Goal: Task Accomplishment & Management: Use online tool/utility

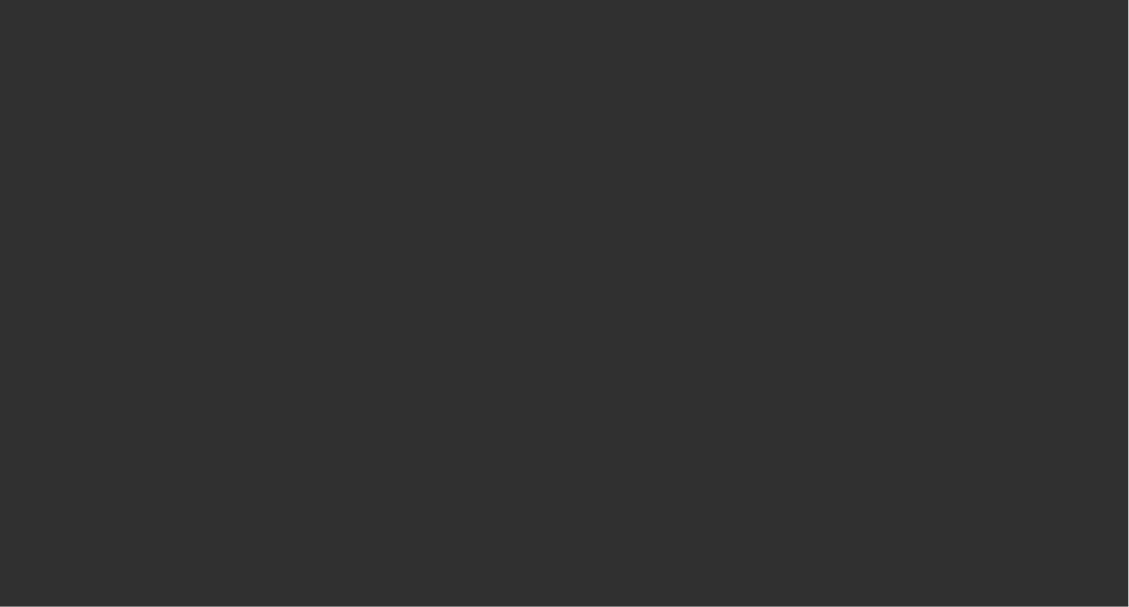
select select "50"
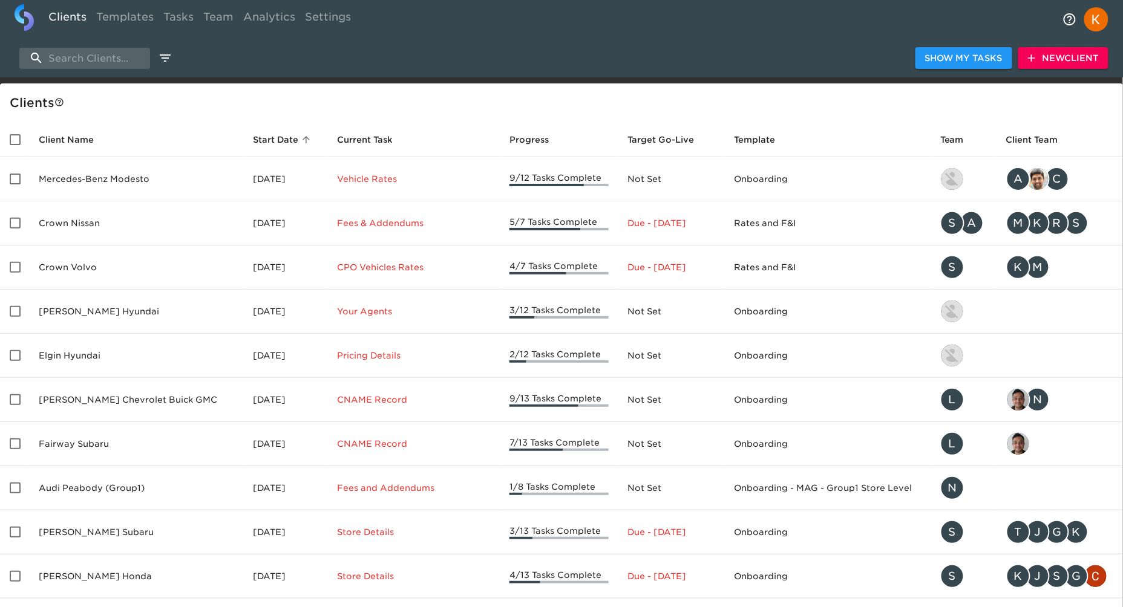
drag, startPoint x: 242, startPoint y: 45, endPoint x: 226, endPoint y: 44, distance: 15.8
click at [241, 45] on div "Show My Tasks New Client" at bounding box center [561, 58] width 1123 height 39
click at [151, 18] on link "Templates" at bounding box center [124, 19] width 67 height 30
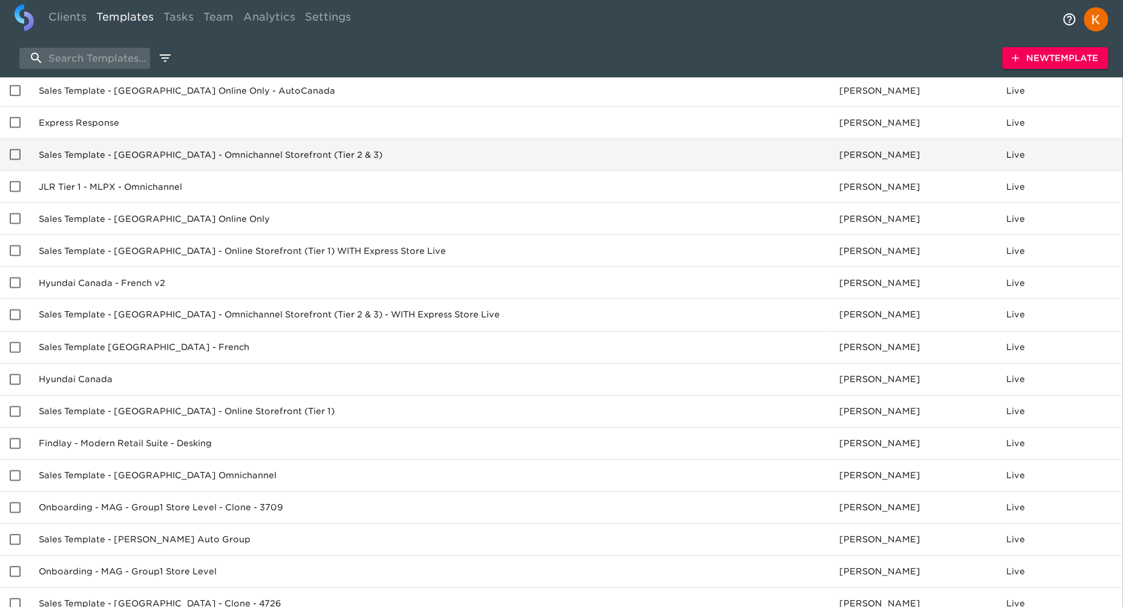
scroll to position [516, 0]
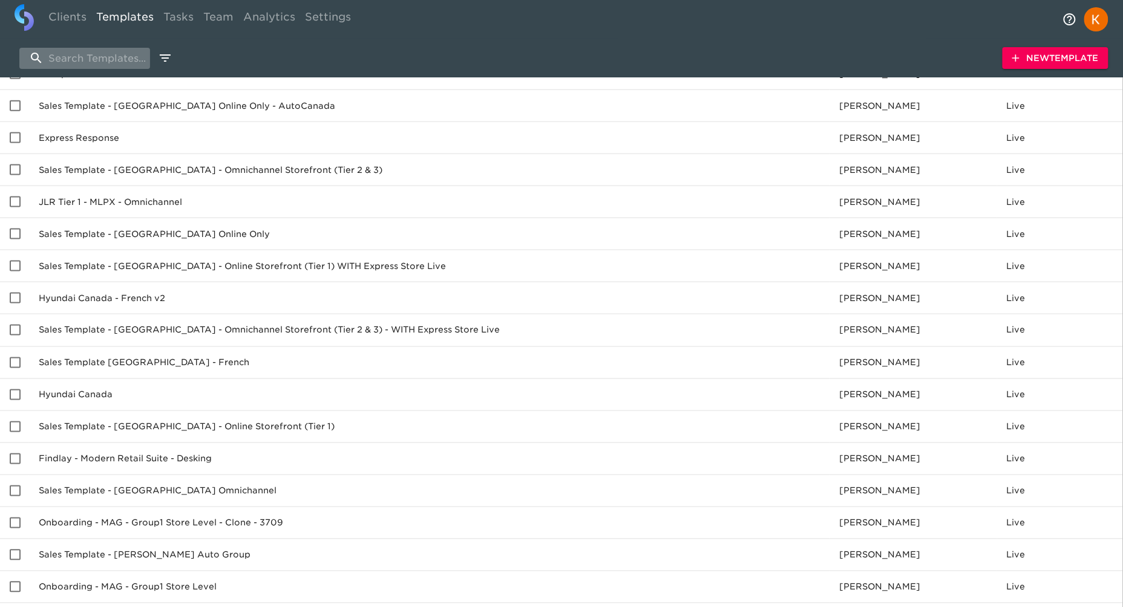
click at [113, 56] on input "search" at bounding box center [84, 58] width 131 height 21
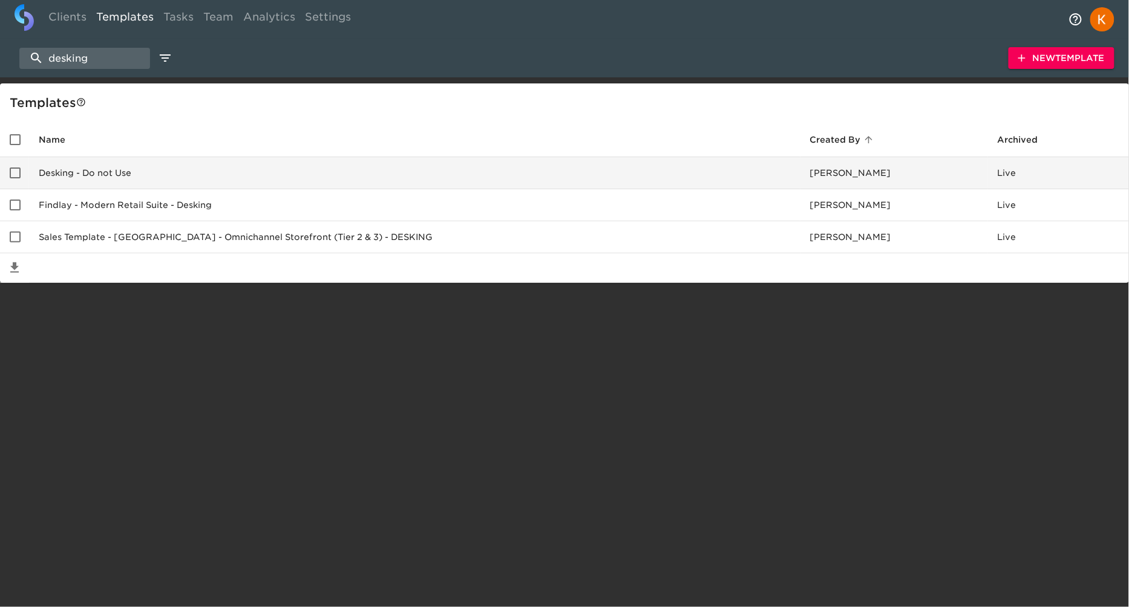
type input "desking"
click at [322, 168] on td "Desking - Do not Use" at bounding box center [414, 173] width 771 height 32
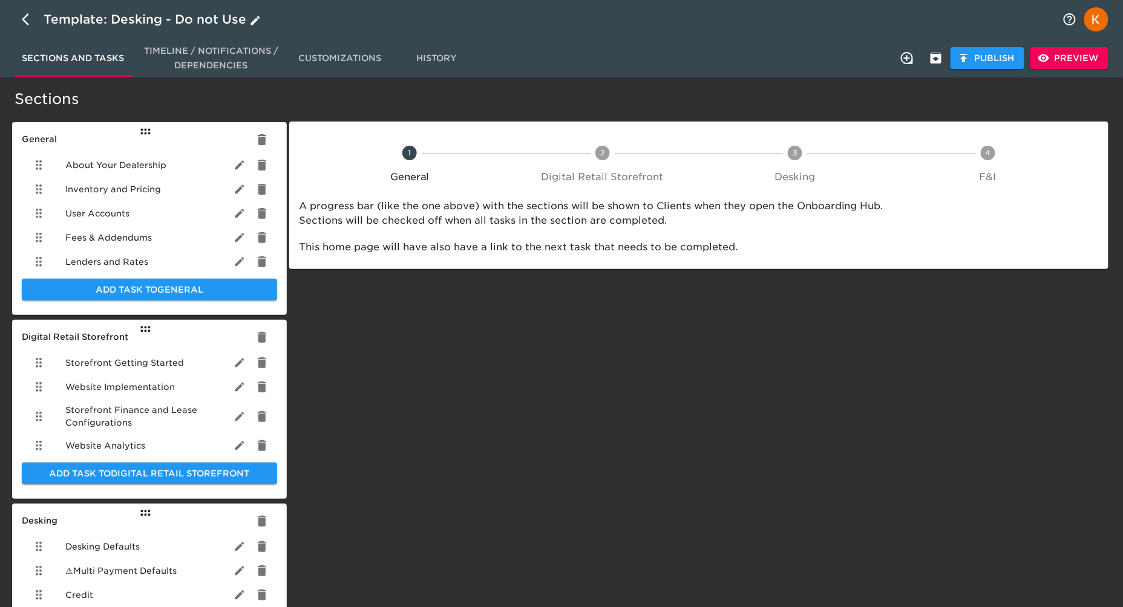
click at [34, 22] on icon "button" at bounding box center [29, 19] width 15 height 15
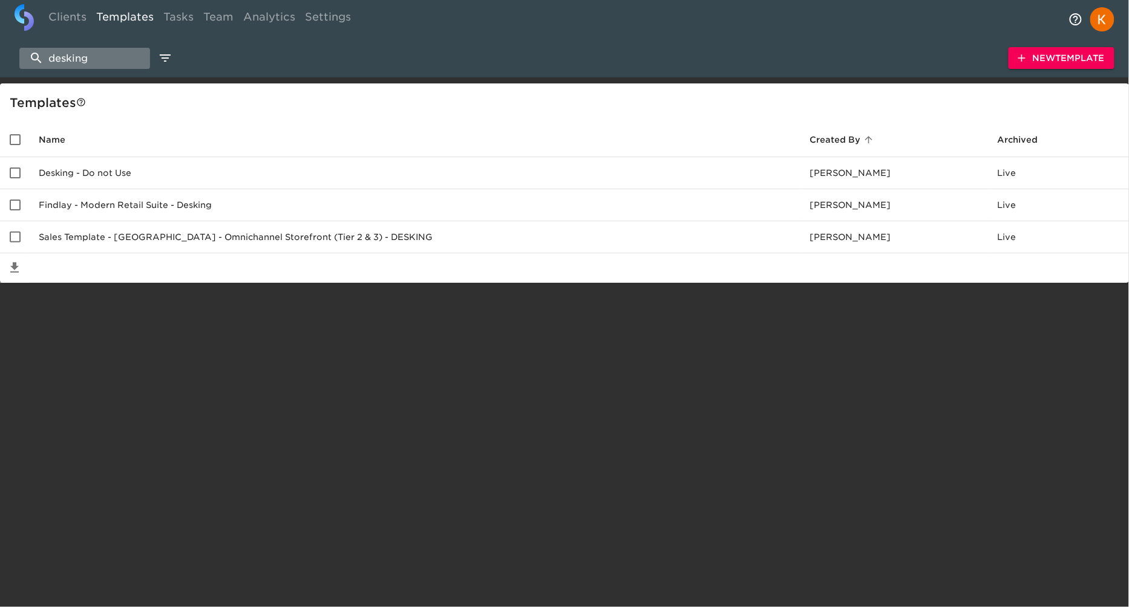
click at [86, 65] on input "desking" at bounding box center [84, 58] width 131 height 21
click at [74, 17] on link "Clients" at bounding box center [68, 19] width 48 height 30
select select "50"
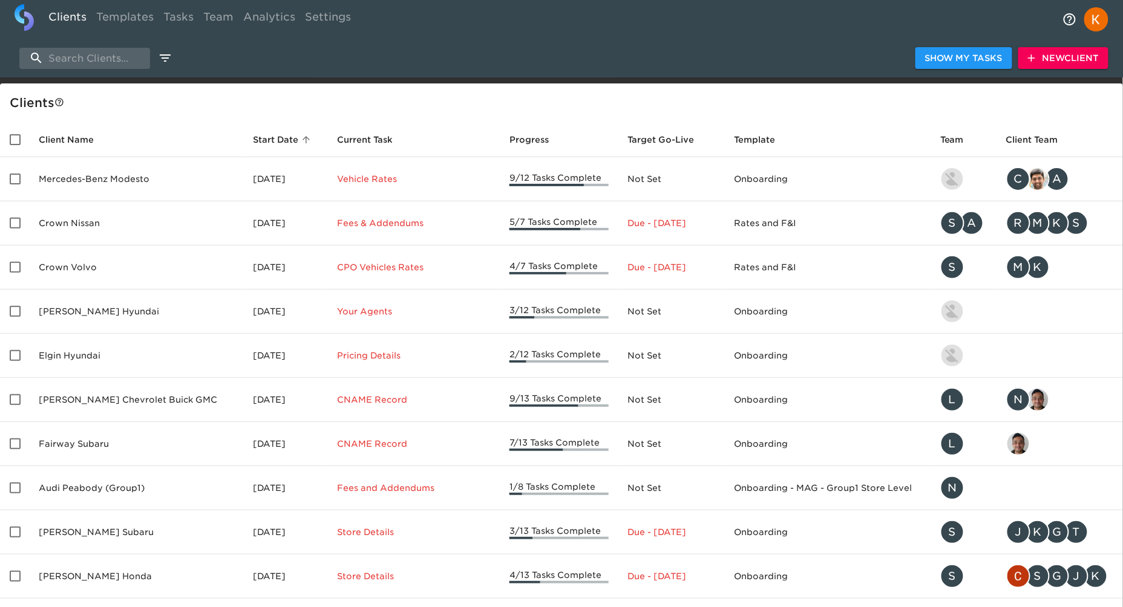
click at [1050, 55] on span "New Client" at bounding box center [1063, 58] width 71 height 15
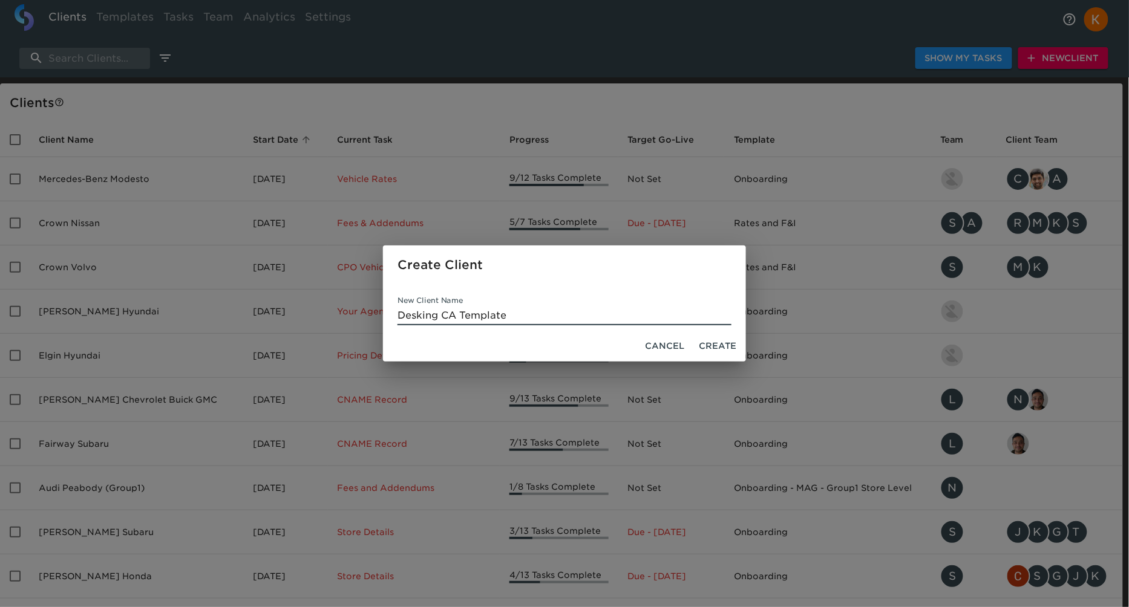
click at [401, 316] on input "Desking CA Template" at bounding box center [565, 315] width 334 height 19
click at [575, 318] on input "Tam's Desking CA Template" at bounding box center [565, 315] width 334 height 19
type input "Tam's Desking CA Template Test"
click at [732, 349] on span "Create" at bounding box center [718, 346] width 38 height 15
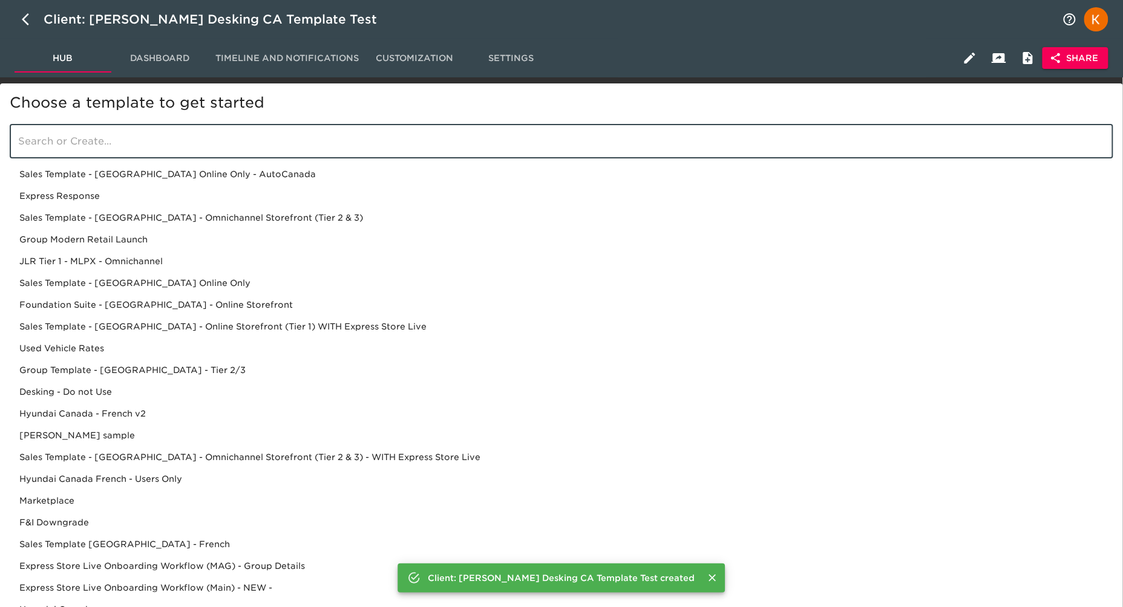
click at [300, 136] on input "search" at bounding box center [562, 142] width 1104 height 34
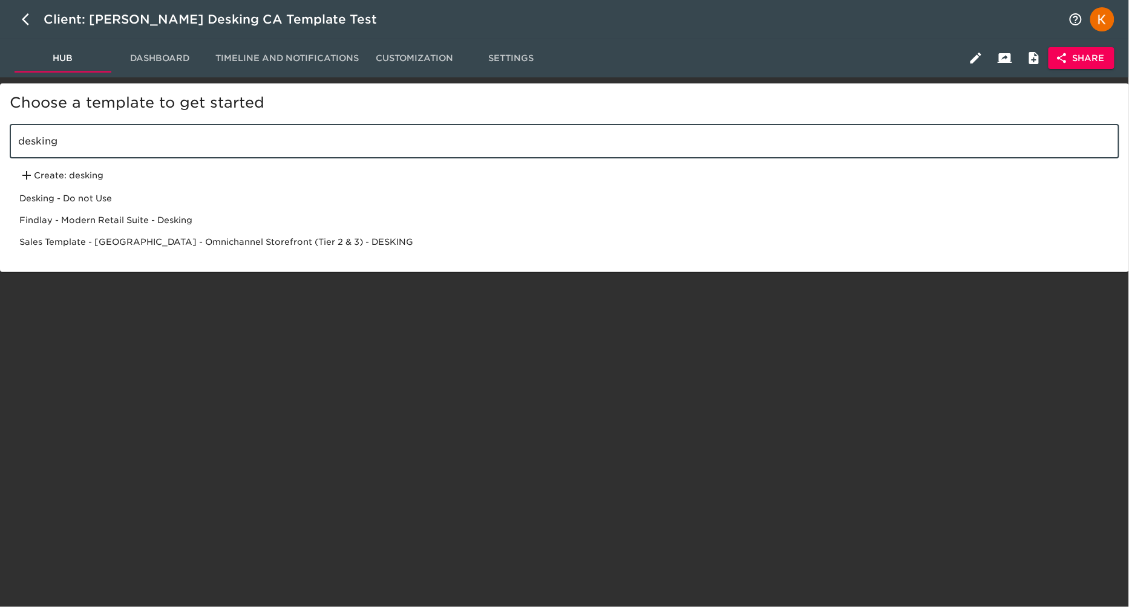
type input "desking"
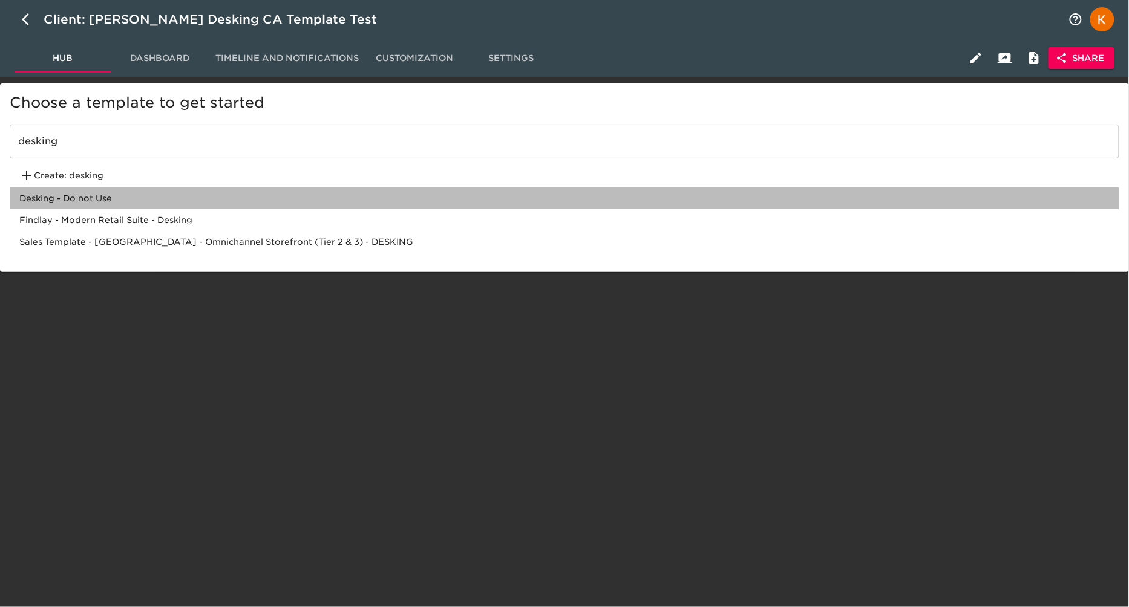
click at [68, 192] on div "Desking - Do not Use" at bounding box center [565, 199] width 1110 height 22
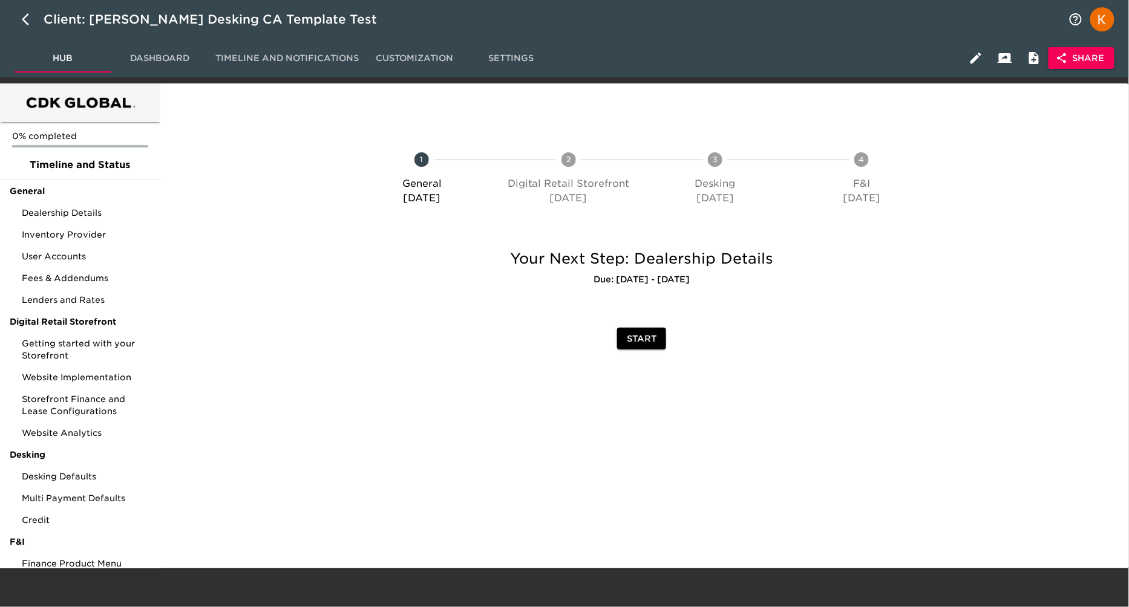
drag, startPoint x: 453, startPoint y: 287, endPoint x: 460, endPoint y: 281, distance: 9.0
click at [453, 287] on div "Your Next Step: Dealership Details Due: 10/18/25 - In 5 Days" at bounding box center [641, 281] width 635 height 83
click at [1064, 61] on icon "button" at bounding box center [1062, 58] width 9 height 10
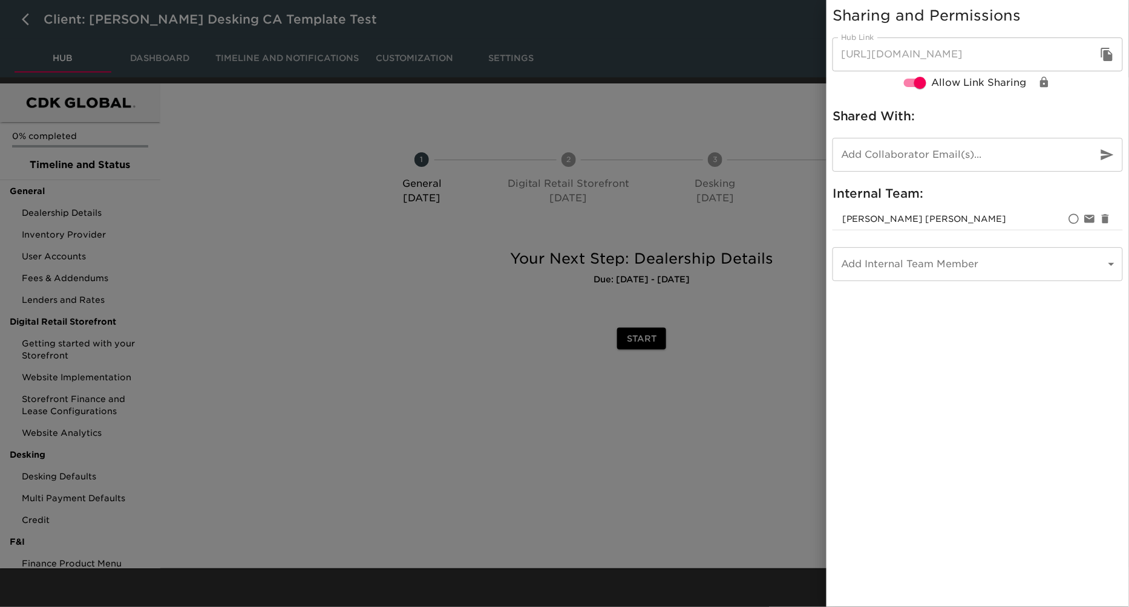
click at [1107, 54] on icon "button" at bounding box center [1106, 54] width 11 height 13
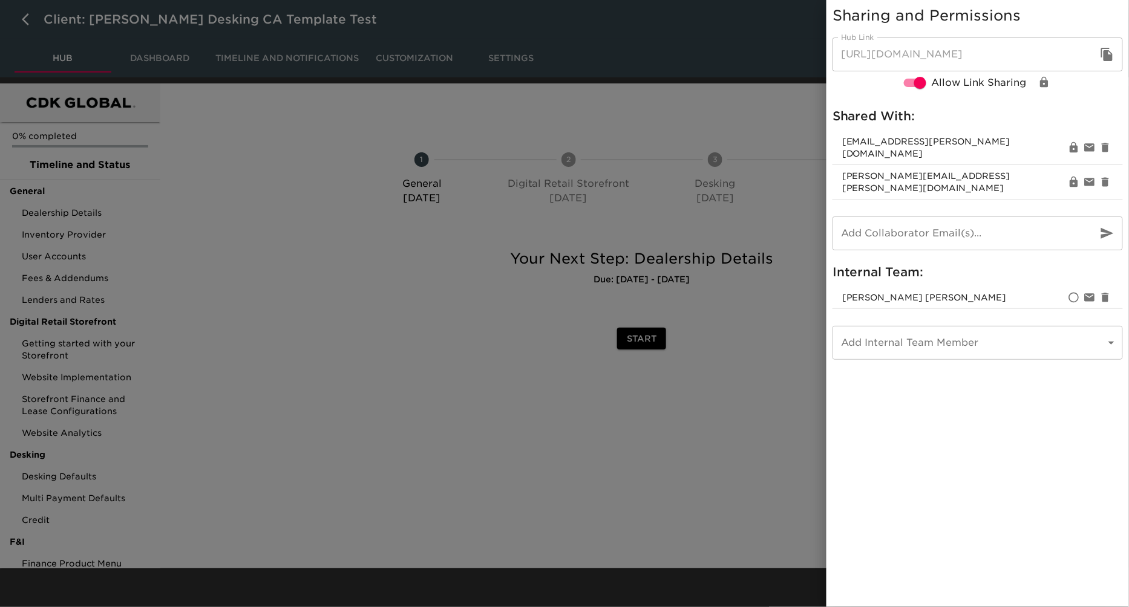
click at [687, 106] on div at bounding box center [564, 303] width 1129 height 607
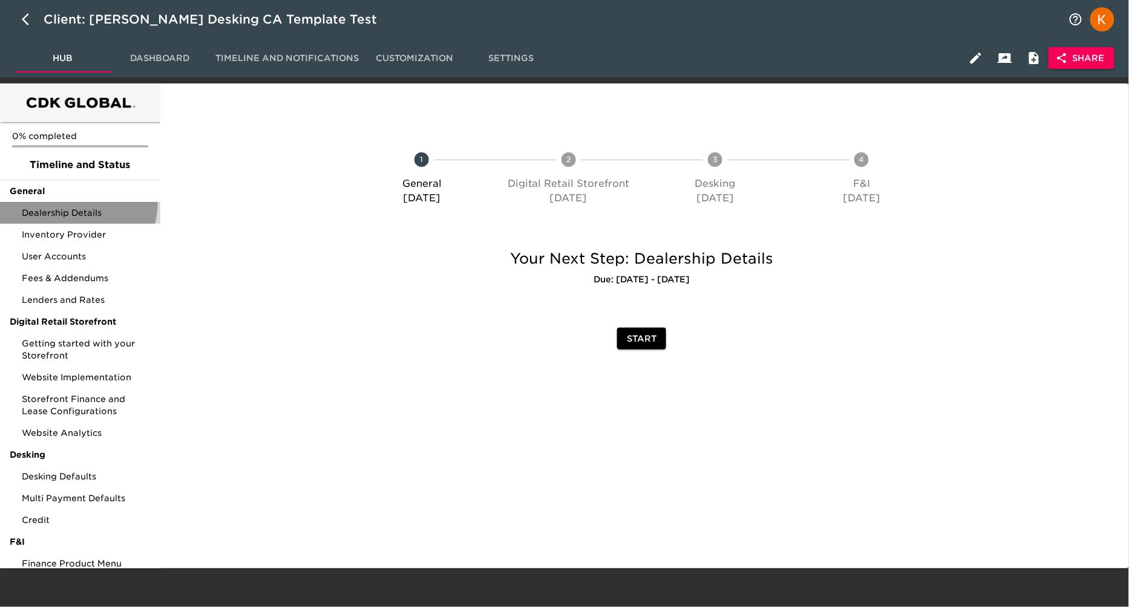
click at [68, 202] on div "Dealership Details" at bounding box center [80, 213] width 160 height 22
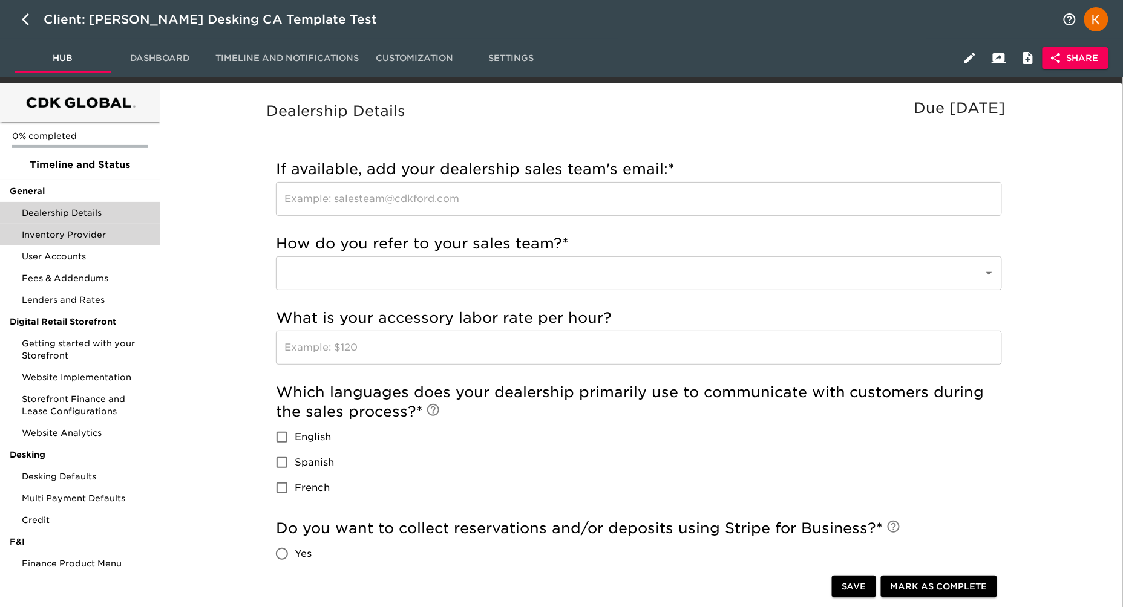
click at [57, 232] on span "Inventory Provider" at bounding box center [86, 235] width 129 height 12
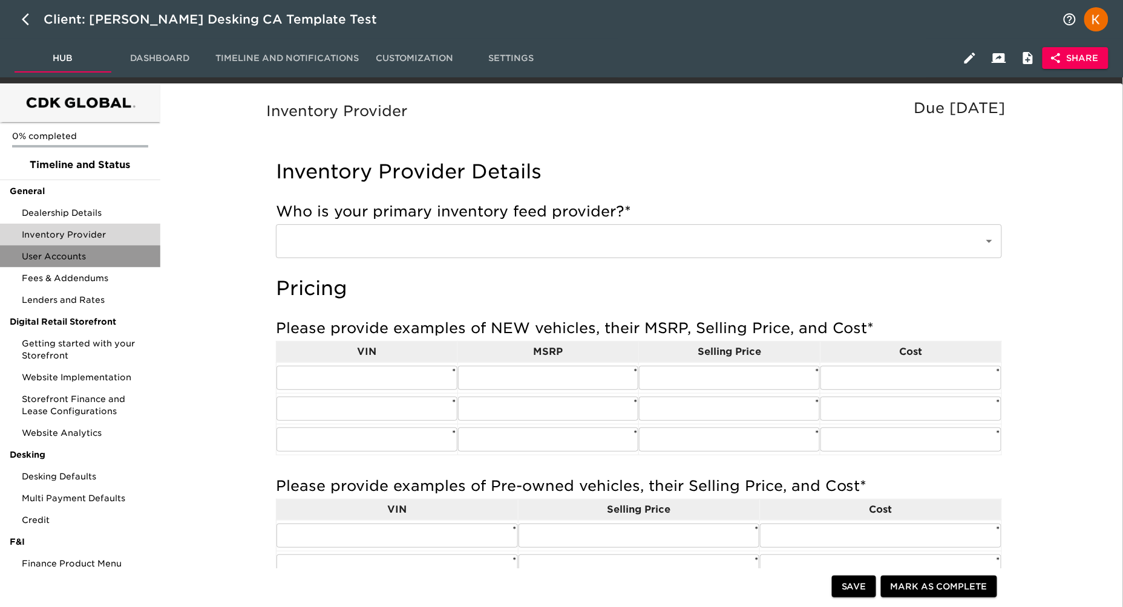
click at [67, 261] on span "User Accounts" at bounding box center [86, 256] width 129 height 12
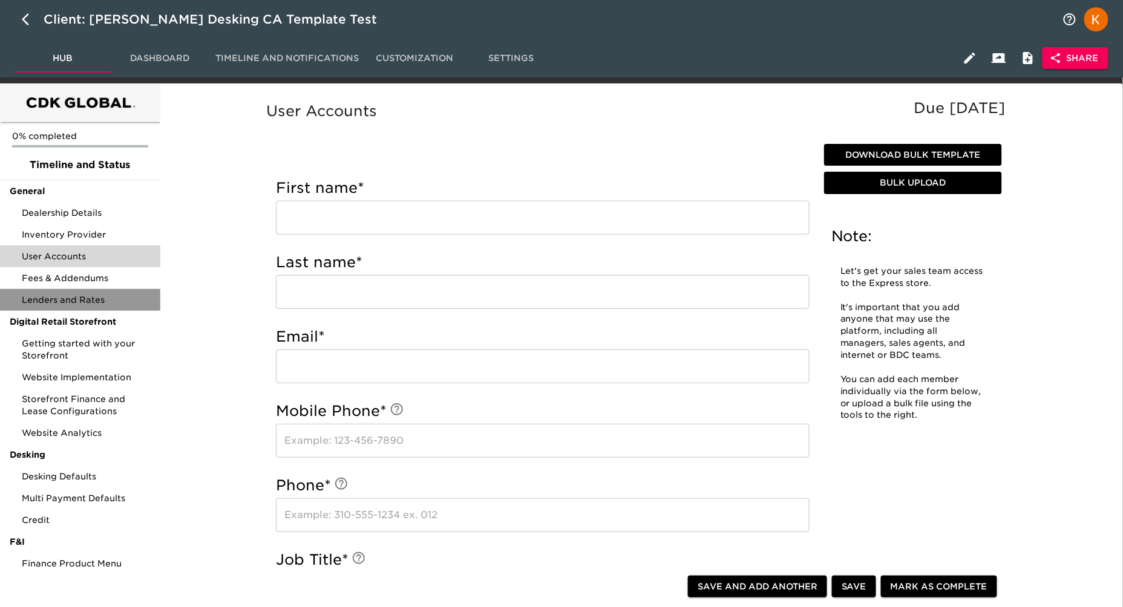
click at [56, 294] on span "Lenders and Rates" at bounding box center [86, 300] width 129 height 12
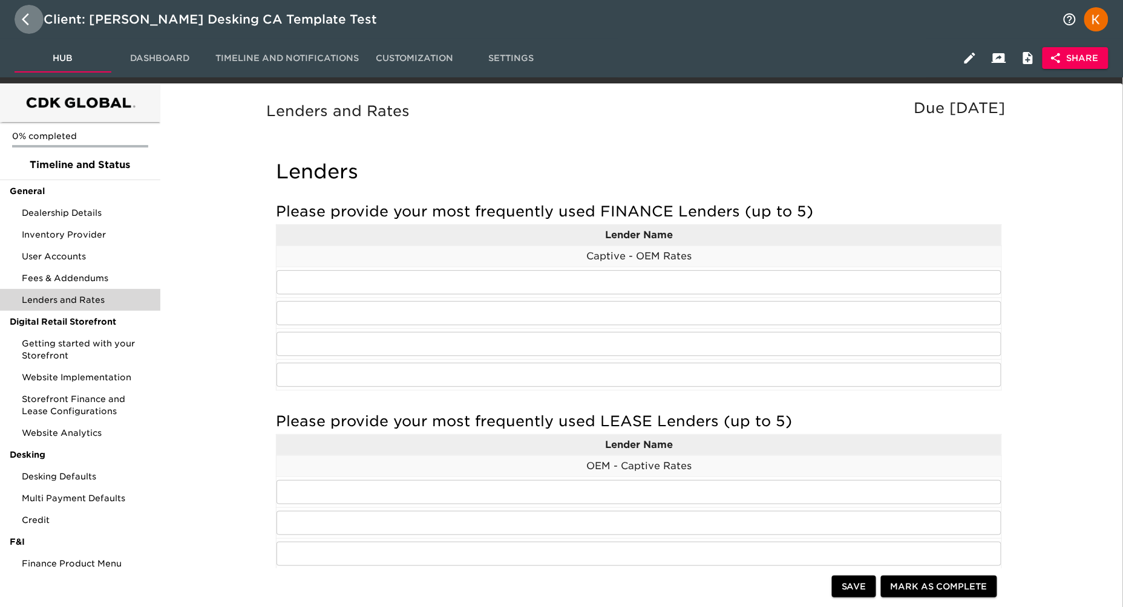
drag, startPoint x: 24, startPoint y: 20, endPoint x: 793, endPoint y: 34, distance: 769.2
click at [24, 20] on icon "button" at bounding box center [25, 19] width 7 height 12
select select "50"
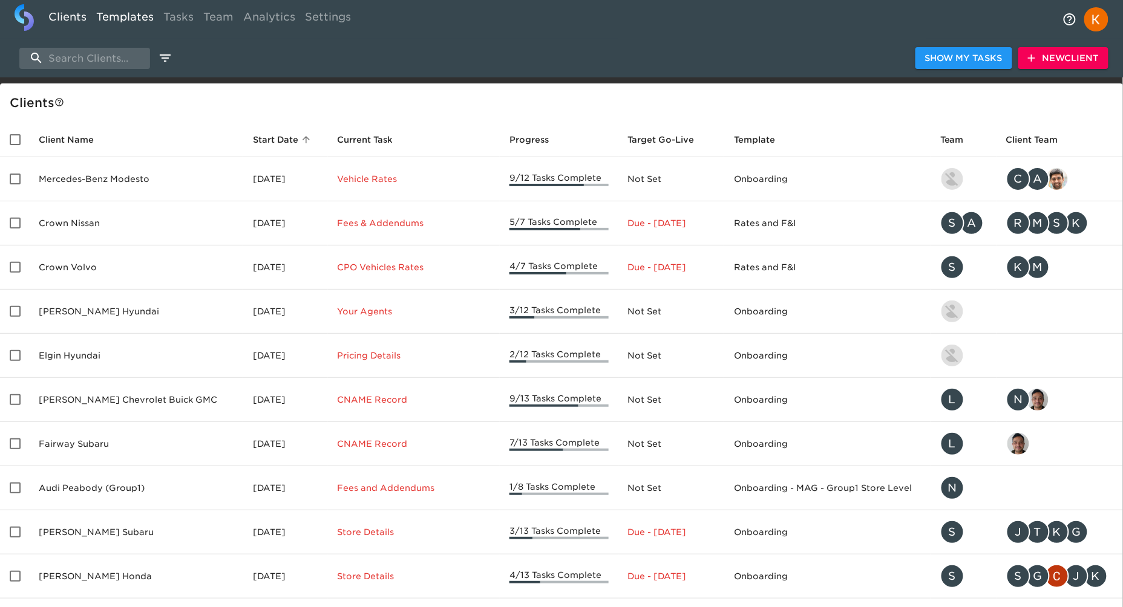
click at [146, 22] on link "Templates" at bounding box center [124, 19] width 67 height 30
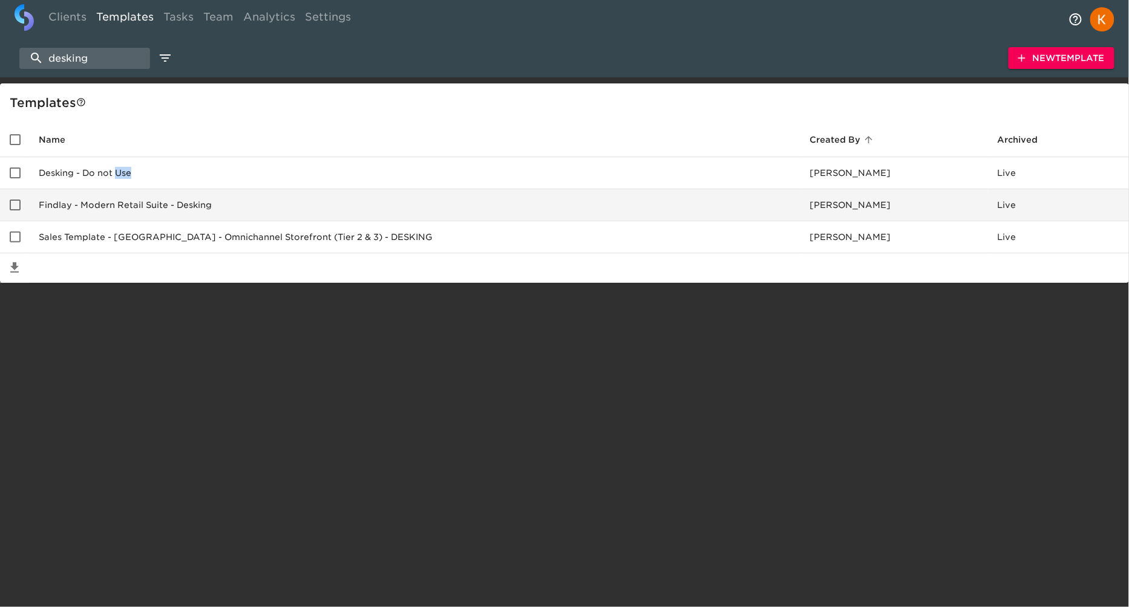
drag, startPoint x: 120, startPoint y: 177, endPoint x: 148, endPoint y: 191, distance: 31.1
click at [148, 191] on tbody "Desking - Do not Use Chris McCarthy Live Findlay - Modern Retail Suite - Deskin…" at bounding box center [564, 205] width 1129 height 96
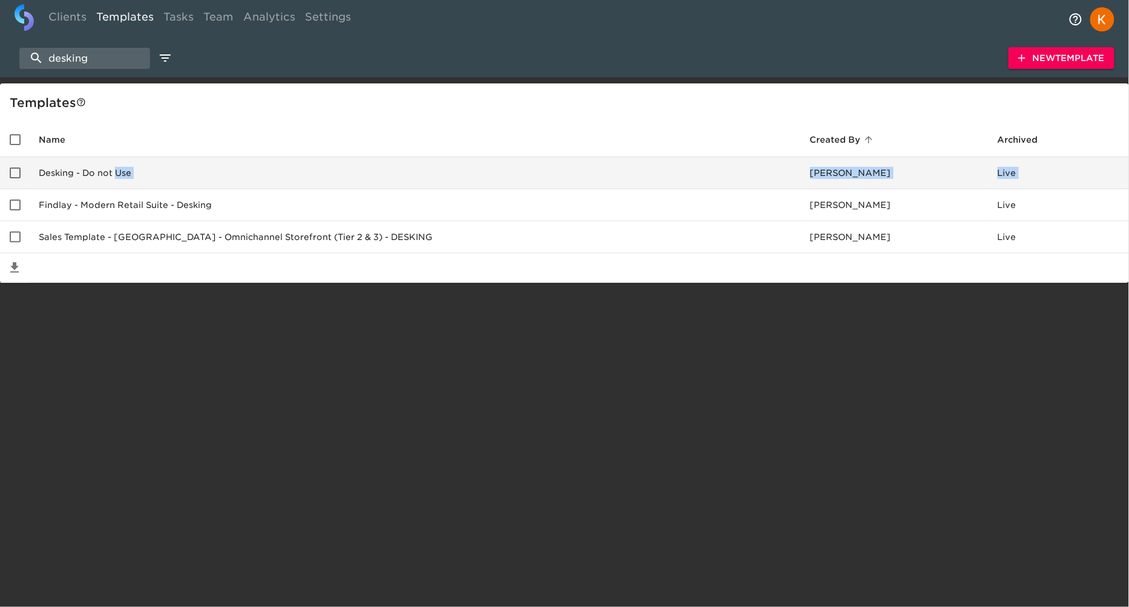
click at [22, 171] on input "enhanced table" at bounding box center [14, 172] width 25 height 25
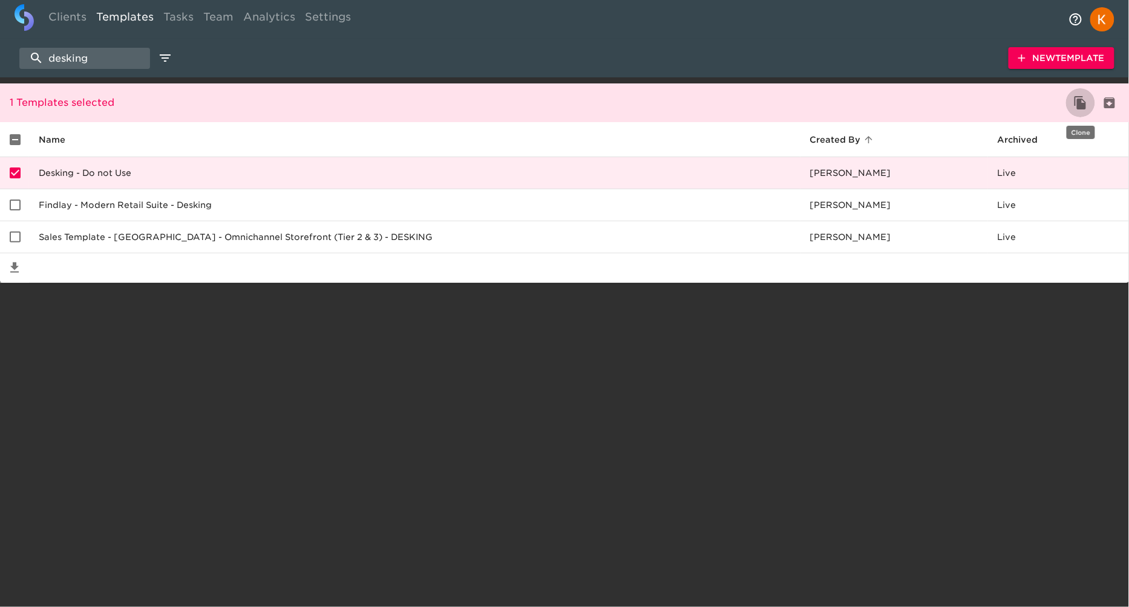
click at [1081, 98] on icon "clone" at bounding box center [1080, 103] width 15 height 15
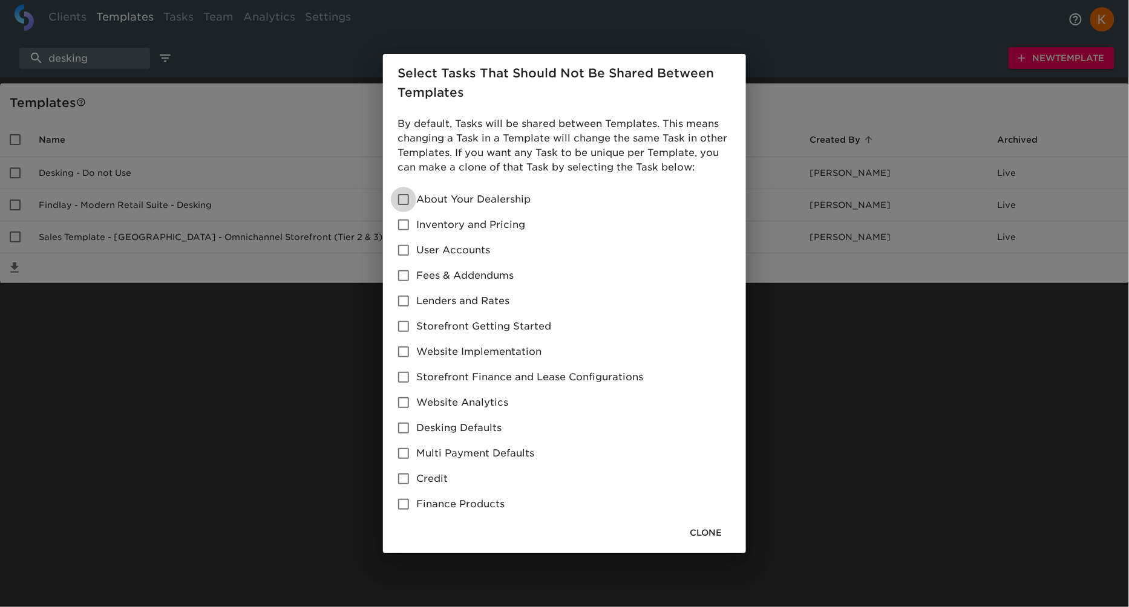
click at [404, 194] on input "About Your Dealership" at bounding box center [403, 199] width 25 height 25
checkbox input "true"
click at [407, 224] on input "Inventory and Pricing" at bounding box center [403, 224] width 25 height 25
checkbox input "true"
click at [407, 259] on input "User Accounts" at bounding box center [403, 250] width 25 height 25
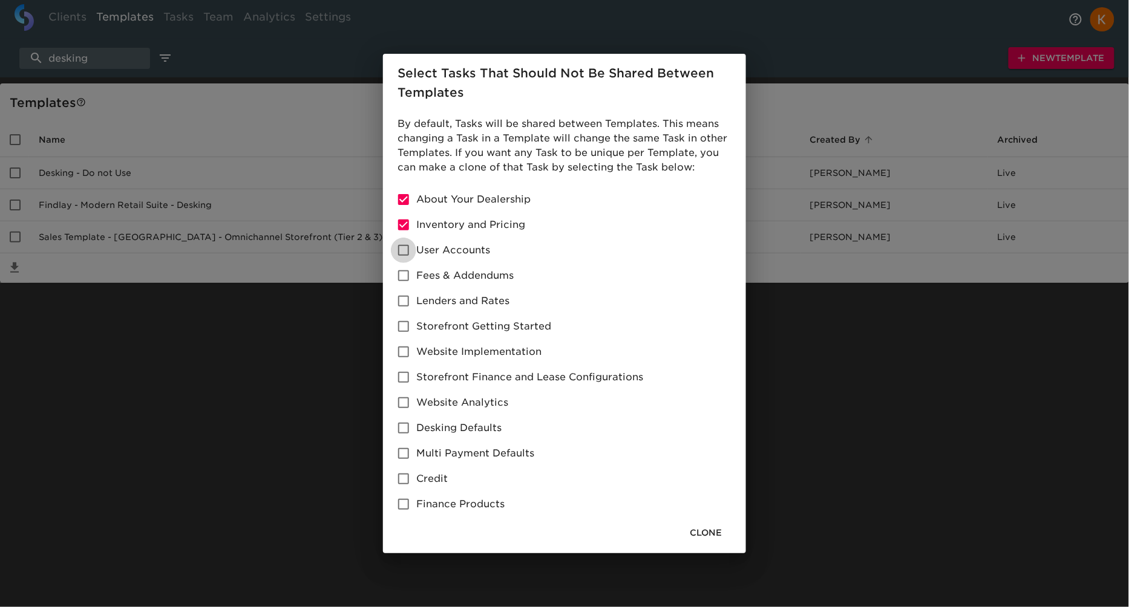
checkbox input "true"
click at [408, 282] on input "Fees & Addendums" at bounding box center [403, 275] width 25 height 25
checkbox input "true"
click at [410, 303] on input "Lenders and Rates" at bounding box center [403, 301] width 25 height 25
checkbox input "true"
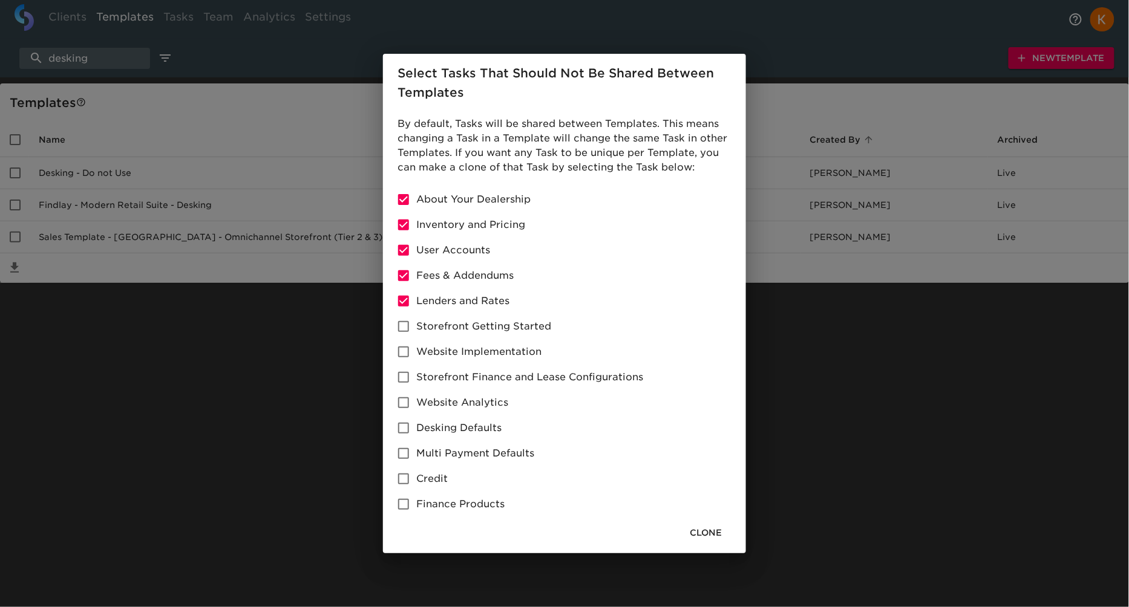
click at [407, 327] on input "Storefront Getting Started" at bounding box center [403, 326] width 25 height 25
checkbox input "true"
click at [408, 350] on input "Website Implementation" at bounding box center [403, 351] width 25 height 25
checkbox input "true"
click at [401, 381] on input "Storefront Finance and Lease Configurations" at bounding box center [403, 377] width 25 height 25
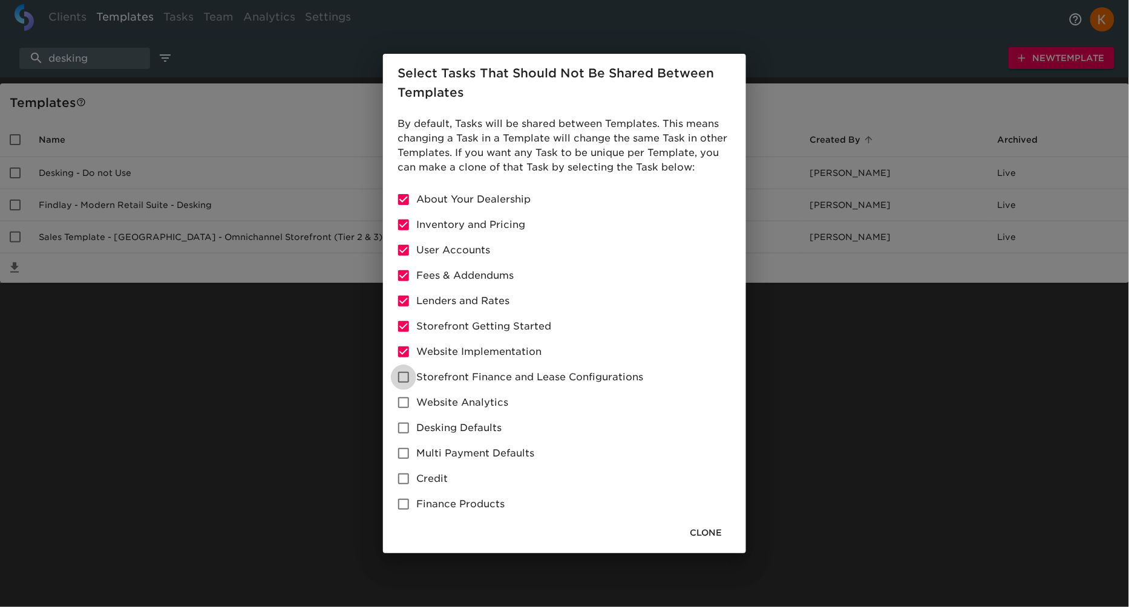
checkbox input "true"
click at [399, 401] on input "Website Analytics" at bounding box center [403, 402] width 25 height 25
checkbox input "true"
click at [401, 422] on input "Desking Defaults" at bounding box center [403, 428] width 25 height 25
checkbox input "true"
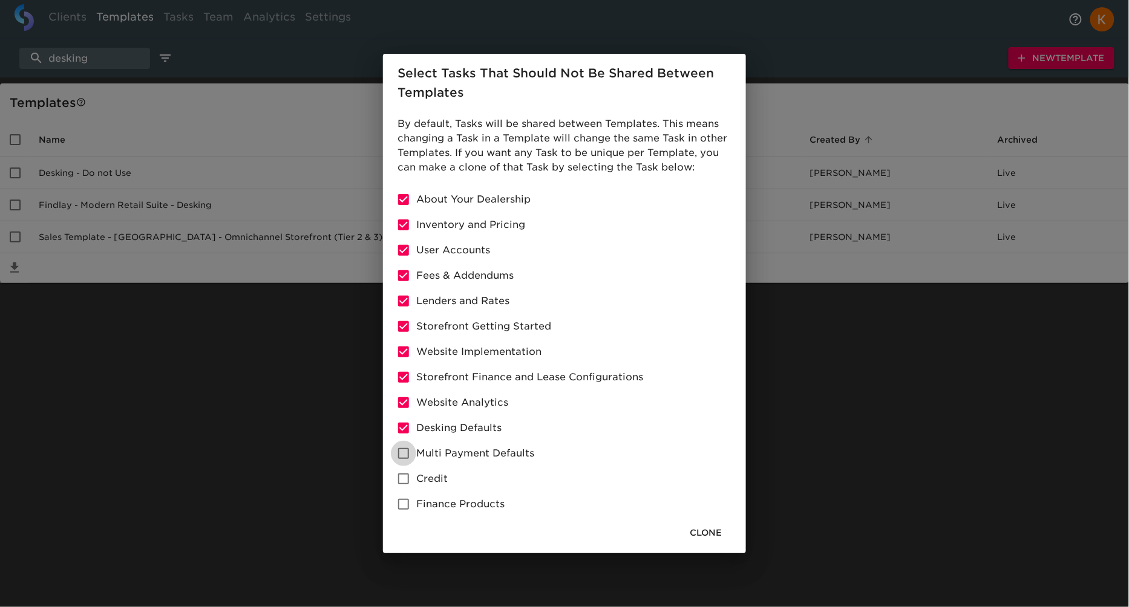
click at [408, 454] on input "Multi Payment Defaults" at bounding box center [403, 453] width 25 height 25
checkbox input "true"
drag, startPoint x: 405, startPoint y: 482, endPoint x: 402, endPoint y: 513, distance: 31.6
click at [404, 482] on input "Credit" at bounding box center [403, 478] width 25 height 25
checkbox input "true"
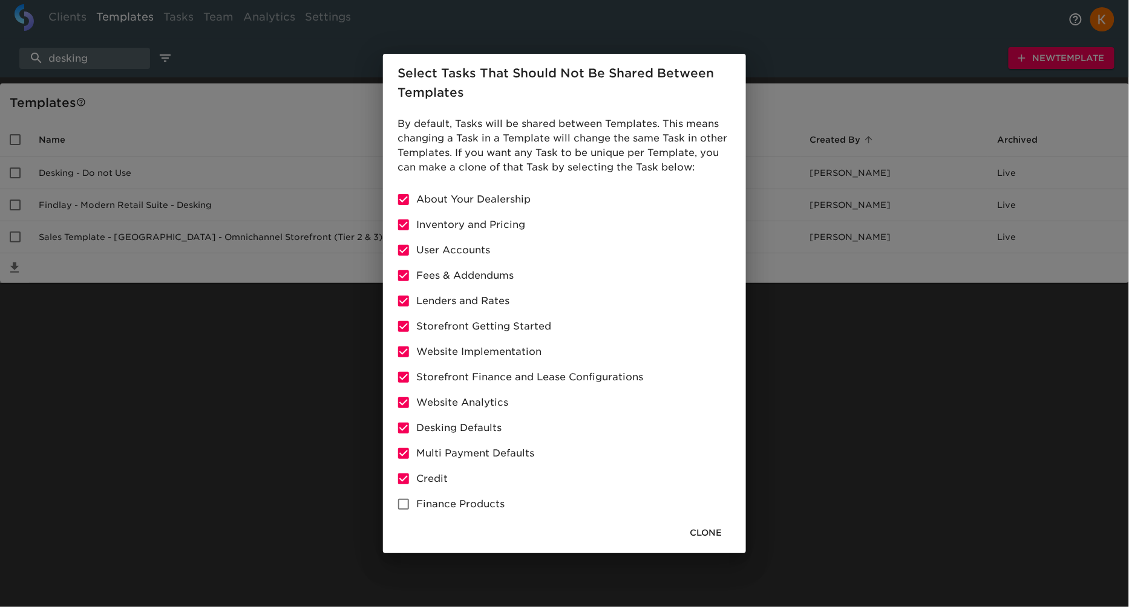
click at [404, 508] on input "Finance Products" at bounding box center [403, 504] width 25 height 25
checkbox input "true"
click at [709, 531] on span "Clone" at bounding box center [706, 533] width 32 height 15
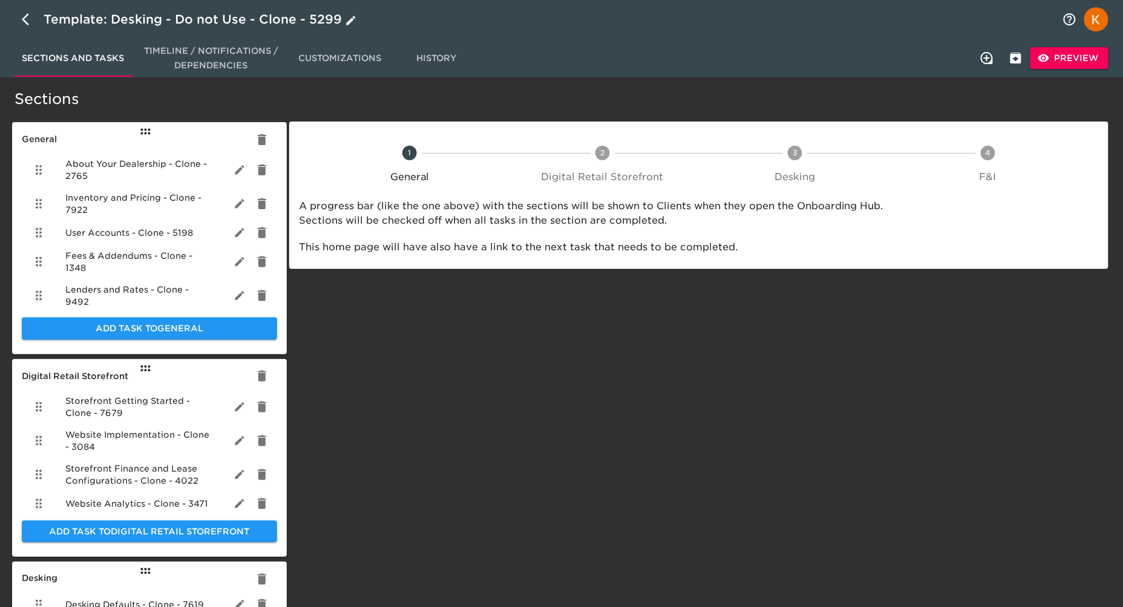
click at [273, 15] on div "Template: Desking - Do not Use - Clone - 5299" at bounding box center [201, 19] width 315 height 19
click at [234, 23] on input "Desking - Do not Use - Clone - 5299" at bounding box center [550, 19] width 1012 height 19
type input "Canada Desking Template"
drag, startPoint x: 639, startPoint y: 402, endPoint x: 613, endPoint y: 388, distance: 29.8
click at [639, 402] on div "1 General 2 Digital Retail Storefront 3 Desking 4 F&I 1 General 2 Digital Retai…" at bounding box center [699, 467] width 824 height 772
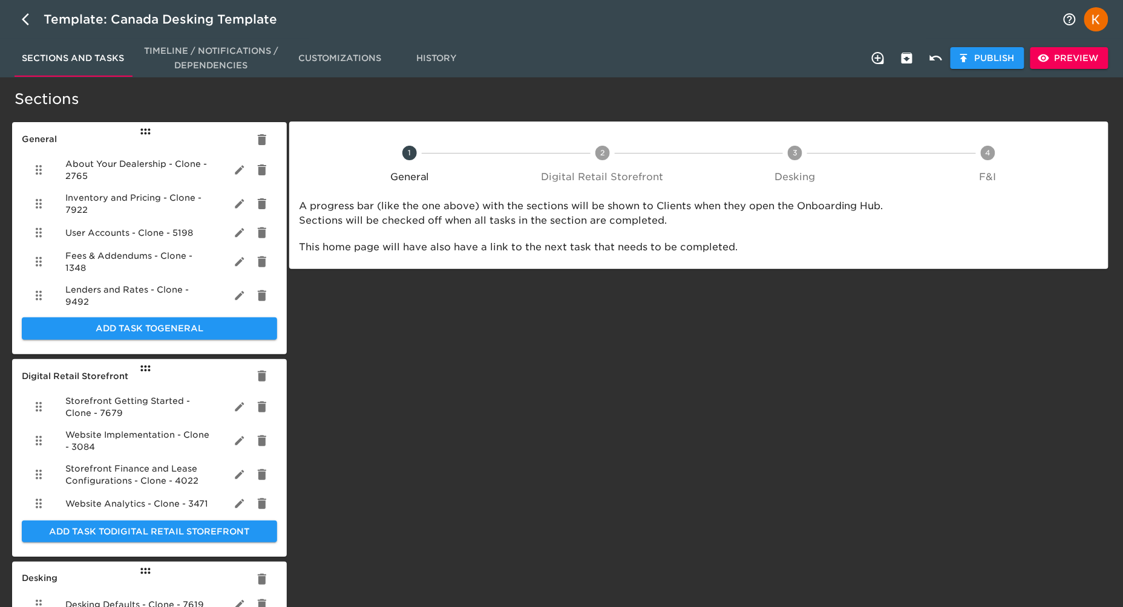
click at [237, 173] on icon "button" at bounding box center [239, 169] width 9 height 9
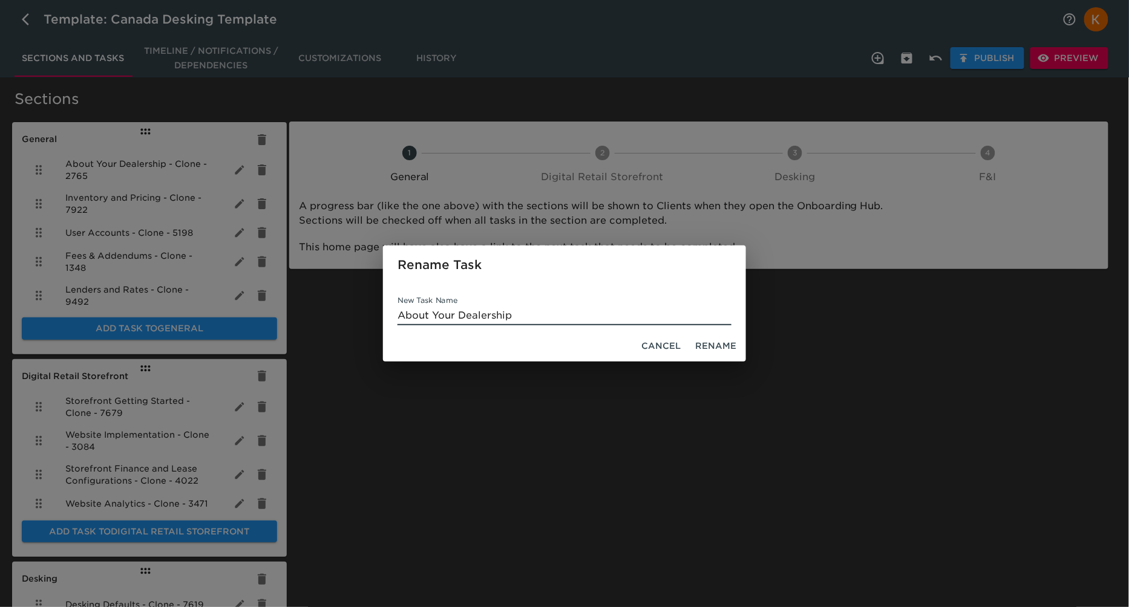
type input "About Your Dealership"
click at [232, 162] on button "button" at bounding box center [240, 170] width 16 height 16
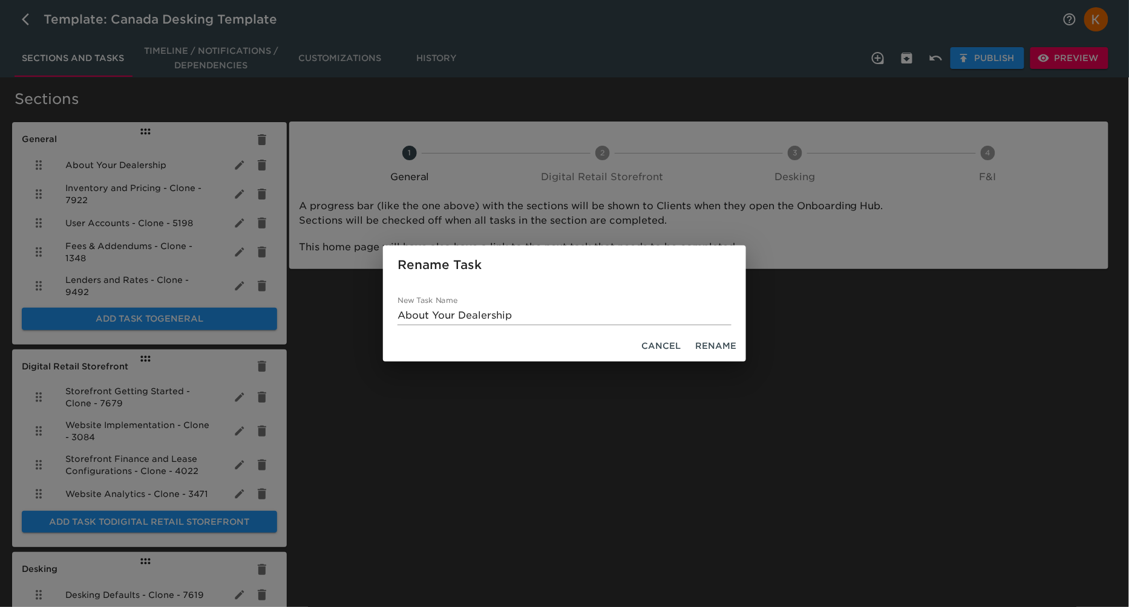
click at [728, 355] on button "Rename" at bounding box center [715, 346] width 51 height 22
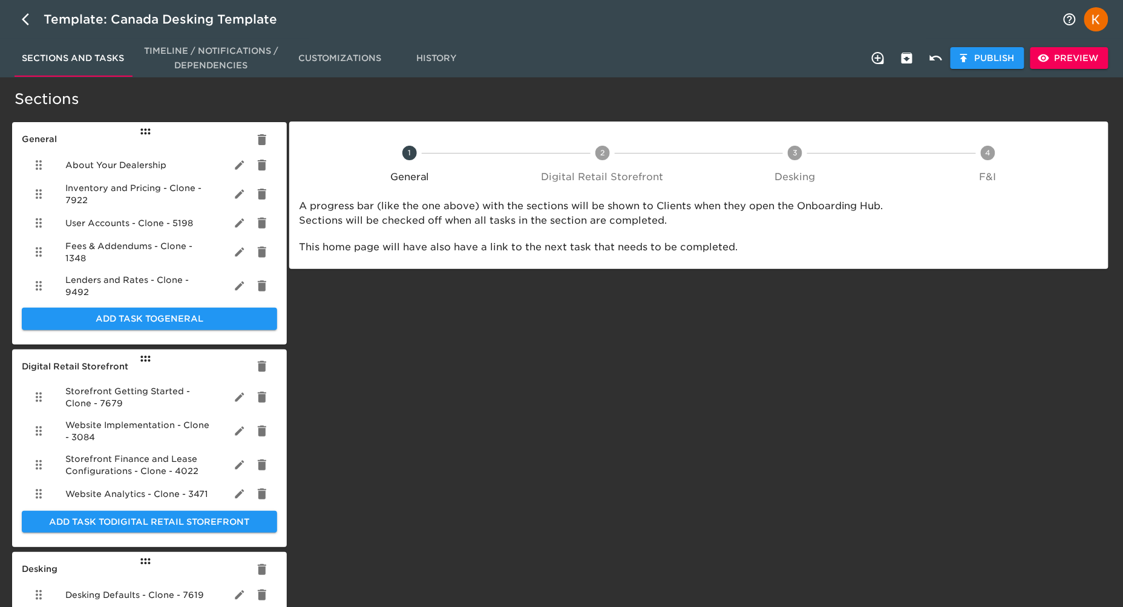
click at [232, 198] on div at bounding box center [250, 194] width 36 height 29
click at [243, 197] on icon "button" at bounding box center [240, 194] width 12 height 12
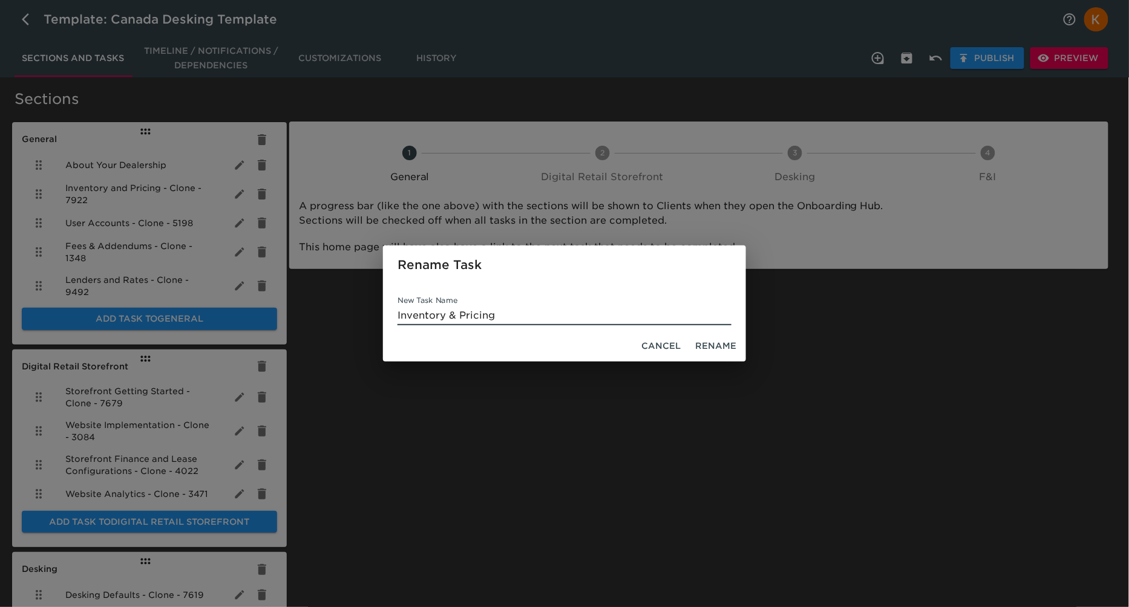
type input "Inventory & Pricing"
click at [232, 186] on button "button" at bounding box center [240, 194] width 16 height 16
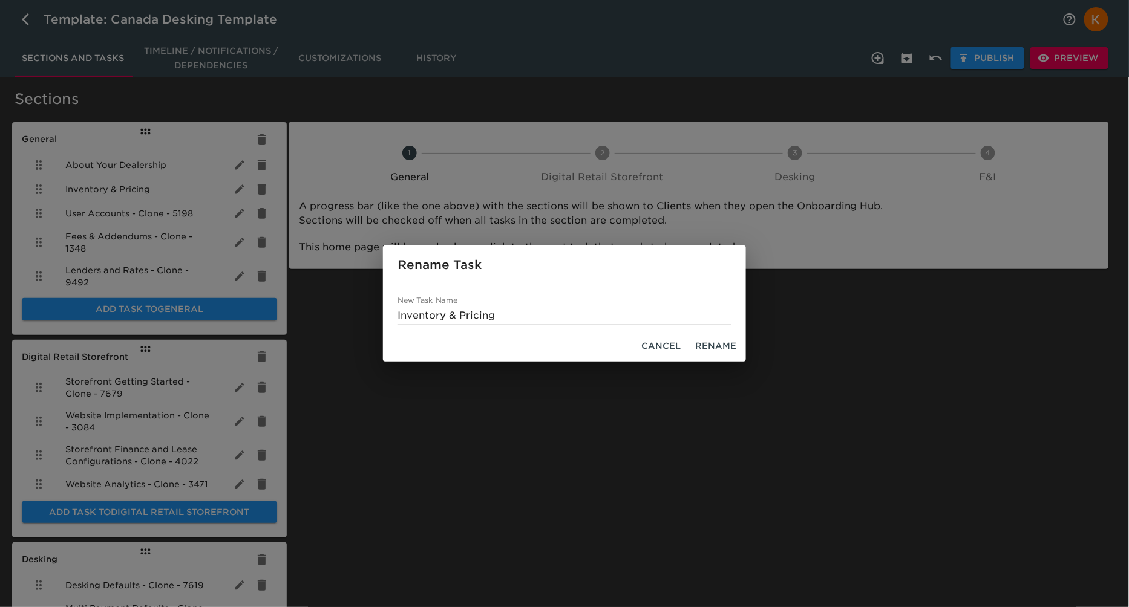
click at [712, 343] on span "Rename" at bounding box center [715, 346] width 41 height 15
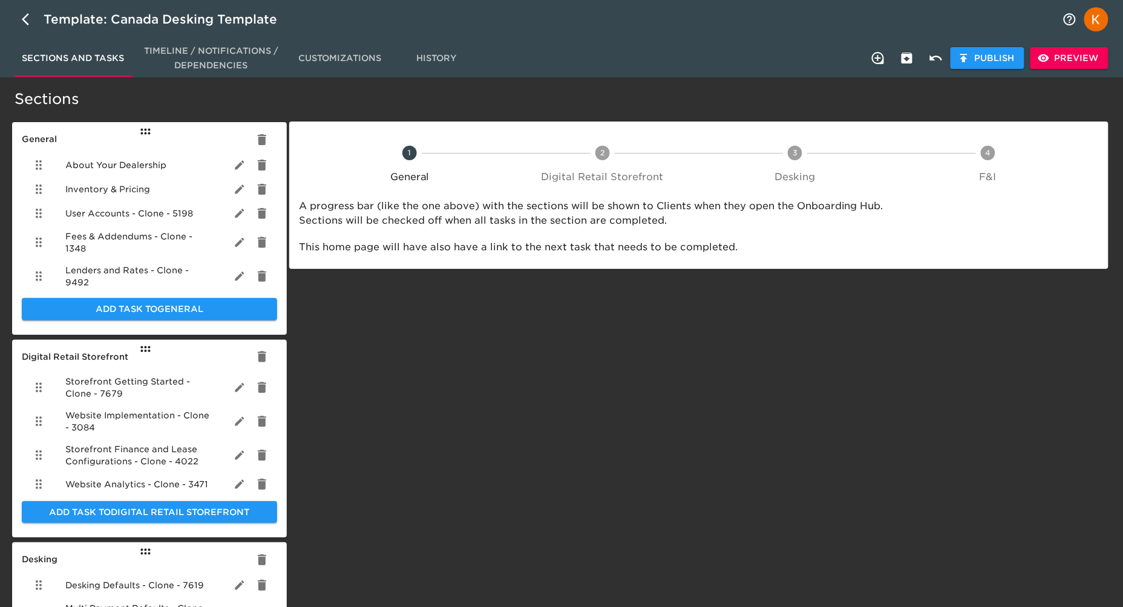
click at [148, 216] on span "User Accounts - Clone - 5198" at bounding box center [129, 214] width 128 height 12
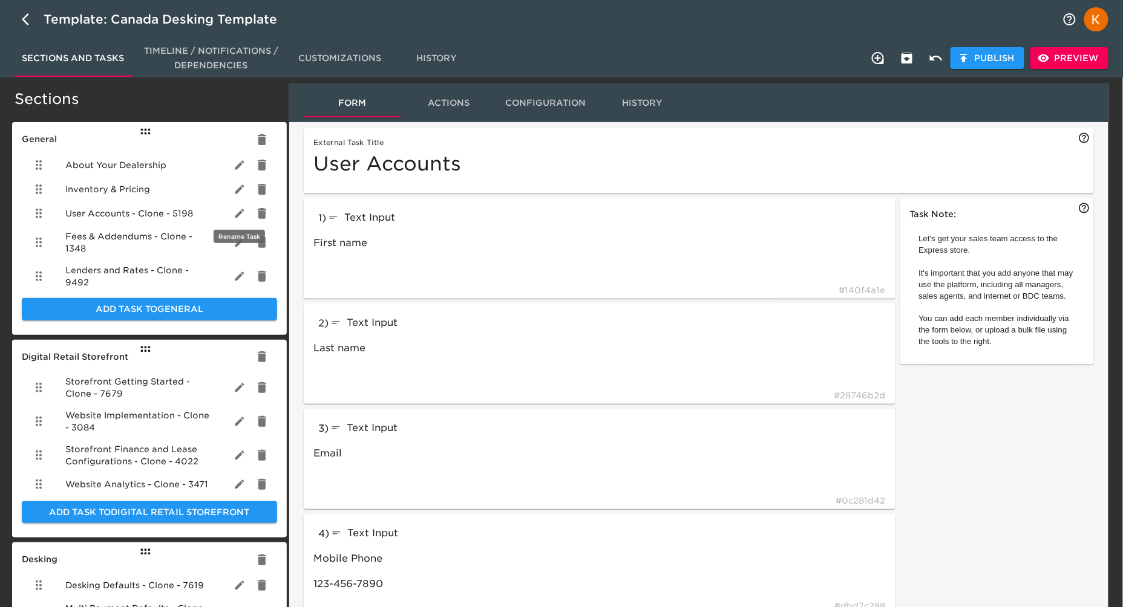
click at [238, 214] on icon "button" at bounding box center [239, 213] width 9 height 9
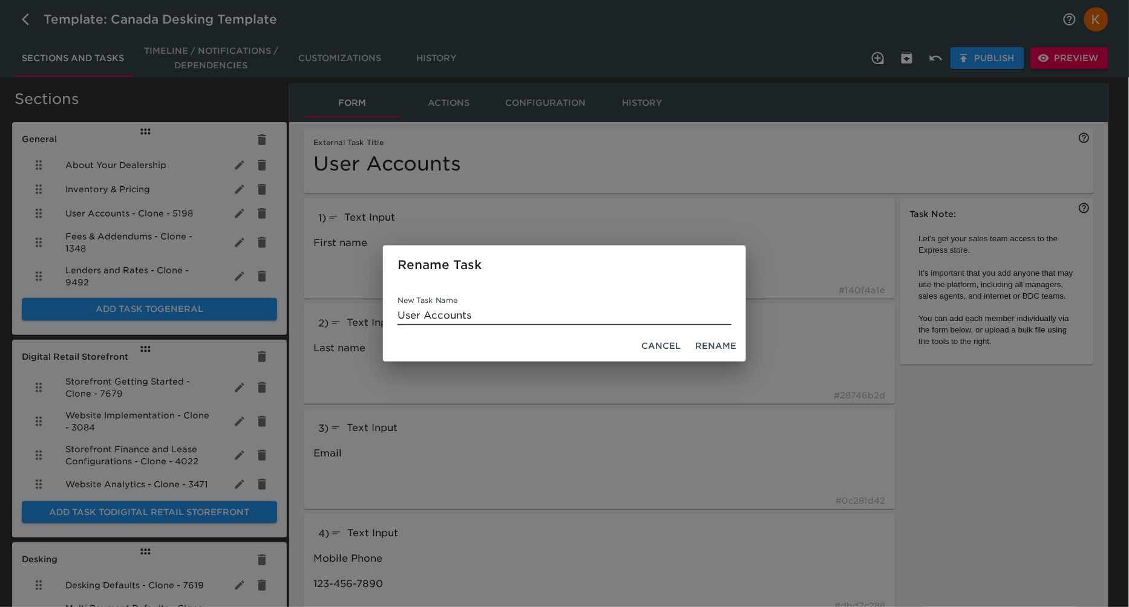
type input "User Accounts"
click at [713, 339] on span "Rename" at bounding box center [715, 346] width 41 height 15
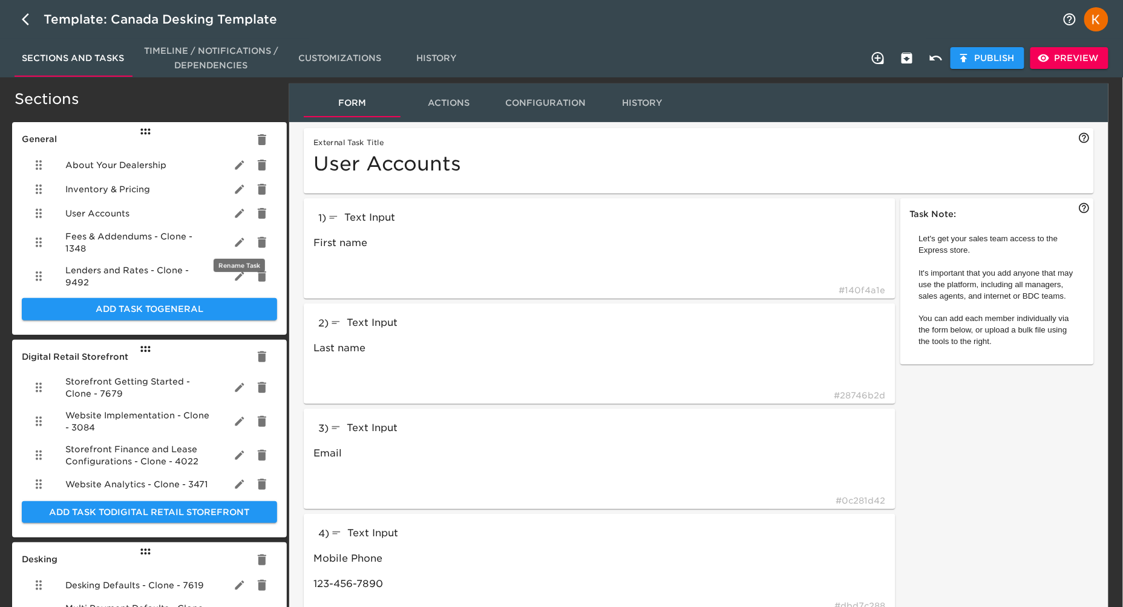
click at [241, 245] on icon "button" at bounding box center [240, 243] width 12 height 12
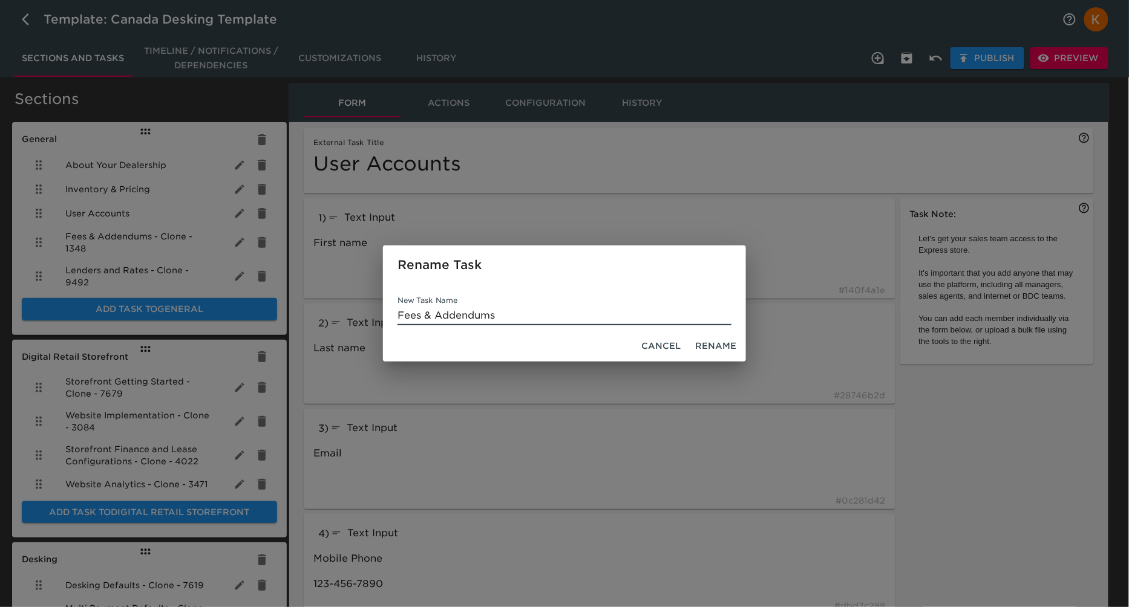
type input "Fees & Addendums"
click at [721, 344] on span "Rename" at bounding box center [715, 346] width 41 height 15
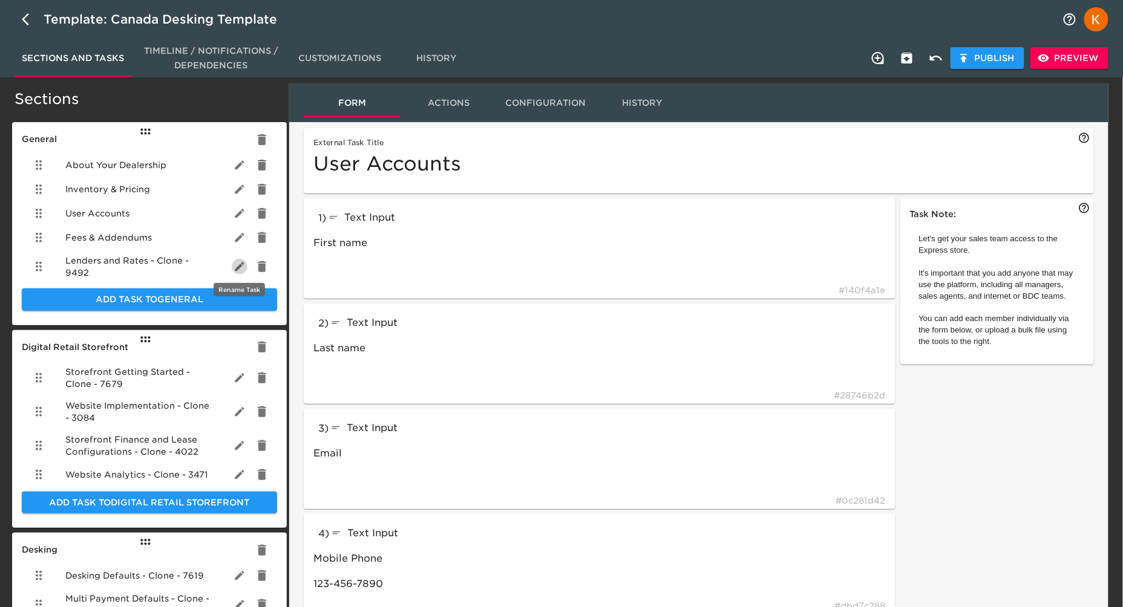
scroll to position [1, 0]
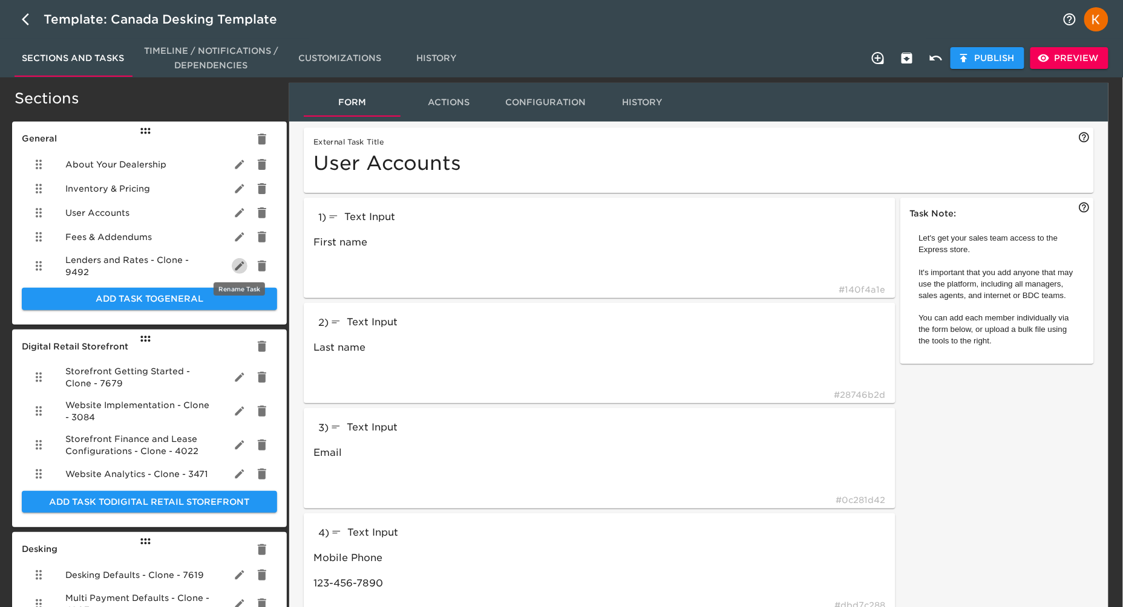
click at [243, 263] on icon "button" at bounding box center [239, 265] width 9 height 9
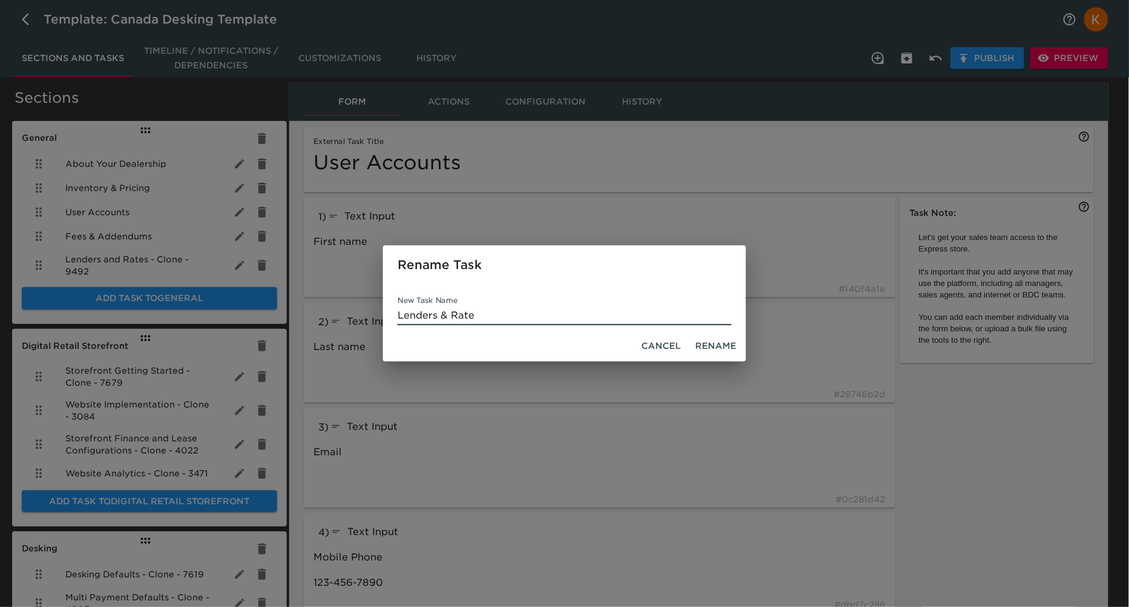
type input "Lenders & Rate"
click at [728, 344] on span "Rename" at bounding box center [715, 346] width 41 height 15
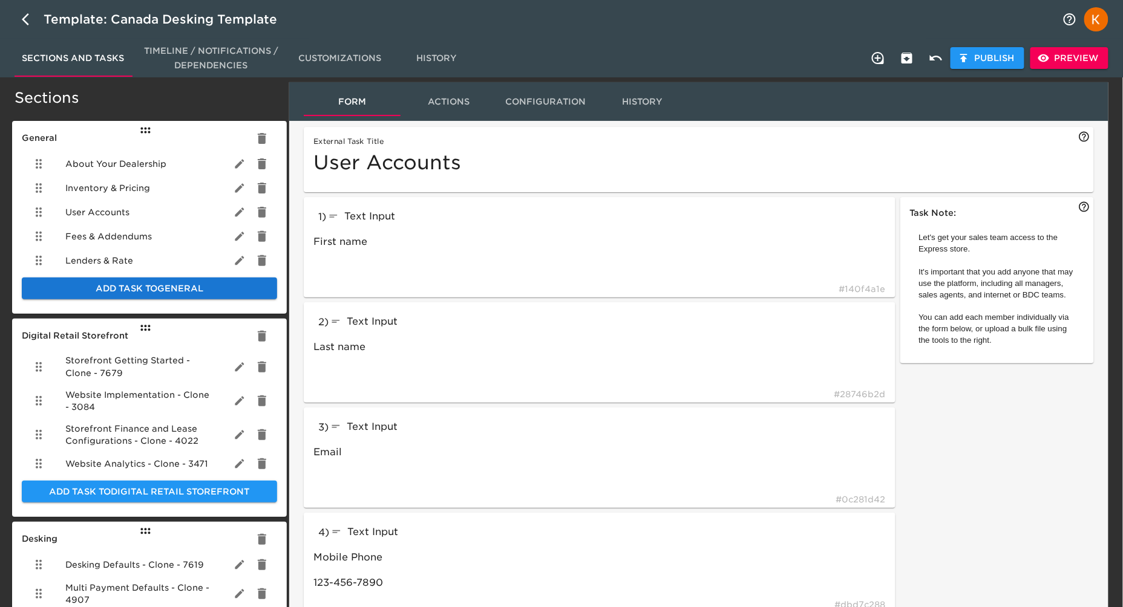
scroll to position [0, 0]
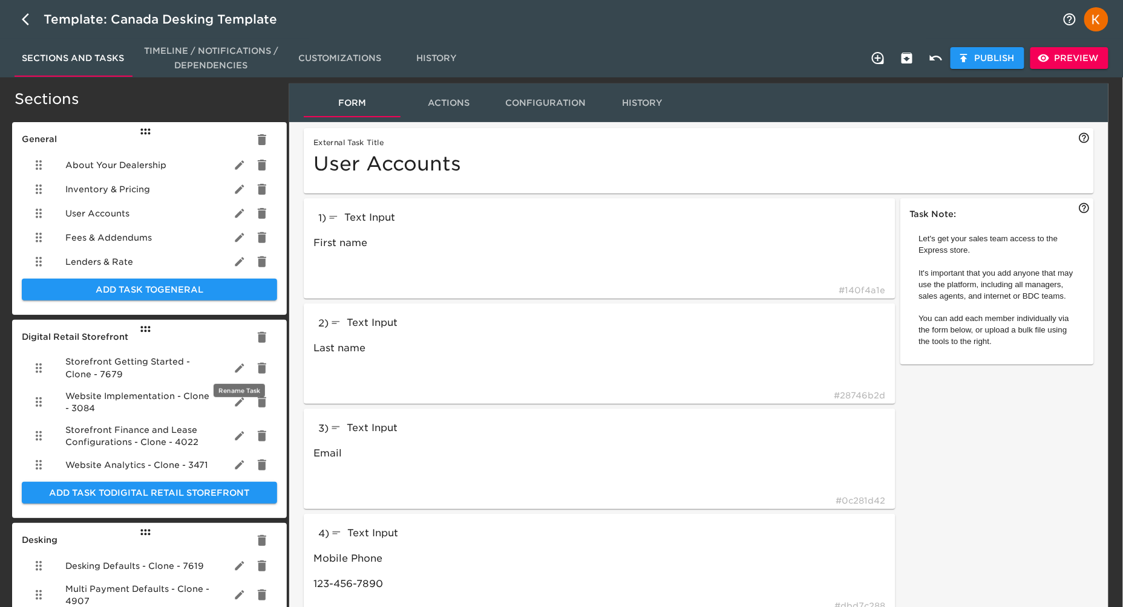
click at [234, 371] on icon "button" at bounding box center [240, 368] width 12 height 12
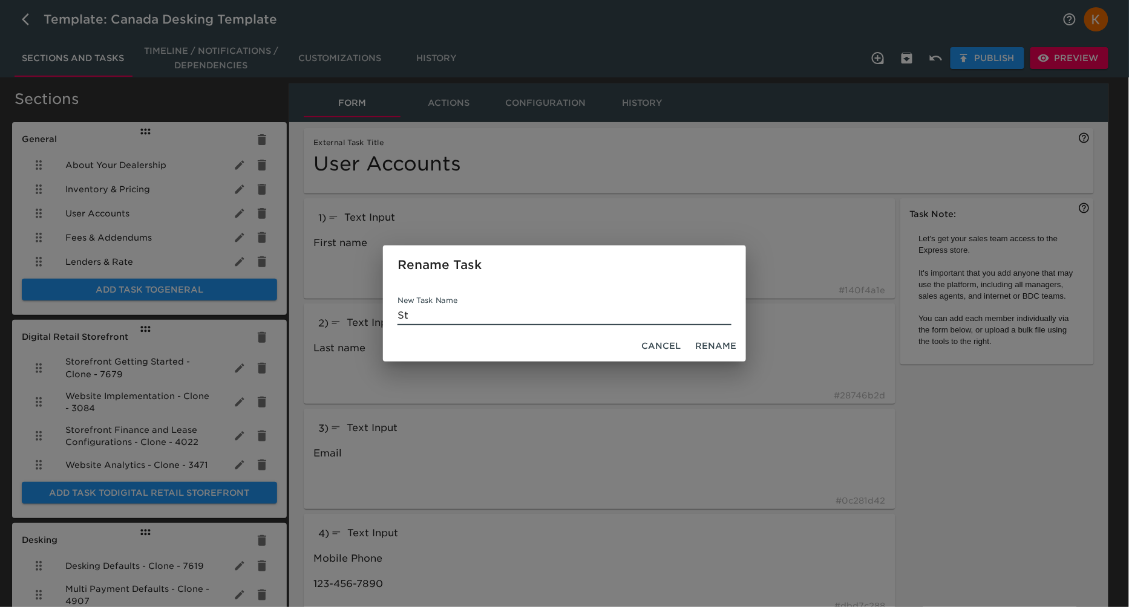
type input "S"
type input "Storefront - Getting Started"
click at [731, 336] on button "Rename" at bounding box center [715, 346] width 51 height 22
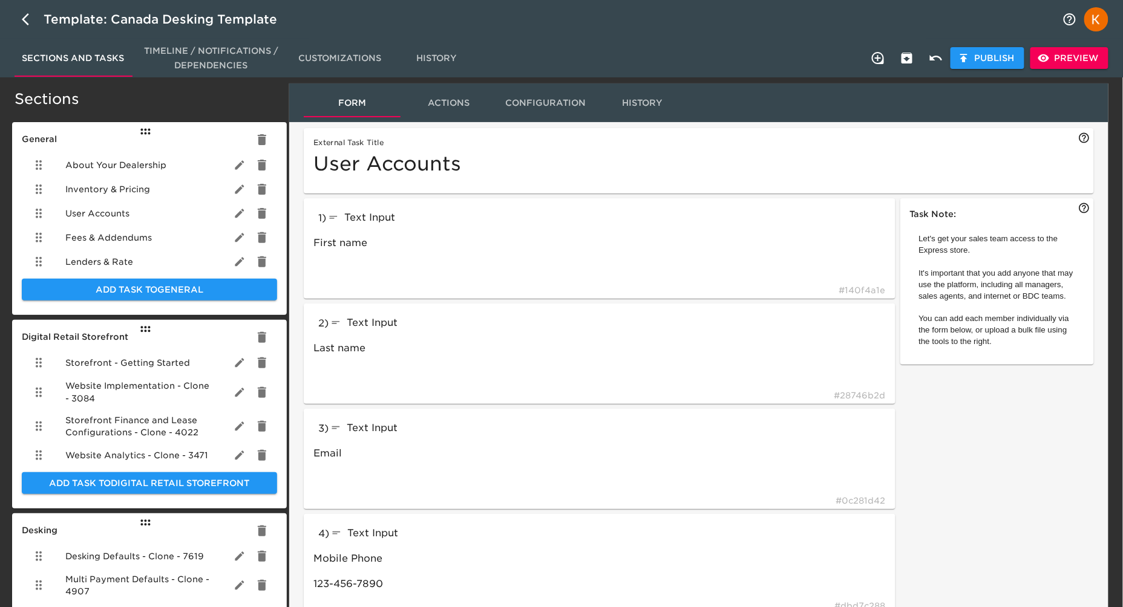
click at [232, 398] on div at bounding box center [250, 392] width 36 height 29
click at [227, 390] on div "Website Implementation - Clone - 3084" at bounding box center [149, 392] width 255 height 34
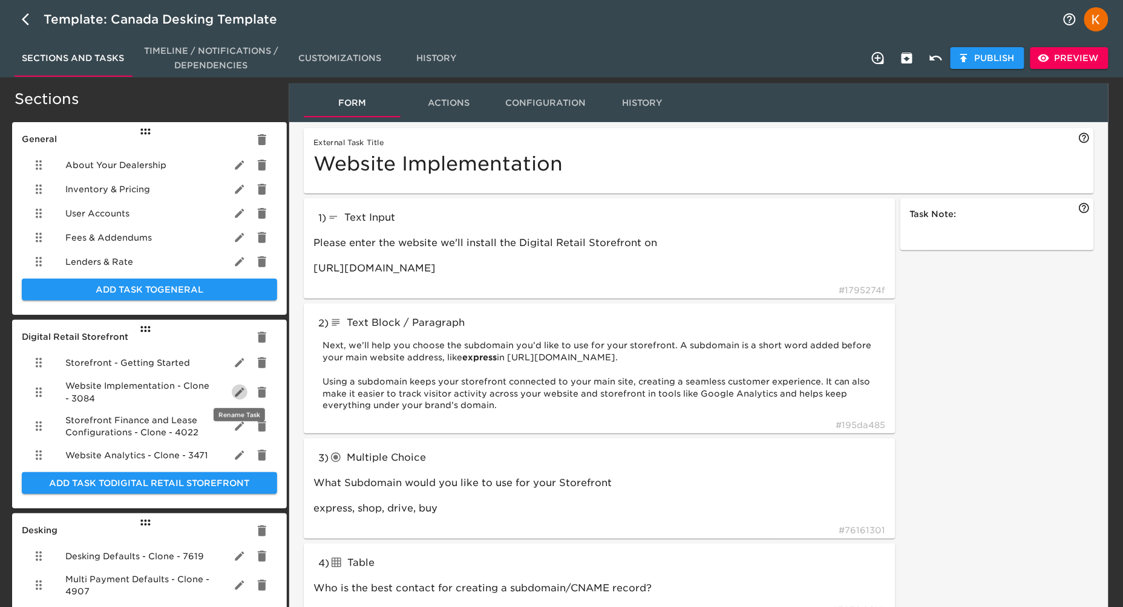
click at [235, 390] on icon "button" at bounding box center [240, 393] width 12 height 12
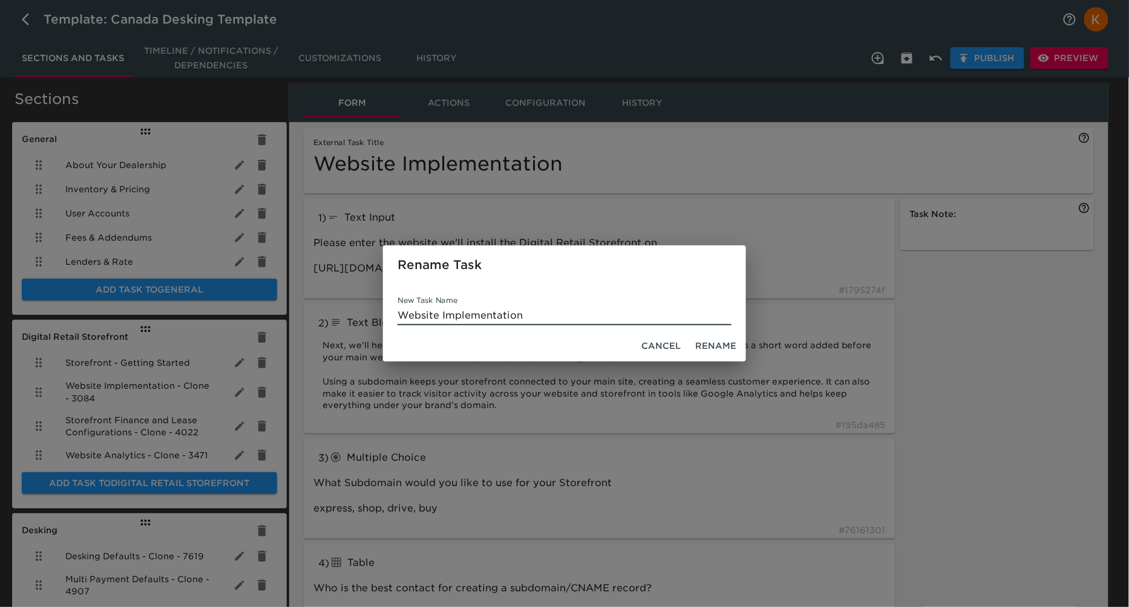
type input "Website Implementation"
click at [232, 385] on button "button" at bounding box center [240, 393] width 16 height 16
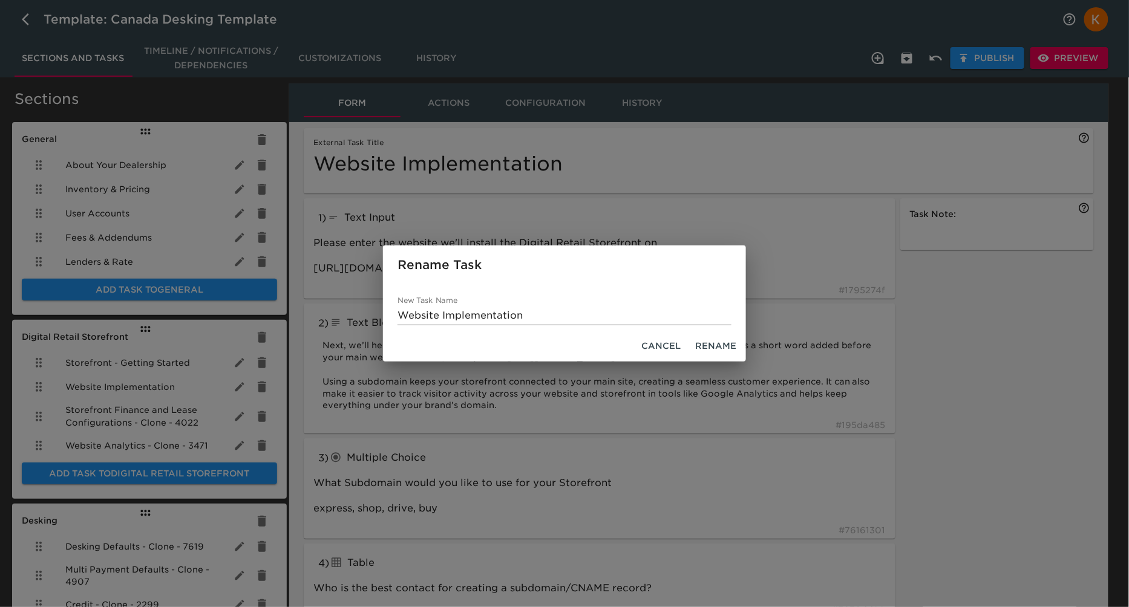
click at [740, 344] on button "Rename" at bounding box center [715, 346] width 51 height 22
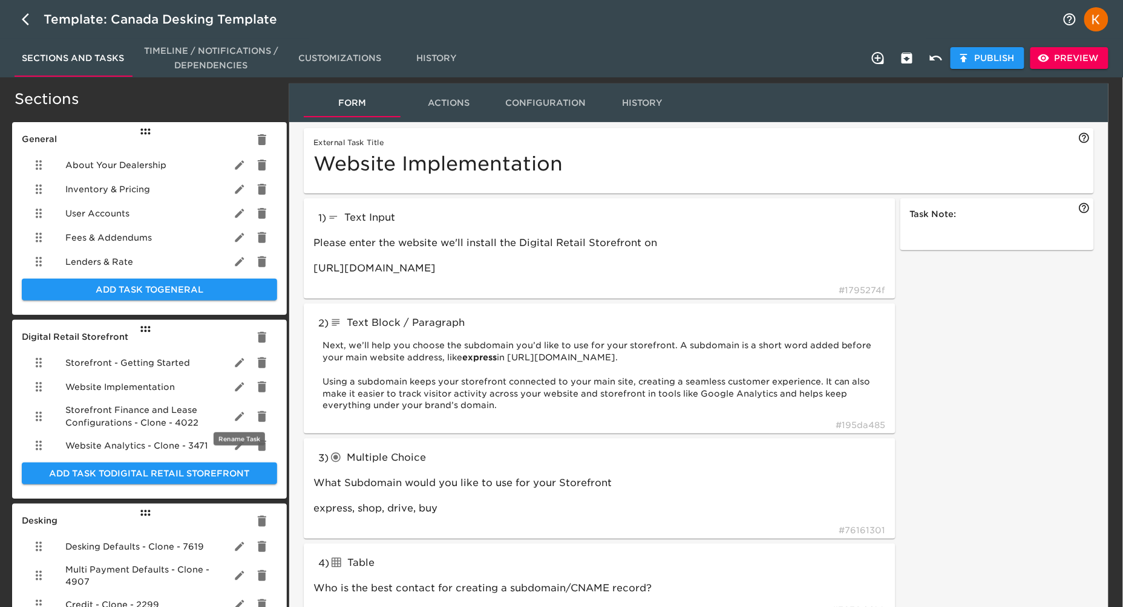
click at [240, 414] on icon "button" at bounding box center [239, 416] width 9 height 9
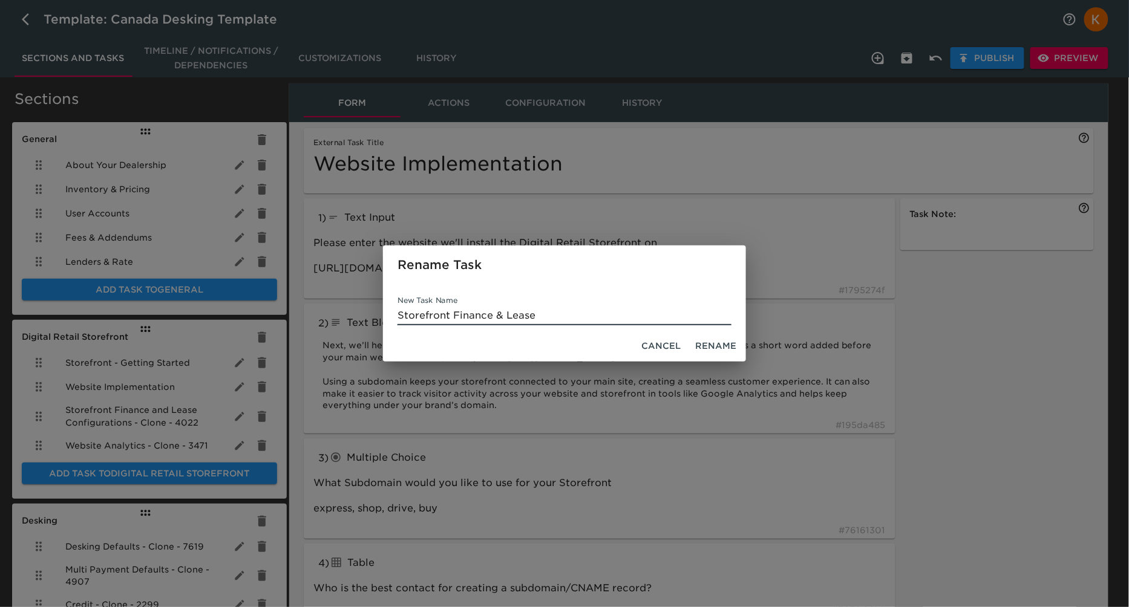
type input "Storefront Finance & Lease"
drag, startPoint x: 728, startPoint y: 345, endPoint x: 719, endPoint y: 345, distance: 8.5
click at [728, 345] on span "Rename" at bounding box center [715, 346] width 41 height 15
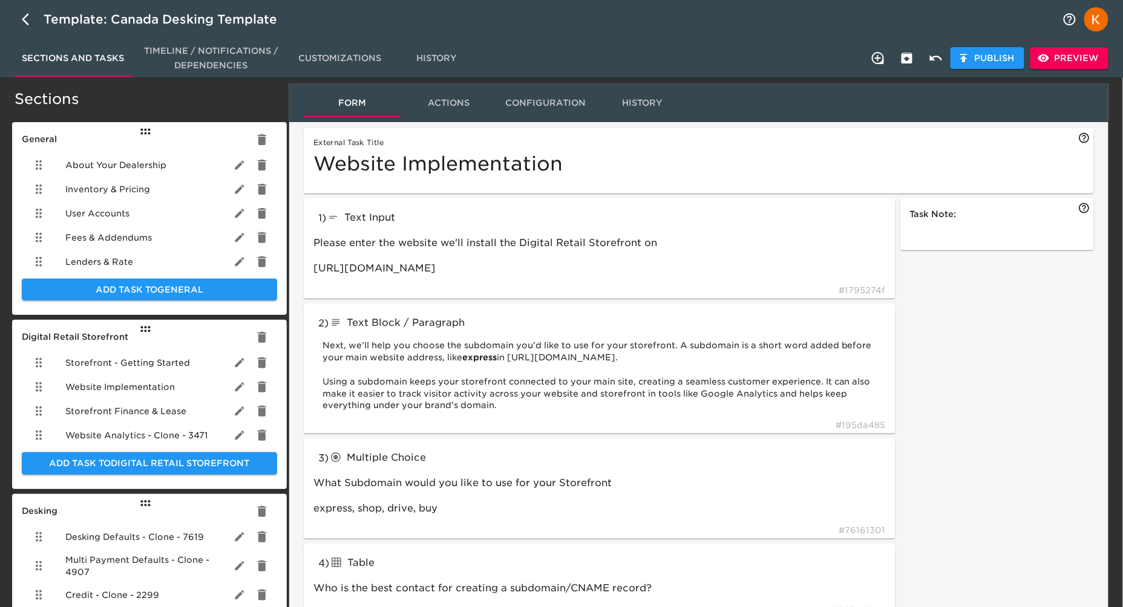
click at [238, 430] on icon "button" at bounding box center [240, 436] width 12 height 12
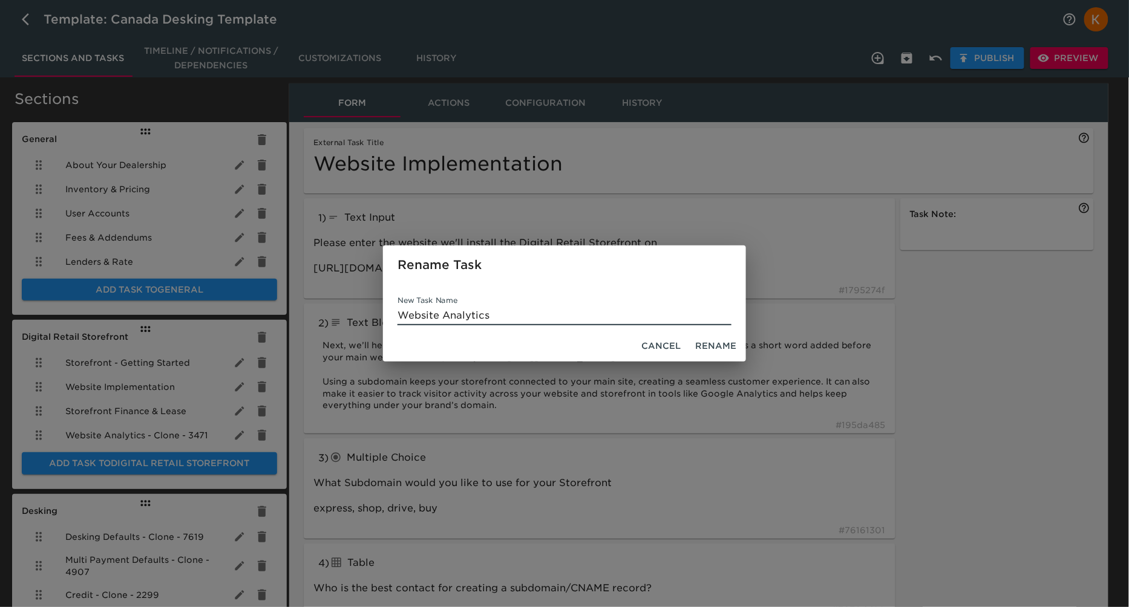
type input "Website Analytics"
click at [728, 345] on span "Rename" at bounding box center [715, 346] width 41 height 15
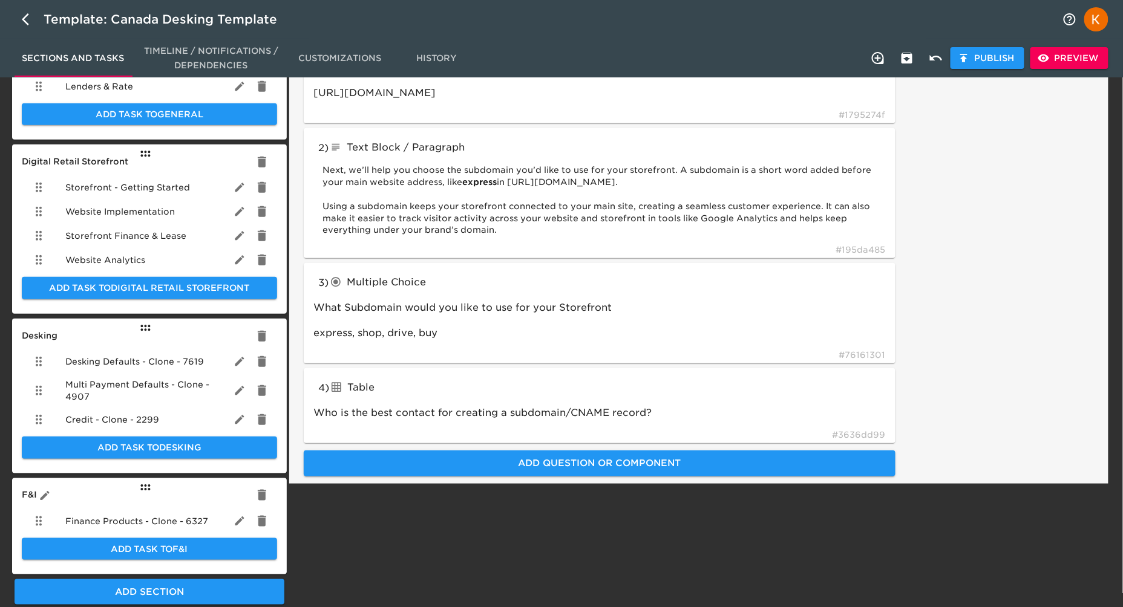
scroll to position [215, 0]
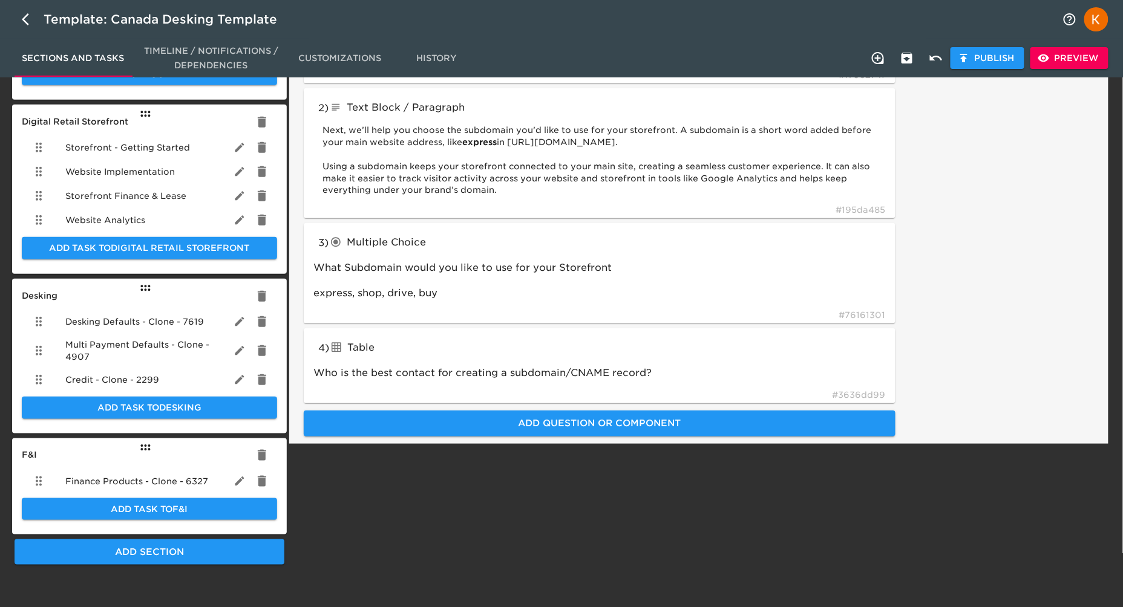
click at [226, 324] on div "Desking Defaults - Clone - 7619" at bounding box center [149, 322] width 255 height 24
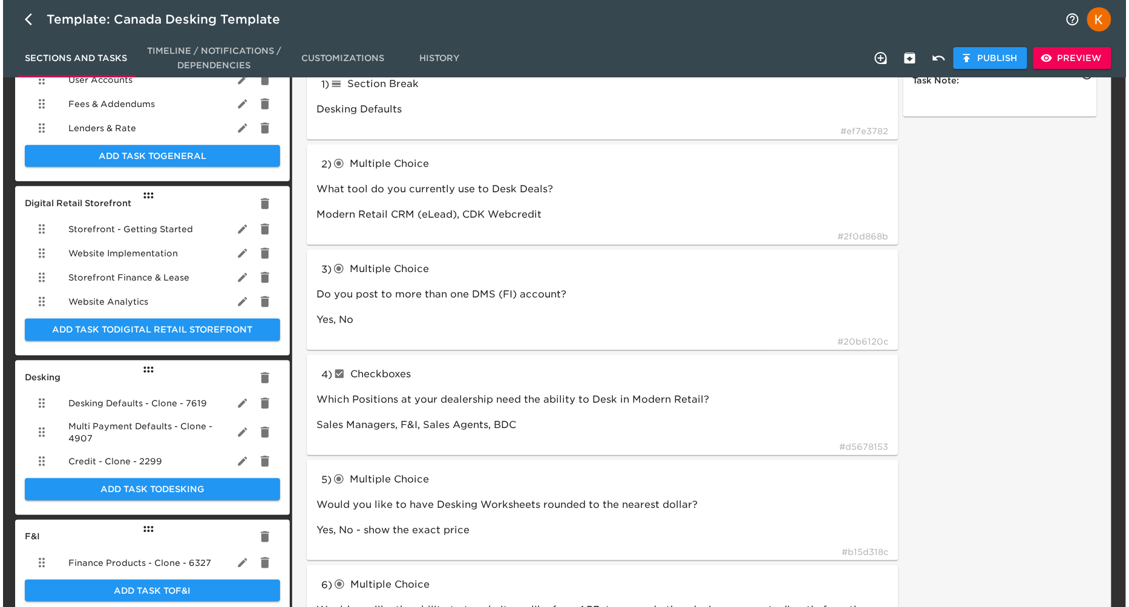
scroll to position [148, 0]
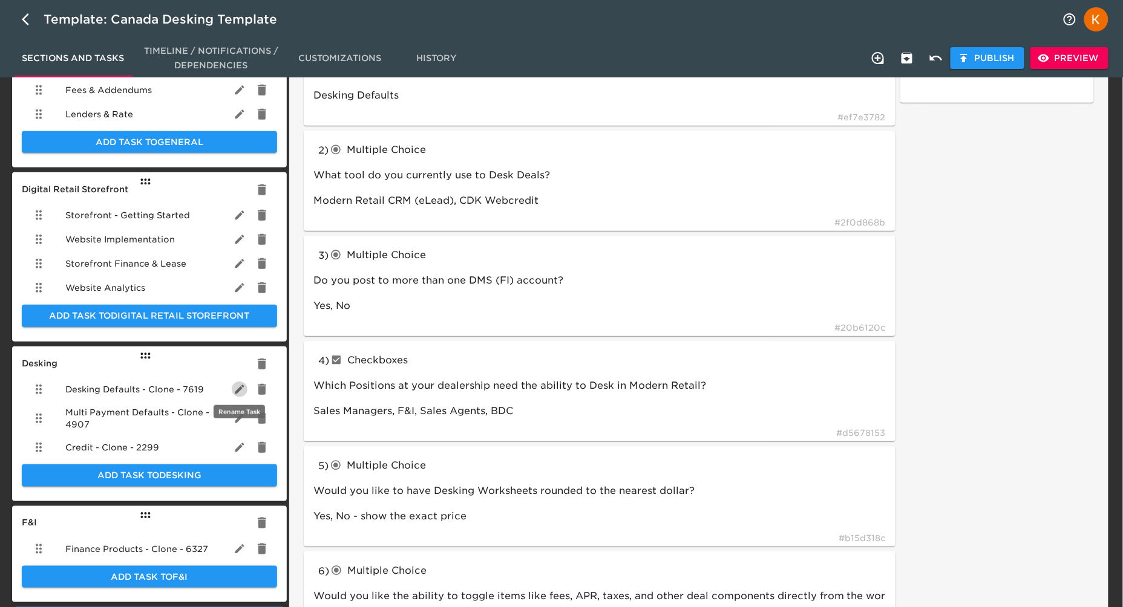
click at [238, 390] on icon "button" at bounding box center [239, 389] width 9 height 9
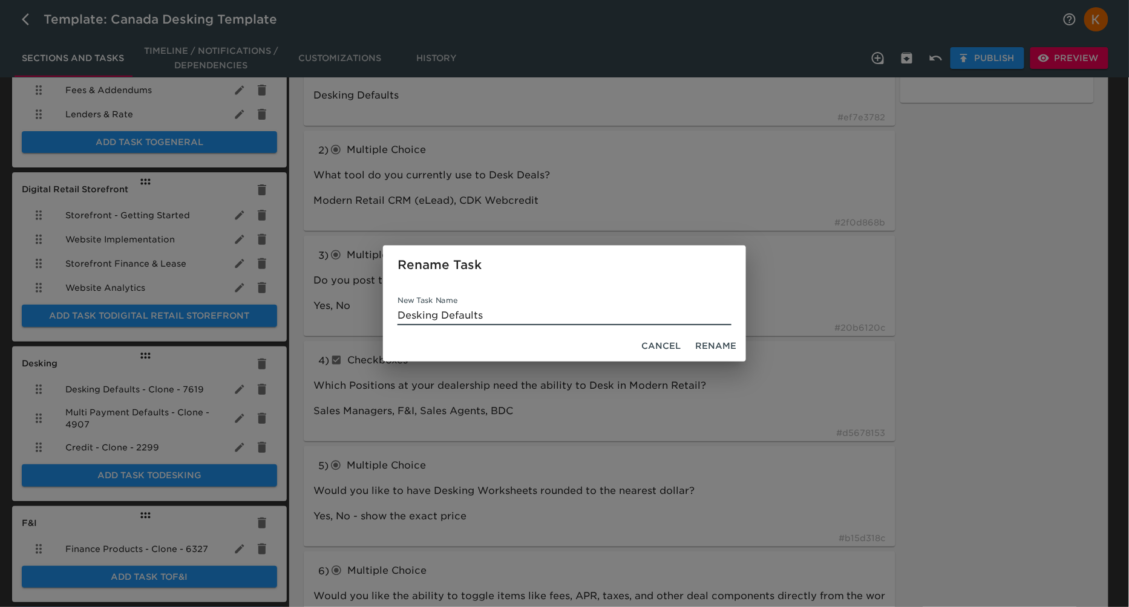
type input "Desking Defaults"
click at [709, 344] on span "Rename" at bounding box center [715, 346] width 41 height 15
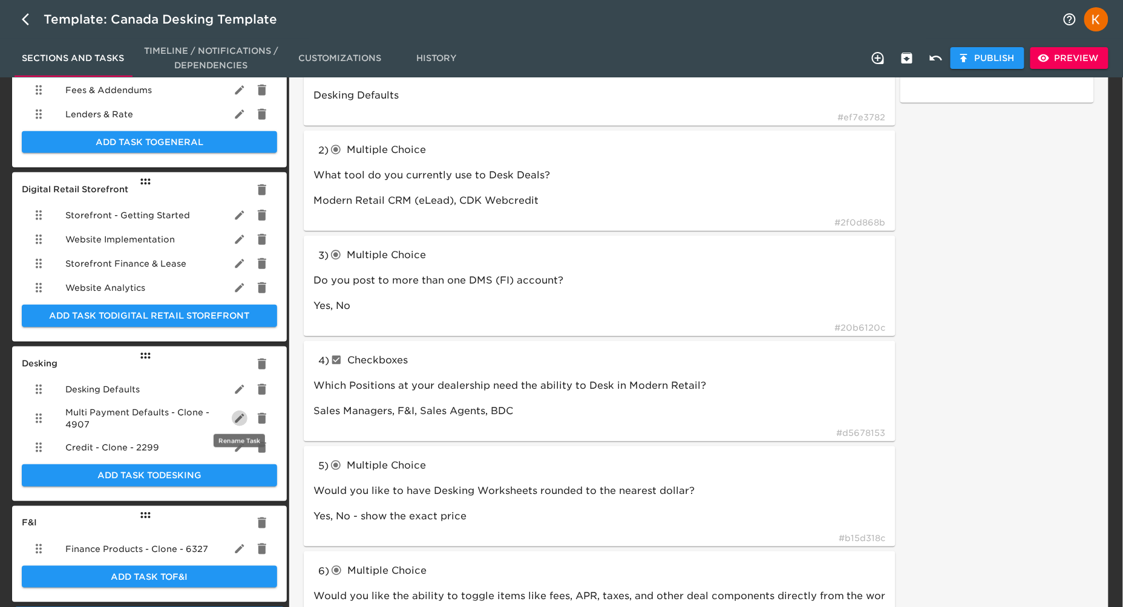
click at [237, 418] on icon "button" at bounding box center [240, 419] width 12 height 12
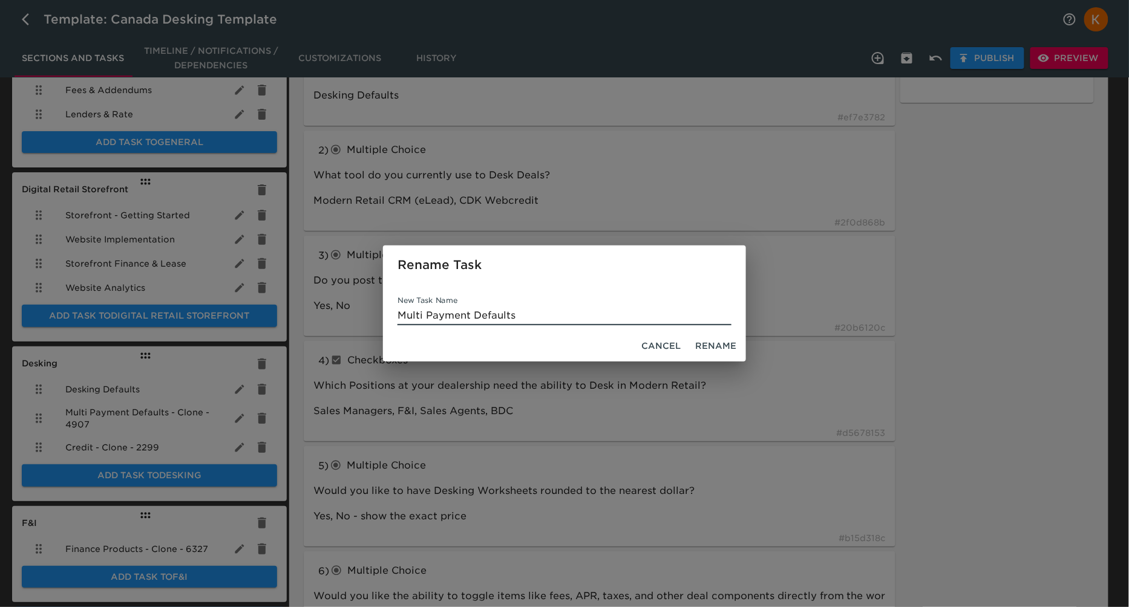
type input "Multi Payment Defaults"
click at [714, 344] on span "Rename" at bounding box center [715, 346] width 41 height 15
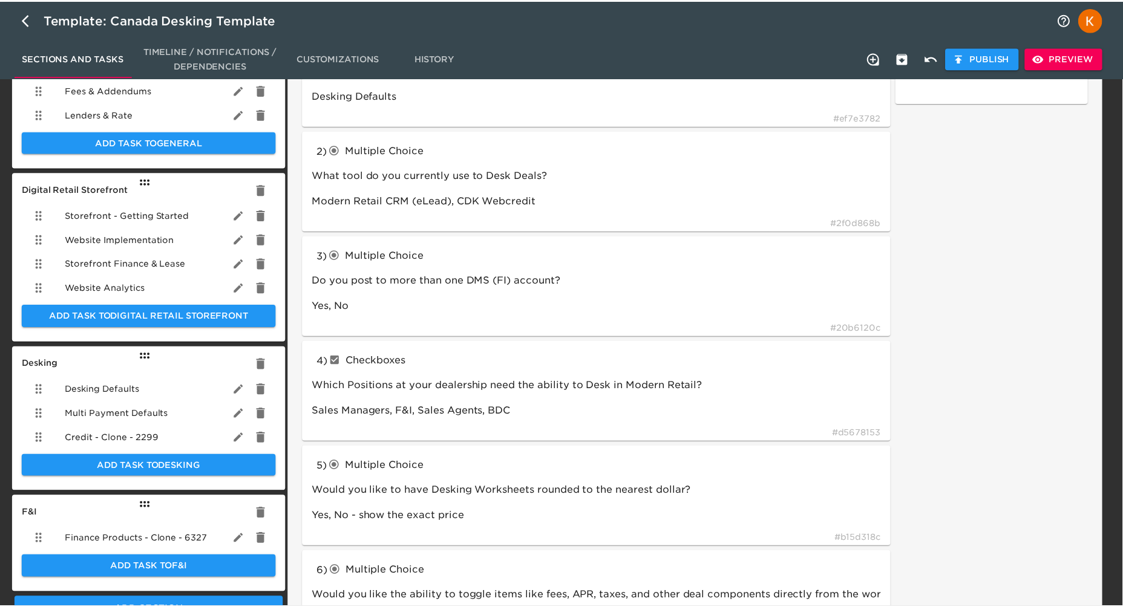
scroll to position [138, 0]
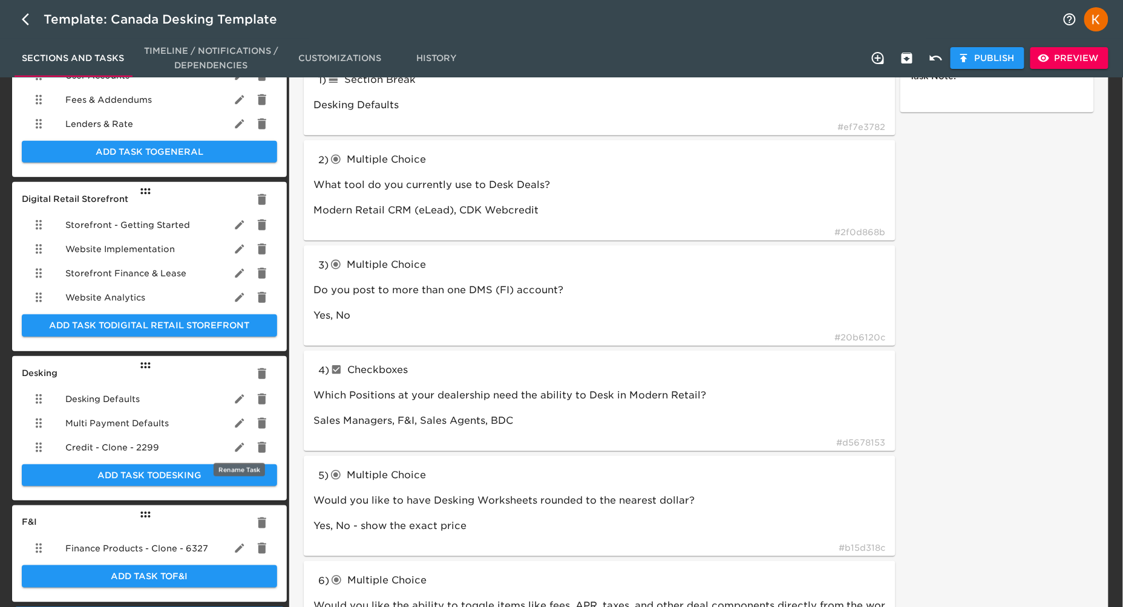
click at [243, 442] on icon "button" at bounding box center [240, 448] width 12 height 12
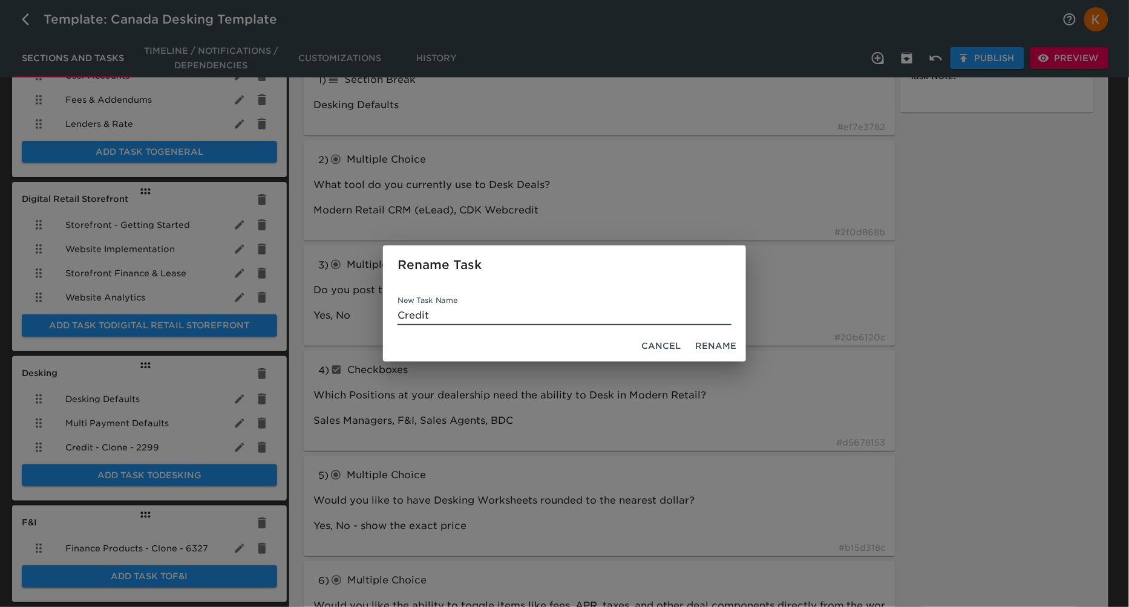
type input "Credit"
click at [723, 344] on span "Rename" at bounding box center [715, 346] width 41 height 15
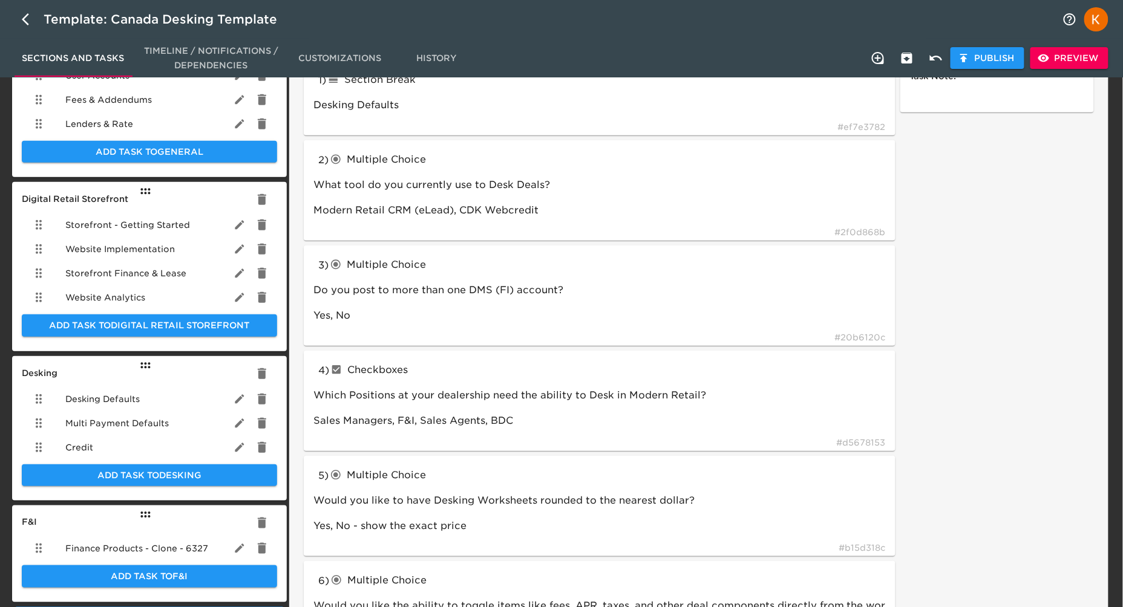
click at [241, 546] on icon "button" at bounding box center [239, 549] width 9 height 9
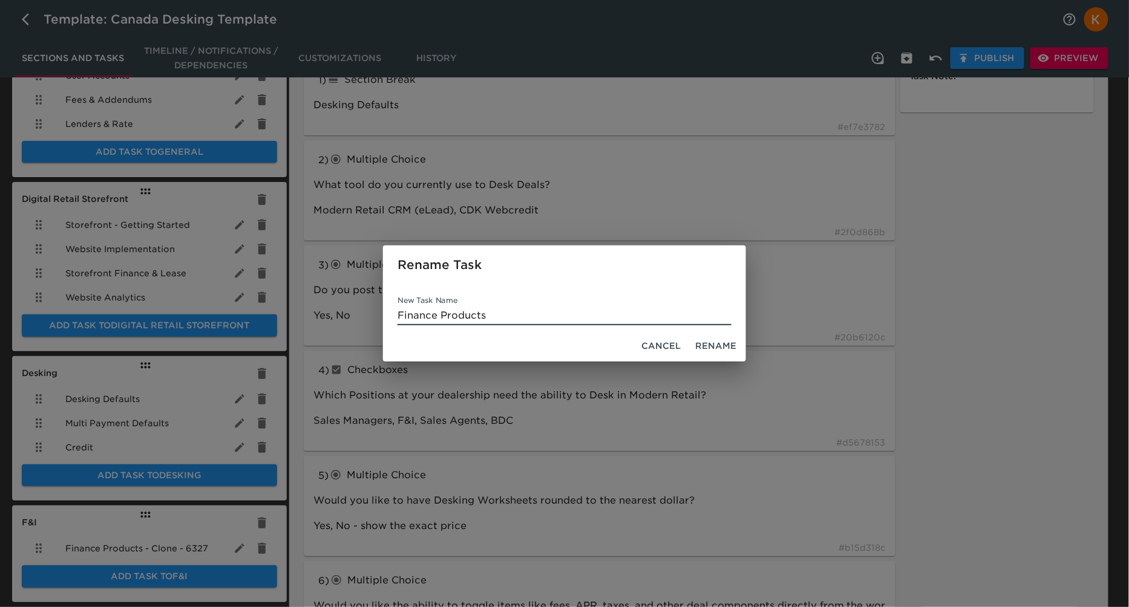
type input "Finance Products"
click at [711, 340] on span "Rename" at bounding box center [715, 346] width 41 height 15
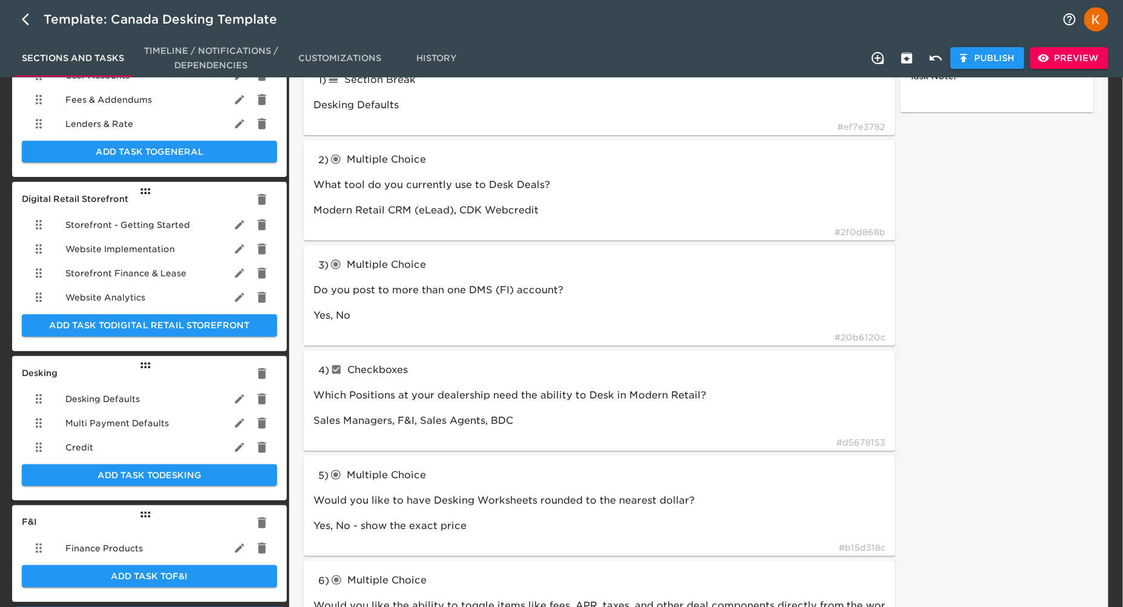
click at [97, 444] on div "Credit" at bounding box center [149, 448] width 255 height 24
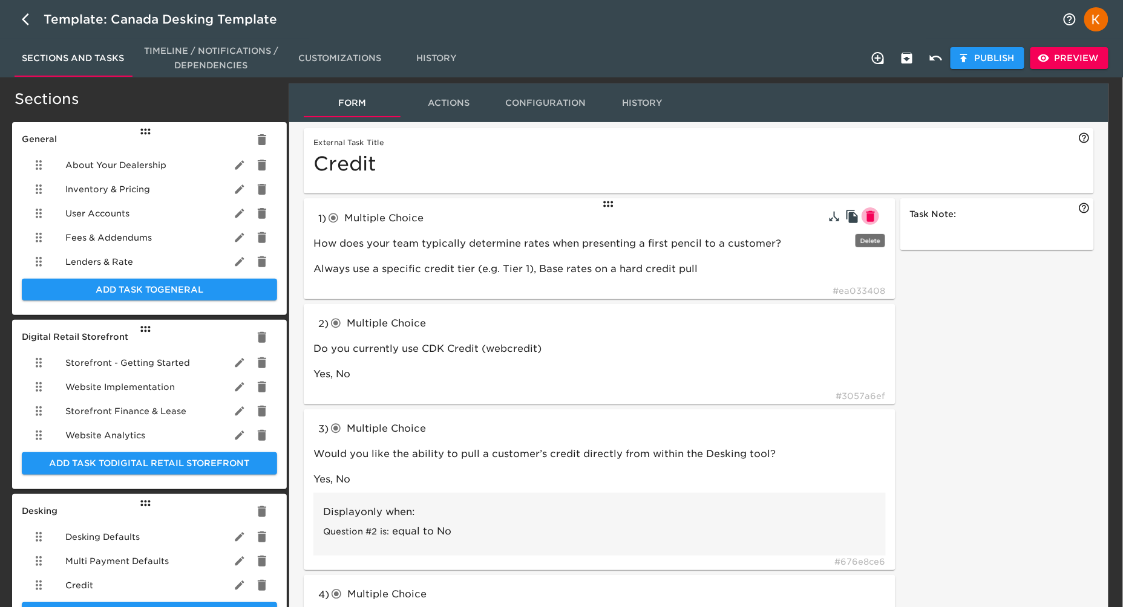
click at [871, 220] on icon "button" at bounding box center [870, 216] width 8 height 11
type input "Do you currently use CDK Credit (webcredit)"
type input "Yes, No"
type input "Would you like the ability to pull a customer’s credit directly from within the…"
type input "Yes"
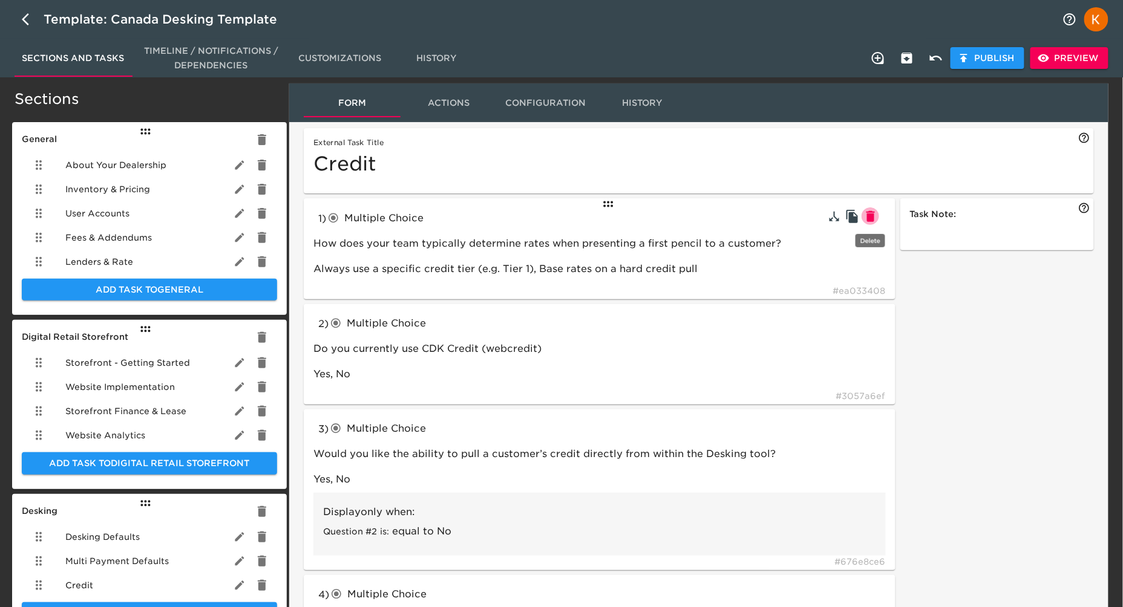
type input "No"
type input "checkboxes"
type input "Which vendor is used to pull credit? Select all that apply:"
type input "700Credit, RouteOne, DealerTrack, eLend, CBC, DSGSS"
type input "textInput"
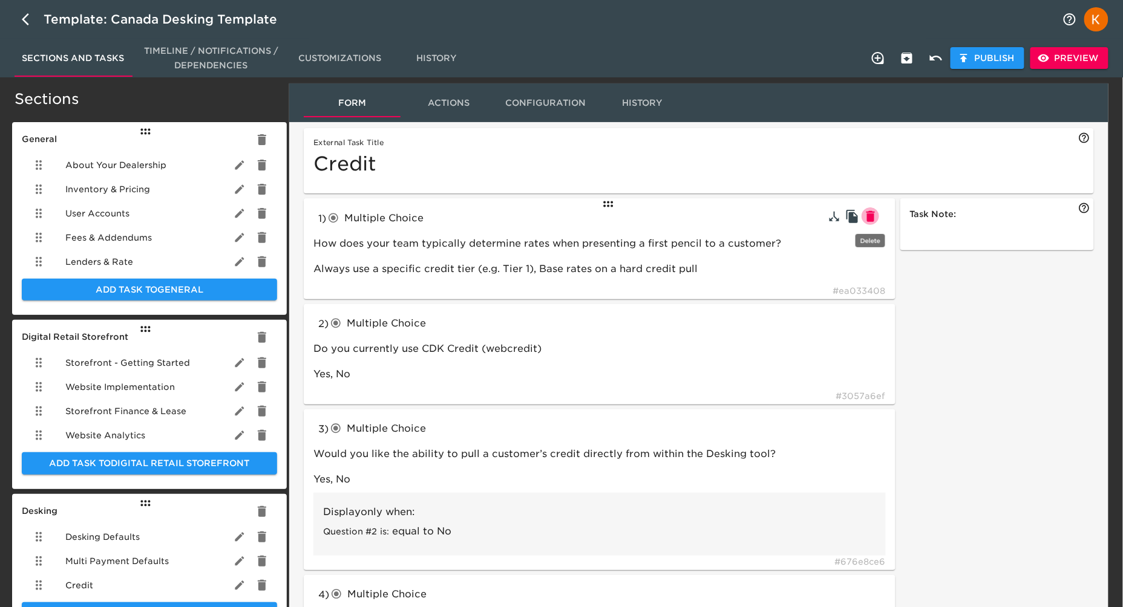
type input "Enter your RouteOne ID here:"
type input "010101"
type input "Enter your Dealertrack ID here:"
type input "DealerTrack"
type input "Enter your eLEND ID here:"
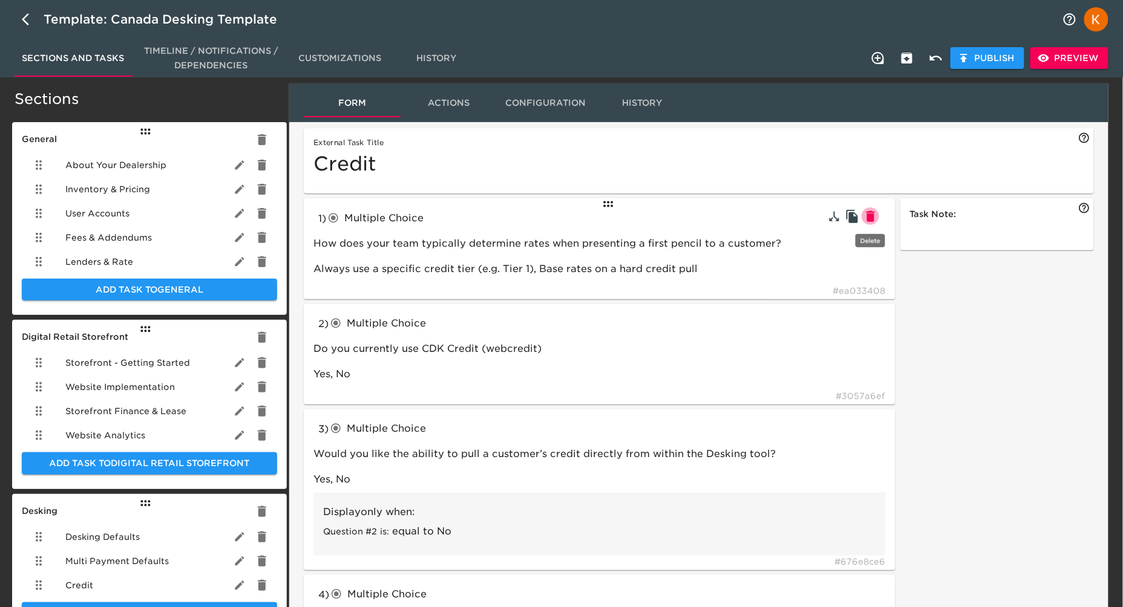
type input "eLend"
type input "Enter your CBC ID here:"
type input "CBC"
type input "checkboxes"
type input "What Vender(s) do you use to submit applications to lenders?"
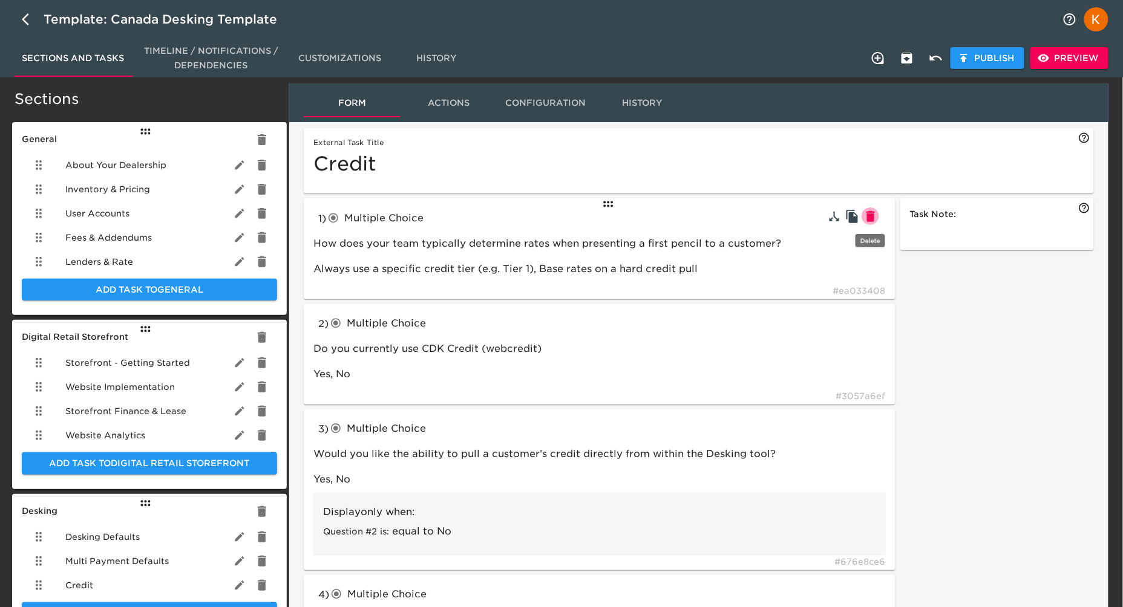
type input "RouteOne, DealerTrack, CUDL"
type input "What Documents are you required to collect prior to running credit?"
type input "Privacy Notice, Driver's License, Not Listed"
type input "tableInput"
type input "Please List what documents are needed"
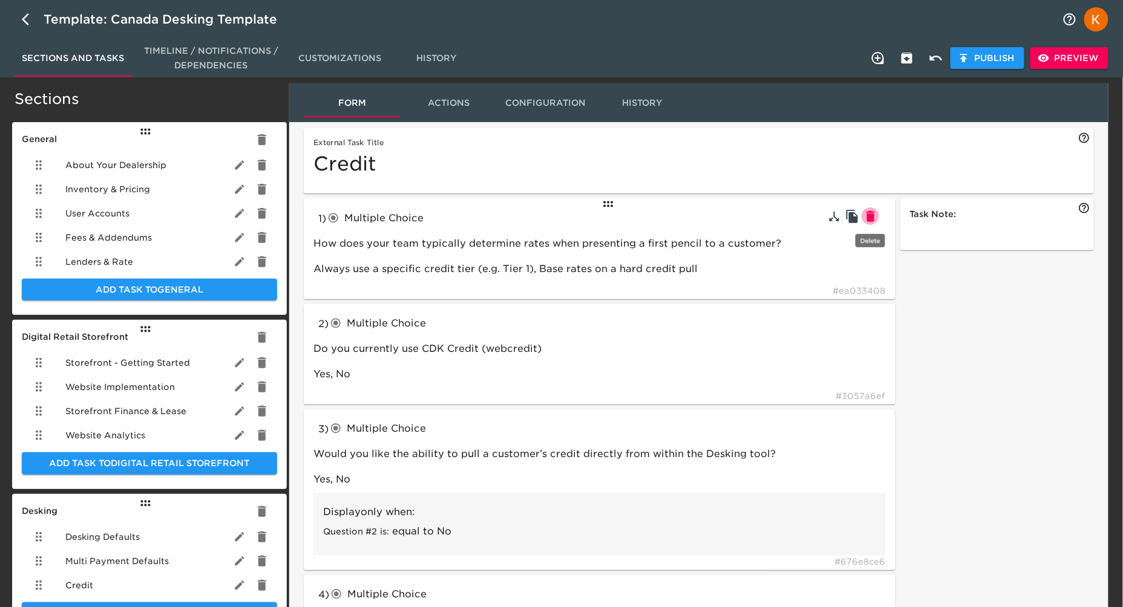
type input "How many years of residence and employment history do you collect?"
type input "checkboxes"
type input "Would you like any of the following optional features?"
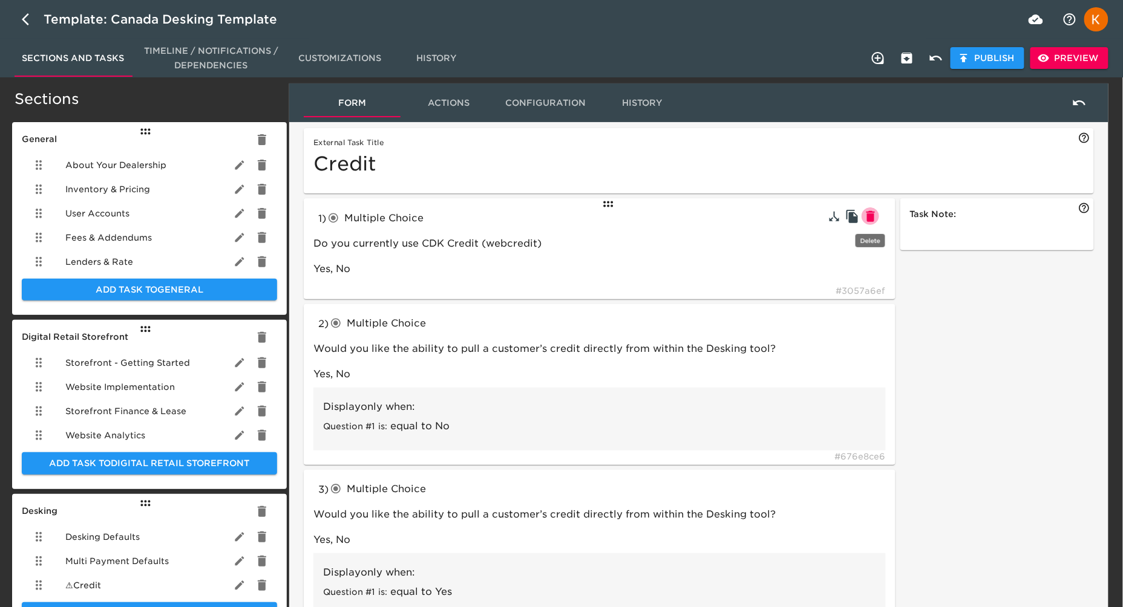
click at [871, 220] on icon "button" at bounding box center [870, 216] width 8 height 11
type input "Would you like the ability to pull a customer’s credit directly from within the…"
type input "No"
type input "checkboxes"
type input "Which vendor is used to pull credit? Select all that apply:"
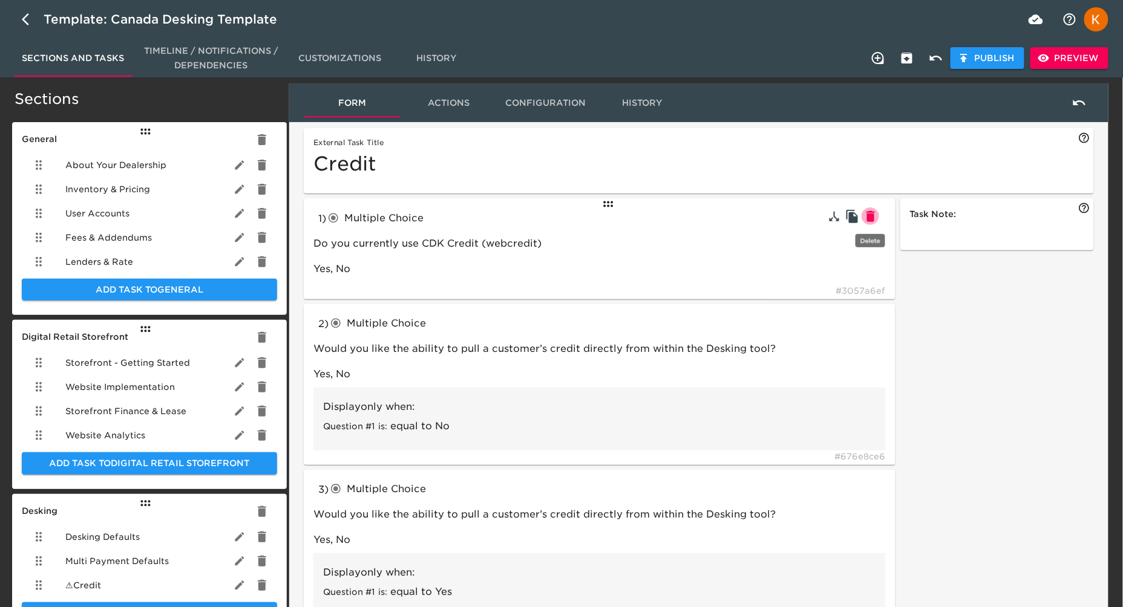
type input "700Credit, RouteOne, DealerTrack, eLend, CBC, DSGSS"
type input "textInput"
type input "Enter your RouteOne ID here:"
type input "010101"
type input "Enter your Dealertrack ID here:"
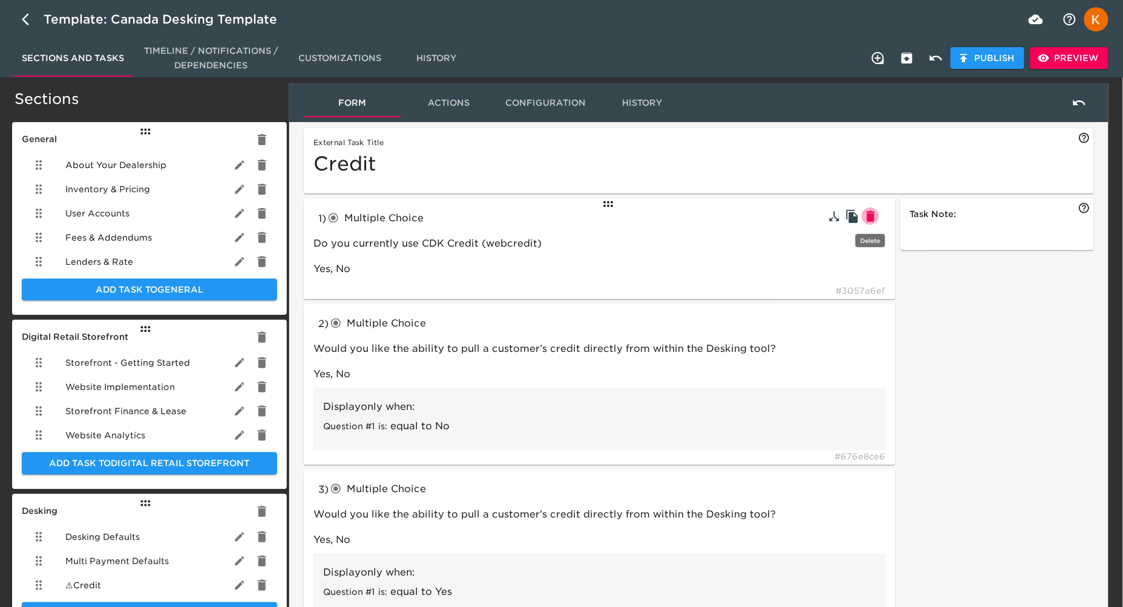
type input "Enter your eLEND ID here:"
type input "eLend"
type input "Enter your CBC ID here:"
type input "CBC"
type input "checkboxes"
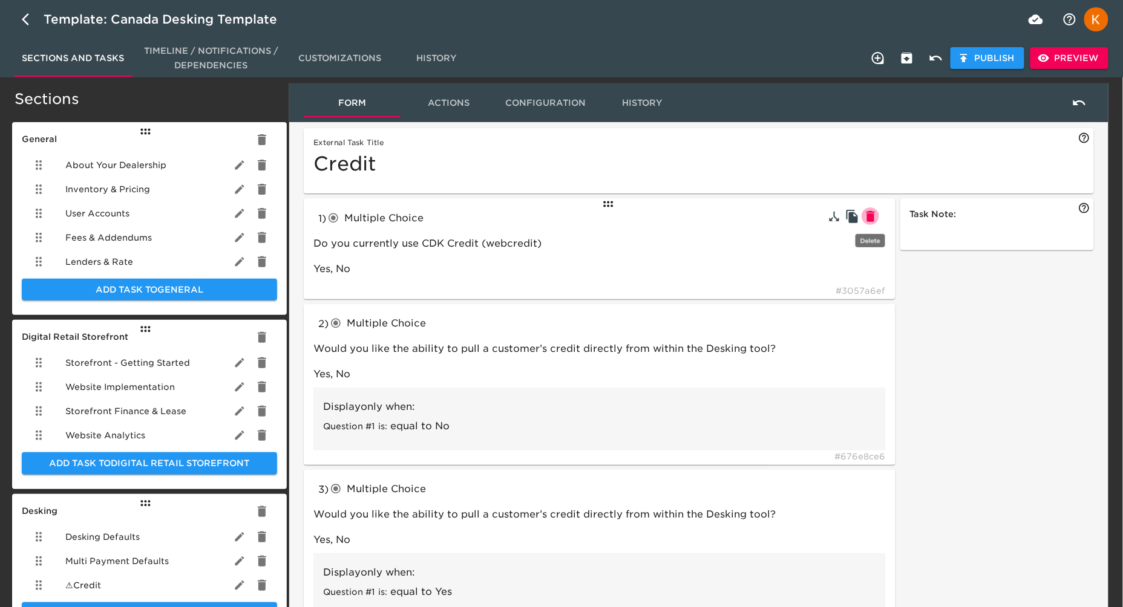
type input "What Vender(s) do you use to submit applications to lenders?"
type input "RouteOne, DealerTrack, CUDL"
type input "What Documents are you required to collect prior to running credit?"
type input "Privacy Notice, Driver's License, Not Listed"
type input "tableInput"
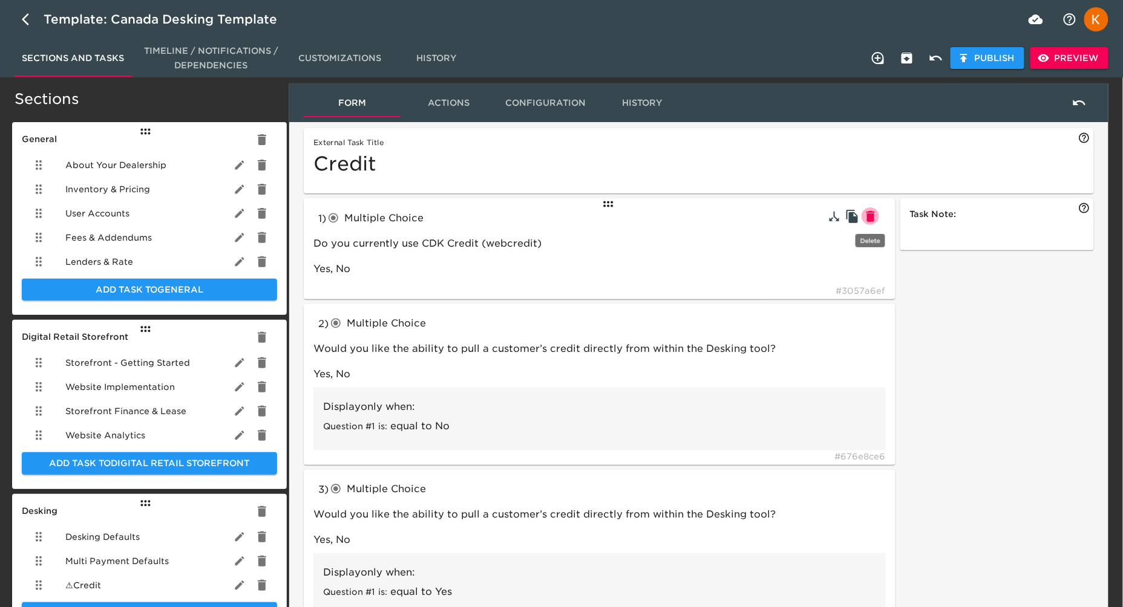
type input "Please List what documents are needed"
type input "How many years of residence and employment history do you collect?"
type input "checkboxes"
type input "Would you like any of the following optional features?"
type input "Yes"
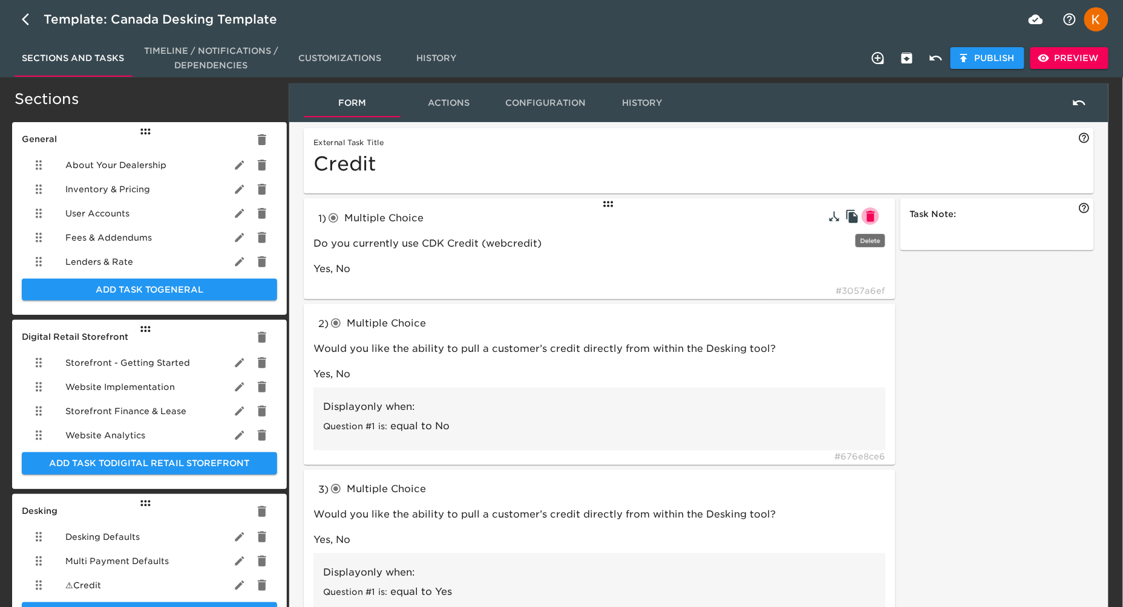
type input "DealerTrack"
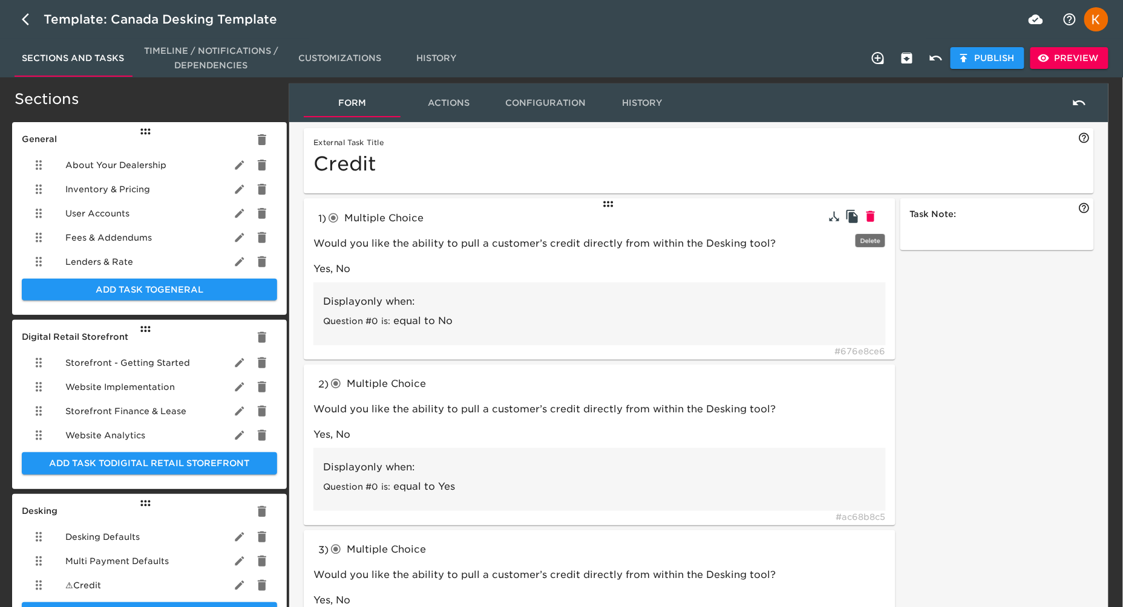
click at [871, 220] on icon "button" at bounding box center [870, 216] width 8 height 11
type input "checkboxes"
type input "Which vendor is used to pull credit? Select all that apply:"
type input "700Credit, RouteOne, DealerTrack, eLend, CBC, DSGSS"
type input "textInput"
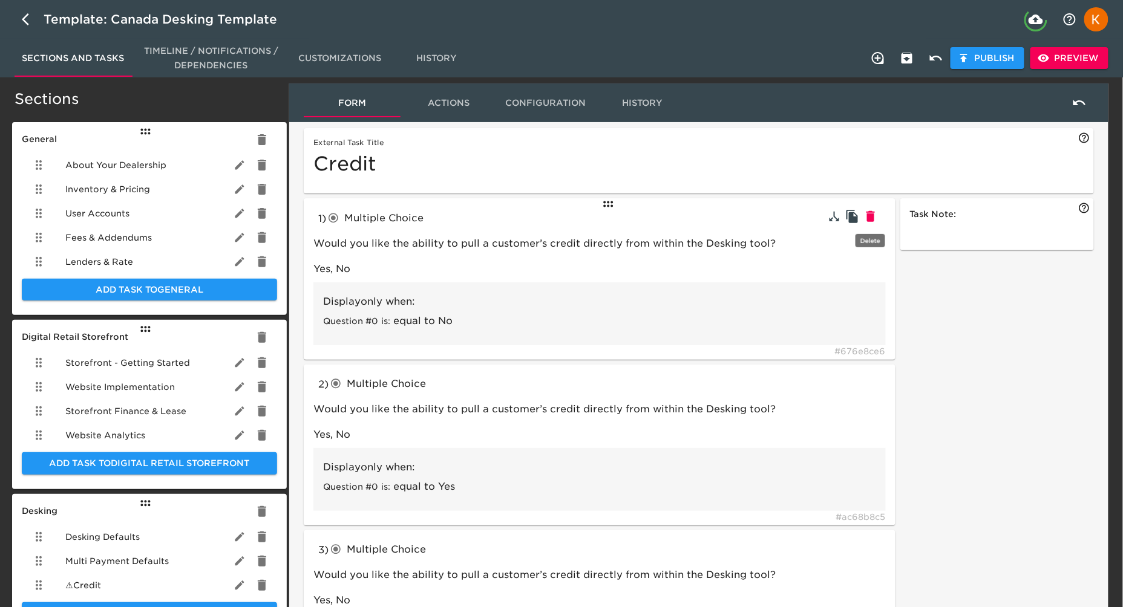
type input "Enter your RouteOne ID here:"
type input "010101"
type input "Enter your Dealertrack ID here:"
type input "Enter your eLEND ID here:"
type input "Enter your CBC ID here:"
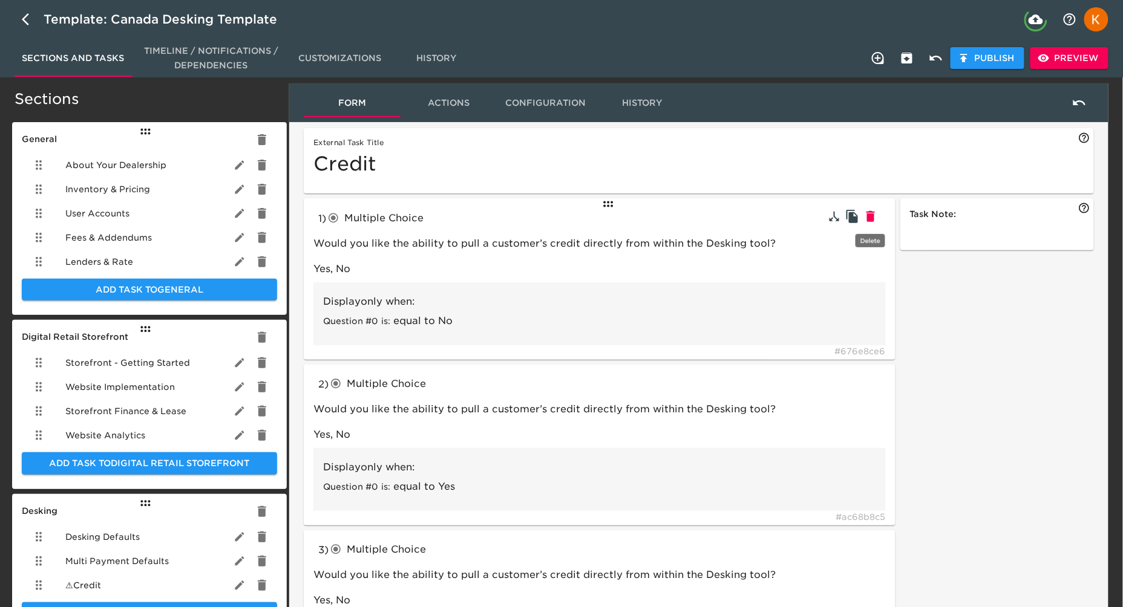
type input "CBC"
type input "checkboxes"
type input "What Vender(s) do you use to submit applications to lenders?"
type input "RouteOne, DealerTrack, CUDL"
type input "What Documents are you required to collect prior to running credit?"
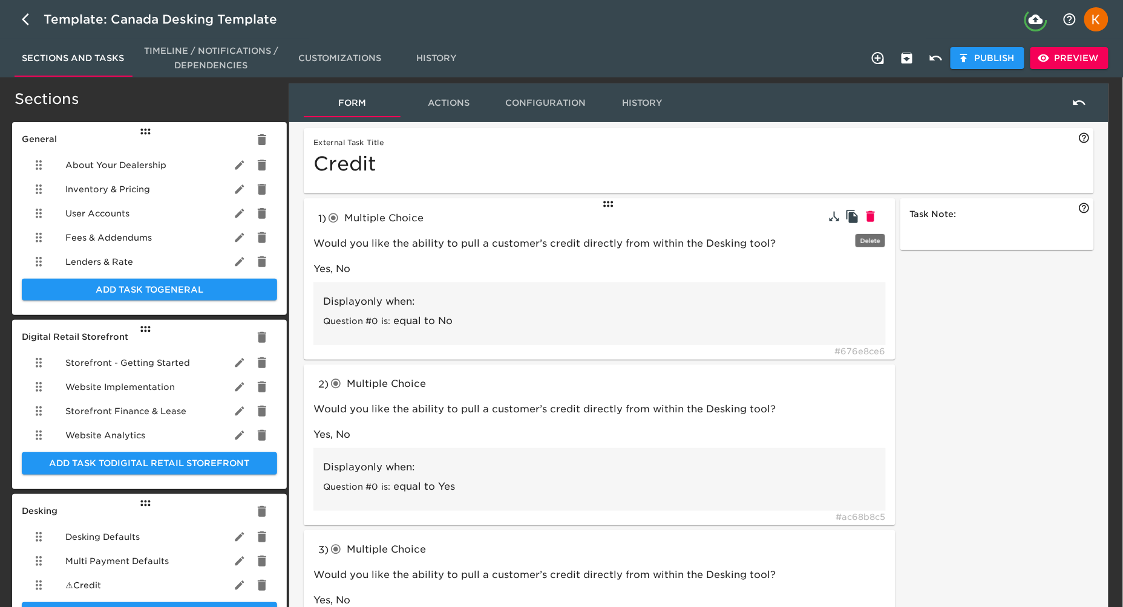
type input "Privacy Notice, Driver's License, Not Listed"
type input "tableInput"
type input "Please List what documents are needed"
type input "How many years of residence and employment history do you collect?"
type input "checkboxes"
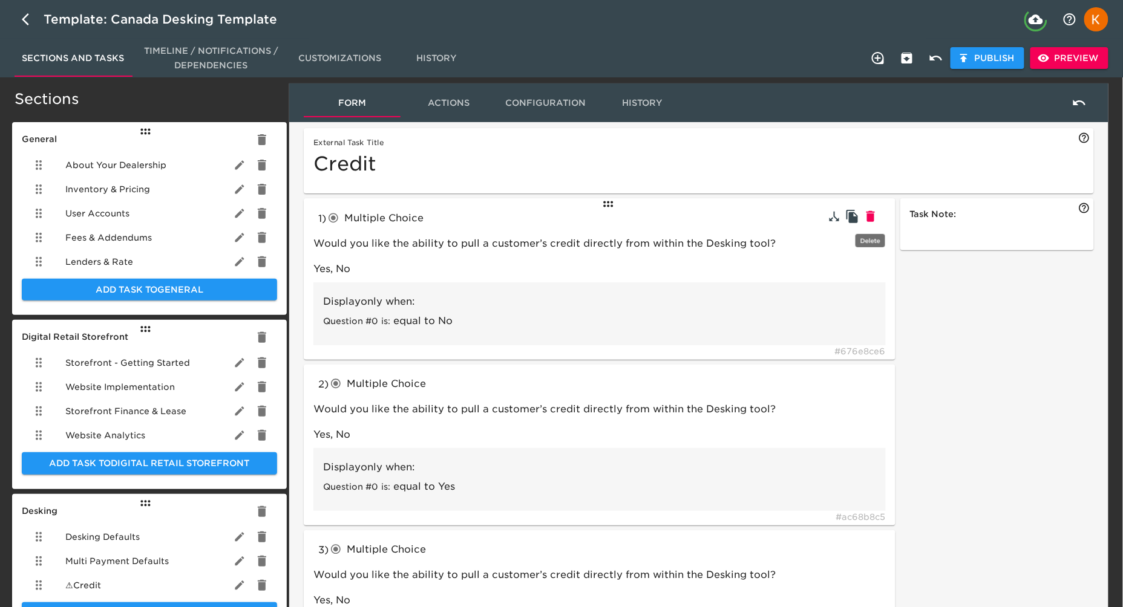
type input "Would you like any of the following optional features?"
type input "No"
type input "eLend"
type input "Yes"
type input "DealerTrack"
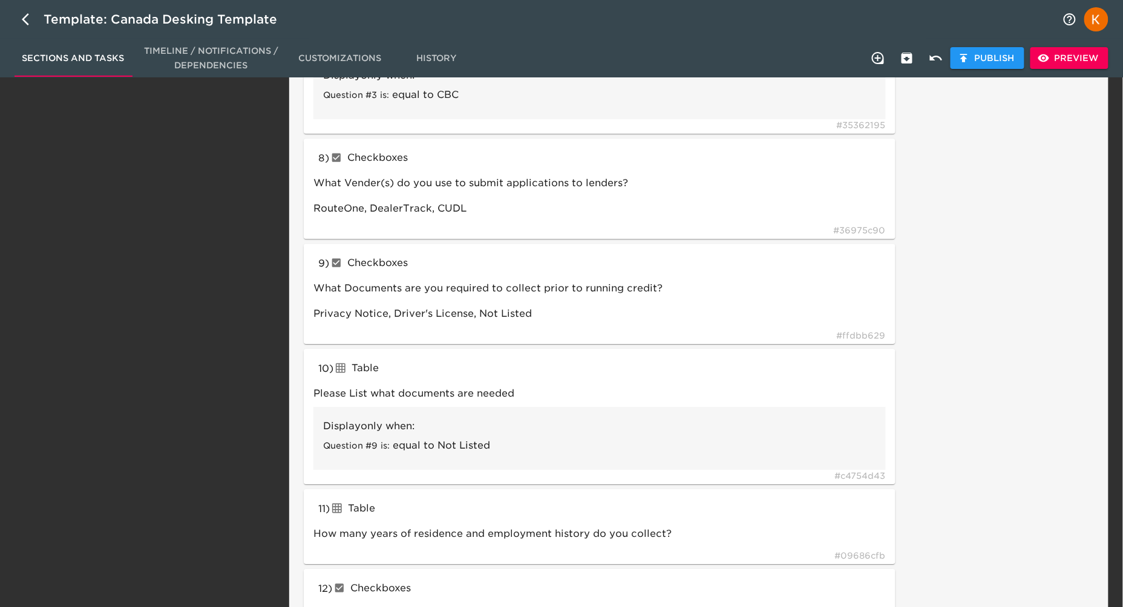
scroll to position [1164, 0]
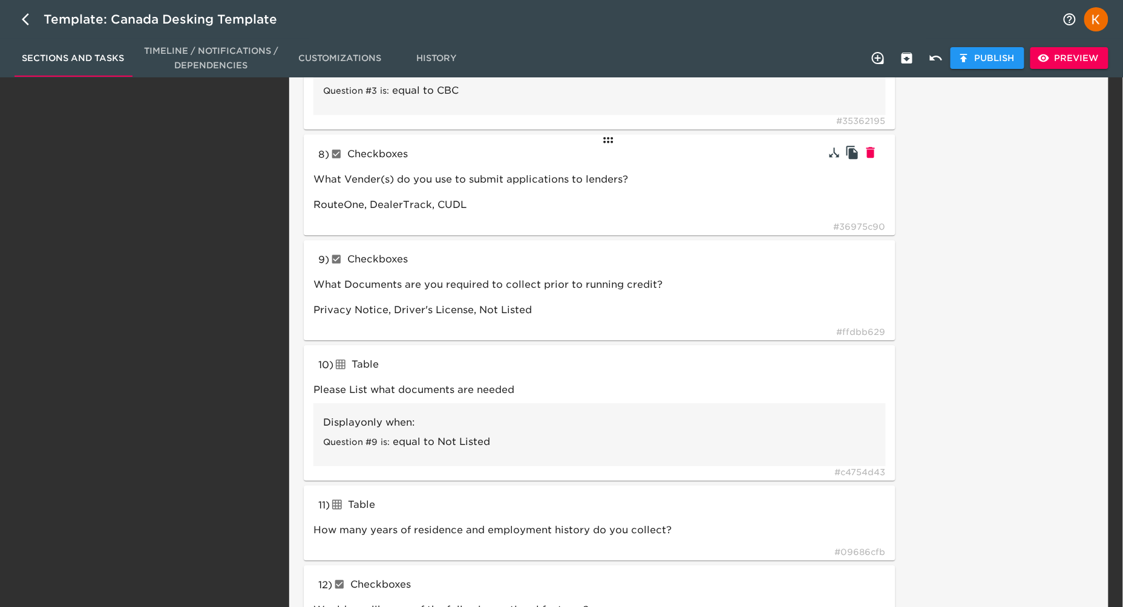
click at [535, 166] on div "8 ) Checkboxes checkboxes What Vender(s) do you use to submit applications to l…" at bounding box center [600, 184] width 592 height 101
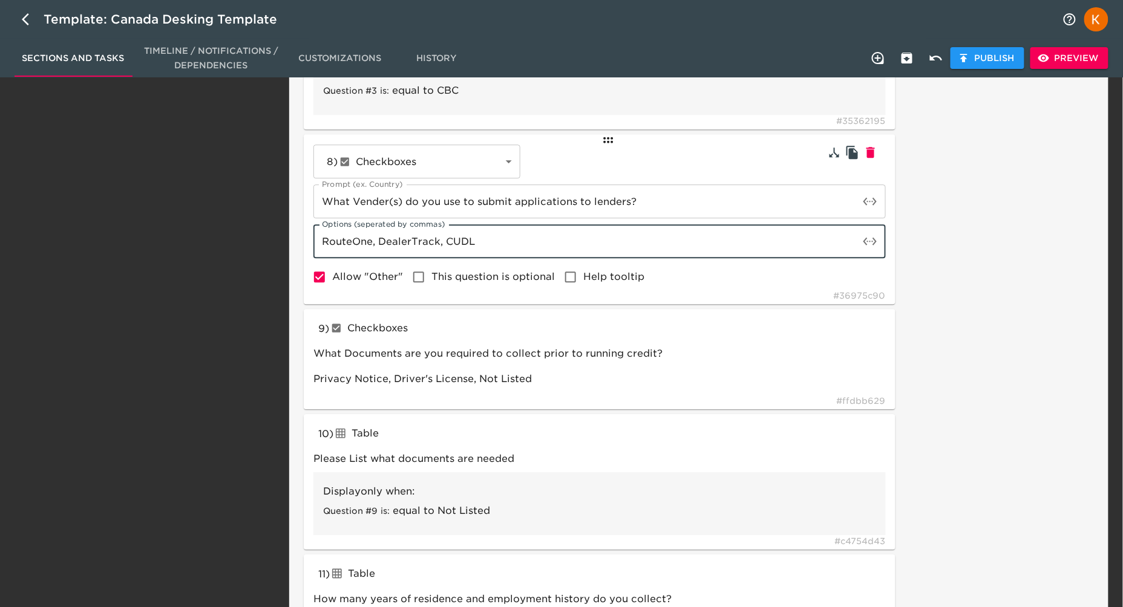
click at [465, 241] on input "RouteOne, DealerTrack, CUDL" at bounding box center [586, 241] width 546 height 34
drag, startPoint x: 439, startPoint y: 243, endPoint x: 497, endPoint y: 248, distance: 58.3
click at [497, 248] on input "RouteOne, DealerTrack, CUDL" at bounding box center [586, 241] width 546 height 34
type input "RouteOne, DealerTrack"
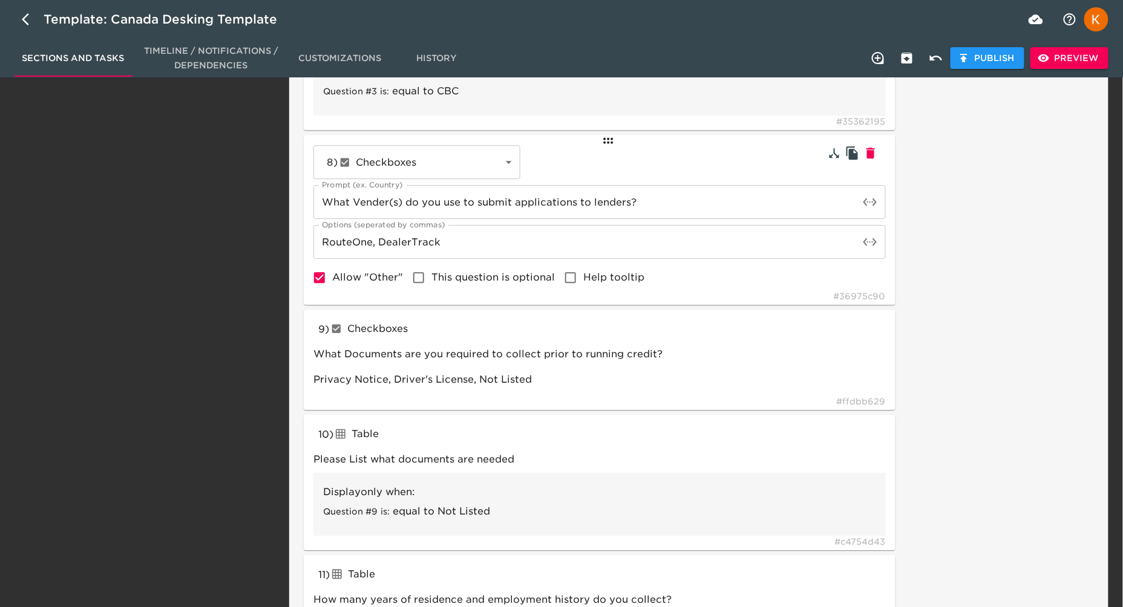
click at [1072, 59] on span "Preview" at bounding box center [1069, 58] width 59 height 15
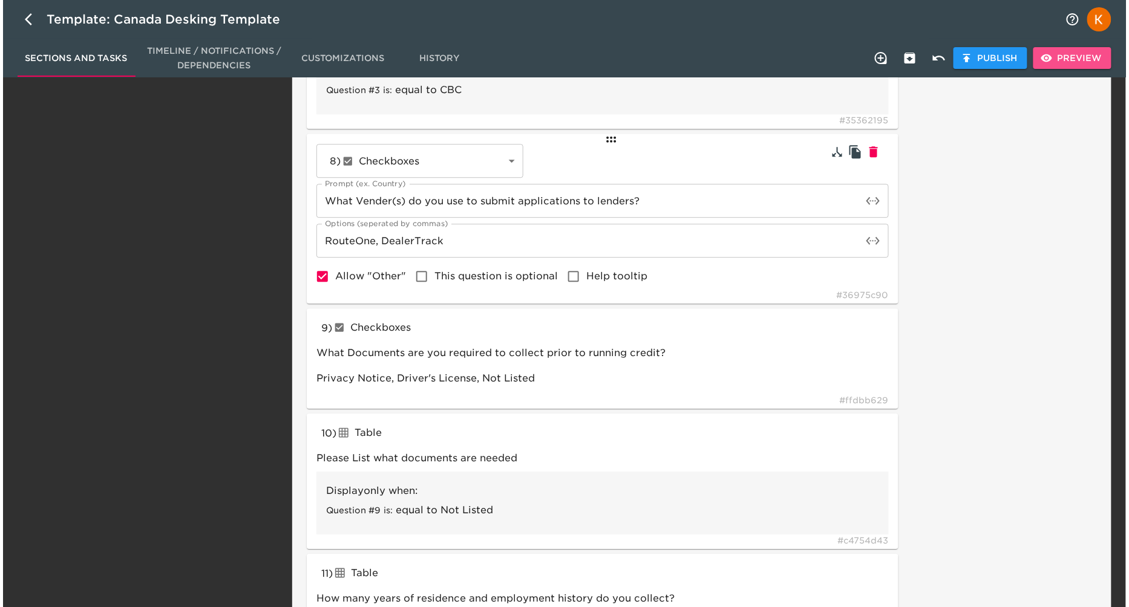
scroll to position [206, 0]
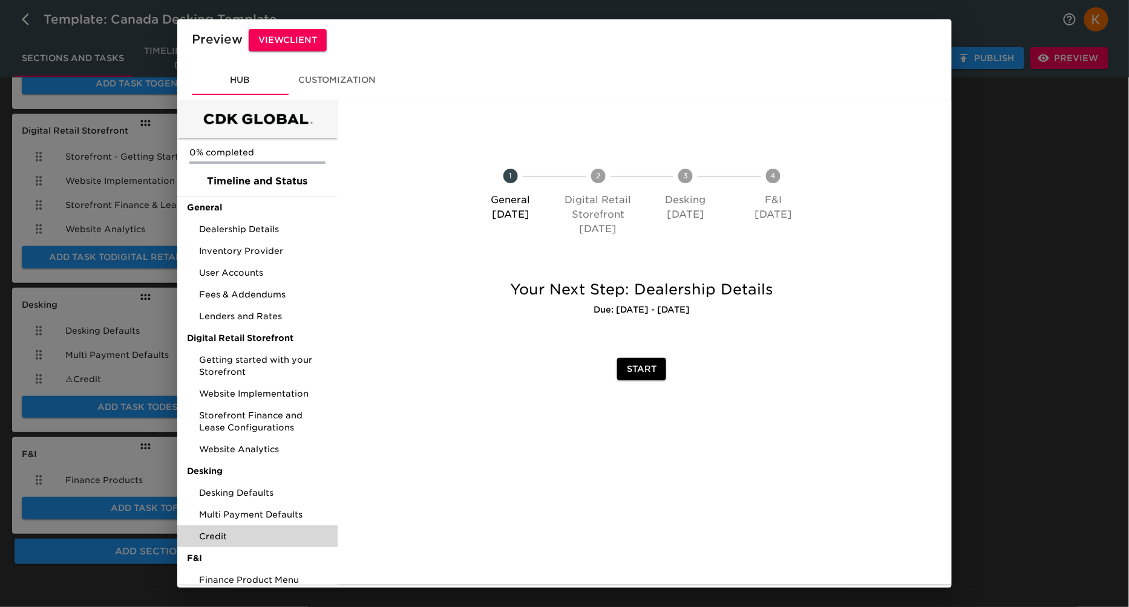
click at [231, 537] on span "Credit" at bounding box center [263, 537] width 129 height 12
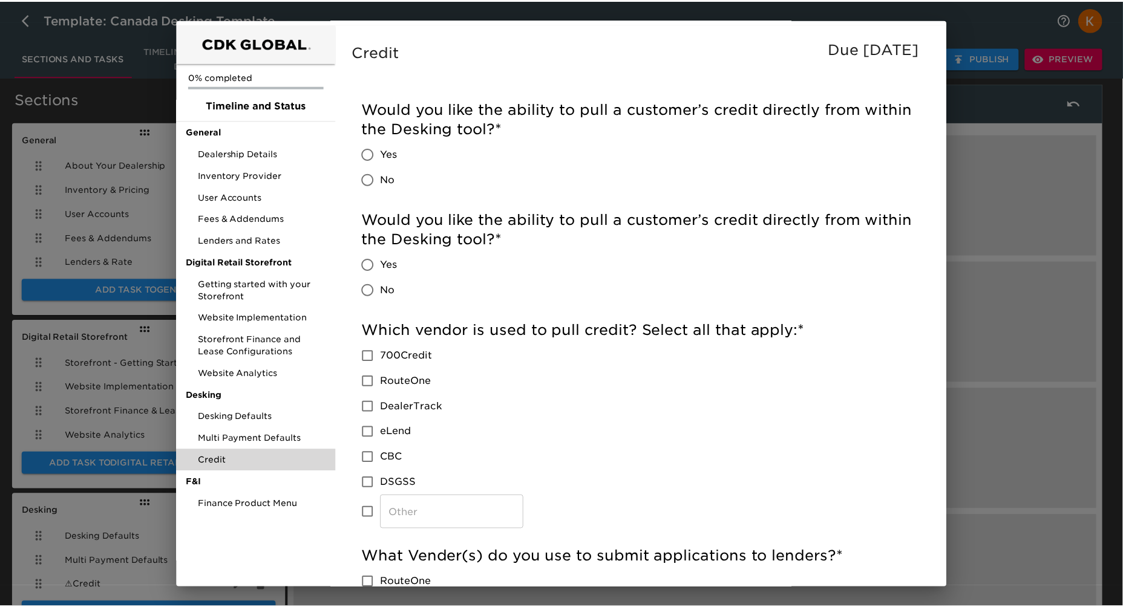
scroll to position [80, 0]
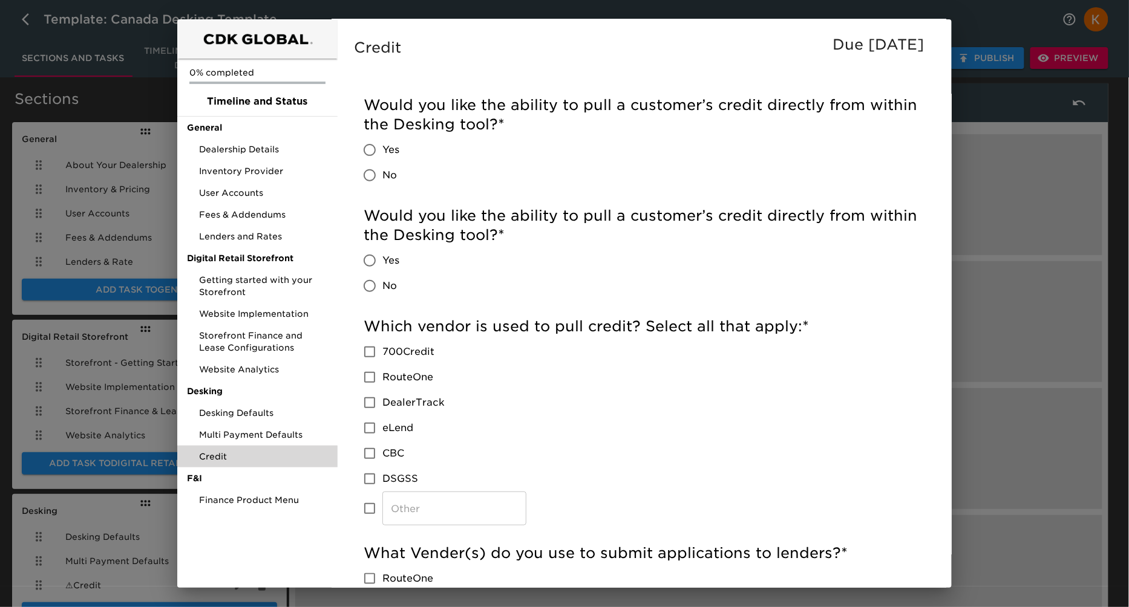
click at [972, 298] on div "Preview View Client Hub Customization 0% completed Timeline and Status General …" at bounding box center [564, 303] width 1129 height 607
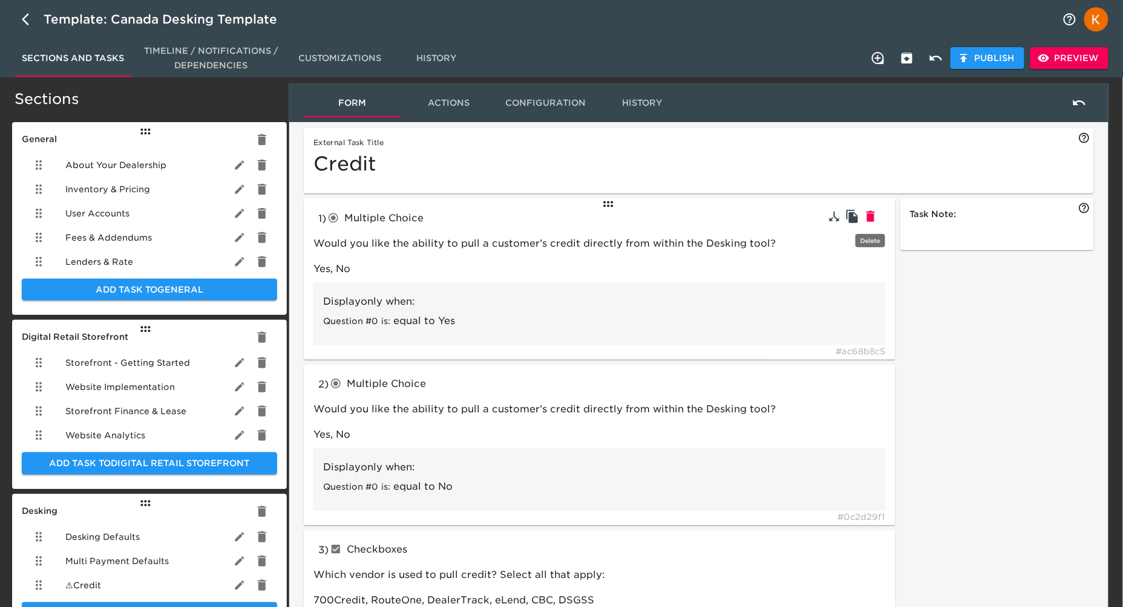
click at [872, 214] on icon "button" at bounding box center [870, 216] width 8 height 11
type input "No"
type input "checkboxes"
type input "Which vendor is used to pull credit? Select all that apply:"
type input "700Credit, RouteOne, DealerTrack, eLend, CBC, DSGSS"
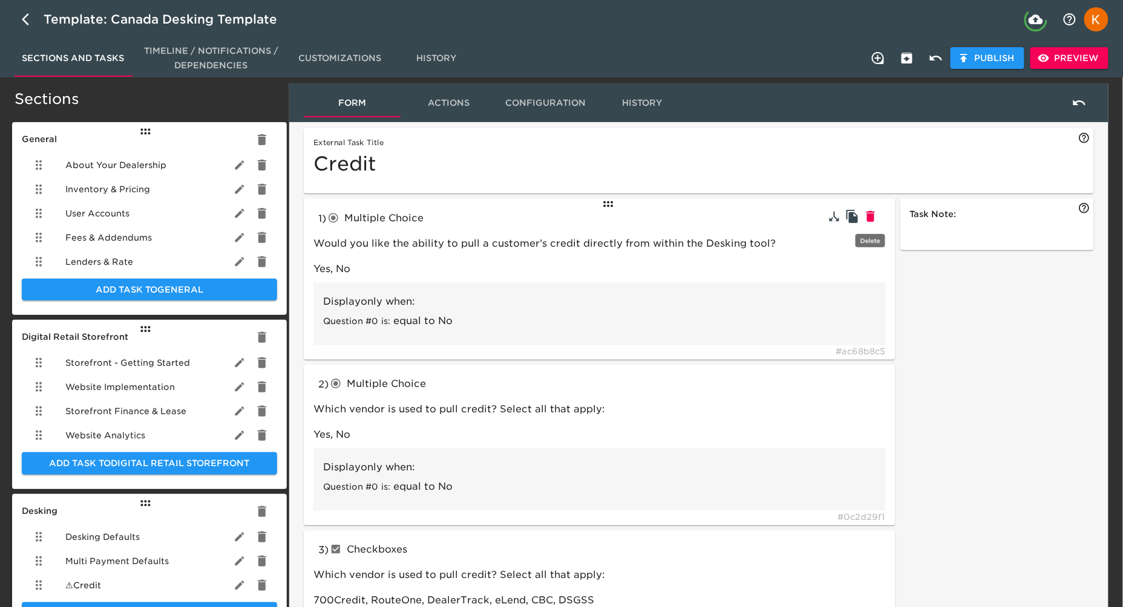
type input "textInput"
type input "Enter your RouteOne ID here:"
type input "010101"
type input "Enter your Dealertrack ID here:"
type input "DealerTrack"
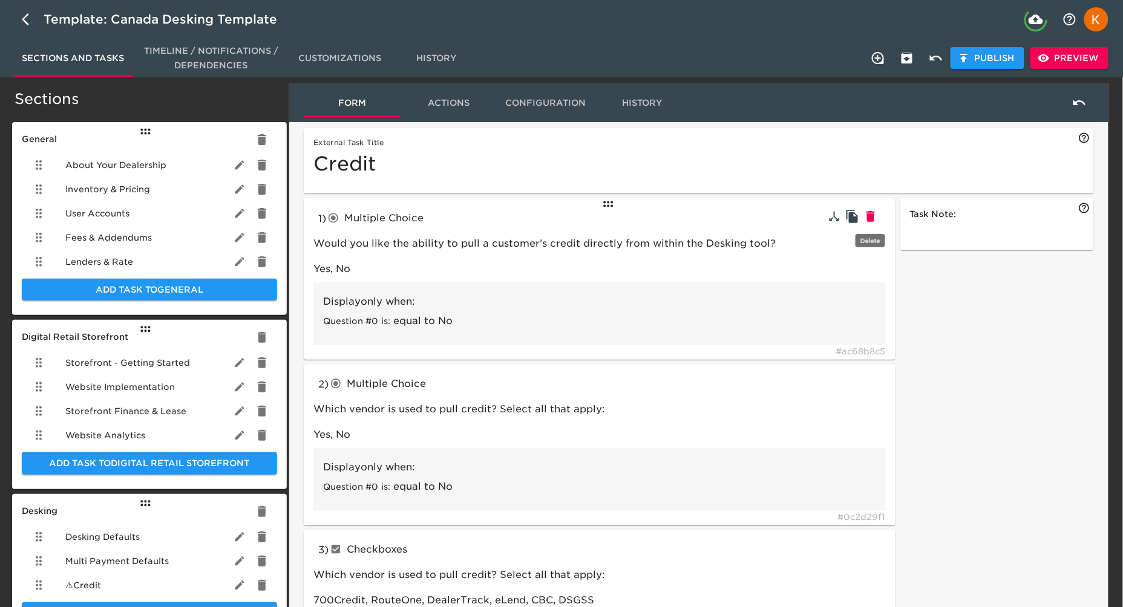
type input "Enter your eLEND ID here:"
type input "eLend"
type input "Enter your CBC ID here:"
type input "CBC"
type input "checkboxes"
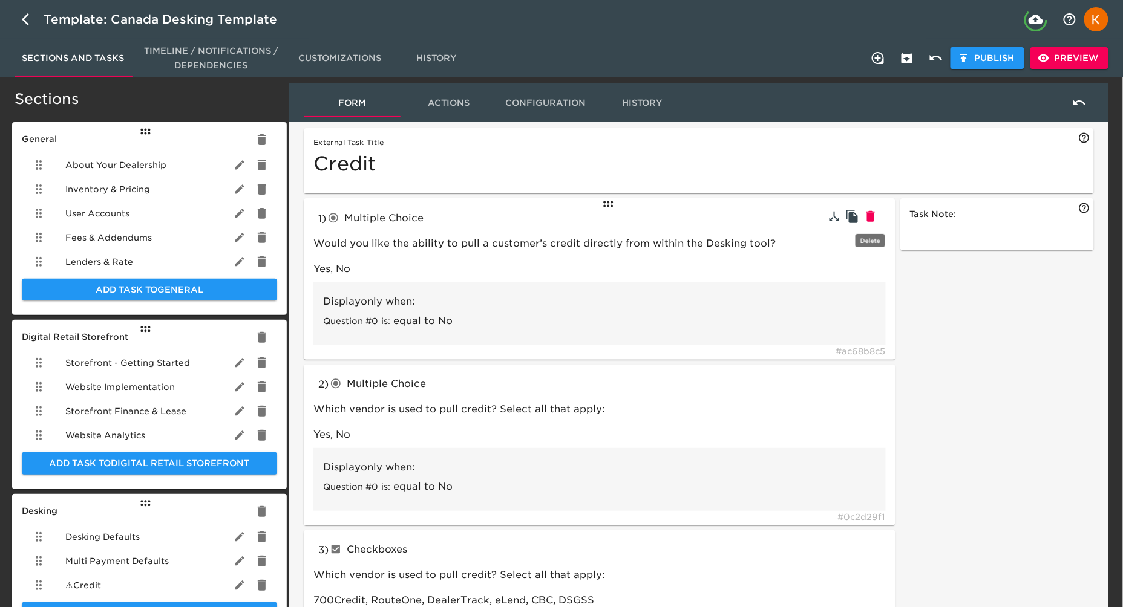
type input "What Vender(s) do you use to submit applications to lenders?"
type input "RouteOne, DealerTrack"
type input "What Documents are you required to collect prior to running credit?"
type input "Privacy Notice, Driver's License, Not Listed"
type input "tableInput"
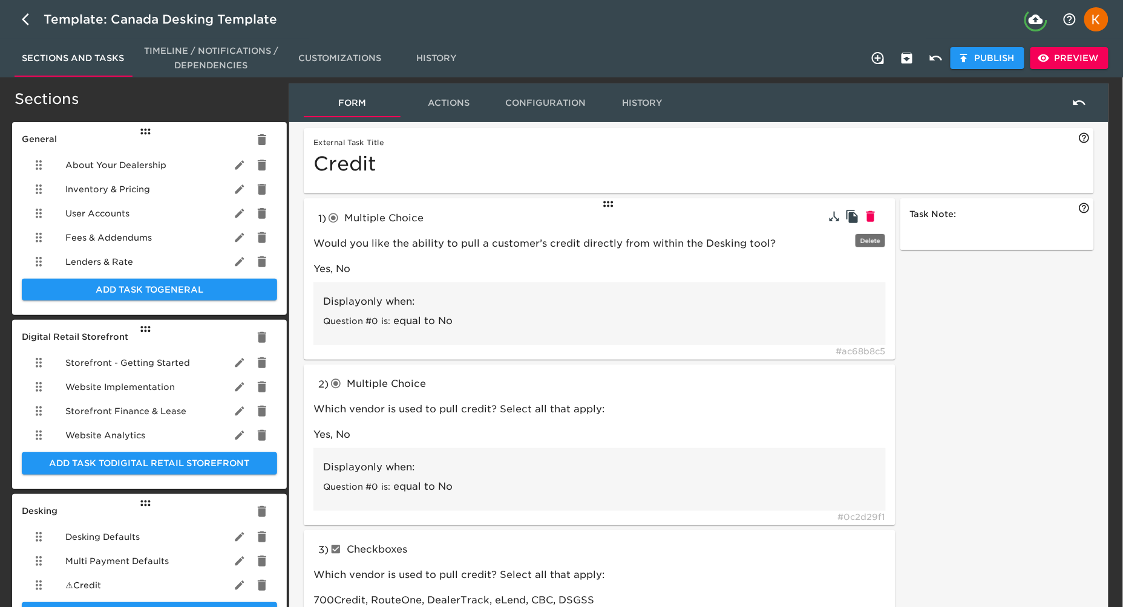
type input "Please List what documents are needed"
type input "How many years of residence and employment history do you collect?"
type input "checkboxes"
type input "Would you like any of the following optional features?"
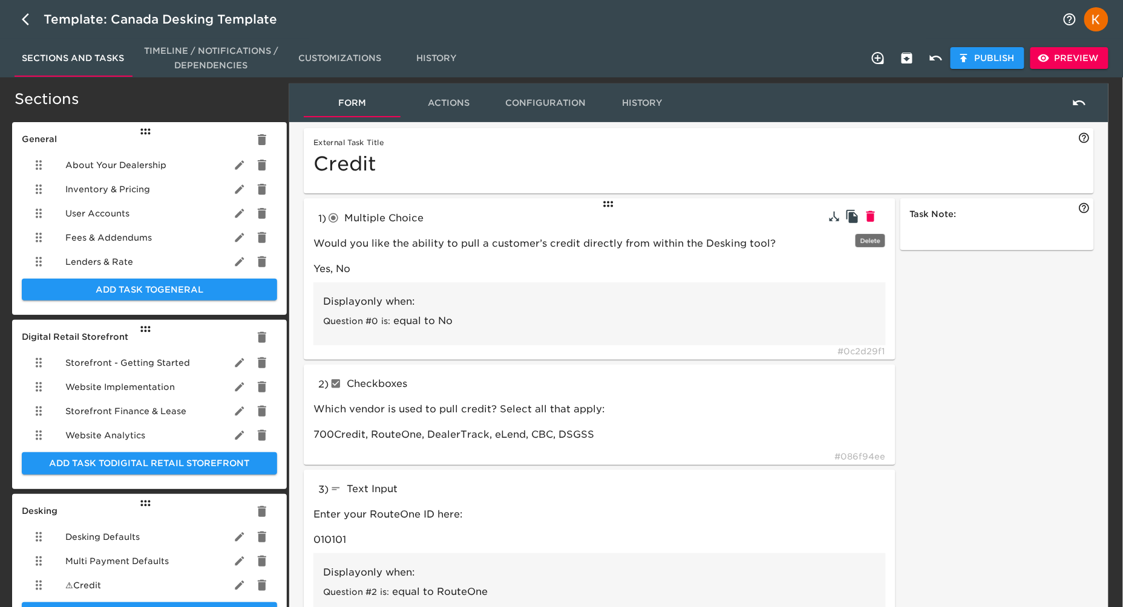
click at [872, 214] on icon "button" at bounding box center [870, 216] width 8 height 11
type input "checkboxes"
type input "Which vendor is used to pull credit? Select all that apply:"
type input "700Credit, RouteOne, DealerTrack, eLend, CBC, DSGSS"
type input "textInput"
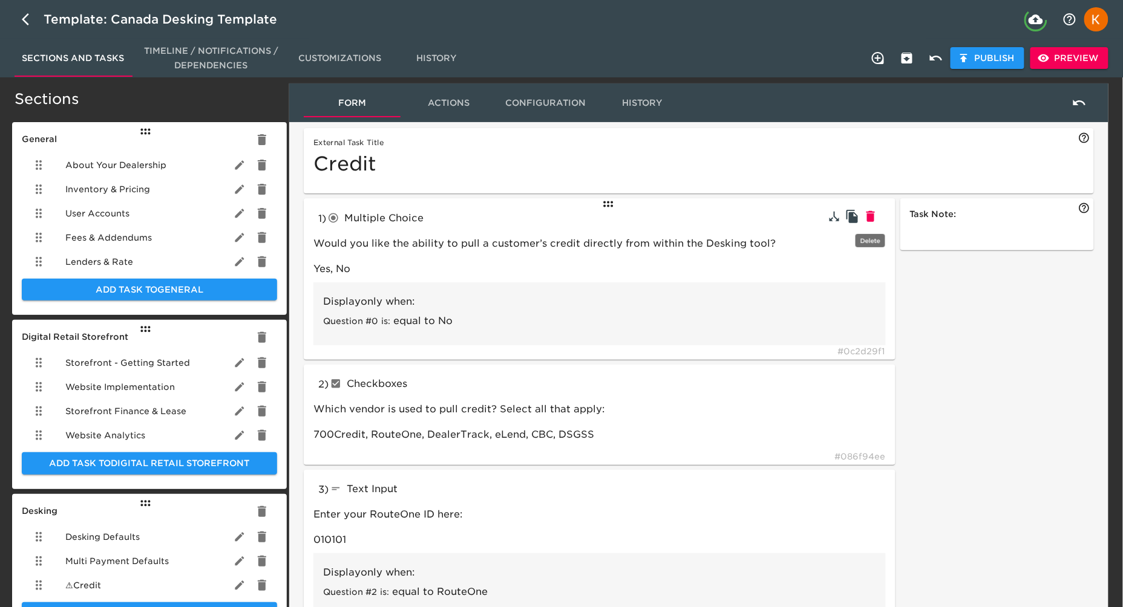
type input "Enter your RouteOne ID here:"
type input "010101"
type input "Enter your Dealertrack ID here:"
type input "Enter your eLEND ID here:"
type input "eLend"
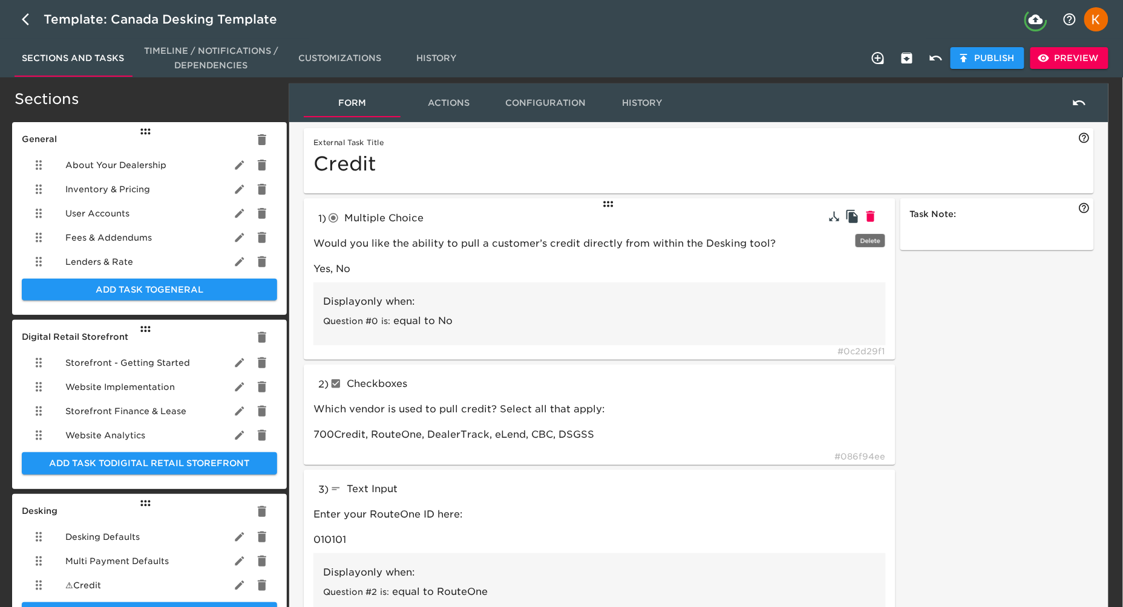
type input "Enter your CBC ID here:"
type input "CBC"
type input "checkboxes"
type input "What Vender(s) do you use to submit applications to lenders?"
type input "RouteOne, DealerTrack"
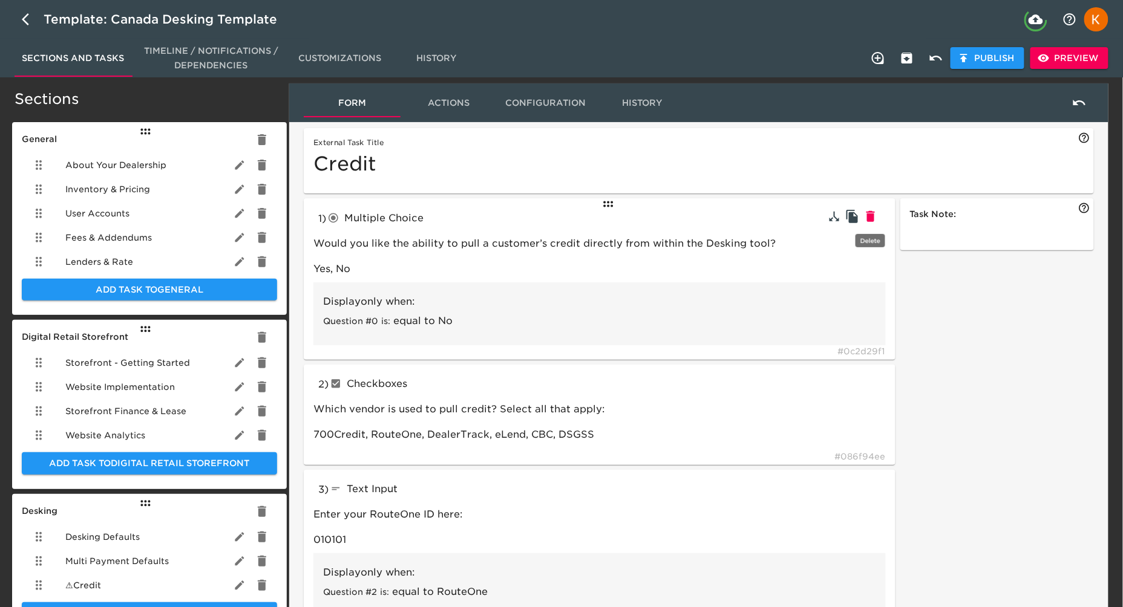
type input "What Documents are you required to collect prior to running credit?"
type input "Privacy Notice, Driver's License, Not Listed"
type input "tableInput"
type input "Please List what documents are needed"
type input "How many years of residence and employment history do you collect?"
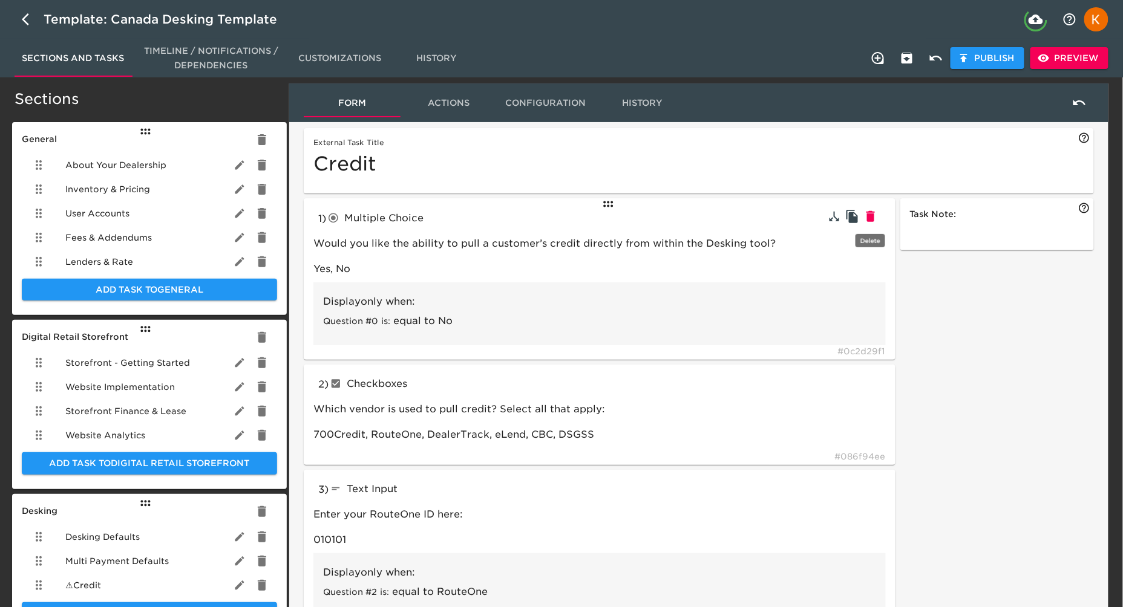
type input "checkboxes"
type input "Would you like any of the following optional features?"
type input "DealerTrack"
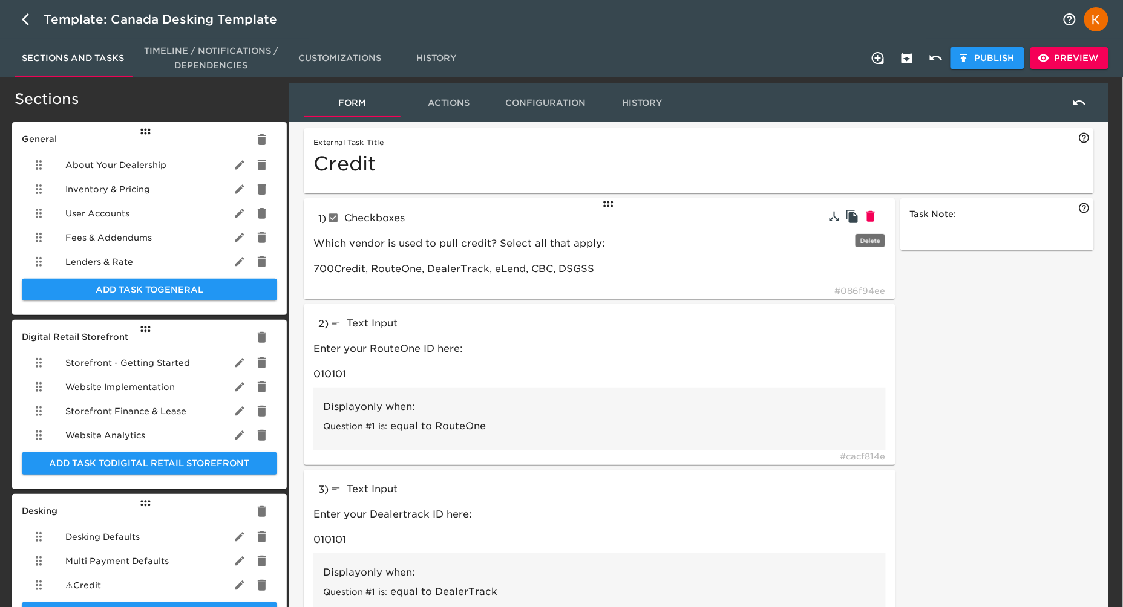
click at [872, 214] on icon "button" at bounding box center [870, 216] width 8 height 11
type input "textInput"
type input "Enter your RouteOne ID here:"
type input "010101"
type input "Enter your Dealertrack ID here:"
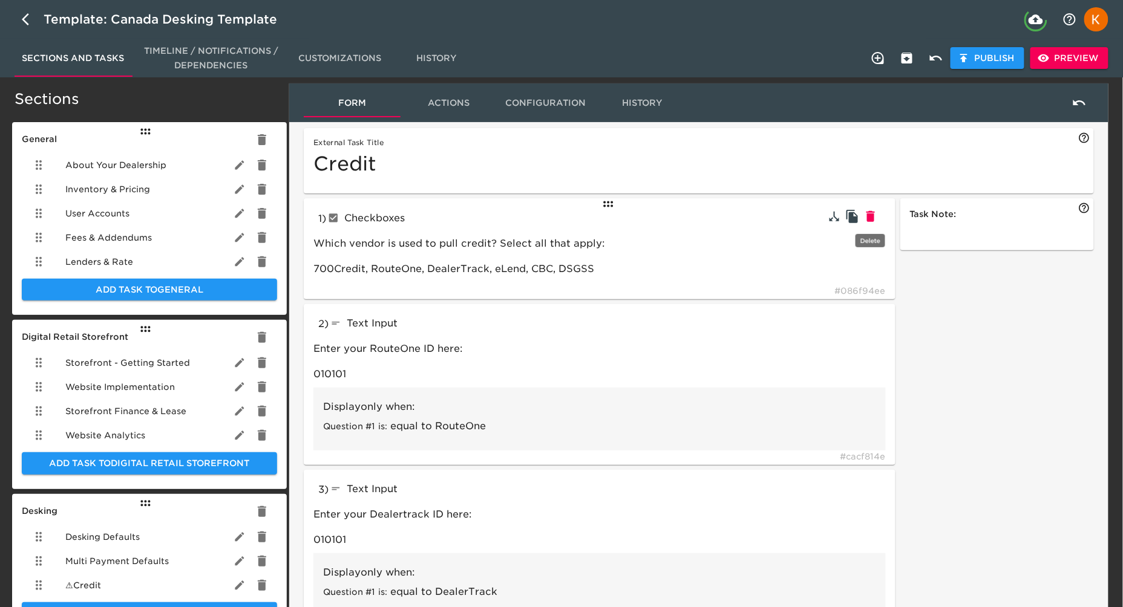
type input "Enter your eLEND ID here:"
type input "Enter your CBC ID here:"
type input "CBC"
type input "checkboxes"
type input "What Vender(s) do you use to submit applications to lenders?"
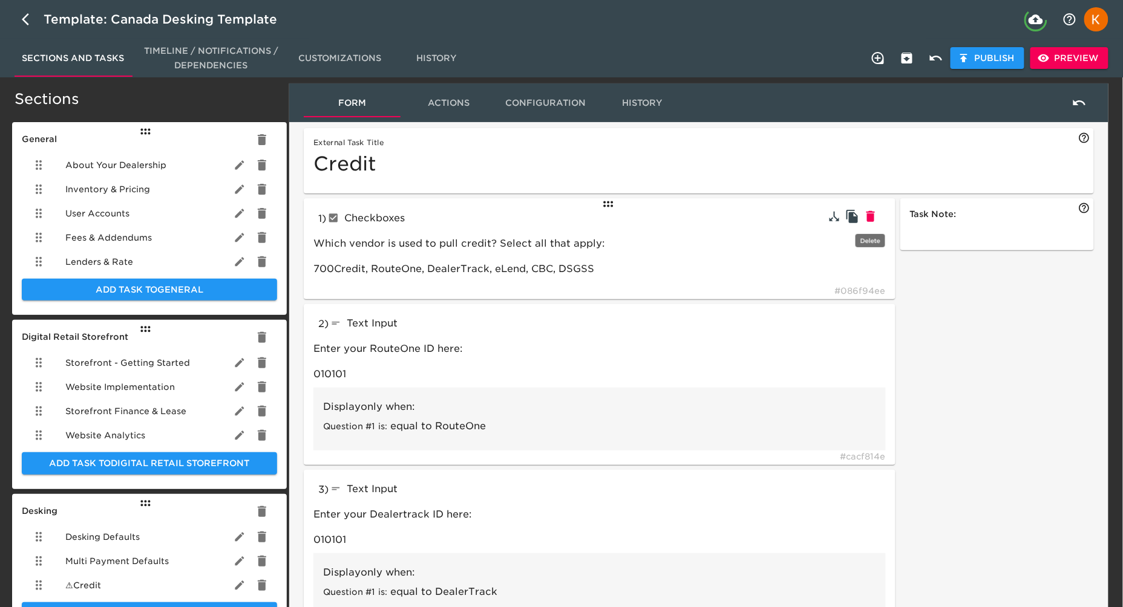
type input "RouteOne, DealerTrack"
type input "What Documents are you required to collect prior to running credit?"
type input "Privacy Notice, Driver's License, Not Listed"
type input "tableInput"
type input "Please List what documents are needed"
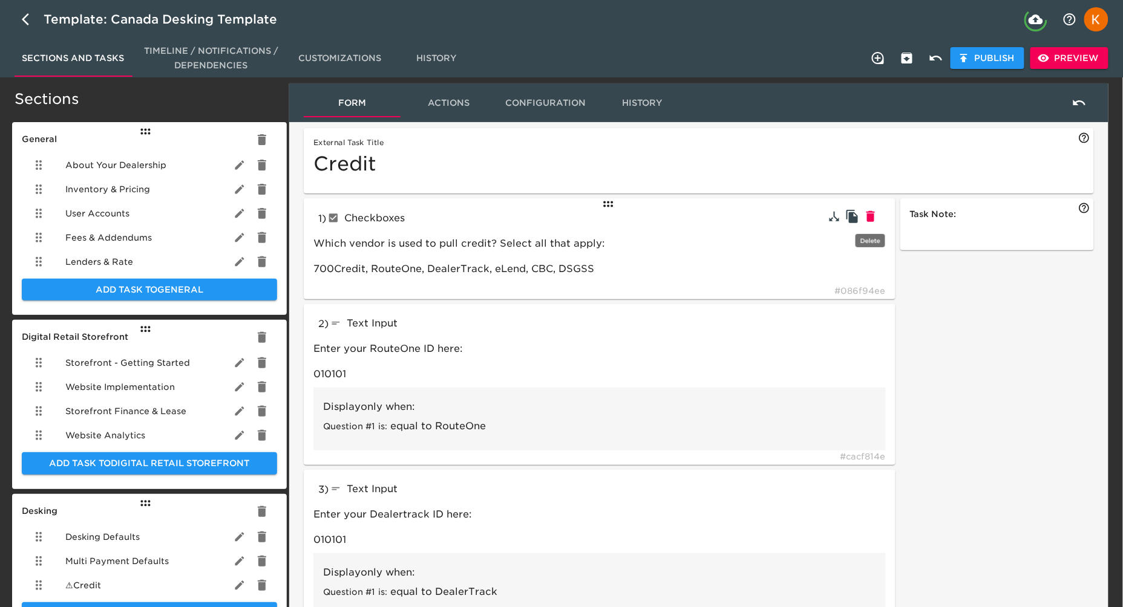
type input "How many years of residence and employment history do you collect?"
type input "checkboxes"
type input "Would you like any of the following optional features?"
type input "eLend"
type input "DealerTrack"
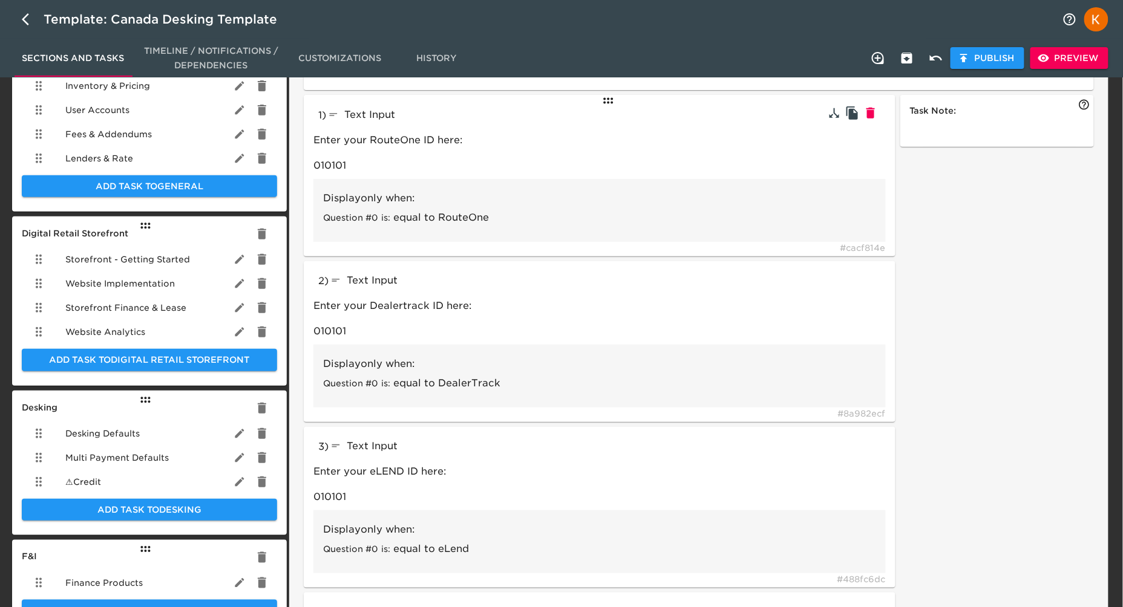
scroll to position [51, 0]
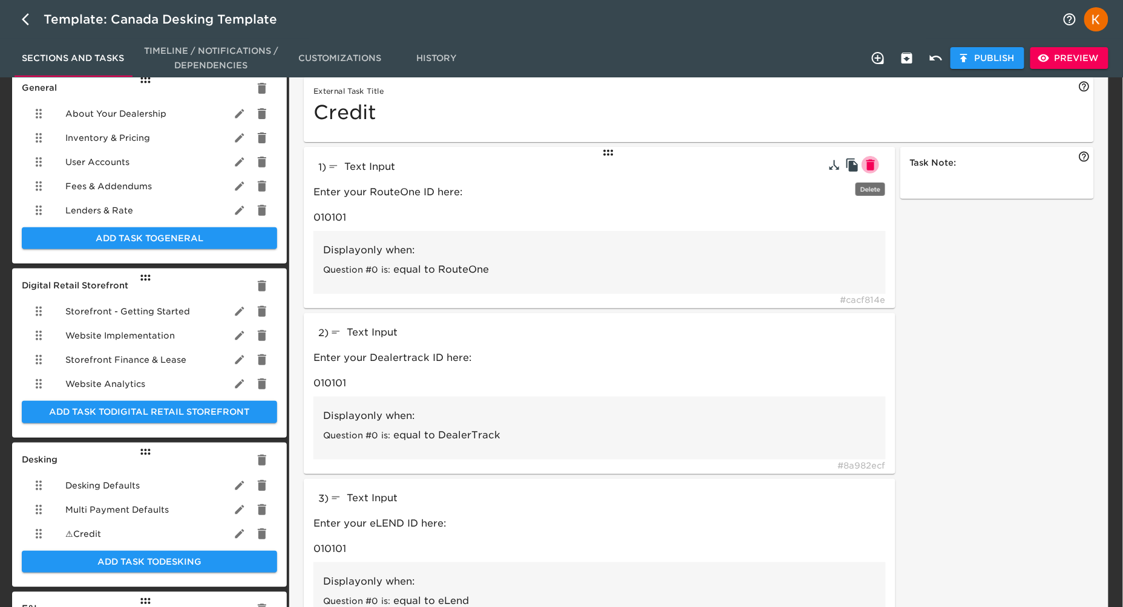
click at [873, 164] on icon "button" at bounding box center [870, 165] width 8 height 11
type input "Enter your Dealertrack ID here:"
type input "Enter your eLEND ID here:"
type input "Enter your CBC ID here:"
type input "checkboxes"
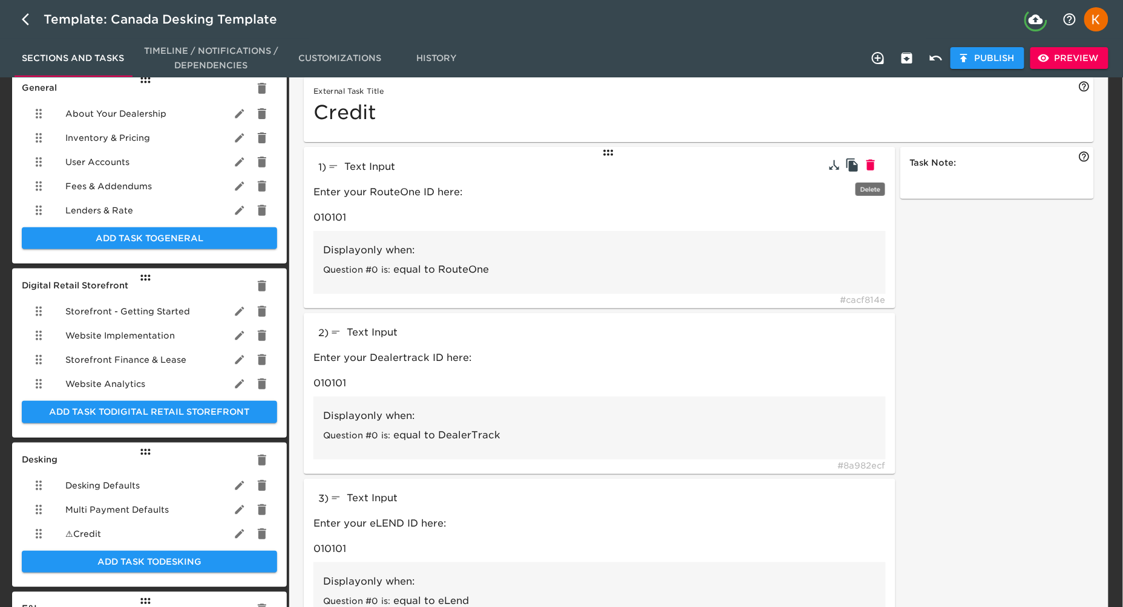
type input "What Vender(s) do you use to submit applications to lenders?"
type input "RouteOne, DealerTrack"
type input "What Documents are you required to collect prior to running credit?"
type input "Privacy Notice, Driver's License, Not Listed"
type input "tableInput"
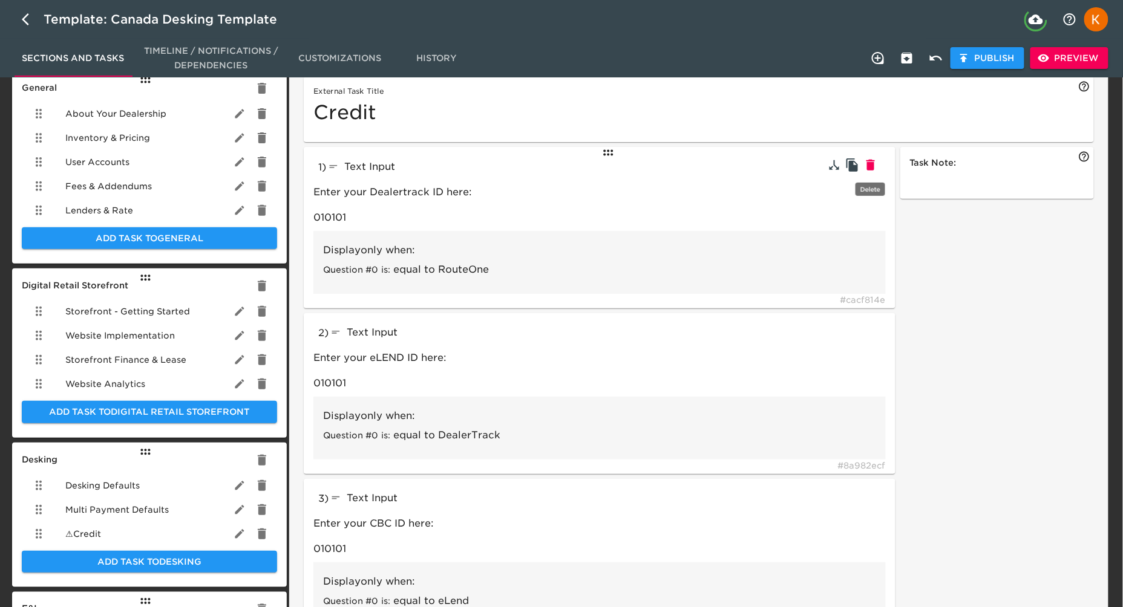
type input "Please List what documents are needed"
type input "How many years of residence and employment history do you collect?"
type input "checkboxes"
type input "Would you like any of the following optional features?"
type input "CBC"
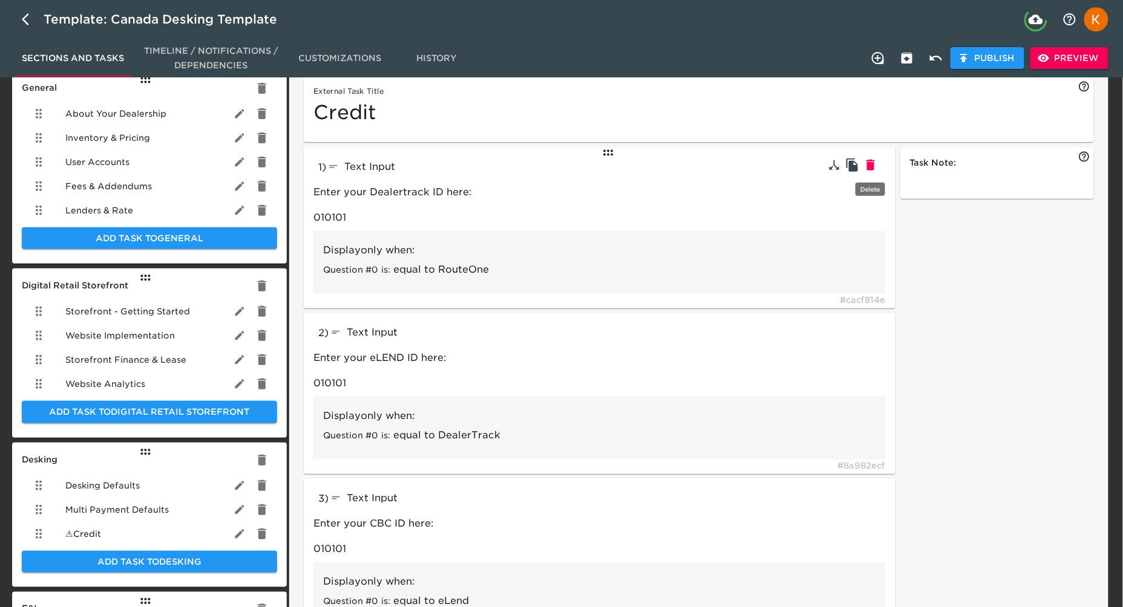
type input "eLend"
type input "DealerTrack"
click at [873, 164] on icon "button" at bounding box center [870, 165] width 8 height 11
type input "Enter your eLEND ID here:"
type input "Enter your CBC ID here:"
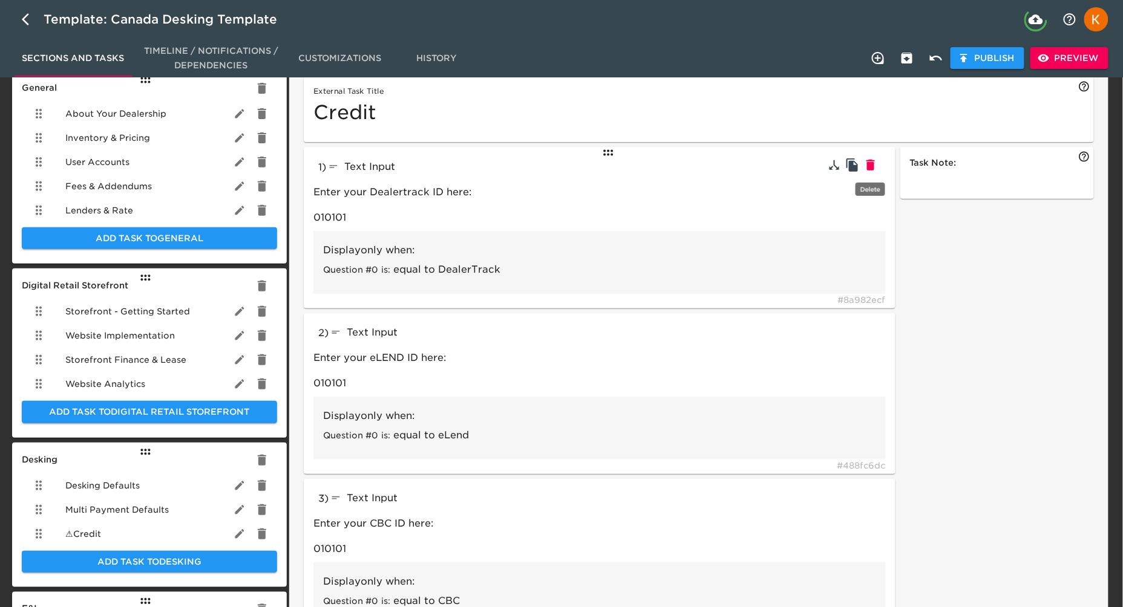
type input "checkboxes"
type input "What Vender(s) do you use to submit applications to lenders?"
type input "RouteOne, DealerTrack"
type input "What Documents are you required to collect prior to running credit?"
type input "Privacy Notice, Driver's License, Not Listed"
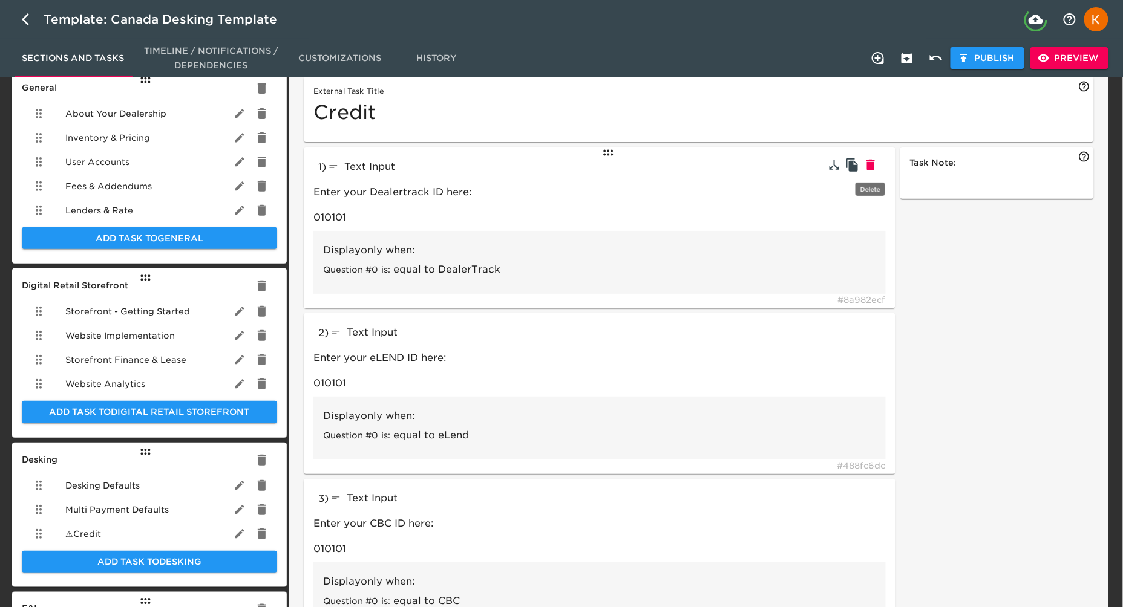
type input "tableInput"
type input "Please List what documents are needed"
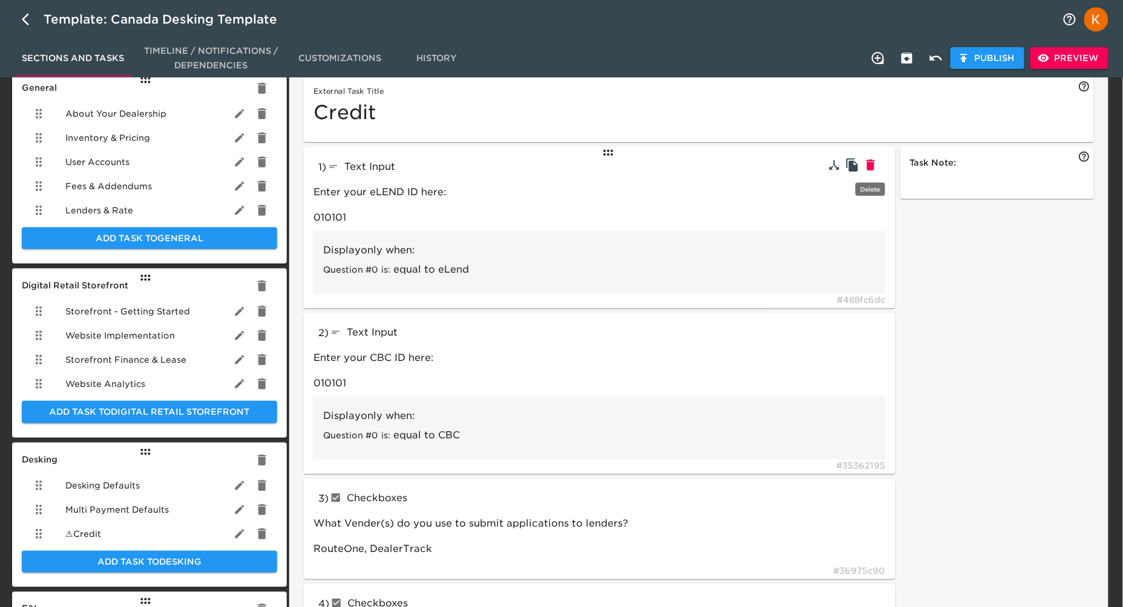
click at [872, 165] on icon "button" at bounding box center [870, 165] width 8 height 11
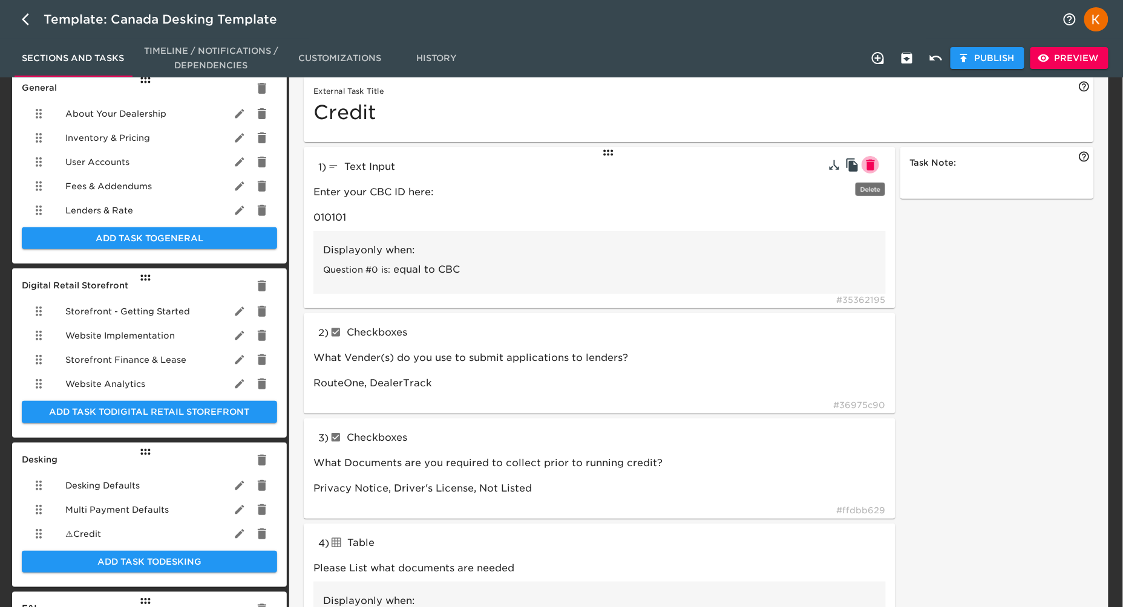
click at [872, 165] on icon "button" at bounding box center [870, 165] width 8 height 11
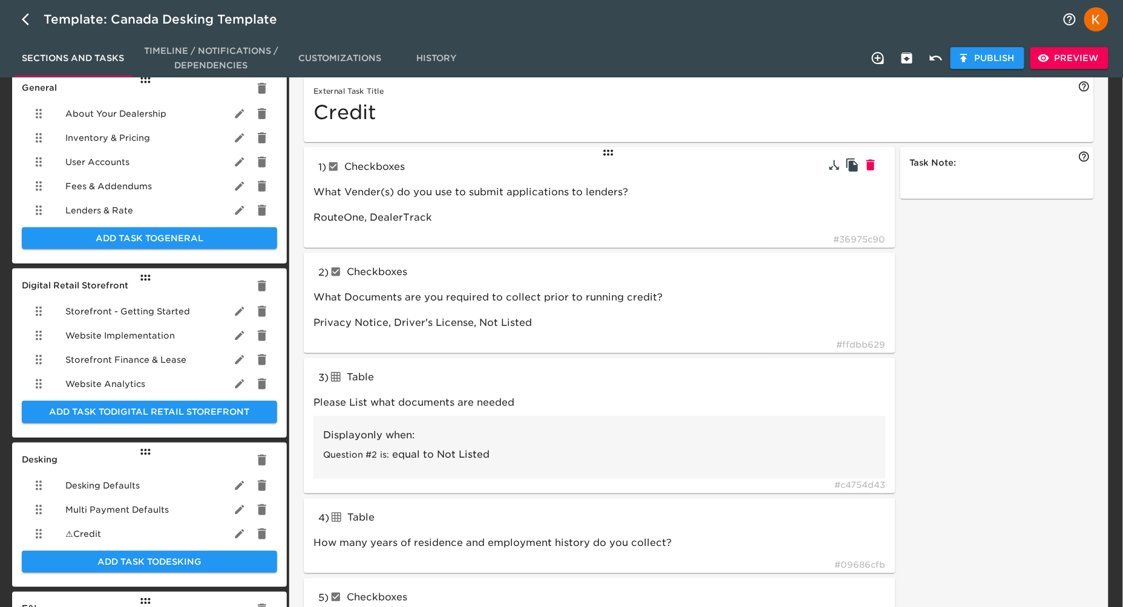
click at [437, 180] on div "1 ) Checkboxes checkboxes What Vender(s) do you use to submit applications to l…" at bounding box center [600, 197] width 592 height 101
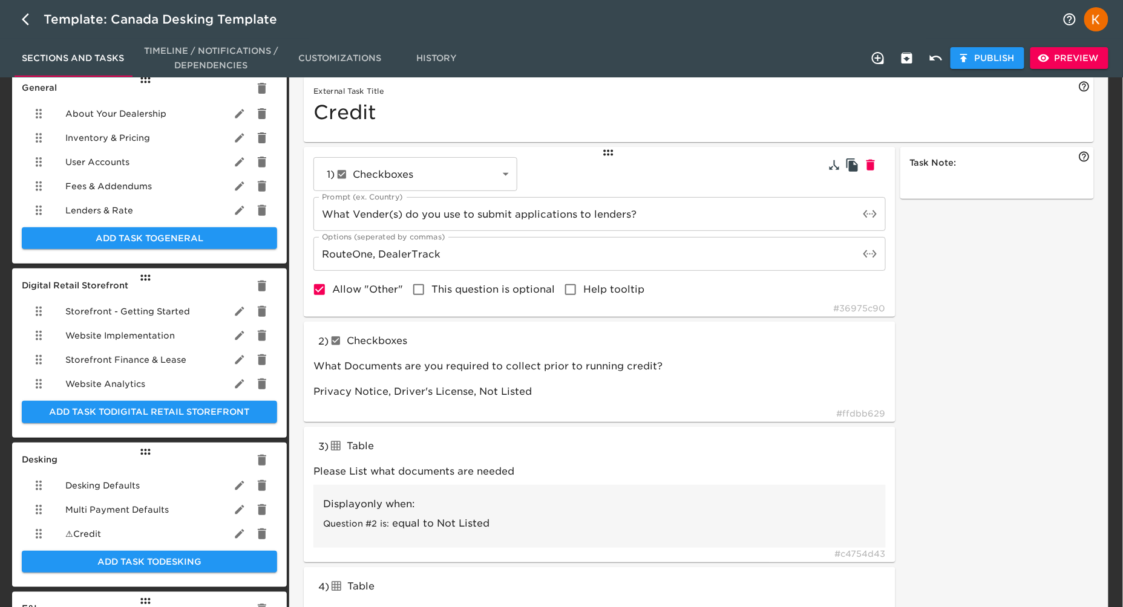
scroll to position [0, 0]
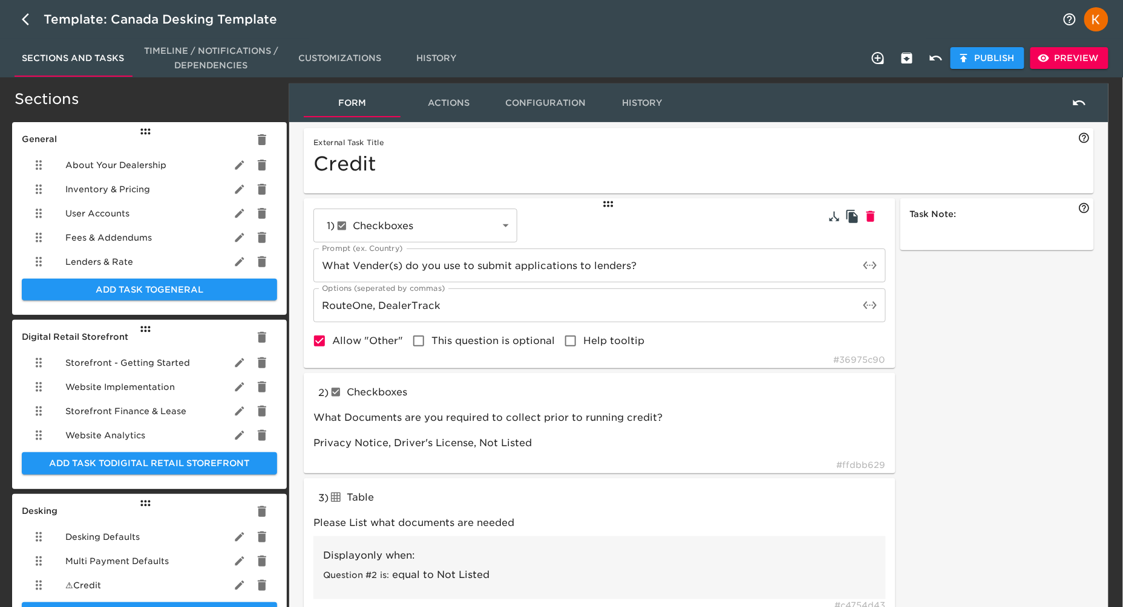
click at [384, 263] on input "What Vender(s) do you use to submit applications to lenders?" at bounding box center [586, 266] width 546 height 34
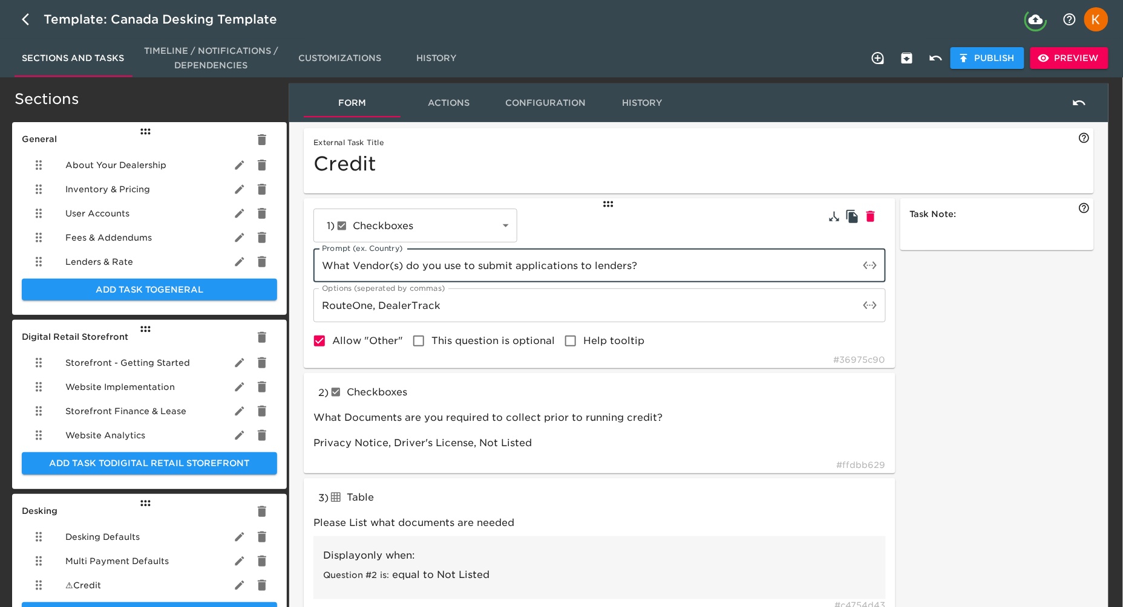
click at [973, 388] on div "Task Note:" at bounding box center [997, 516] width 199 height 641
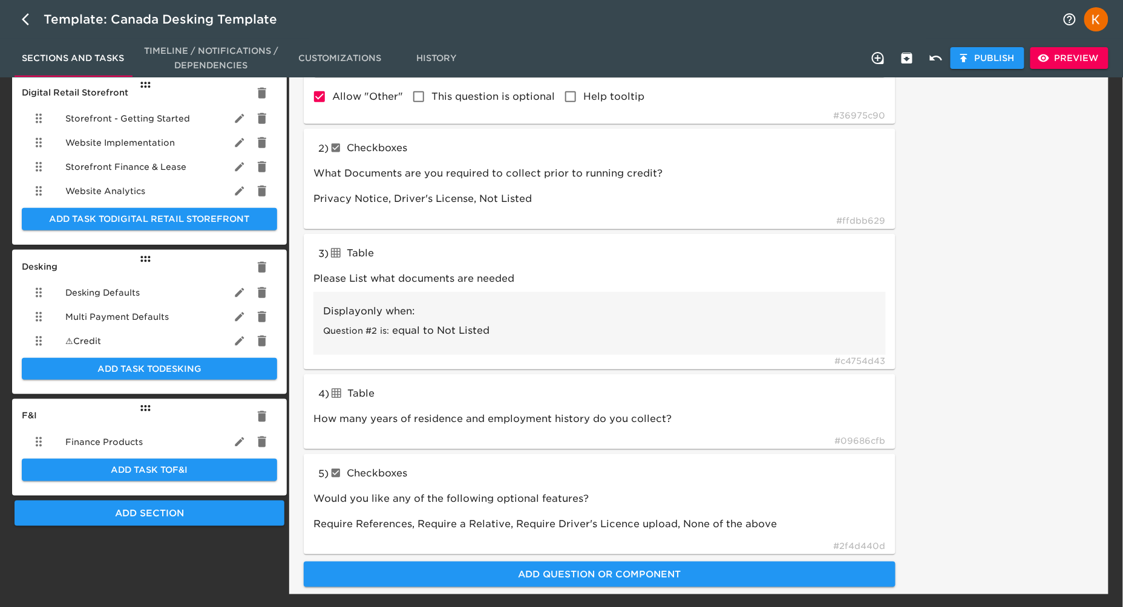
scroll to position [244, 0]
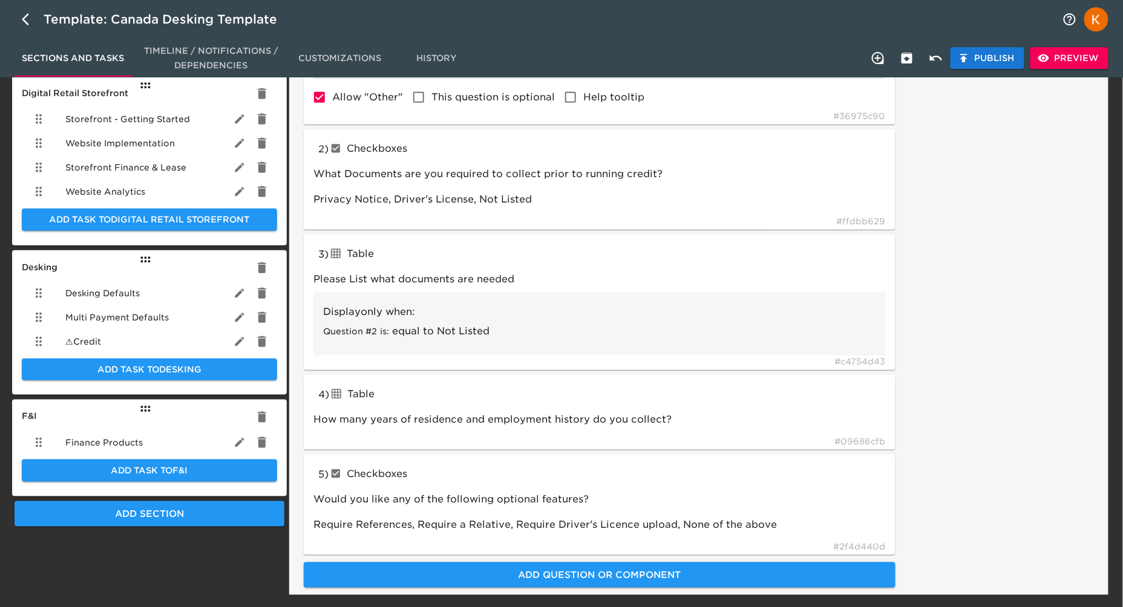
click at [994, 65] on button "Publish" at bounding box center [988, 58] width 74 height 22
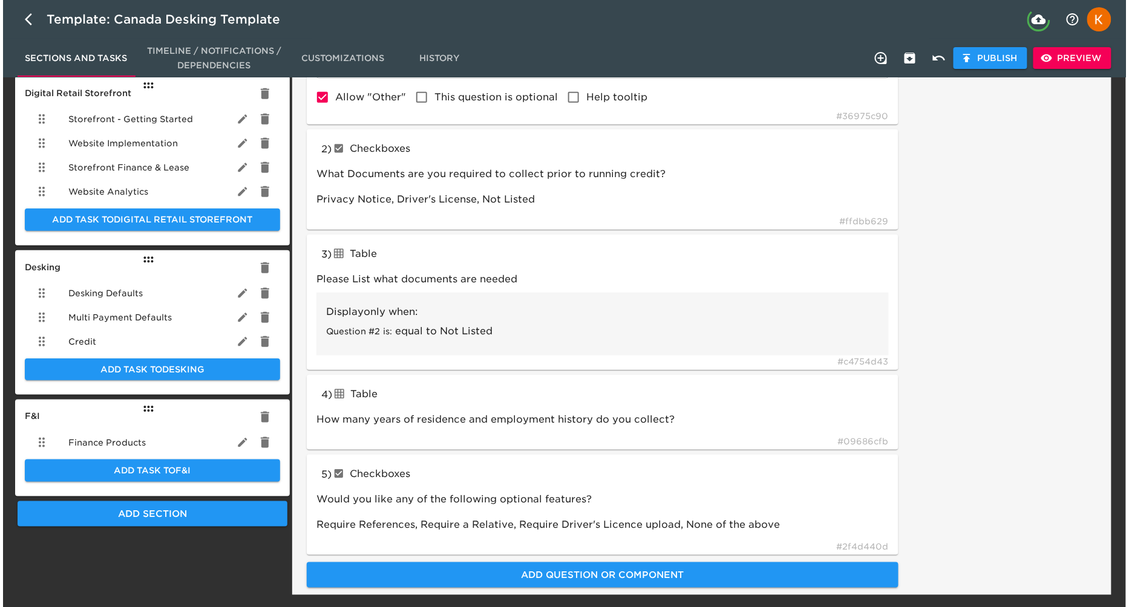
scroll to position [206, 0]
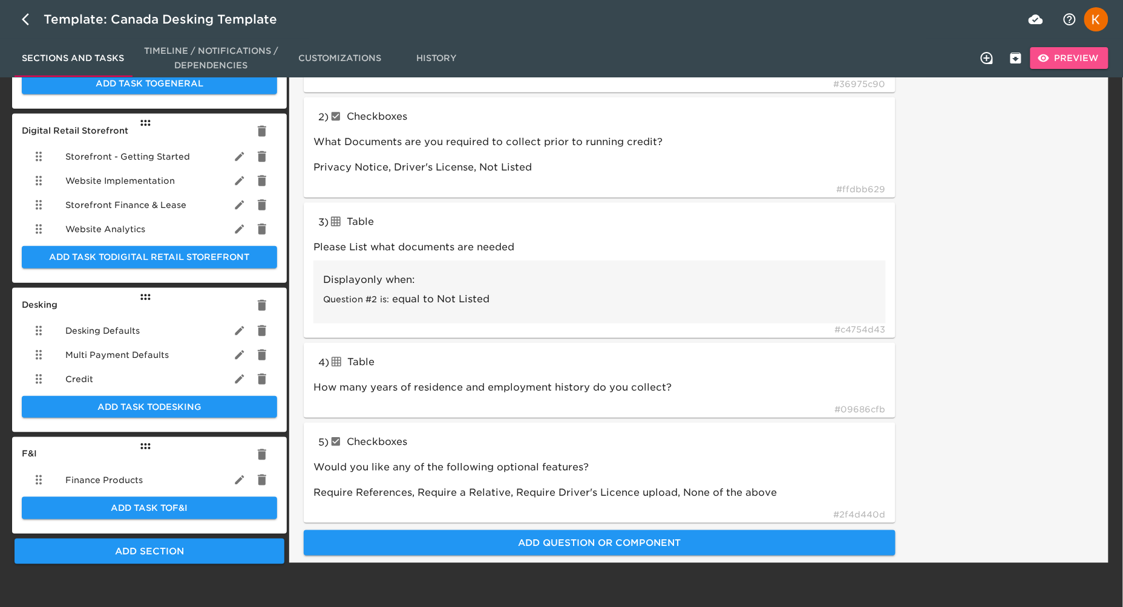
click at [1087, 56] on span "Preview" at bounding box center [1069, 58] width 59 height 15
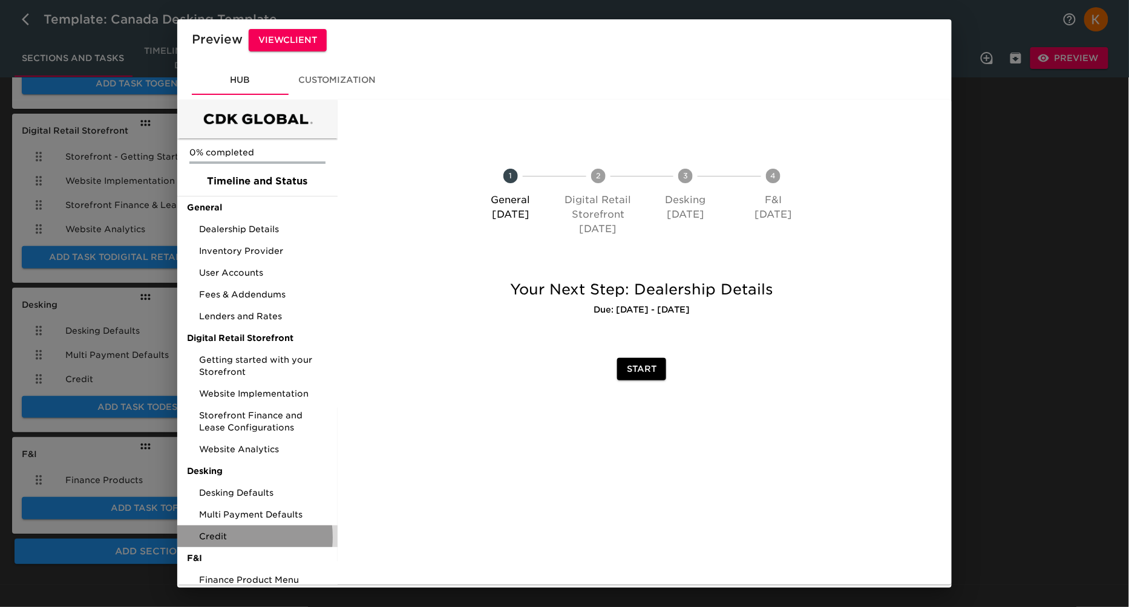
drag, startPoint x: 220, startPoint y: 537, endPoint x: 208, endPoint y: 531, distance: 14.3
click at [220, 537] on span "Credit" at bounding box center [263, 537] width 129 height 12
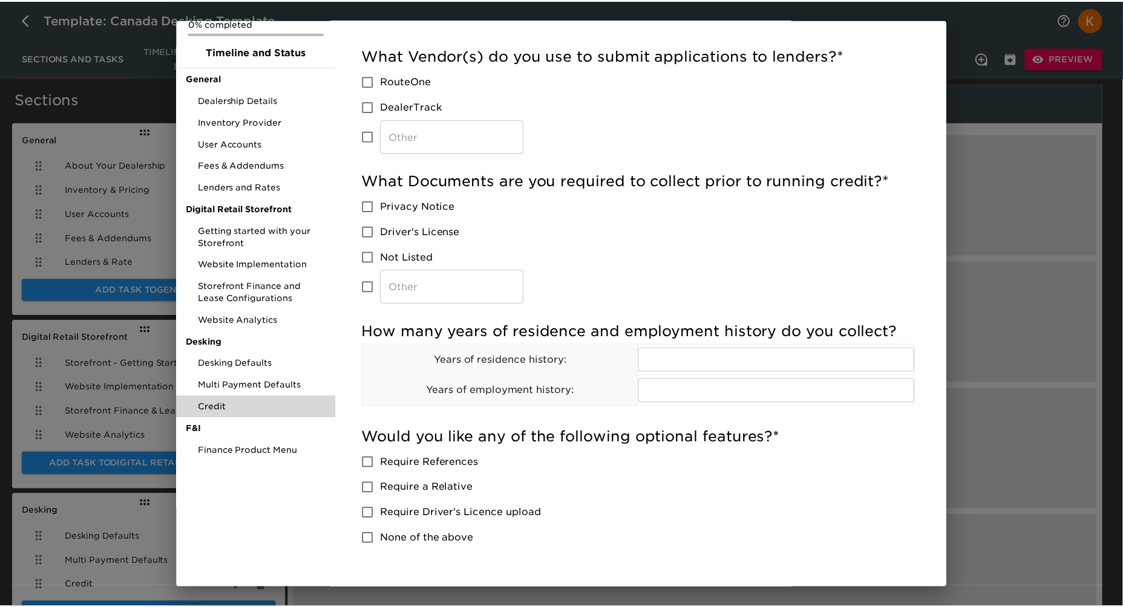
scroll to position [185, 0]
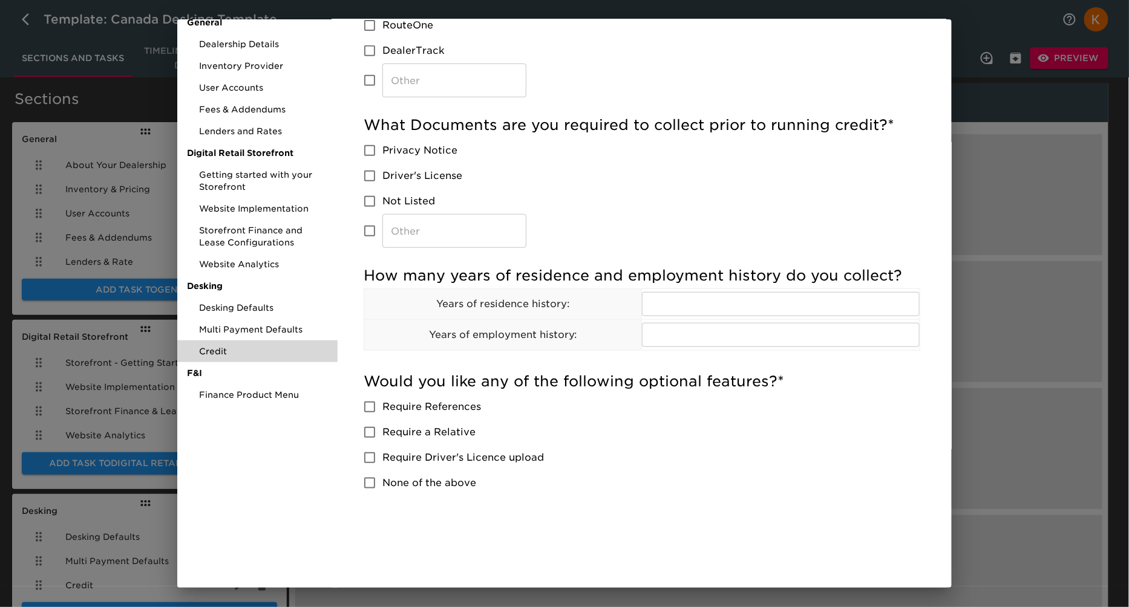
click at [1031, 304] on div "Preview View Client Hub Customization 0% completed Timeline and Status General …" at bounding box center [564, 303] width 1129 height 607
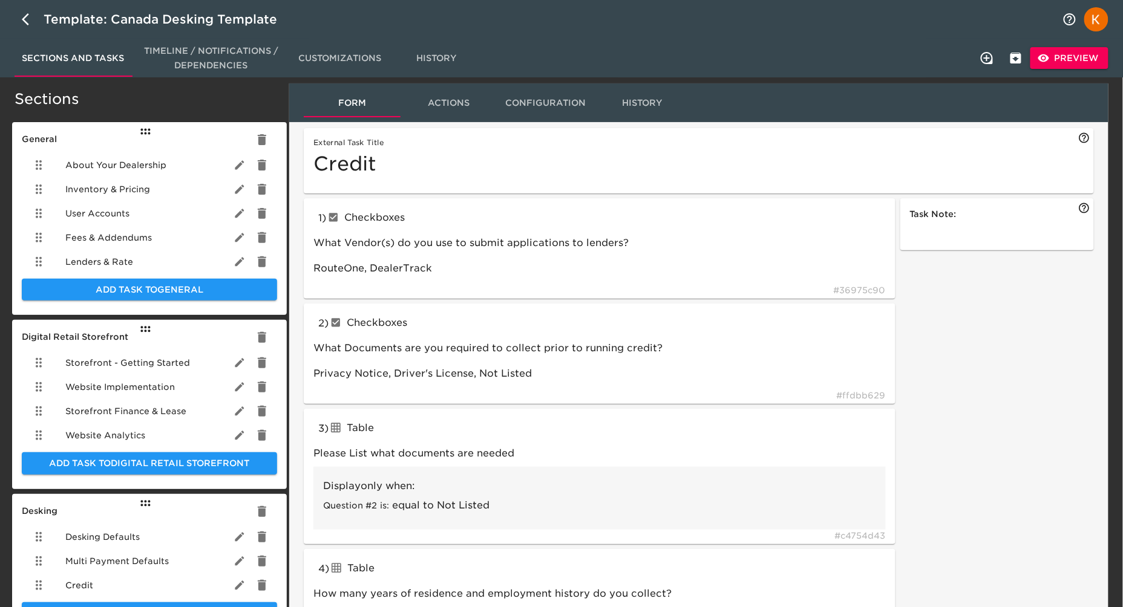
click at [99, 194] on span "Inventory & Pricing" at bounding box center [107, 189] width 85 height 12
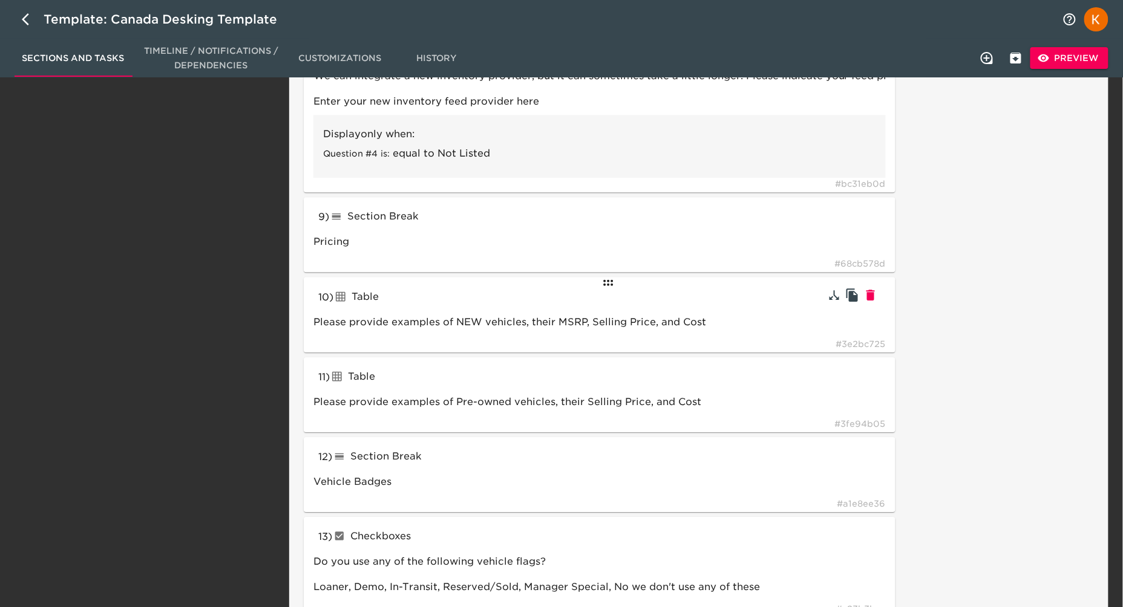
scroll to position [1182, 0]
click at [1057, 67] on button "Preview" at bounding box center [1069, 58] width 78 height 22
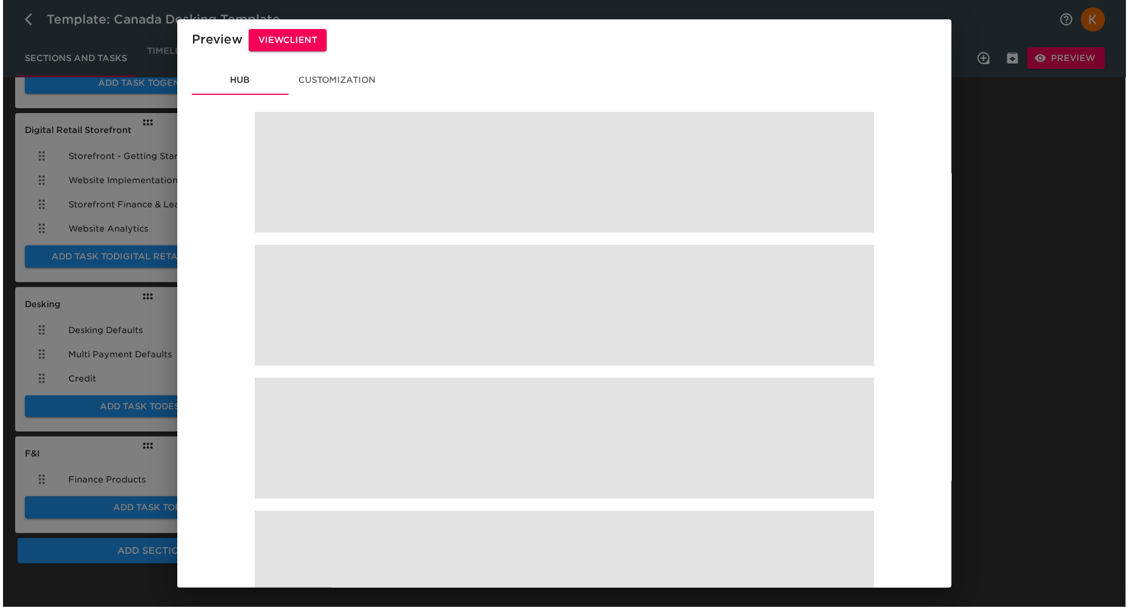
scroll to position [206, 0]
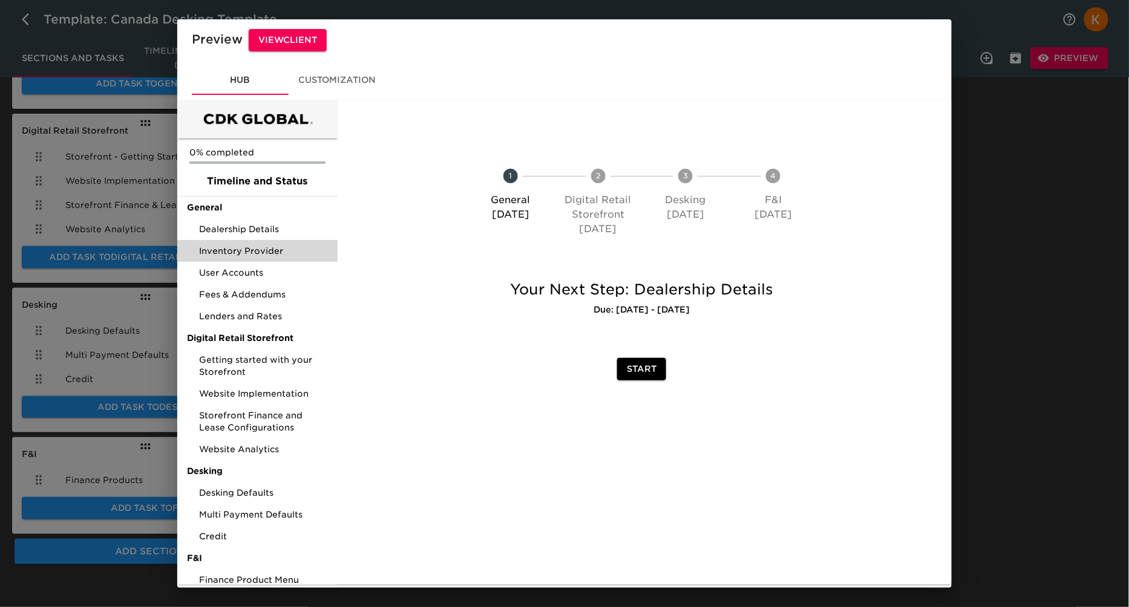
click at [266, 252] on span "Inventory Provider" at bounding box center [263, 251] width 129 height 12
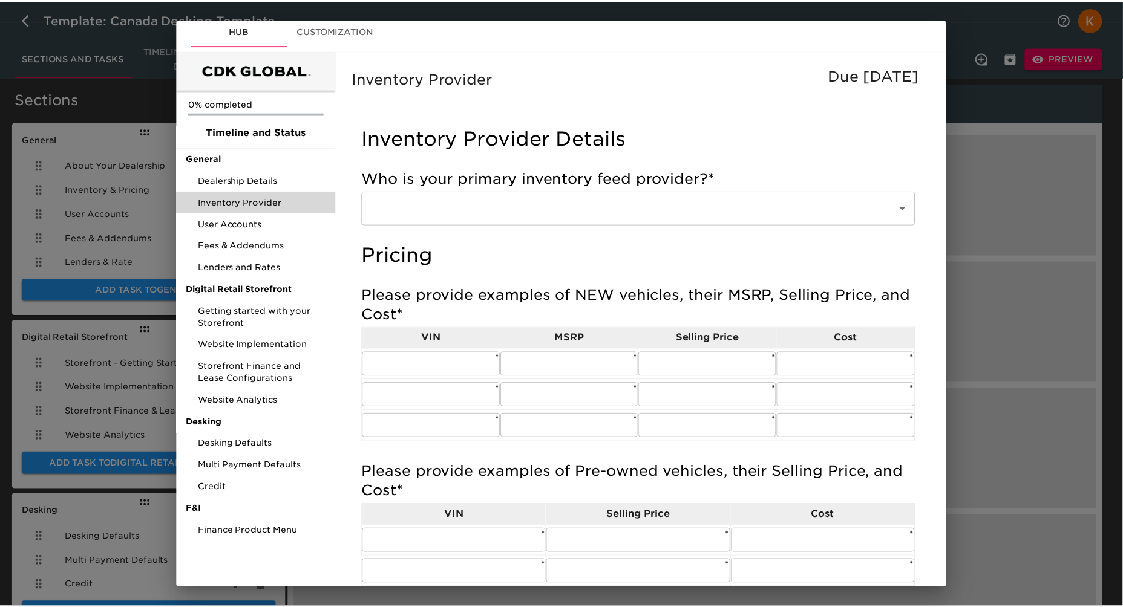
scroll to position [47, 0]
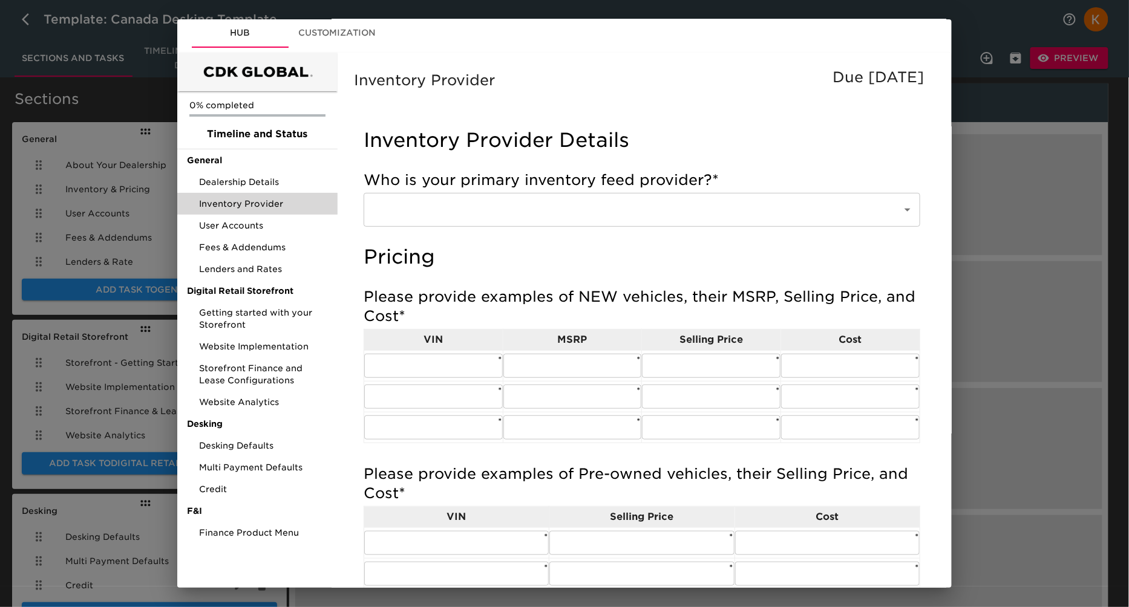
click at [994, 158] on div "Preview View Client Hub Customization 0% completed Timeline and Status General …" at bounding box center [564, 303] width 1129 height 607
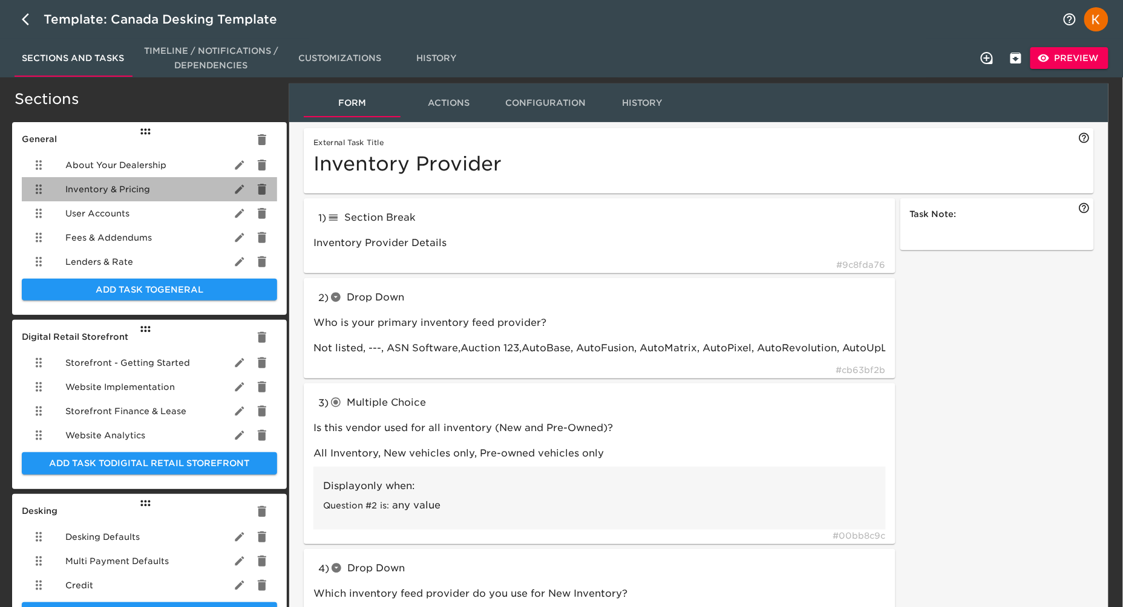
click at [113, 187] on span "Inventory & Pricing" at bounding box center [107, 189] width 85 height 12
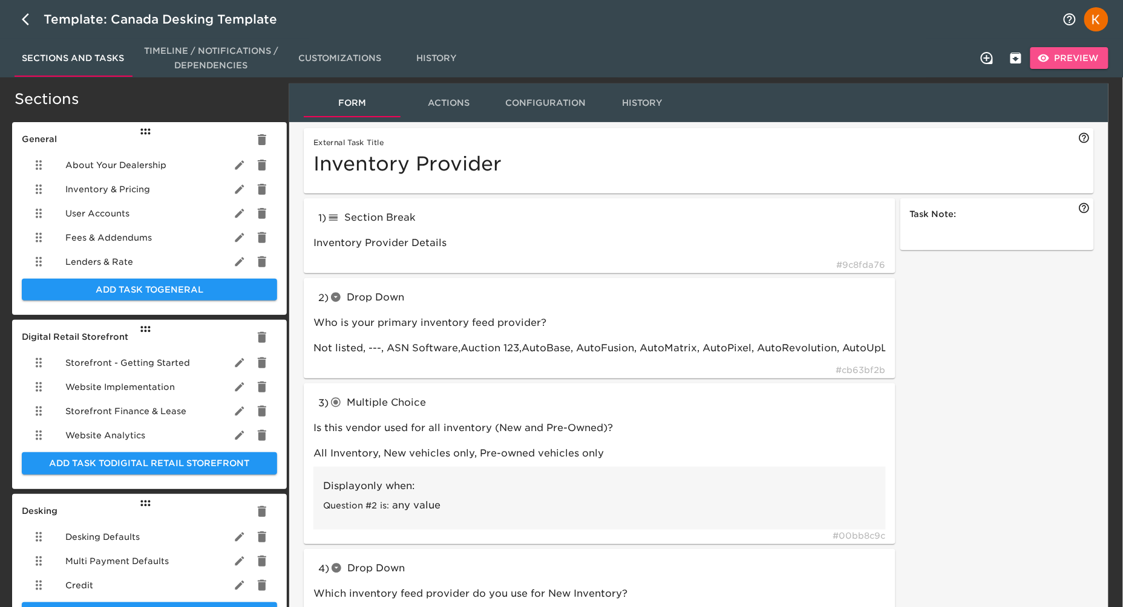
click at [1076, 62] on span "Preview" at bounding box center [1069, 58] width 59 height 15
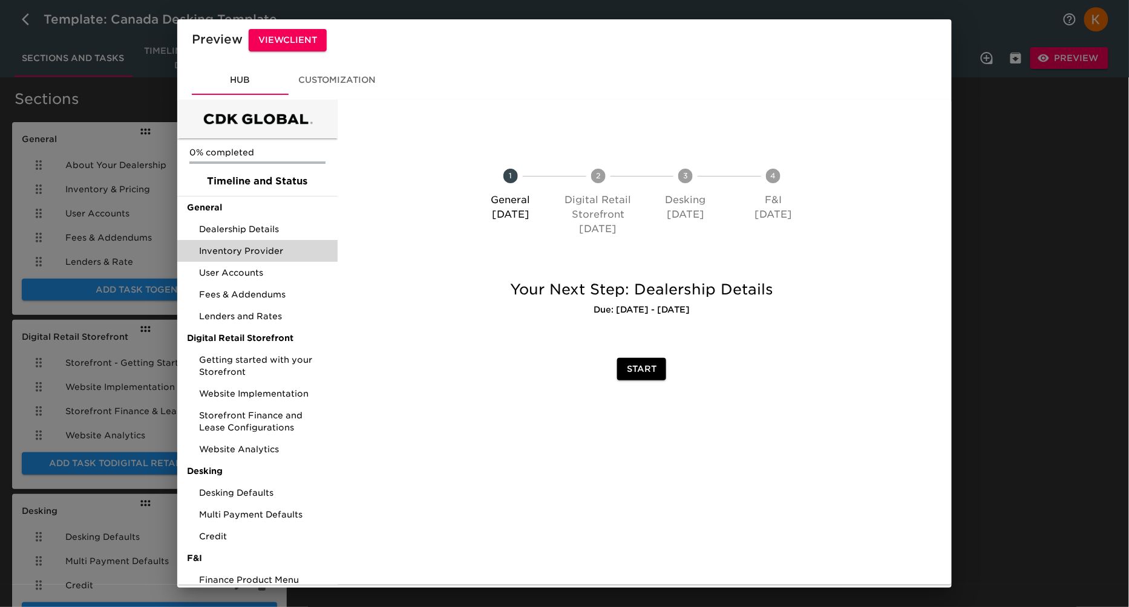
click at [263, 258] on div "Inventory Provider" at bounding box center [257, 251] width 160 height 22
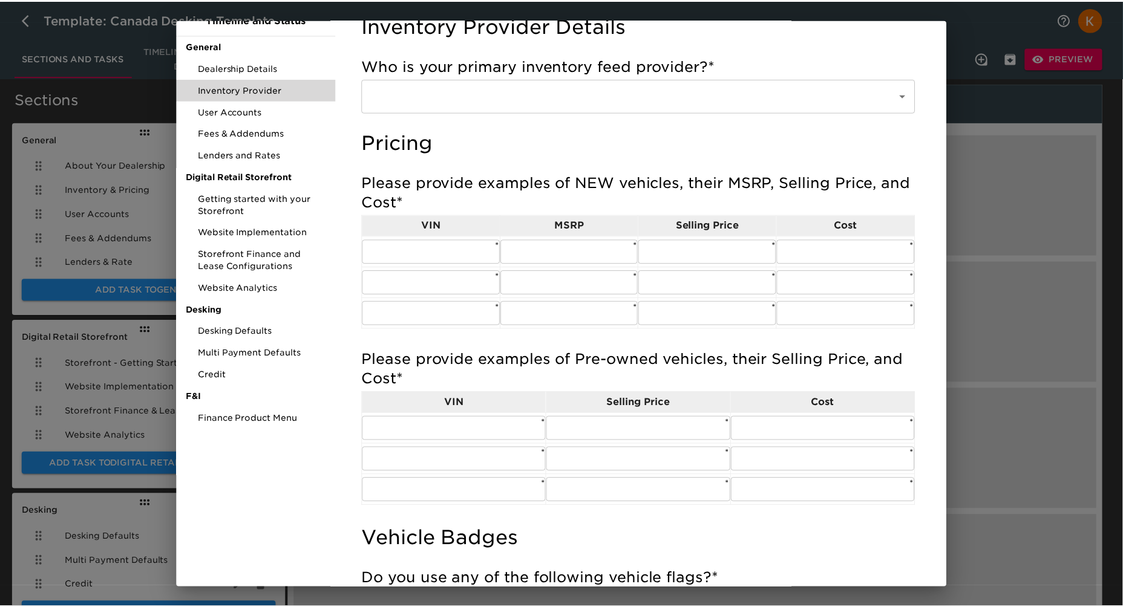
scroll to position [131, 0]
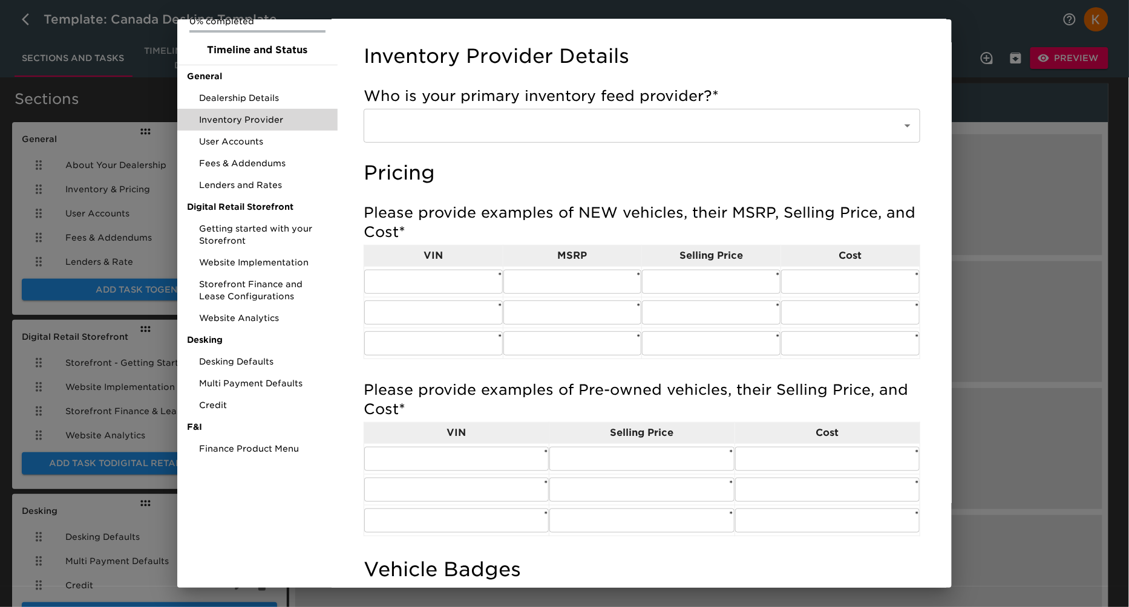
click at [1033, 243] on div "Preview View Client Hub Customization 0% completed Timeline and Status General …" at bounding box center [564, 303] width 1129 height 607
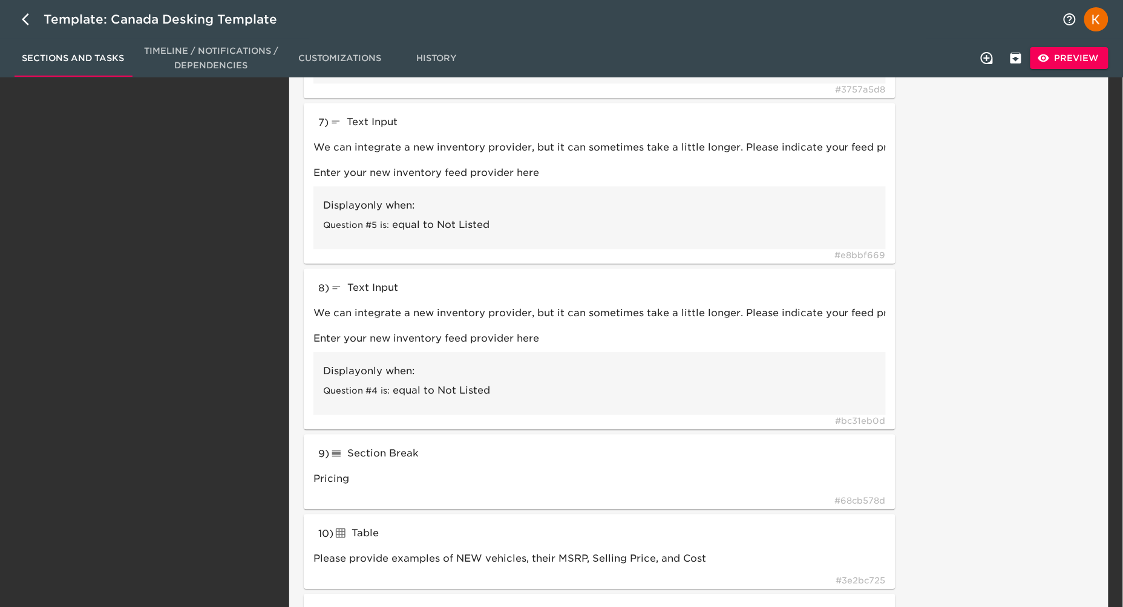
scroll to position [946, 0]
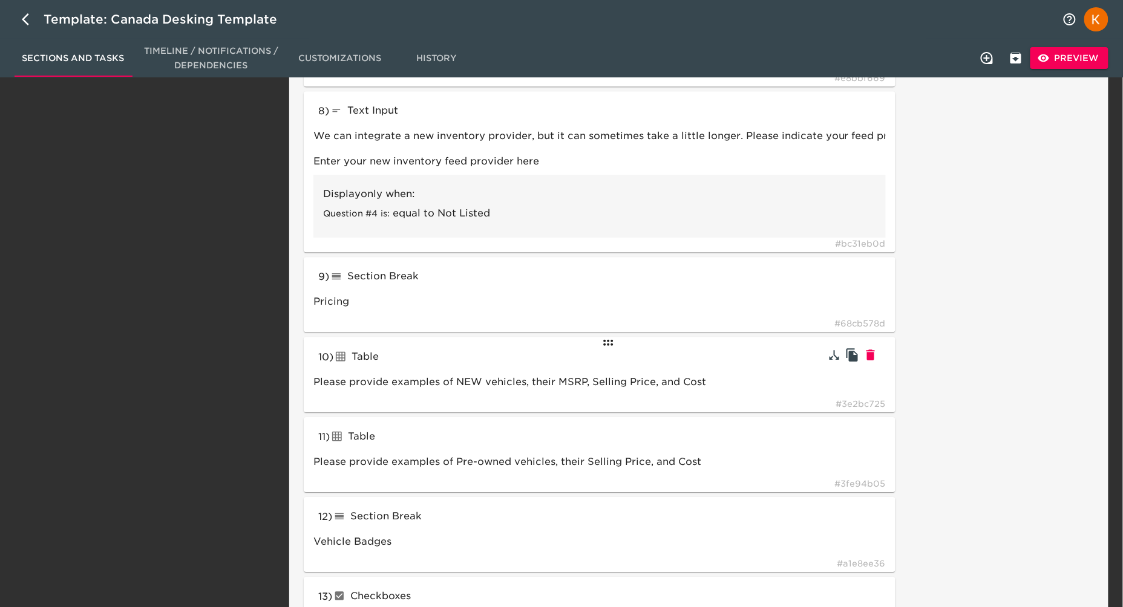
click at [476, 363] on div "Table" at bounding box center [422, 356] width 178 height 19
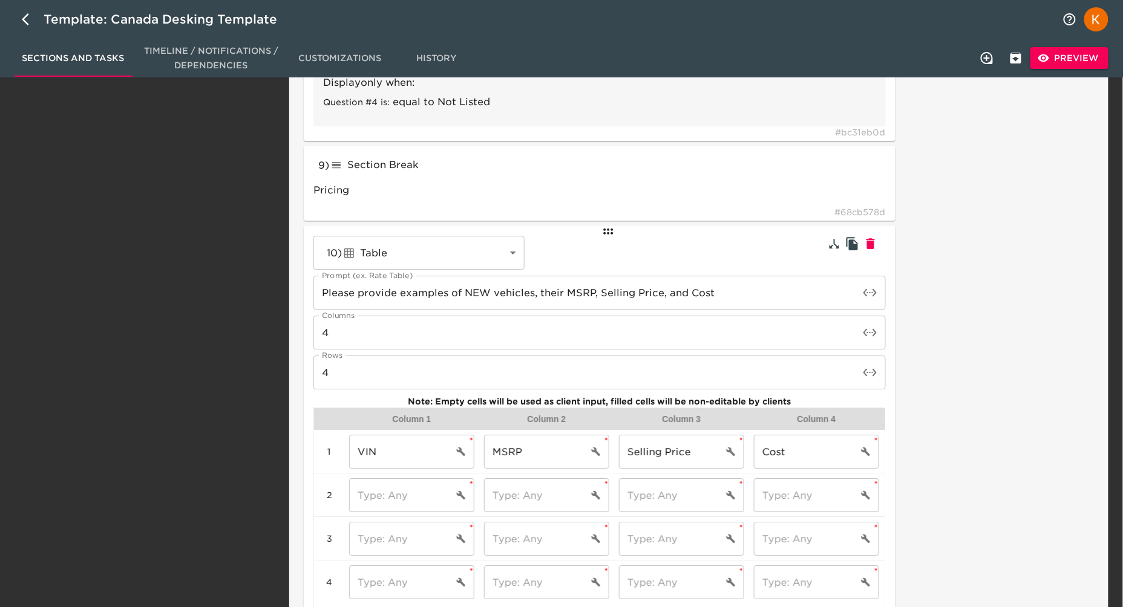
scroll to position [1234, 0]
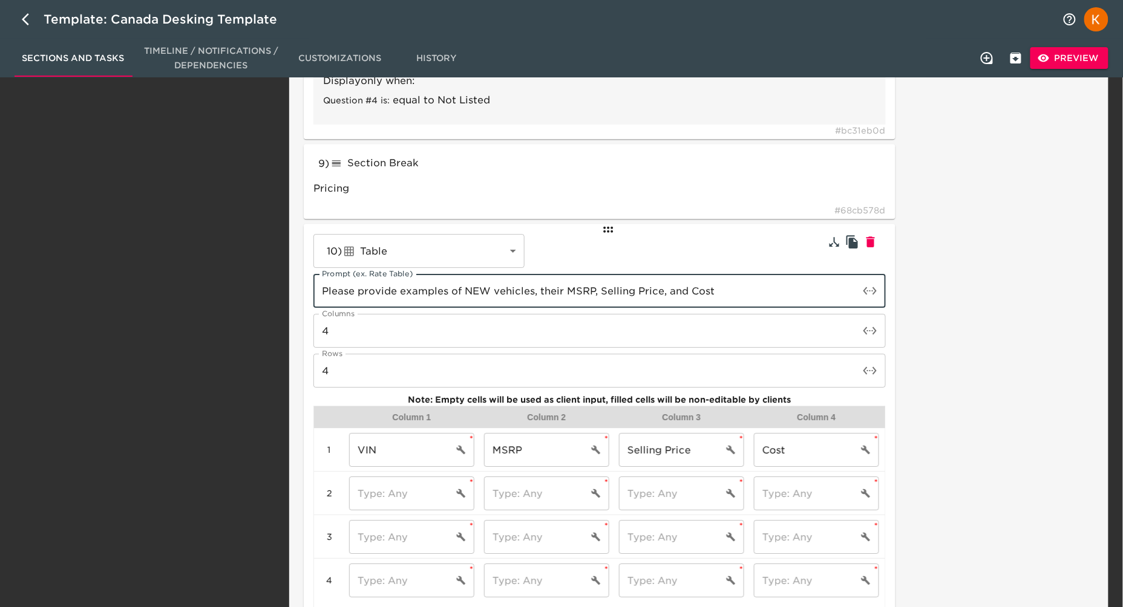
click at [722, 292] on input "Please provide examples of NEW vehicles, their MSRP, Selling Price, and Cost" at bounding box center [586, 291] width 546 height 34
paste input "(not including fees or add ons)"
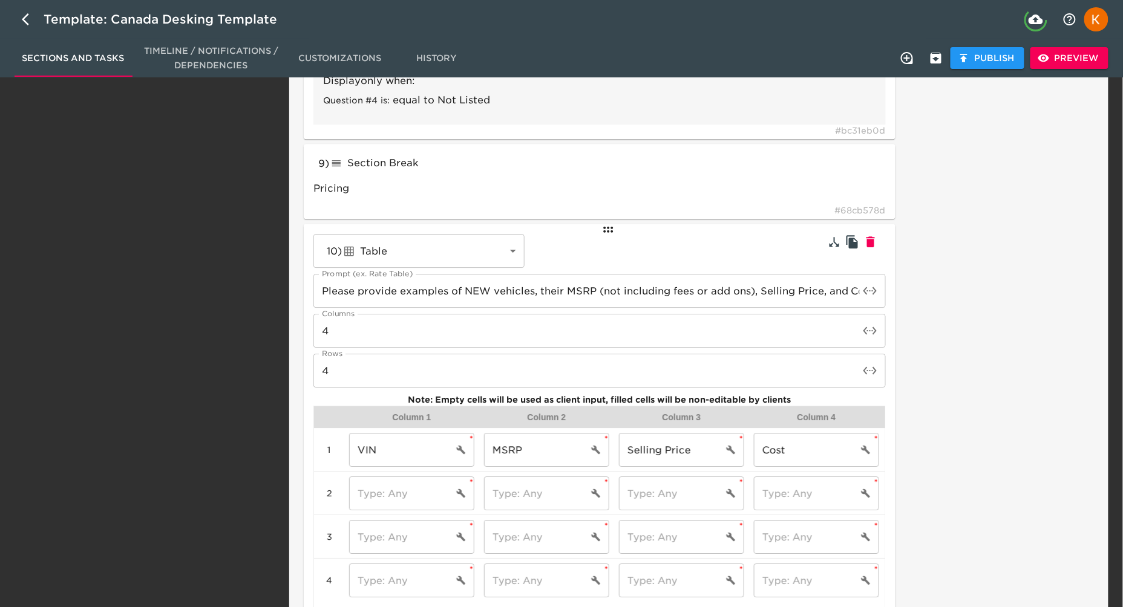
click at [993, 396] on div "Task Note:" at bounding box center [997, 478] width 199 height 3033
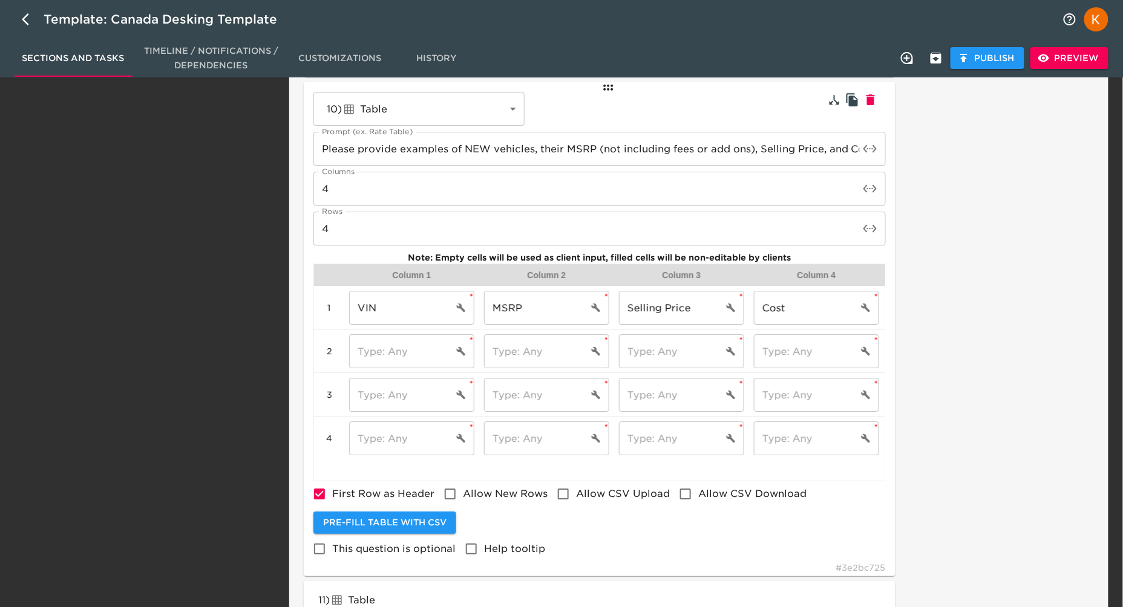
scroll to position [1381, 0]
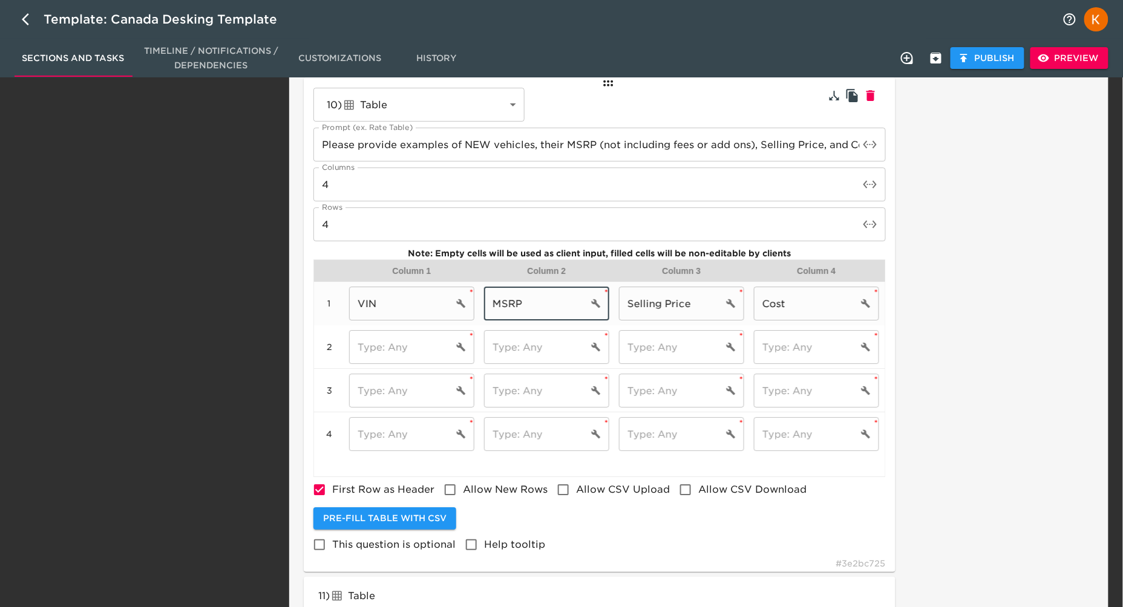
click at [488, 303] on input "MSRP" at bounding box center [536, 304] width 104 height 34
click at [967, 497] on div "Task Note:" at bounding box center [997, 331] width 199 height 3033
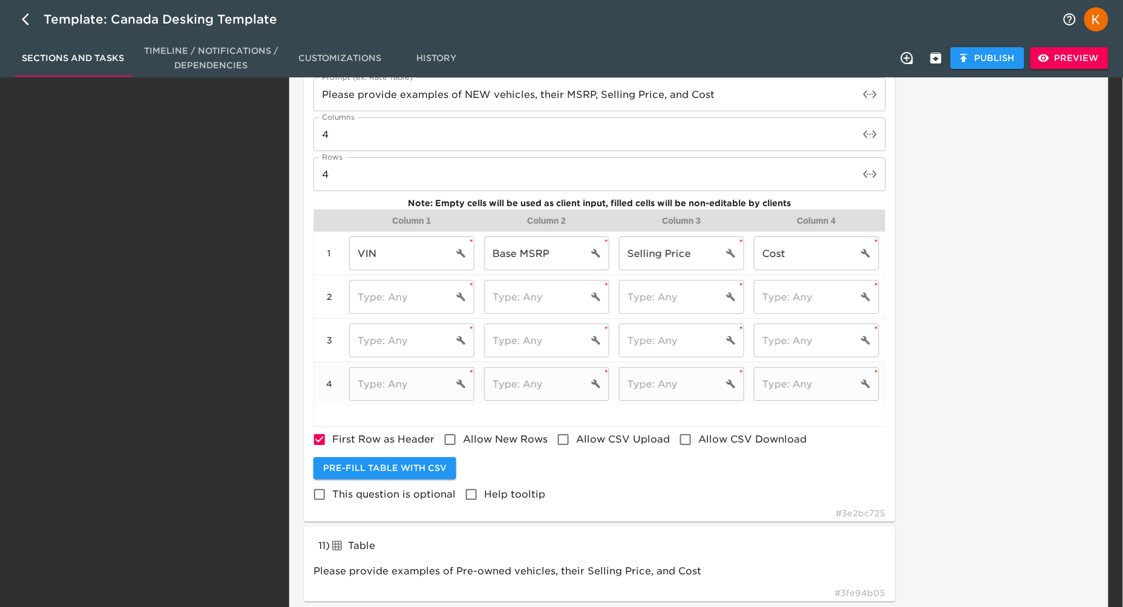
scroll to position [1432, 0]
click at [693, 506] on div "10 ) Table tableInput ​ Prompt (ex. Rate Table) Please provide examples of NEW …" at bounding box center [600, 274] width 592 height 495
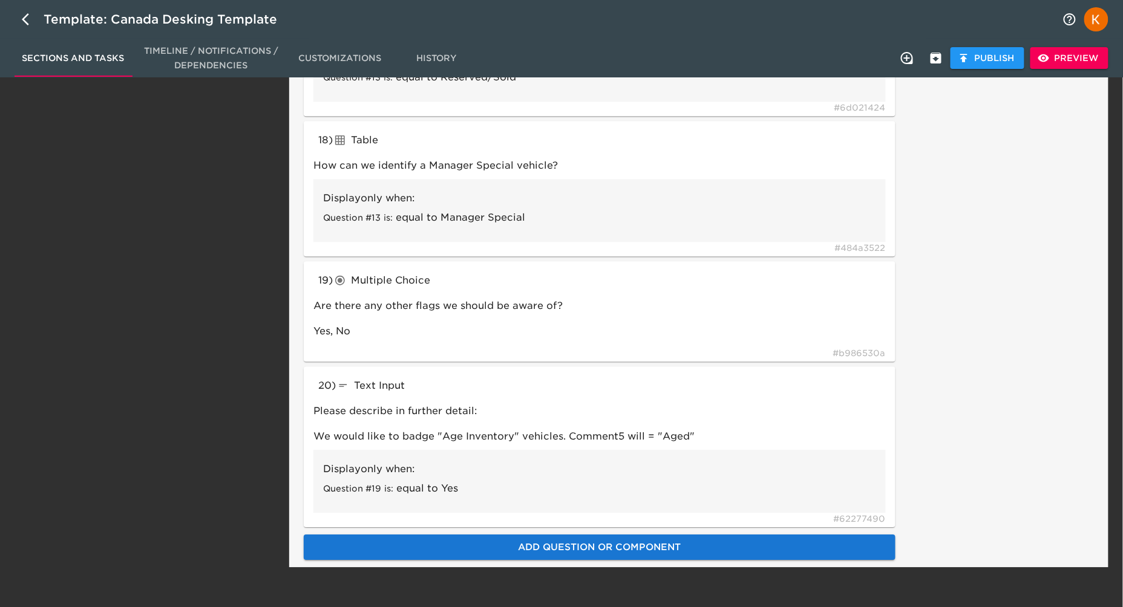
scroll to position [2663, 0]
click at [730, 543] on span "Add Question or Component" at bounding box center [599, 548] width 565 height 16
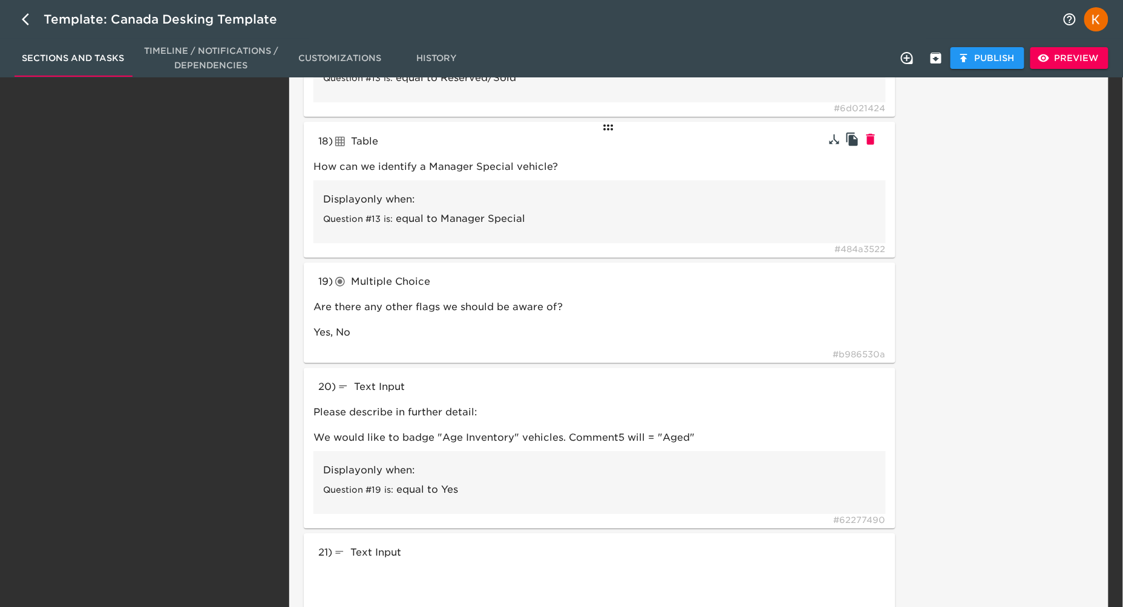
drag, startPoint x: 414, startPoint y: 547, endPoint x: 452, endPoint y: 123, distance: 425.2
drag, startPoint x: 429, startPoint y: 550, endPoint x: 499, endPoint y: 298, distance: 261.7
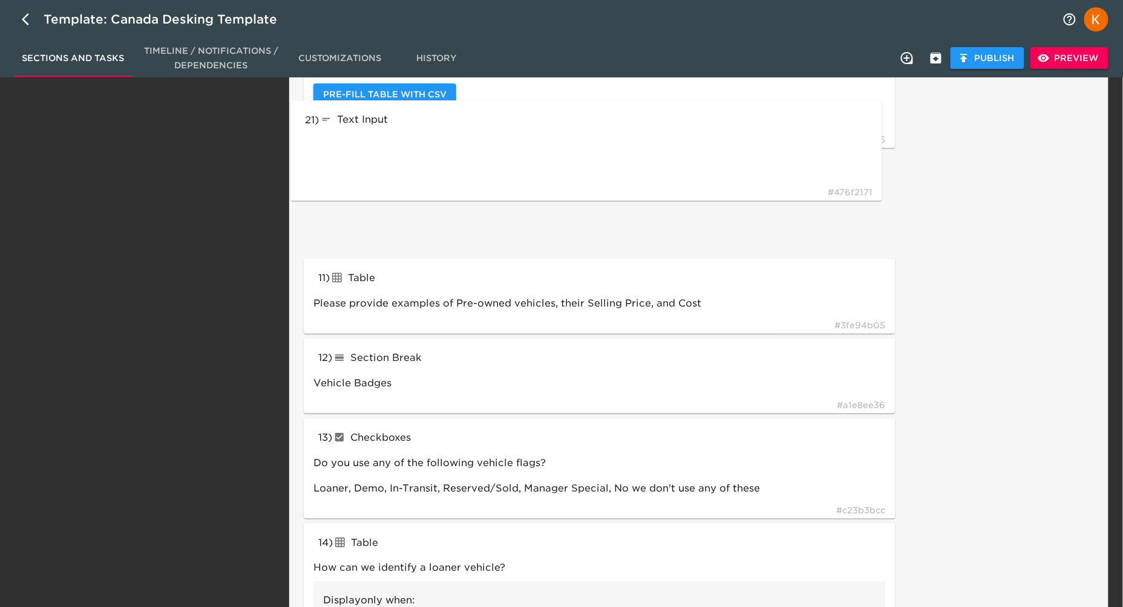
scroll to position [1798, 0]
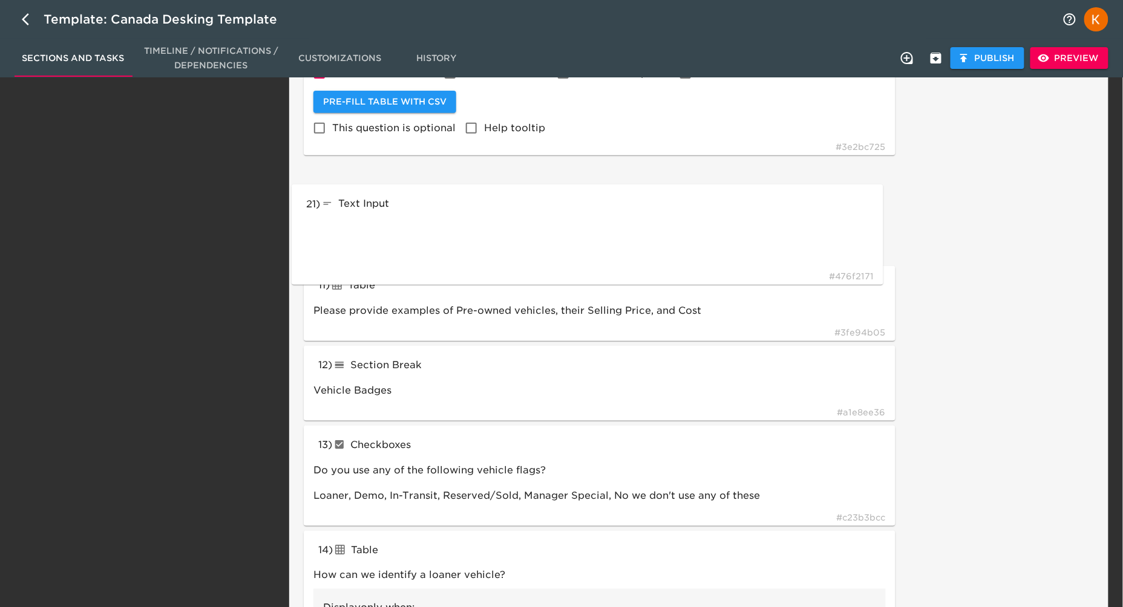
drag, startPoint x: 612, startPoint y: 543, endPoint x: 601, endPoint y: 187, distance: 356.5
click at [502, 426] on div "14 ) Checkboxes checkboxes Do you use any of the following vehicle flags? Loane…" at bounding box center [600, 476] width 592 height 100
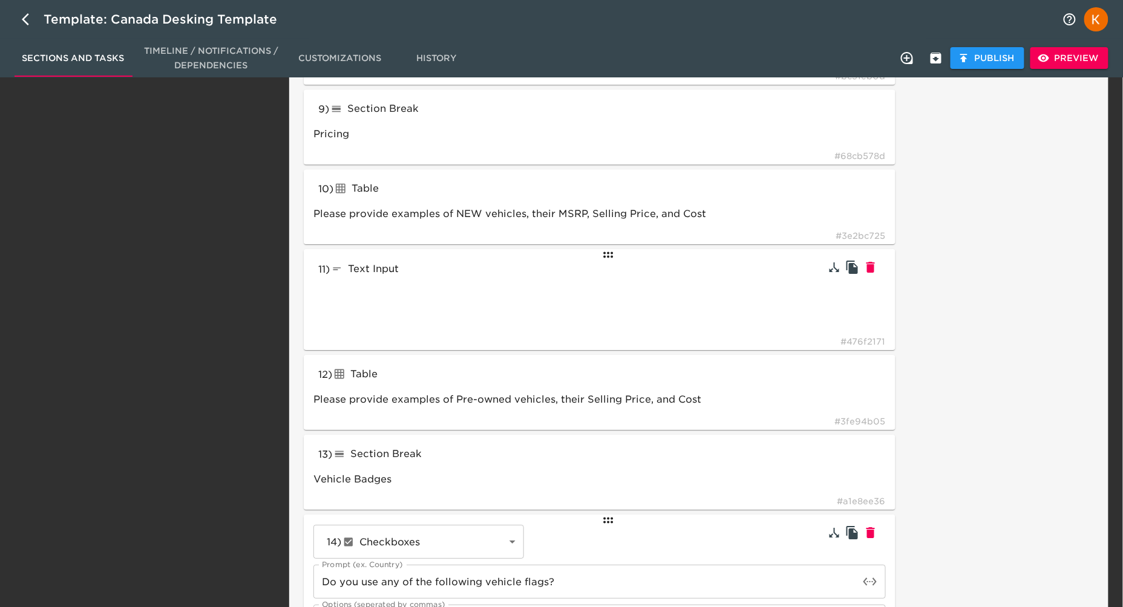
scroll to position [1263, 0]
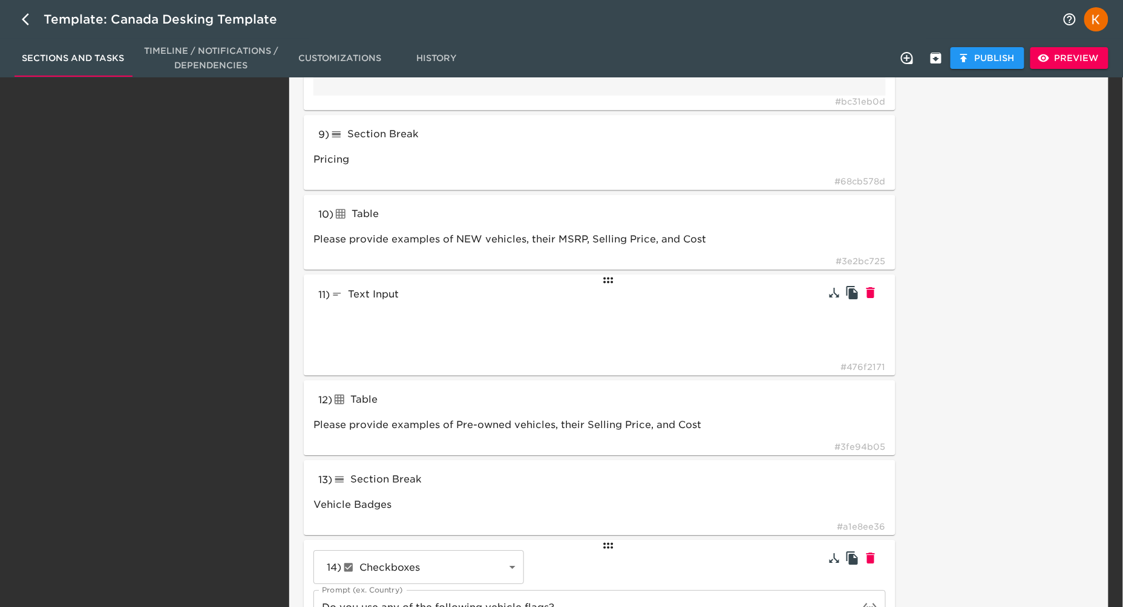
click at [404, 307] on div "11 ) Text Input textInput # 476f2171" at bounding box center [600, 325] width 592 height 101
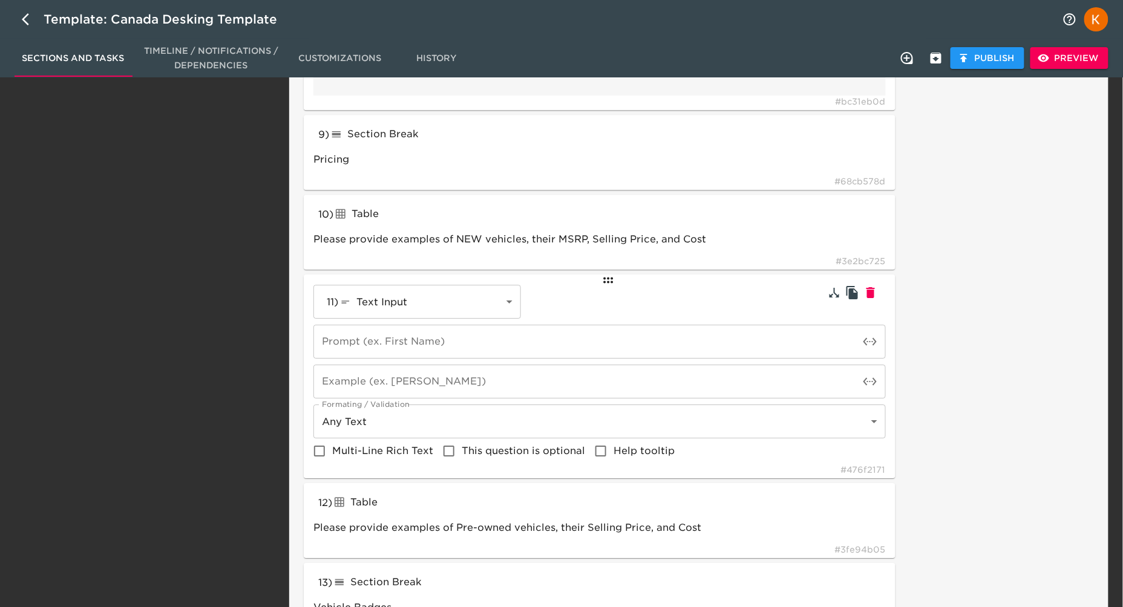
click at [410, 308] on body "Template: Canada Desking Template Sections and Tasks Timeline / Notifications /…" at bounding box center [561, 248] width 1123 height 3022
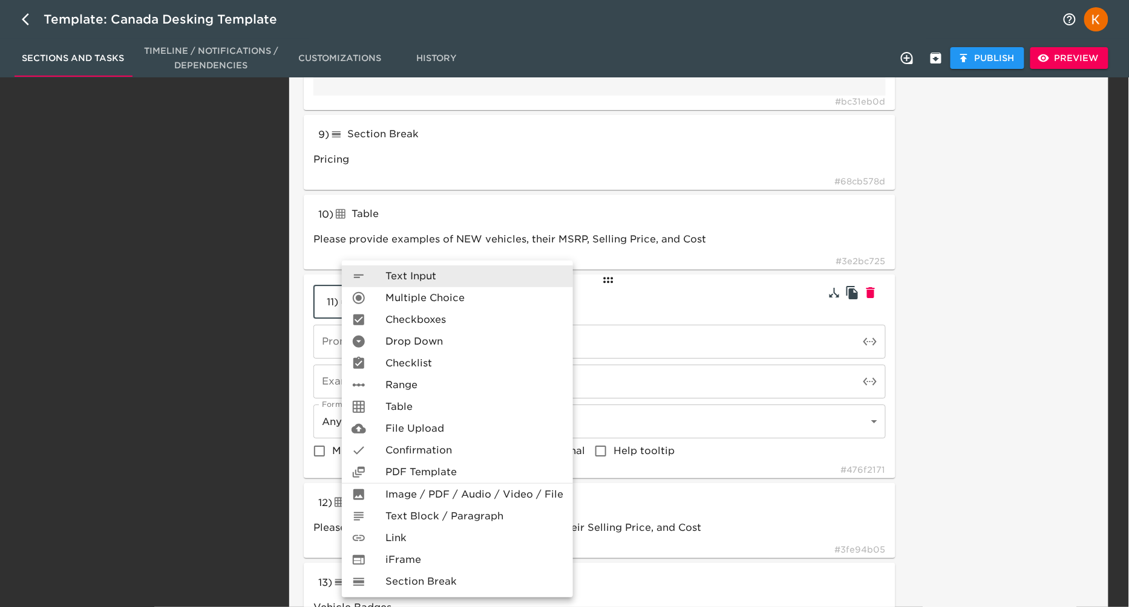
click at [404, 516] on span "Text Block / Paragraph" at bounding box center [444, 516] width 118 height 15
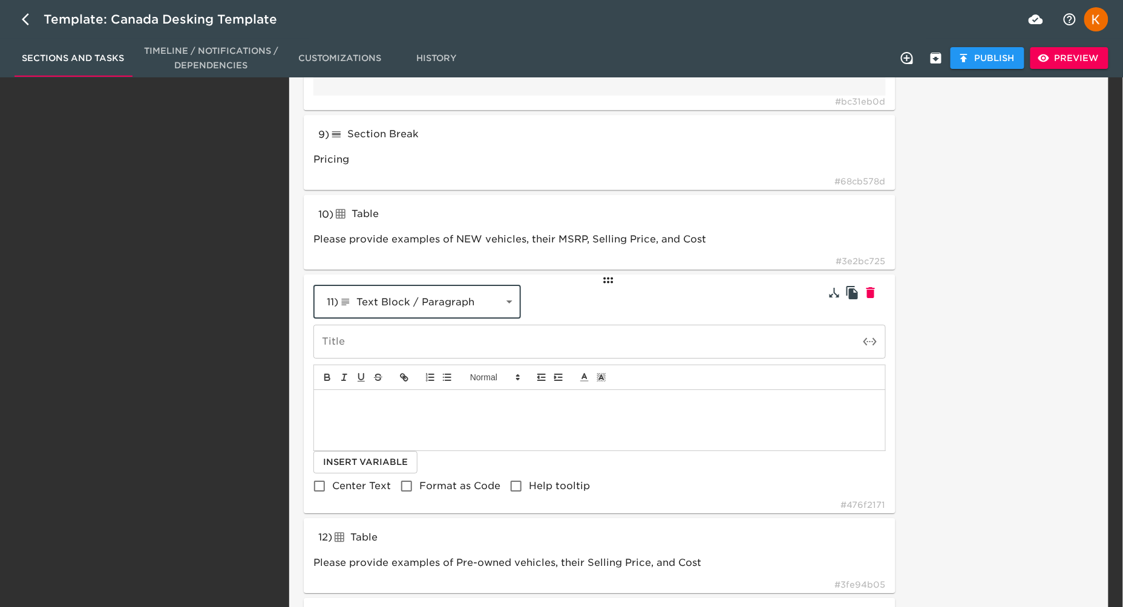
click at [355, 338] on input "text" at bounding box center [586, 342] width 546 height 34
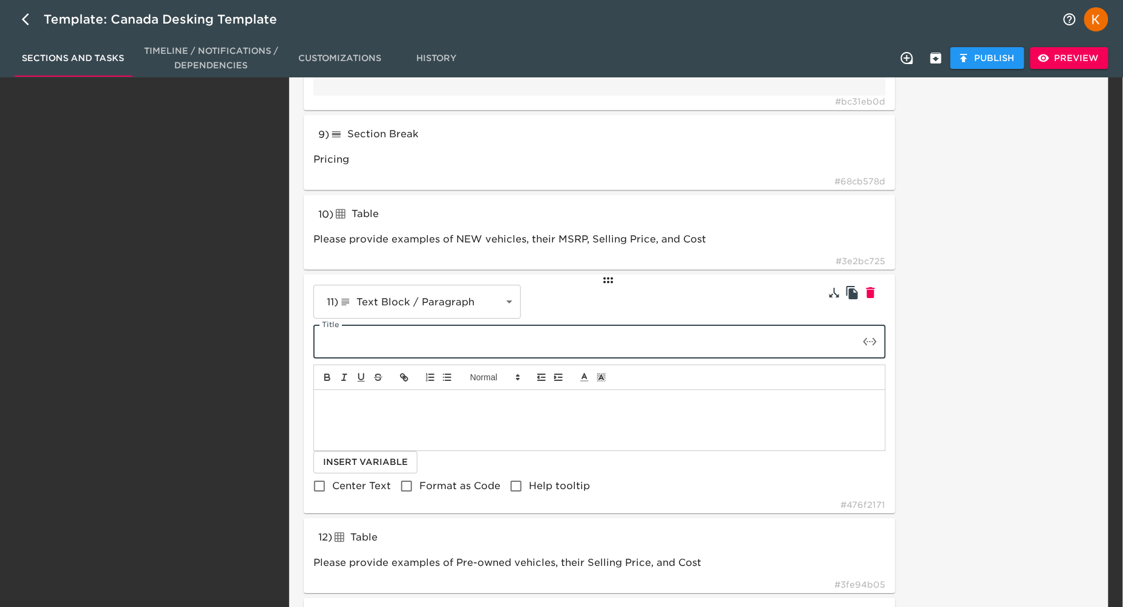
click at [439, 421] on div at bounding box center [599, 420] width 571 height 61
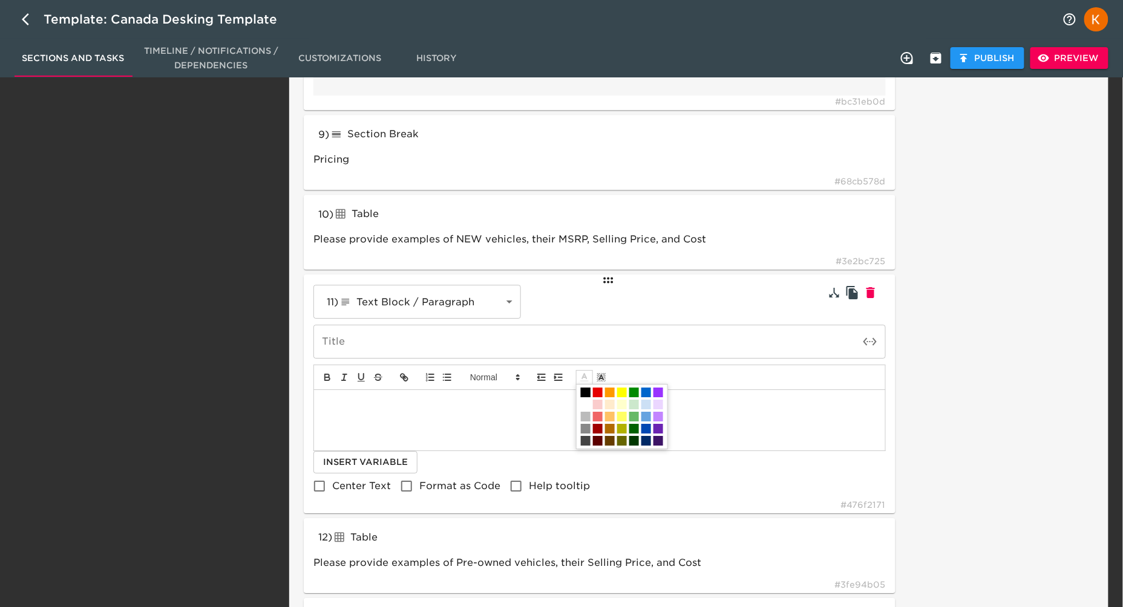
click at [588, 378] on icon at bounding box center [584, 377] width 11 height 11
drag, startPoint x: 634, startPoint y: 426, endPoint x: 627, endPoint y: 426, distance: 6.7
click at [603, 426] on span at bounding box center [598, 429] width 10 height 10
click at [496, 422] on div "﻿" at bounding box center [599, 420] width 571 height 61
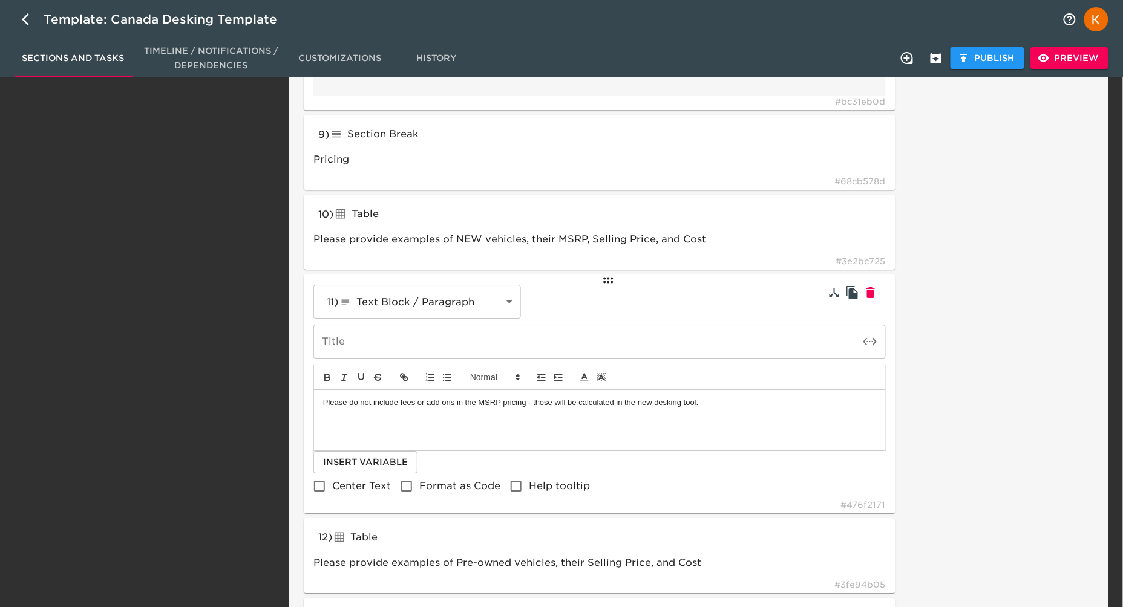
click at [324, 401] on p "Please do not include fees or add ons in the MSRP pricing - these will be calcu…" at bounding box center [599, 403] width 553 height 11
click at [425, 346] on input "text" at bounding box center [586, 342] width 546 height 34
click at [710, 406] on p "**Please do not include fees or add ons in the MSRP pricing - these will be cal…" at bounding box center [599, 403] width 553 height 11
click at [582, 381] on line at bounding box center [584, 381] width 7 height 0
click at [603, 427] on span at bounding box center [598, 429] width 10 height 10
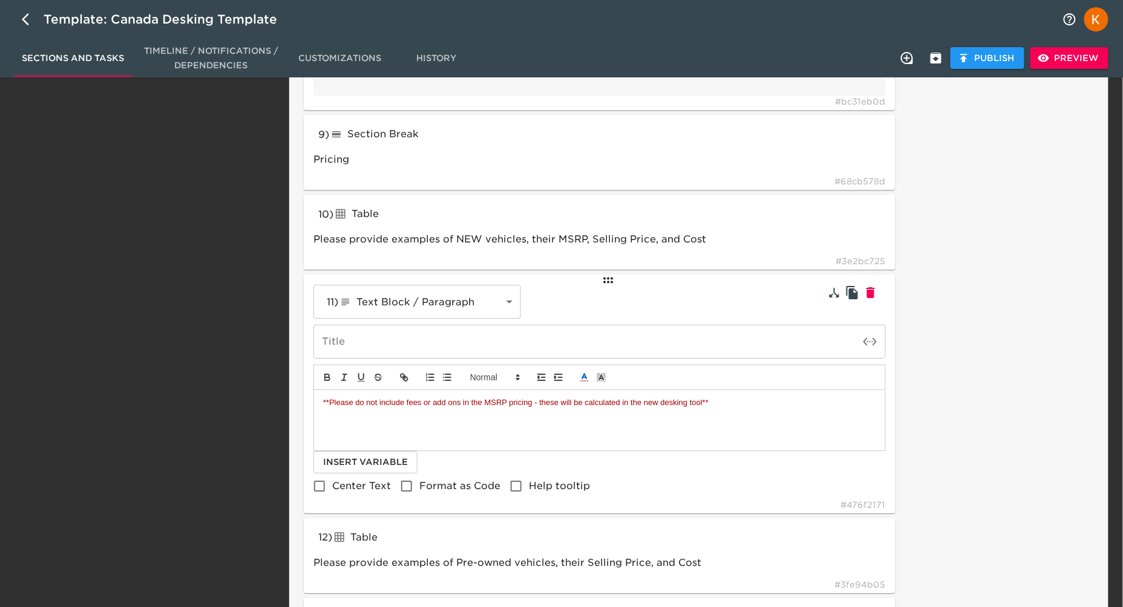
click at [1001, 493] on div "Task Note:" at bounding box center [997, 361] width 199 height 2856
click at [350, 489] on span "Center Text" at bounding box center [361, 485] width 59 height 11
click at [332, 489] on input "Center Text" at bounding box center [319, 486] width 25 height 25
click at [1057, 57] on span "Preview" at bounding box center [1069, 58] width 59 height 15
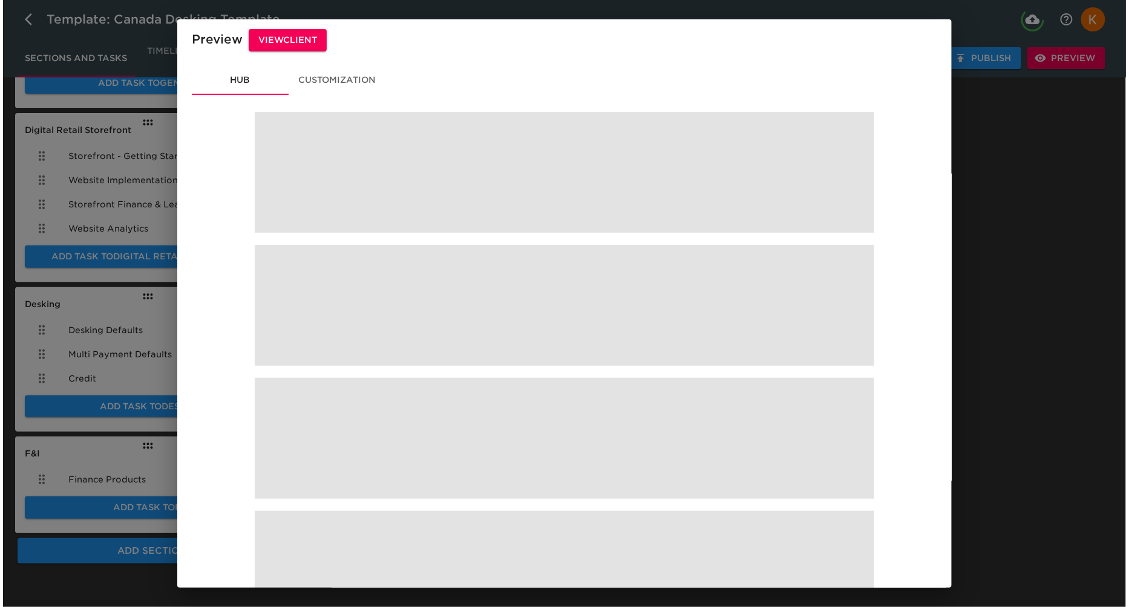
scroll to position [206, 0]
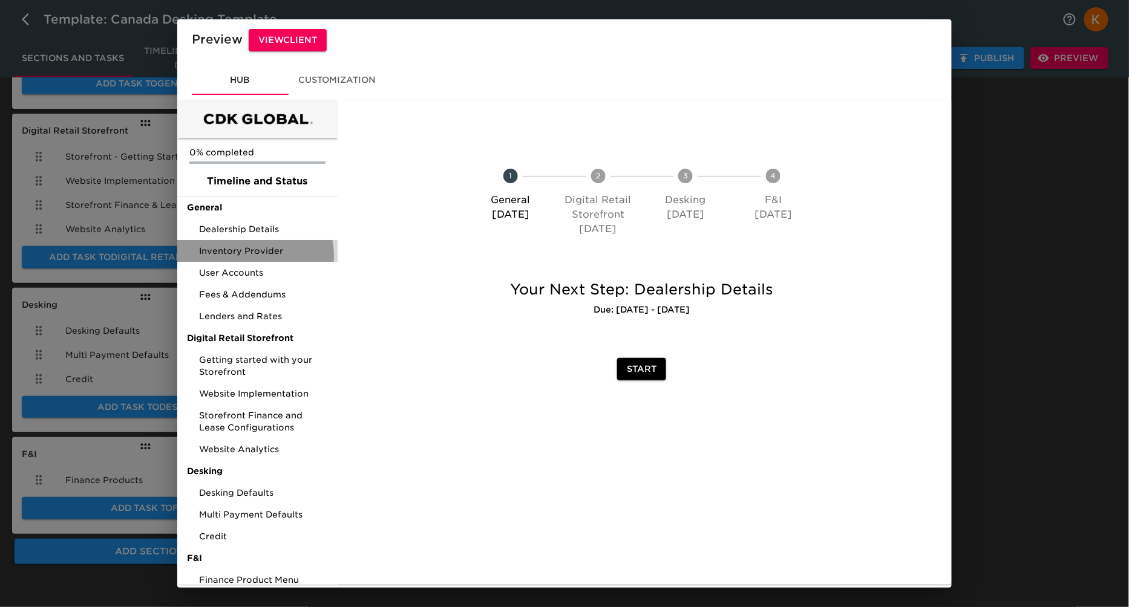
click at [252, 255] on span "Inventory Provider" at bounding box center [263, 251] width 129 height 12
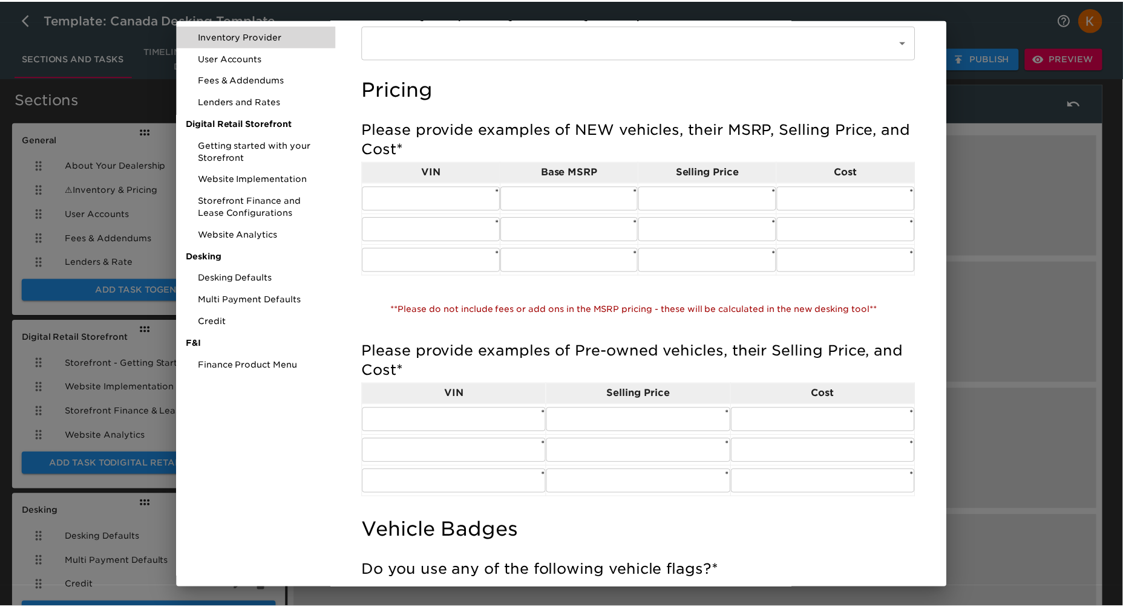
scroll to position [215, 0]
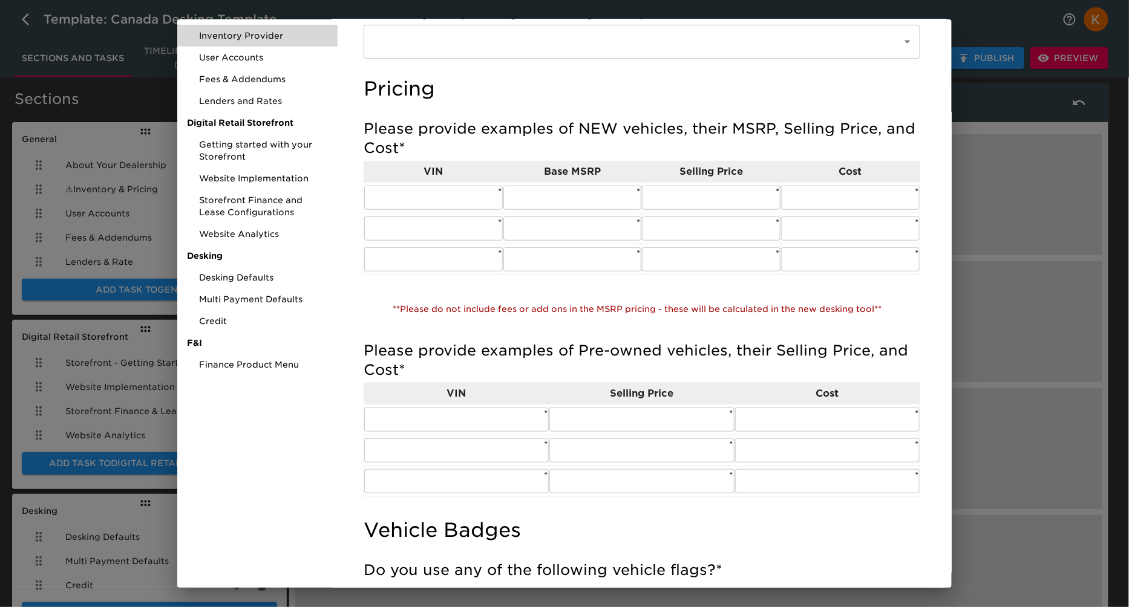
drag, startPoint x: 605, startPoint y: 358, endPoint x: 584, endPoint y: 359, distance: 21.2
click at [605, 359] on h5 "Please provide examples of Pre-owned vehicles, their Selling Price, and Cost *" at bounding box center [642, 360] width 557 height 39
drag, startPoint x: 353, startPoint y: 356, endPoint x: 411, endPoint y: 357, distance: 58.7
click at [411, 357] on div "Inventory Provider Details Who is your primary inventory feed provider? * ​ Is …" at bounding box center [642, 402] width 581 height 920
click at [418, 359] on h5 "Please provide examples of Pre-owned vehicles, their Selling Price, and Cost *" at bounding box center [642, 360] width 557 height 39
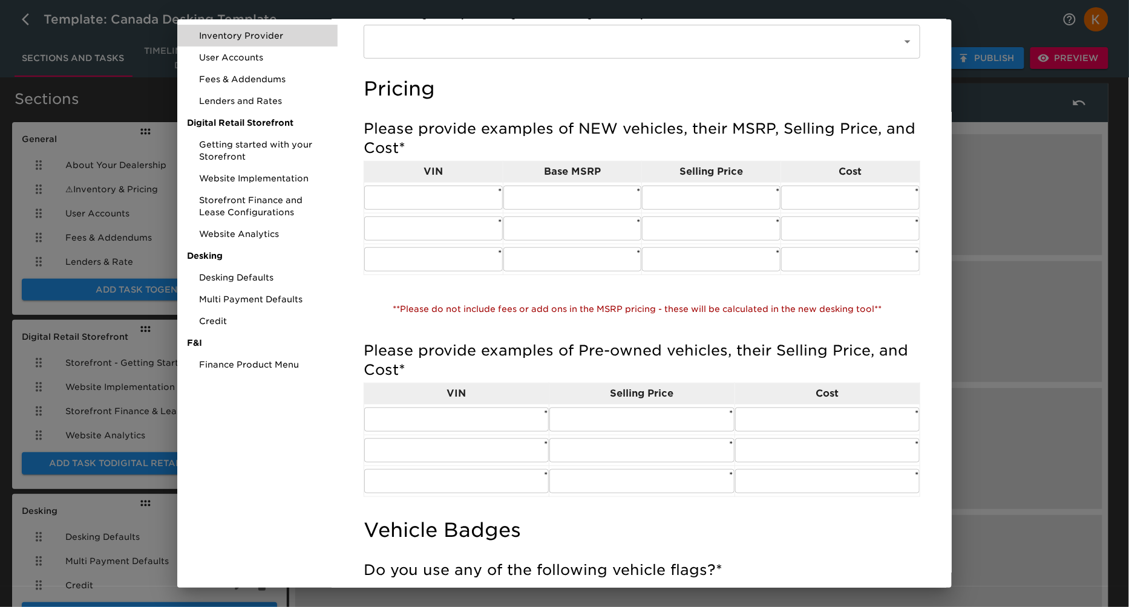
click at [466, 354] on h5 "Please provide examples of Pre-owned vehicles, their Selling Price, and Cost *" at bounding box center [642, 360] width 557 height 39
click at [1036, 285] on div "Preview View Client Hub Customization 0% completed Timeline and Status General …" at bounding box center [564, 303] width 1129 height 607
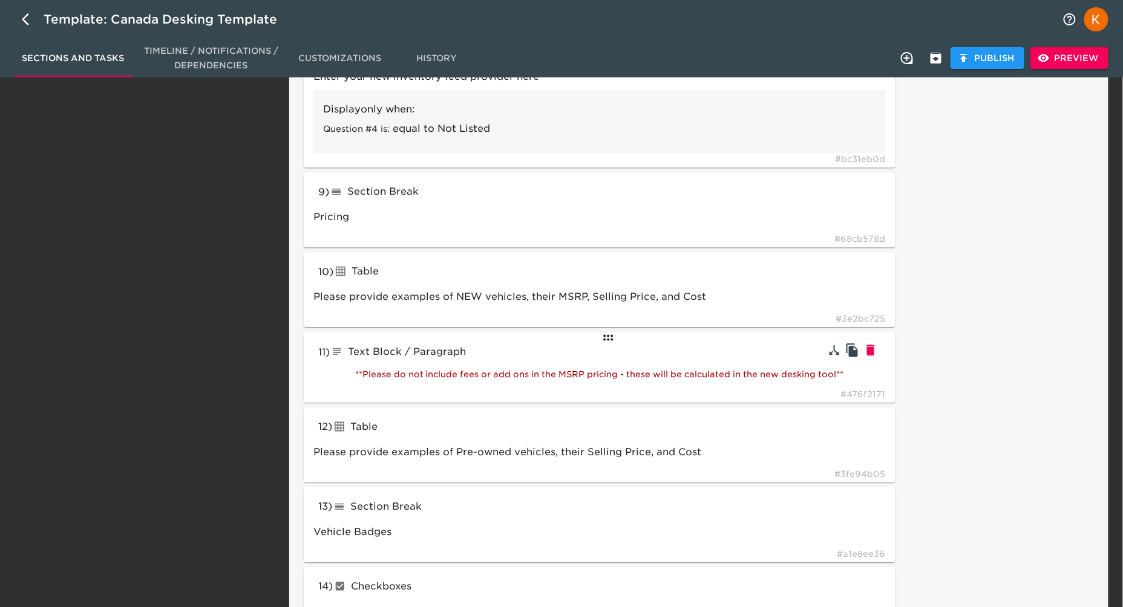
scroll to position [1219, 0]
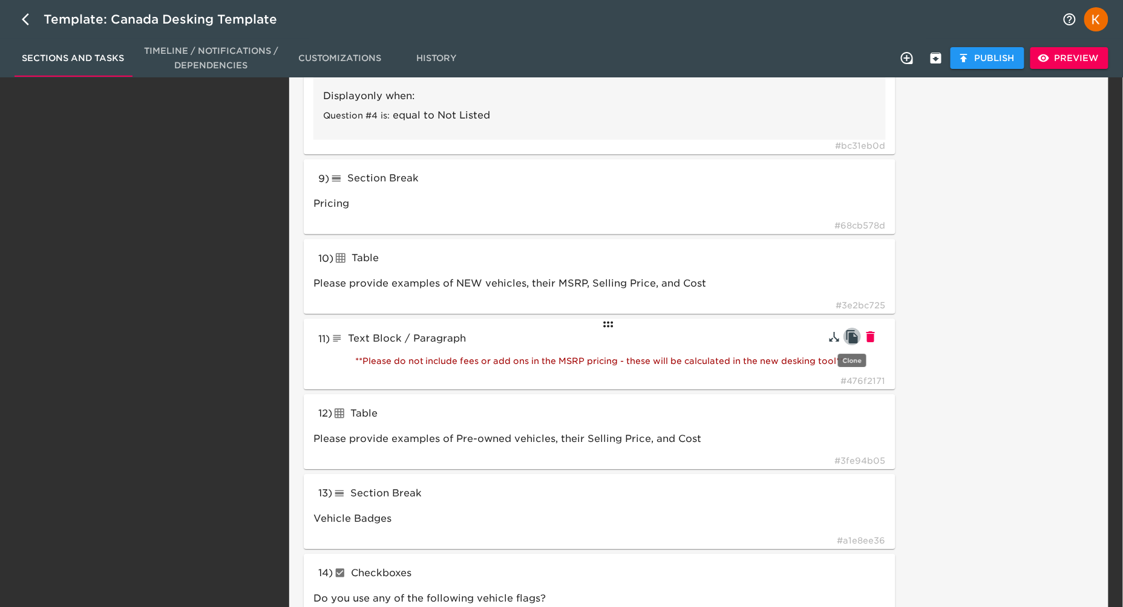
click at [853, 339] on icon "button" at bounding box center [851, 336] width 11 height 13
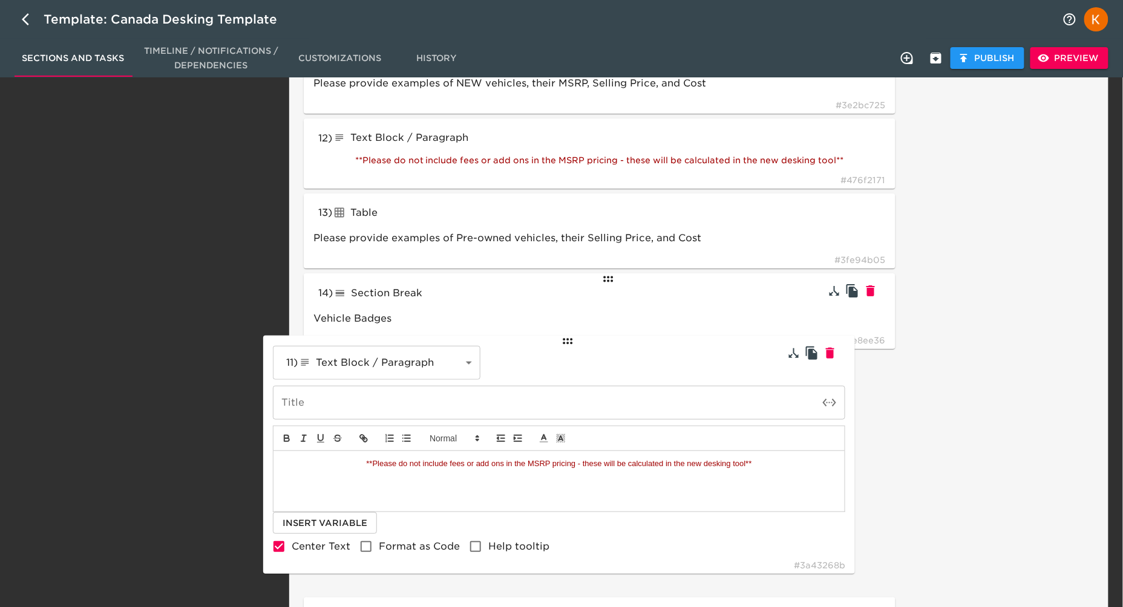
scroll to position [1423, 0]
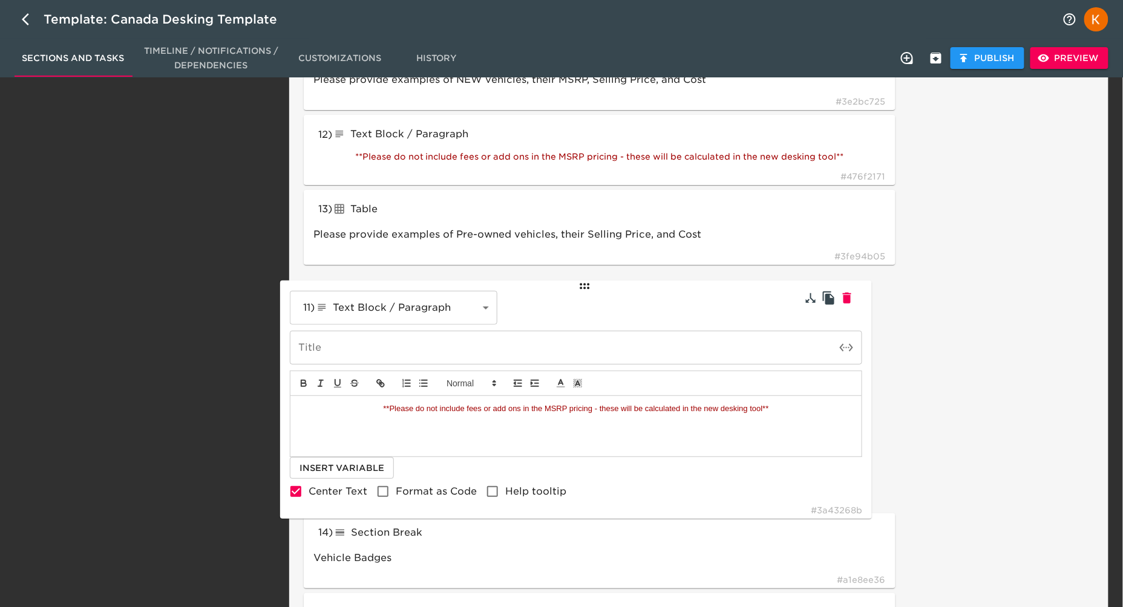
drag, startPoint x: 601, startPoint y: 147, endPoint x: 578, endPoint y: 293, distance: 147.7
click at [578, 293] on div "1 ) Section Break lineBreak Inventory Provider Details # 9c8fda76 2 ) Drop Down…" at bounding box center [599, 221] width 601 height 2901
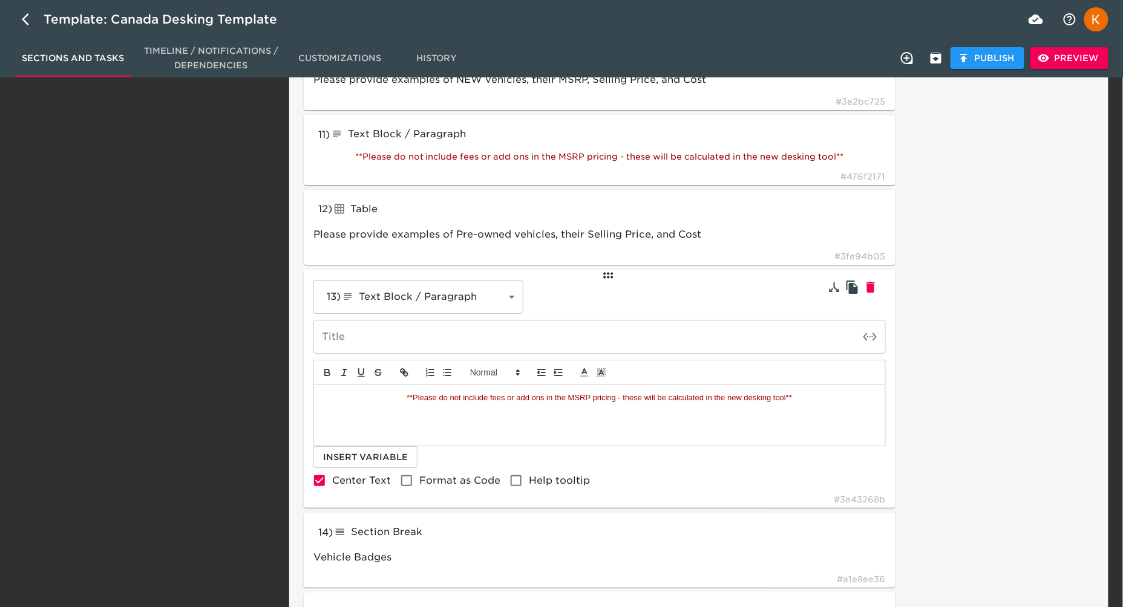
click at [597, 396] on span "**Please do not include fees or add ons in the MSRP pricing - these will be cal…" at bounding box center [599, 397] width 385 height 9
click at [582, 396] on span "**Please do not include fees or add ons in the MSRP pricing - these will be cal…" at bounding box center [599, 397] width 385 height 9
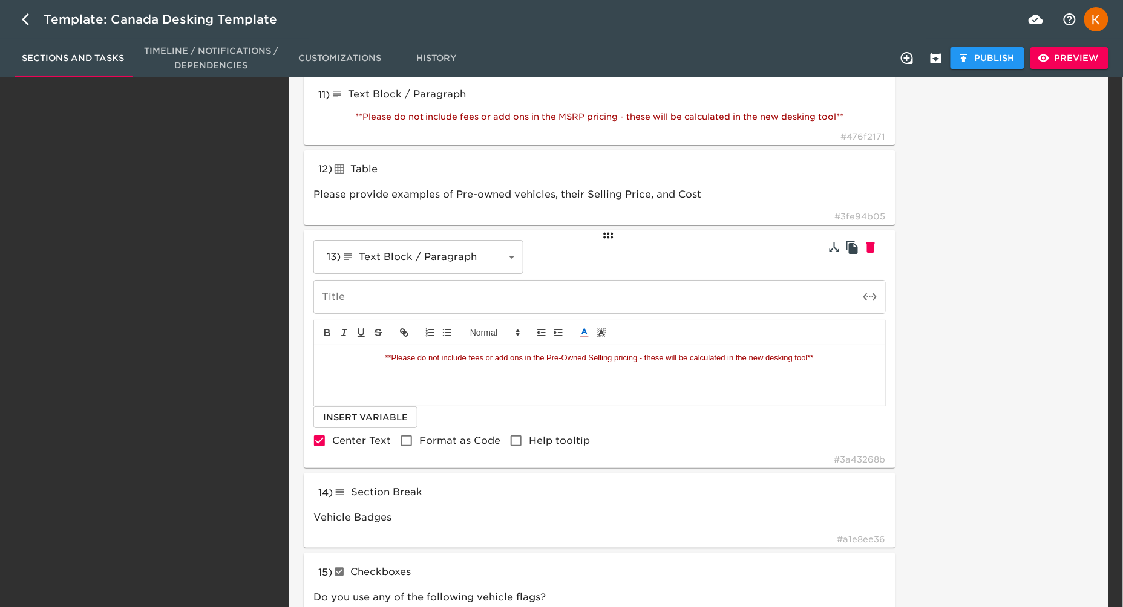
scroll to position [1458, 0]
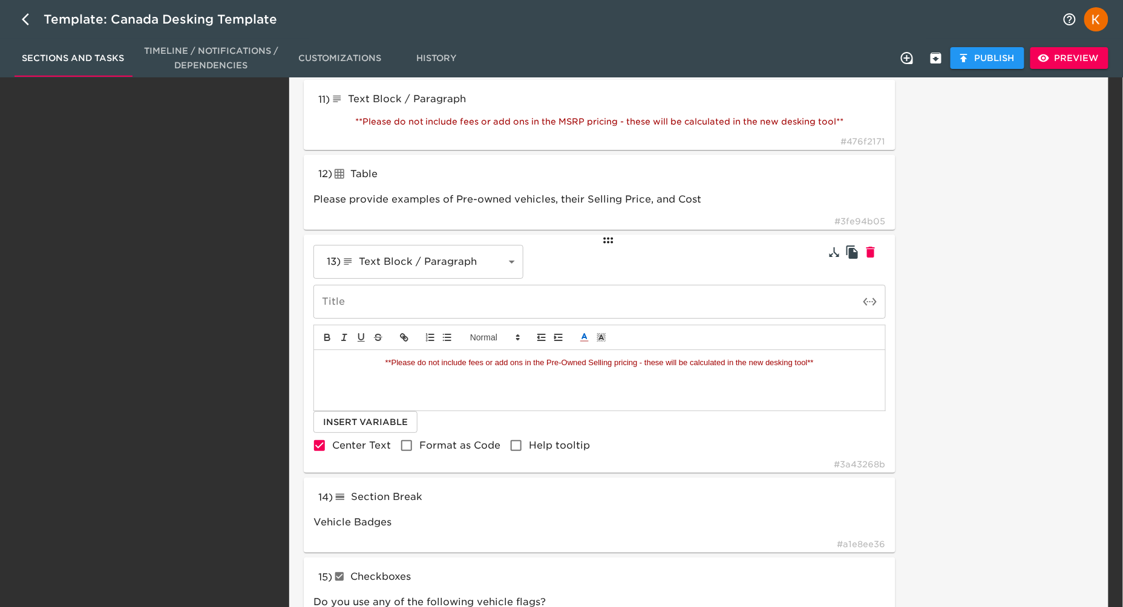
click at [623, 362] on span "**Please do not include fees or add ons in the Pre-Owned Selling pricing - thes…" at bounding box center [599, 362] width 428 height 9
click at [750, 350] on div "**Please do not include fees or add ons in the Pre-Owned Selling Price - these …" at bounding box center [599, 380] width 571 height 61
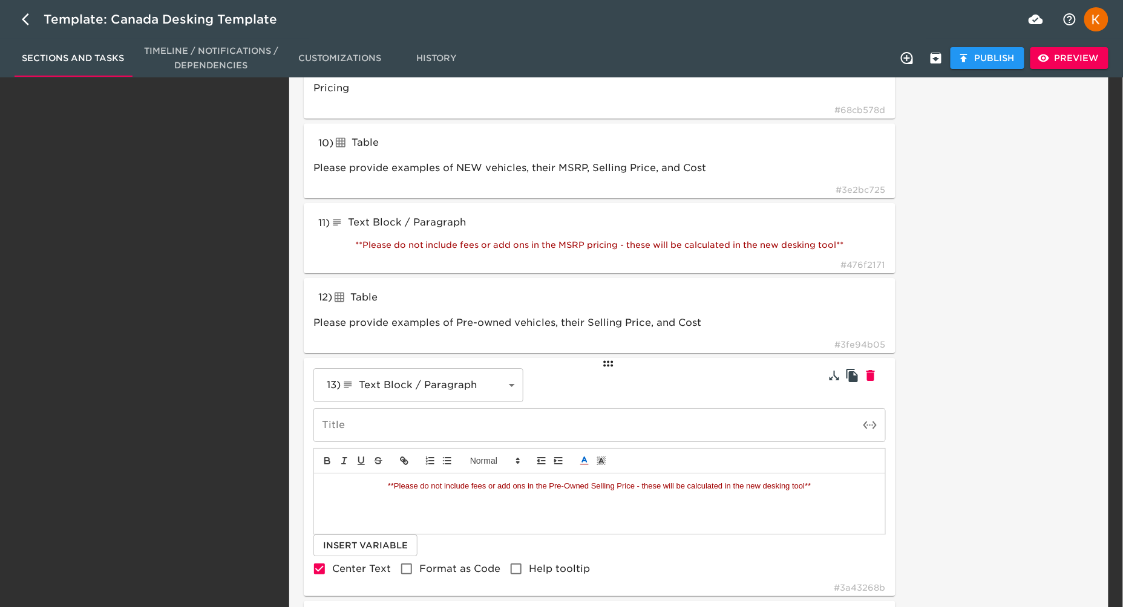
scroll to position [1332, 0]
click at [1004, 407] on div "Task Note:" at bounding box center [997, 329] width 199 height 2931
click at [976, 62] on span "Publish" at bounding box center [987, 58] width 54 height 15
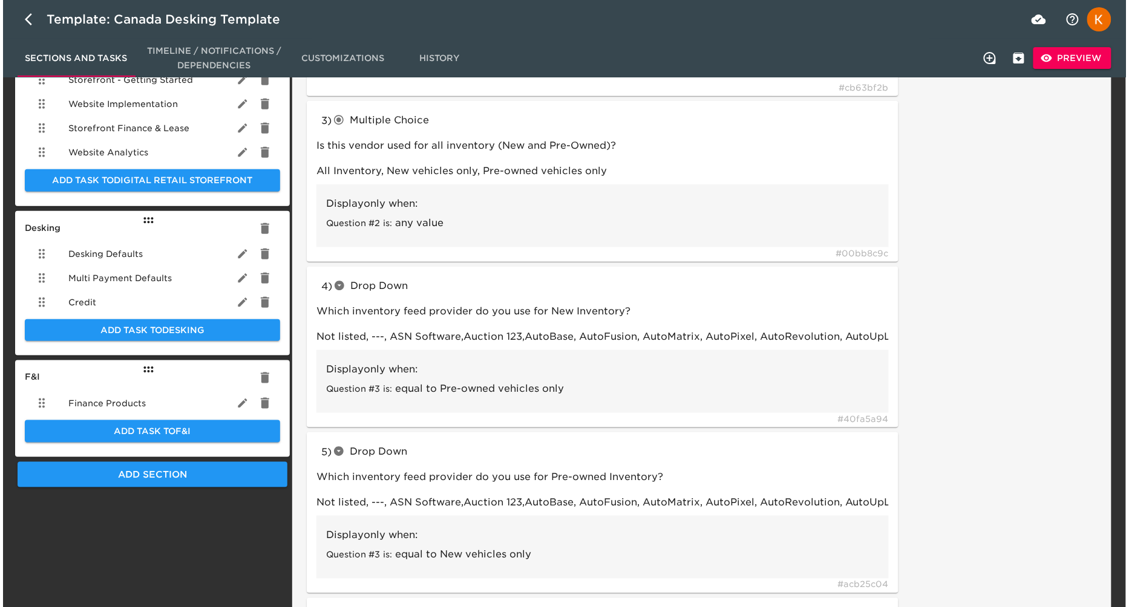
scroll to position [0, 0]
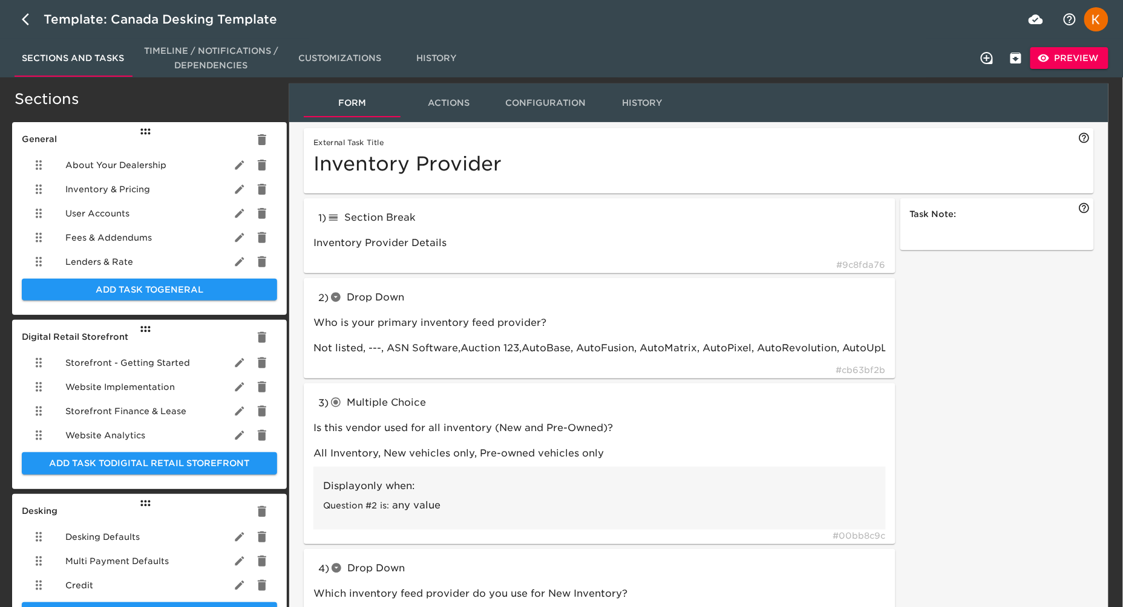
click at [1081, 51] on span "Preview" at bounding box center [1069, 58] width 59 height 15
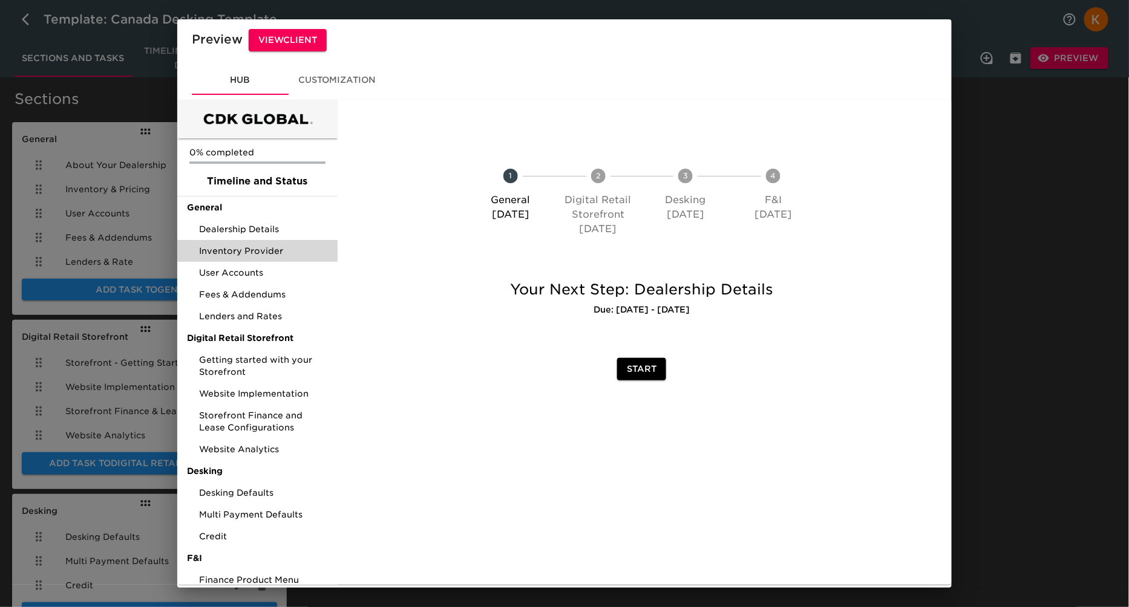
click at [273, 252] on span "Inventory Provider" at bounding box center [263, 251] width 129 height 12
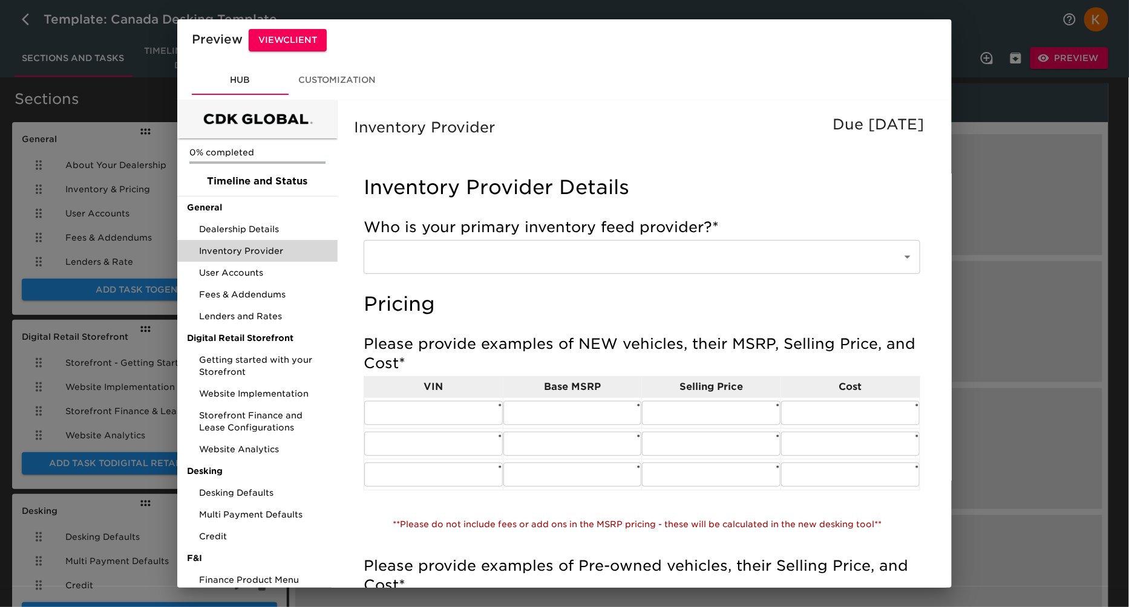
click at [1084, 200] on div "Preview View Client Hub Customization 0% completed Timeline and Status General …" at bounding box center [564, 303] width 1129 height 607
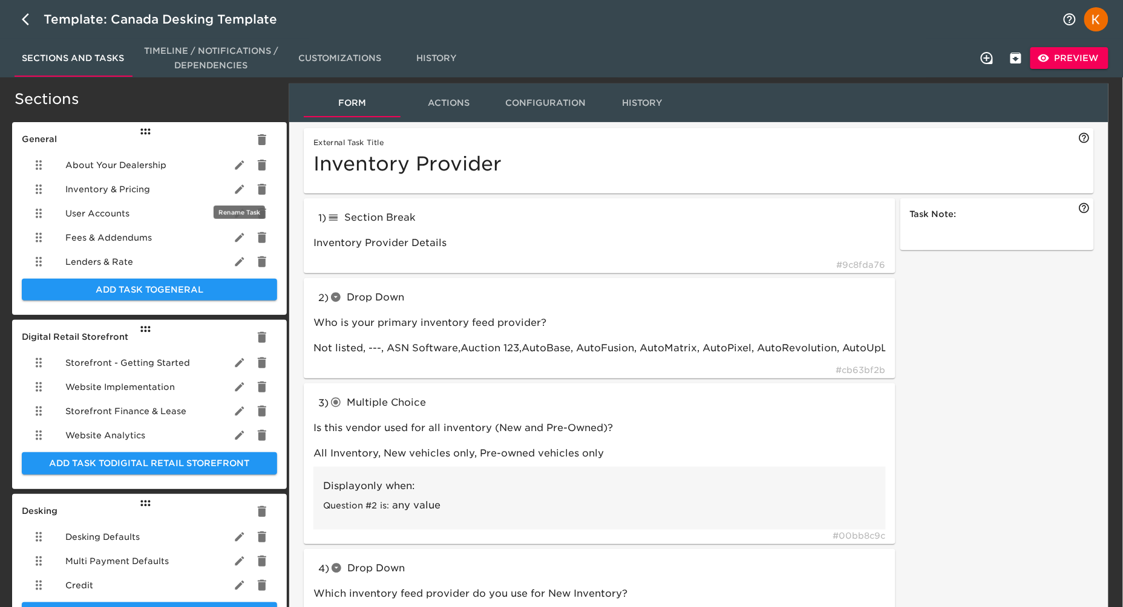
click at [235, 192] on icon "button" at bounding box center [240, 189] width 12 height 12
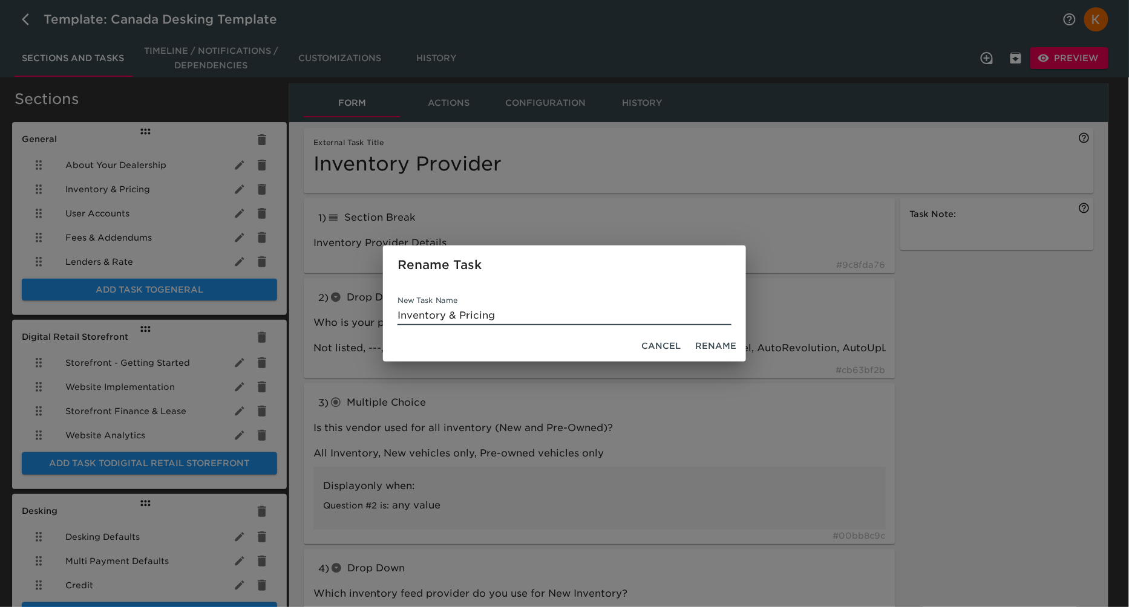
click at [733, 346] on span "Rename" at bounding box center [715, 346] width 41 height 15
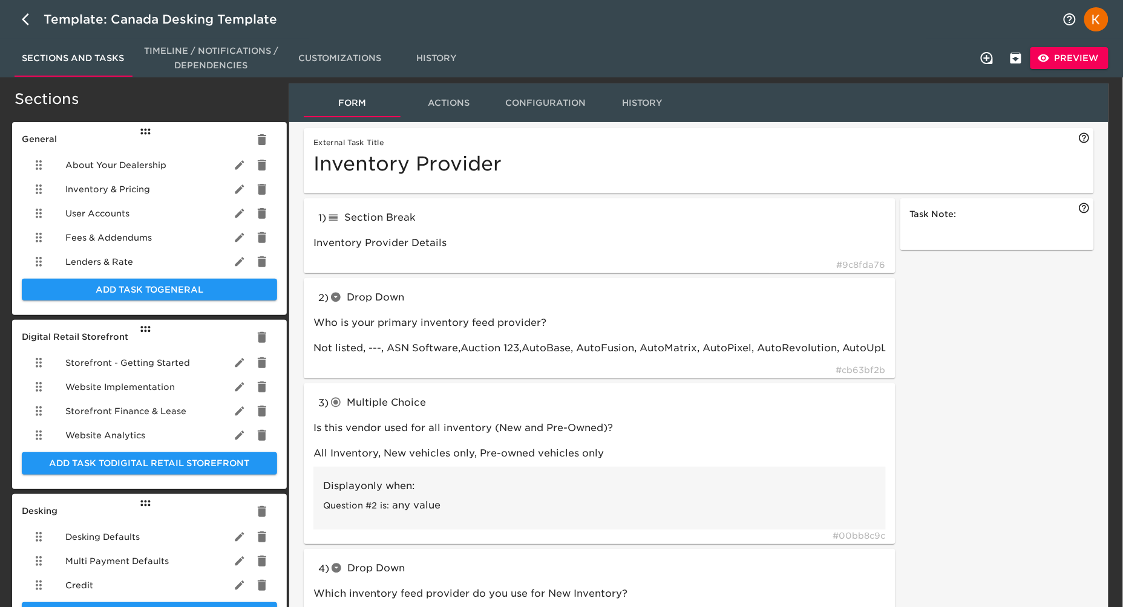
click at [1085, 54] on span "Preview" at bounding box center [1069, 58] width 59 height 15
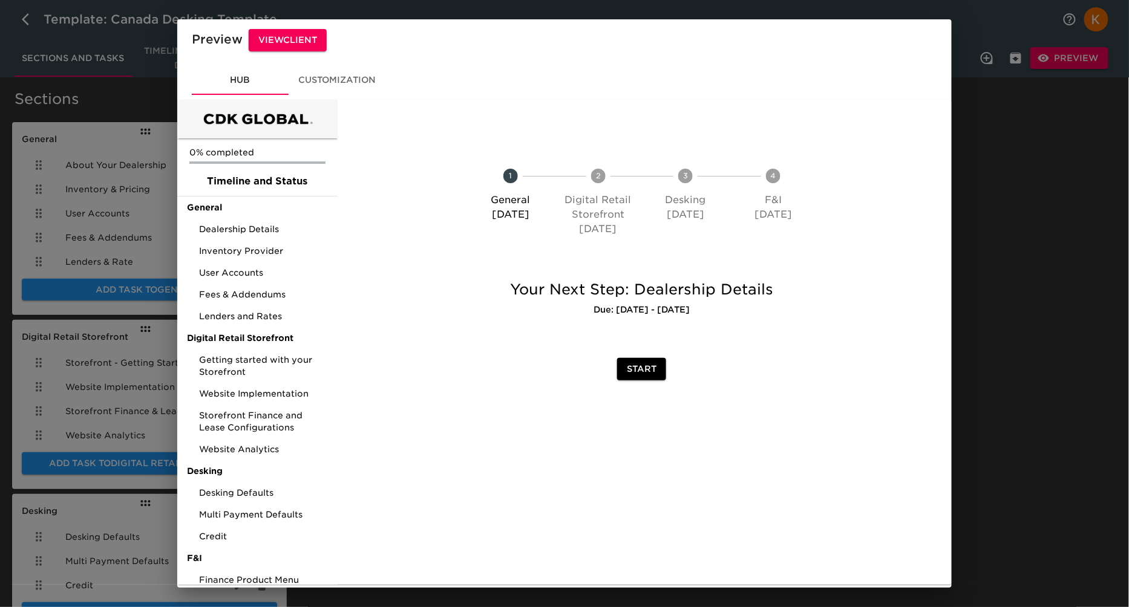
click at [1014, 292] on div "Preview View Client Hub Customization 0% completed Timeline and Status General …" at bounding box center [564, 303] width 1129 height 607
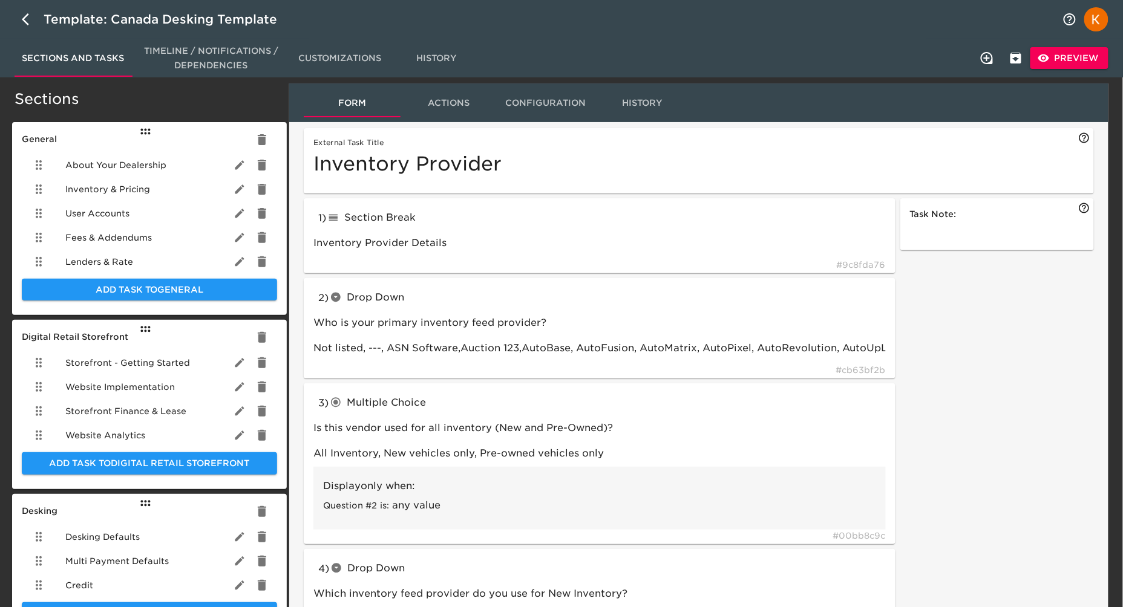
click at [152, 187] on div "Inventory & Pricing" at bounding box center [149, 189] width 255 height 24
click at [552, 254] on div "1 ) Section Break lineBreak Inventory Provider Details # 9c8fda76" at bounding box center [600, 236] width 592 height 76
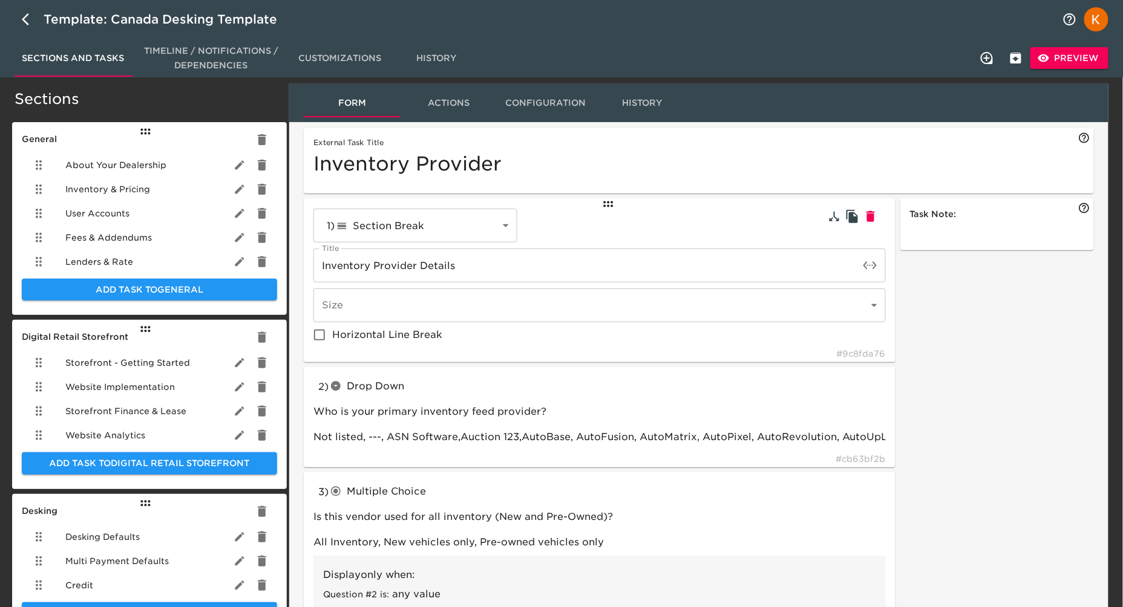
click at [470, 102] on span "Actions" at bounding box center [449, 103] width 82 height 15
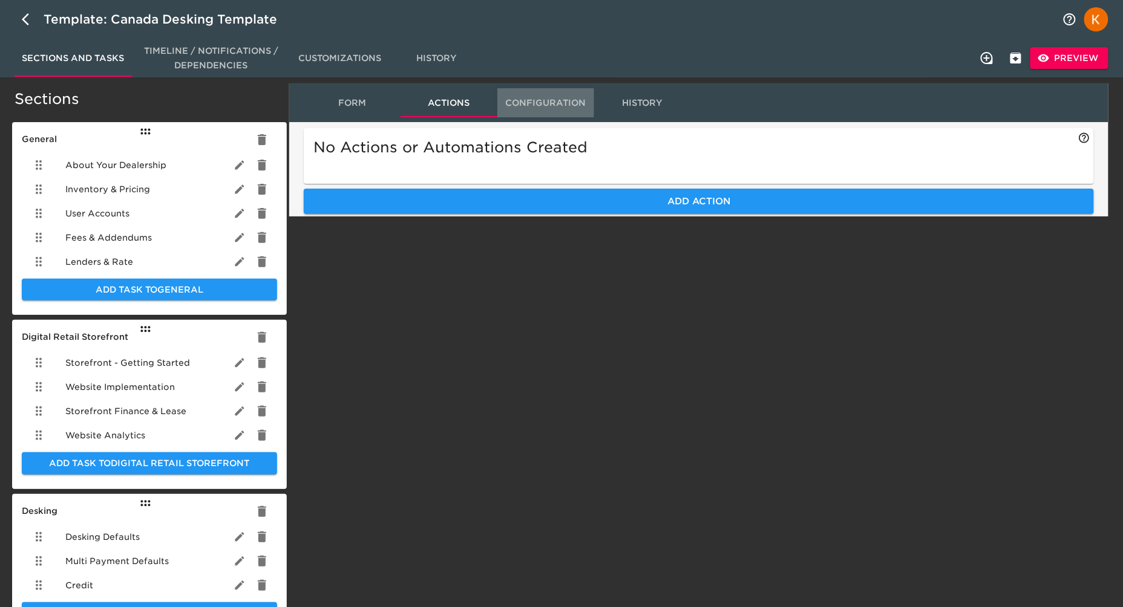
click at [550, 99] on span "Configuration" at bounding box center [546, 103] width 82 height 15
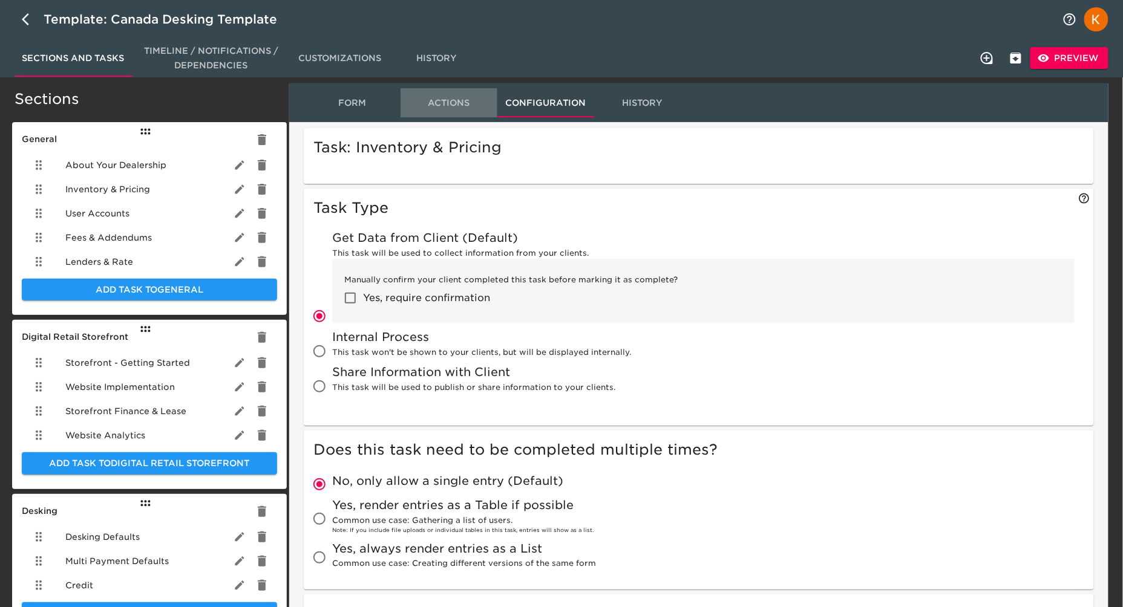
click at [434, 98] on span "Actions" at bounding box center [449, 103] width 82 height 15
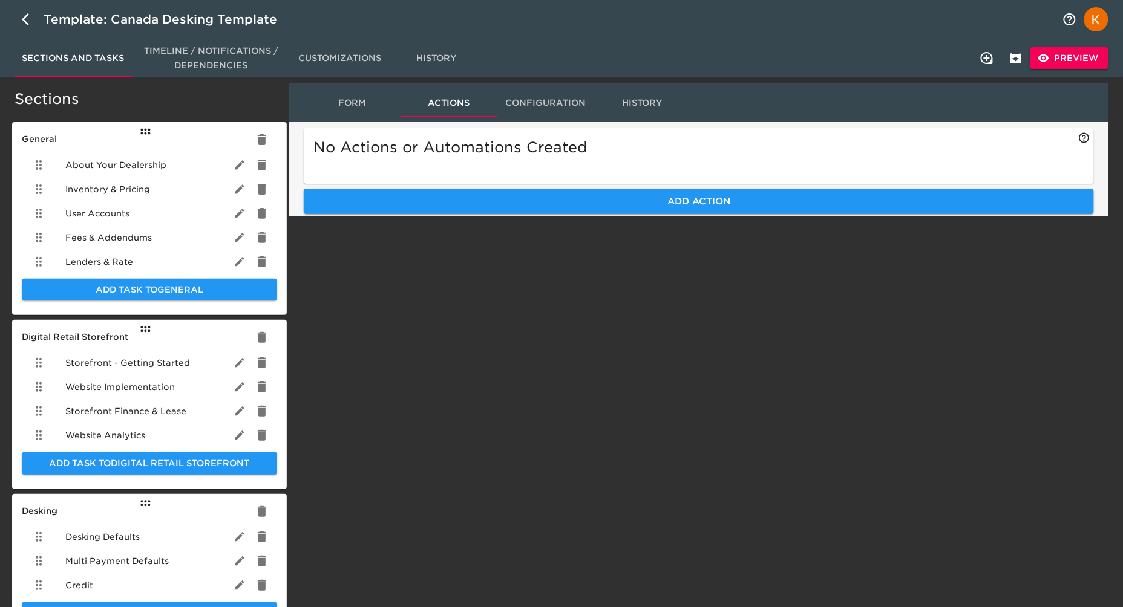
click at [368, 102] on span "Form" at bounding box center [352, 103] width 82 height 15
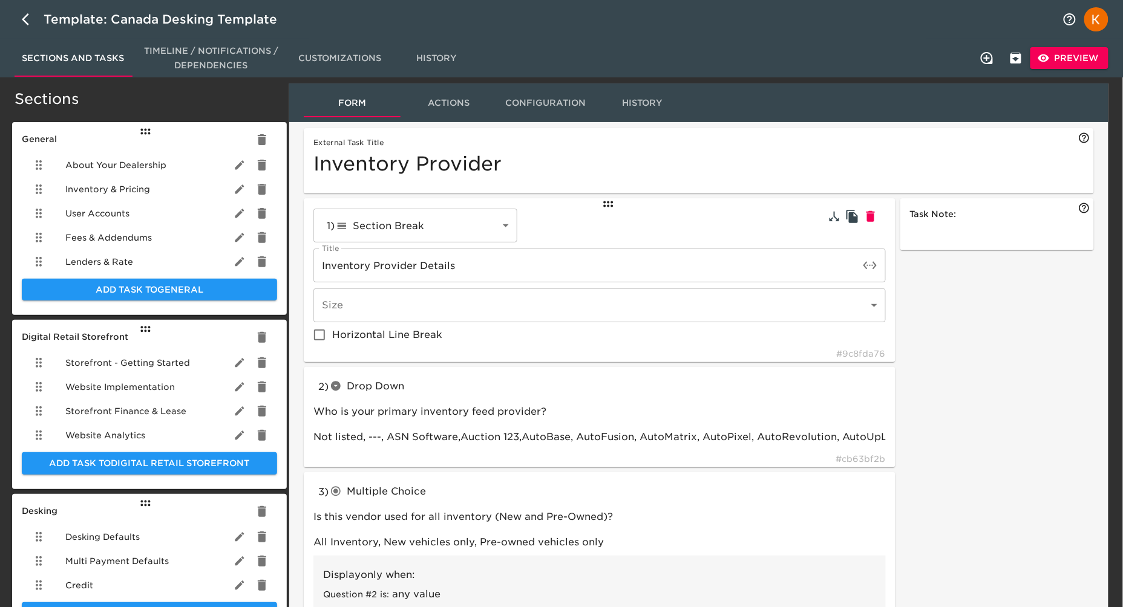
click at [278, 306] on div "General About Your Dealership Inventory & Pricing User Accounts Fees & Addendum…" at bounding box center [149, 219] width 275 height 194
click at [1085, 136] on icon at bounding box center [1084, 138] width 12 height 12
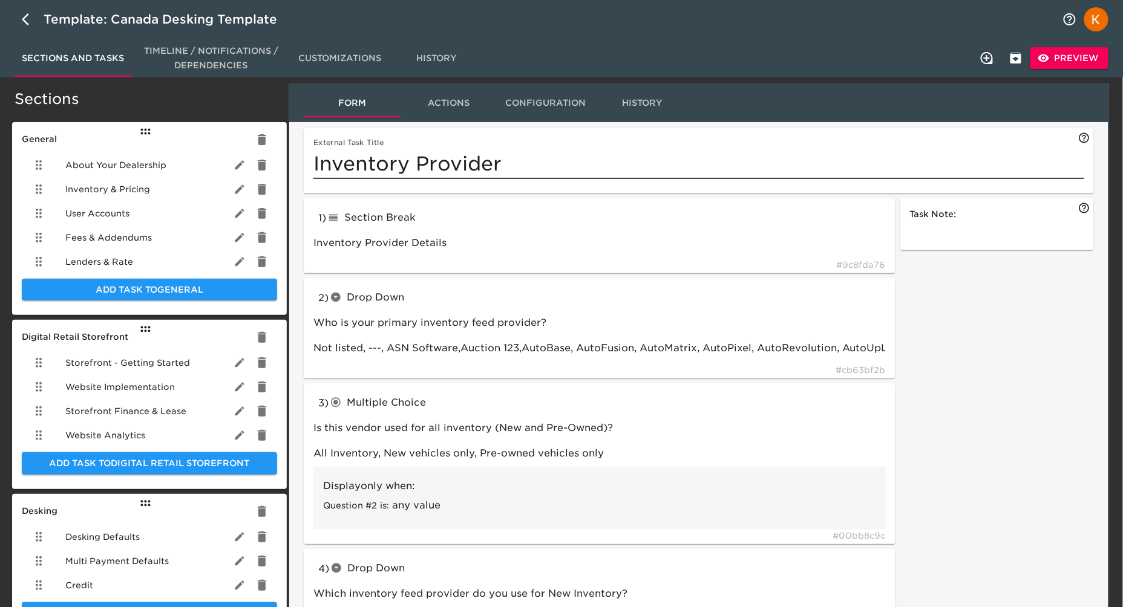
drag, startPoint x: 456, startPoint y: 173, endPoint x: 432, endPoint y: 162, distance: 26.8
click at [432, 162] on input "Inventory Provider" at bounding box center [698, 163] width 771 height 31
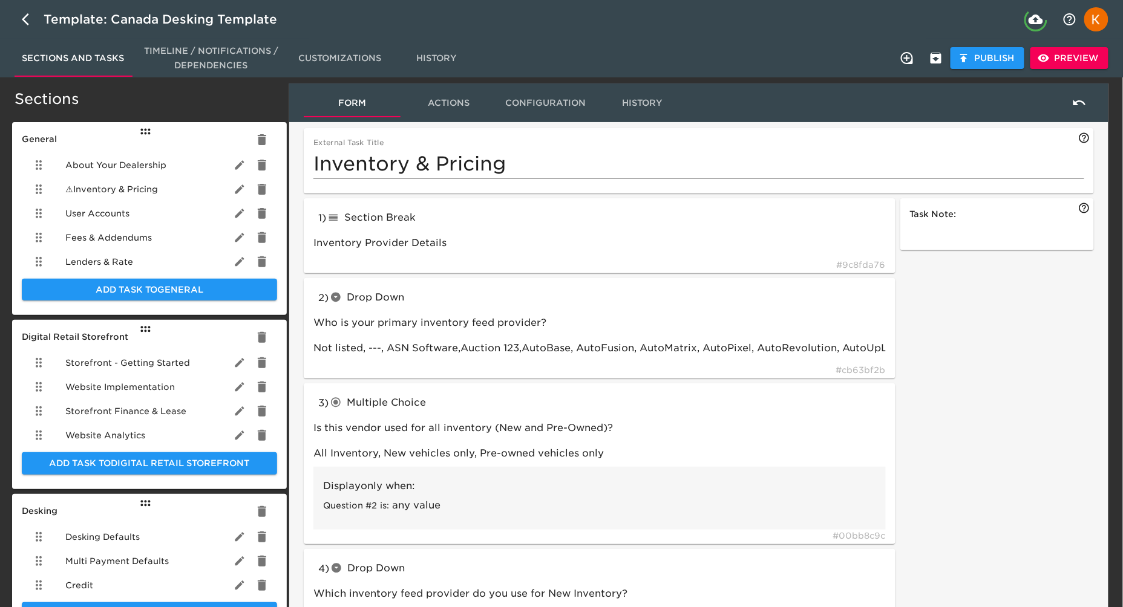
click at [424, 155] on input "Inventory & Pricing" at bounding box center [698, 163] width 771 height 31
drag, startPoint x: 954, startPoint y: 117, endPoint x: 925, endPoint y: 122, distance: 30.1
click at [954, 114] on div "Form Actions Configuration History" at bounding box center [698, 102] width 819 height 39
click at [980, 55] on span "Publish" at bounding box center [987, 58] width 54 height 15
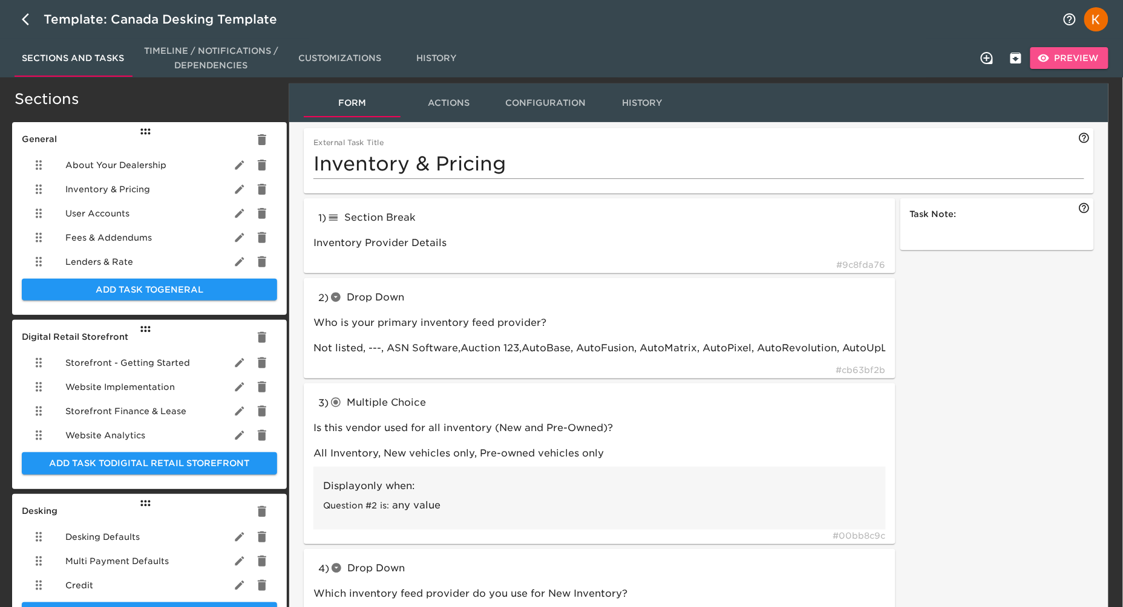
click at [1087, 60] on span "Preview" at bounding box center [1069, 58] width 59 height 15
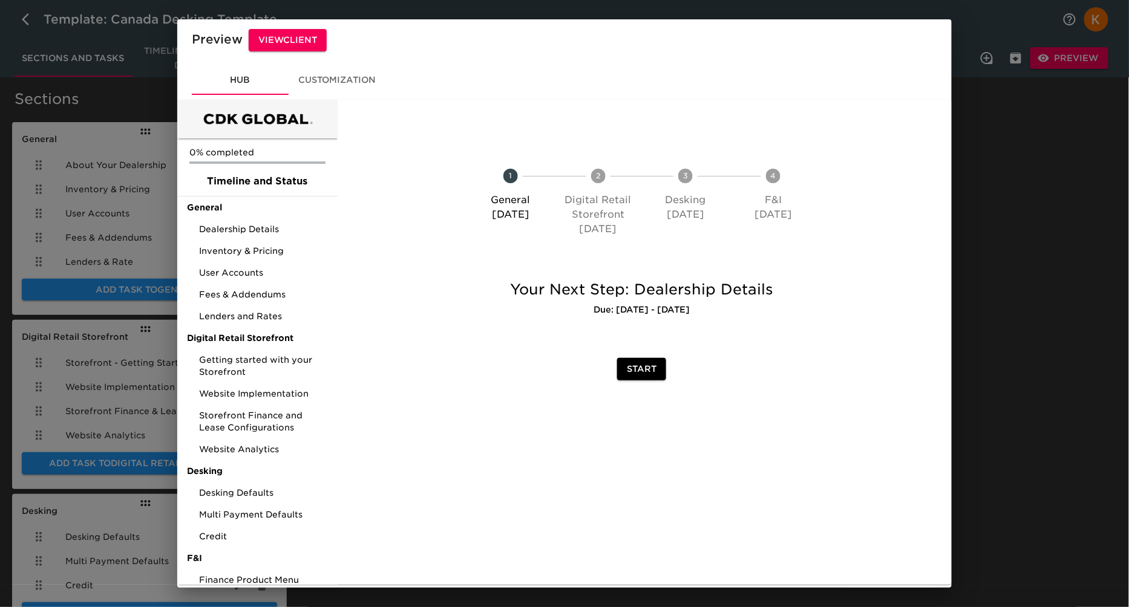
click at [1038, 241] on div "Preview View Client Hub Customization 0% completed Timeline and Status General …" at bounding box center [564, 303] width 1129 height 607
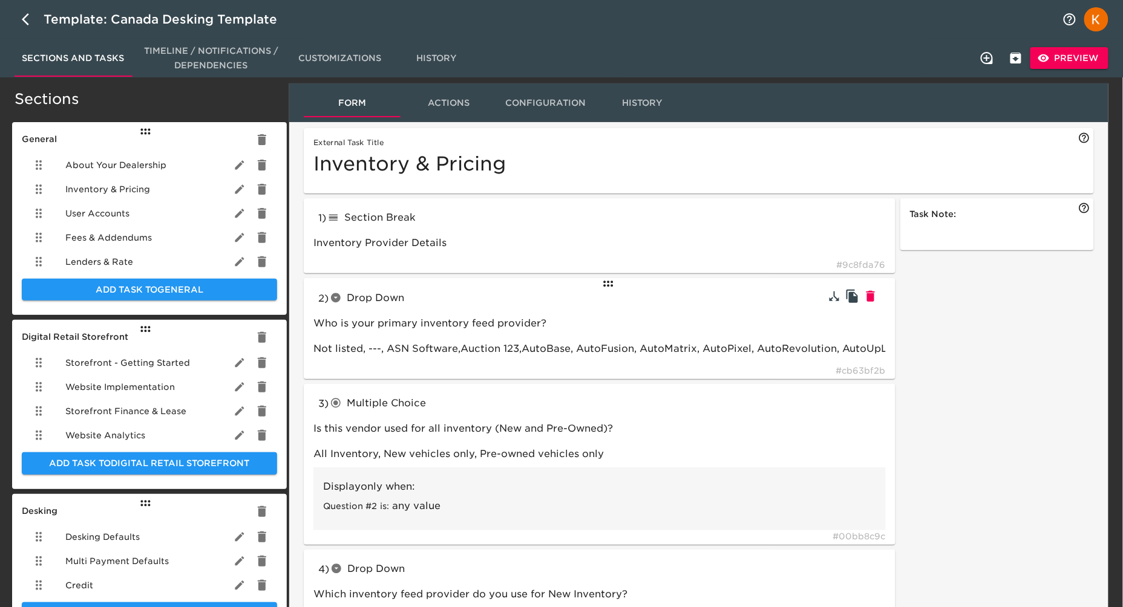
scroll to position [6, 0]
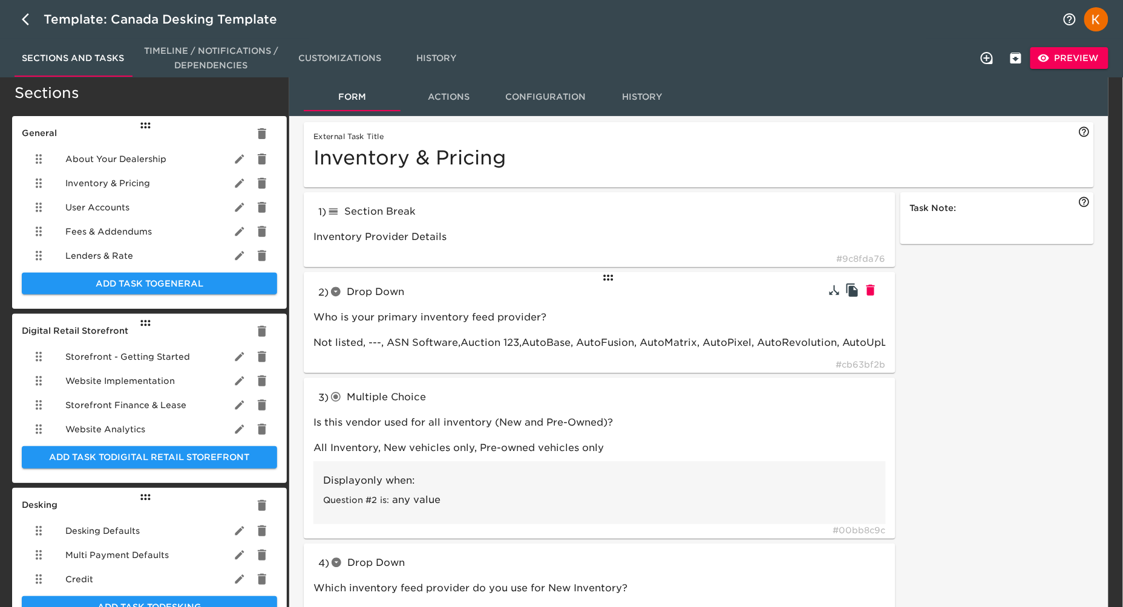
click at [355, 292] on span "Drop Down" at bounding box center [375, 291] width 57 height 11
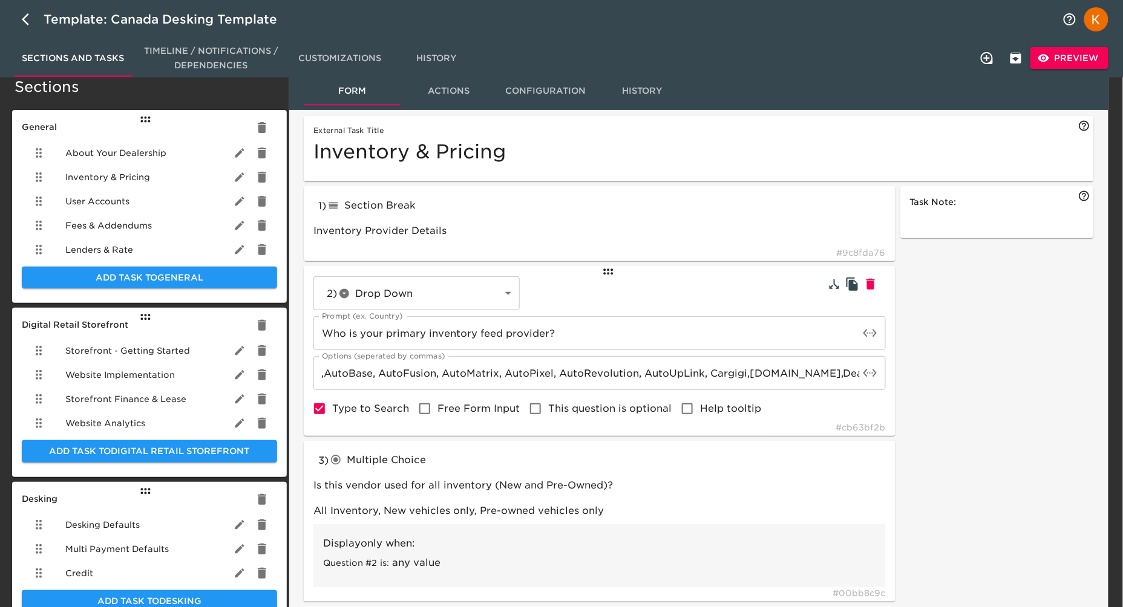
scroll to position [0, 0]
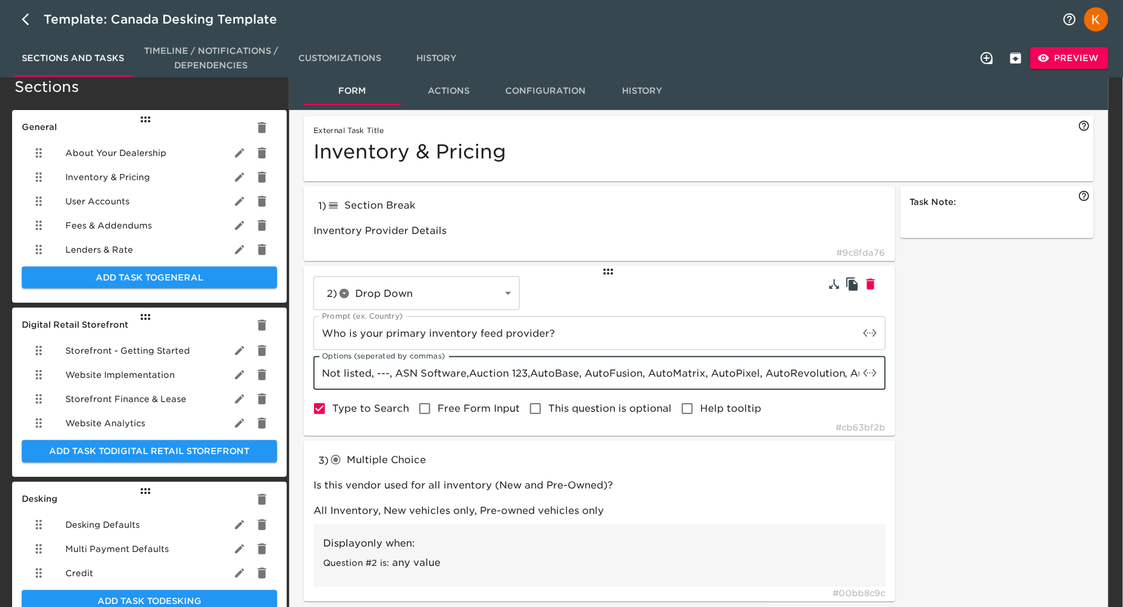
drag, startPoint x: 761, startPoint y: 376, endPoint x: 842, endPoint y: 382, distance: 80.7
click at [844, 381] on input "Not listed, ---, ASN Software,Auction 123,AutoBase, AutoFusion, AutoMatrix, Aut…" at bounding box center [586, 373] width 546 height 34
drag, startPoint x: 455, startPoint y: 381, endPoint x: 571, endPoint y: 373, distance: 116.4
click at [511, 368] on input "Not listed, ---, ASN Software,Auction 123,AutoBase, AutoFusion, AutoMatrix, Aut…" at bounding box center [586, 373] width 546 height 34
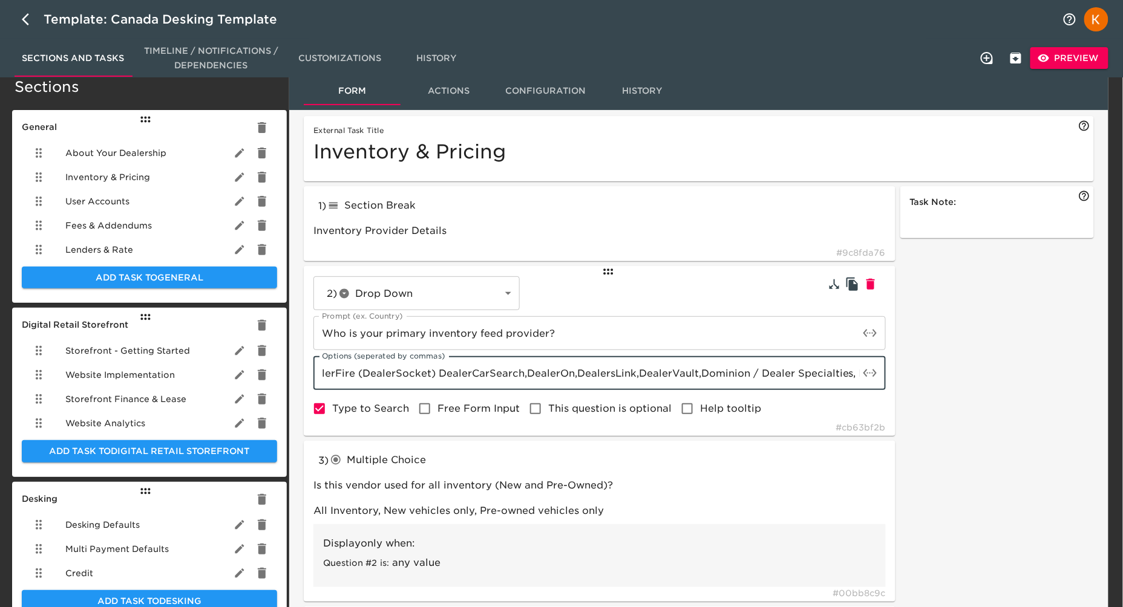
click at [777, 378] on input "Not listed, ---, ASN Software,Auction 123,AutoBase, AutoFusion, AutoMatrix, Aut…" at bounding box center [586, 373] width 546 height 34
drag, startPoint x: 772, startPoint y: 370, endPoint x: 737, endPoint y: 379, distance: 36.2
click at [799, 373] on input "Not listed, ---, ASN Software,Auction 123,AutoBase, AutoFusion, AutoMatrix, Aut…" at bounding box center [586, 373] width 546 height 34
click at [692, 375] on input "Not listed, ---, ASN Software,Auction 123,AutoBase, AutoFusion, AutoMatrix, Aut…" at bounding box center [586, 373] width 546 height 34
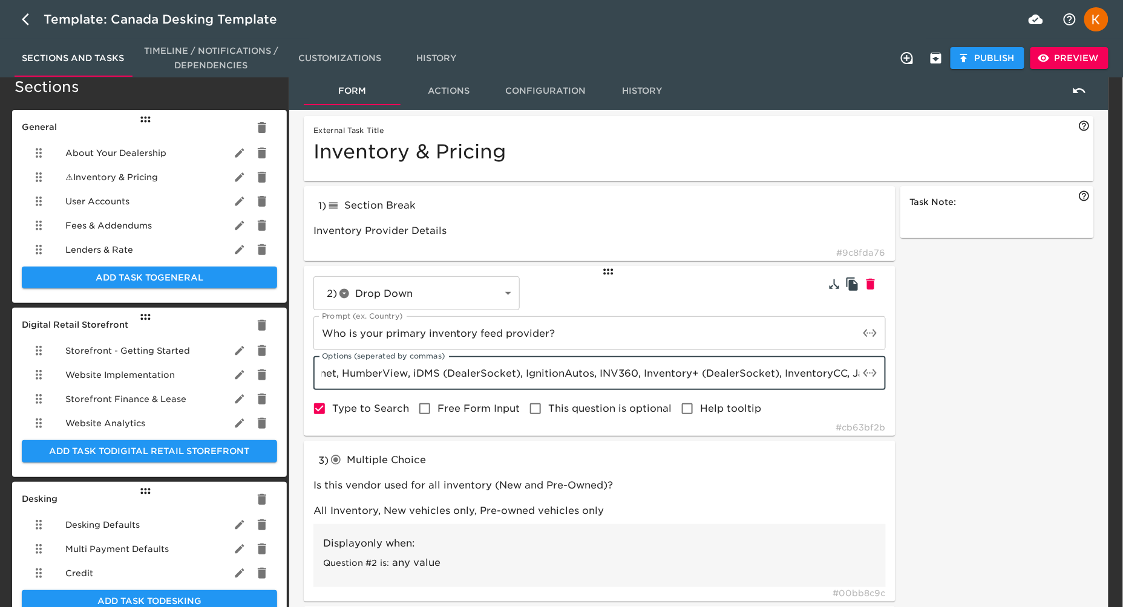
scroll to position [0, 2122]
drag, startPoint x: 822, startPoint y: 374, endPoint x: 941, endPoint y: 381, distance: 119.4
click at [722, 370] on input "Not listed, ---, ASN Software,Auction 123,AutoBase, AutoFusion, AutoMatrix, Aut…" at bounding box center [586, 373] width 546 height 34
drag, startPoint x: 549, startPoint y: 375, endPoint x: 759, endPoint y: 457, distance: 225.3
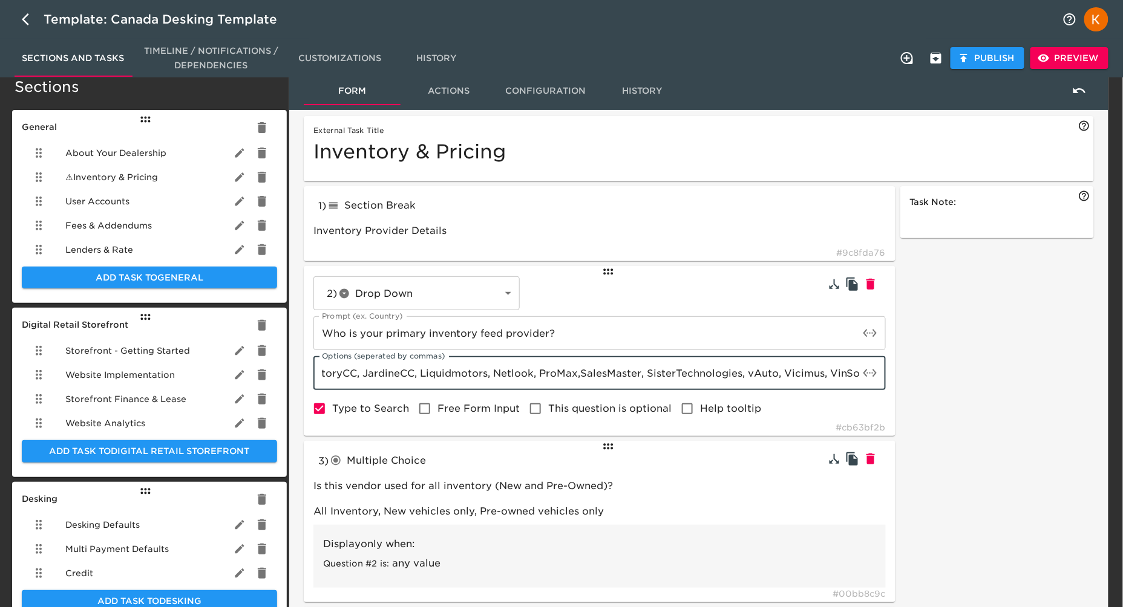
click at [549, 376] on input "Not listed, ---, ASN Software,Auction 123,AutoBase, AutoFusion, AutoMatrix, Aut…" at bounding box center [586, 373] width 546 height 34
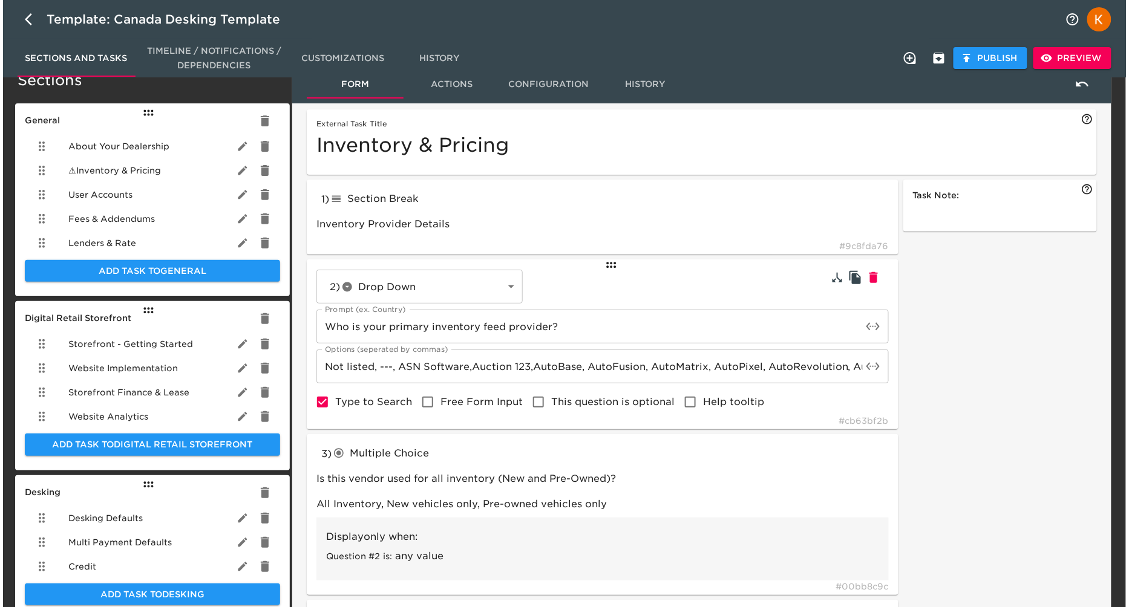
scroll to position [19, 0]
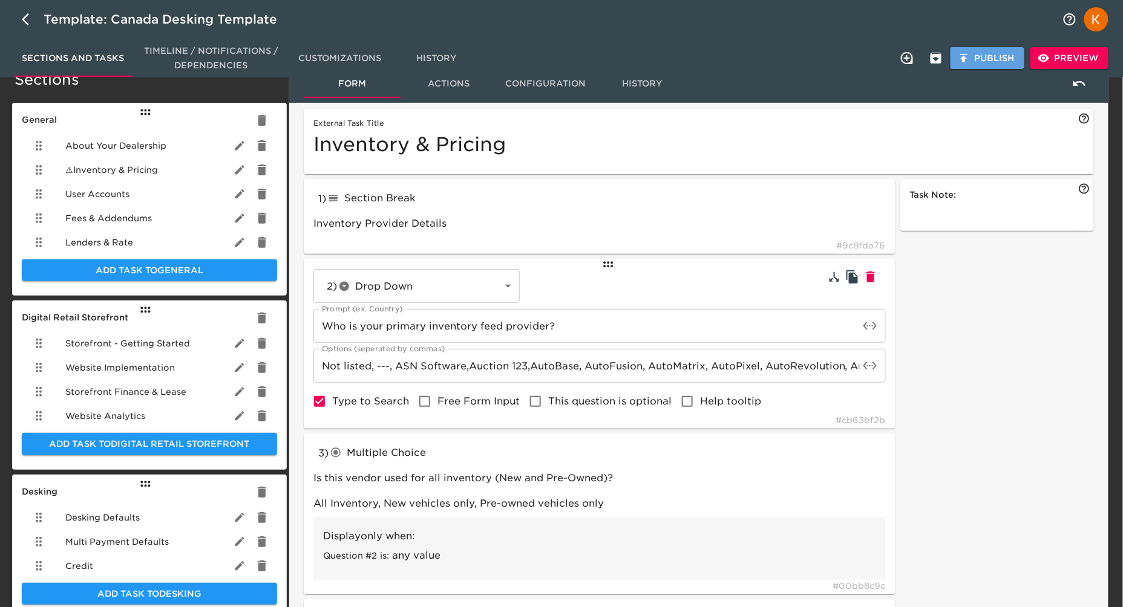
click at [991, 55] on span "Publish" at bounding box center [987, 58] width 54 height 15
click at [1082, 62] on span "Preview" at bounding box center [1069, 58] width 59 height 15
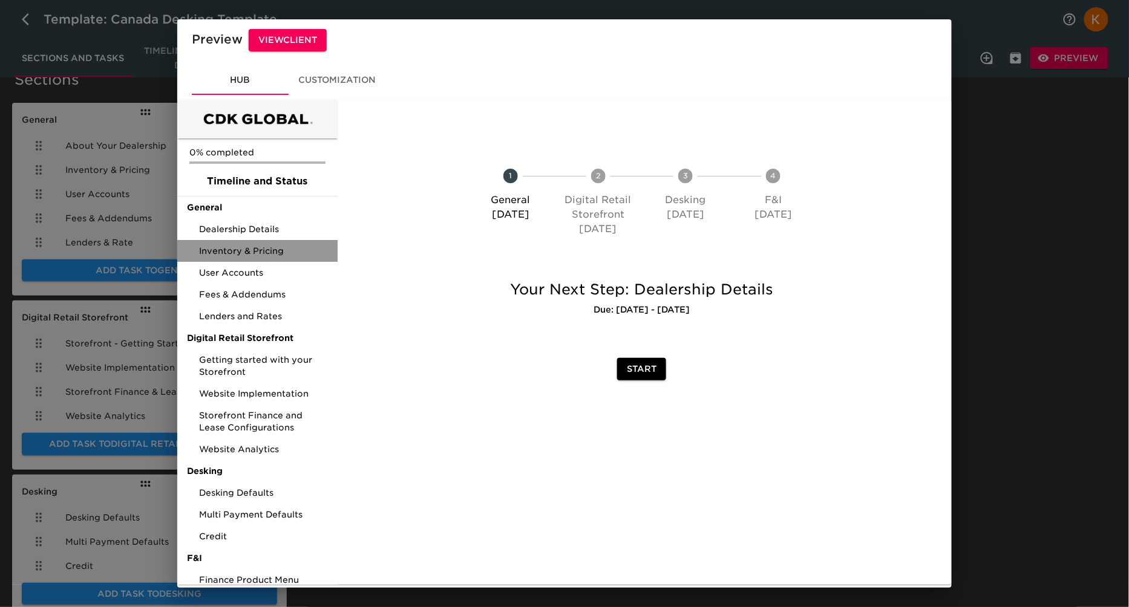
click at [259, 253] on span "Inventory & Pricing" at bounding box center [263, 251] width 129 height 12
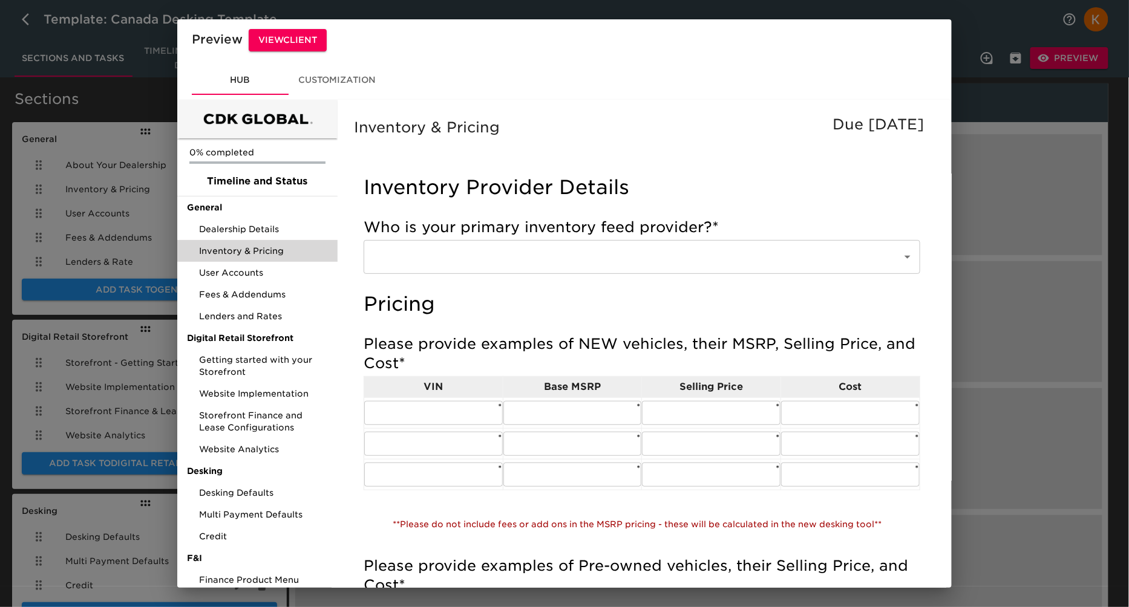
click at [629, 264] on input "text" at bounding box center [625, 257] width 512 height 23
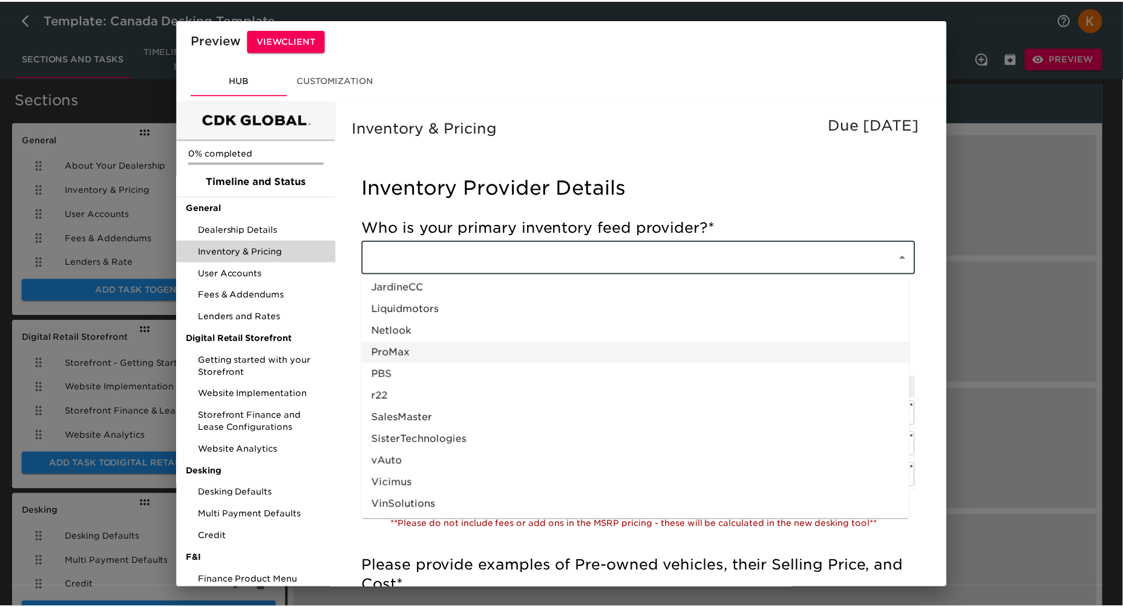
scroll to position [615, 0]
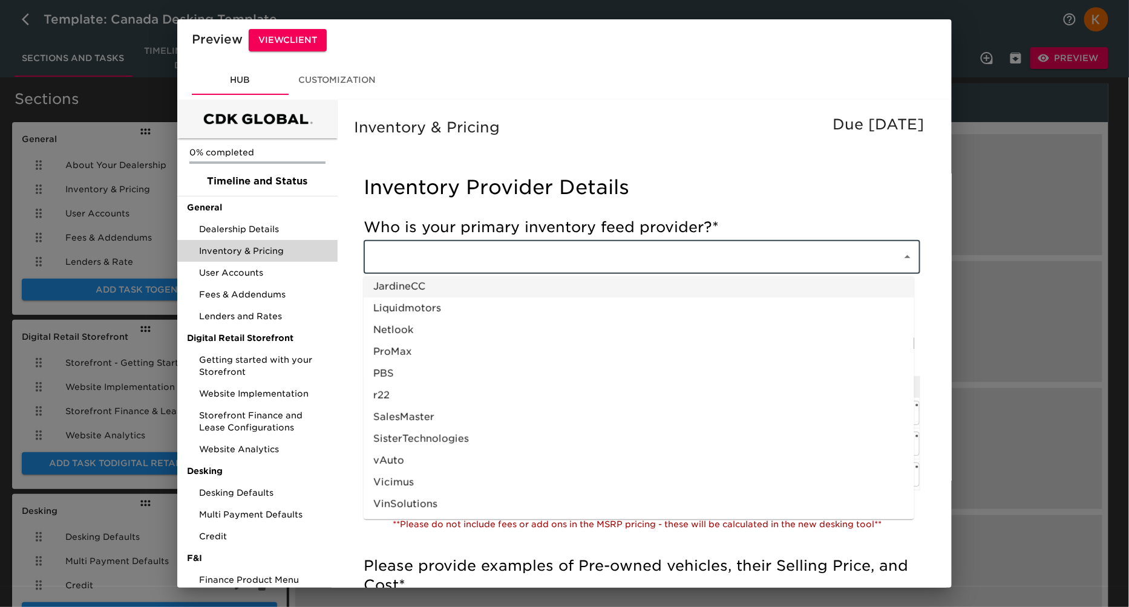
click at [1006, 135] on div "Preview View Client Hub Customization 0% completed Timeline and Status General …" at bounding box center [564, 303] width 1129 height 607
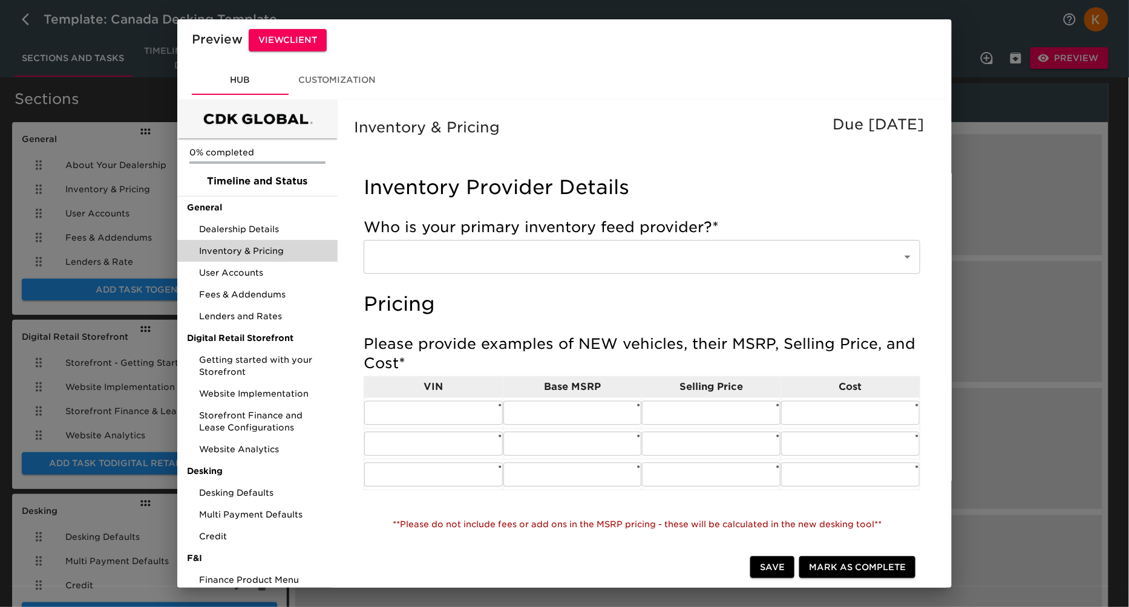
click at [1006, 145] on div "Preview View Client Hub Customization 0% completed Timeline and Status General …" at bounding box center [564, 303] width 1129 height 607
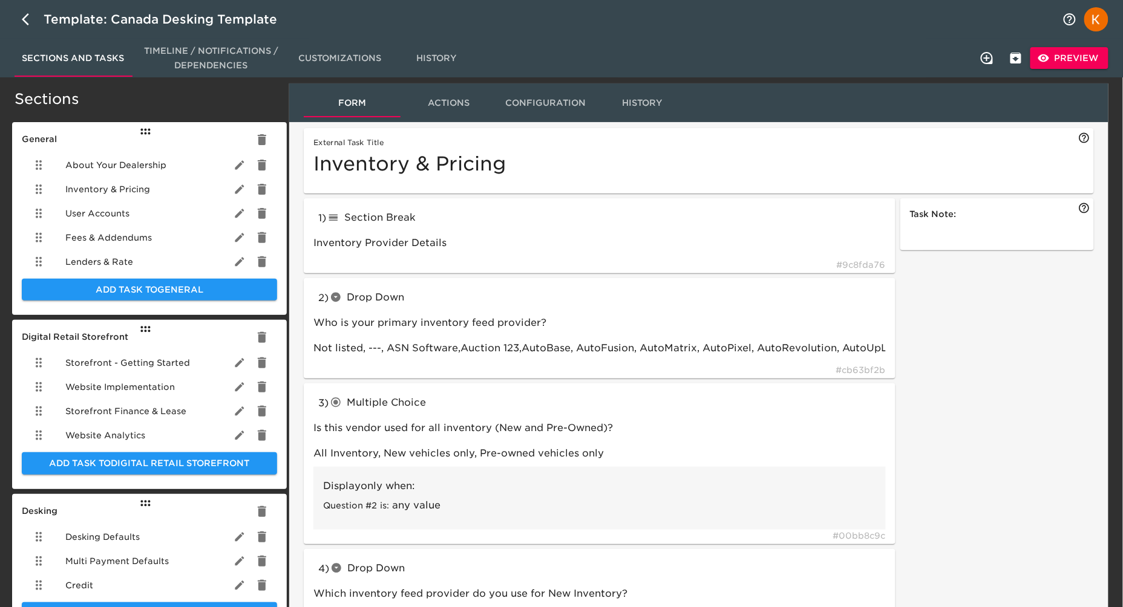
click at [99, 235] on span "Fees & Addendums" at bounding box center [108, 238] width 87 height 12
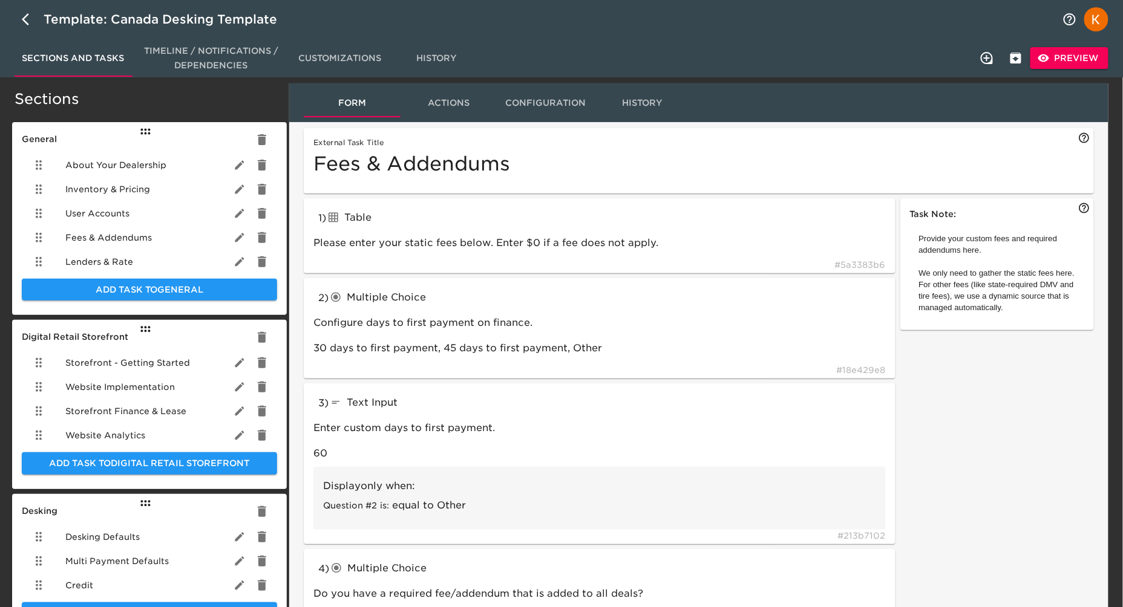
click at [1050, 59] on icon "button" at bounding box center [1044, 58] width 12 height 12
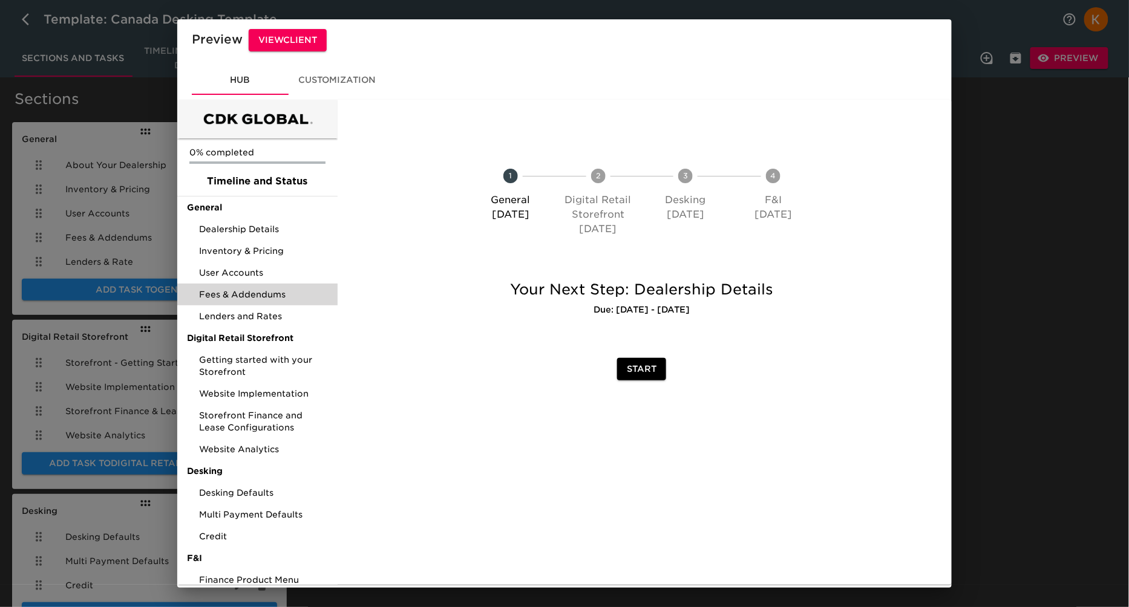
click at [242, 291] on span "Fees & Addendums" at bounding box center [263, 295] width 129 height 12
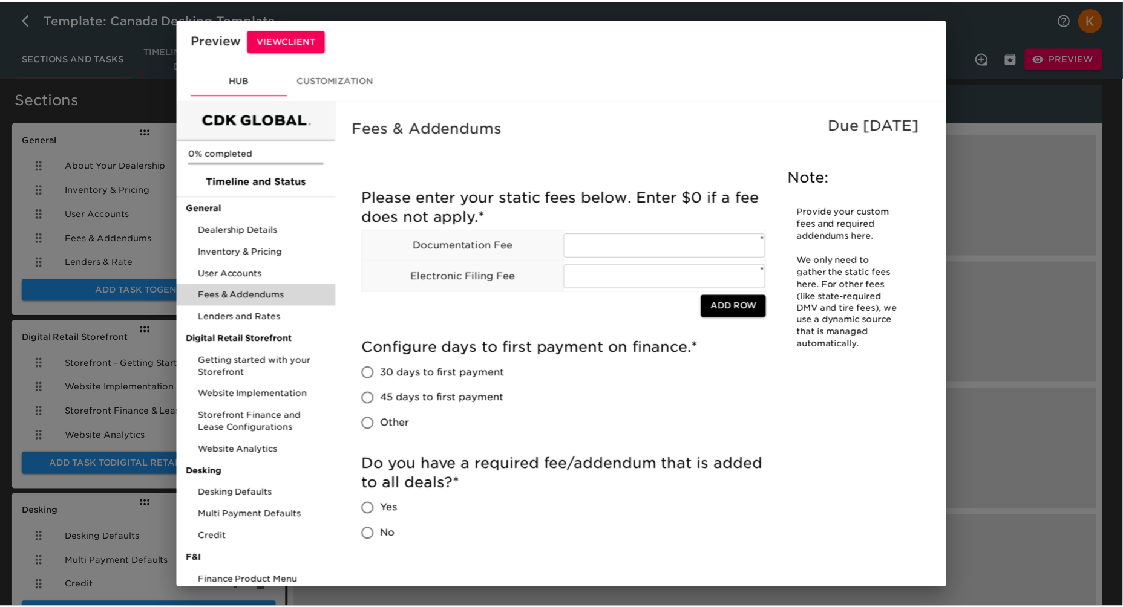
scroll to position [1, 0]
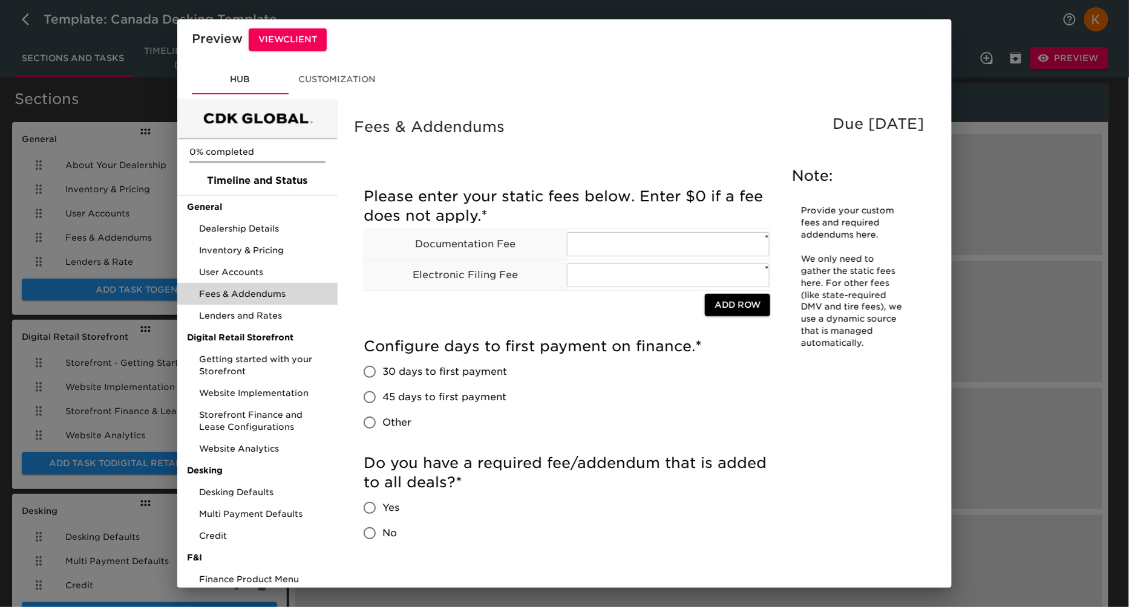
click at [558, 134] on h5 "Fees & Addendums" at bounding box center [642, 126] width 576 height 19
click at [1043, 185] on div "Preview View Client Hub Customization 0% completed Timeline and Status General …" at bounding box center [564, 303] width 1129 height 607
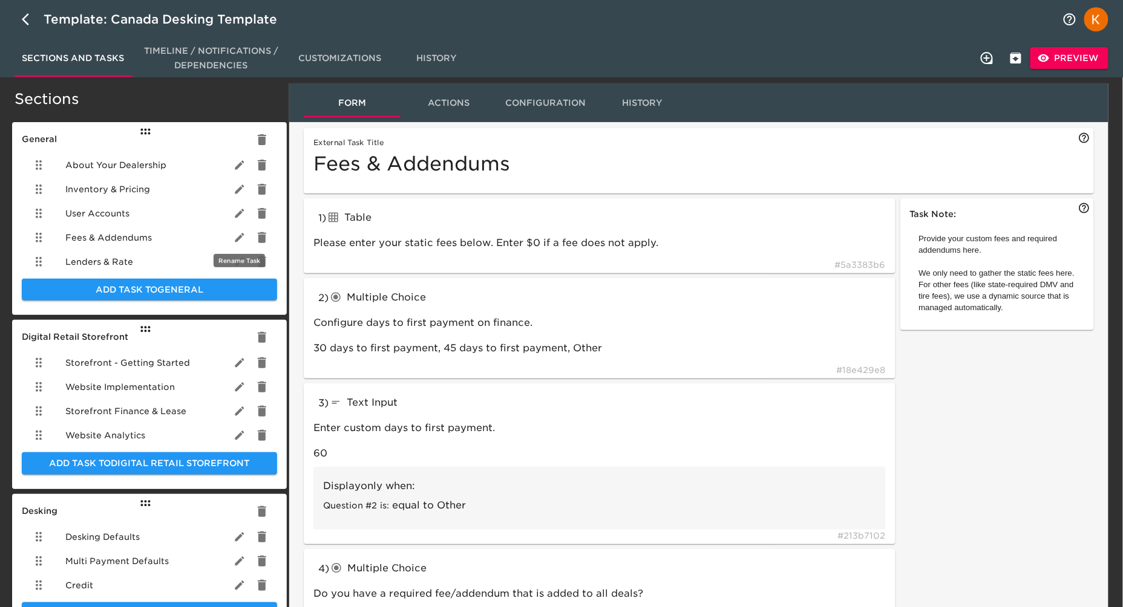
click at [239, 236] on icon "button" at bounding box center [239, 237] width 9 height 9
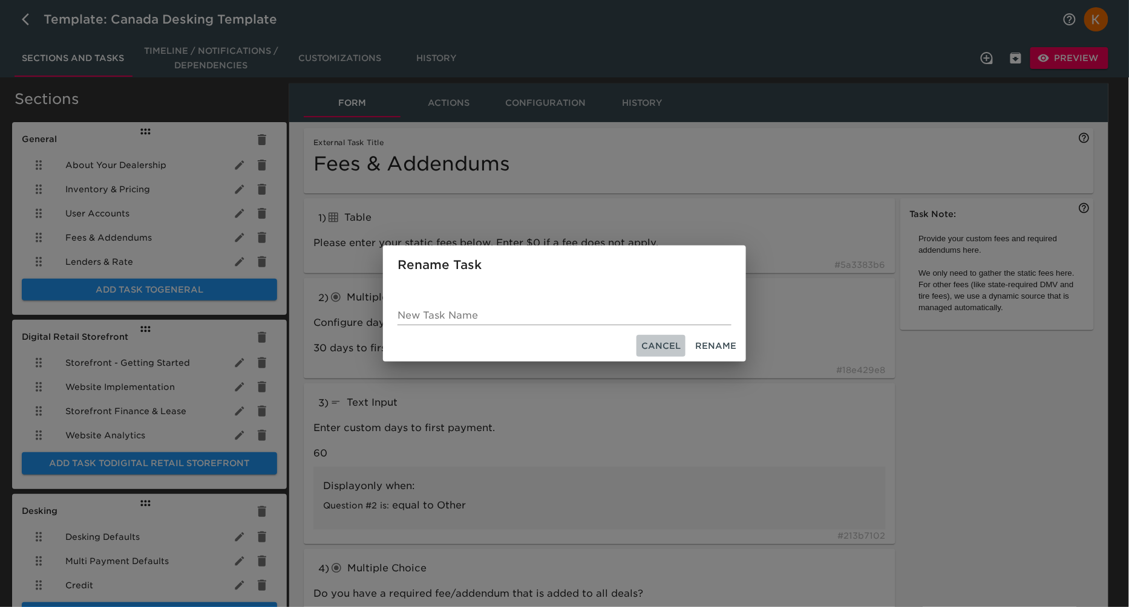
click at [663, 349] on span "Cancel" at bounding box center [660, 346] width 39 height 15
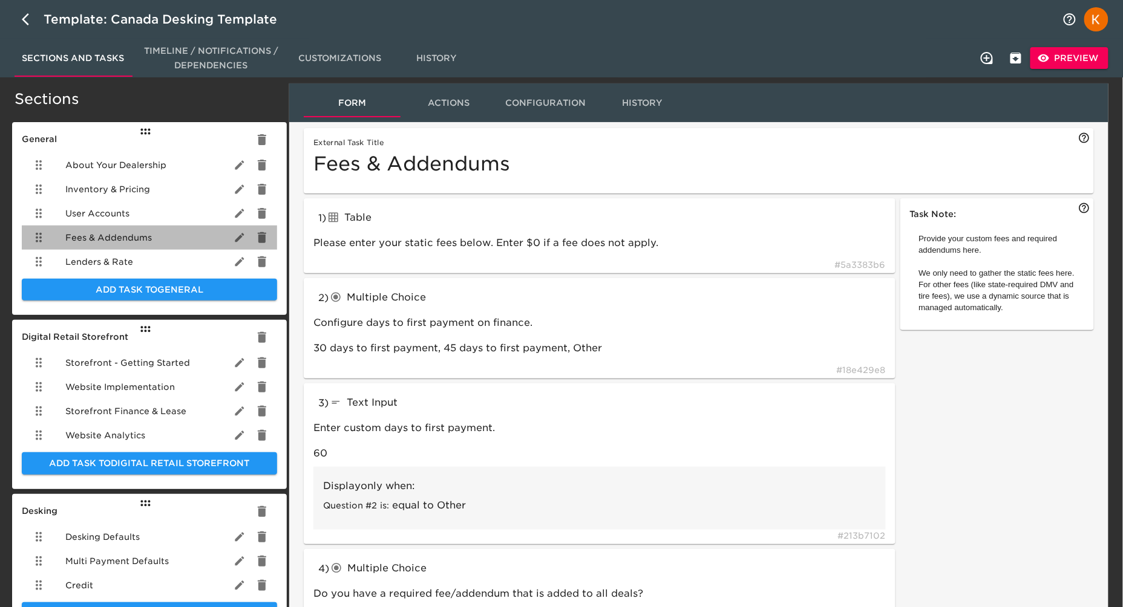
click at [99, 240] on span "Fees & Addendums" at bounding box center [108, 238] width 87 height 12
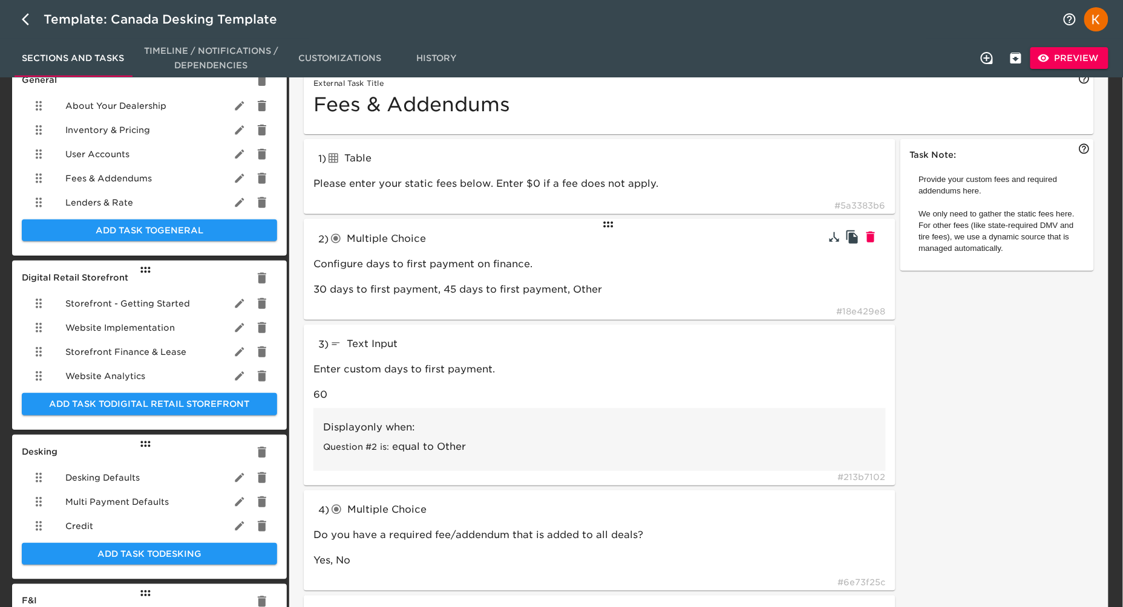
scroll to position [54, 0]
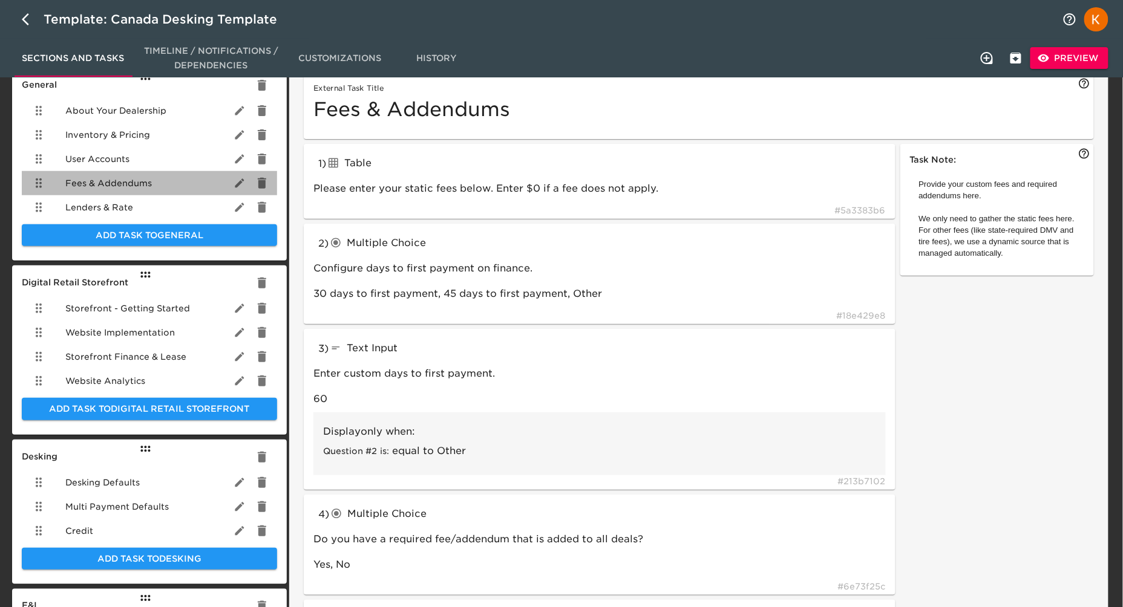
click at [76, 191] on div "Fees & Addendums" at bounding box center [149, 183] width 255 height 24
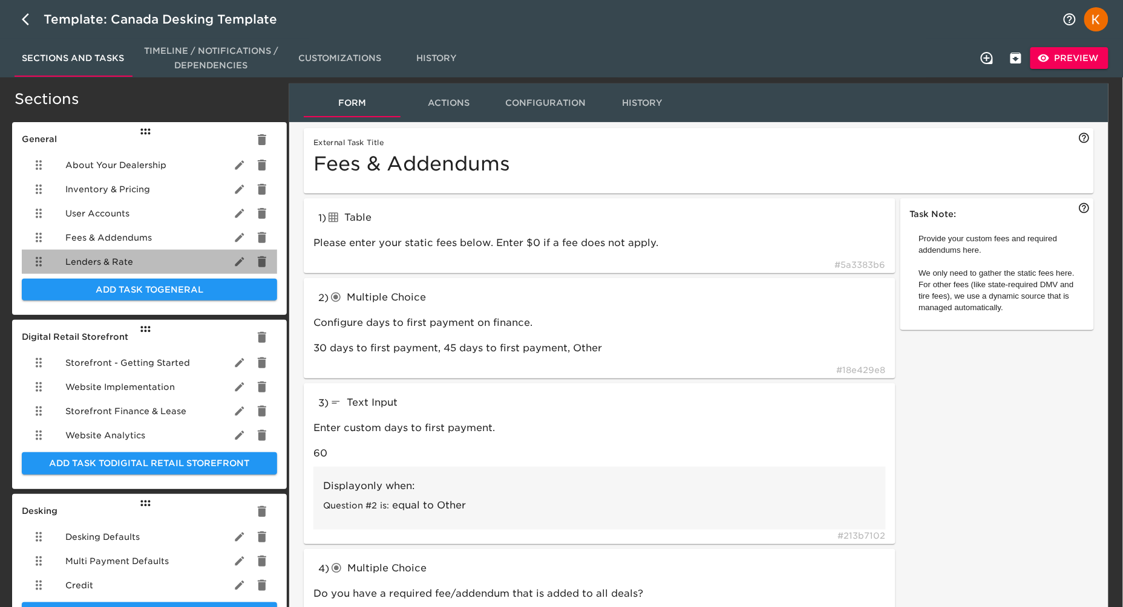
click at [108, 256] on span "Lenders & Rate" at bounding box center [99, 262] width 68 height 12
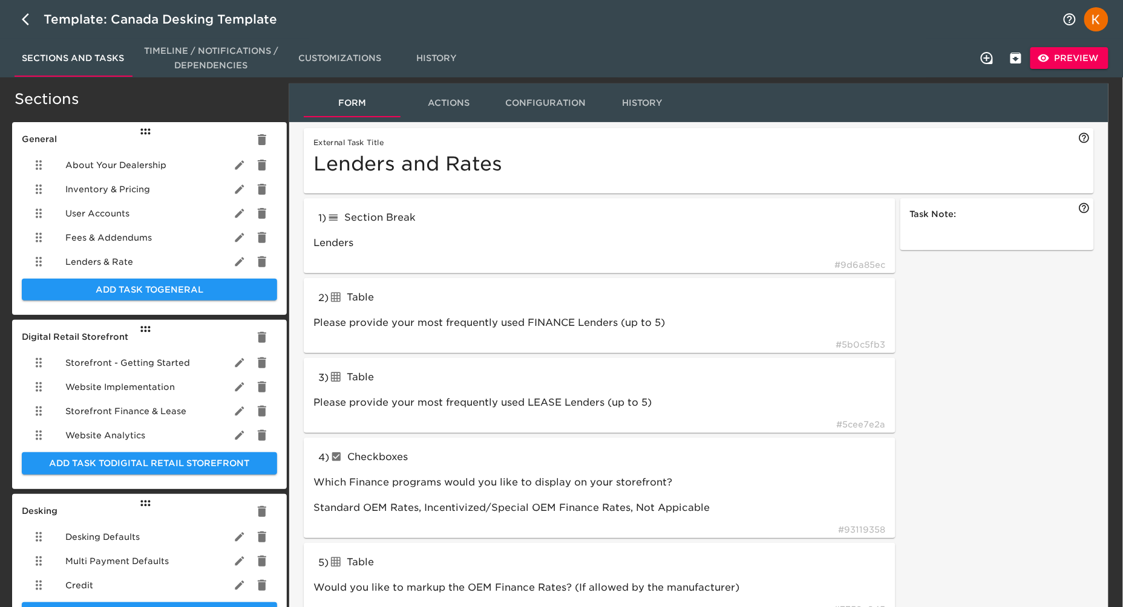
click at [119, 245] on div "Fees & Addendums" at bounding box center [149, 238] width 255 height 24
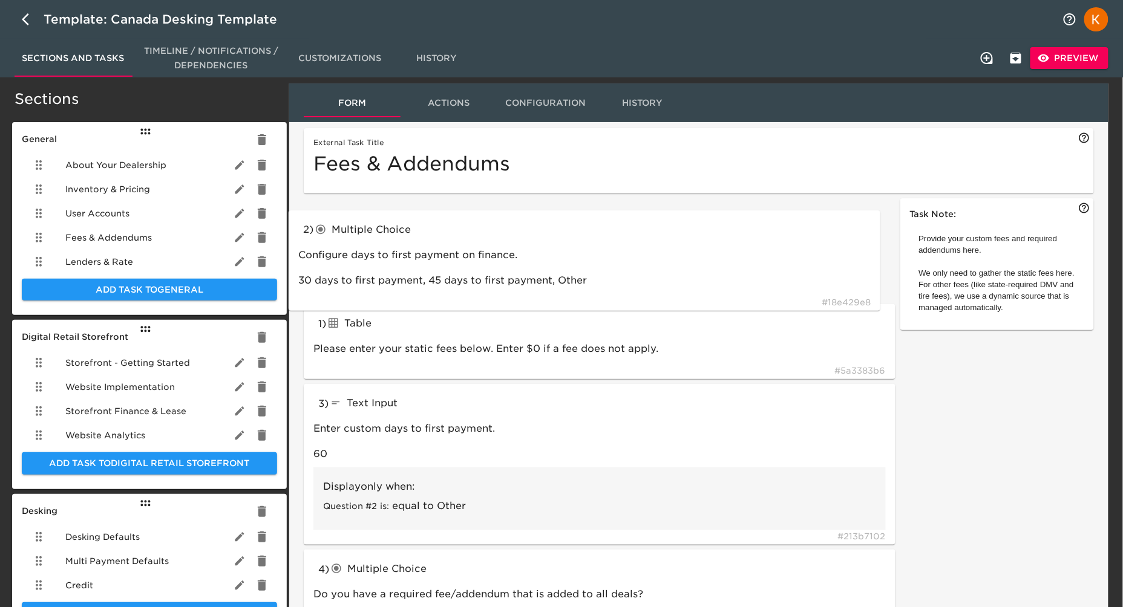
drag, startPoint x: 615, startPoint y: 289, endPoint x: 601, endPoint y: 217, distance: 72.9
click at [601, 217] on div "1 ) Table tableInput Please enter your static fees below. Enter $0 if a fee doe…" at bounding box center [599, 495] width 601 height 602
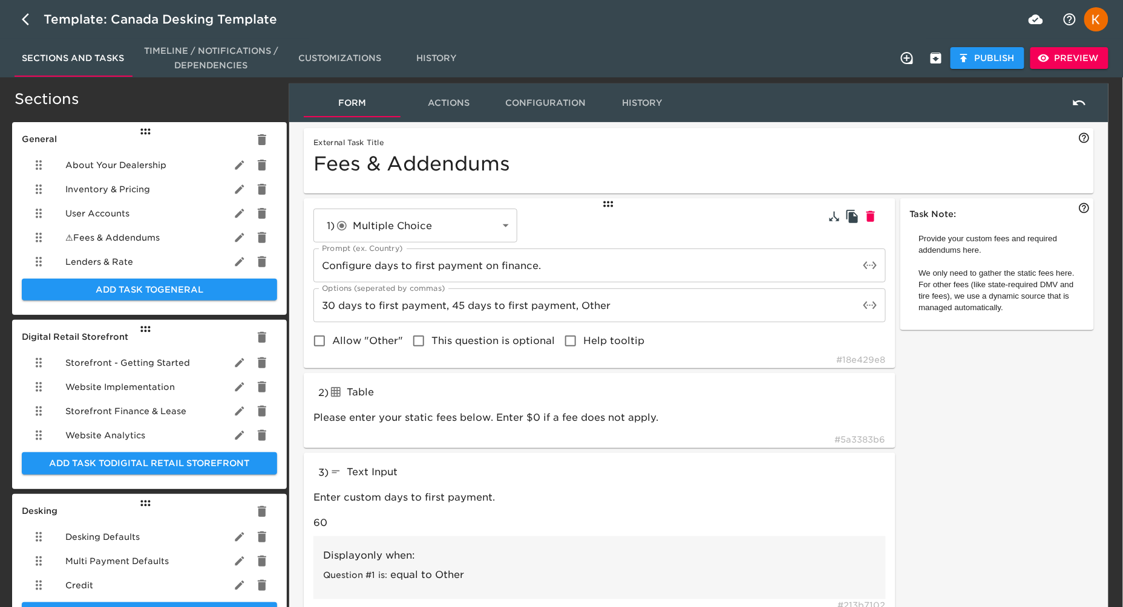
click at [1033, 463] on div "Task Note: Provide your custom fees and required addendums here. We only need t…" at bounding box center [997, 546] width 199 height 701
click at [621, 209] on div "1 ) Multiple Choice radioButtons ​ Prompt (ex. Country) Configure days to first…" at bounding box center [599, 281] width 572 height 145
click at [602, 204] on icon at bounding box center [608, 204] width 15 height 15
click at [565, 221] on div "1 ) Multiple Choice radioButtons ​ Prompt (ex. Country) Configure days to first…" at bounding box center [599, 281] width 572 height 145
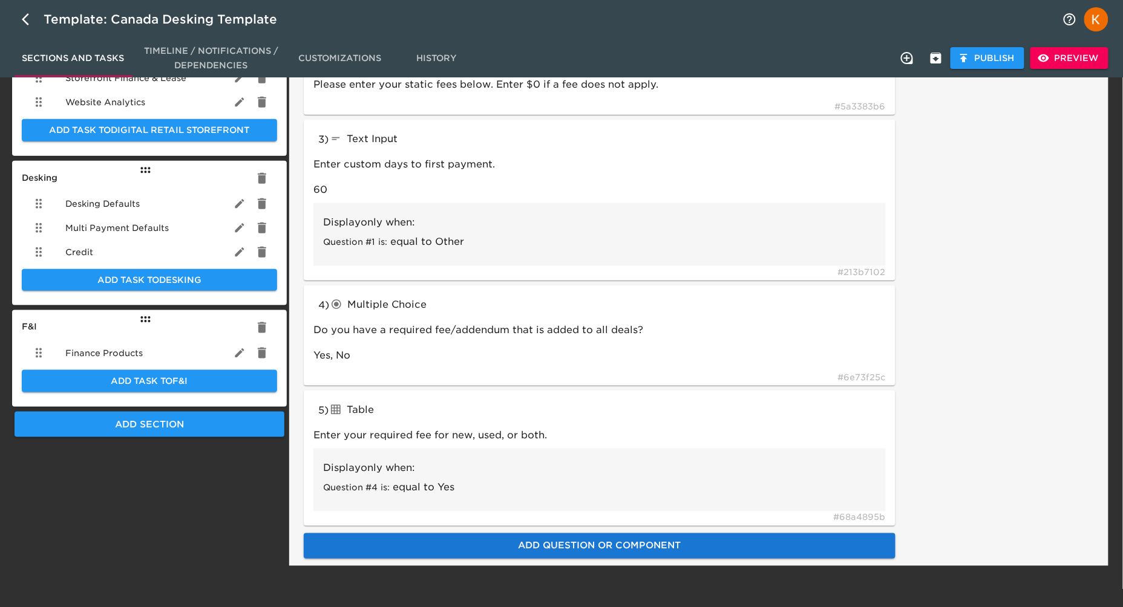
scroll to position [333, 0]
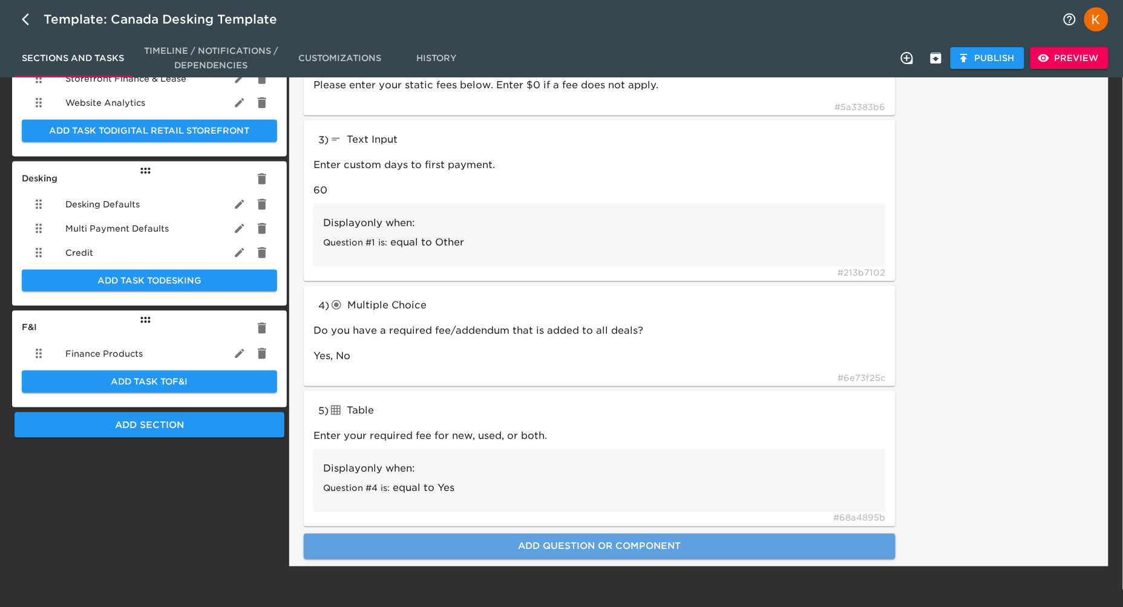
click at [626, 539] on span "Add Question or Component" at bounding box center [599, 547] width 565 height 16
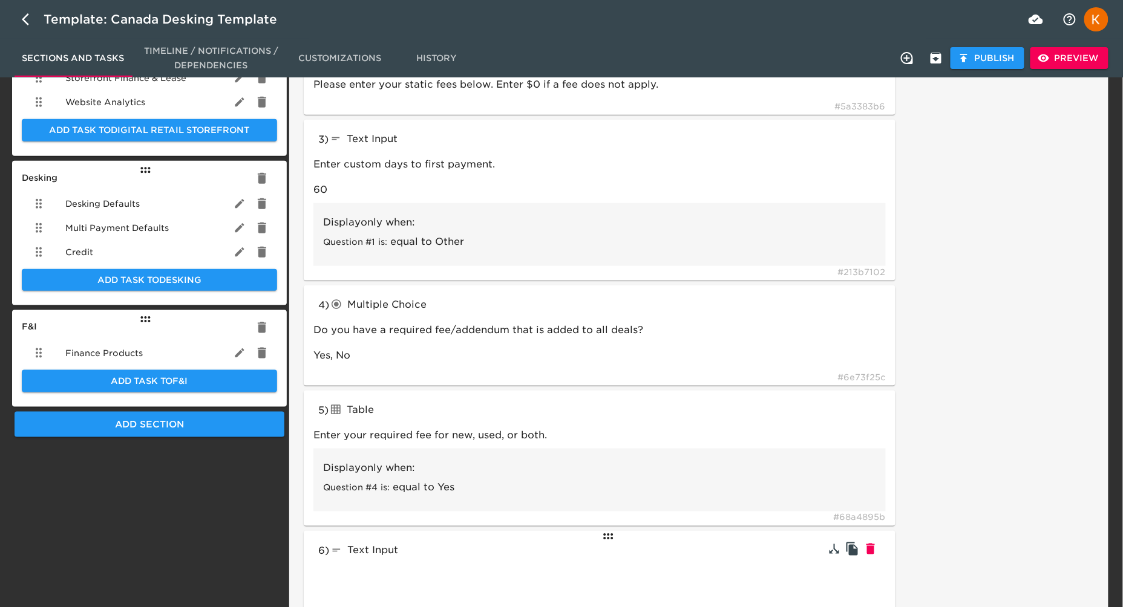
scroll to position [335, 0]
click at [376, 550] on span "Text Input" at bounding box center [372, 550] width 51 height 11
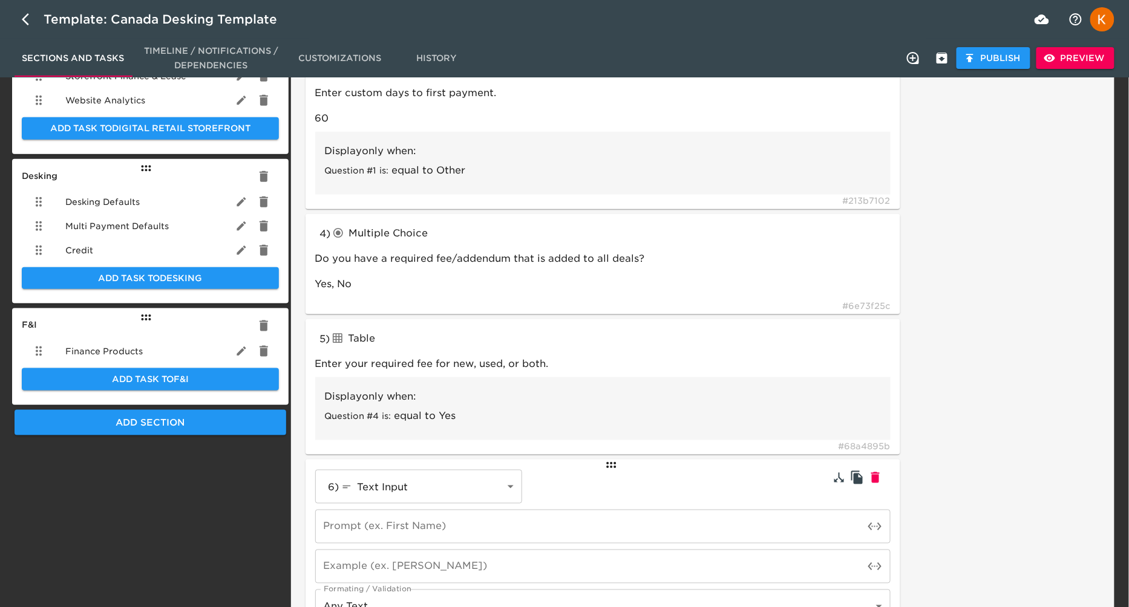
click at [461, 492] on body "Template: Canada Desking Template Sections and Tasks Timeline / Notifications /…" at bounding box center [564, 185] width 1129 height 1041
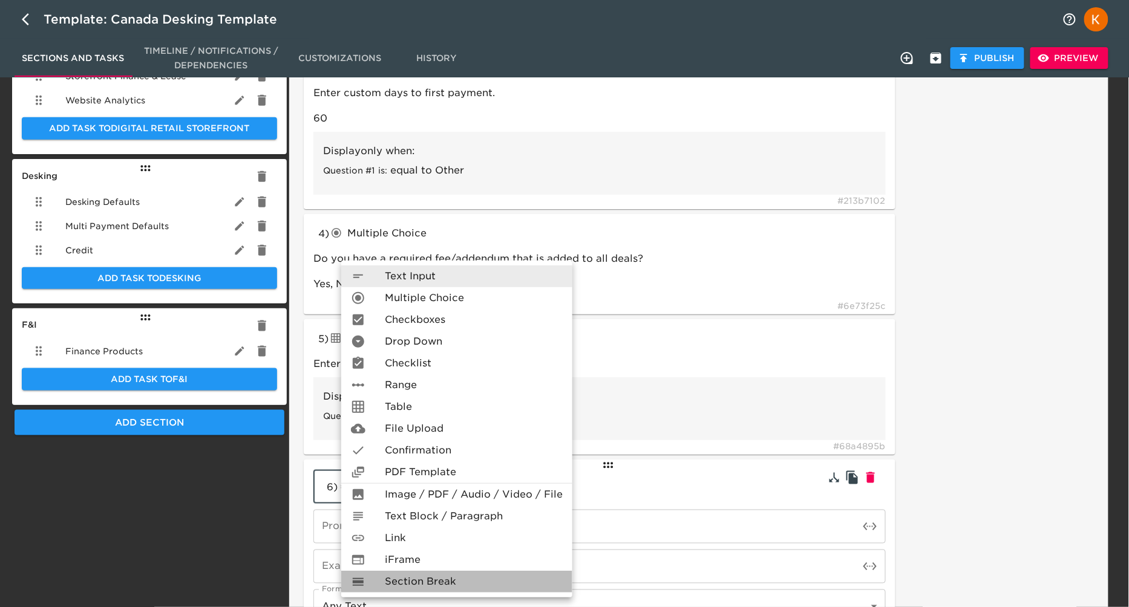
click at [410, 581] on span "Section Break" at bounding box center [420, 582] width 71 height 15
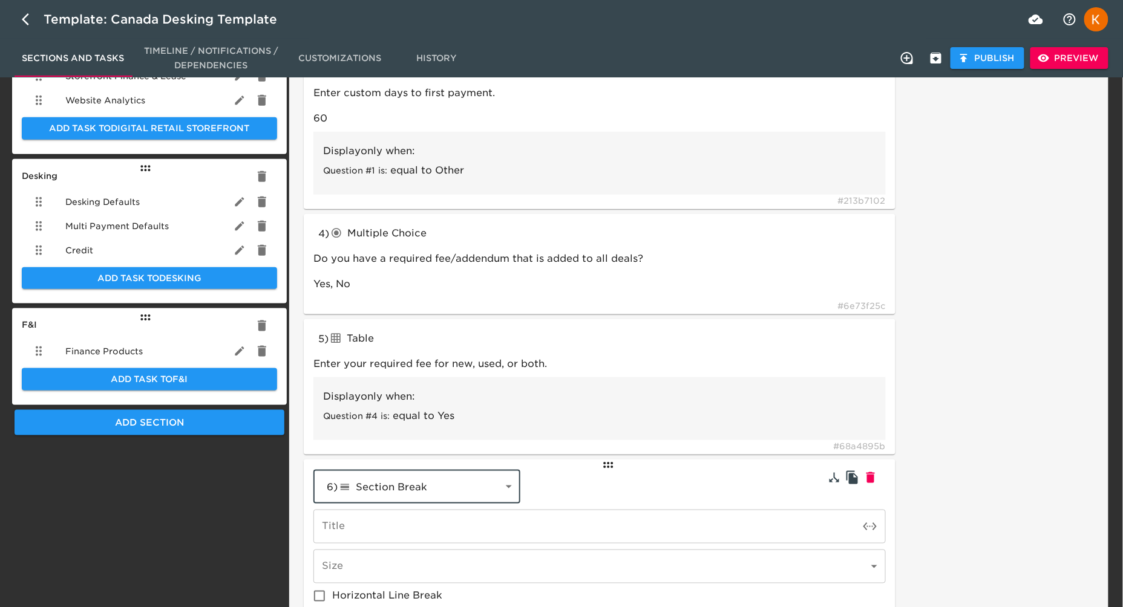
drag, startPoint x: 394, startPoint y: 526, endPoint x: 424, endPoint y: 533, distance: 29.9
click at [394, 526] on input "text" at bounding box center [586, 527] width 546 height 34
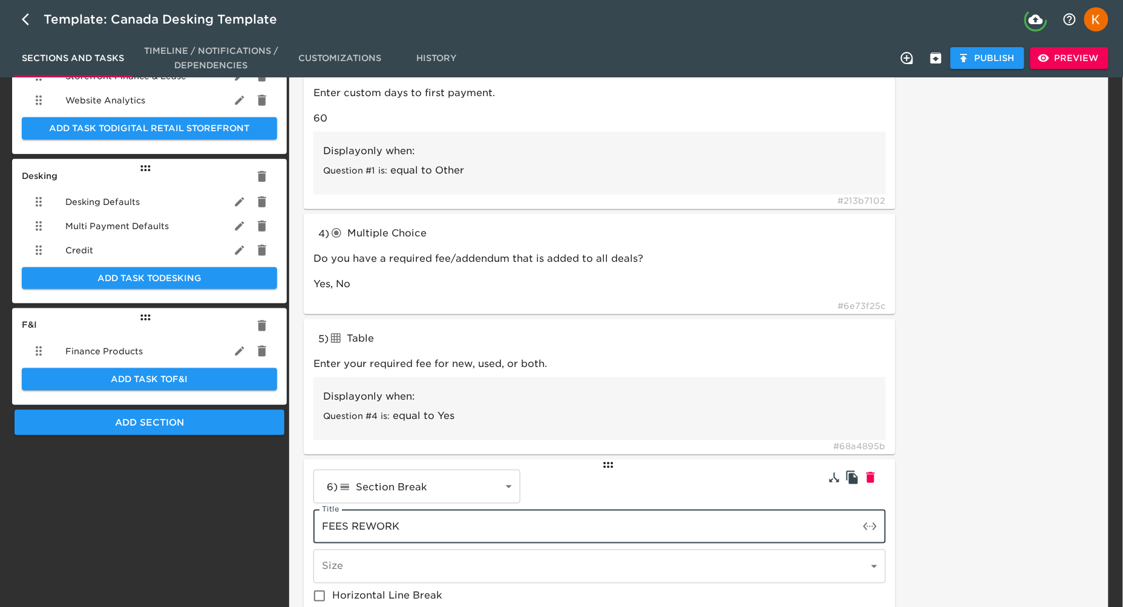
click at [974, 502] on div "Task Note: Provide your custom fees and required addendums here. We only need t…" at bounding box center [997, 261] width 199 height 800
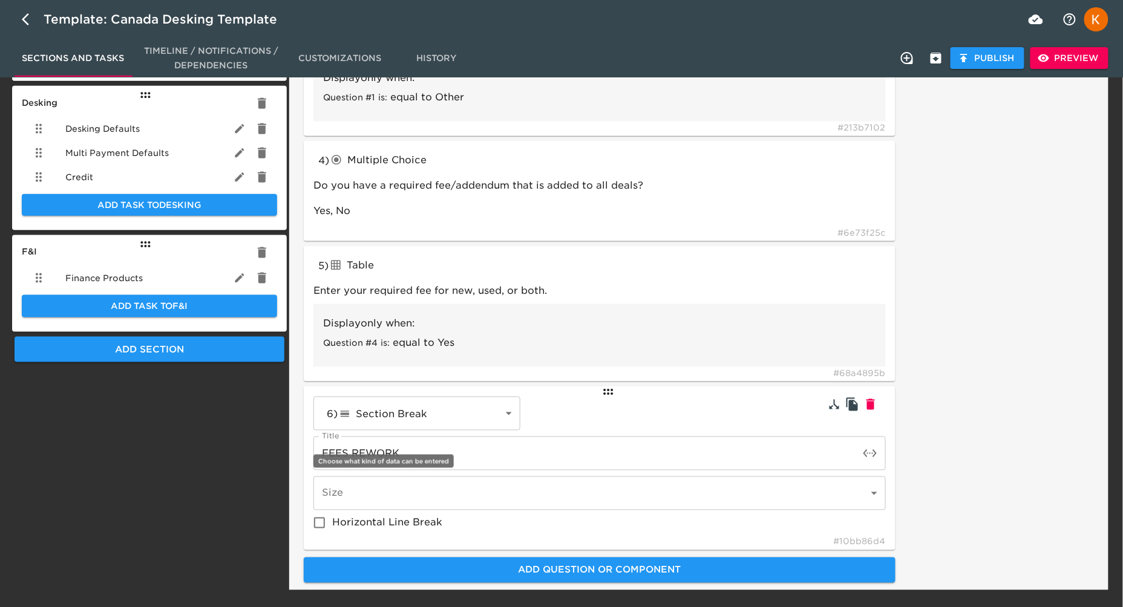
scroll to position [432, 0]
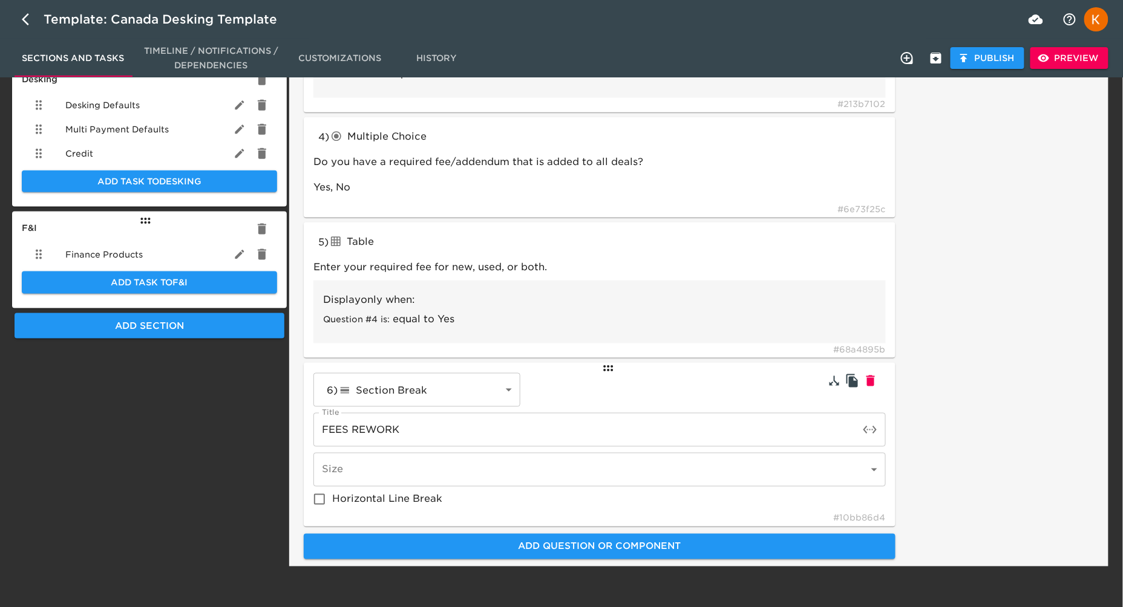
click at [404, 500] on span "Horizontal Line Break" at bounding box center [387, 500] width 110 height 15
click at [332, 500] on input "Horizontal Line Break" at bounding box center [319, 499] width 25 height 25
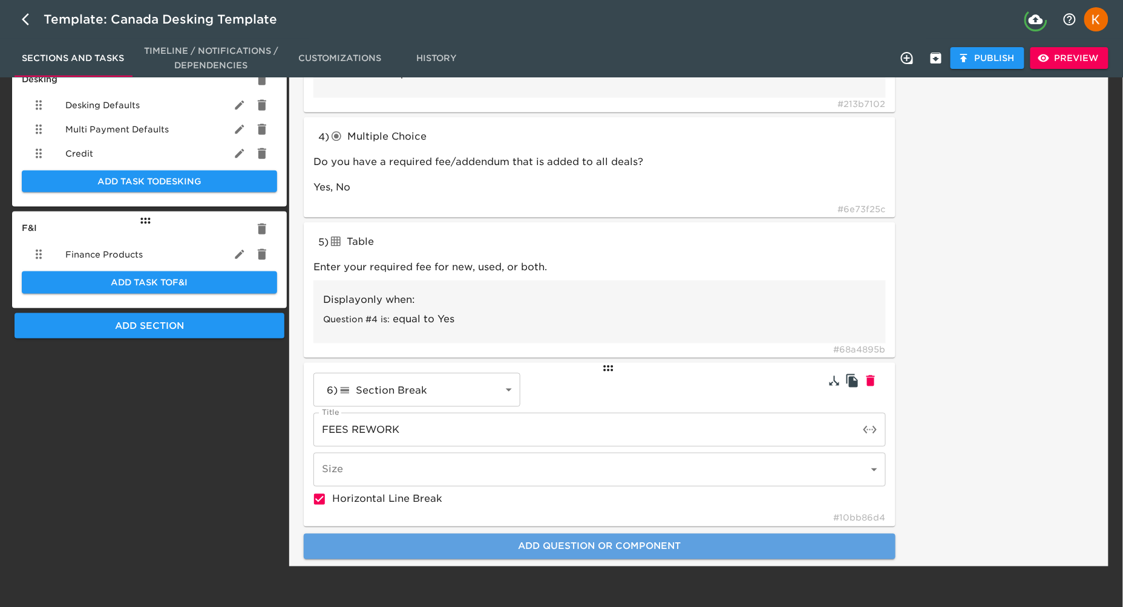
drag, startPoint x: 542, startPoint y: 543, endPoint x: 532, endPoint y: 542, distance: 9.8
click at [542, 543] on span "Add Question or Component" at bounding box center [599, 547] width 565 height 16
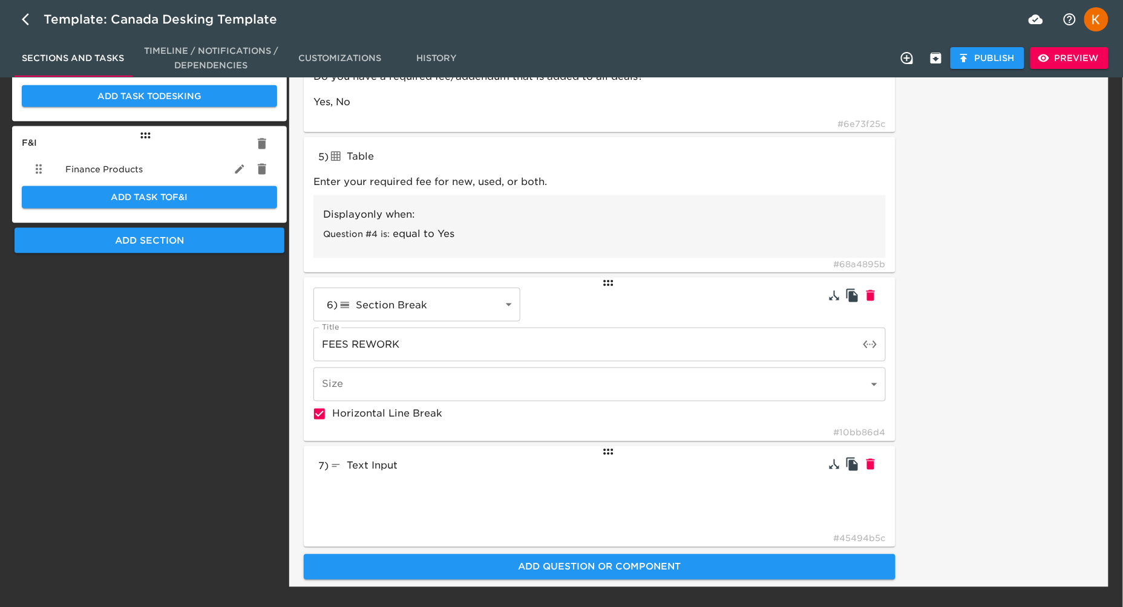
scroll to position [537, 0]
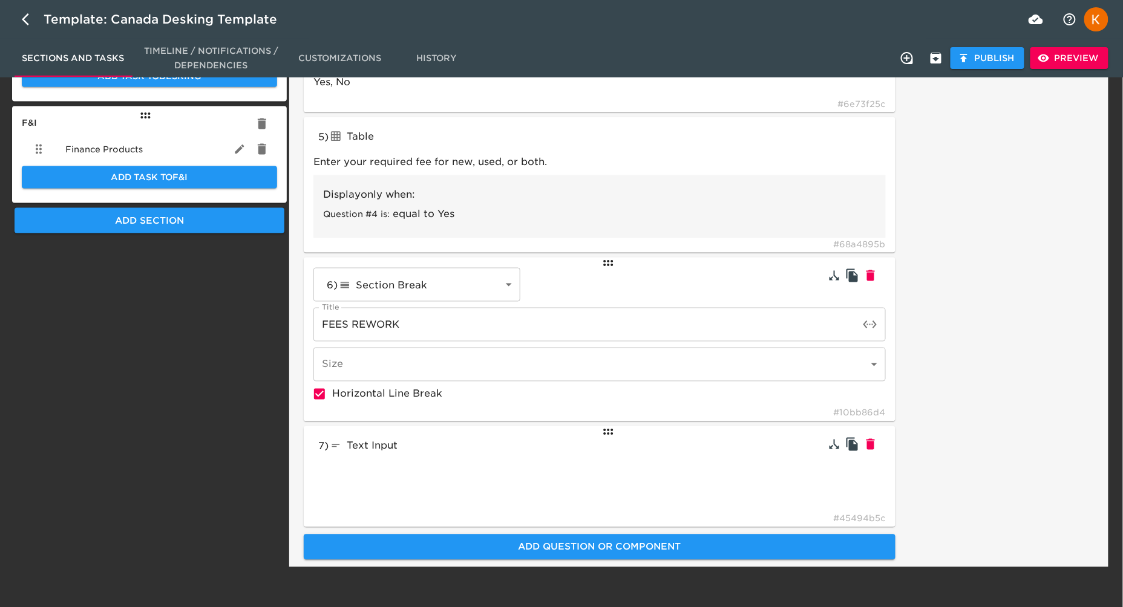
click at [388, 450] on span "Text Input" at bounding box center [372, 445] width 51 height 11
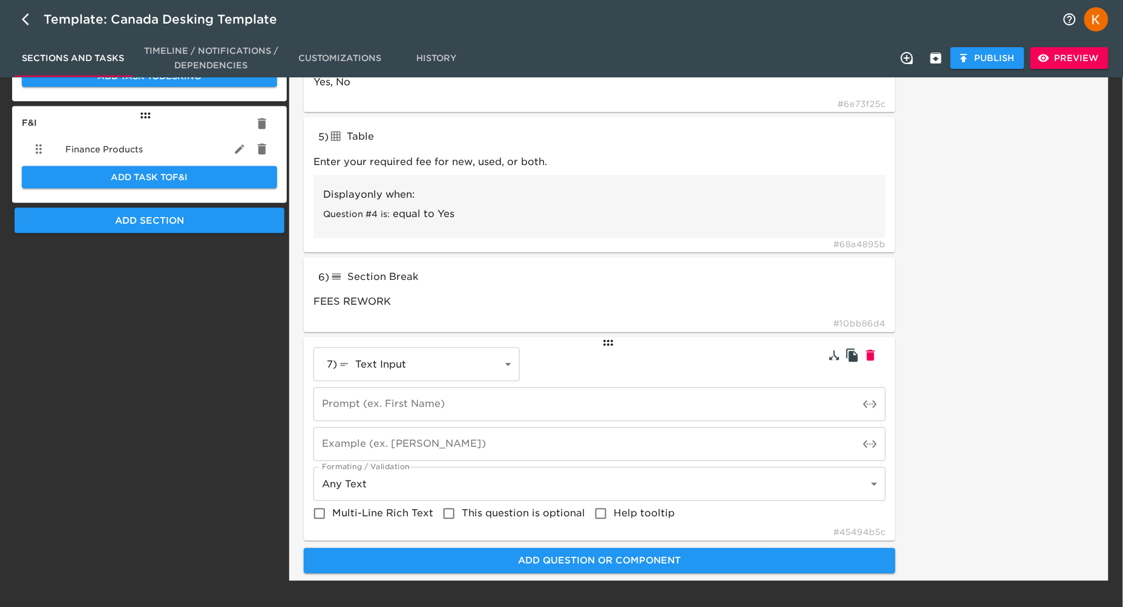
click at [474, 373] on body "Template: Canada Desking Template Sections and Tasks Timeline / Notifications /…" at bounding box center [561, 23] width 1123 height 1121
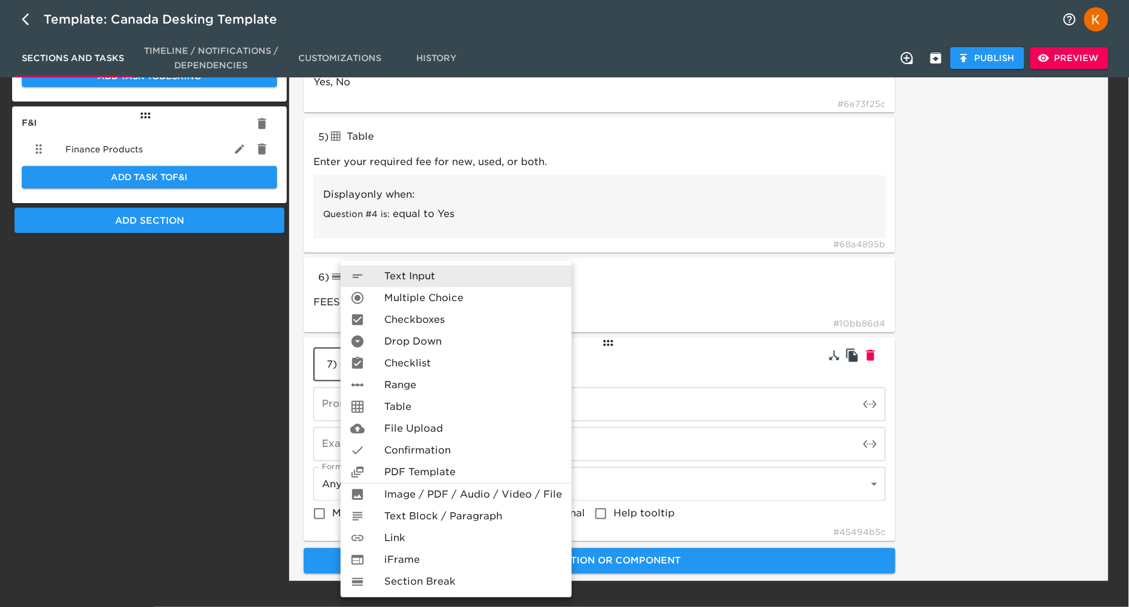
click at [409, 402] on span "Table" at bounding box center [397, 407] width 27 height 15
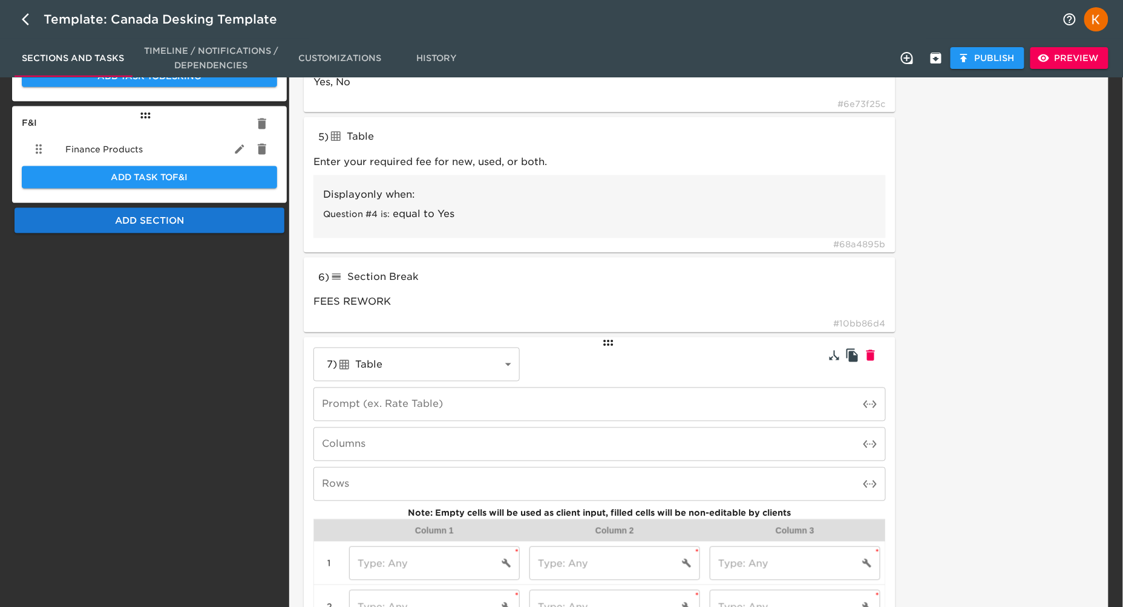
scroll to position [591, 0]
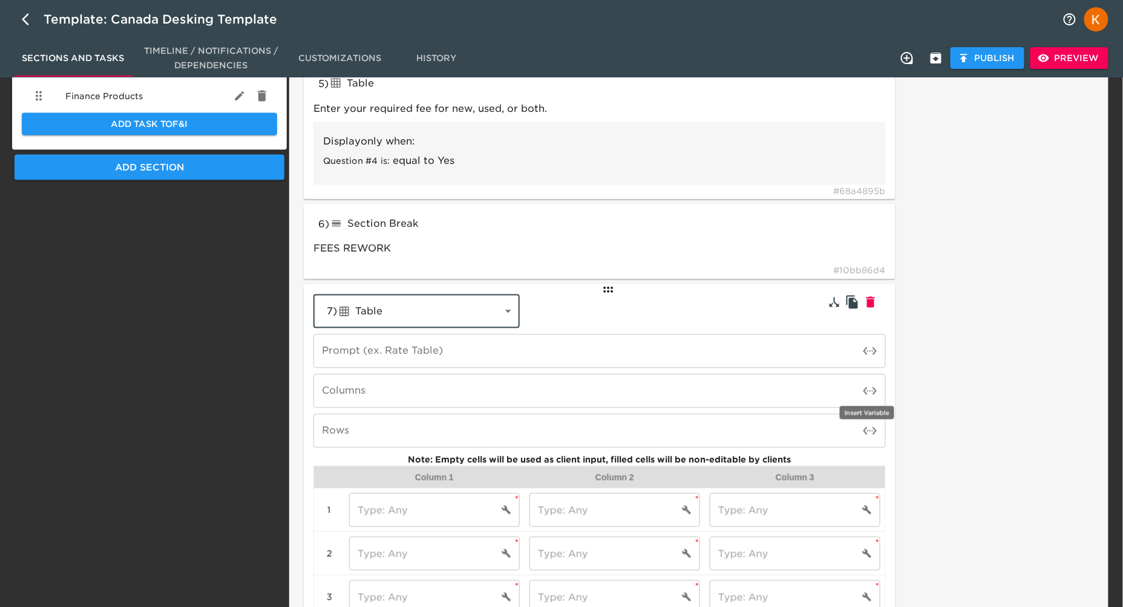
click at [872, 392] on icon "toggle password visibility" at bounding box center [870, 391] width 15 height 15
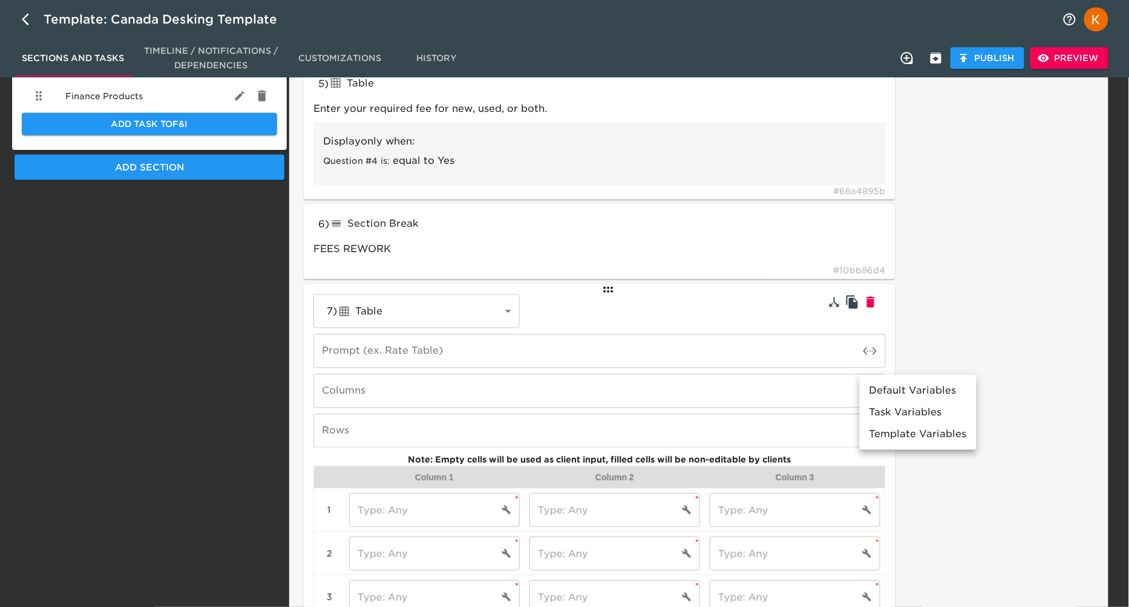
click at [750, 399] on div at bounding box center [564, 303] width 1129 height 607
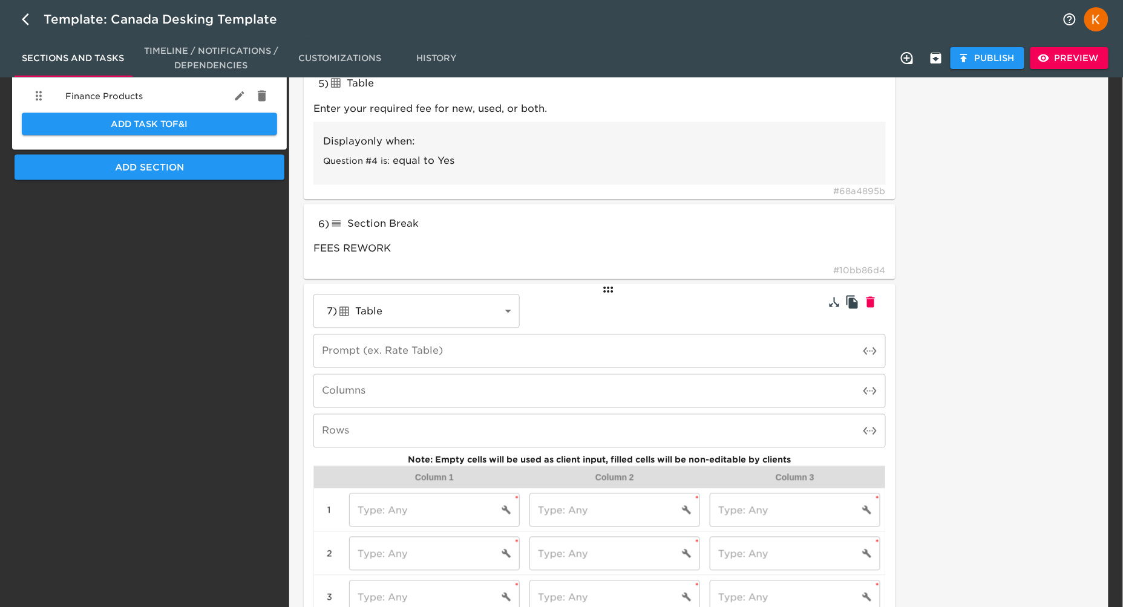
click at [669, 391] on input "number" at bounding box center [586, 392] width 546 height 34
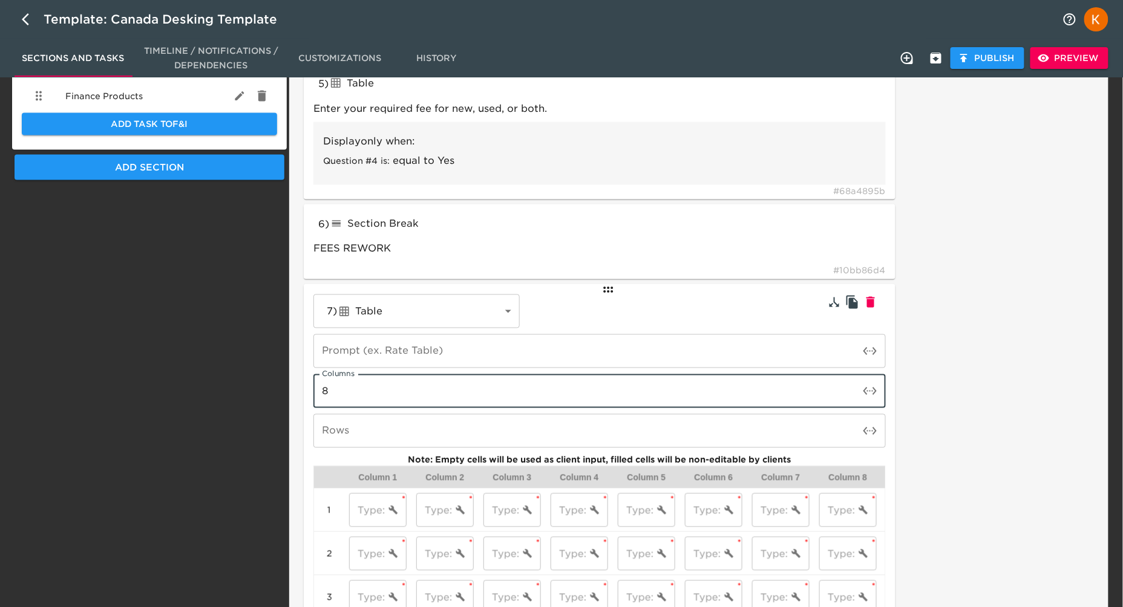
click at [358, 434] on input "number" at bounding box center [586, 431] width 546 height 34
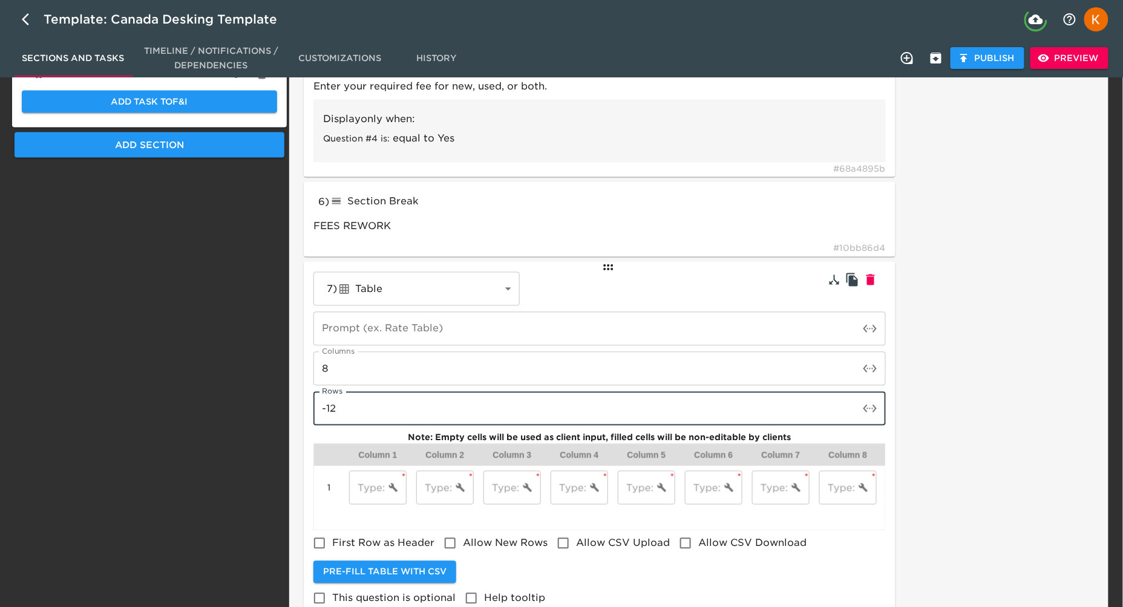
scroll to position [616, 0]
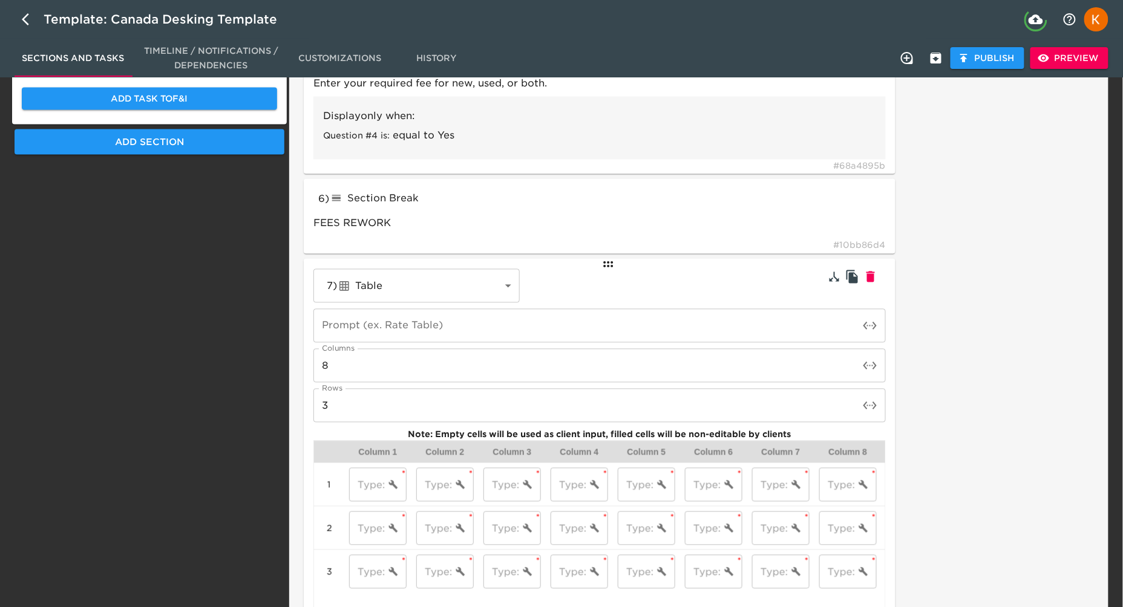
drag, startPoint x: 282, startPoint y: 456, endPoint x: 270, endPoint y: 454, distance: 11.6
click at [282, 456] on div "Sections General About Your Dealership Inventory & Pricing User Accounts ⚠ Fees…" at bounding box center [149, 109] width 275 height 1288
click at [365, 489] on input "text" at bounding box center [367, 485] width 36 height 34
drag, startPoint x: 439, startPoint y: 476, endPoint x: 543, endPoint y: 502, distance: 107.3
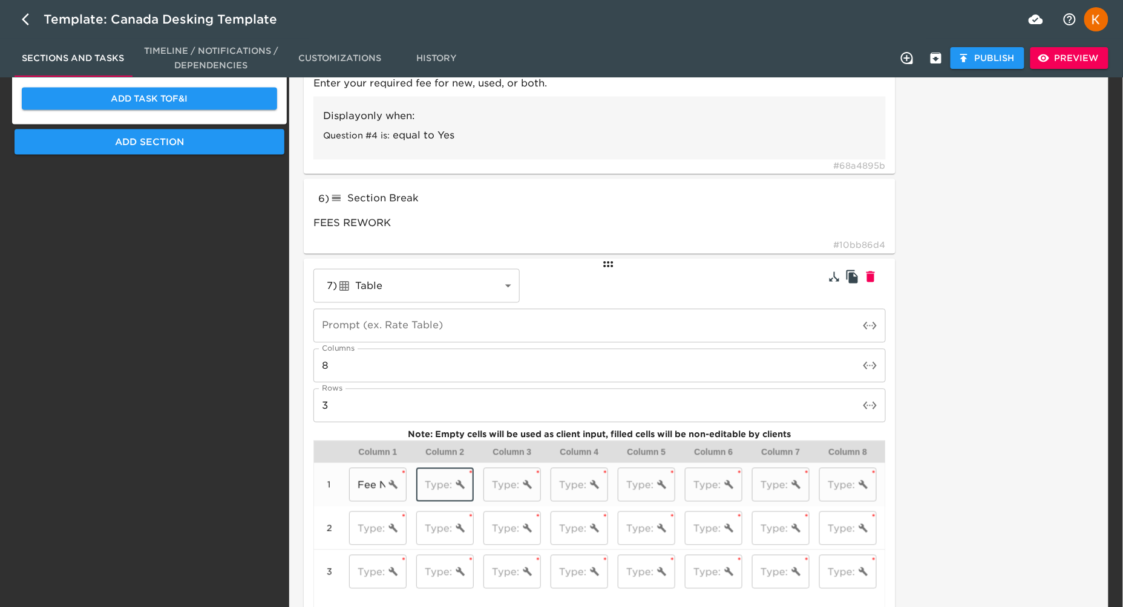
click at [439, 476] on input "text" at bounding box center [434, 485] width 36 height 34
click at [377, 529] on input "text" at bounding box center [367, 529] width 36 height 34
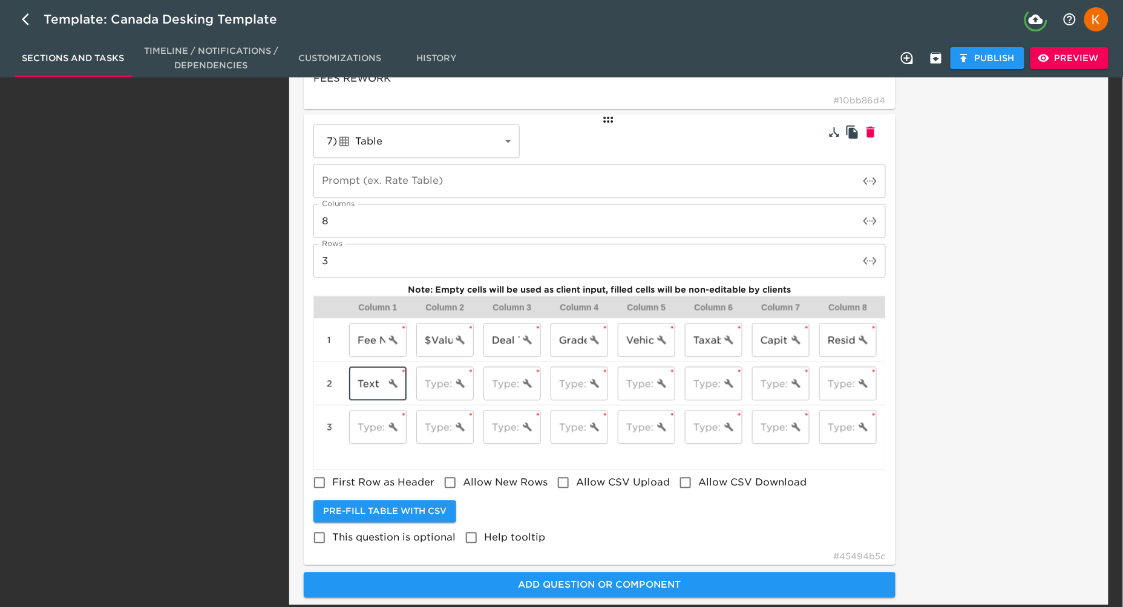
scroll to position [799, 0]
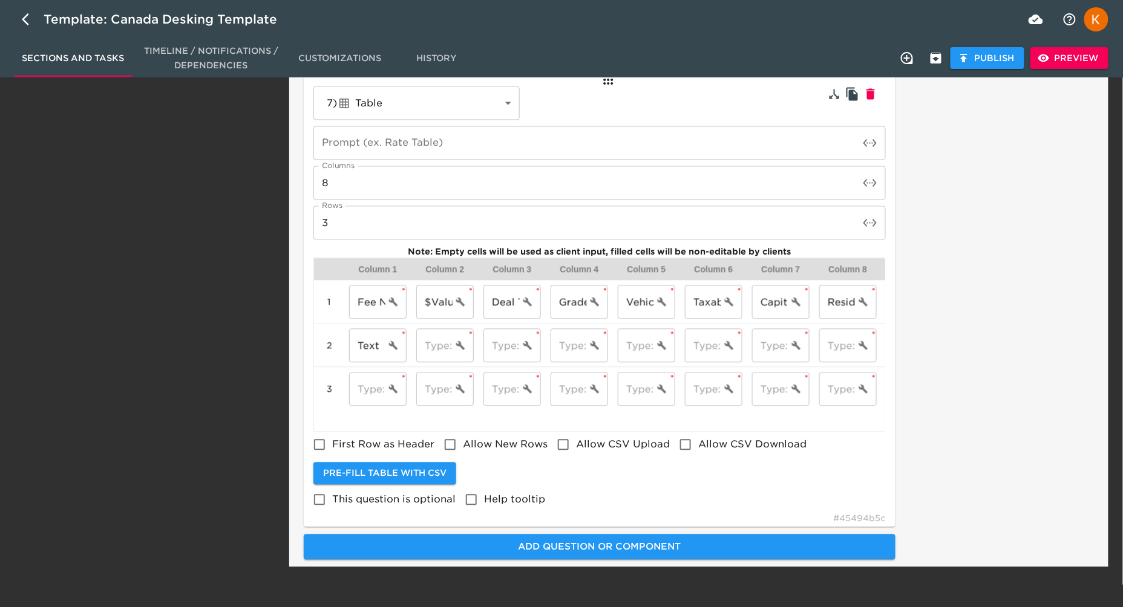
click at [358, 443] on span "First Row as Header" at bounding box center [383, 445] width 102 height 15
click at [332, 443] on input "First Row as Header" at bounding box center [319, 445] width 25 height 25
click at [439, 345] on input "text" at bounding box center [434, 346] width 36 height 34
click at [526, 344] on icon "cell settings" at bounding box center [527, 346] width 9 height 9
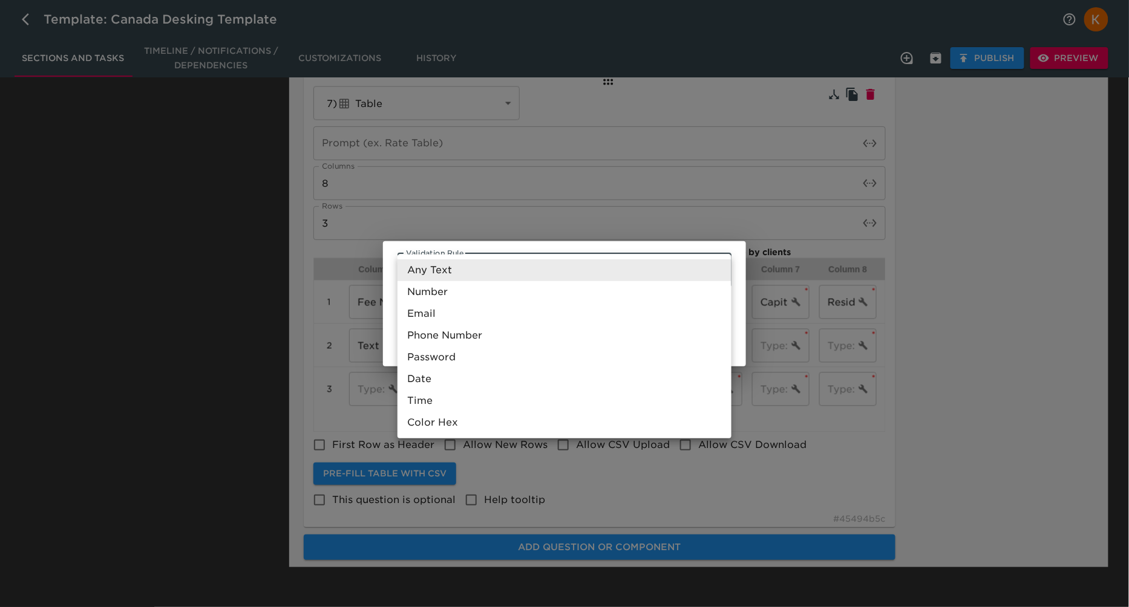
click at [1055, 308] on div at bounding box center [564, 303] width 1129 height 607
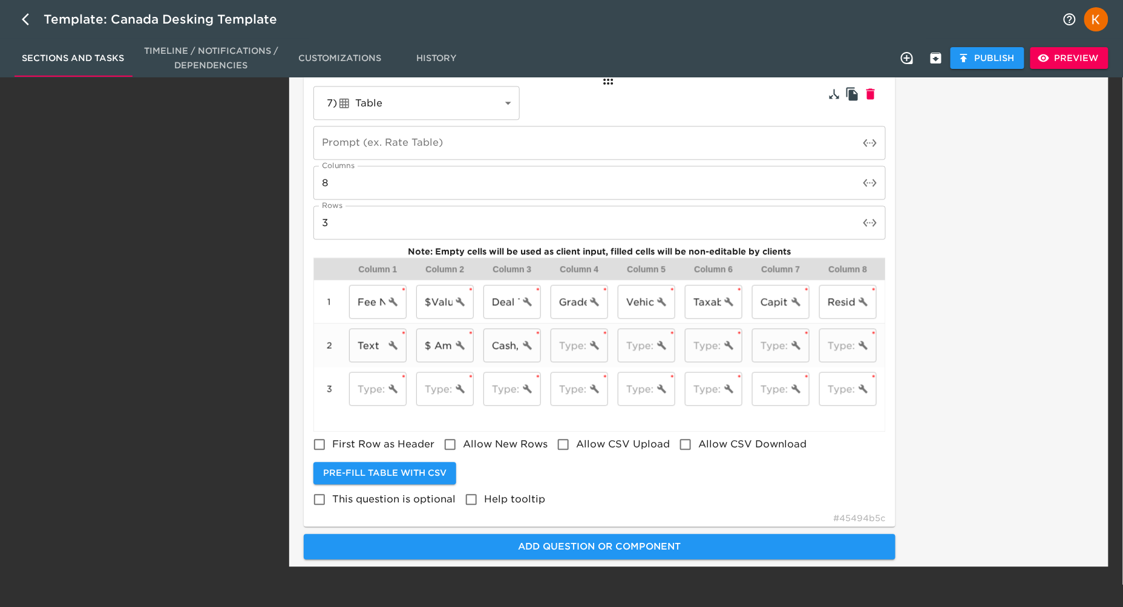
click at [580, 343] on input "text" at bounding box center [569, 346] width 36 height 34
paste input "Yes or No"
drag, startPoint x: 1055, startPoint y: 408, endPoint x: 781, endPoint y: 424, distance: 274.6
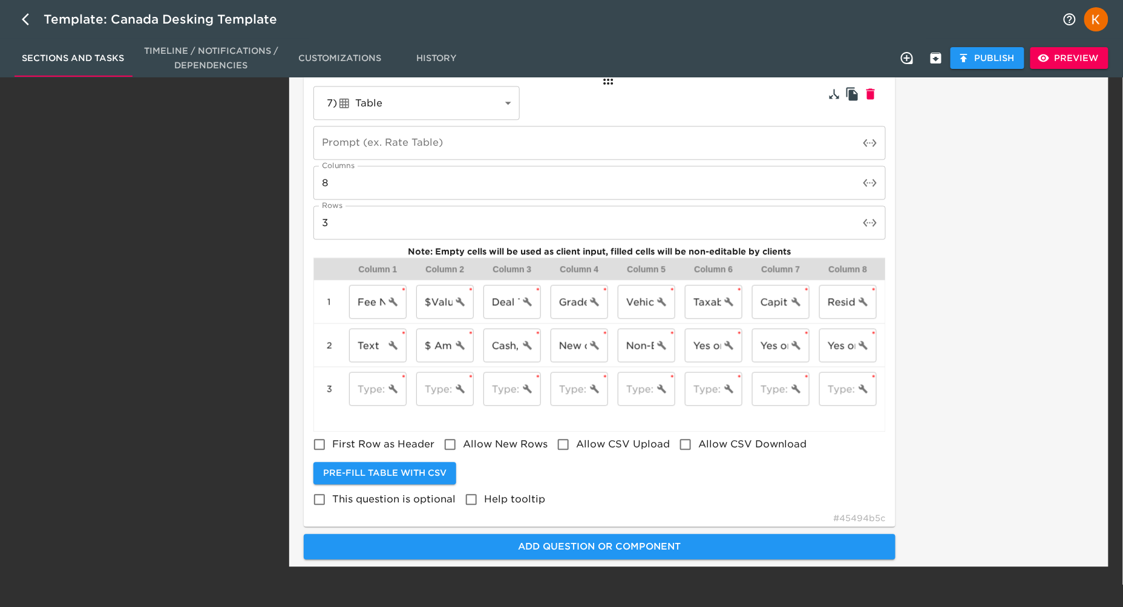
click at [319, 439] on input "First Row as Header" at bounding box center [319, 445] width 25 height 25
click at [1088, 65] on button "Preview" at bounding box center [1069, 58] width 78 height 22
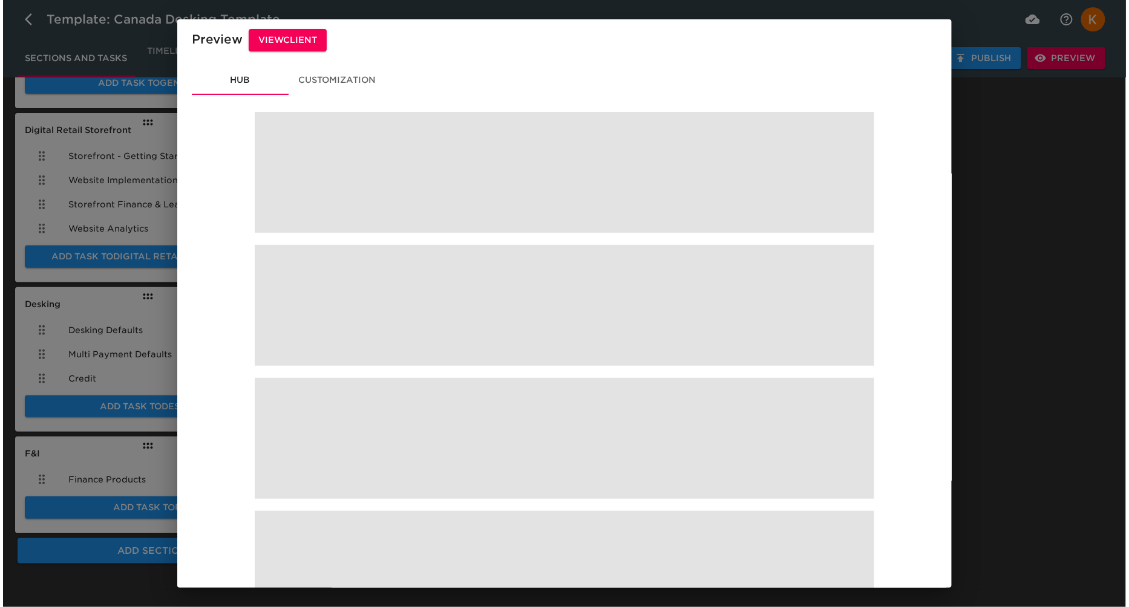
scroll to position [206, 0]
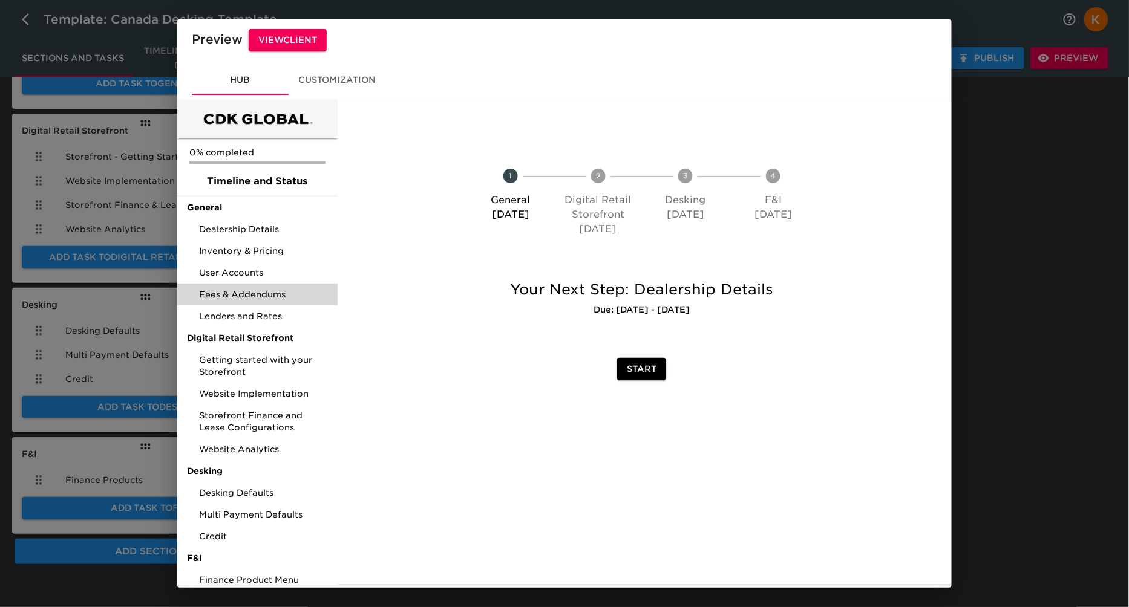
click at [235, 297] on span "Fees & Addendums" at bounding box center [263, 295] width 129 height 12
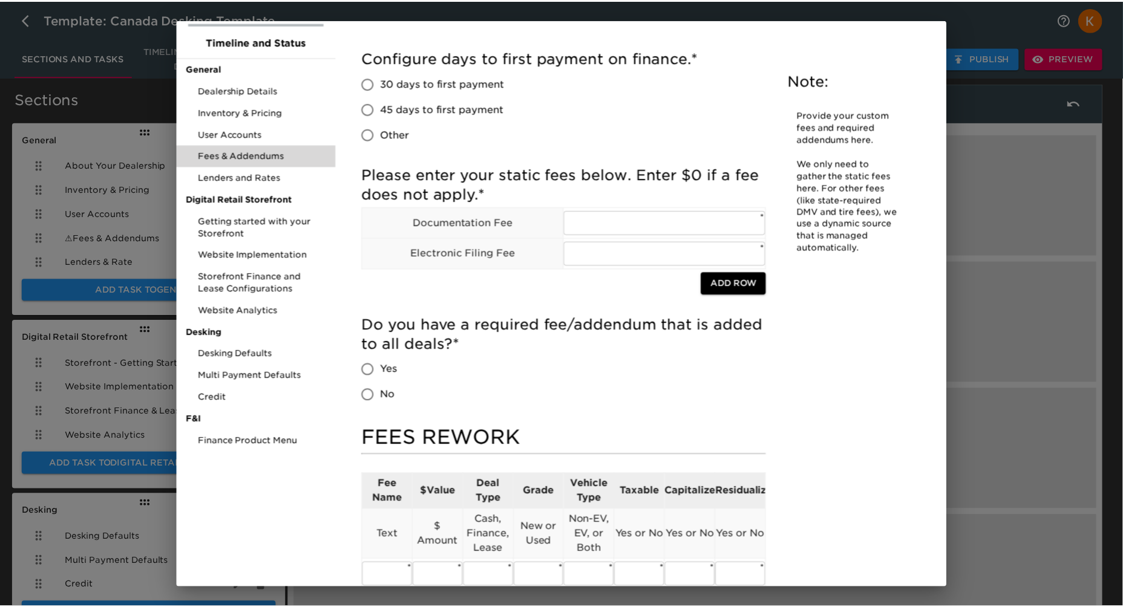
scroll to position [135, 0]
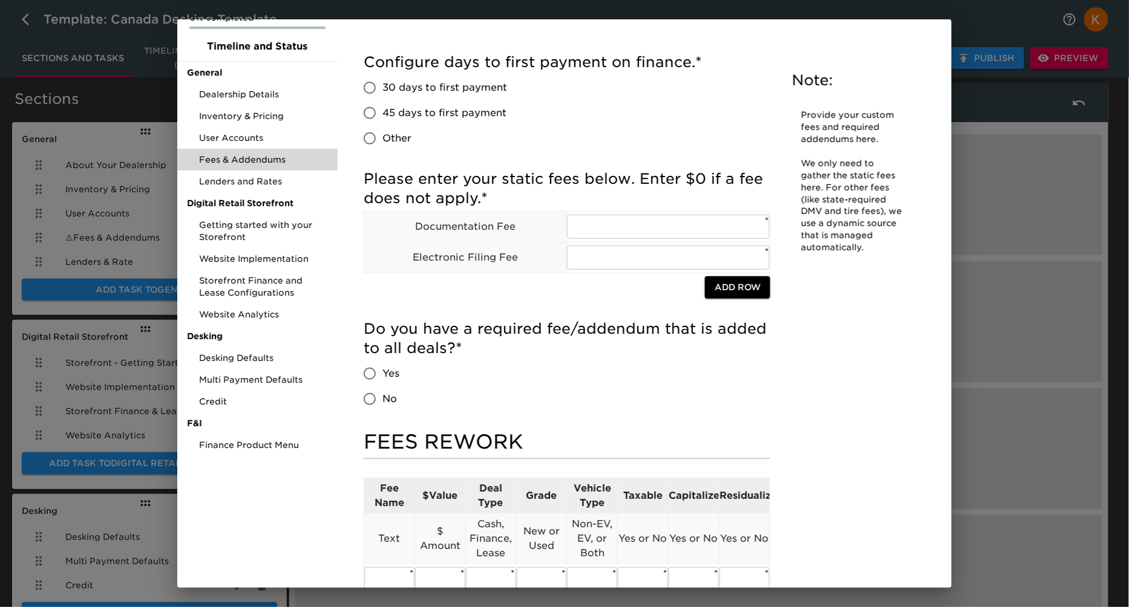
click at [1005, 281] on div "Preview View Client Hub Customization 0% completed Timeline and Status General …" at bounding box center [564, 303] width 1129 height 607
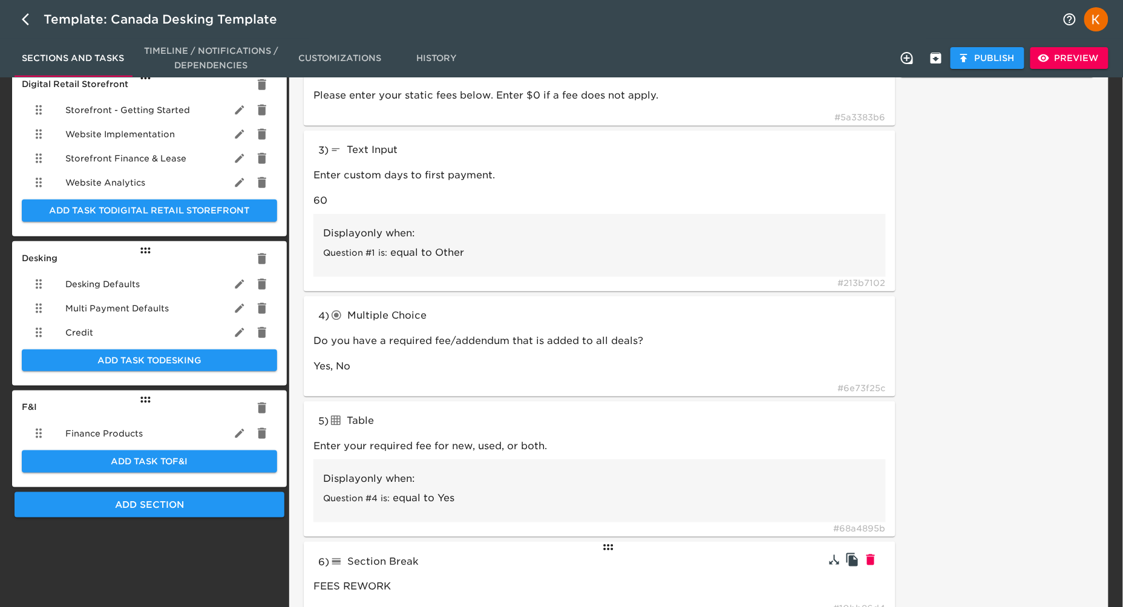
scroll to position [424, 0]
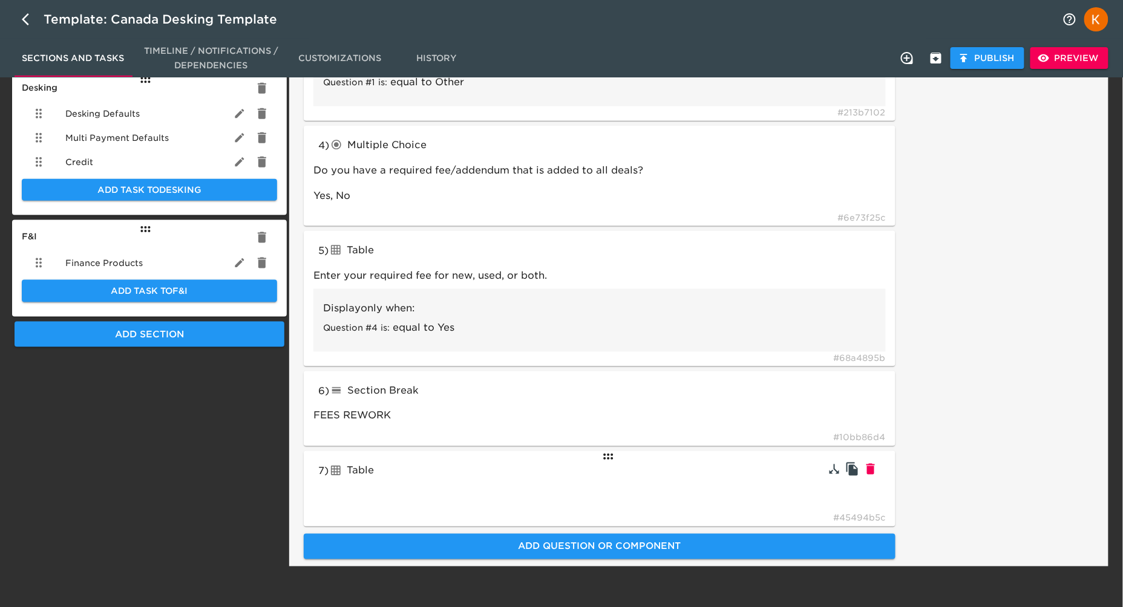
click at [526, 485] on div "7 ) Table tableInput # 45494b5c" at bounding box center [600, 489] width 592 height 76
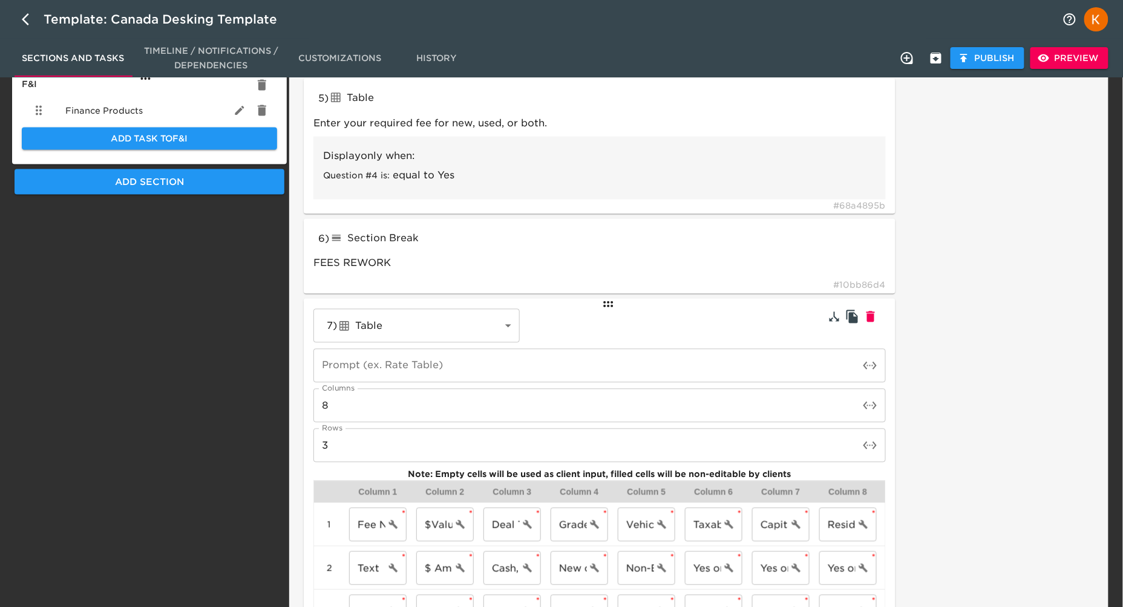
scroll to position [705, 0]
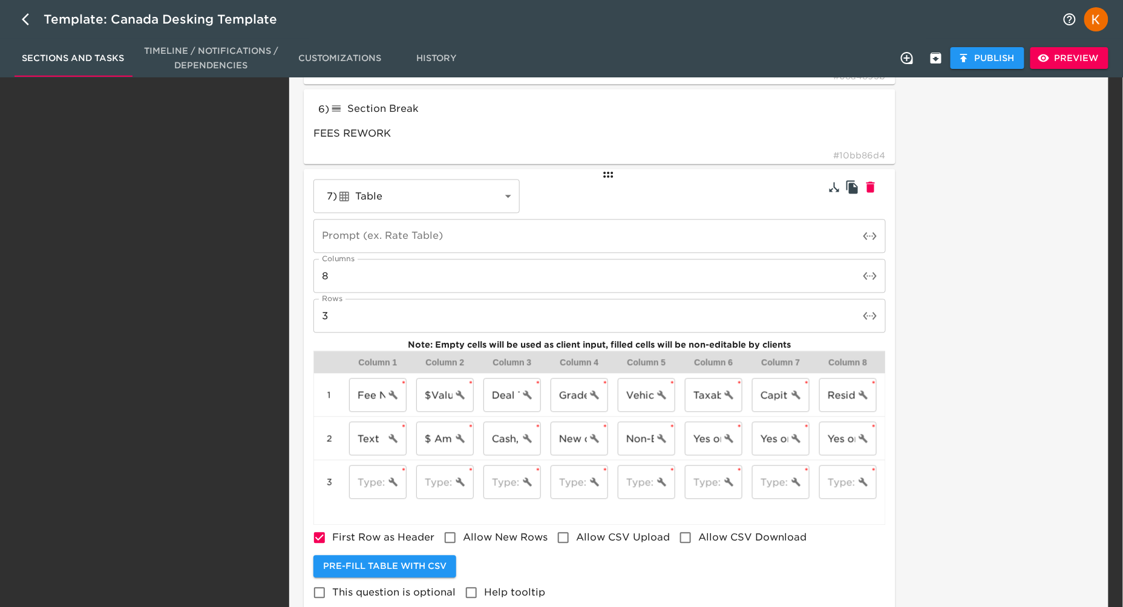
click at [869, 274] on icon "toggle password visibility" at bounding box center [870, 276] width 15 height 15
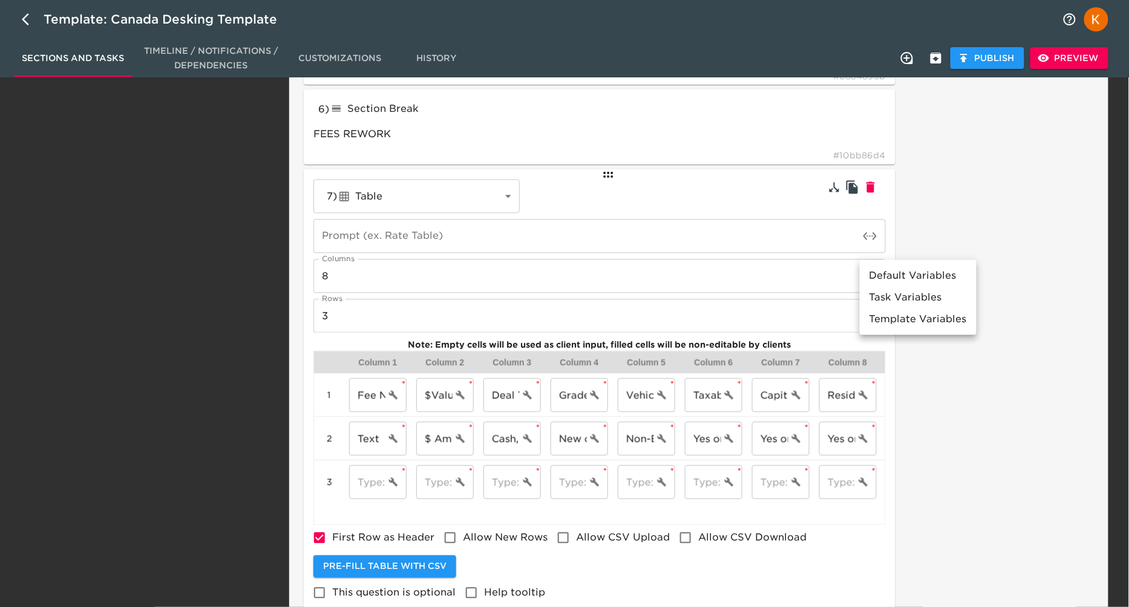
click at [829, 275] on div at bounding box center [564, 303] width 1129 height 607
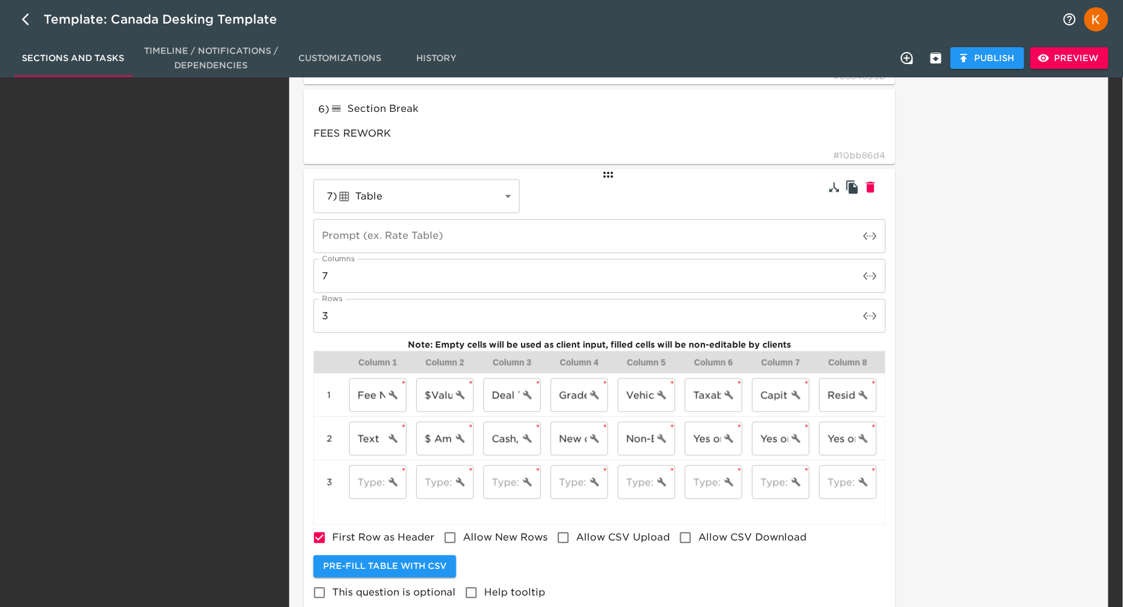
click at [857, 277] on input "7" at bounding box center [586, 277] width 546 height 34
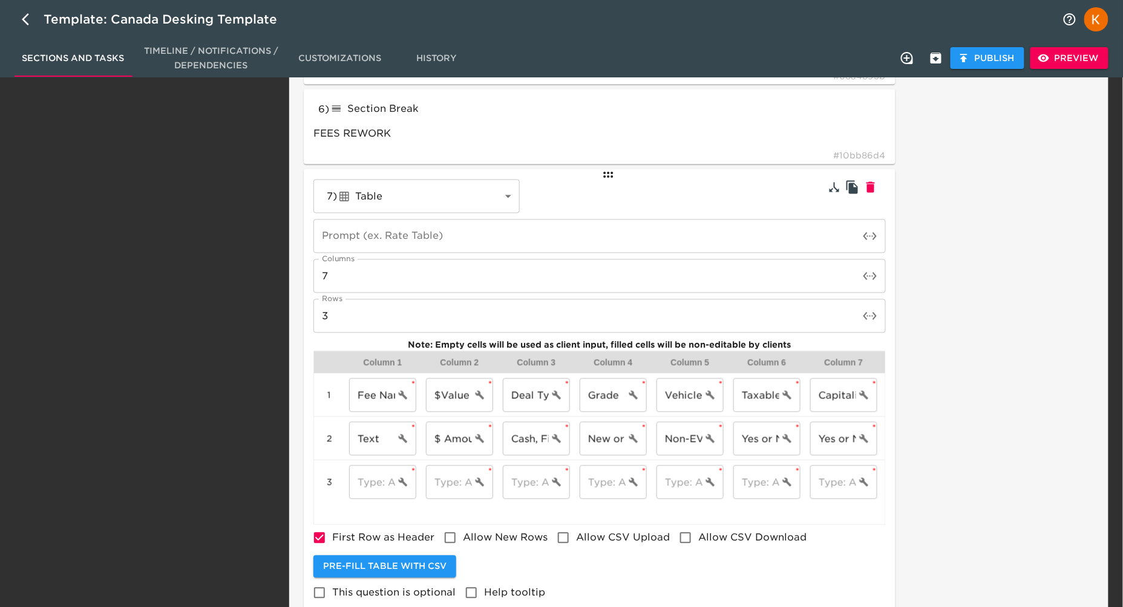
click at [788, 363] on div "Column 6" at bounding box center [766, 363] width 67 height 12
click at [523, 434] on input "Cash, Finance, Lease" at bounding box center [526, 439] width 46 height 34
click at [1092, 61] on span "Preview" at bounding box center [1069, 58] width 59 height 15
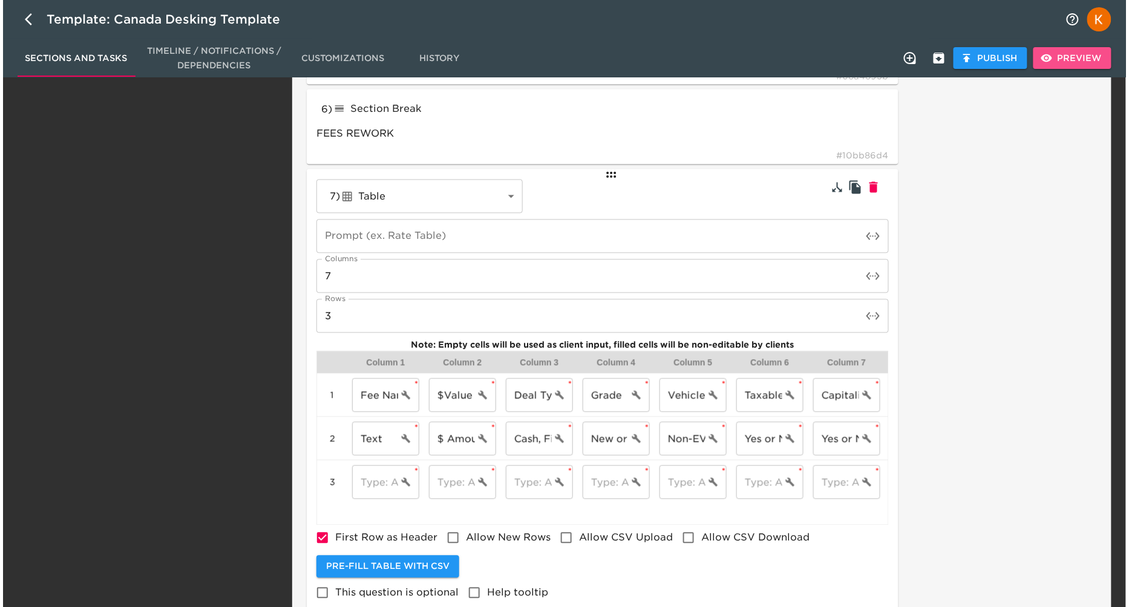
scroll to position [206, 0]
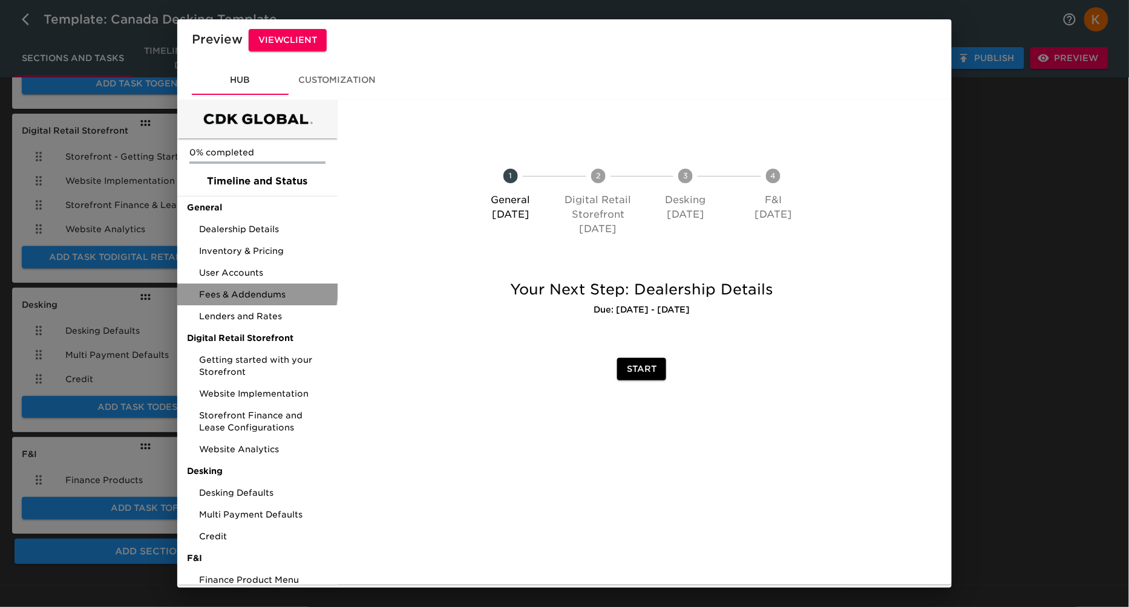
drag, startPoint x: 257, startPoint y: 288, endPoint x: 266, endPoint y: 289, distance: 9.8
click at [257, 289] on span "Fees & Addendums" at bounding box center [263, 295] width 129 height 12
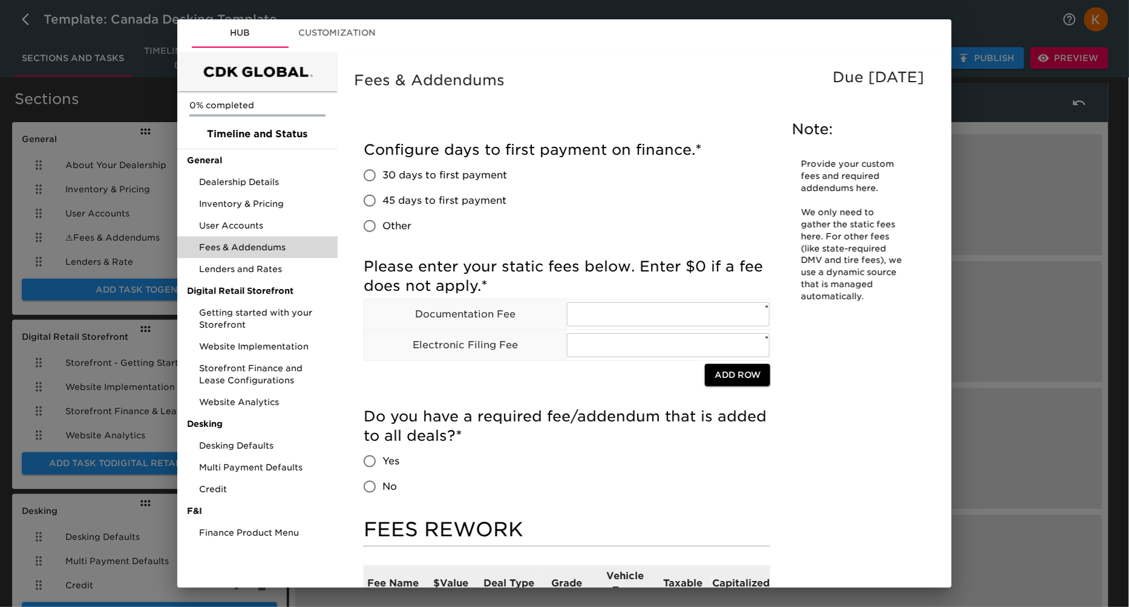
scroll to position [15, 0]
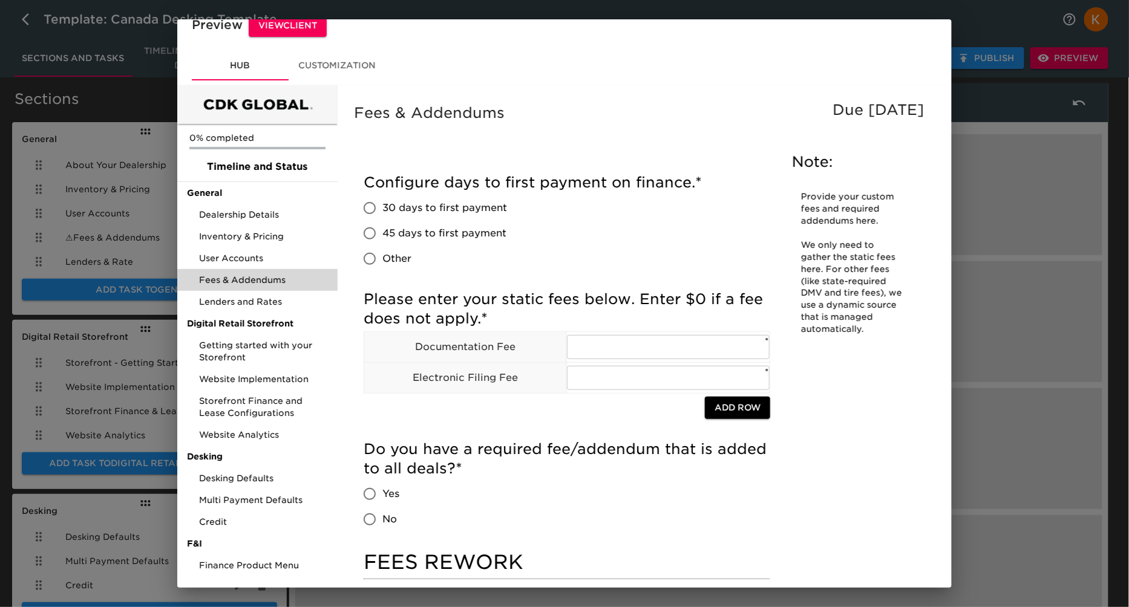
click at [1034, 199] on div "Preview View Client Hub Customization 0% completed Timeline and Status General …" at bounding box center [564, 303] width 1129 height 607
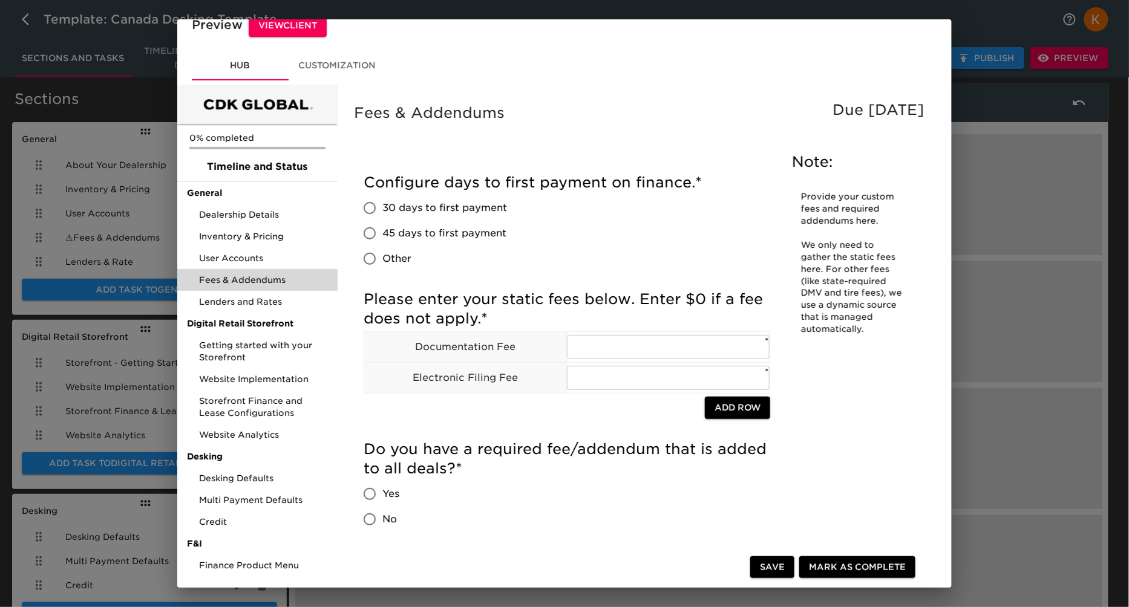
click at [1068, 273] on div "Preview View Client Hub Customization 0% completed Timeline and Status General …" at bounding box center [564, 303] width 1129 height 607
click at [307, 25] on span "View Client" at bounding box center [287, 25] width 59 height 15
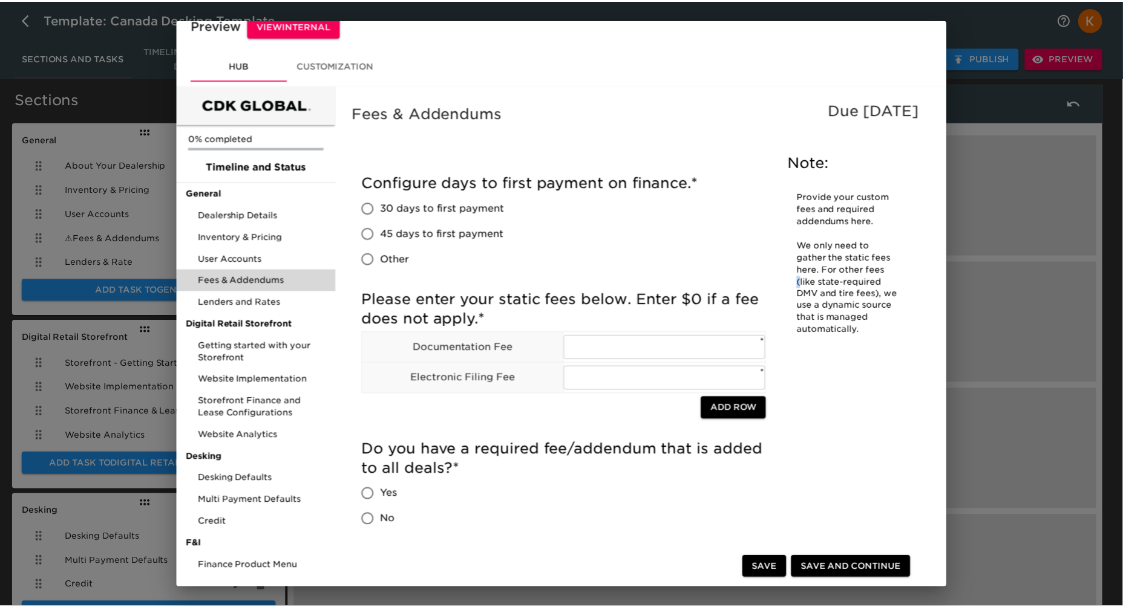
scroll to position [410, 0]
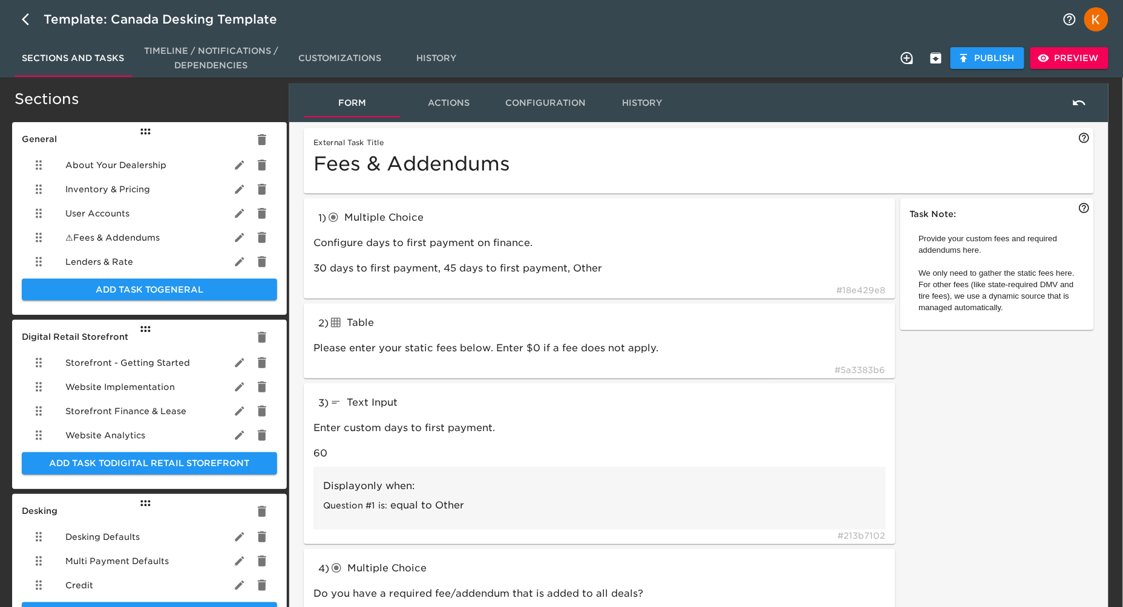
click at [144, 218] on div "User Accounts" at bounding box center [149, 213] width 255 height 24
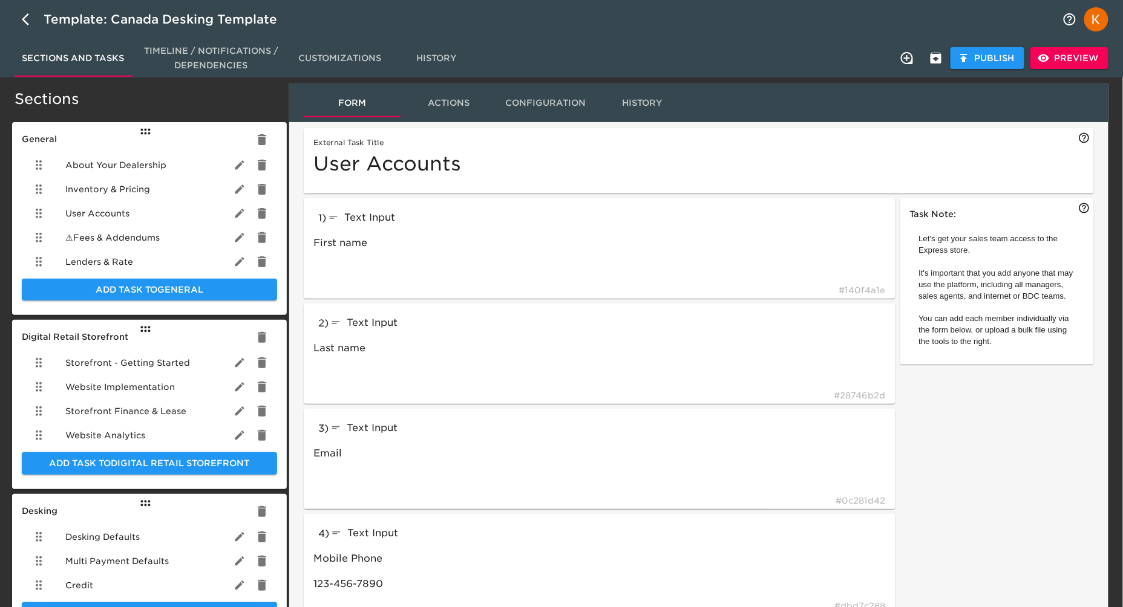
click at [453, 103] on span "Actions" at bounding box center [449, 103] width 82 height 15
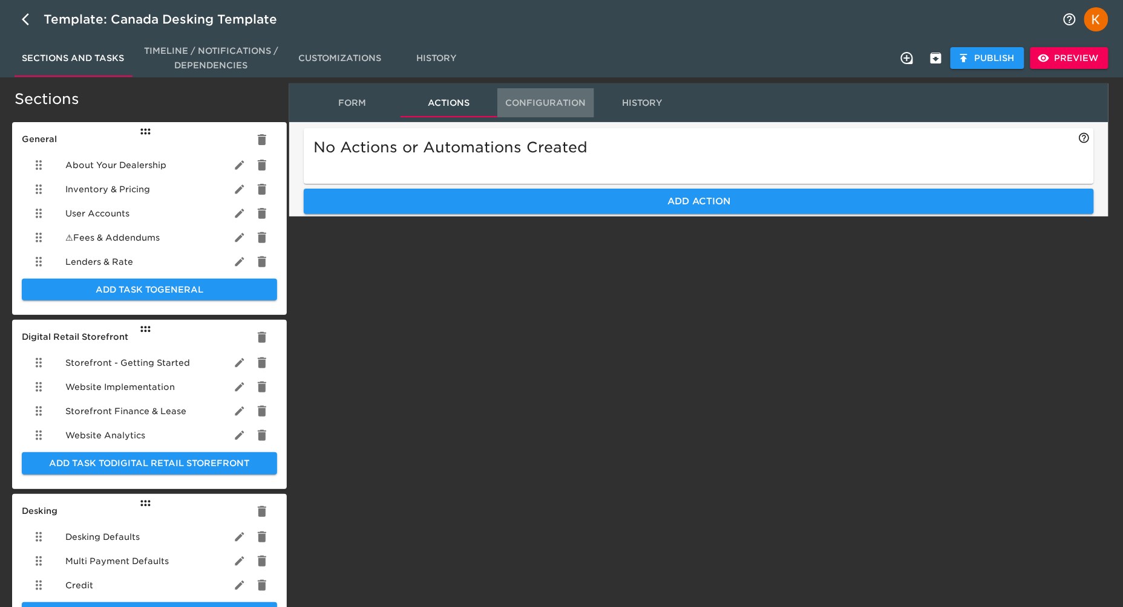
click at [524, 100] on span "Configuration" at bounding box center [546, 103] width 82 height 15
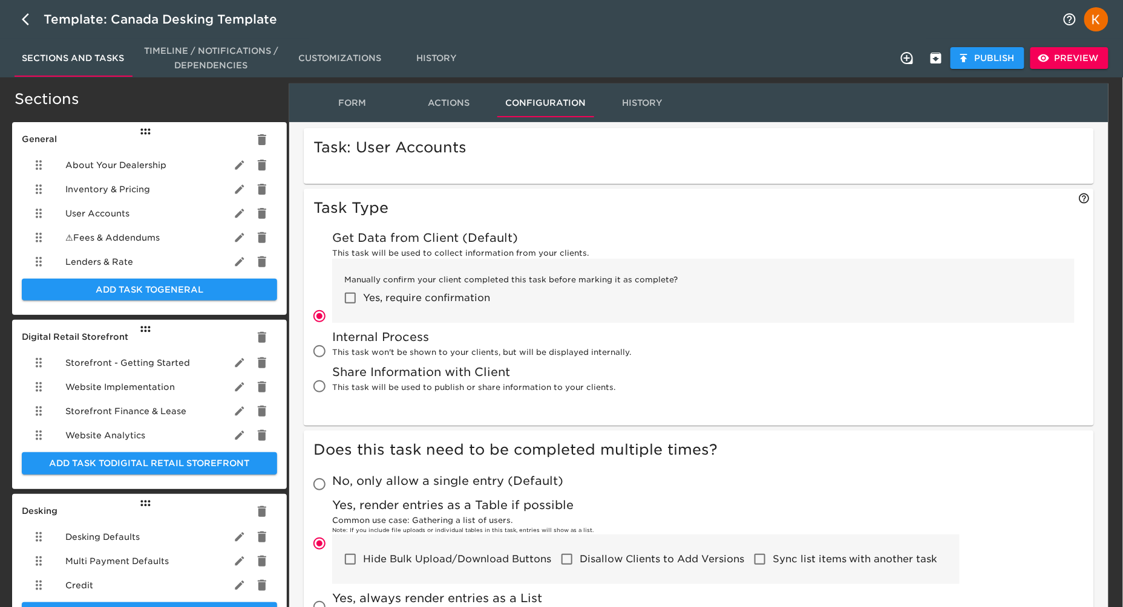
click at [153, 235] on span "⚠ Fees & Addendums" at bounding box center [112, 238] width 94 height 12
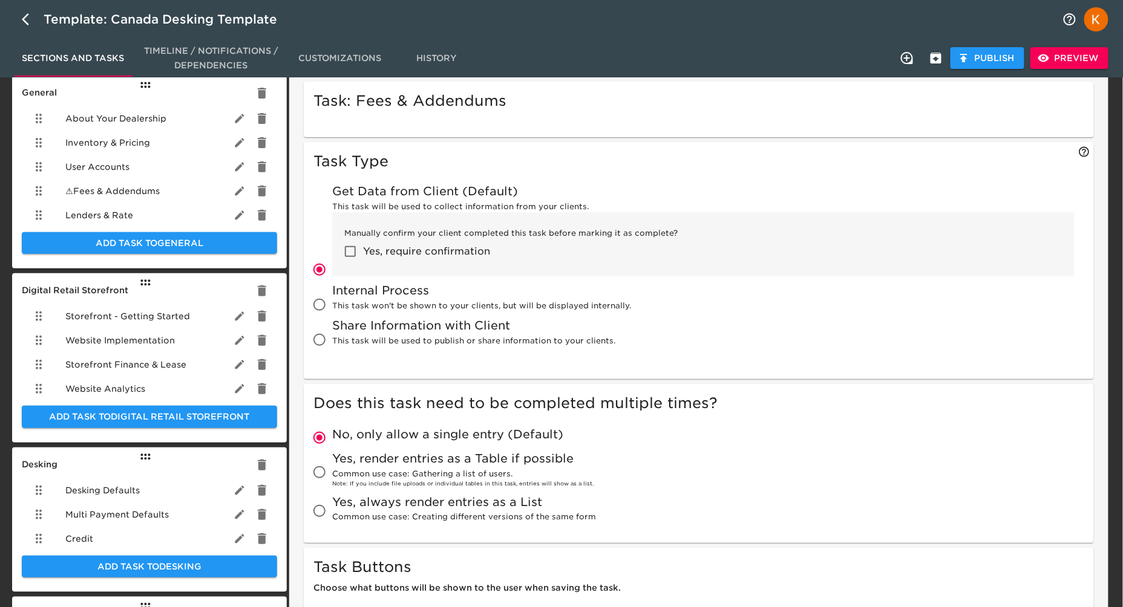
scroll to position [35, 0]
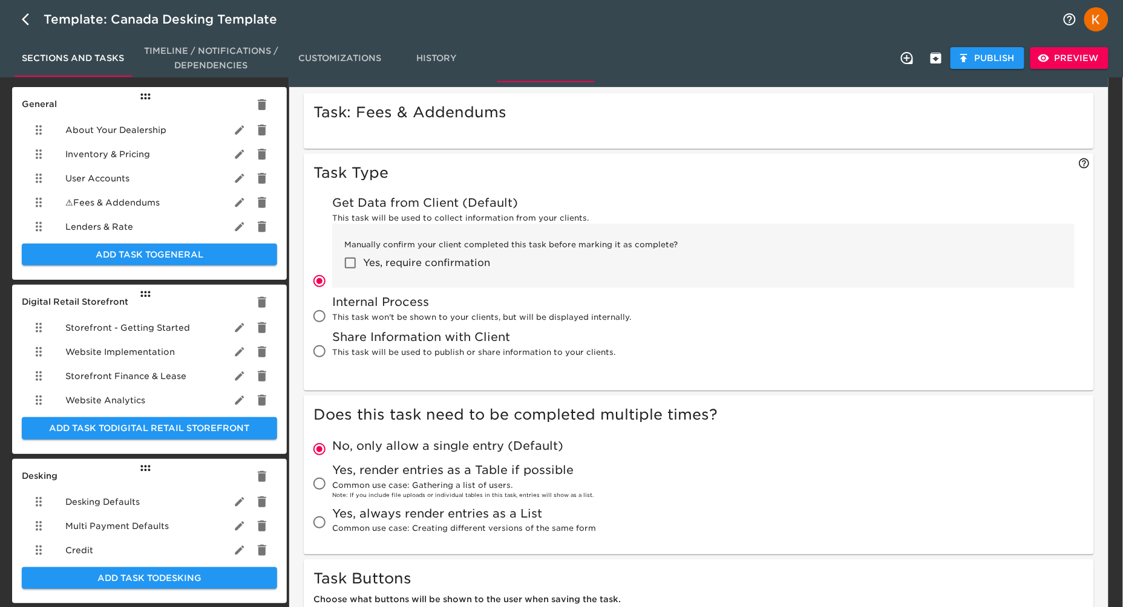
click at [148, 204] on span "⚠ Fees & Addendums" at bounding box center [112, 203] width 94 height 12
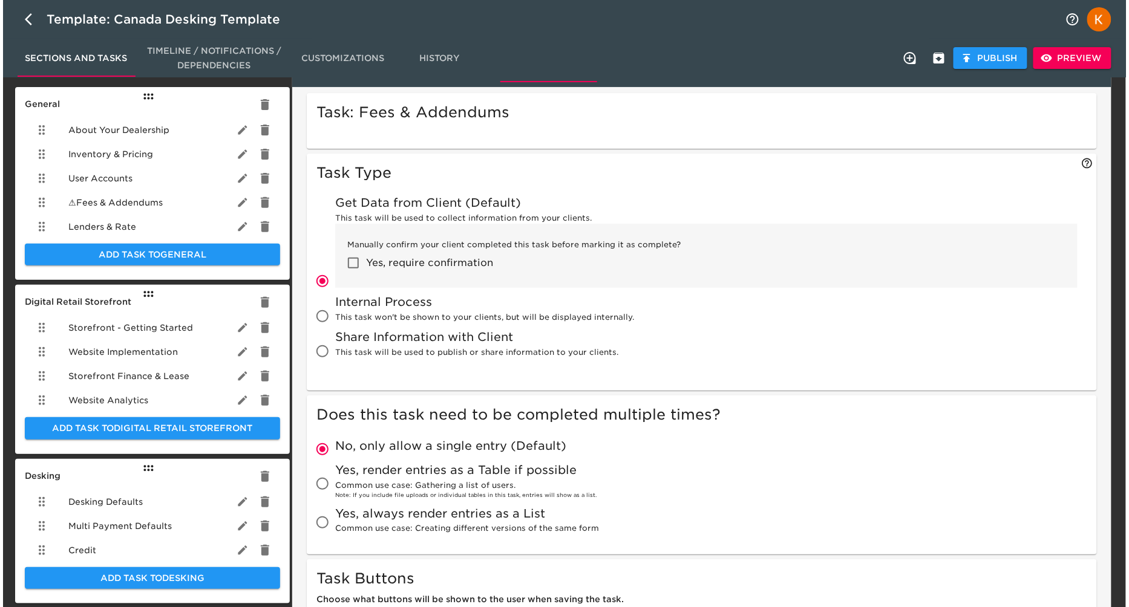
scroll to position [0, 0]
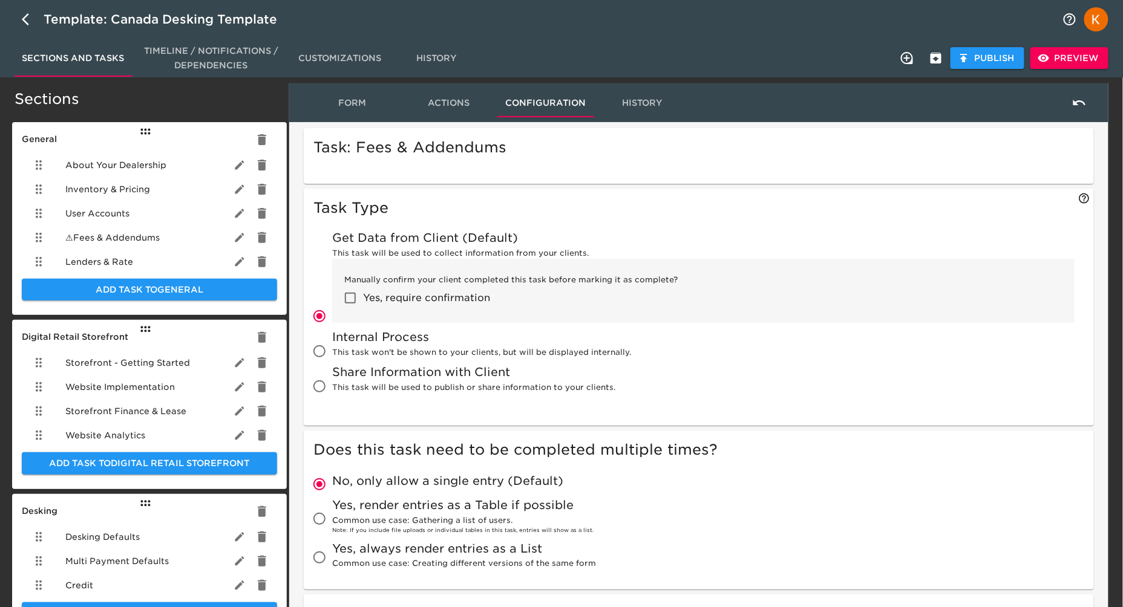
click at [177, 206] on div "User Accounts" at bounding box center [149, 213] width 255 height 24
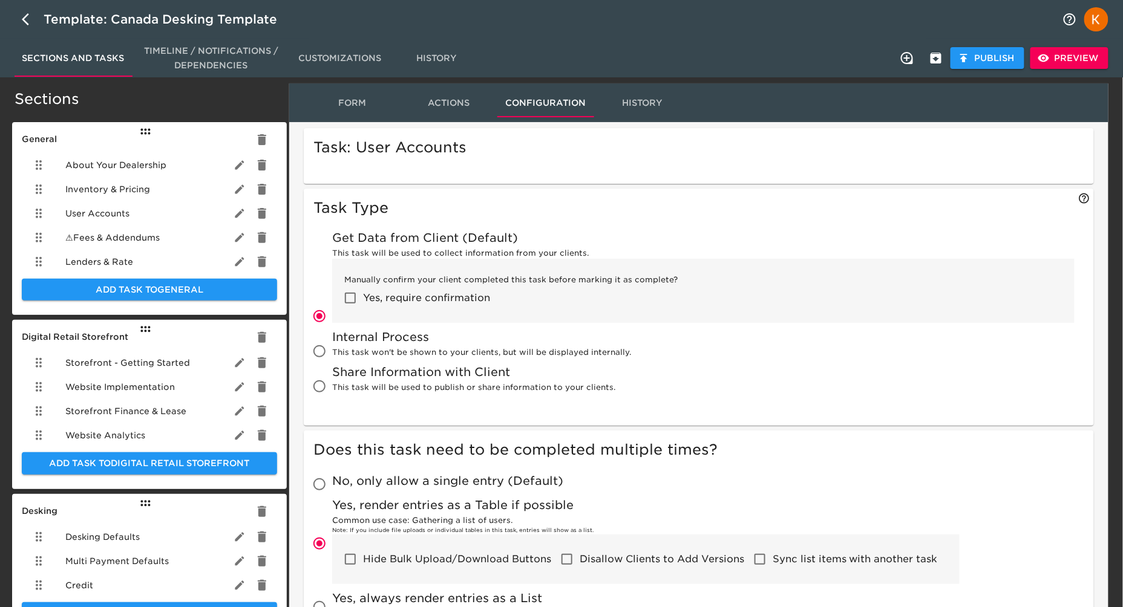
click at [129, 214] on span "User Accounts" at bounding box center [97, 214] width 64 height 12
click at [161, 288] on span "Add Task to General" at bounding box center [149, 290] width 236 height 15
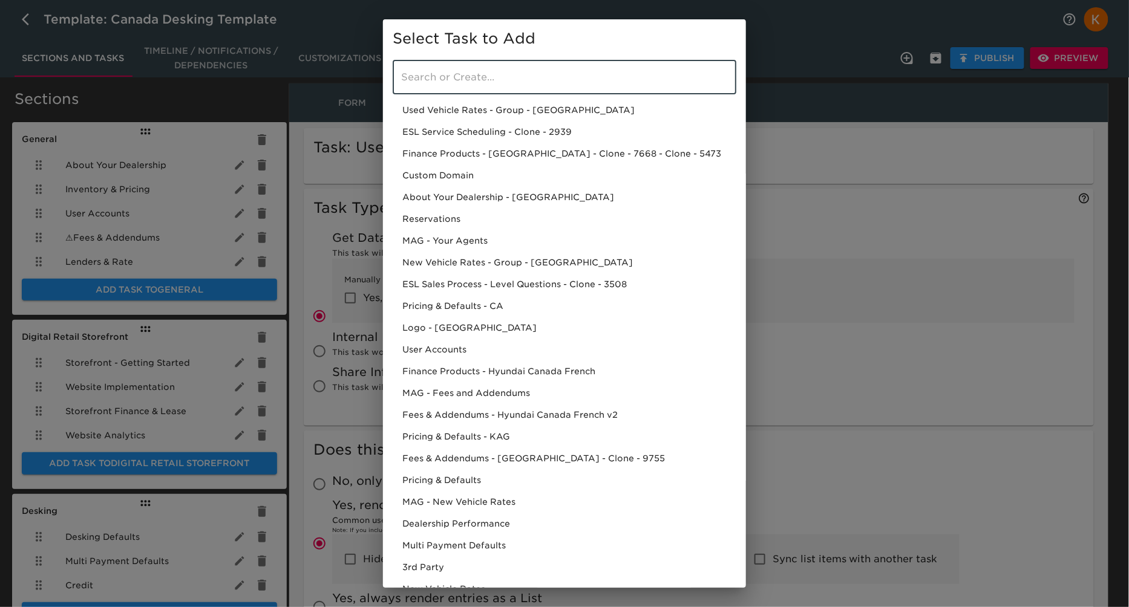
click at [475, 75] on input "search" at bounding box center [565, 78] width 344 height 34
click at [474, 68] on input "search" at bounding box center [565, 78] width 344 height 34
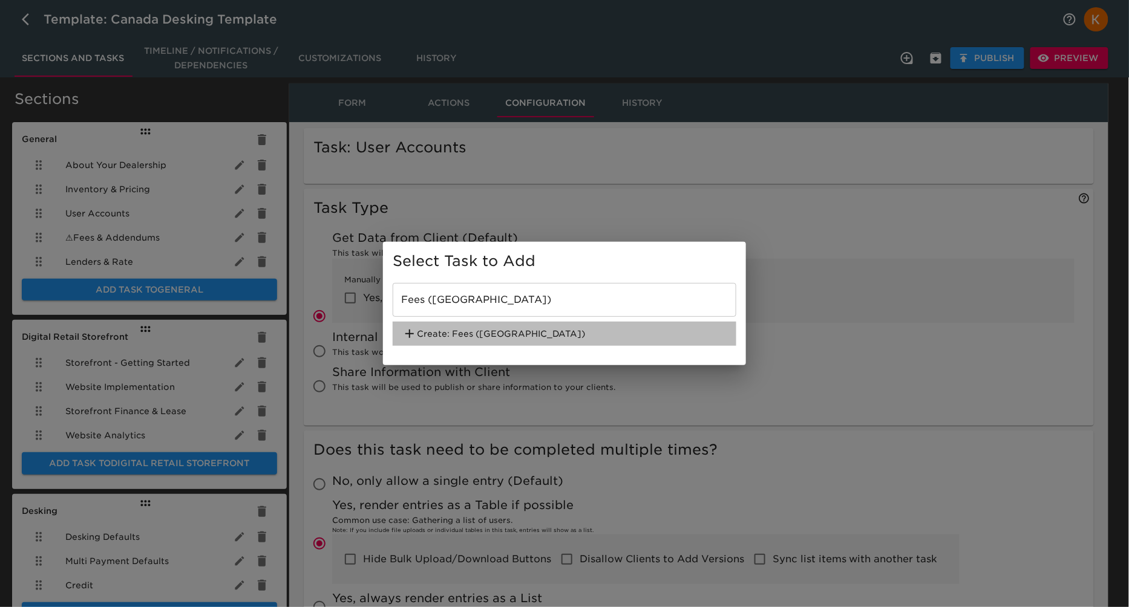
click at [474, 327] on div "Create: Fees (CA)" at bounding box center [565, 334] width 344 height 24
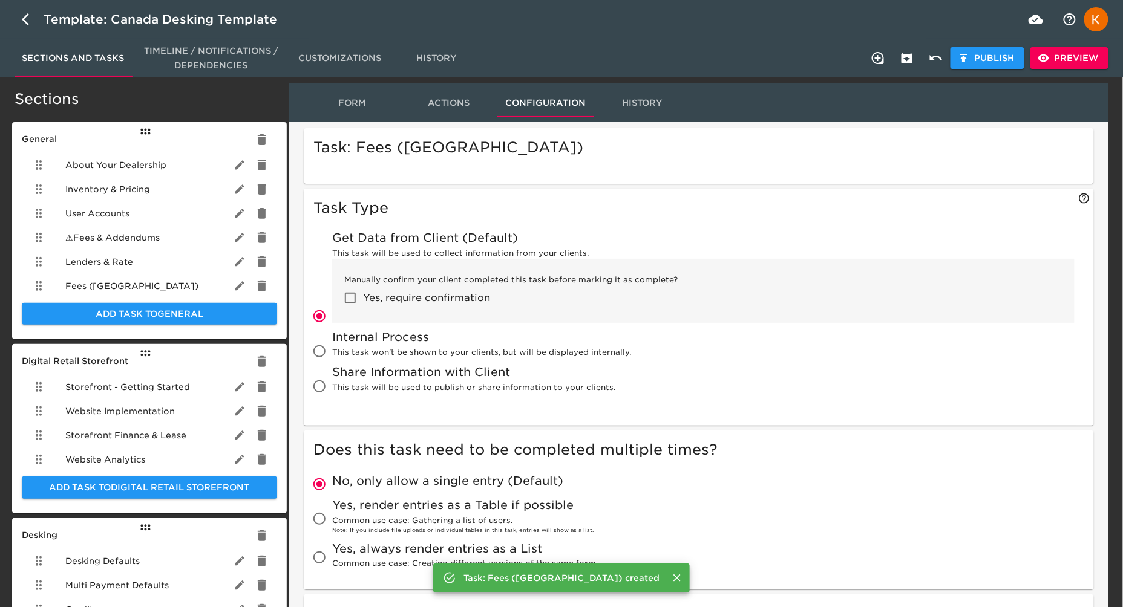
click at [118, 277] on div "Fees (CA)" at bounding box center [149, 286] width 255 height 24
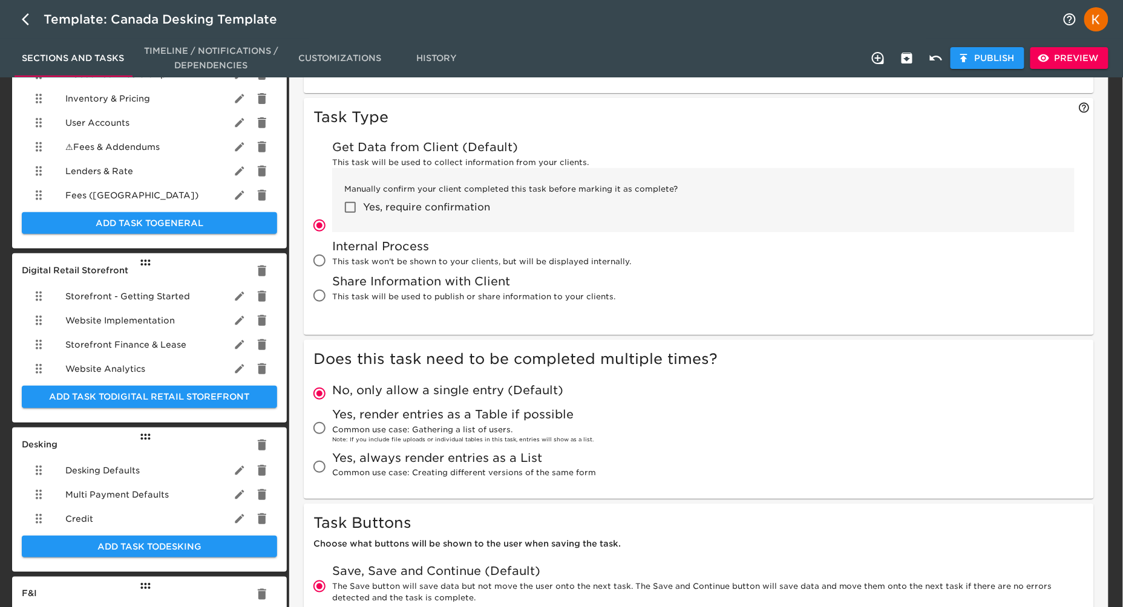
scroll to position [93, 0]
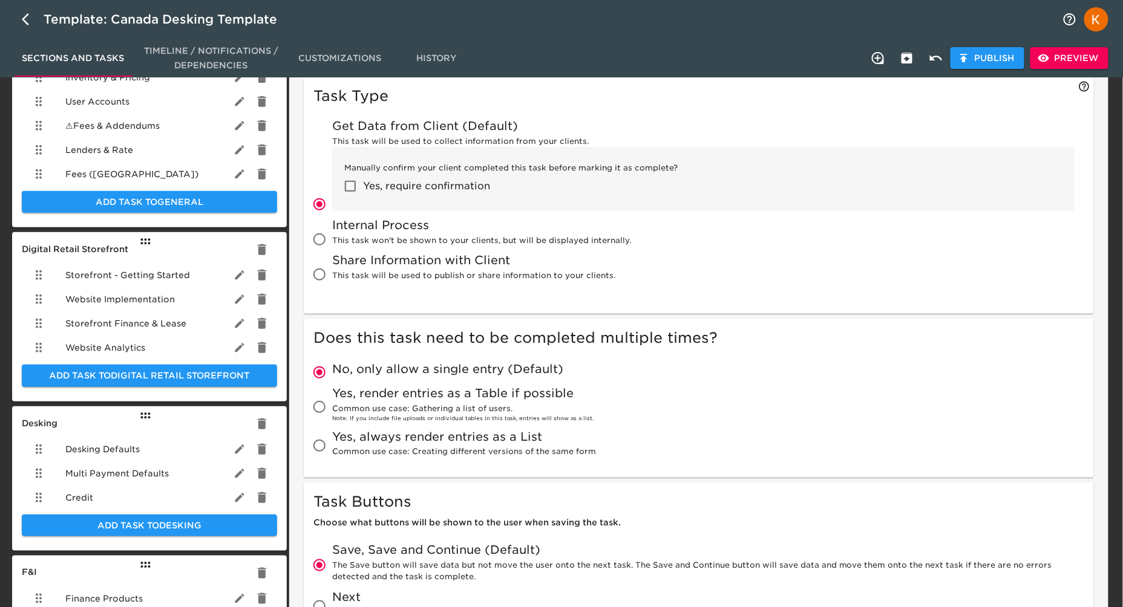
click at [456, 400] on div "Yes, render entries as a Table if possible Common use case: Gathering a list of…" at bounding box center [645, 403] width 627 height 37
click at [332, 400] on input "Yes, render entries as a Table if possible Common use case: Gathering a list of…" at bounding box center [319, 406] width 25 height 25
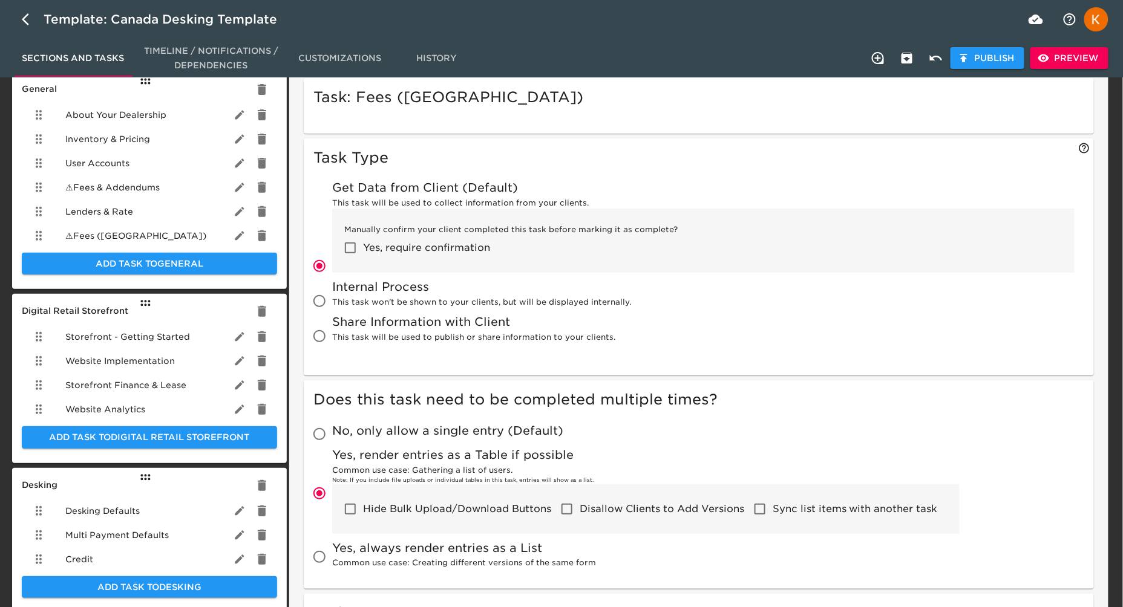
scroll to position [0, 0]
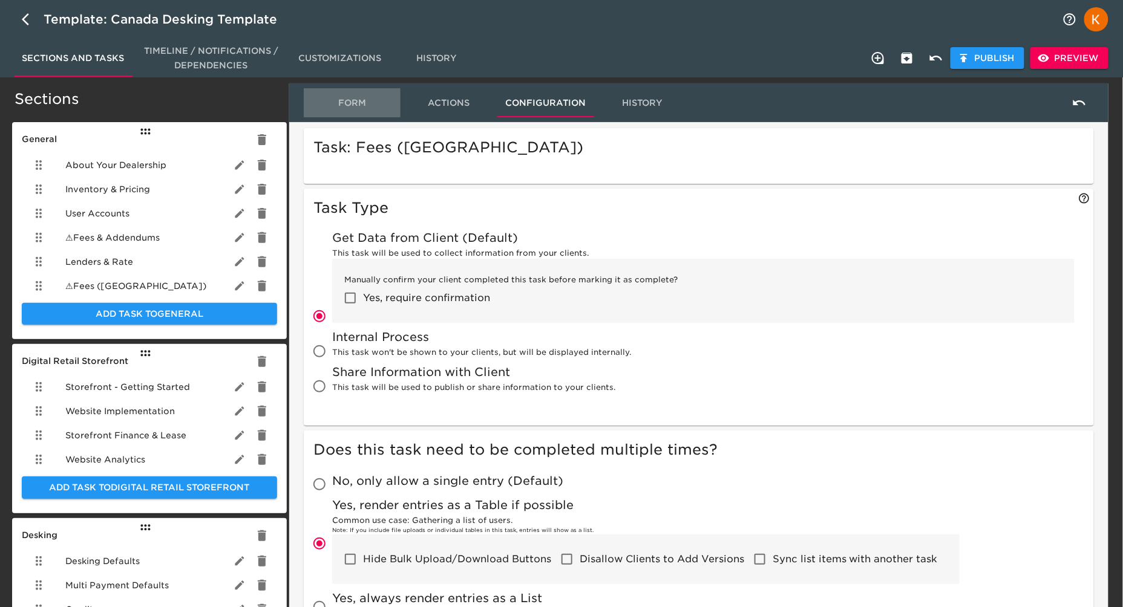
click at [347, 102] on span "Form" at bounding box center [352, 103] width 82 height 15
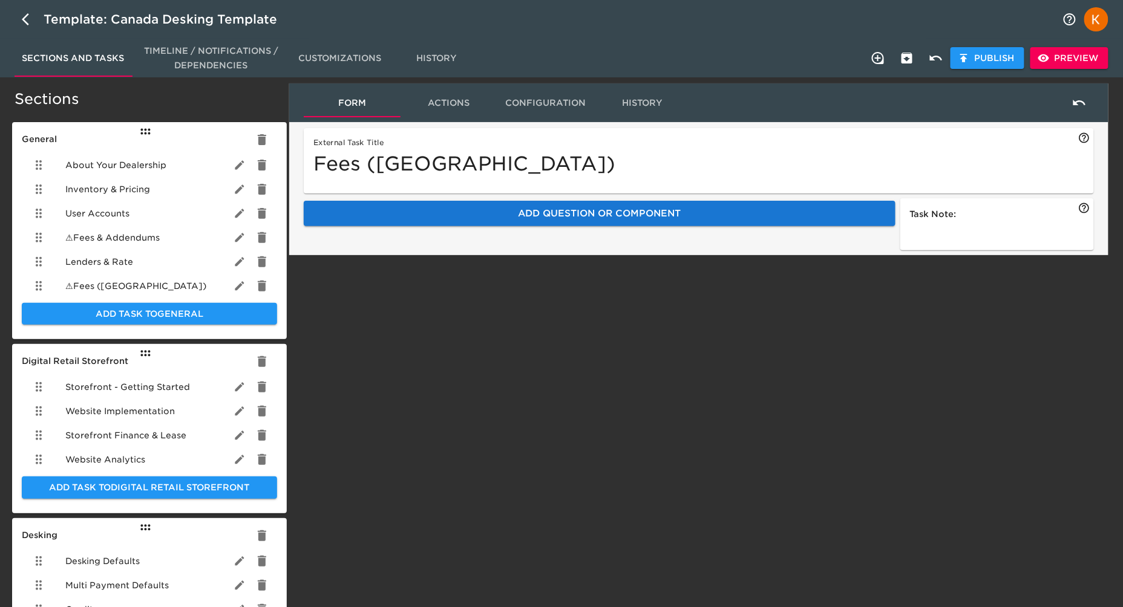
click at [497, 217] on span "Add Question or Component" at bounding box center [599, 214] width 565 height 16
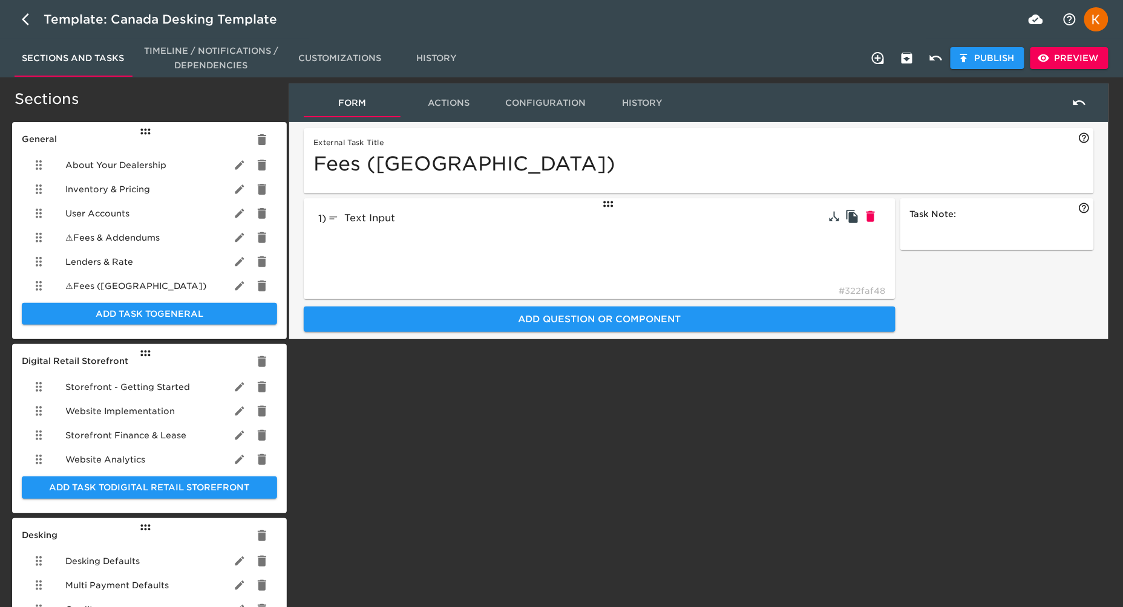
click at [466, 254] on div "1 ) Text Input textInput # 322faf48" at bounding box center [600, 248] width 592 height 101
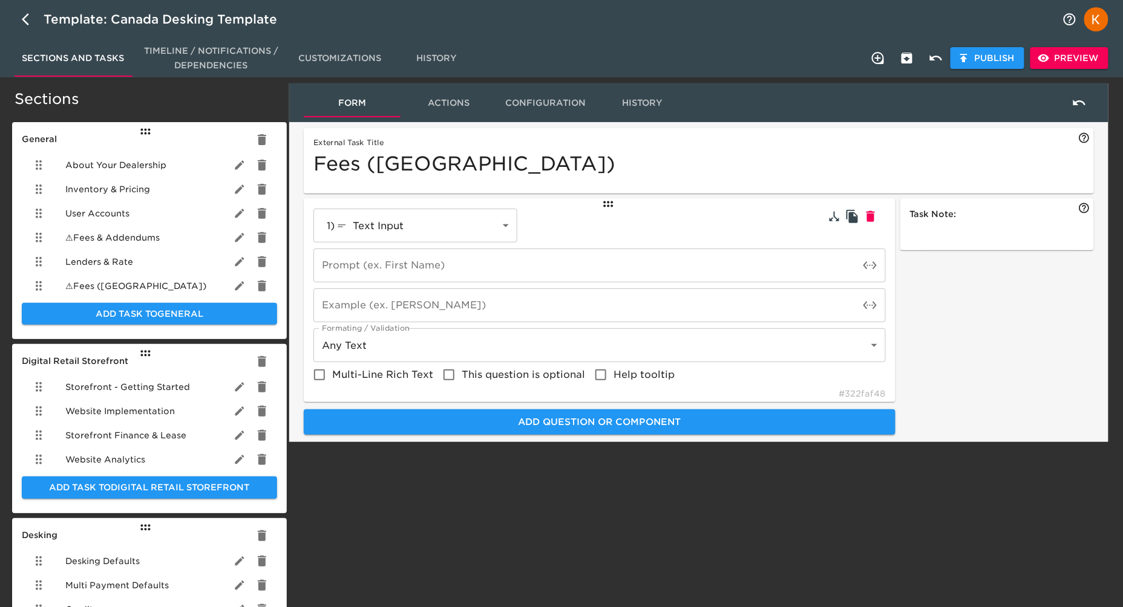
click at [471, 260] on input "text" at bounding box center [586, 266] width 546 height 34
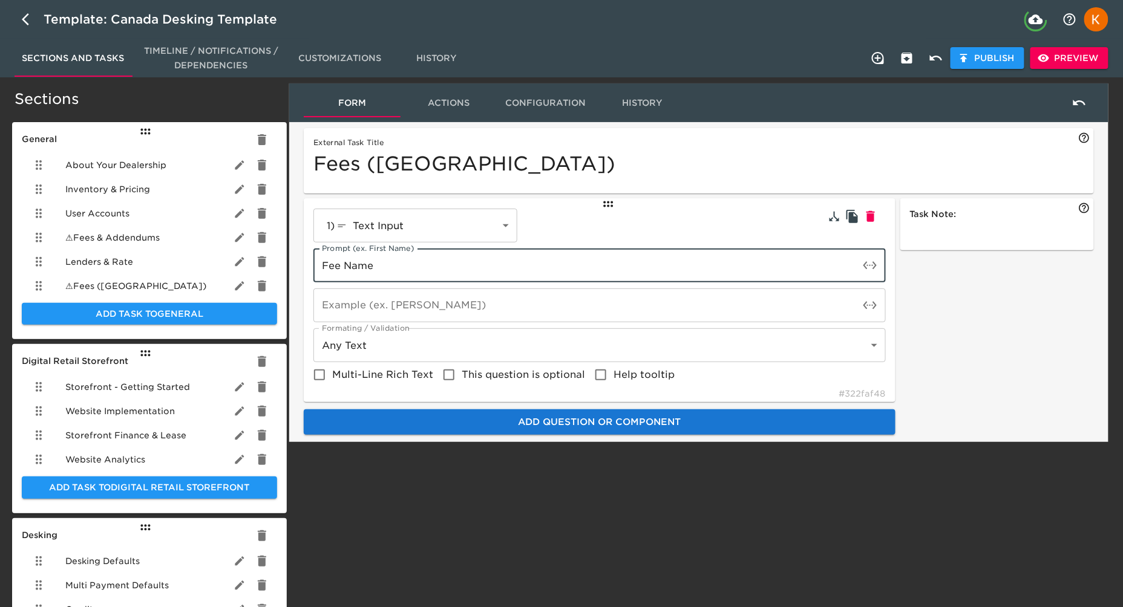
click at [439, 423] on span "Add Question or Component" at bounding box center [599, 422] width 565 height 16
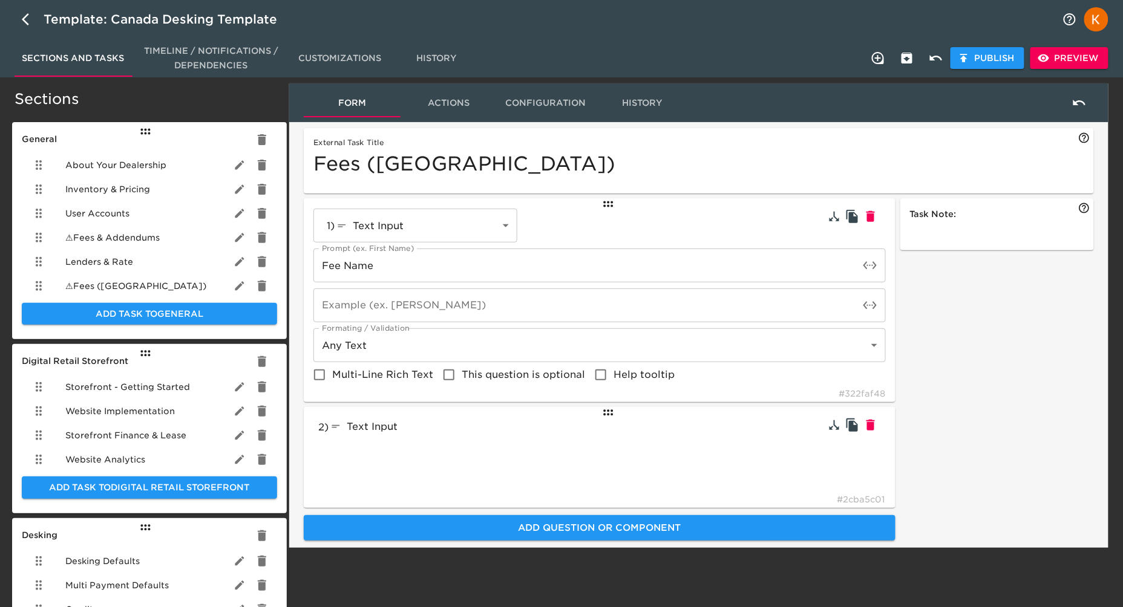
click at [417, 437] on div "2 ) Text Input textInput # 2cba5c01" at bounding box center [600, 457] width 592 height 101
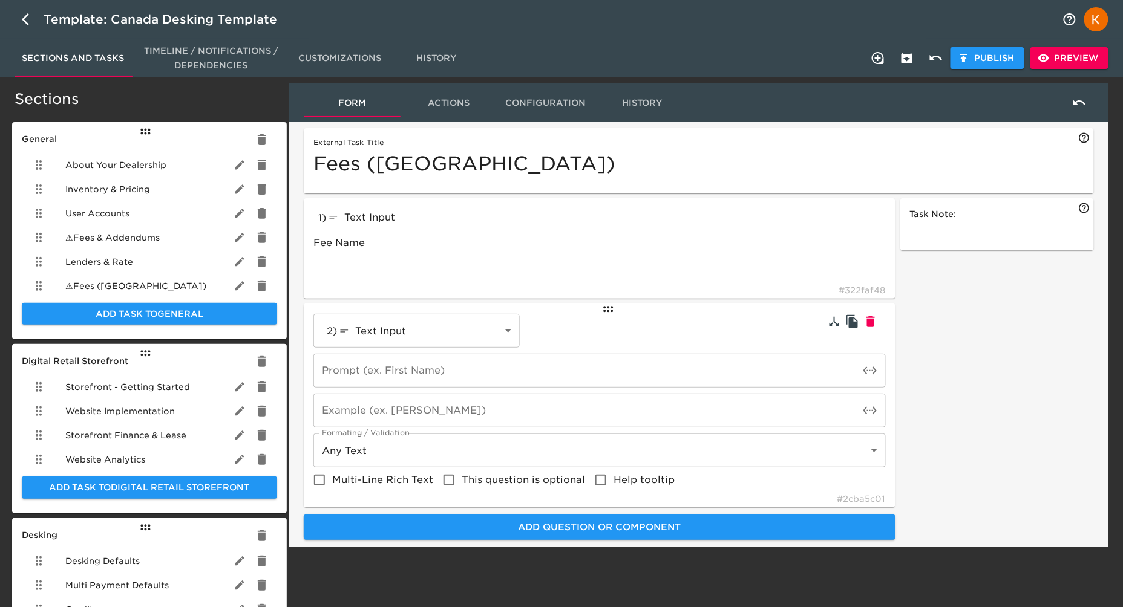
click at [386, 344] on body "Template: Canada Desking Template Sections and Tasks Timeline / Notifications /…" at bounding box center [561, 400] width 1123 height 800
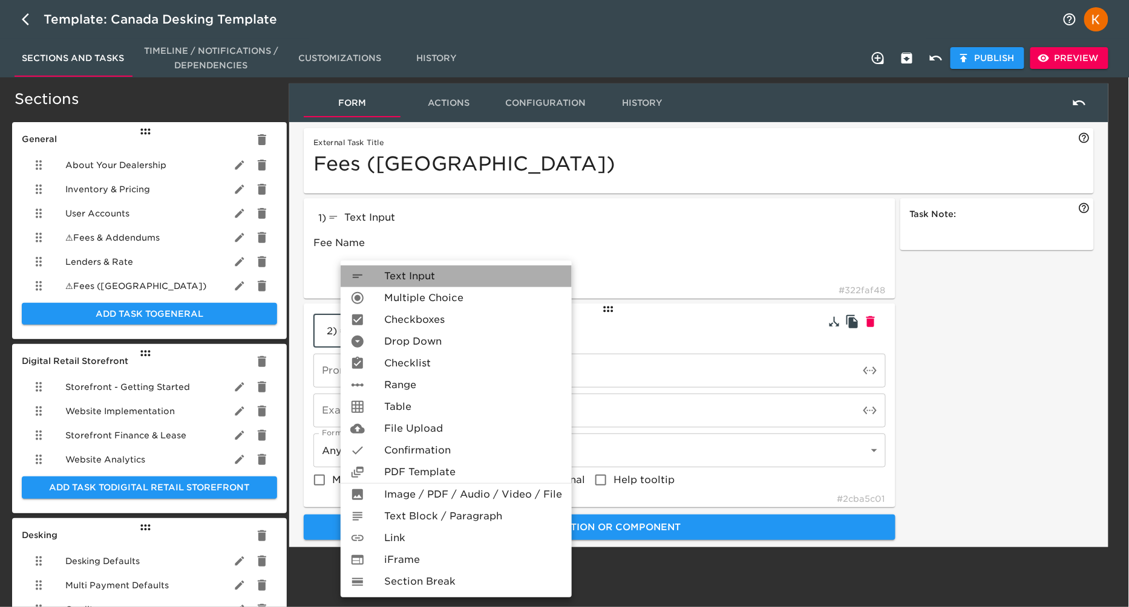
click at [410, 275] on span "Text Input" at bounding box center [409, 276] width 51 height 15
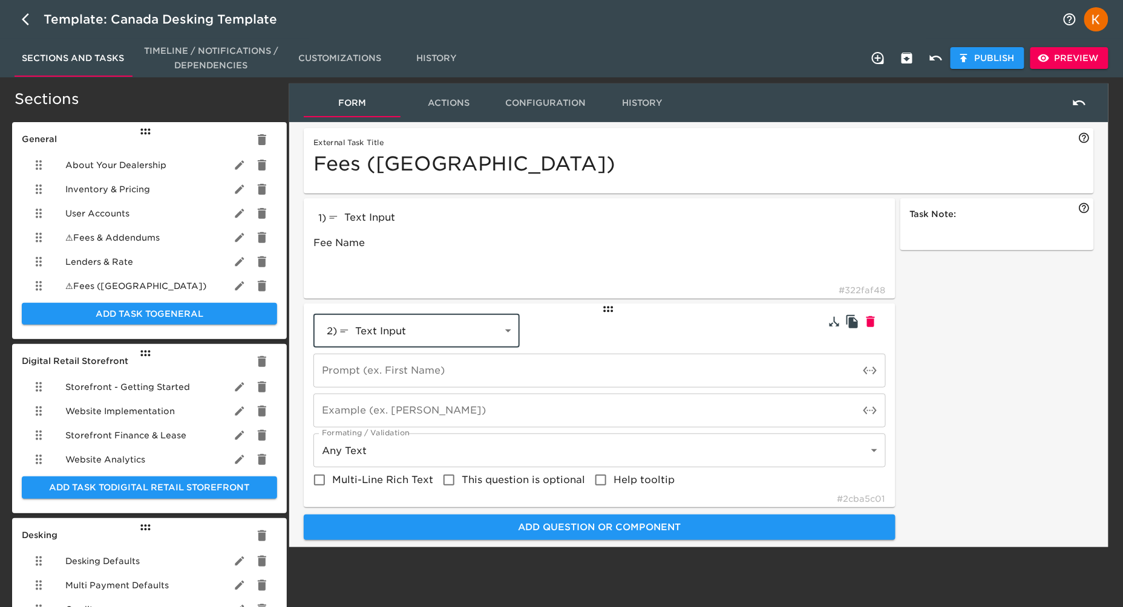
click at [381, 374] on input "text" at bounding box center [586, 371] width 546 height 34
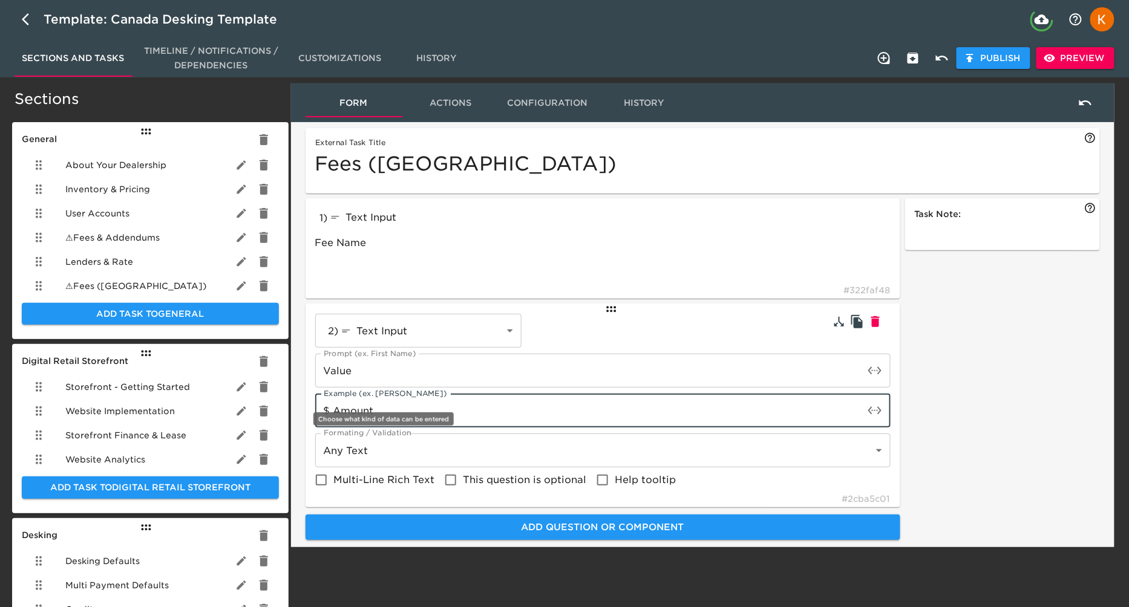
click at [413, 463] on body "Template: Canada Desking Template Sections and Tasks Timeline / Notifications /…" at bounding box center [564, 400] width 1129 height 800
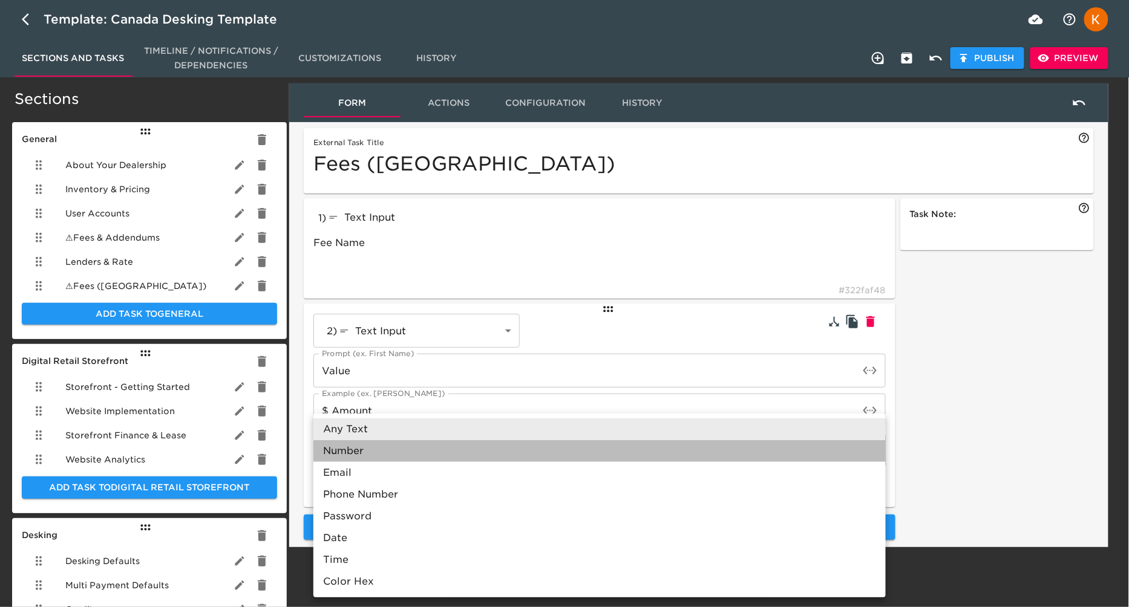
click at [342, 447] on li "Number" at bounding box center [599, 451] width 572 height 22
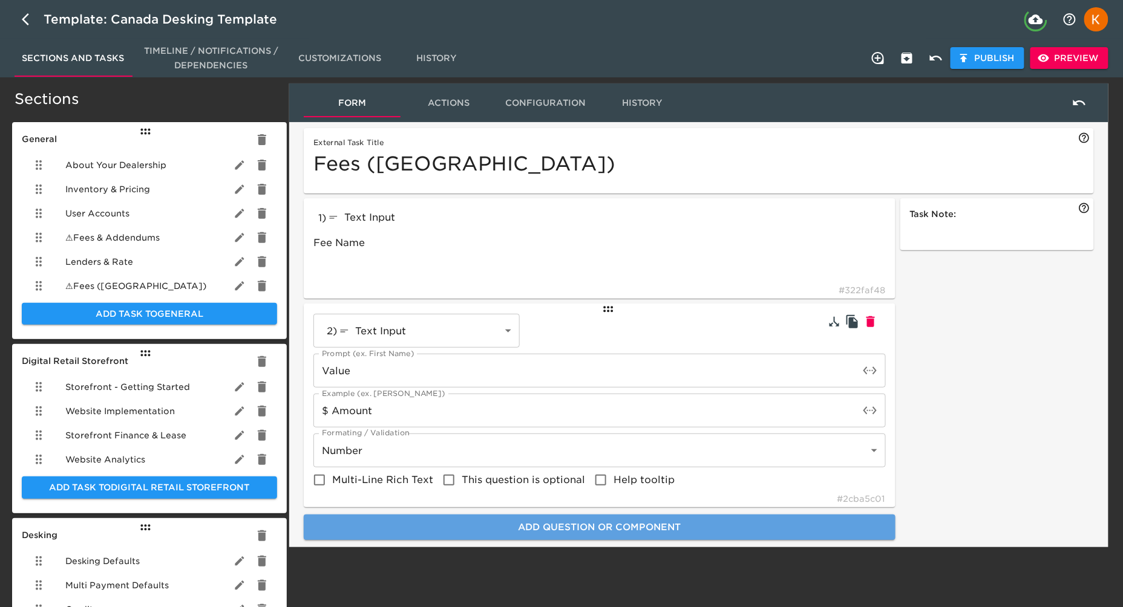
click at [424, 531] on span "Add Question or Component" at bounding box center [599, 528] width 565 height 16
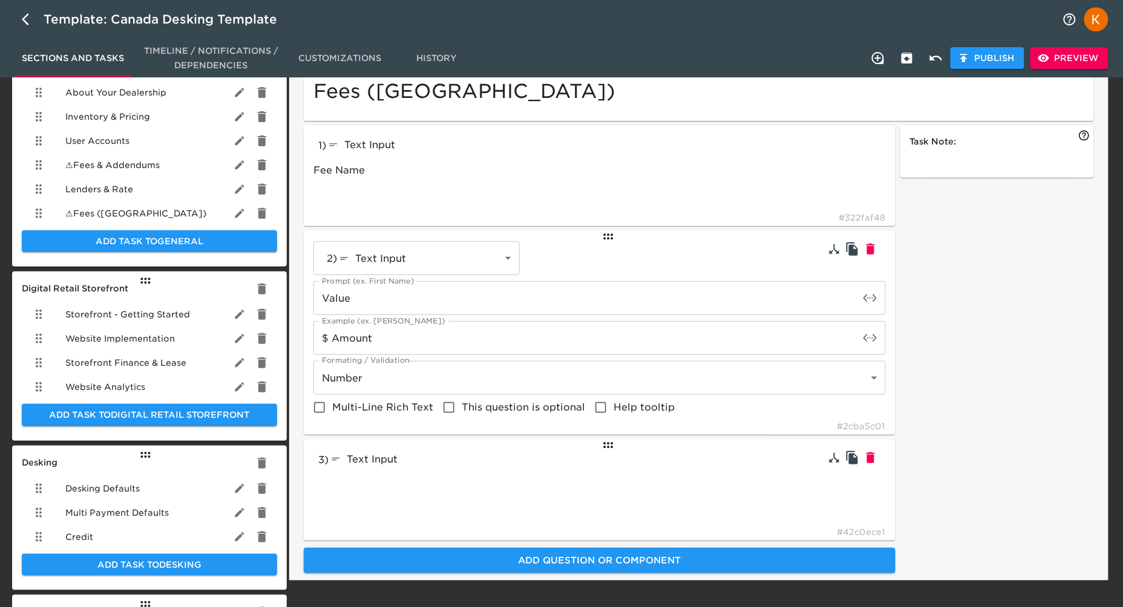
scroll to position [128, 0]
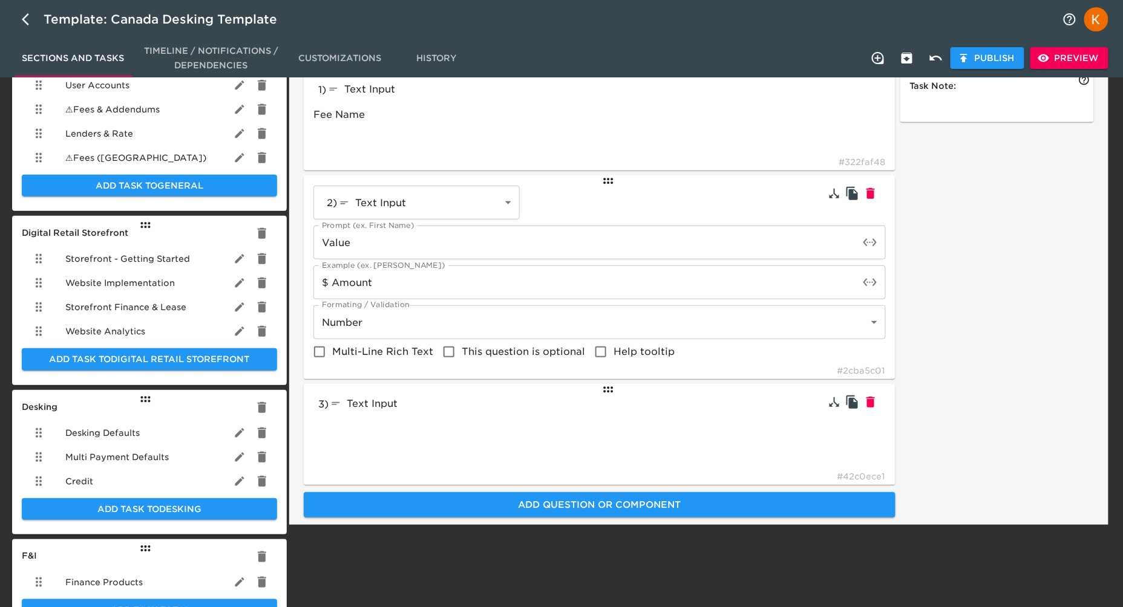
click at [458, 409] on div "Text Input" at bounding box center [418, 403] width 178 height 19
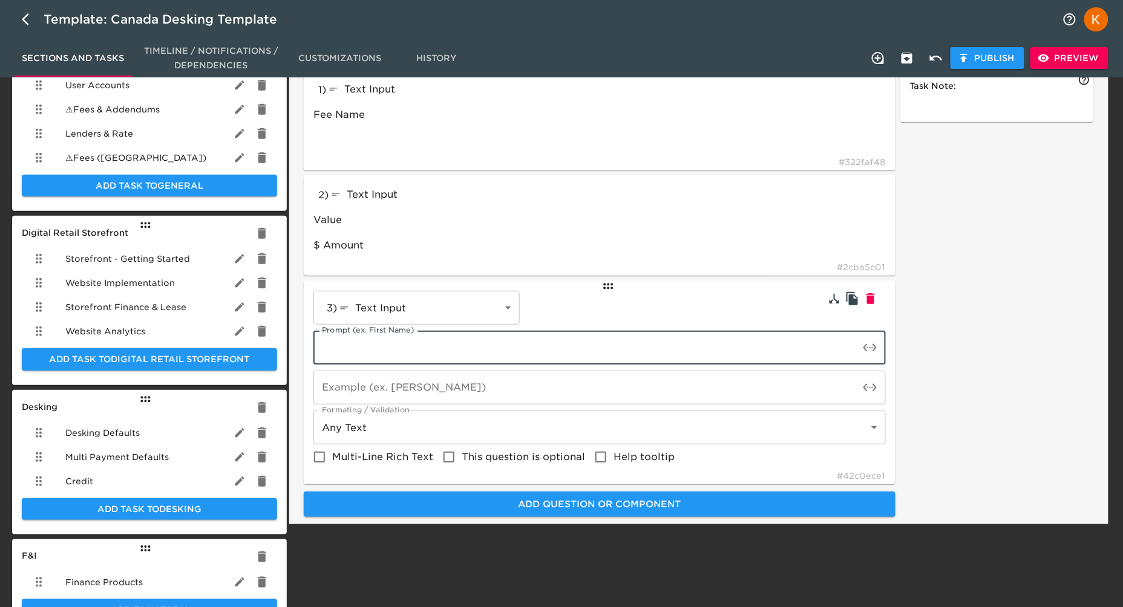
click at [410, 336] on input "text" at bounding box center [586, 348] width 546 height 34
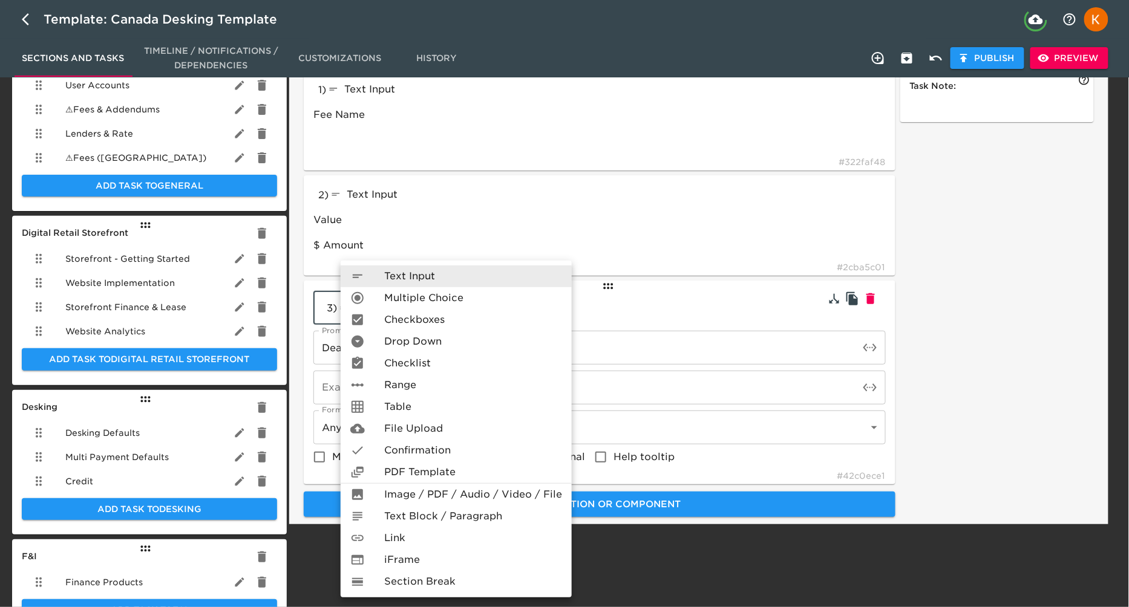
click at [429, 306] on body "Template: Canada Desking Template Sections and Tasks Timeline / Notifications /…" at bounding box center [564, 272] width 1129 height 800
click at [414, 337] on span "Drop Down" at bounding box center [412, 342] width 57 height 15
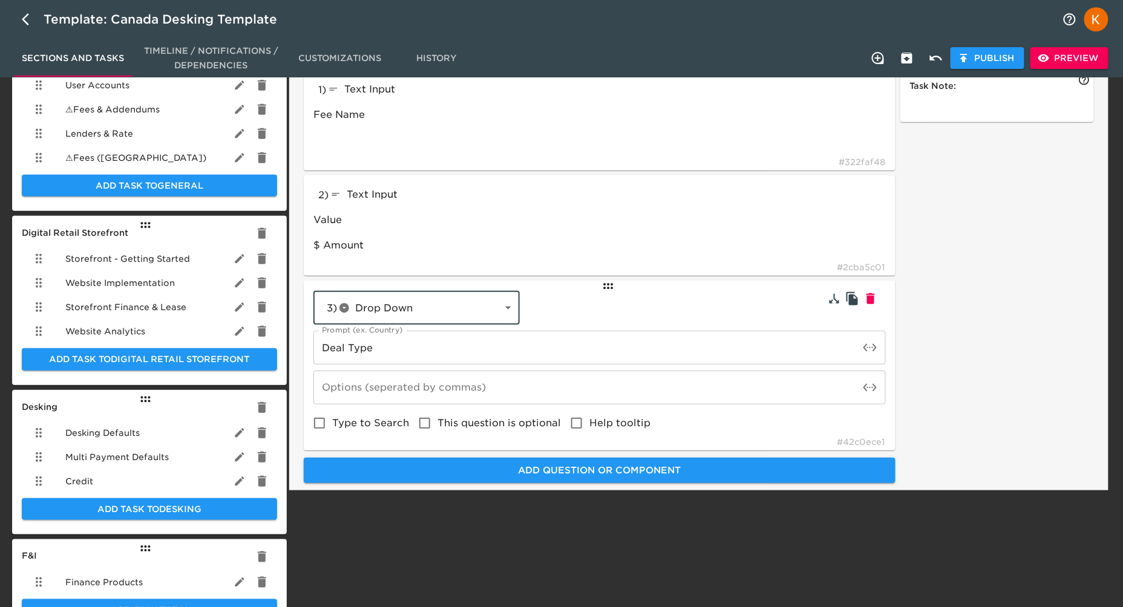
click at [393, 407] on div "3 ) Drop Down dropdown ​ Prompt (ex. Country) Deal Type Prompt (ex. Country) Op…" at bounding box center [599, 363] width 572 height 145
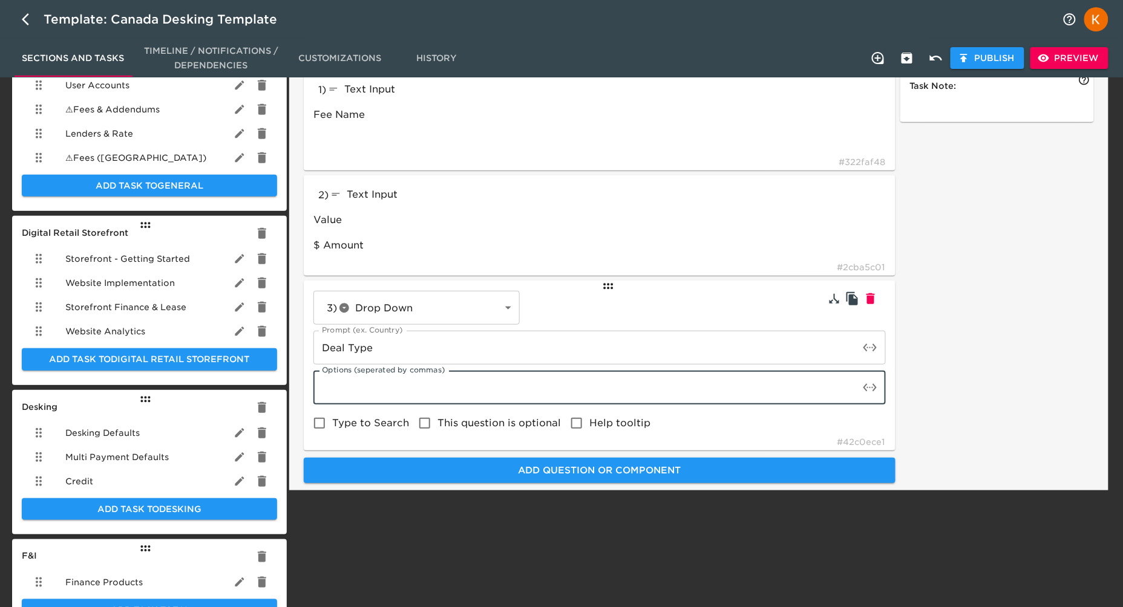
click at [394, 394] on input "text" at bounding box center [586, 388] width 546 height 34
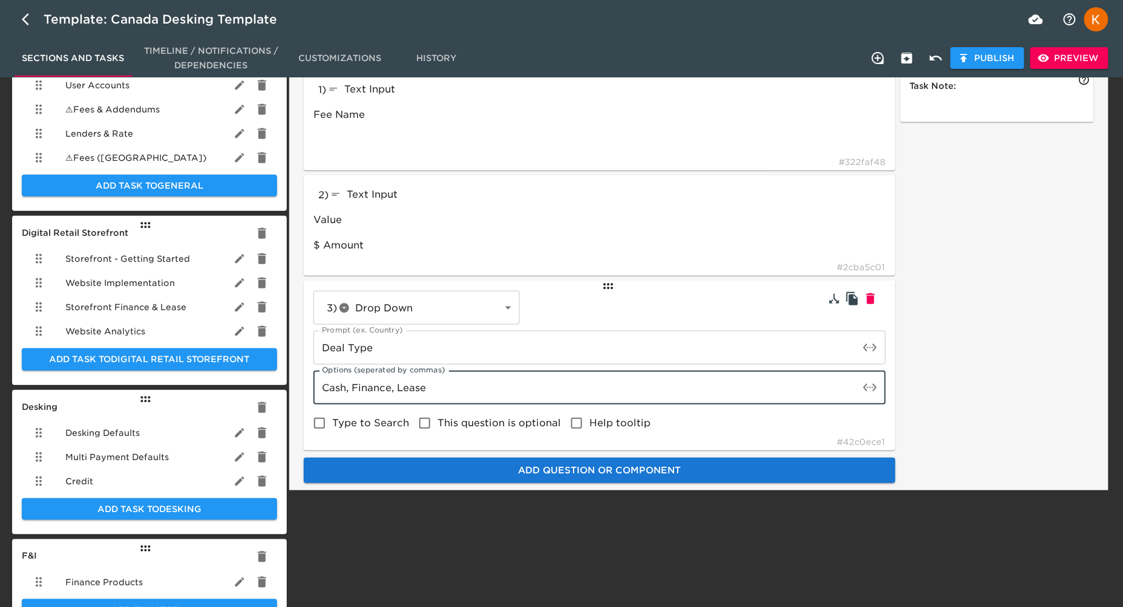
click at [483, 467] on span "Add Question or Component" at bounding box center [599, 471] width 565 height 16
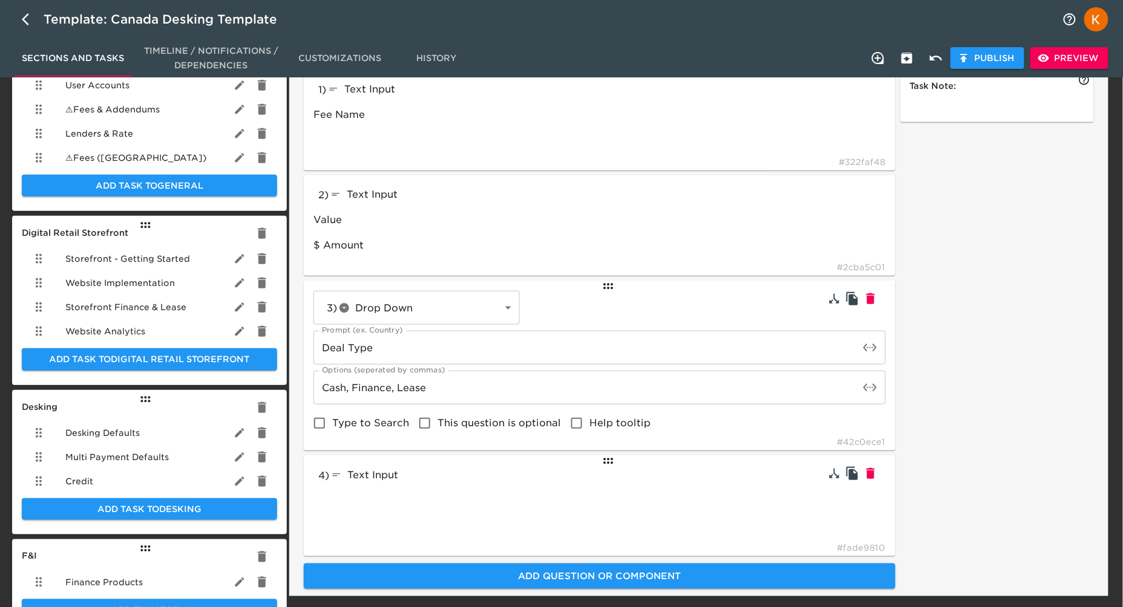
click at [449, 479] on div "Text Input" at bounding box center [418, 475] width 178 height 19
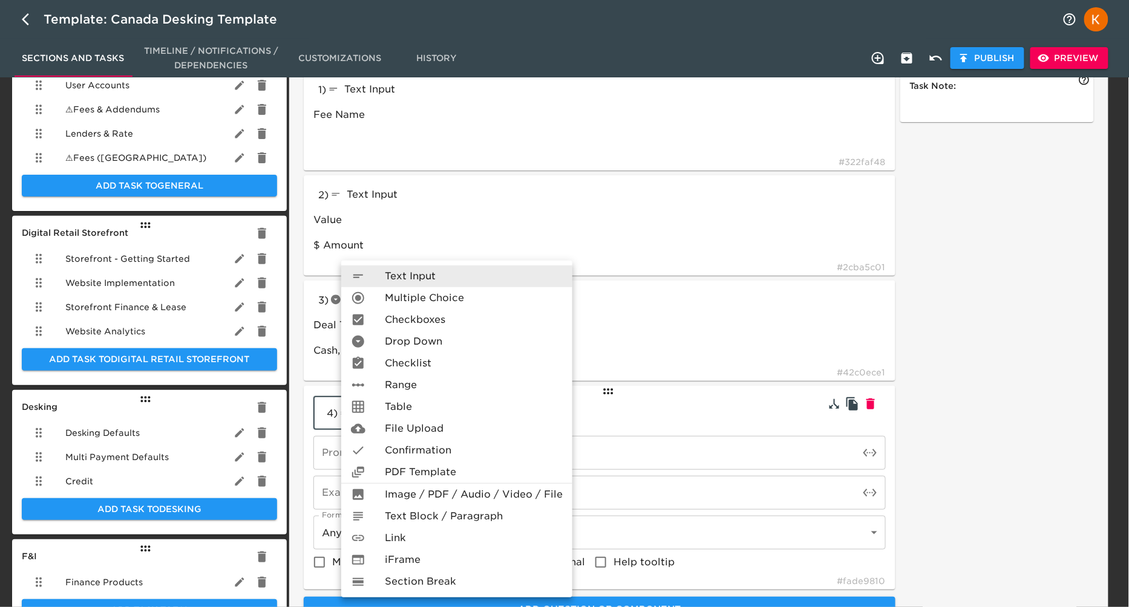
click at [391, 424] on body "Template: Canada Desking Template Sections and Tasks Timeline / Notifications /…" at bounding box center [564, 272] width 1129 height 800
click at [415, 298] on span "Multiple Choice" at bounding box center [424, 298] width 79 height 15
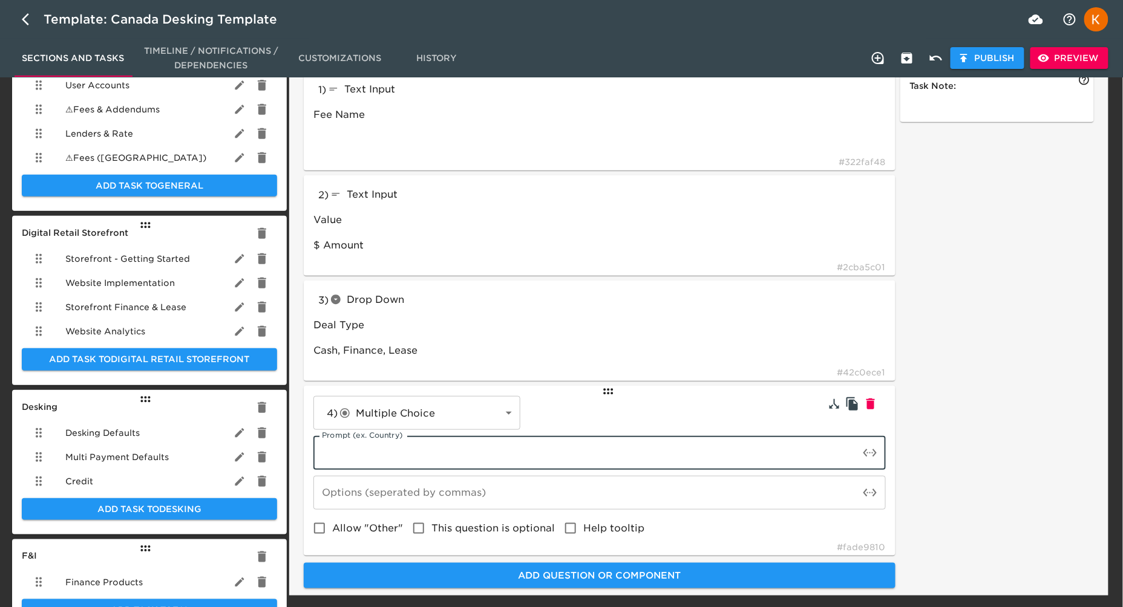
click at [399, 457] on input "text" at bounding box center [586, 453] width 546 height 34
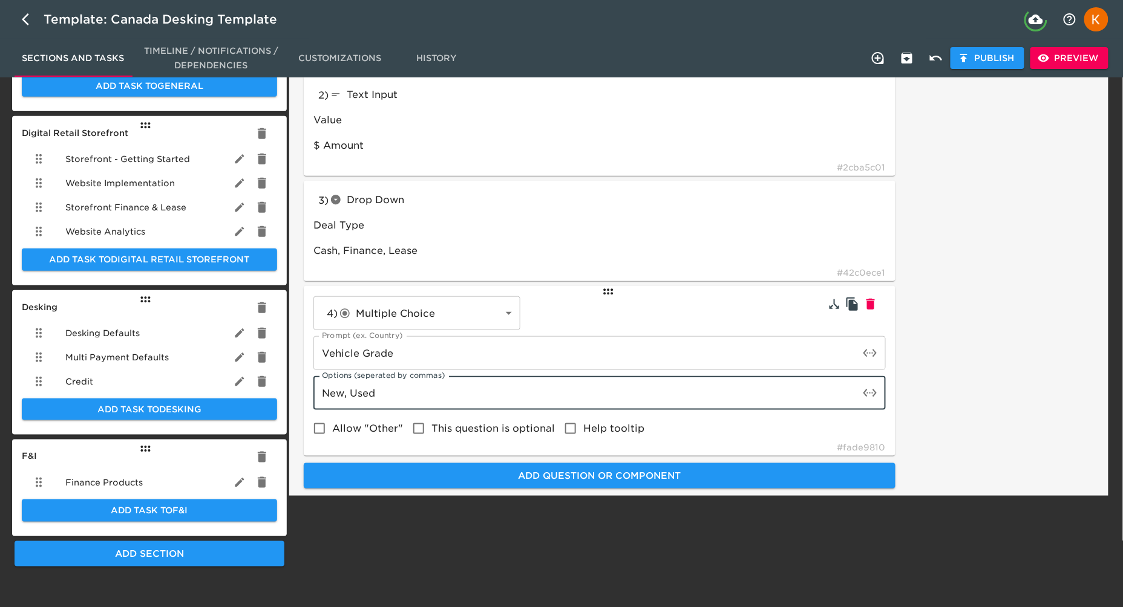
scroll to position [231, 0]
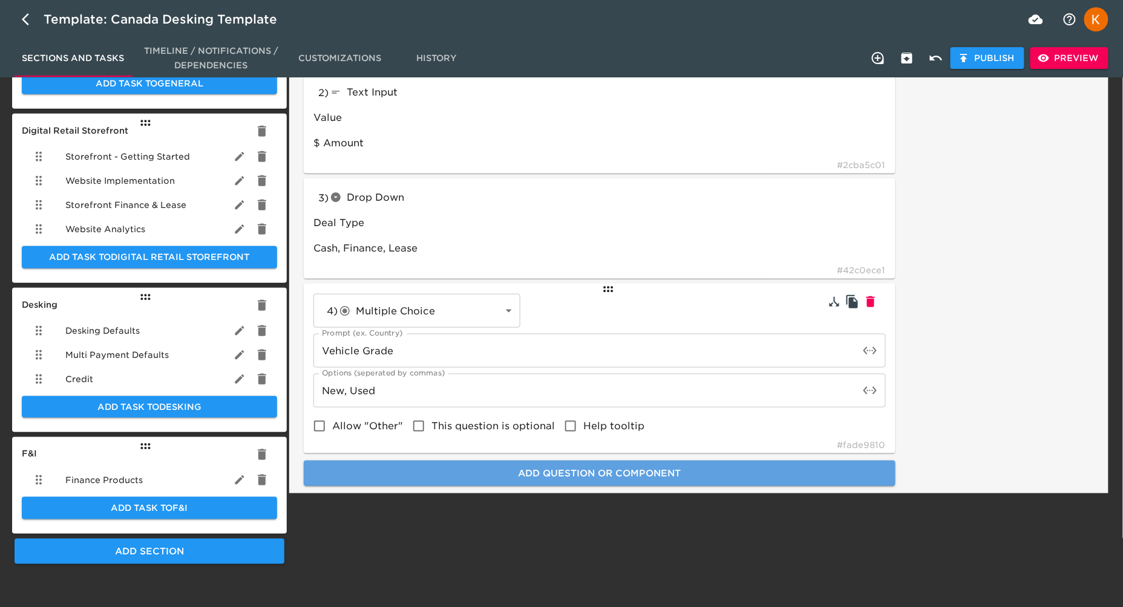
click at [533, 461] on button "Add Question or Component" at bounding box center [600, 473] width 592 height 25
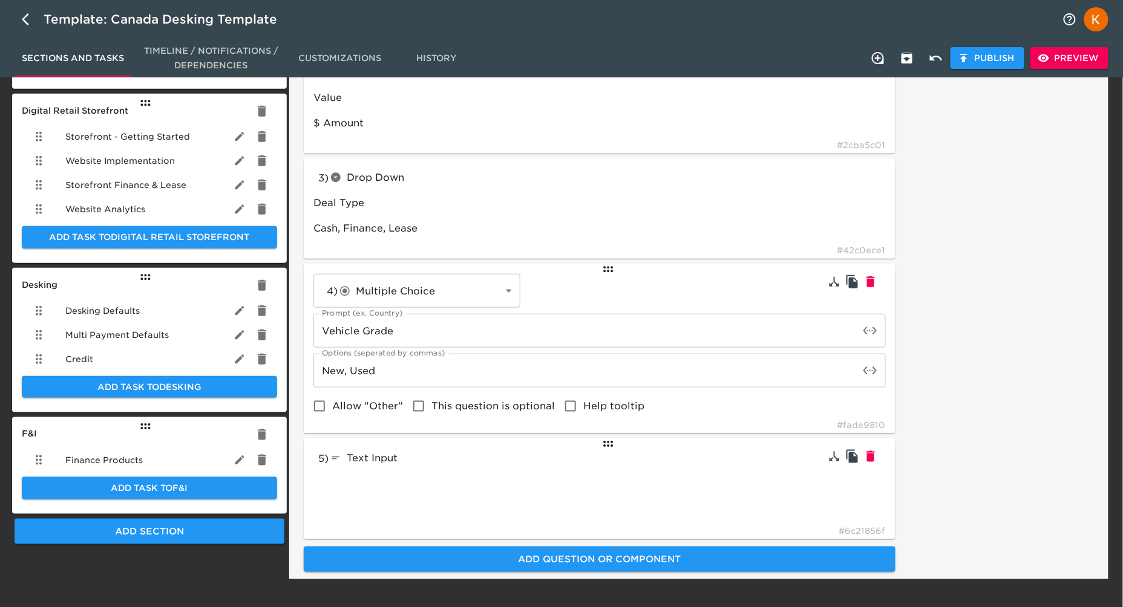
scroll to position [263, 0]
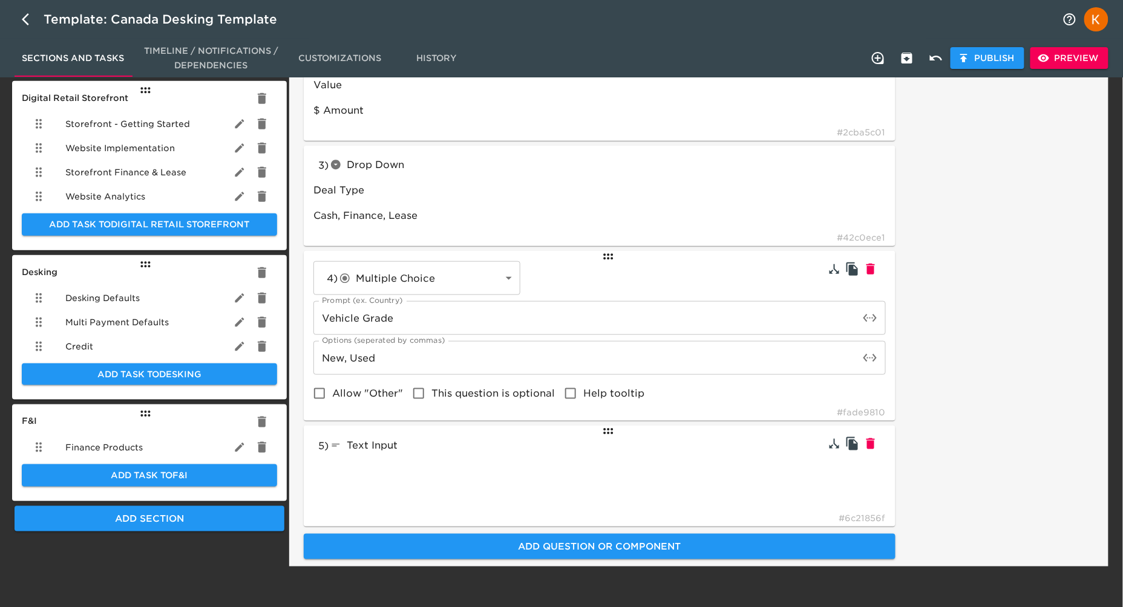
click at [398, 444] on span "Text Input" at bounding box center [372, 445] width 51 height 11
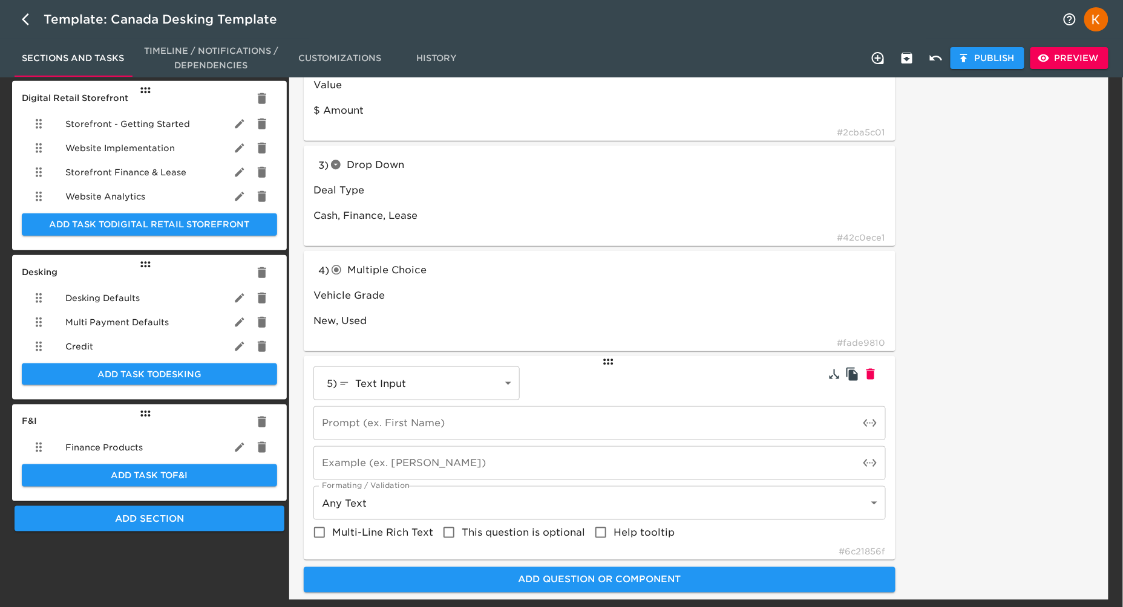
click at [410, 416] on input "text" at bounding box center [586, 424] width 546 height 34
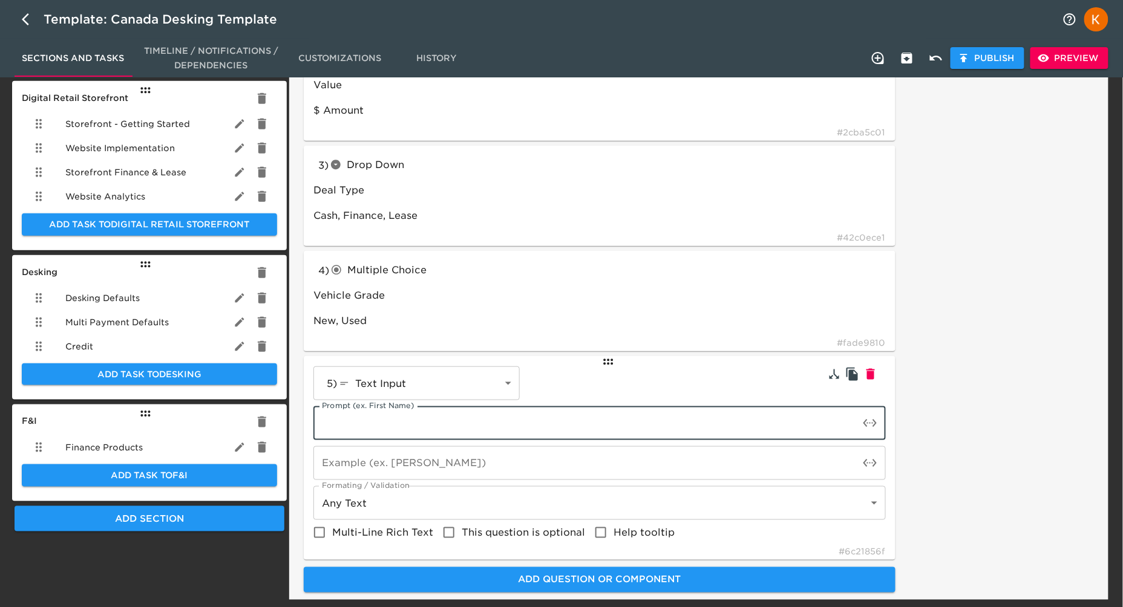
scroll to position [264, 0]
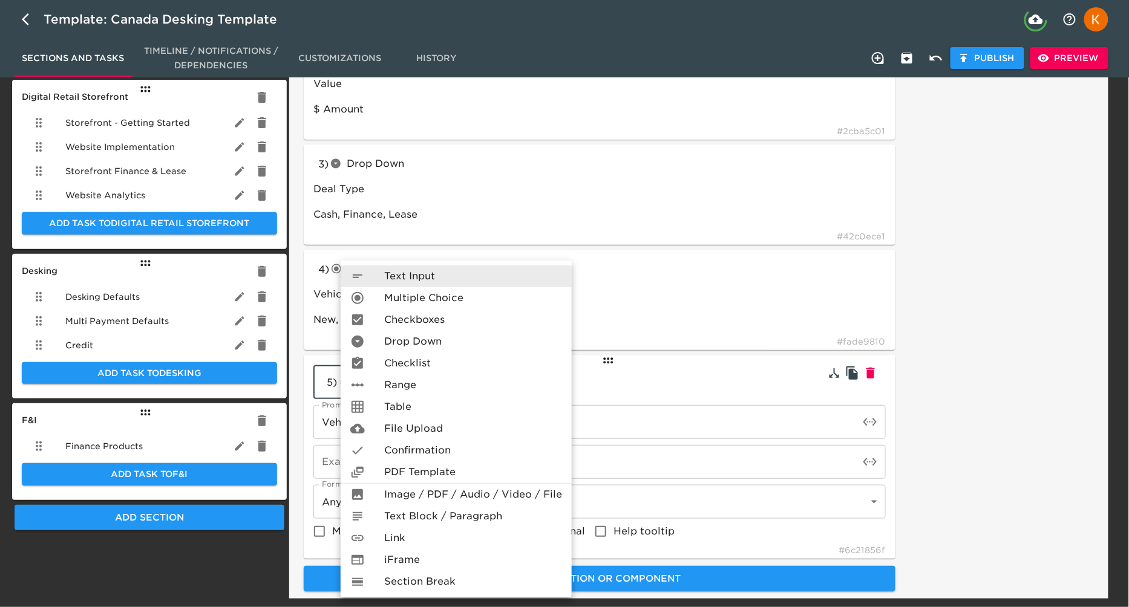
click at [386, 378] on body "Template: Canada Desking Template Sections and Tasks Timeline / Notifications /…" at bounding box center [564, 169] width 1129 height 866
click at [416, 304] on span "Multiple Choice" at bounding box center [423, 298] width 79 height 15
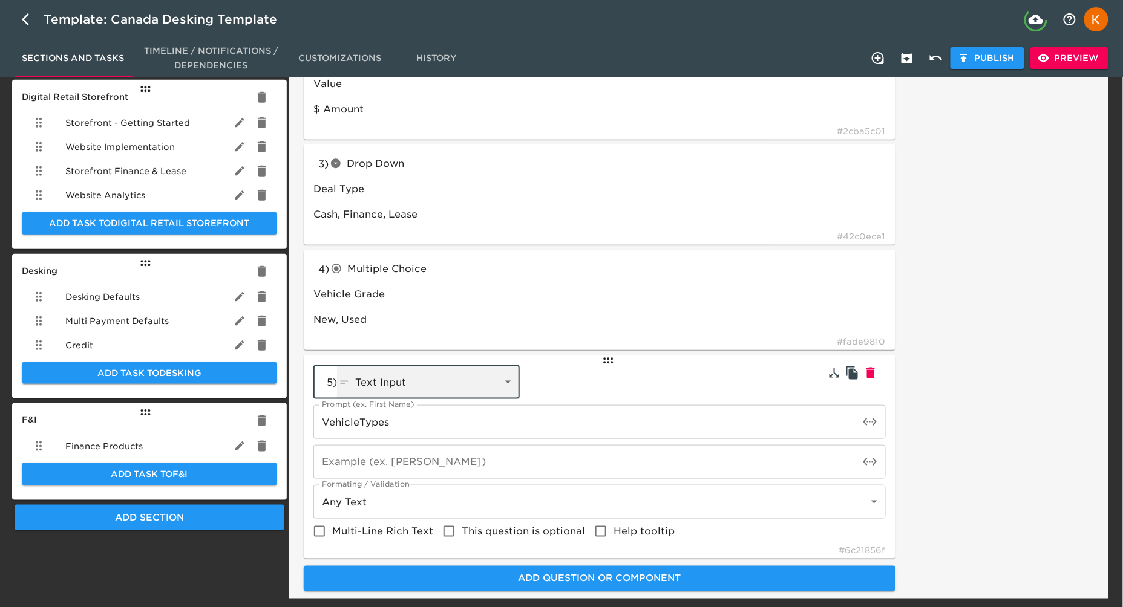
scroll to position [263, 0]
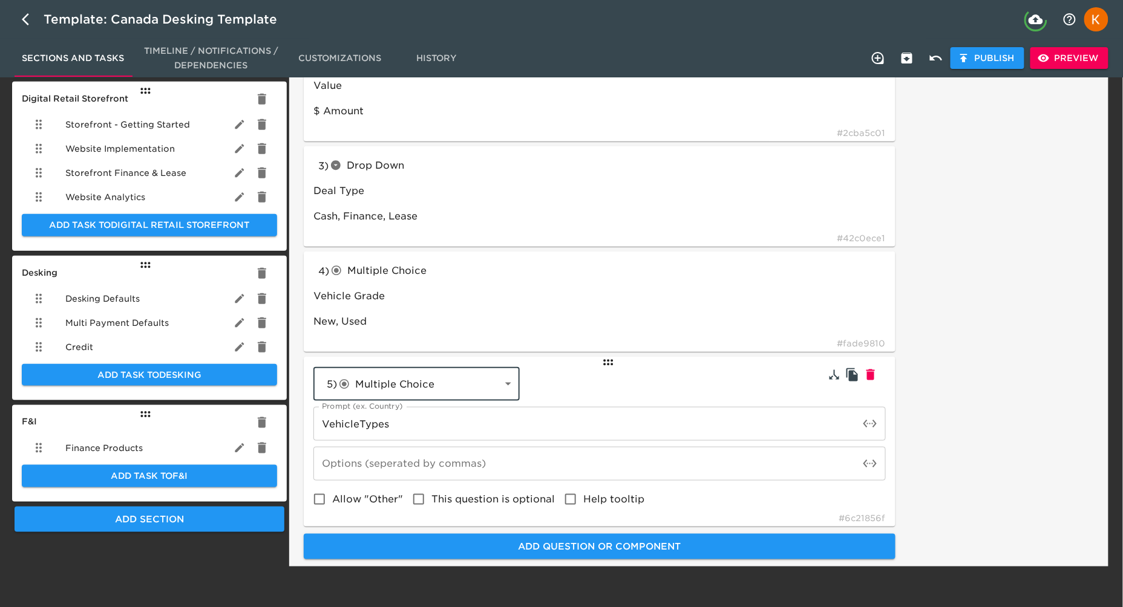
click at [382, 468] on input "text" at bounding box center [586, 464] width 546 height 34
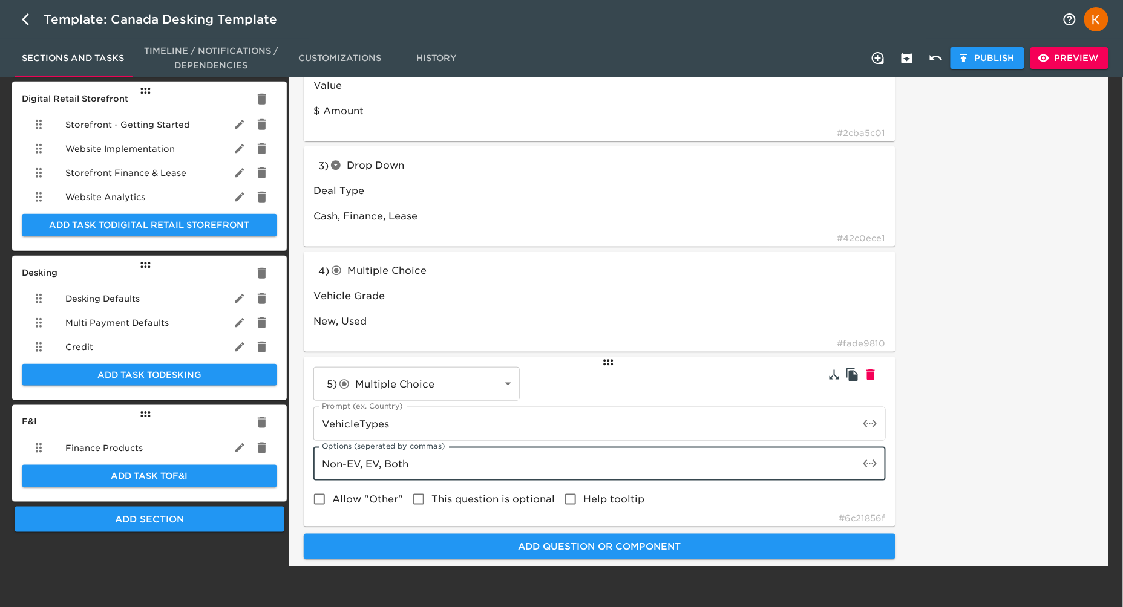
click at [998, 314] on div "Task Note:" at bounding box center [997, 248] width 199 height 631
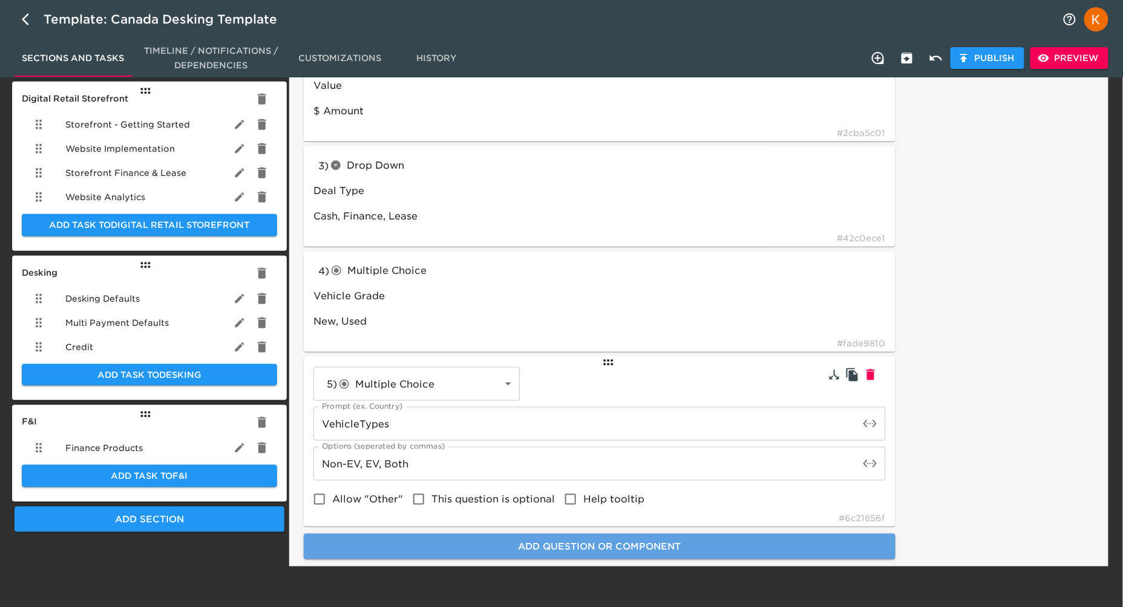
click at [647, 541] on span "Add Question or Component" at bounding box center [599, 547] width 565 height 16
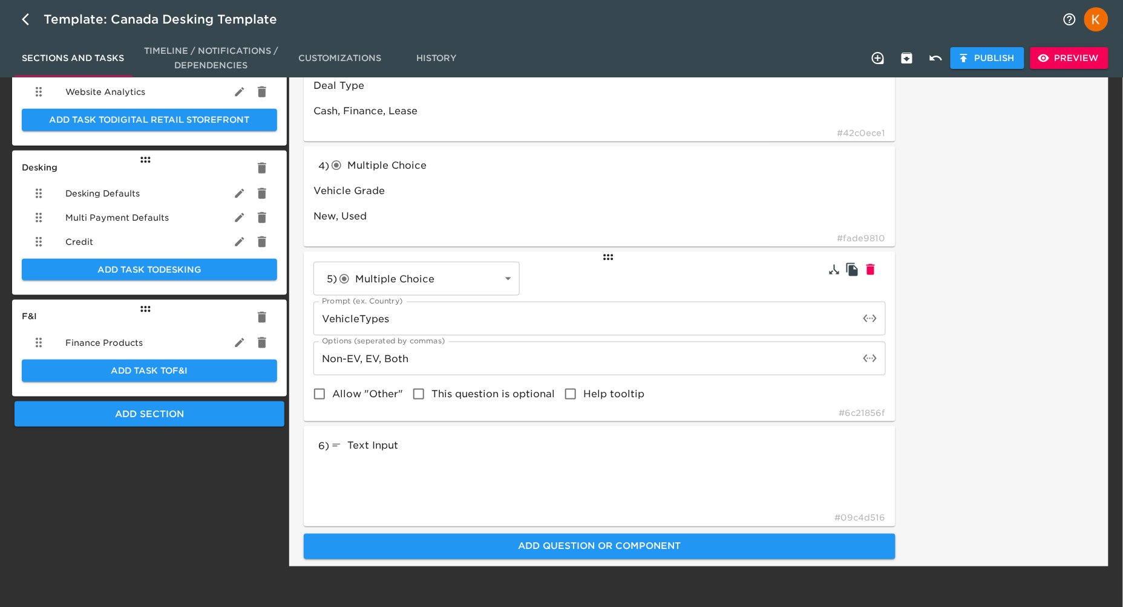
scroll to position [367, 0]
click at [498, 316] on input "VehicleTypes" at bounding box center [586, 320] width 546 height 34
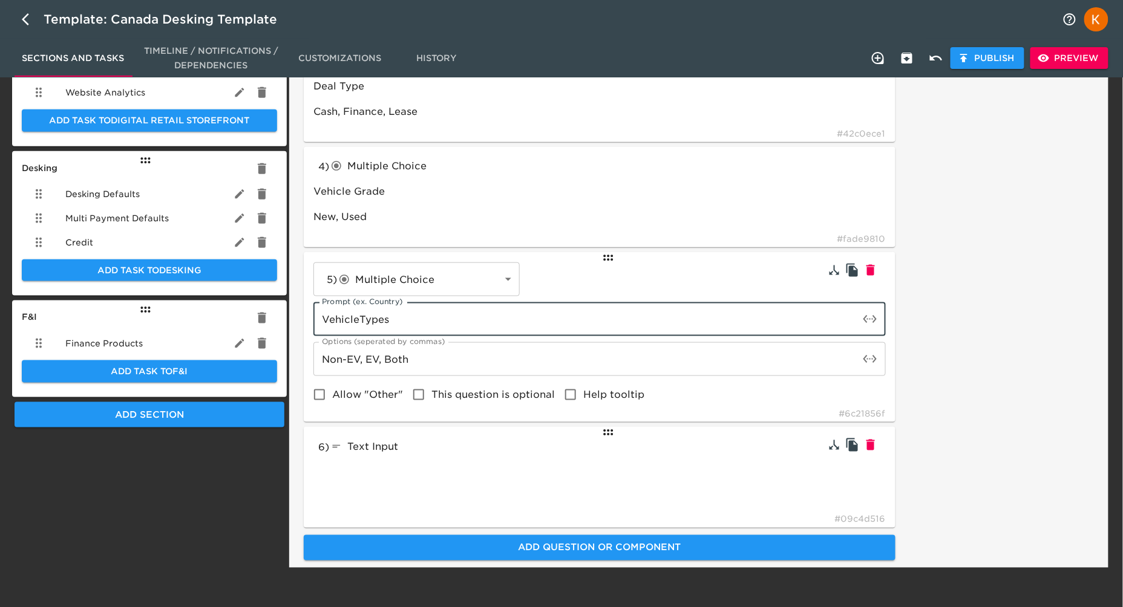
click at [523, 458] on div "6 ) Text Input textInput # 09c4d516" at bounding box center [600, 477] width 592 height 101
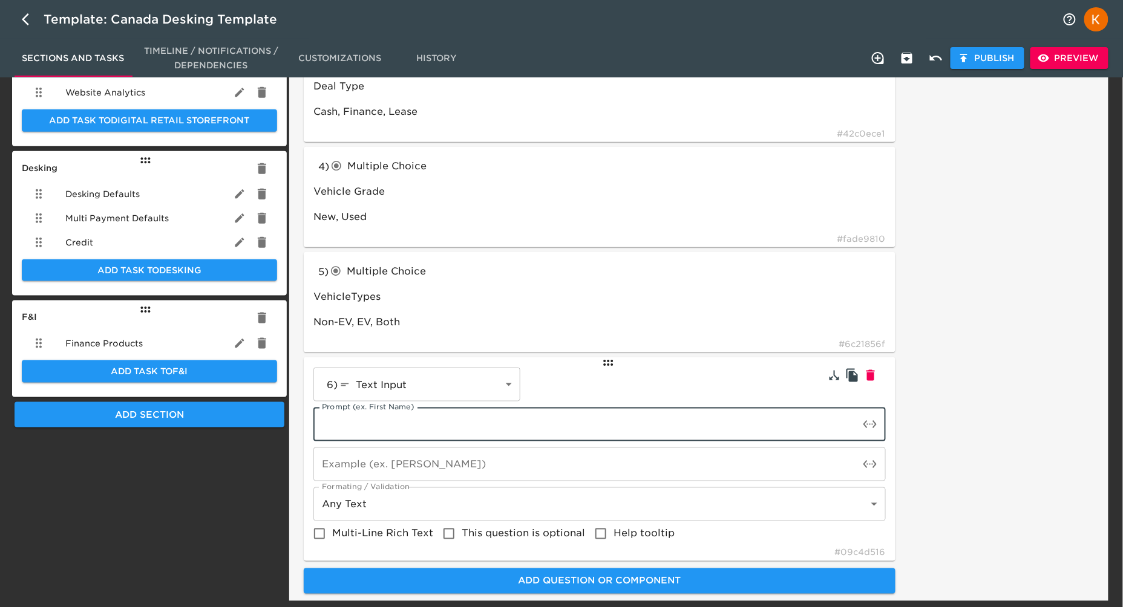
click at [436, 431] on input "text" at bounding box center [586, 425] width 546 height 34
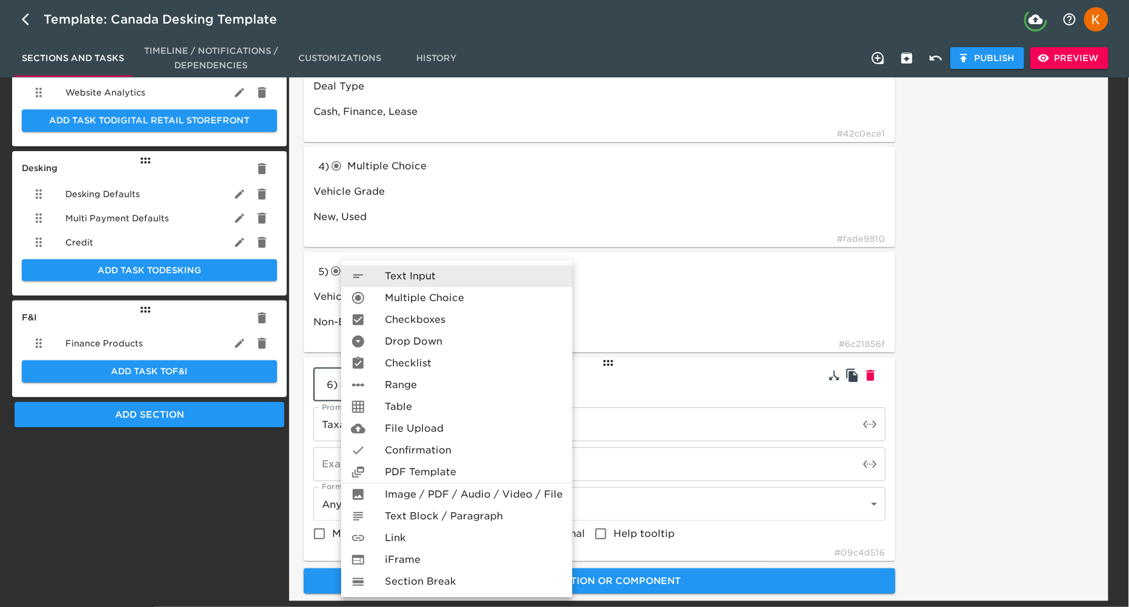
click at [414, 373] on body "Template: Canada Desking Template Sections and Tasks Timeline / Notifications /…" at bounding box center [564, 118] width 1129 height 971
click at [411, 302] on span "Multiple Choice" at bounding box center [424, 298] width 79 height 15
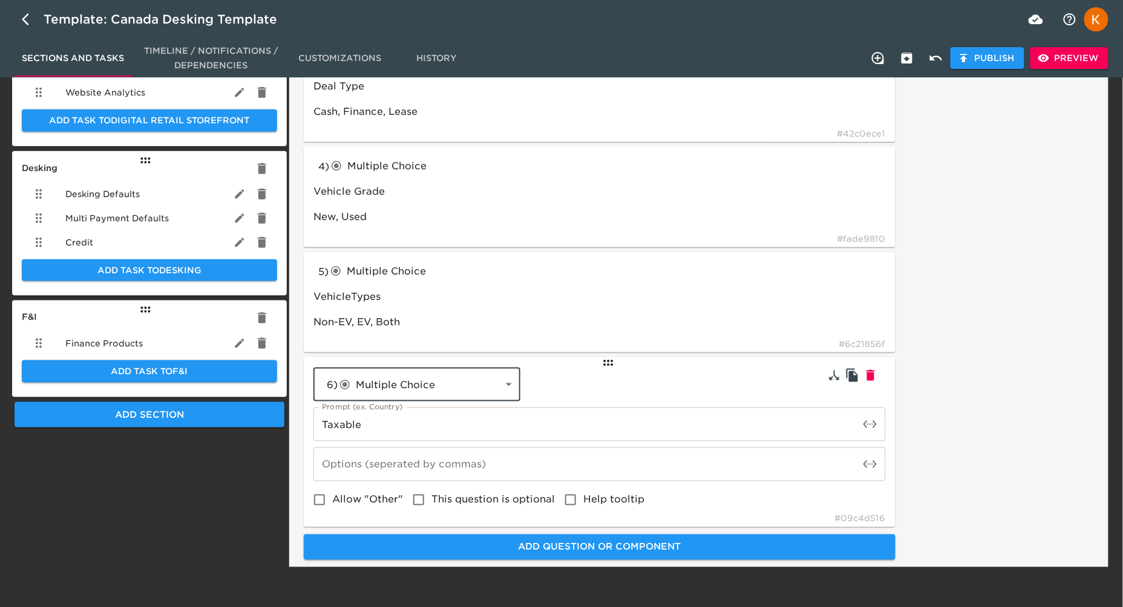
click at [409, 463] on input "text" at bounding box center [586, 465] width 546 height 34
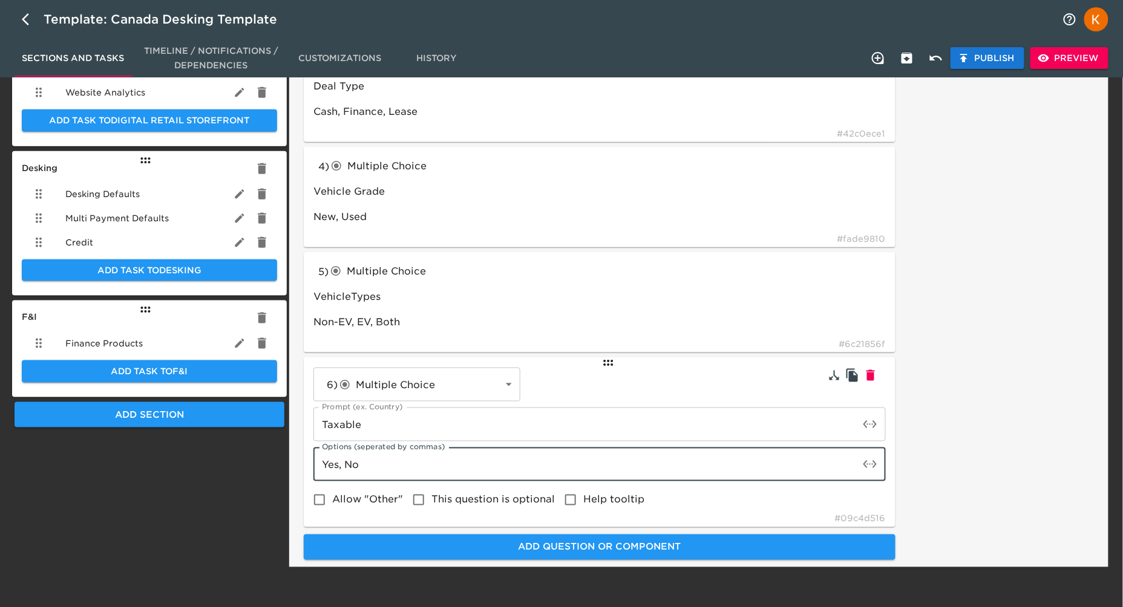
click at [975, 53] on span "Publish" at bounding box center [987, 58] width 54 height 15
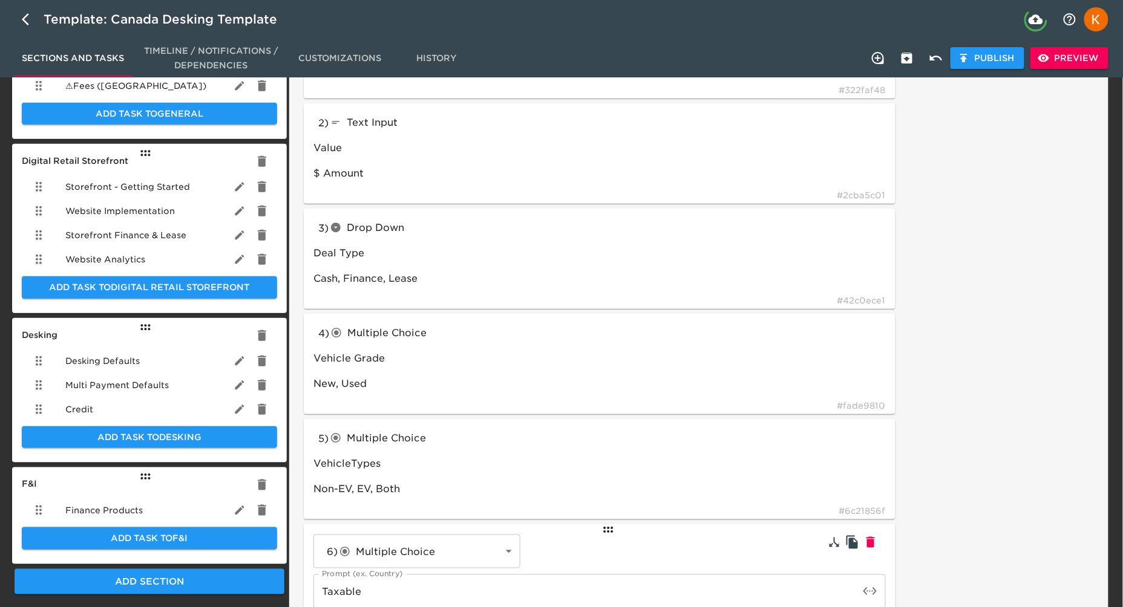
scroll to position [0, 0]
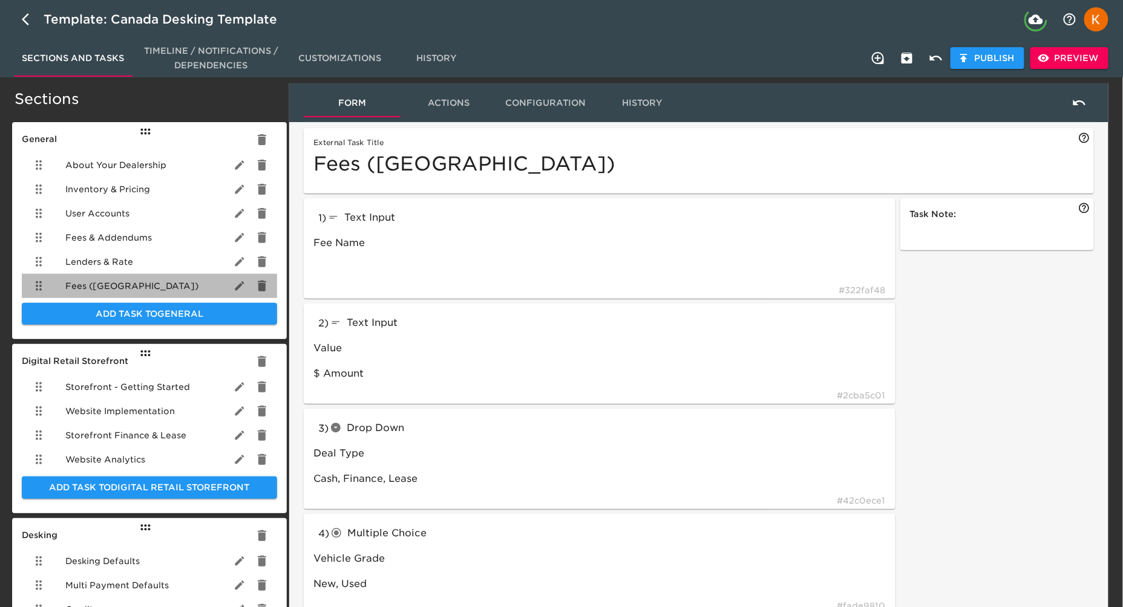
click at [105, 281] on span "Fees (CA)" at bounding box center [131, 286] width 133 height 12
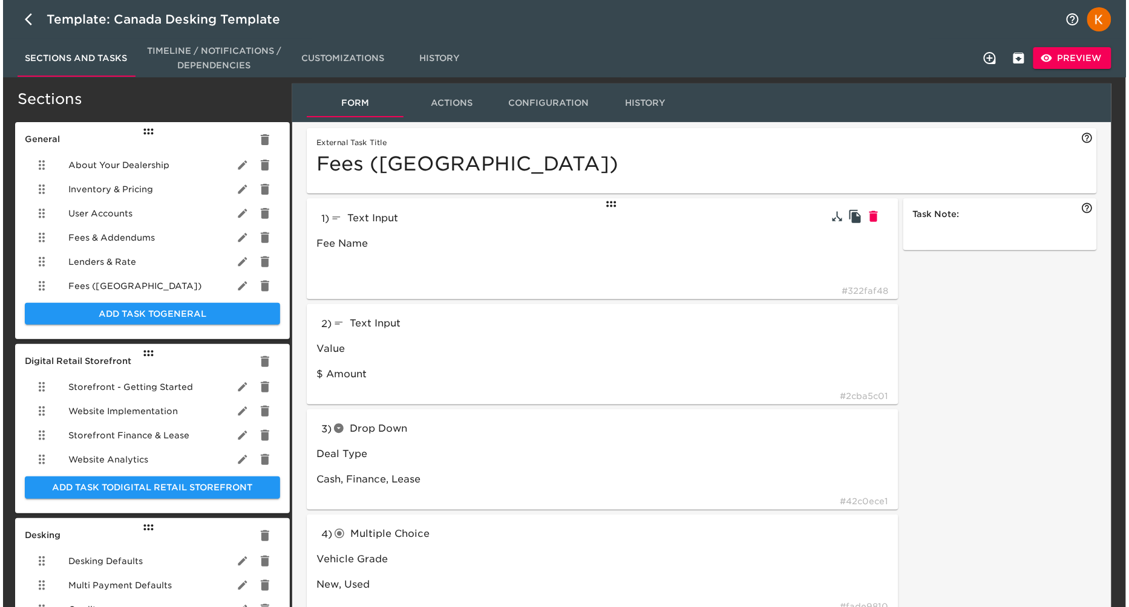
scroll to position [2, 0]
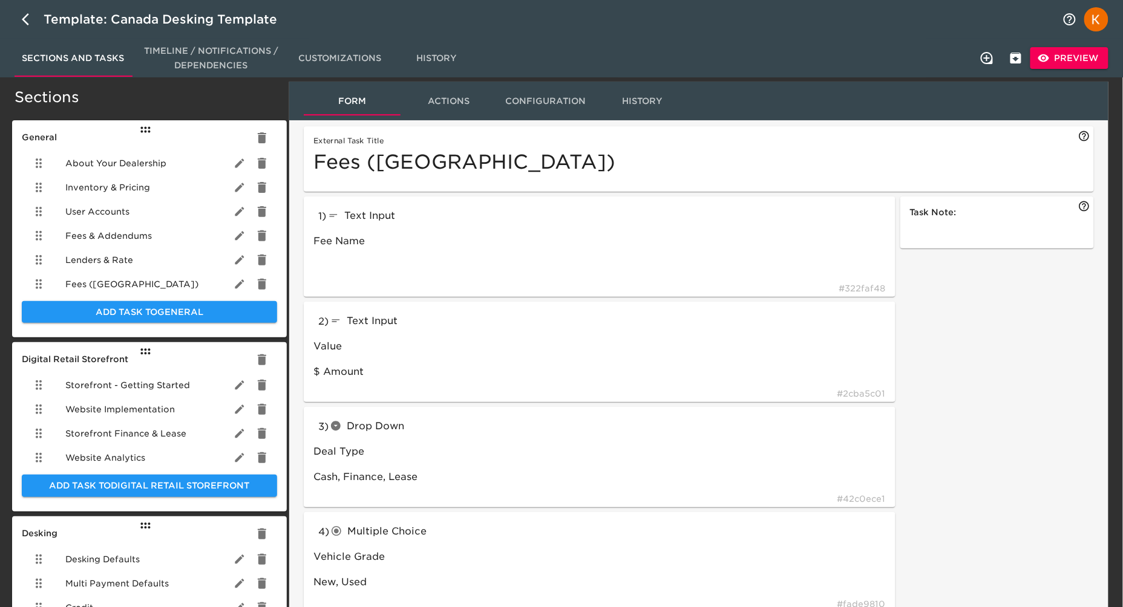
click at [1057, 68] on button "Preview" at bounding box center [1069, 58] width 78 height 22
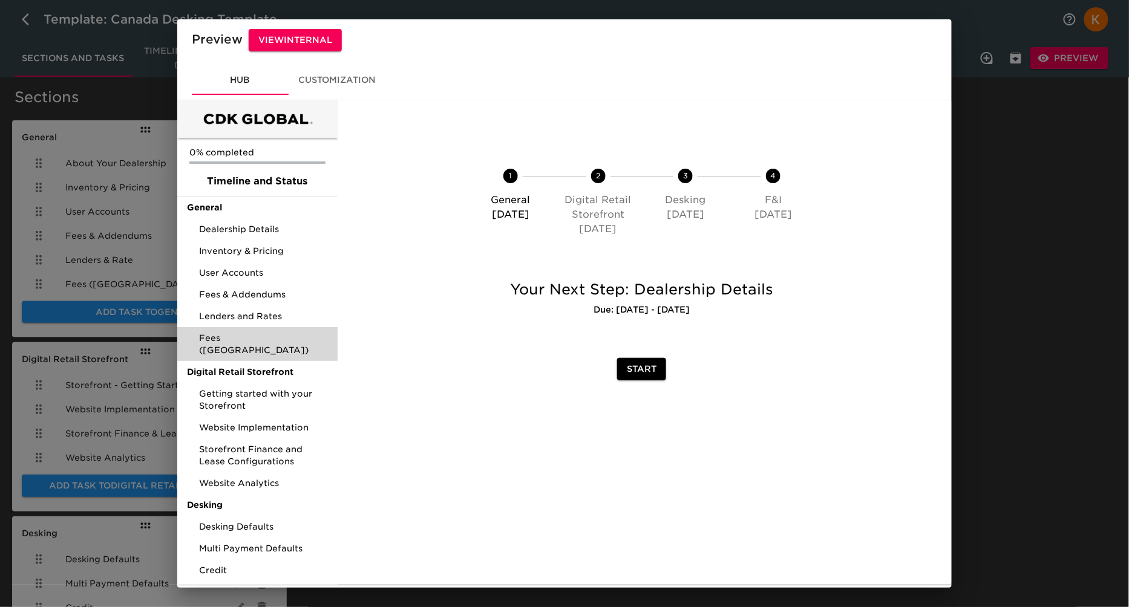
click at [258, 327] on div "Fees (CA)" at bounding box center [257, 344] width 160 height 34
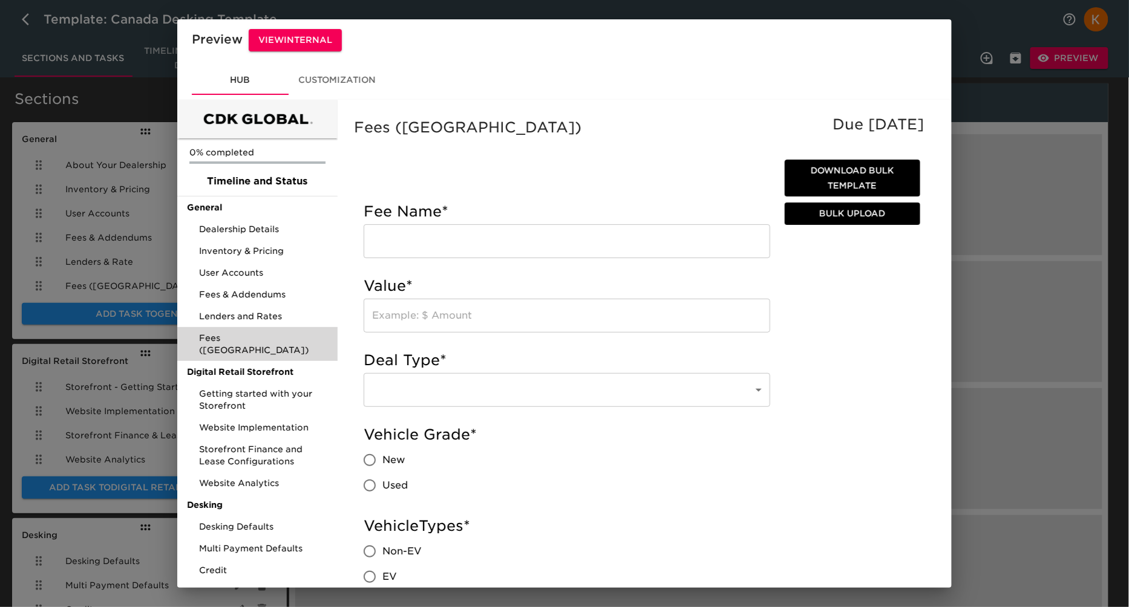
click at [1003, 290] on div "Preview View Internal Hub Customization 0% completed Timeline and Status Genera…" at bounding box center [564, 303] width 1129 height 607
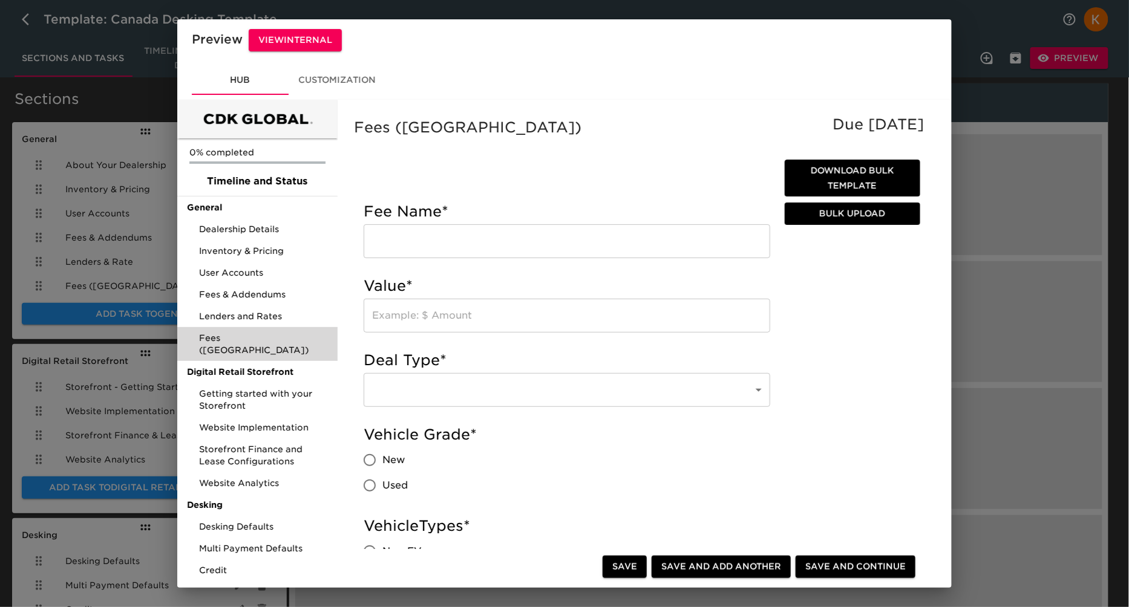
click at [1009, 171] on div "Preview View Internal Hub Customization 0% completed Timeline and Status Genera…" at bounding box center [564, 303] width 1129 height 607
click at [223, 40] on h2 "Preview View Internal" at bounding box center [564, 40] width 745 height 22
click at [110, 133] on div "Preview View Internal Hub Customization 0% completed Timeline and Status Genera…" at bounding box center [564, 303] width 1129 height 607
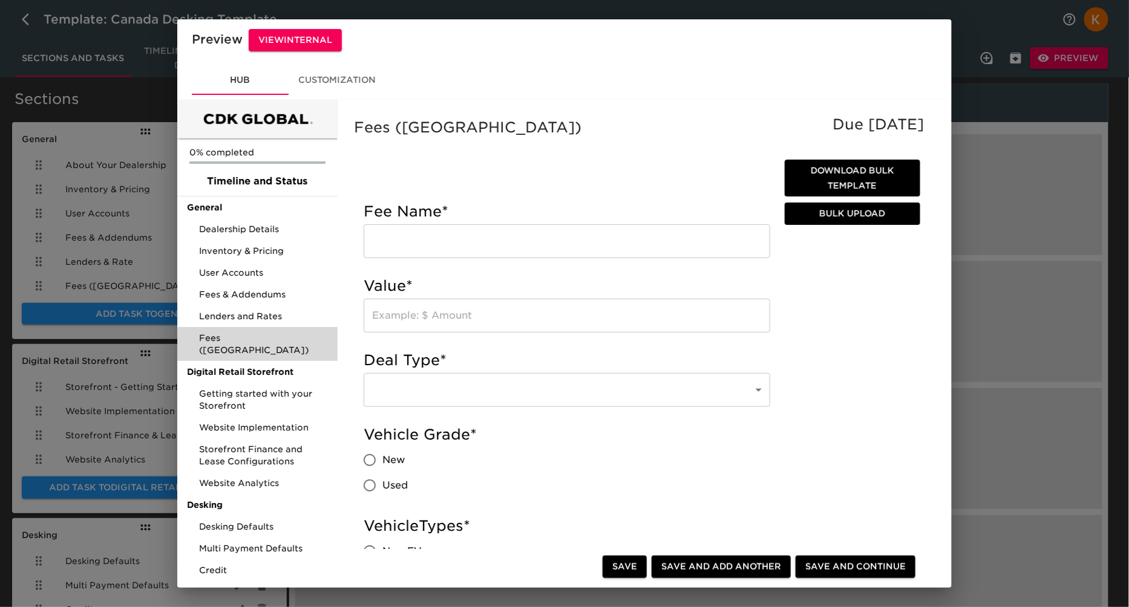
click at [1100, 229] on div "Preview View Internal Hub Customization 0% completed Timeline and Status Genera…" at bounding box center [564, 303] width 1129 height 607
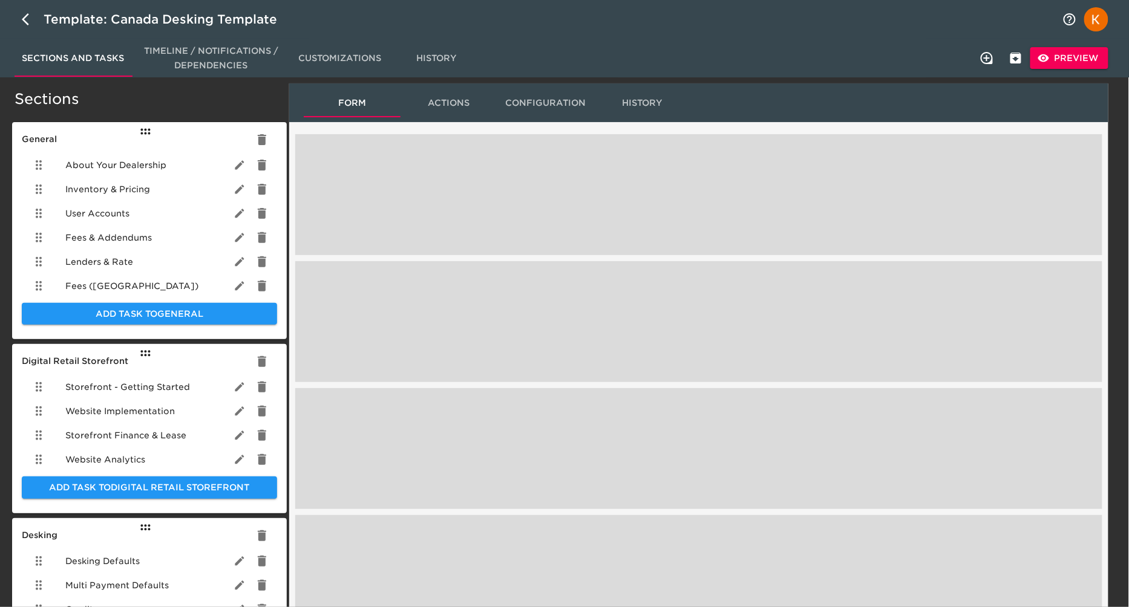
click at [1078, 317] on div "Preview View Internal Hub Customization" at bounding box center [564, 303] width 1129 height 607
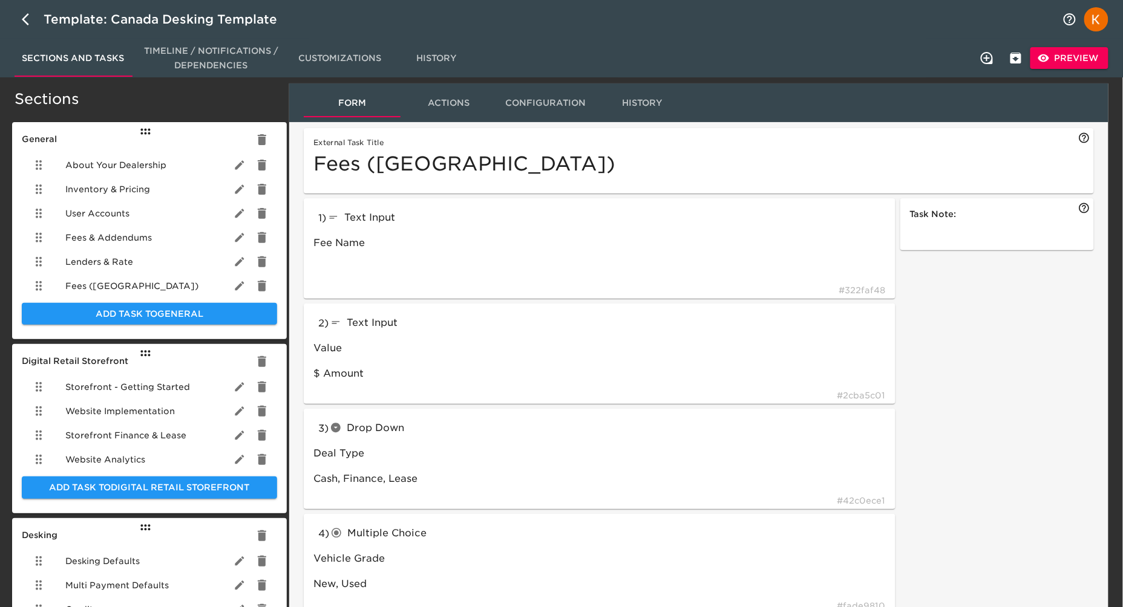
click at [103, 284] on span "Fees (CA)" at bounding box center [131, 286] width 133 height 12
click at [438, 102] on span "Actions" at bounding box center [449, 103] width 82 height 15
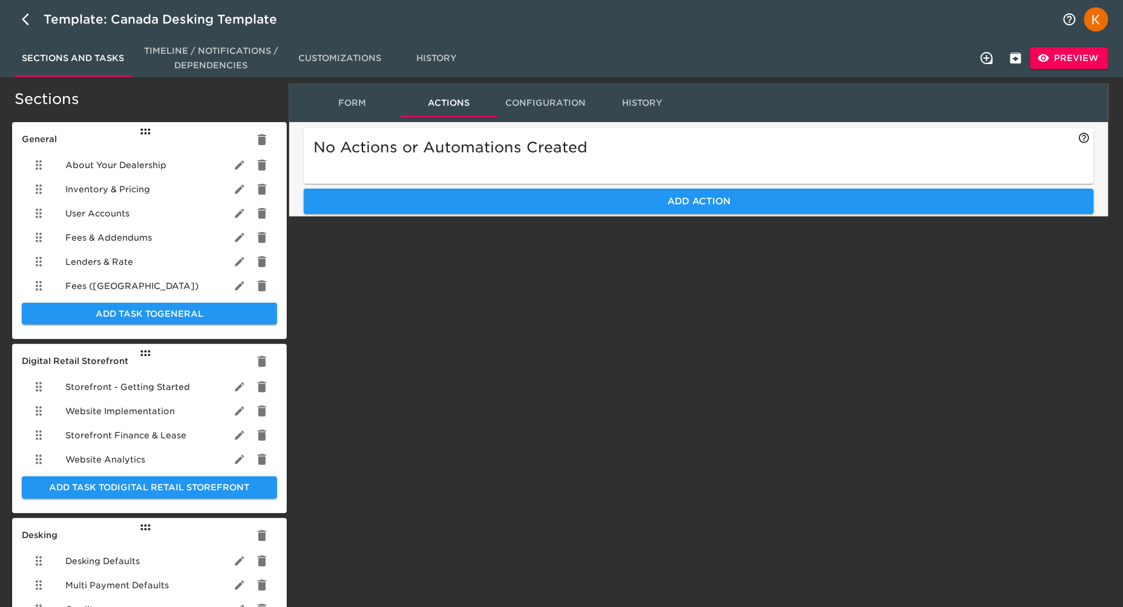
click at [548, 93] on button "Configuration" at bounding box center [545, 102] width 97 height 29
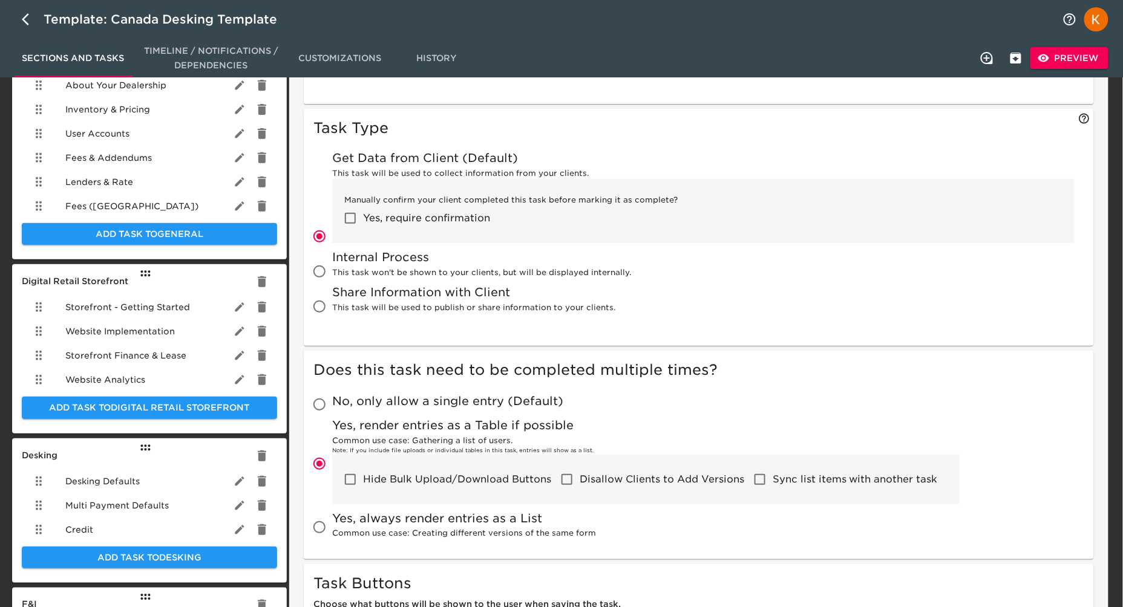
scroll to position [97, 0]
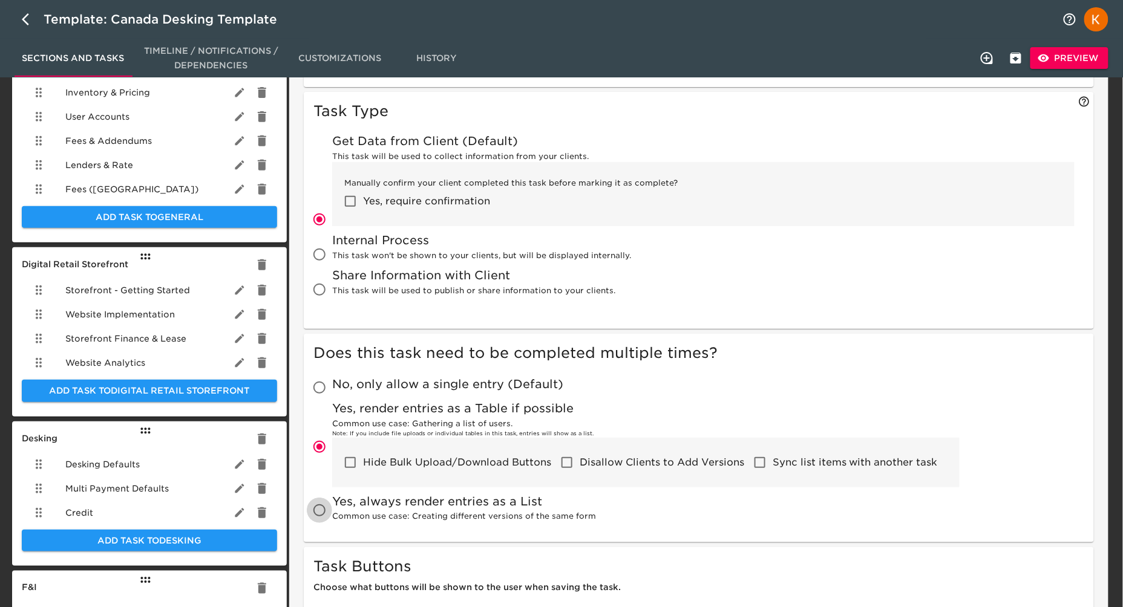
click at [322, 511] on input "Yes, always render entries as a List Common use case: Creating different versio…" at bounding box center [319, 510] width 25 height 25
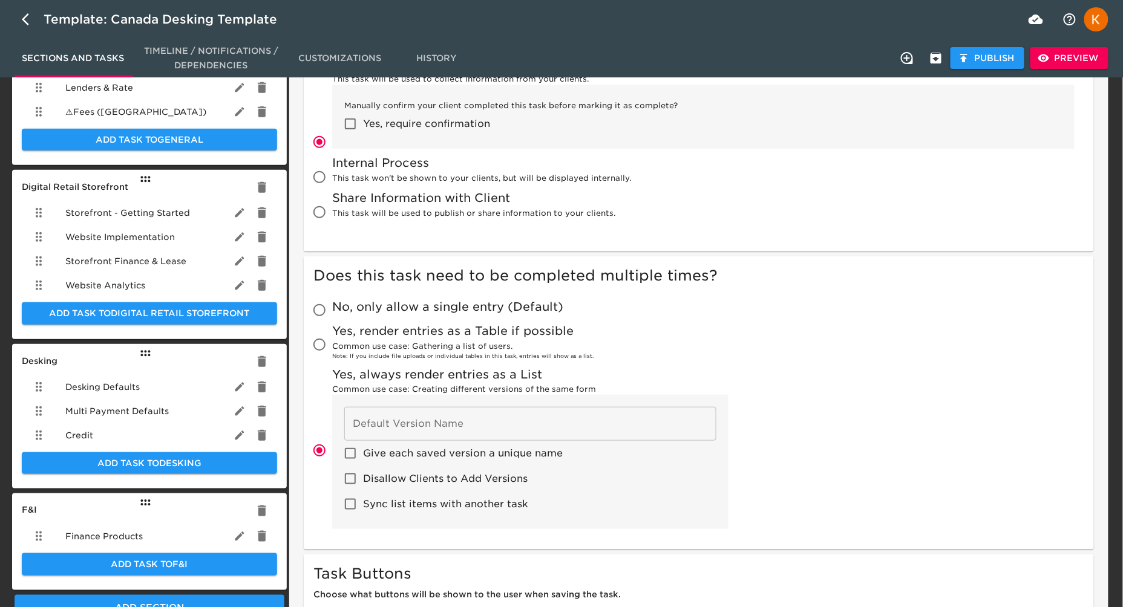
scroll to position [195, 0]
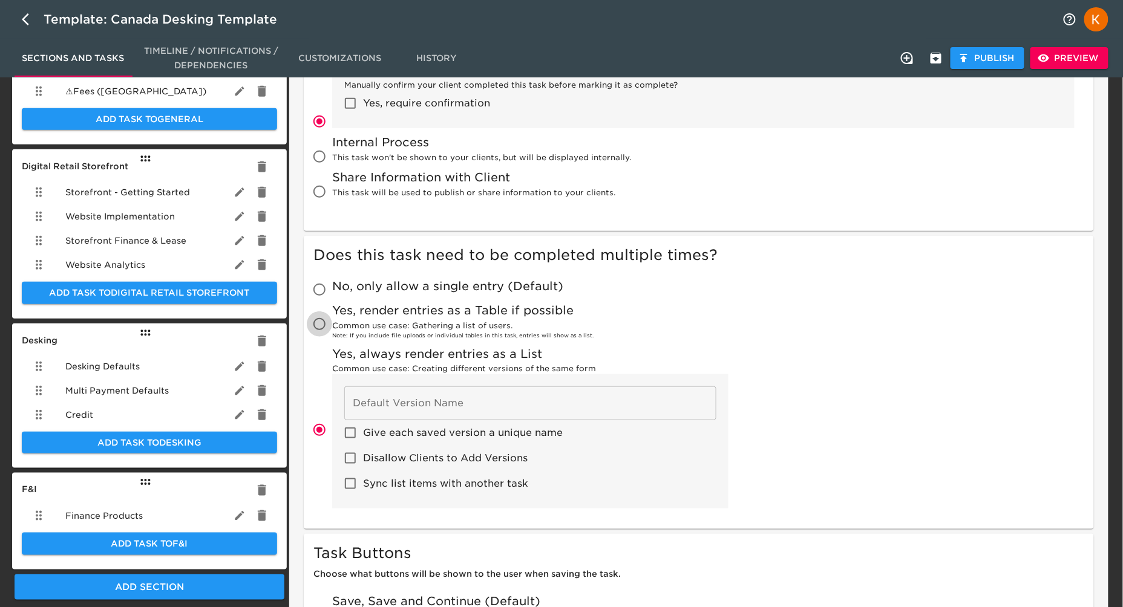
click at [320, 323] on input "Yes, render entries as a Table if possible Common use case: Gathering a list of…" at bounding box center [319, 324] width 25 height 25
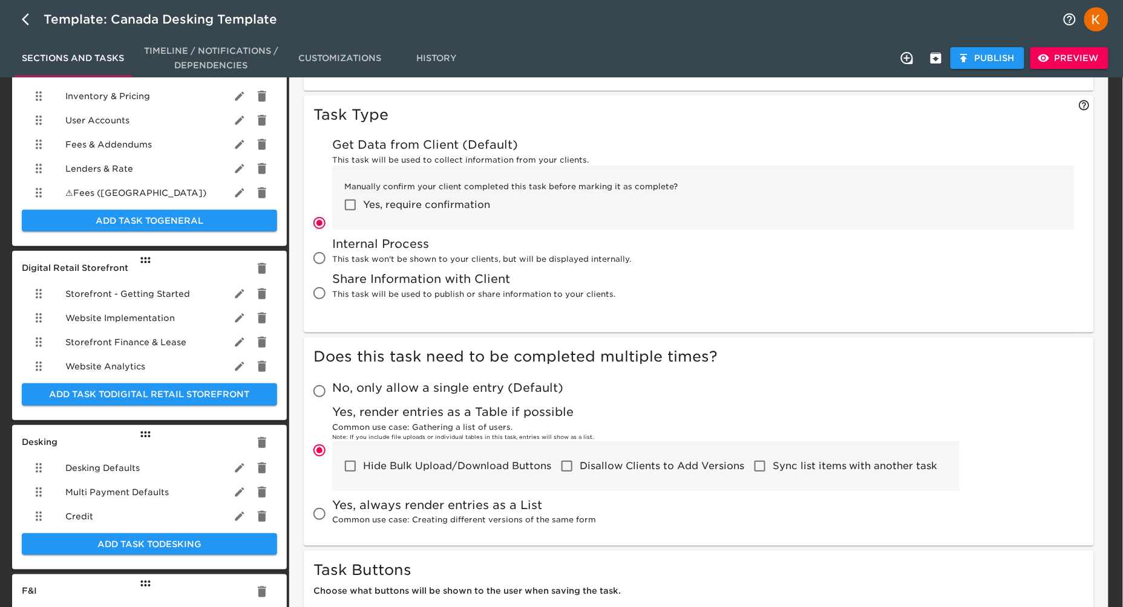
scroll to position [0, 0]
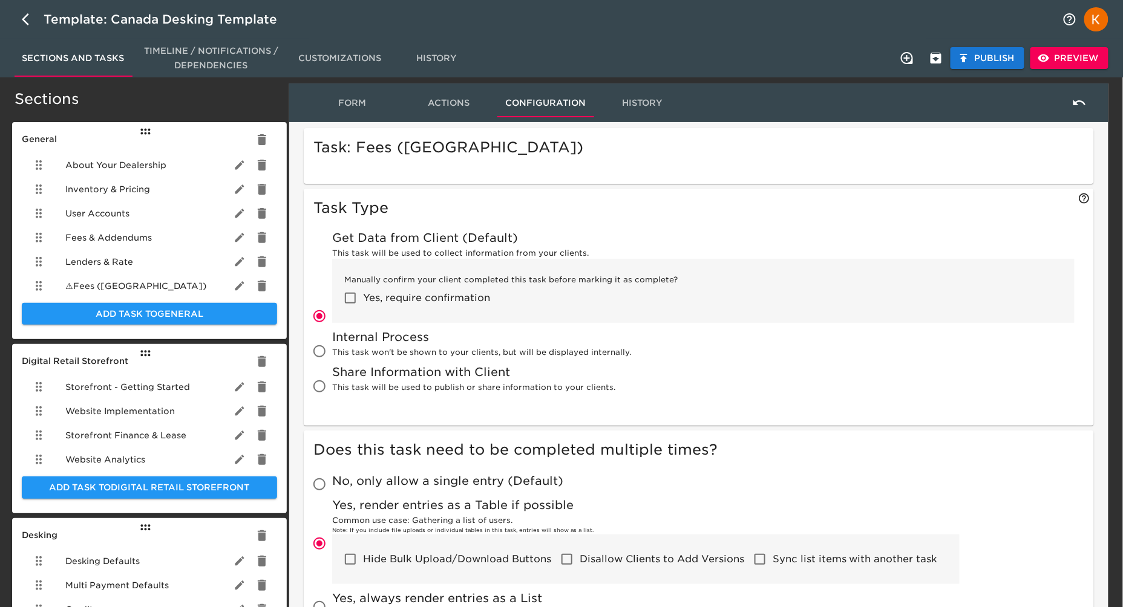
click at [993, 63] on span "Publish" at bounding box center [987, 58] width 54 height 15
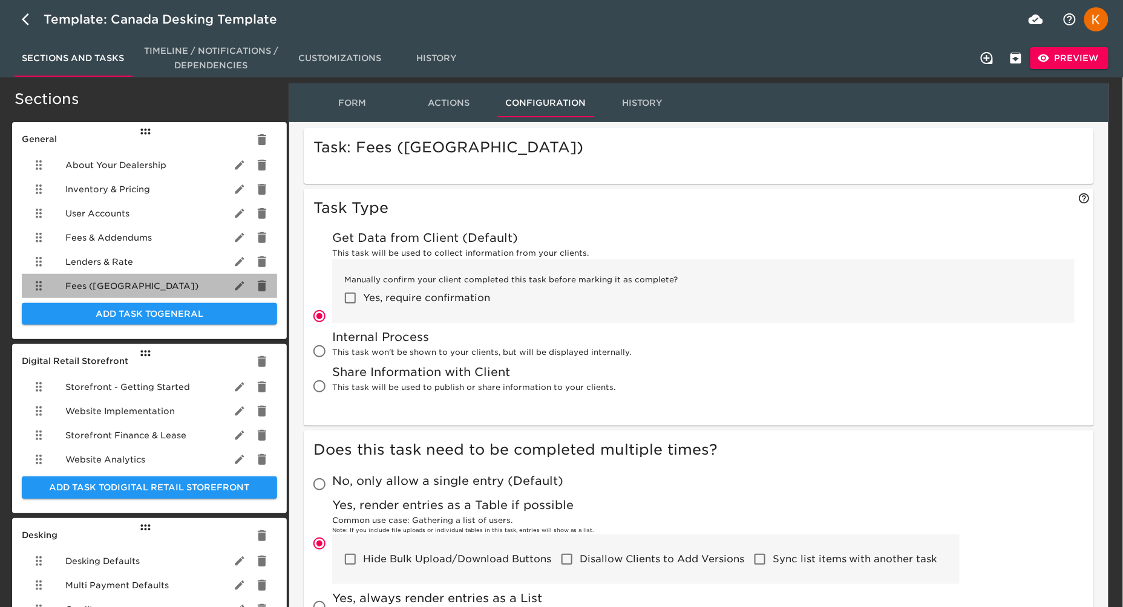
click at [163, 285] on div "Fees (CA)" at bounding box center [149, 286] width 255 height 24
click at [25, 16] on icon "button" at bounding box center [25, 19] width 7 height 12
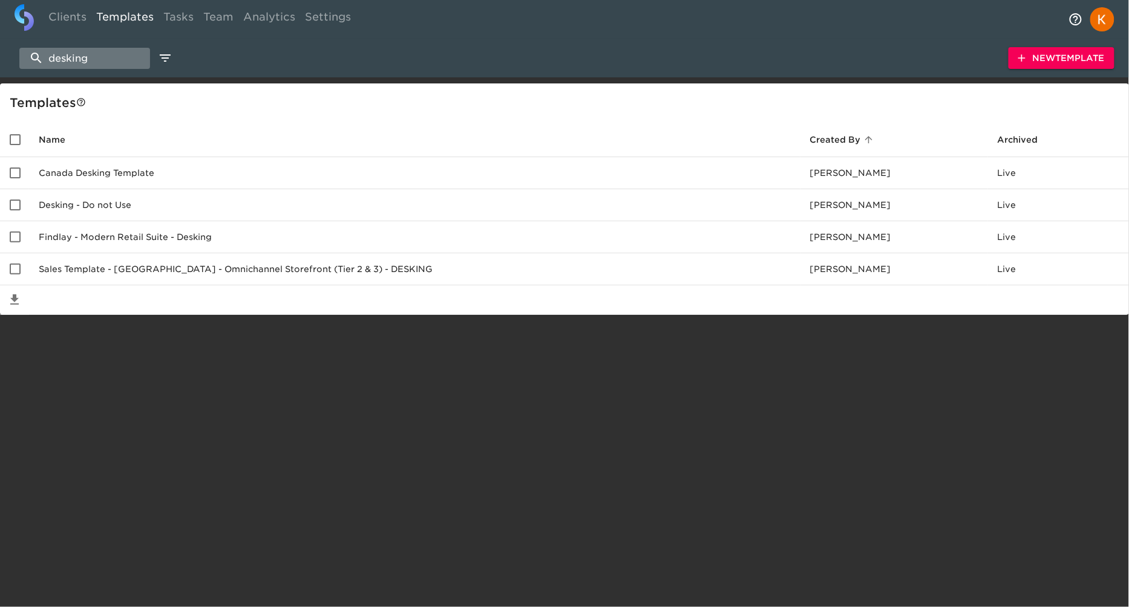
click at [107, 65] on input "desking" at bounding box center [84, 58] width 131 height 21
click at [66, 19] on link "Clients" at bounding box center [68, 19] width 48 height 30
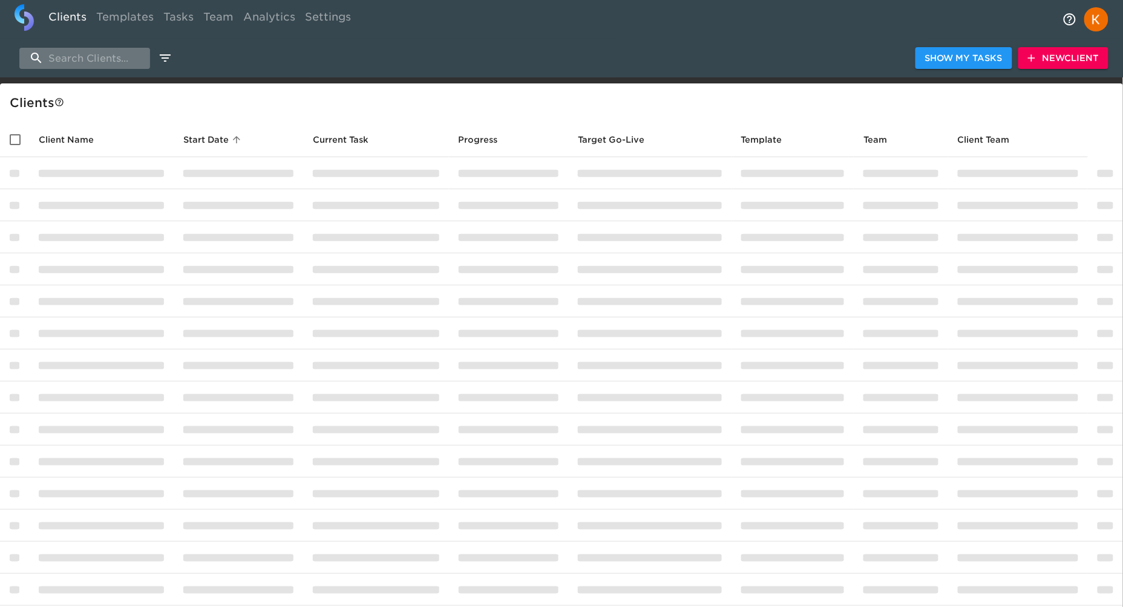
click at [117, 50] on input "search" at bounding box center [84, 58] width 131 height 21
click at [301, 105] on div "Client s" at bounding box center [564, 102] width 1108 height 19
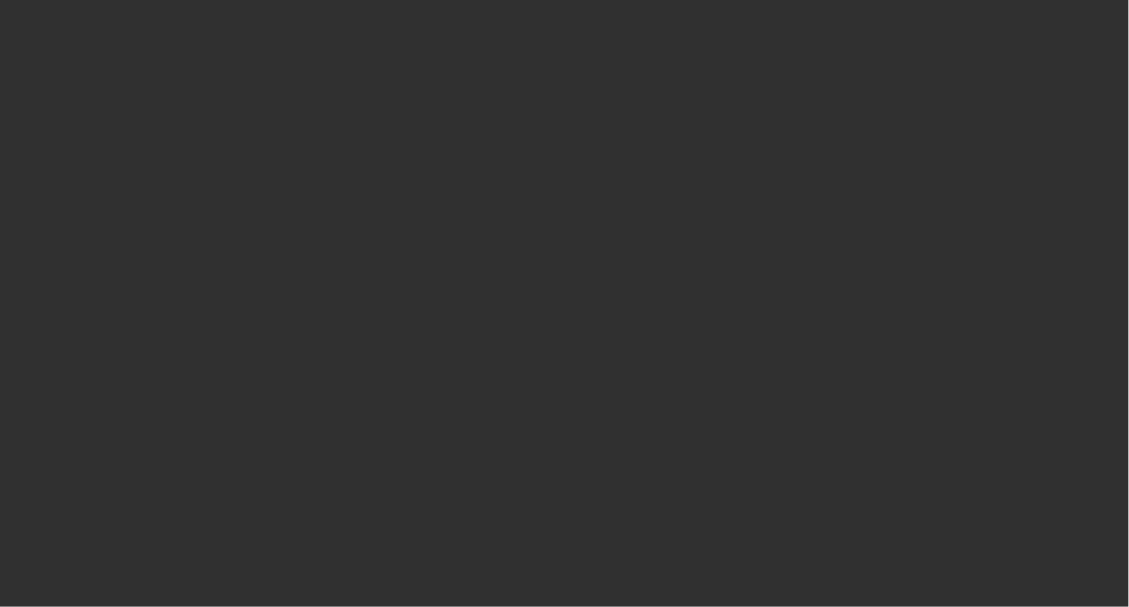
select select "50"
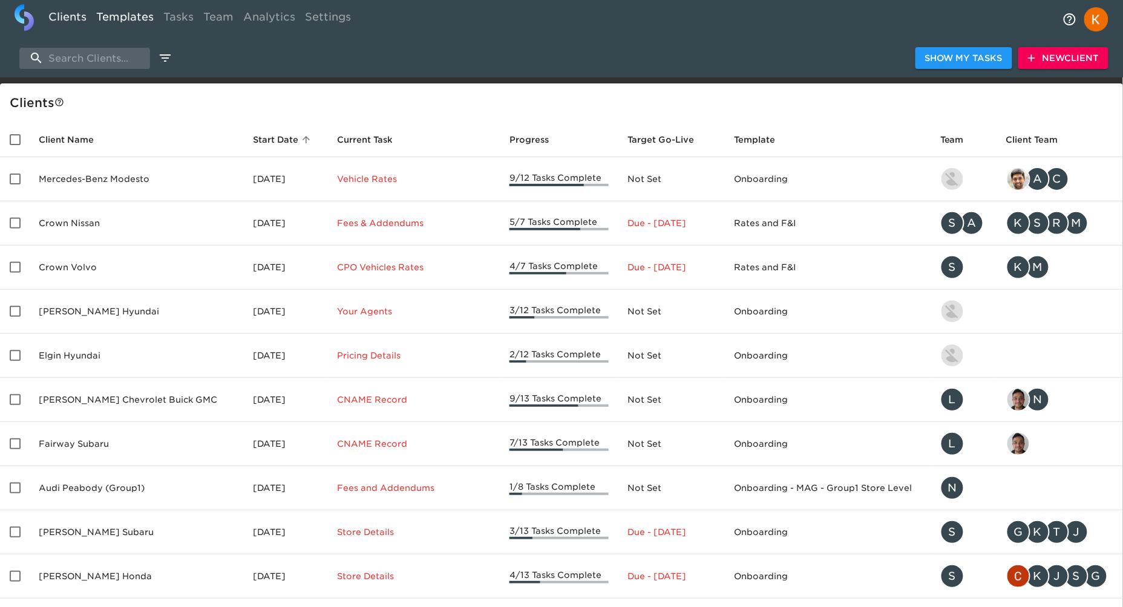
click at [139, 16] on link "Templates" at bounding box center [124, 19] width 67 height 30
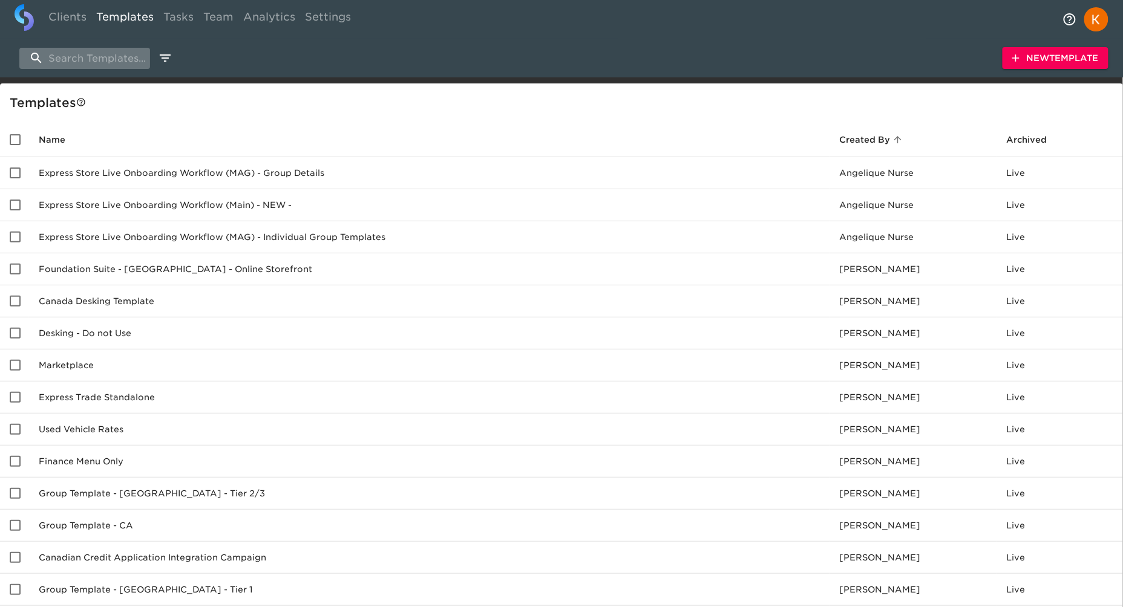
click at [119, 62] on input "search" at bounding box center [84, 58] width 131 height 21
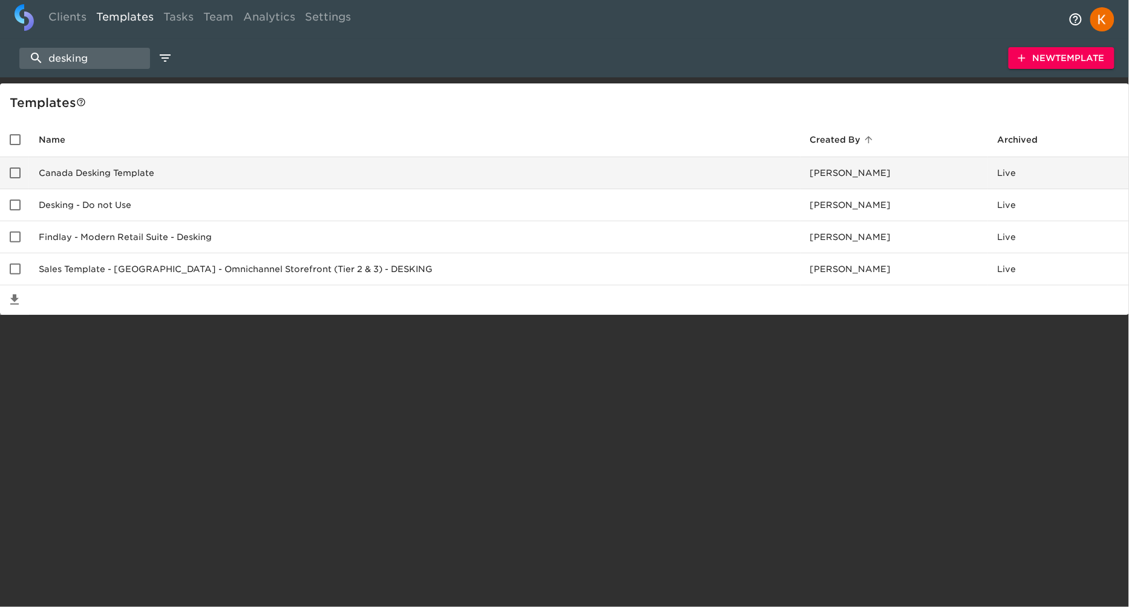
type input "desking"
click at [716, 175] on td "Canada Desking Template" at bounding box center [414, 173] width 771 height 32
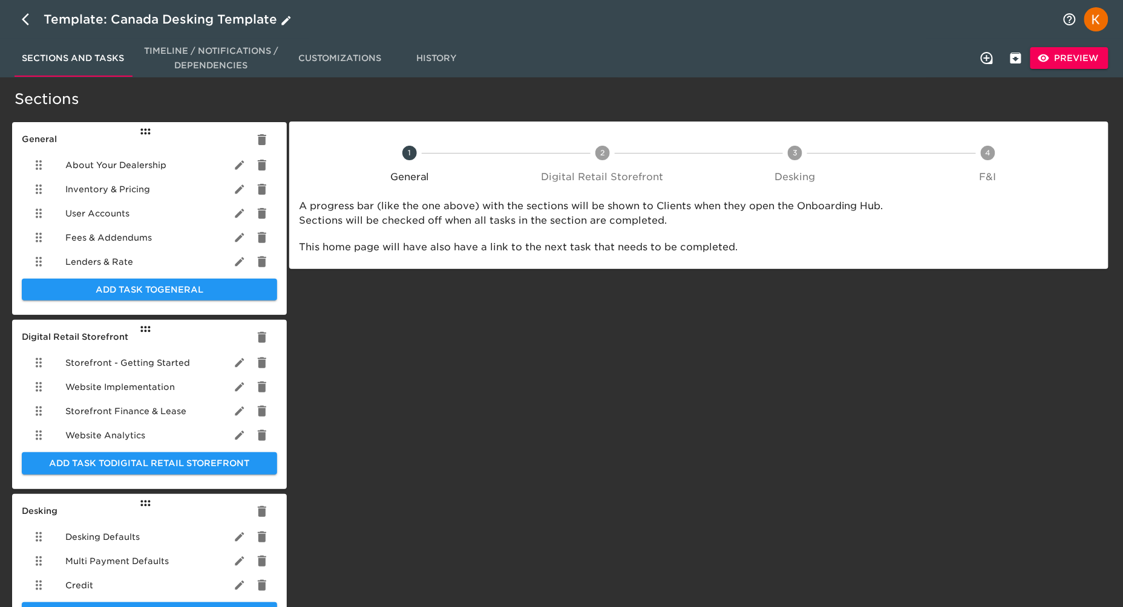
click at [20, 18] on button "button" at bounding box center [29, 19] width 29 height 29
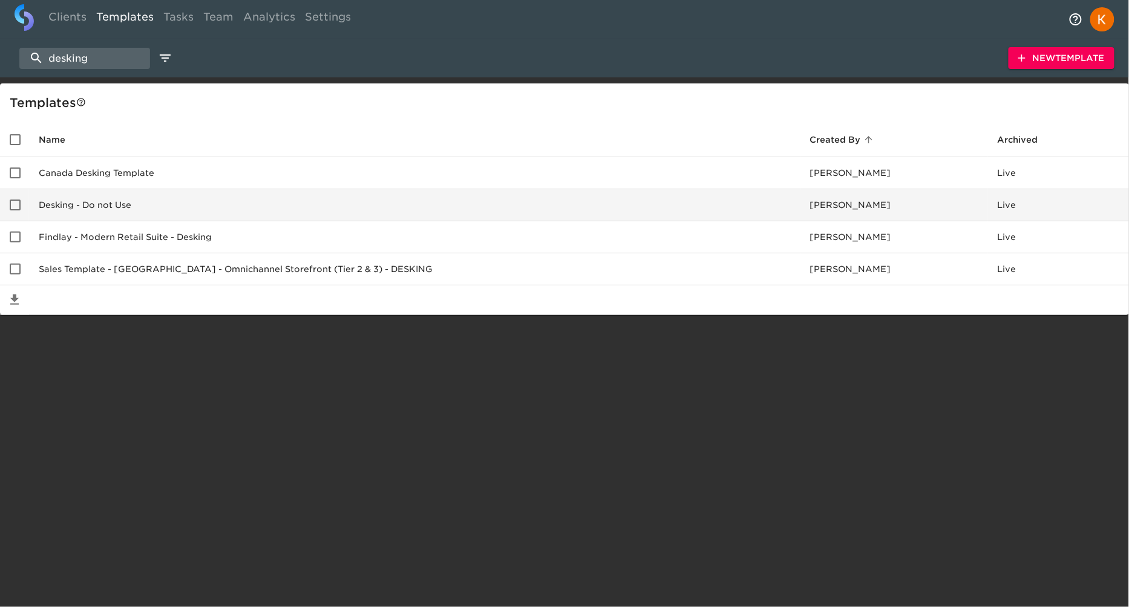
click at [145, 205] on td "Desking - Do not Use" at bounding box center [414, 205] width 771 height 32
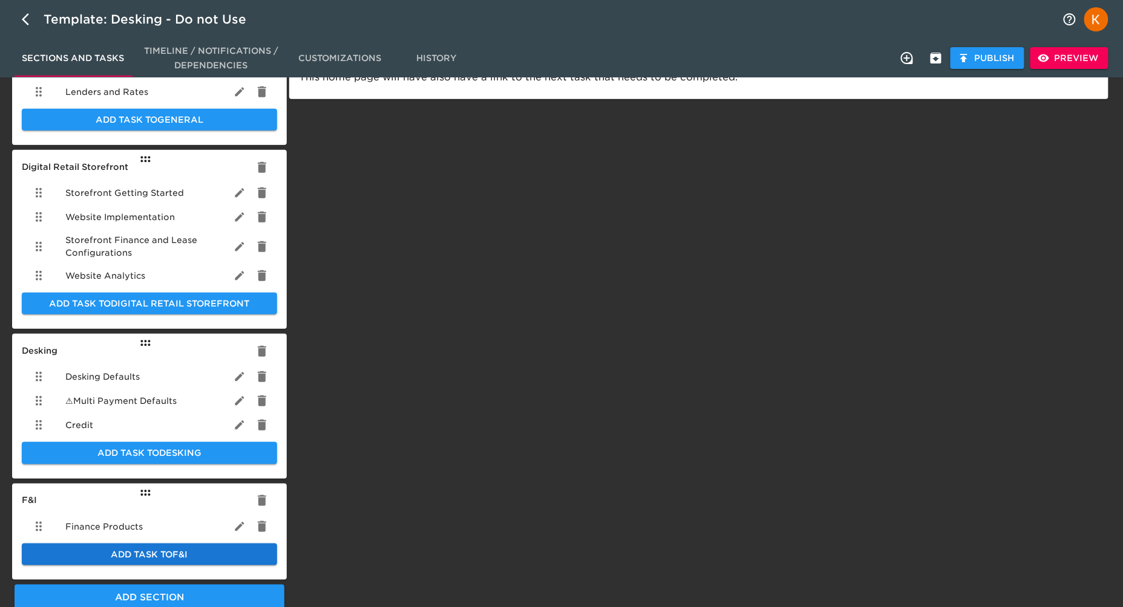
scroll to position [215, 0]
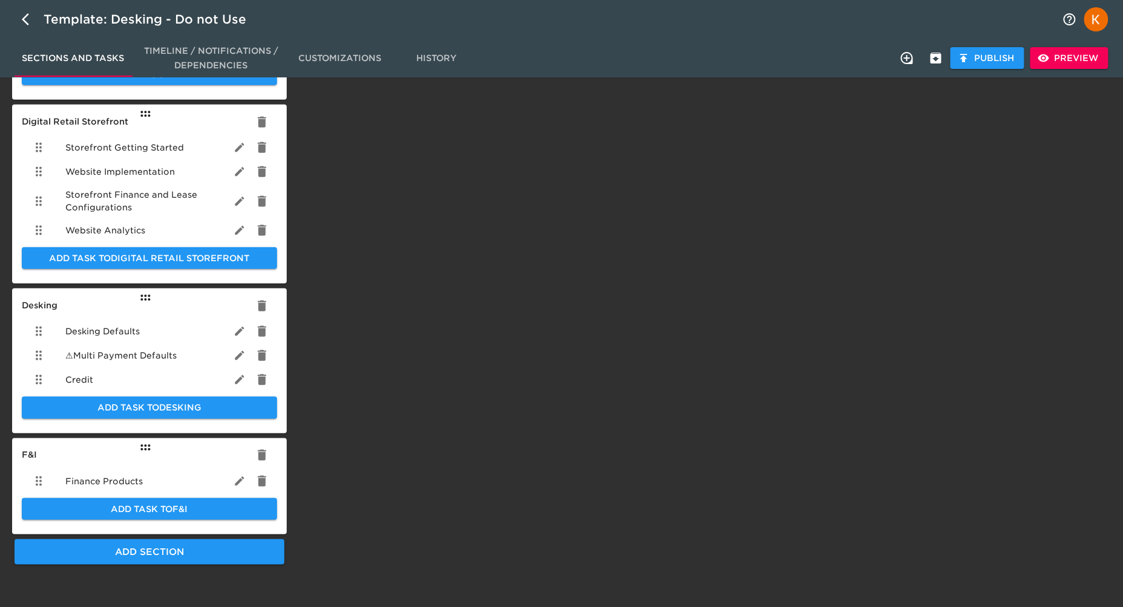
click at [83, 379] on span "Credit" at bounding box center [79, 380] width 28 height 12
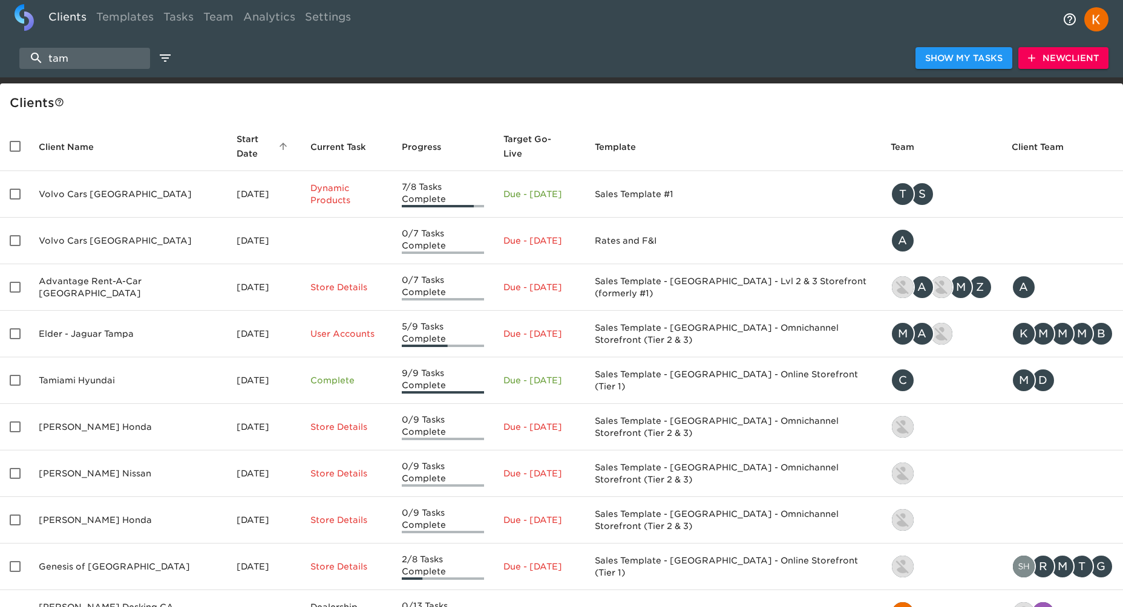
select select "50"
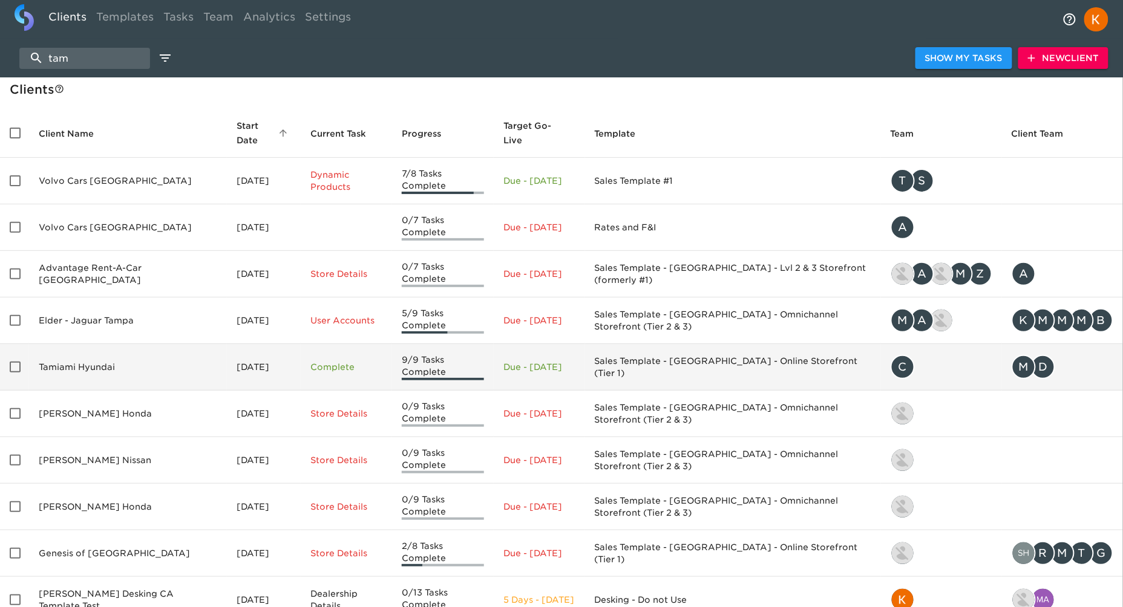
scroll to position [79, 0]
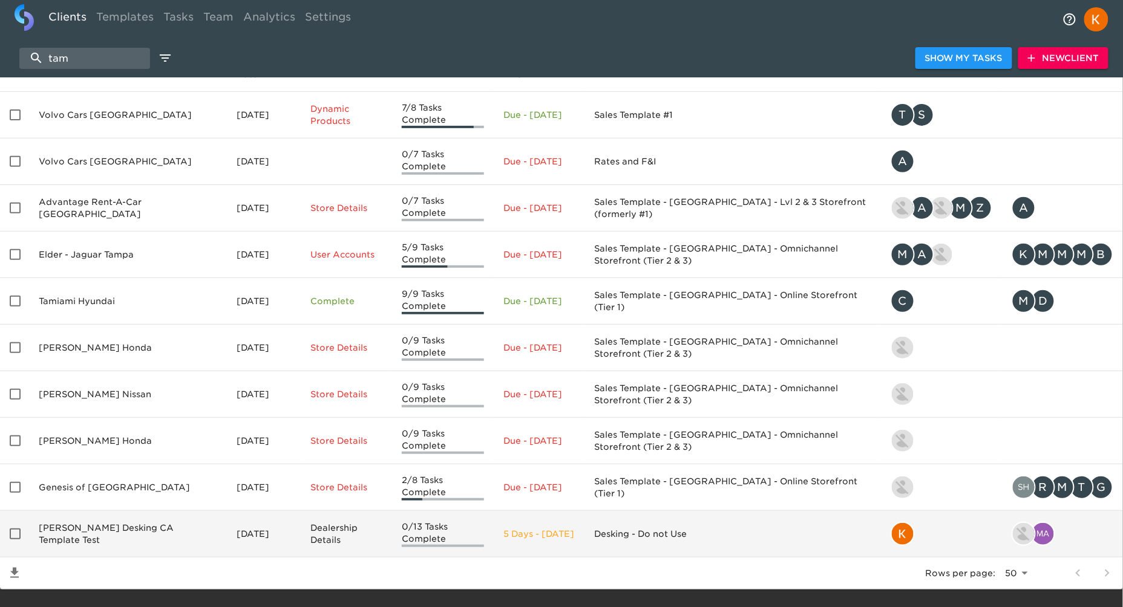
click at [162, 512] on td "[PERSON_NAME] Desking CA Template Test" at bounding box center [128, 534] width 198 height 47
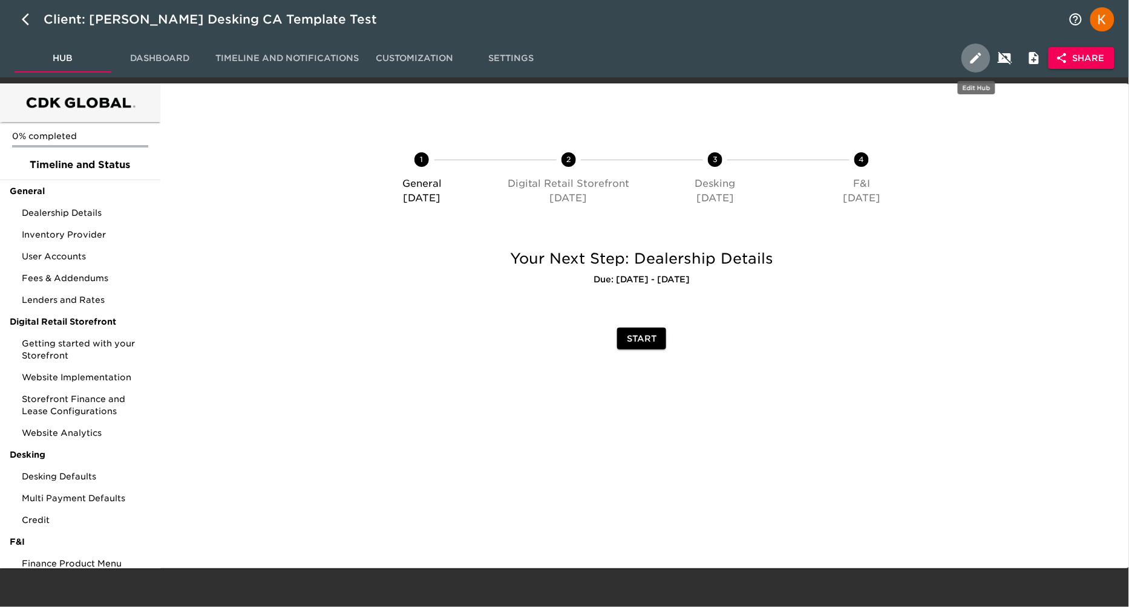
click at [971, 57] on icon "button" at bounding box center [976, 58] width 15 height 15
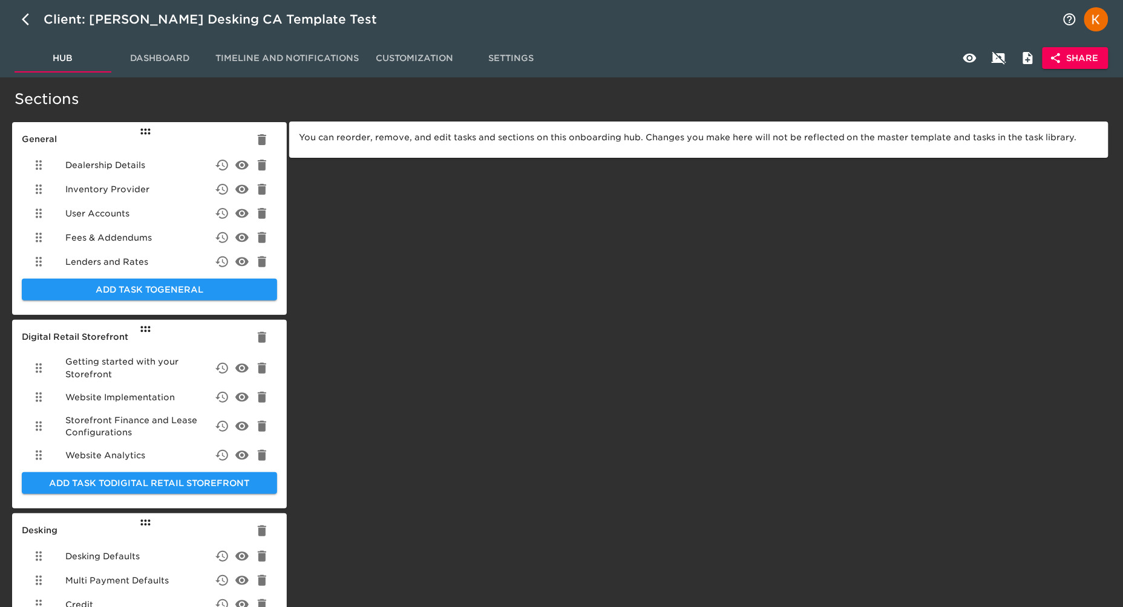
click at [503, 62] on span "Settings" at bounding box center [511, 58] width 82 height 15
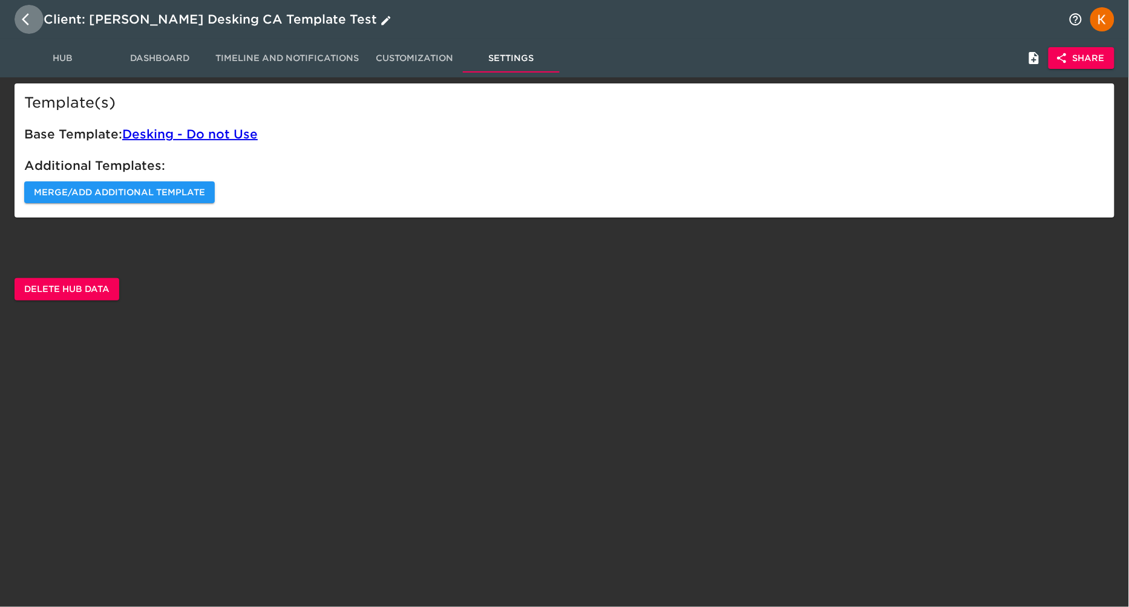
click at [25, 19] on icon "button" at bounding box center [29, 19] width 15 height 15
select select "50"
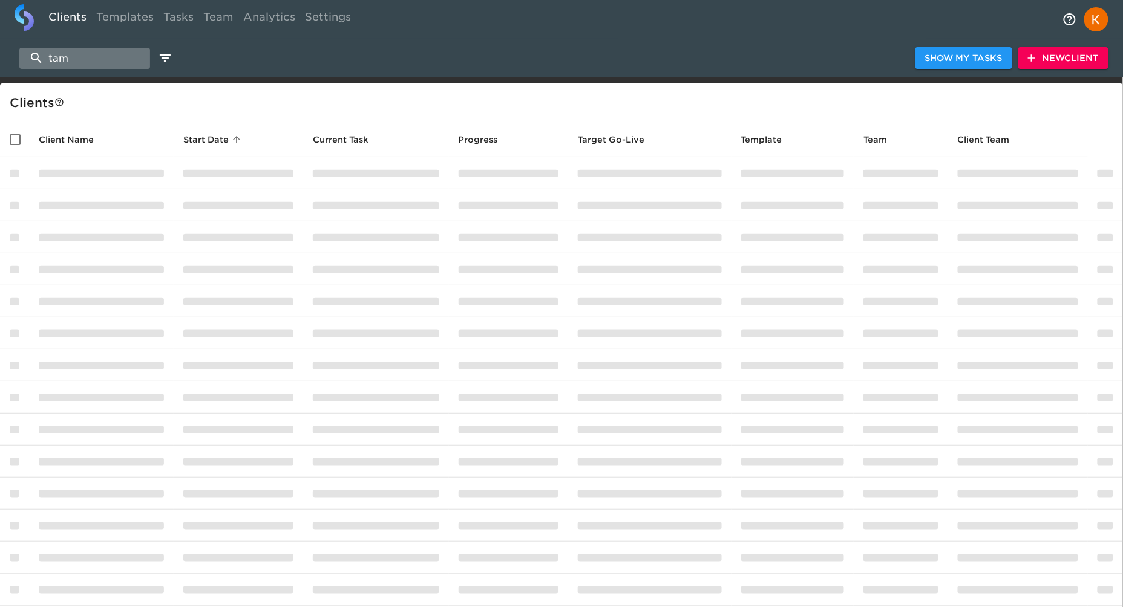
click at [121, 62] on input "tam" at bounding box center [84, 58] width 131 height 21
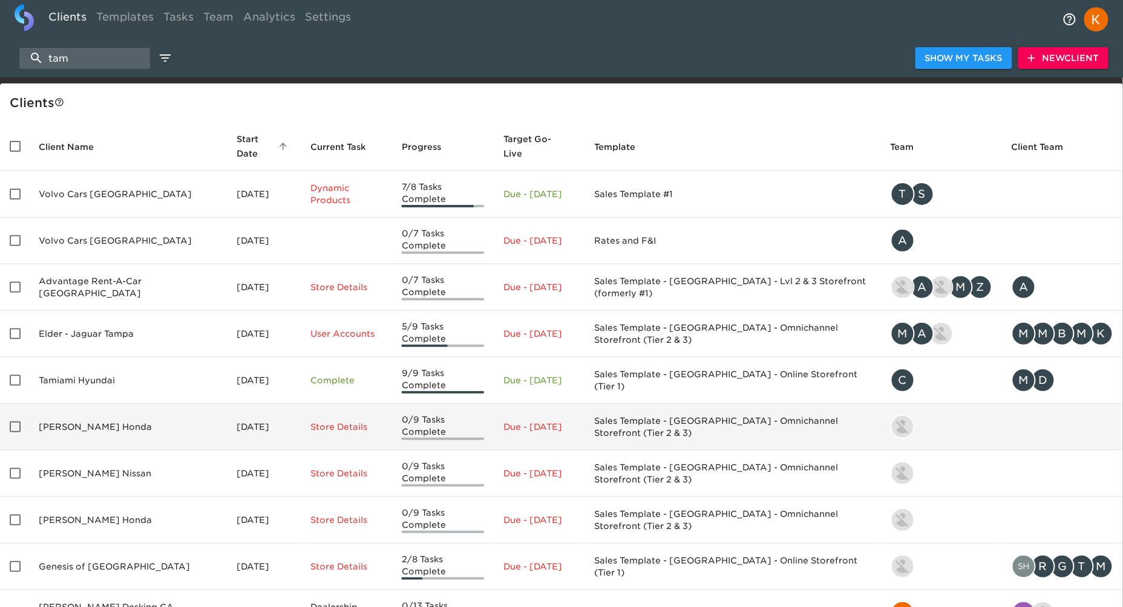
scroll to position [79, 0]
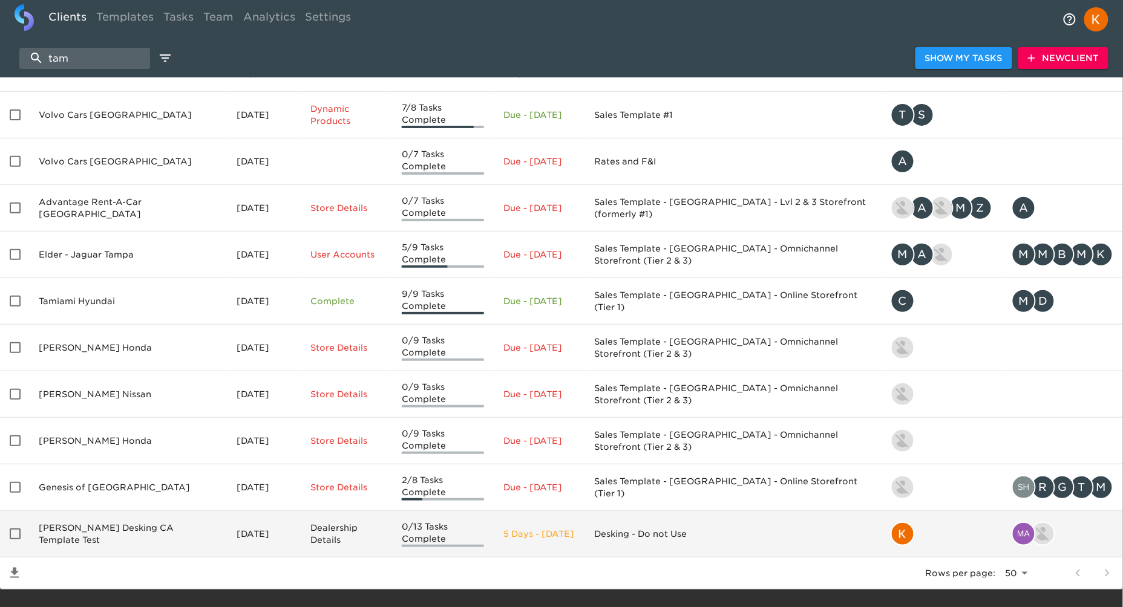
click at [16, 522] on input "enhanced table" at bounding box center [14, 534] width 25 height 25
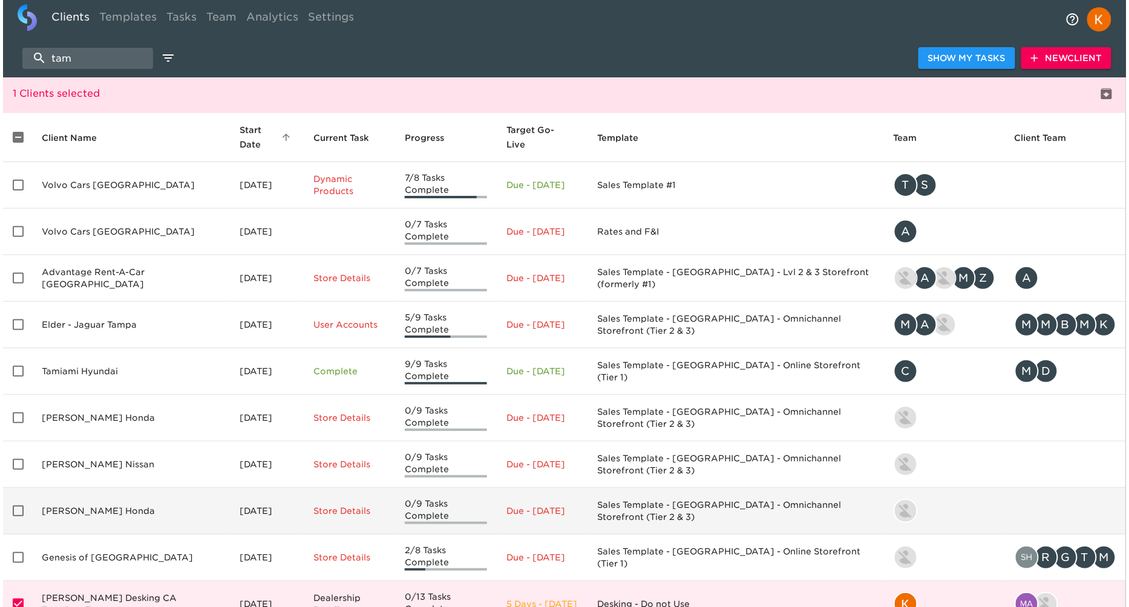
scroll to position [0, 0]
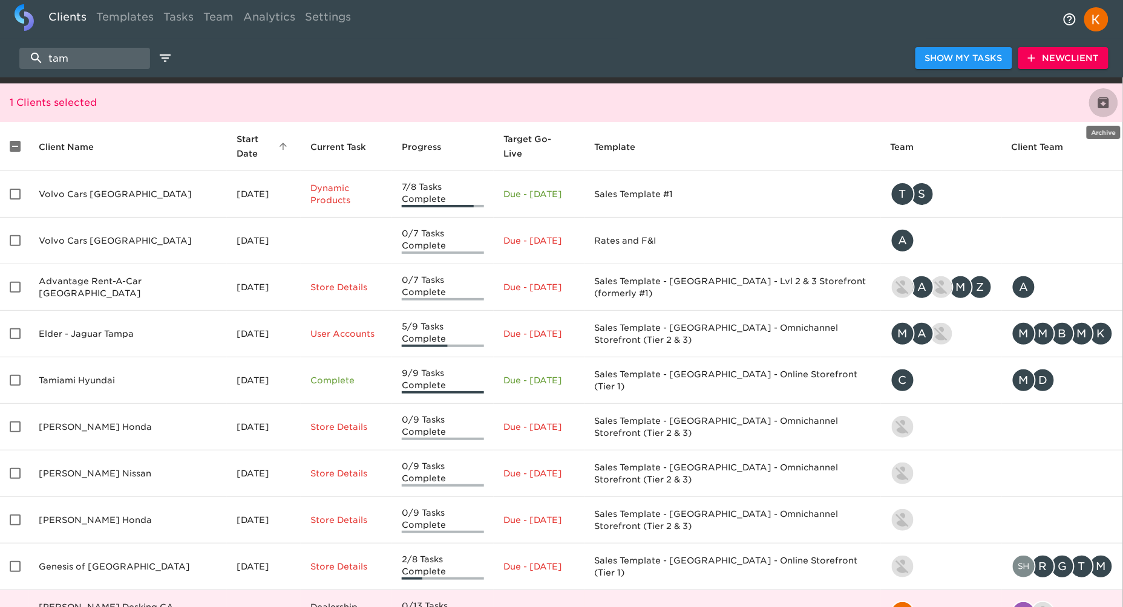
click at [1107, 103] on icon "delete" at bounding box center [1103, 102] width 11 height 11
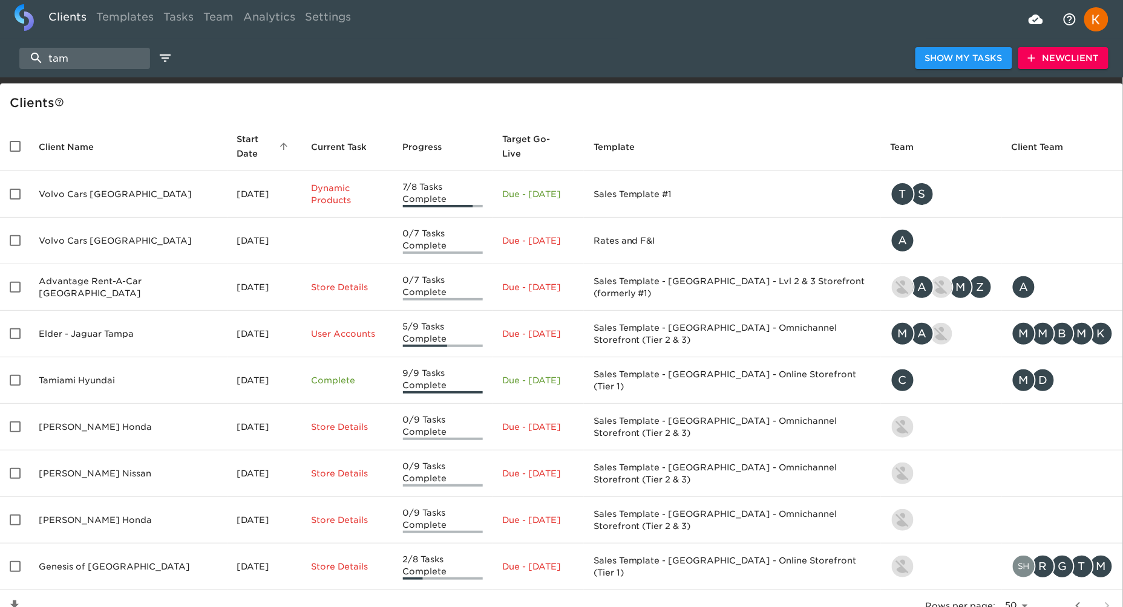
click at [1029, 53] on icon "button" at bounding box center [1032, 58] width 12 height 12
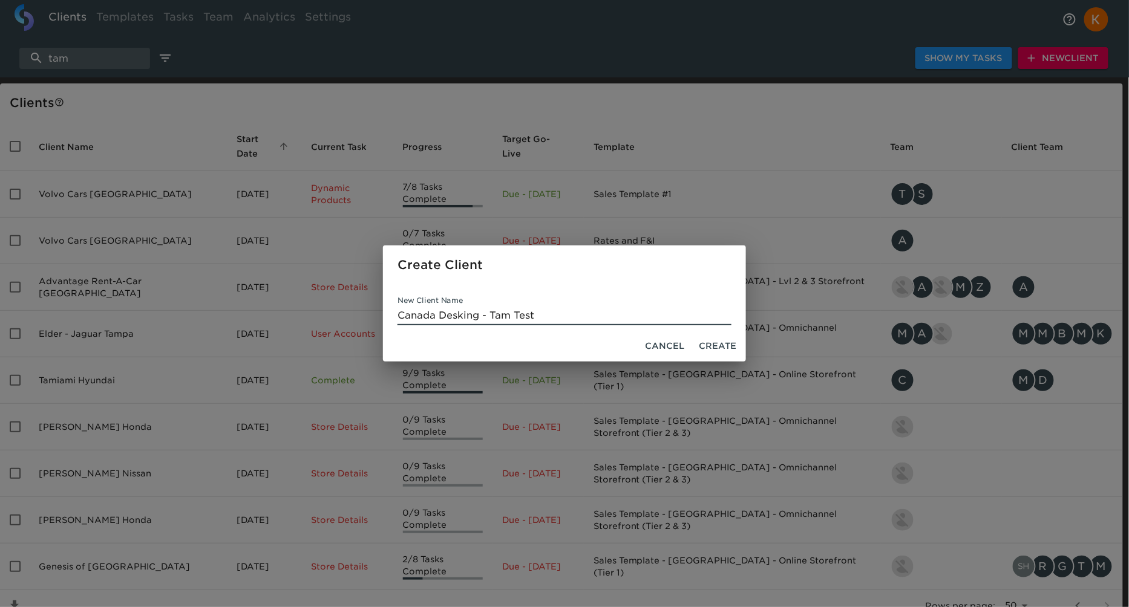
type input "Canada Desking - Tam Test"
click at [718, 356] on button "Create" at bounding box center [717, 346] width 47 height 22
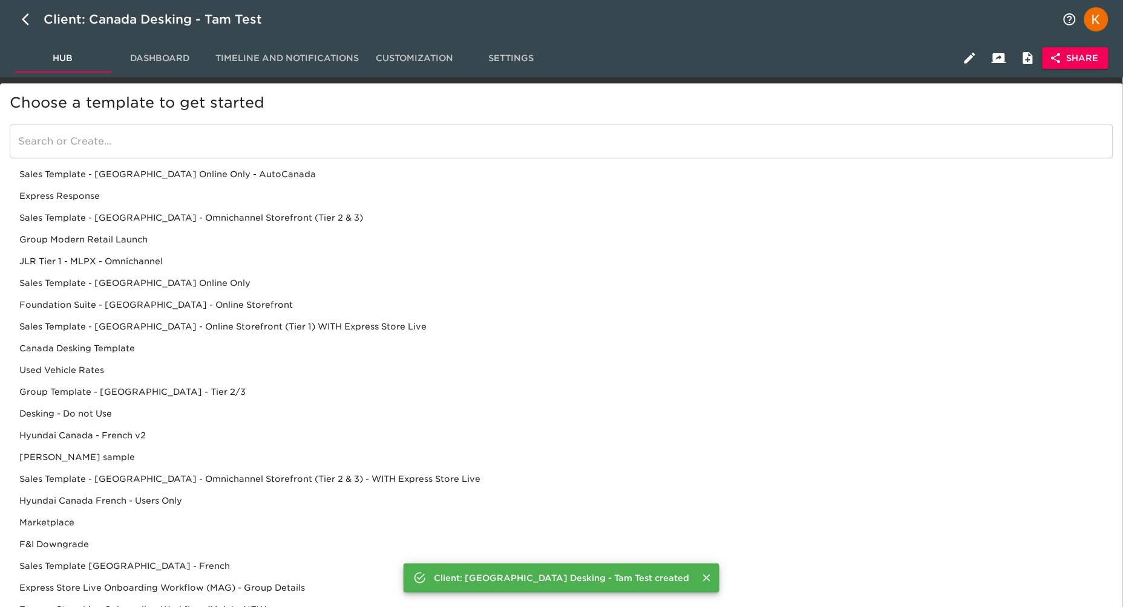
click at [224, 144] on input "search" at bounding box center [562, 142] width 1104 height 34
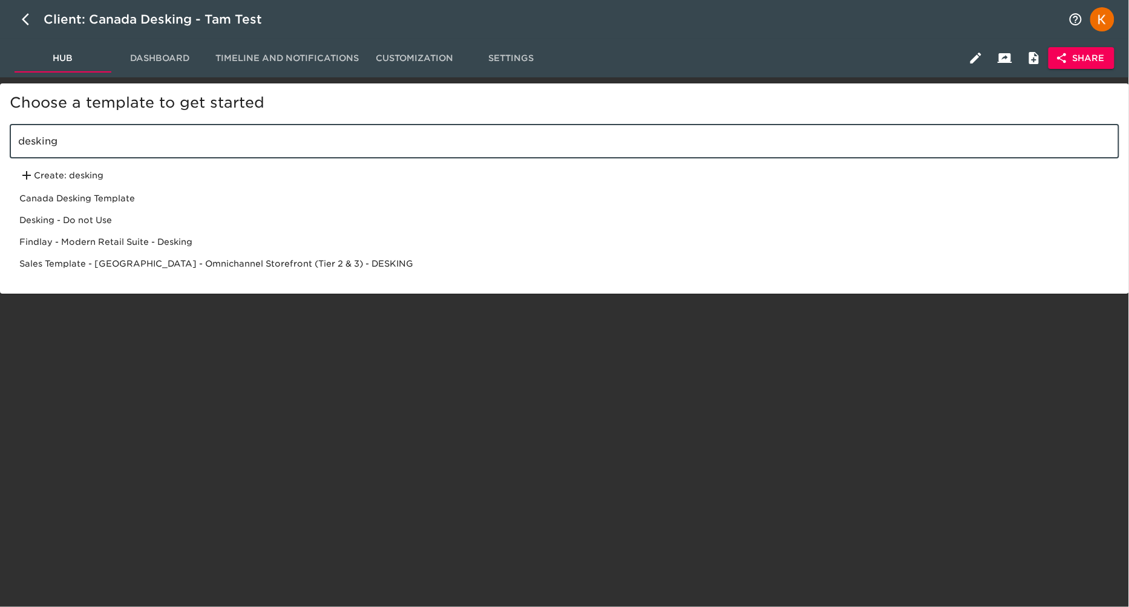
type input "desking"
click at [102, 200] on div "Canada Desking Template" at bounding box center [565, 199] width 1110 height 22
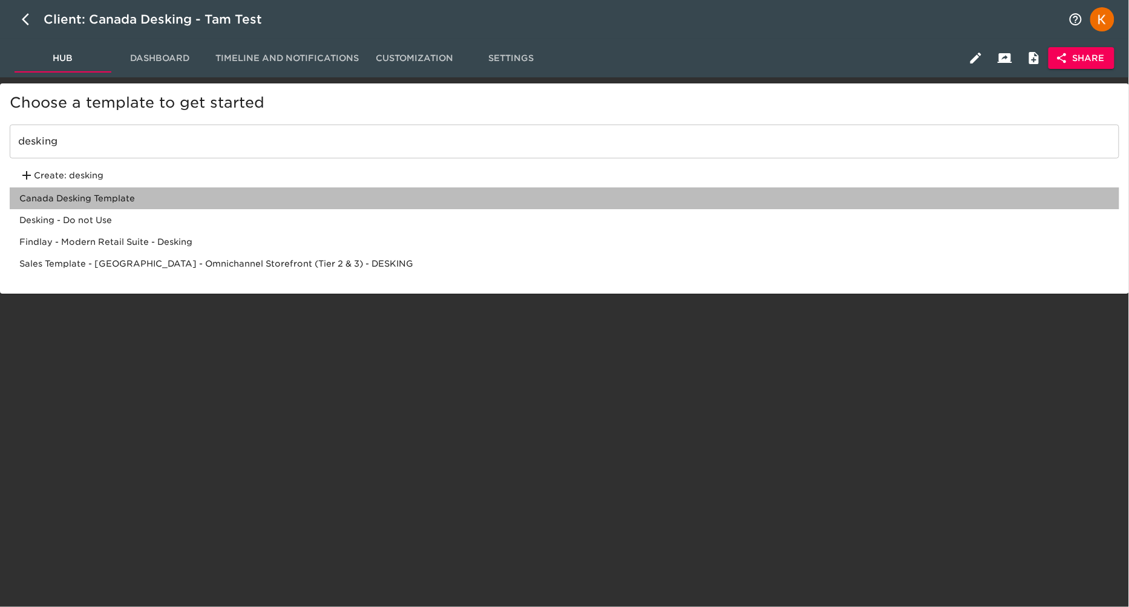
click at [80, 195] on div "Canada Desking Template" at bounding box center [565, 199] width 1110 height 22
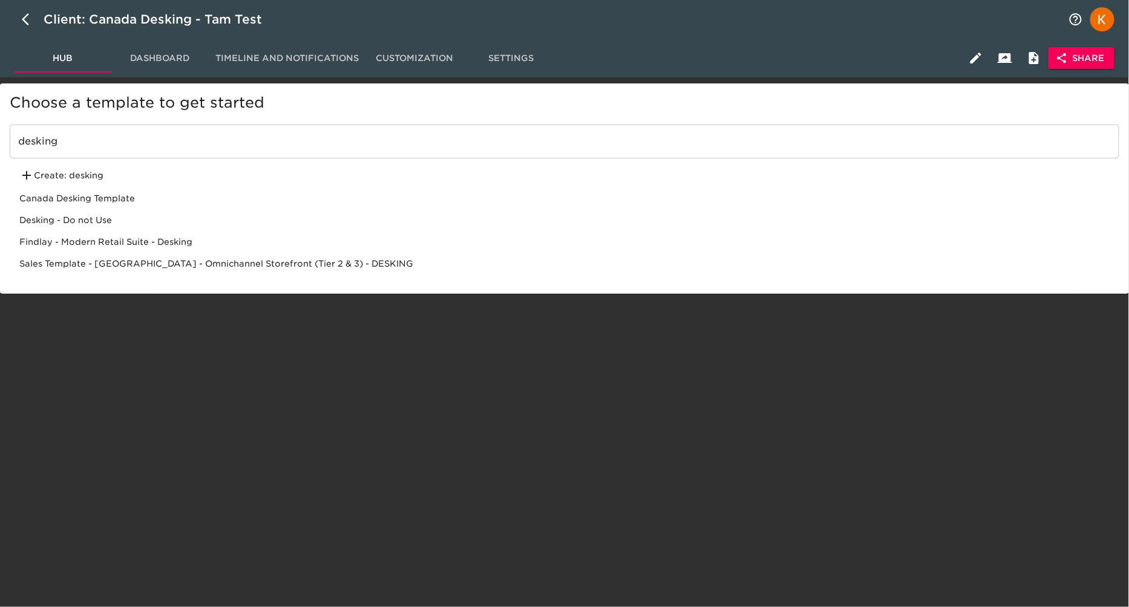
click at [56, 193] on div "Canada Desking Template" at bounding box center [565, 199] width 1110 height 22
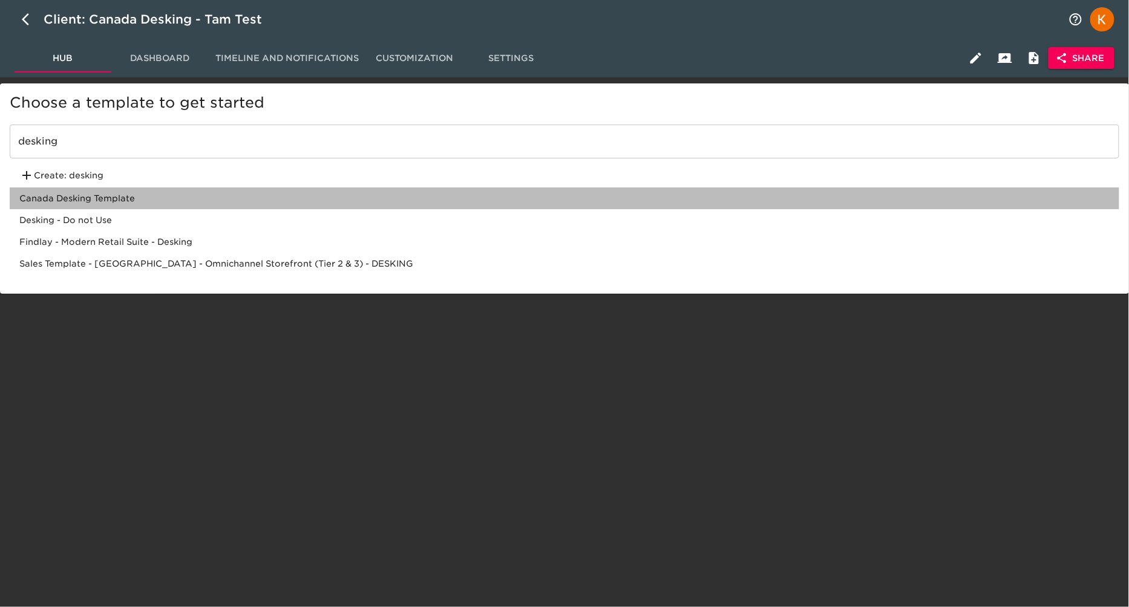
click at [56, 193] on div "Canada Desking Template" at bounding box center [565, 199] width 1110 height 22
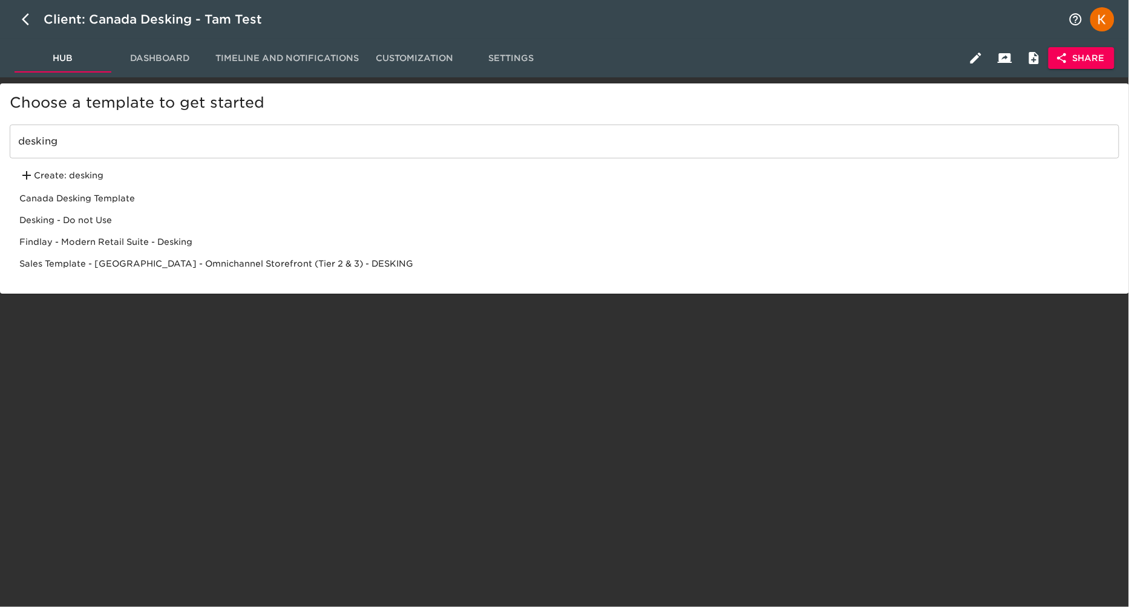
click at [28, 200] on div "Canada Desking Template" at bounding box center [565, 199] width 1110 height 22
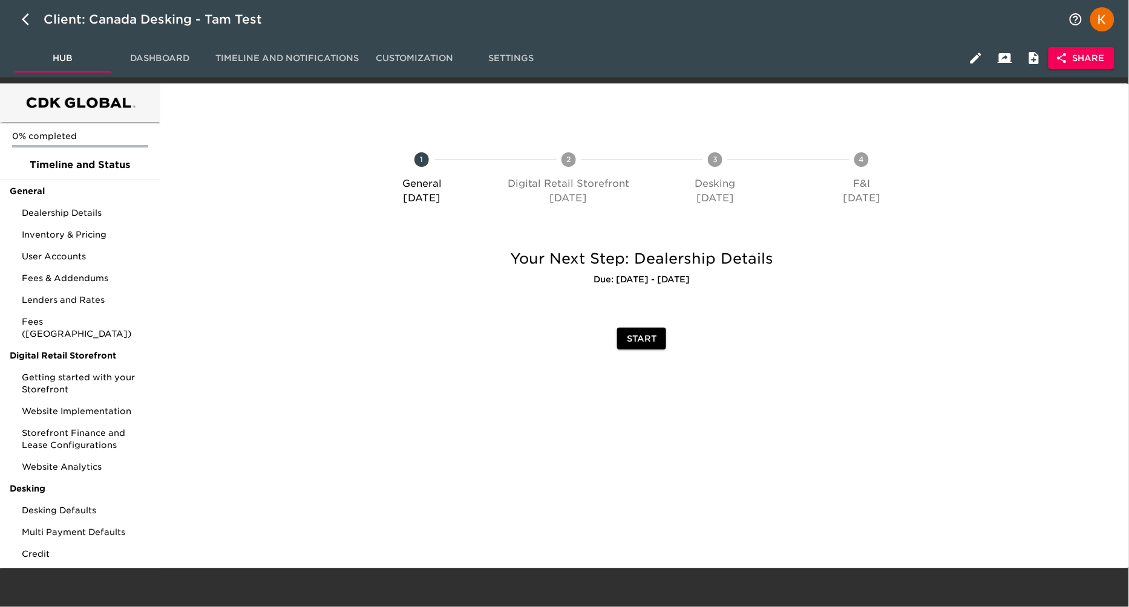
click at [263, 278] on div at bounding box center [242, 297] width 160 height 120
click at [86, 326] on span "Fees (CA)" at bounding box center [86, 328] width 129 height 24
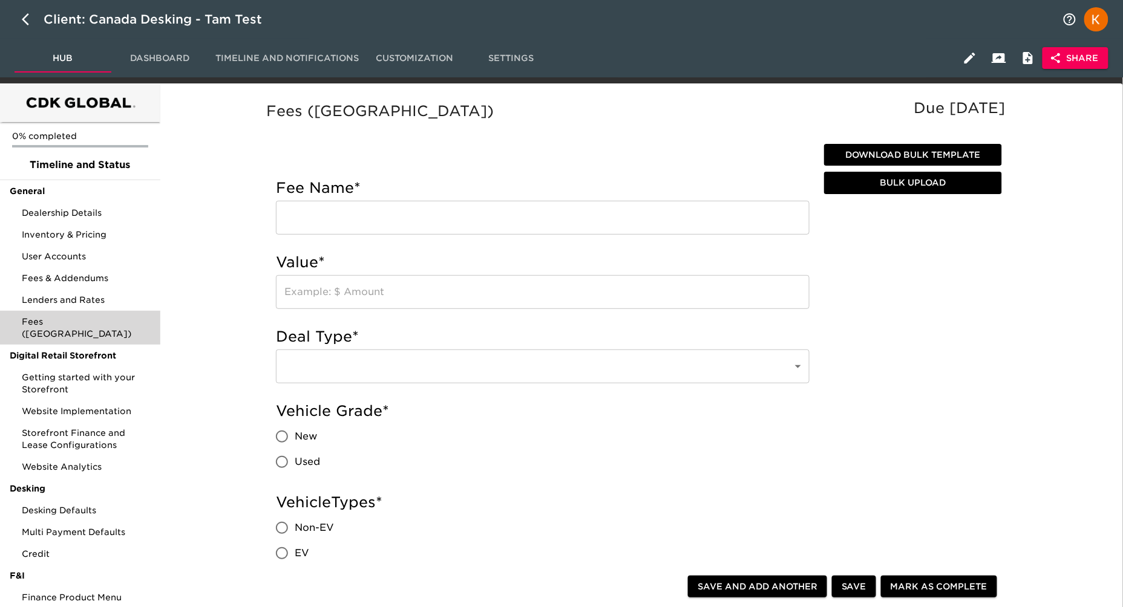
click at [497, 233] on input "text" at bounding box center [543, 218] width 534 height 34
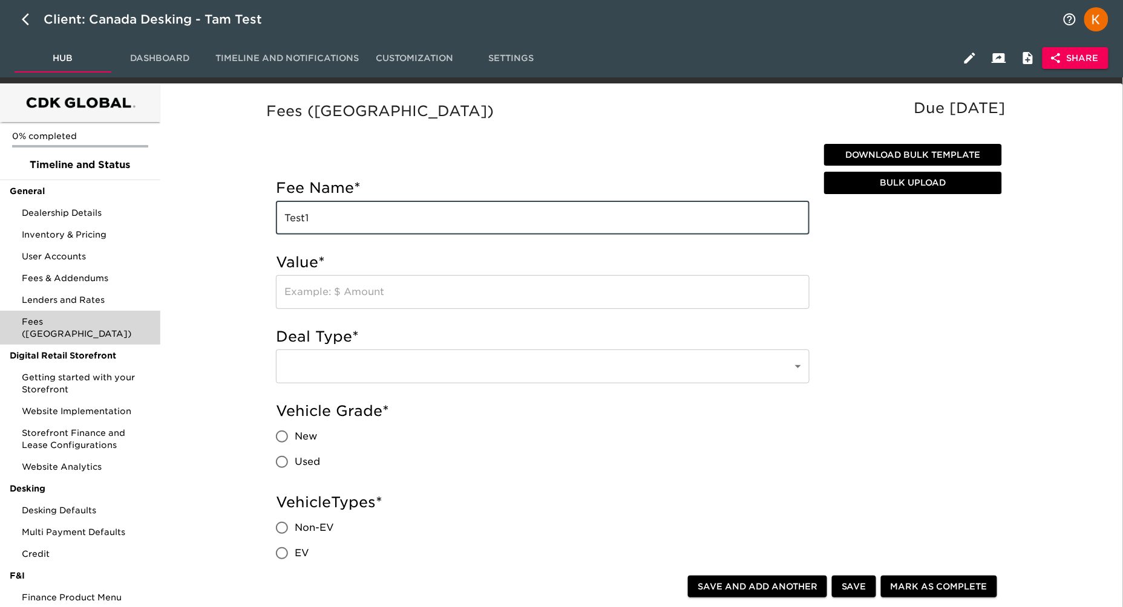
type input "Test1"
click at [424, 304] on input "number" at bounding box center [543, 292] width 534 height 34
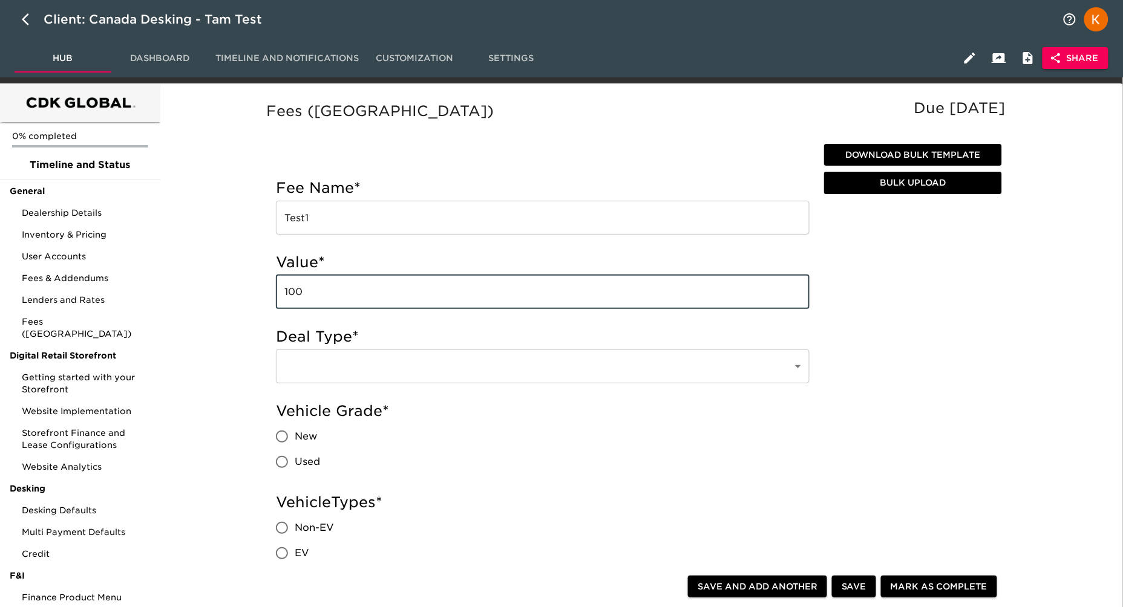
type input "100"
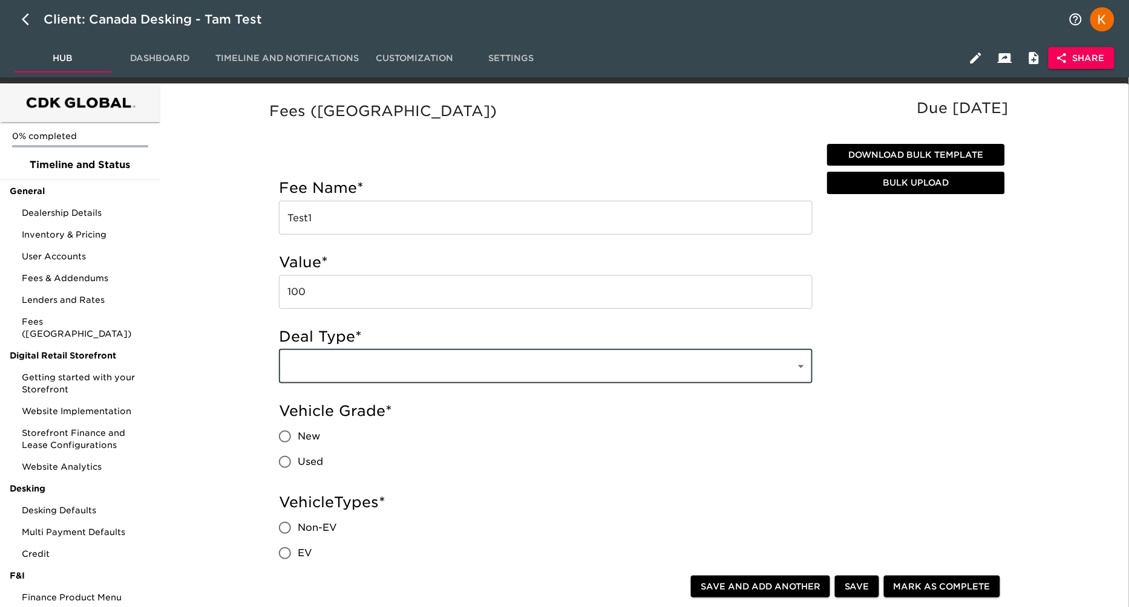
click at [615, 363] on body "Client: Canada Desking - Tam Test Hub Dashboard Timeline and Notifications Cust…" at bounding box center [564, 474] width 1129 height 948
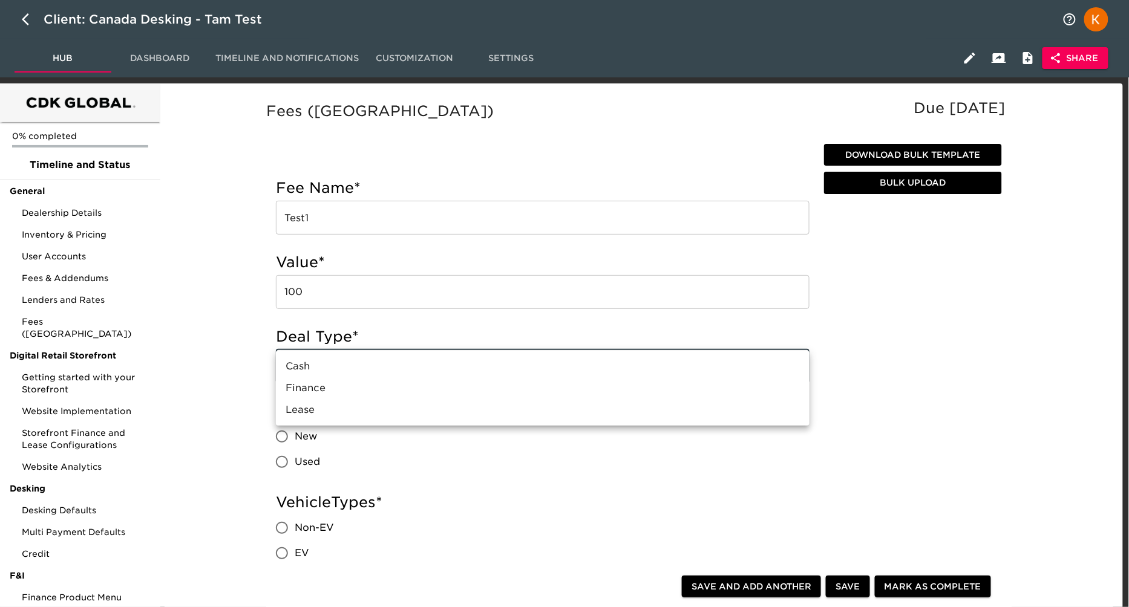
click at [347, 373] on li "Cash" at bounding box center [543, 367] width 534 height 22
type input "Cash"
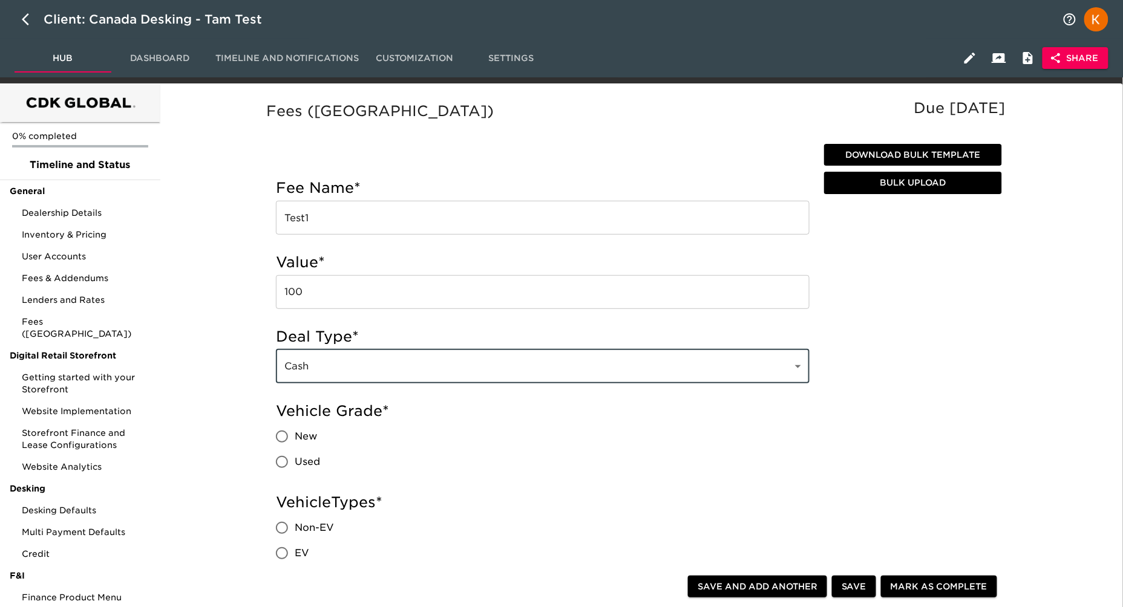
click at [303, 433] on span "New" at bounding box center [306, 437] width 22 height 15
click at [295, 433] on input "New" at bounding box center [281, 436] width 25 height 25
radio input "true"
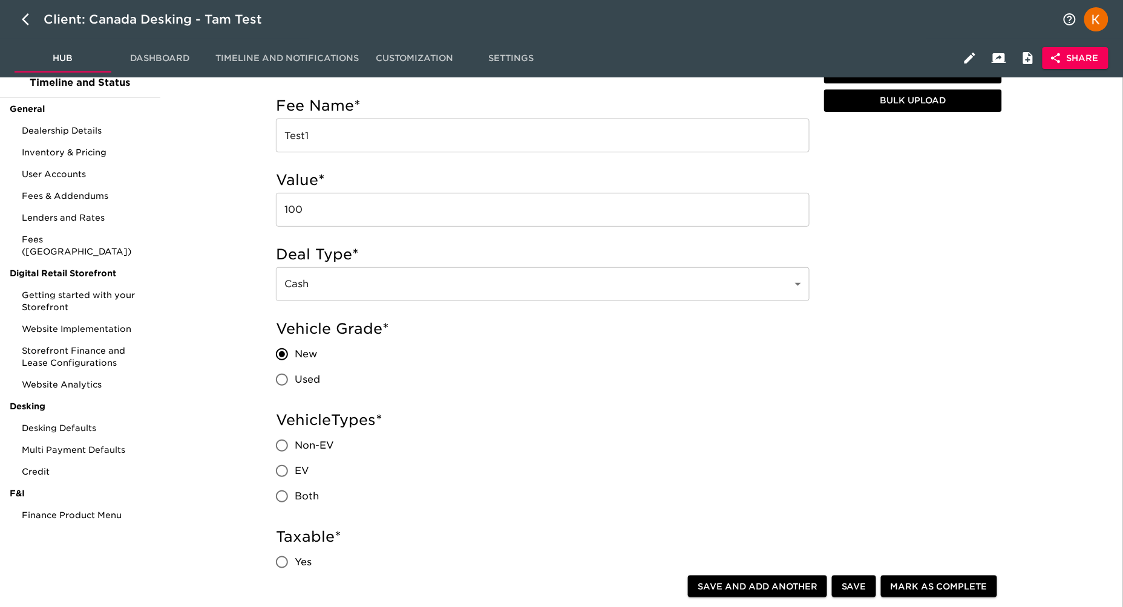
scroll to position [103, 0]
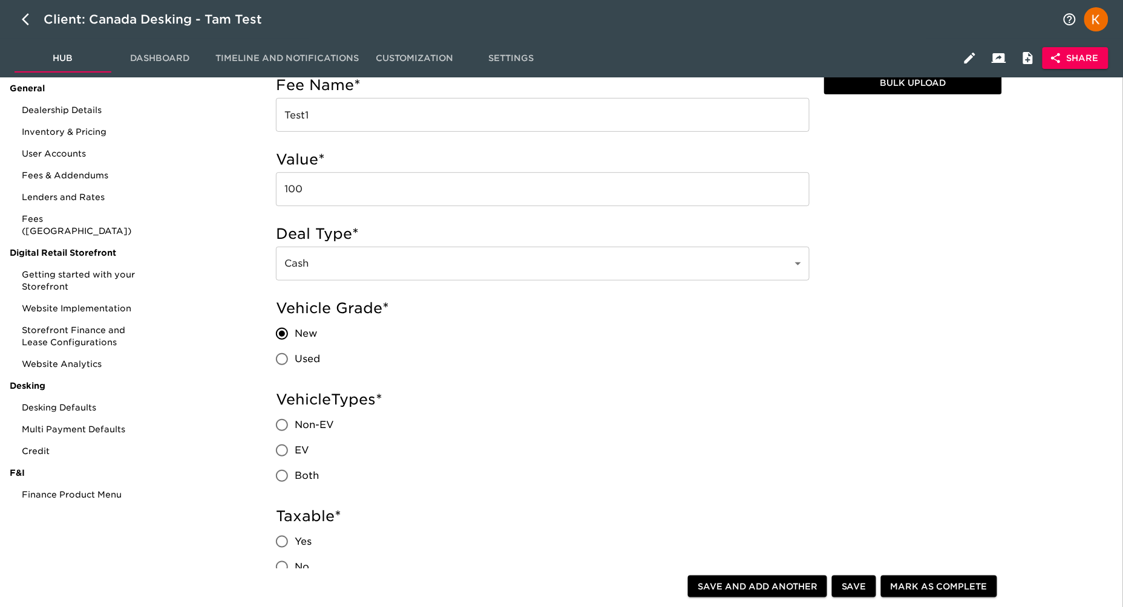
click at [307, 473] on span "Both" at bounding box center [307, 476] width 24 height 15
click at [295, 473] on input "Both" at bounding box center [281, 475] width 25 height 25
radio input "true"
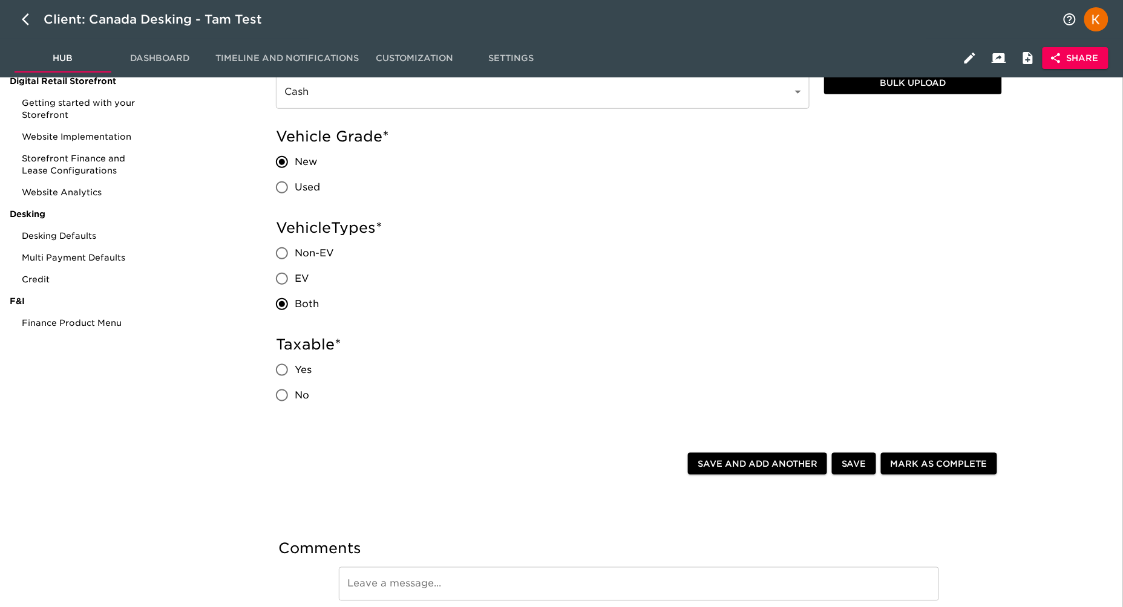
scroll to position [292, 0]
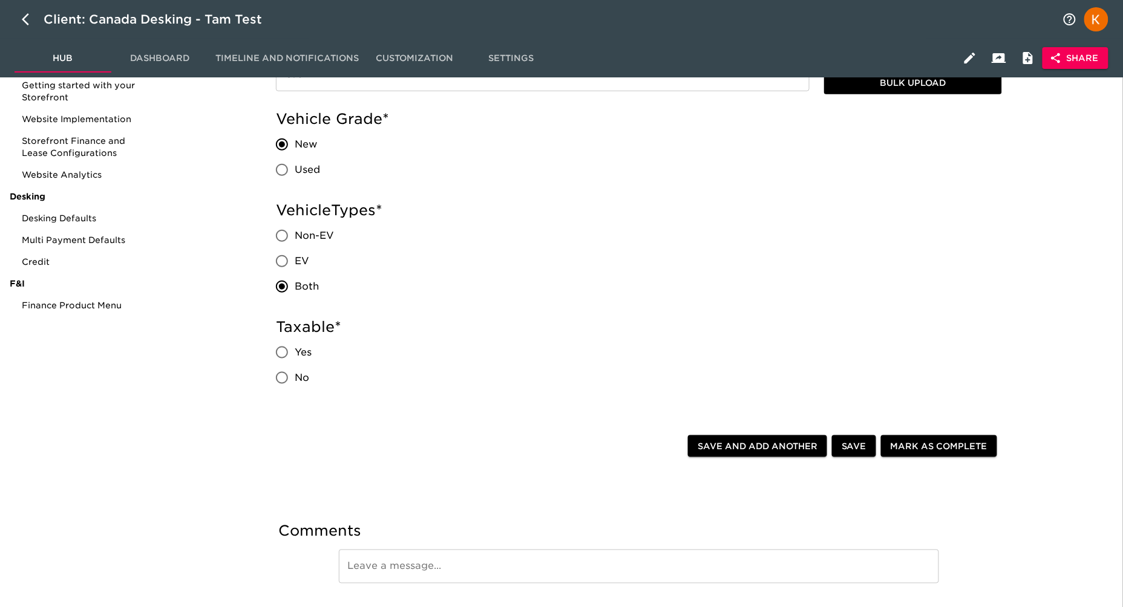
click at [298, 349] on span "Yes" at bounding box center [303, 352] width 17 height 15
click at [295, 349] on input "Yes" at bounding box center [281, 352] width 25 height 25
radio input "true"
click at [788, 443] on span "Save and Add Another" at bounding box center [758, 446] width 120 height 15
radio input "false"
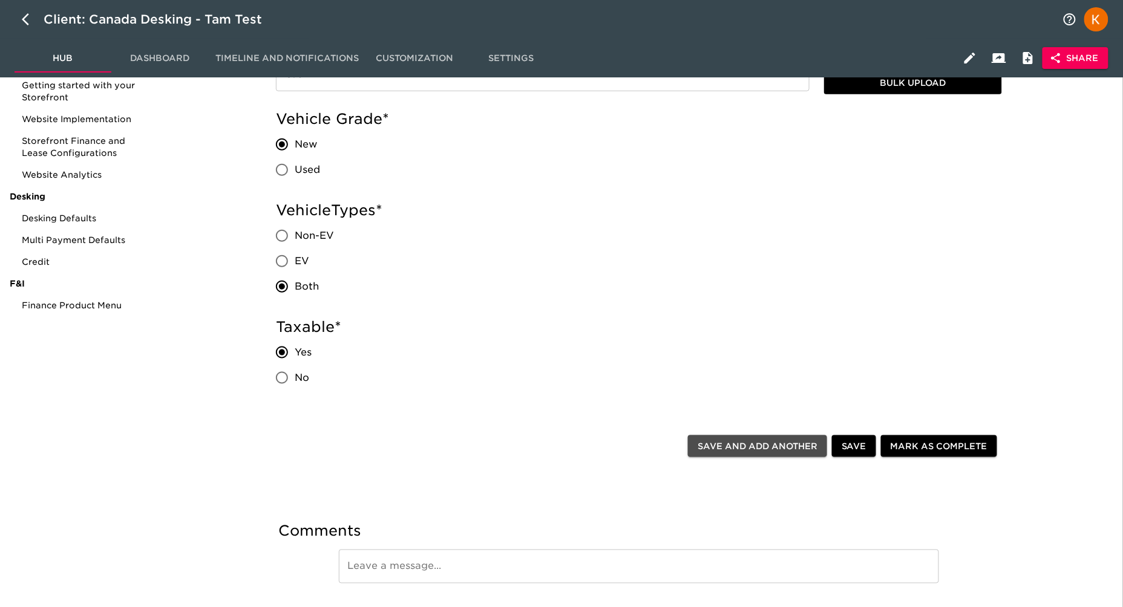
radio input "false"
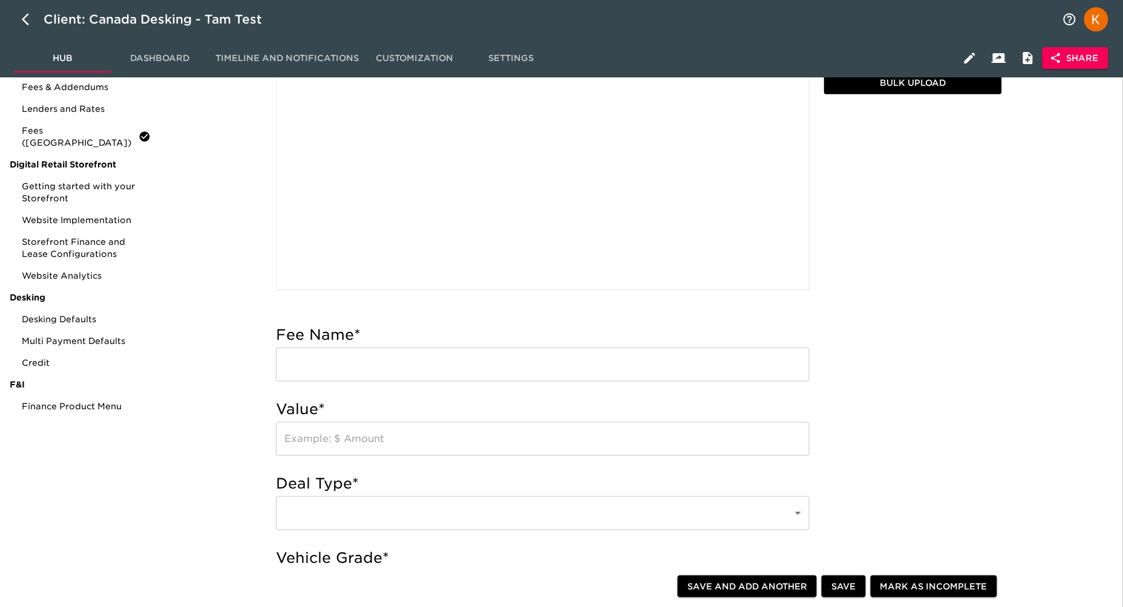
scroll to position [49, 0]
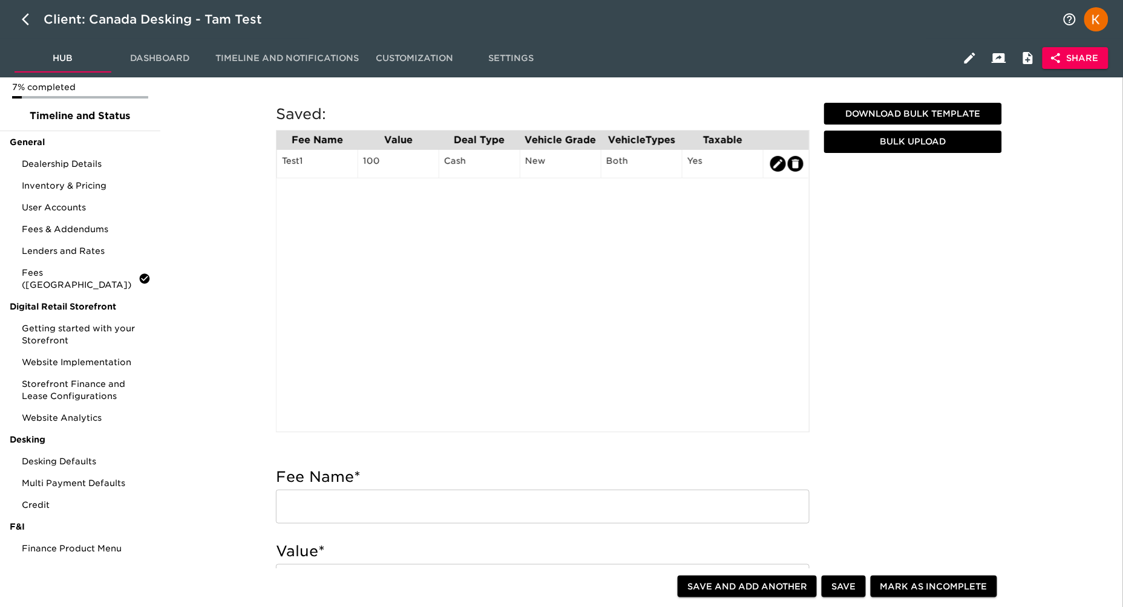
click at [870, 113] on span "Download Bulk Template" at bounding box center [913, 113] width 168 height 15
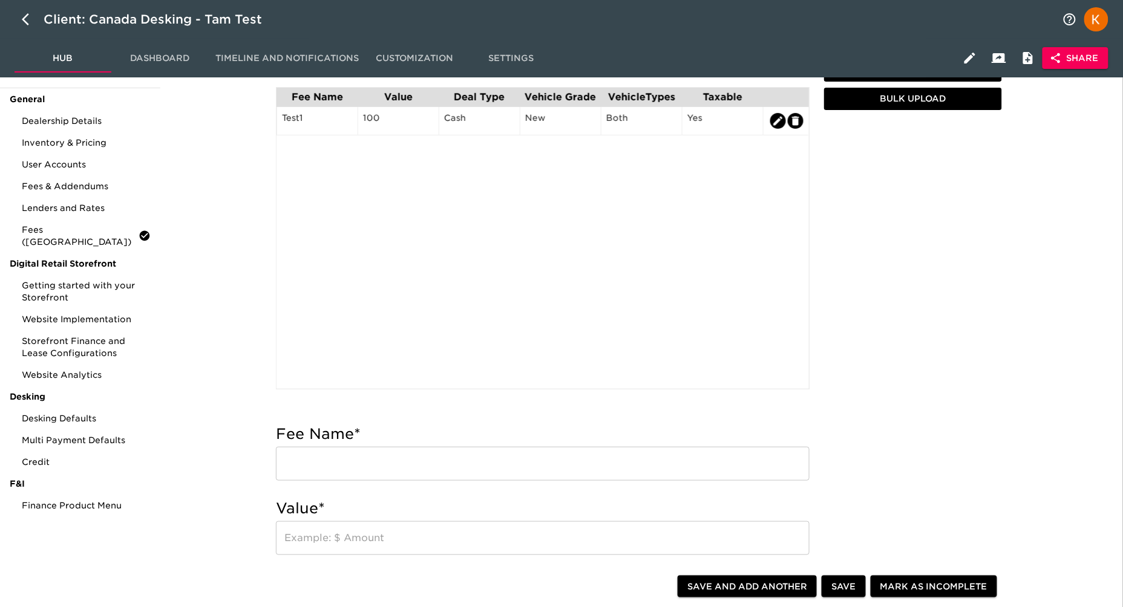
scroll to position [0, 0]
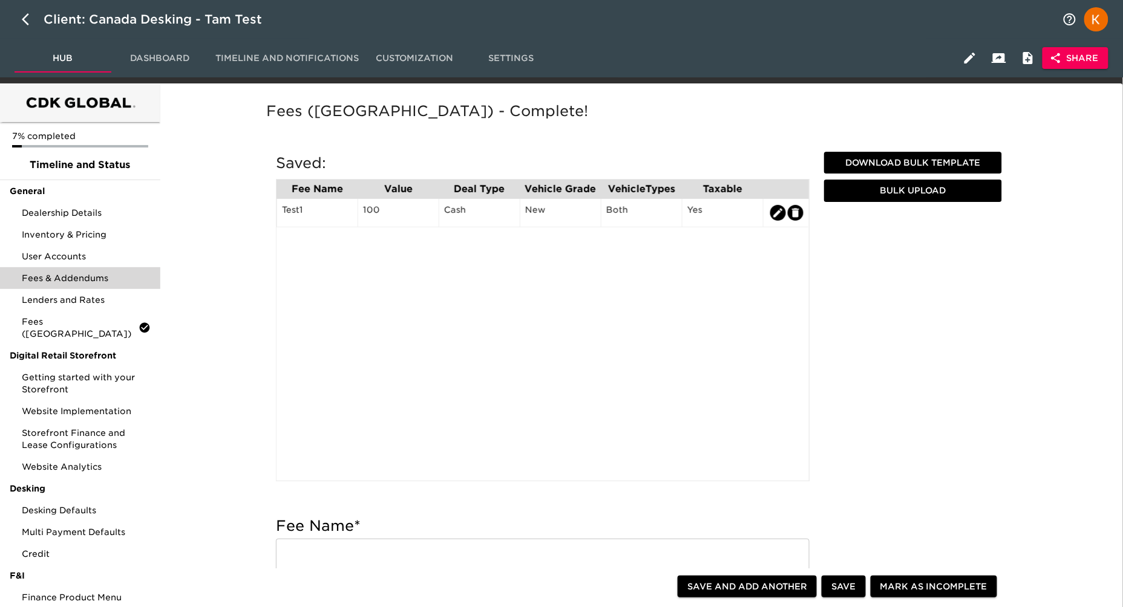
click at [85, 277] on span "Fees & Addendums" at bounding box center [86, 278] width 129 height 12
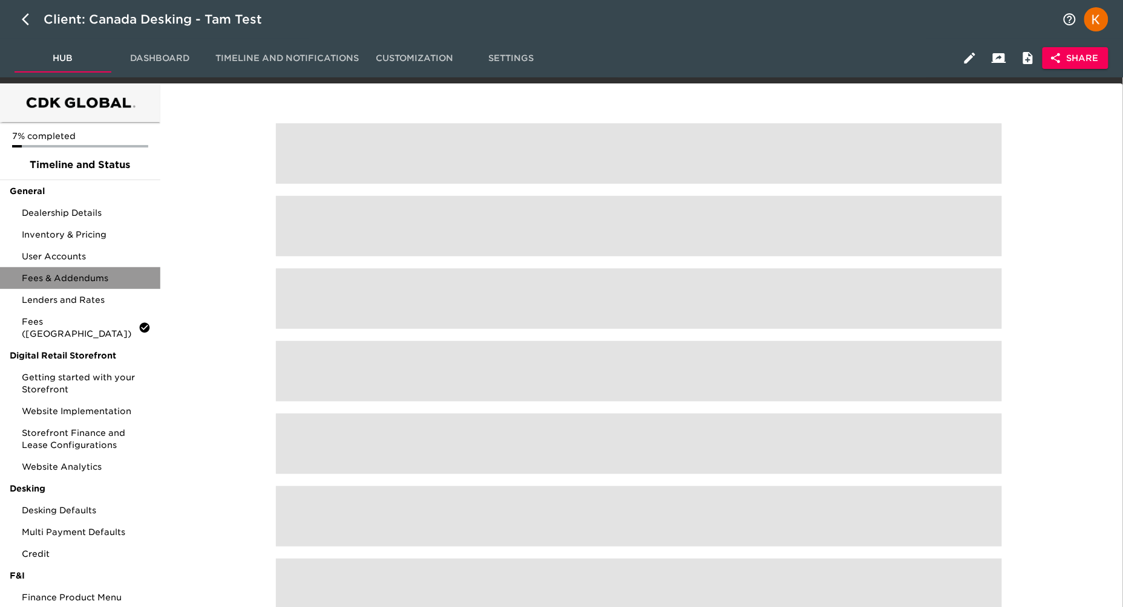
click at [85, 277] on span "Fees & Addendums" at bounding box center [86, 278] width 129 height 12
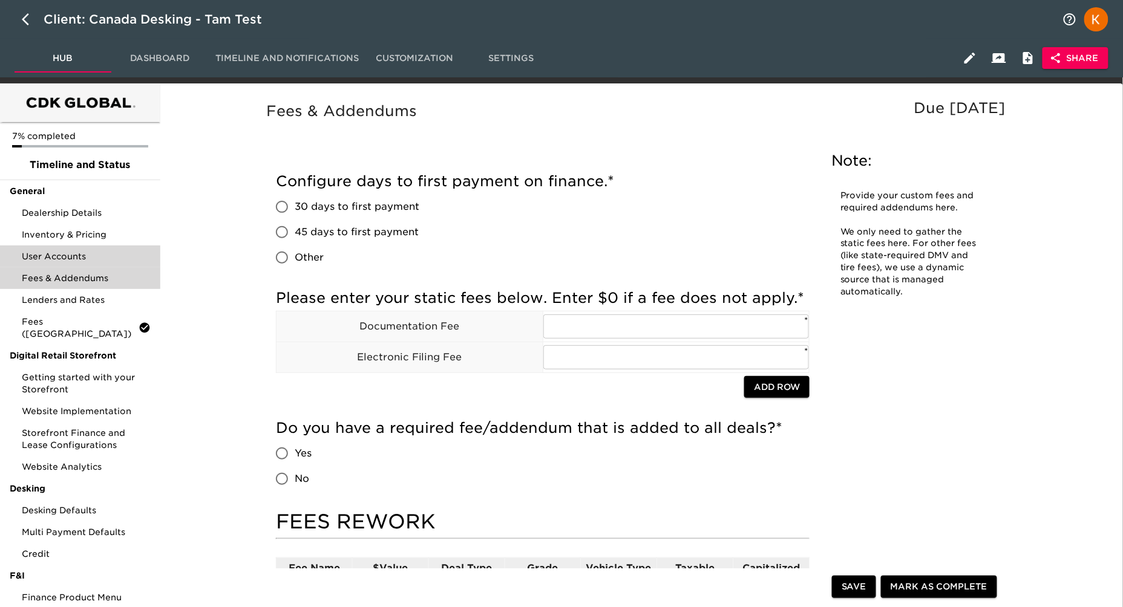
drag, startPoint x: 116, startPoint y: 319, endPoint x: 114, endPoint y: 267, distance: 52.1
click at [113, 265] on ul "7% completed Timeline and Status General Dealership Details Inventory & Pricing…" at bounding box center [80, 367] width 160 height 491
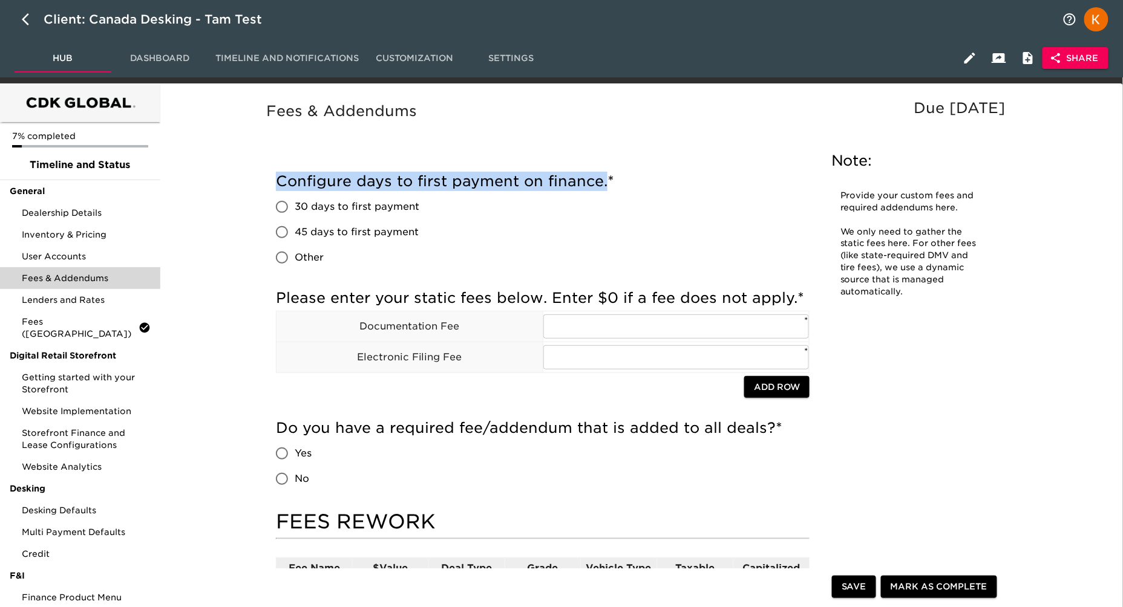
drag, startPoint x: 604, startPoint y: 183, endPoint x: 245, endPoint y: 191, distance: 359.5
click at [245, 191] on div "Fees & Addendums Due in 5 Days Note: Provide your custom fees and required adde…" at bounding box center [639, 495] width 954 height 808
click at [975, 60] on icon "button" at bounding box center [970, 58] width 15 height 15
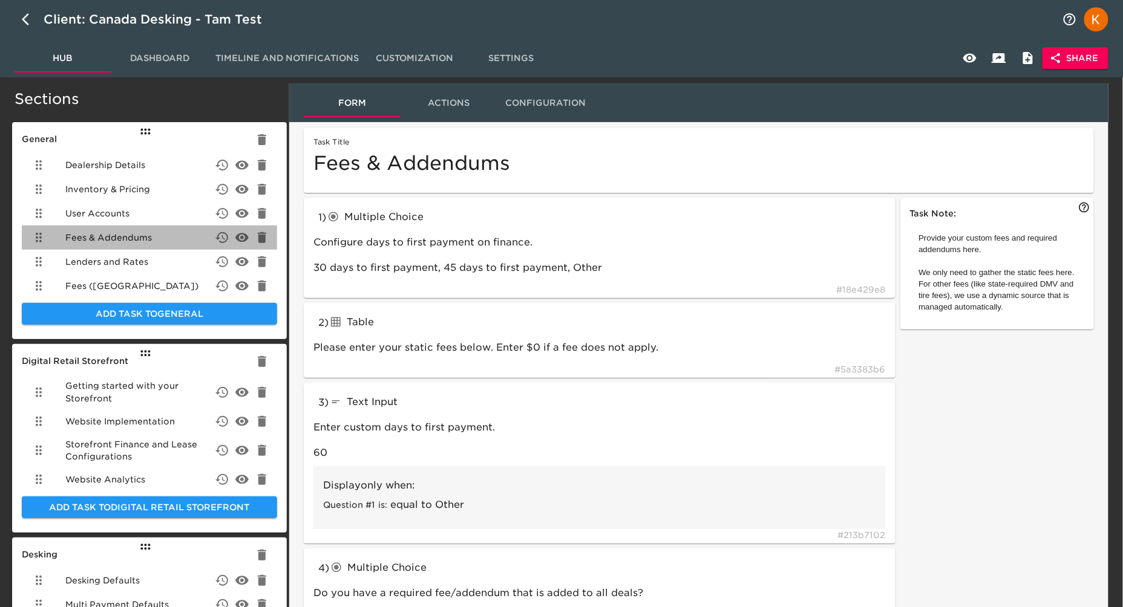
click at [136, 236] on span "Fees & Addendums" at bounding box center [108, 238] width 87 height 12
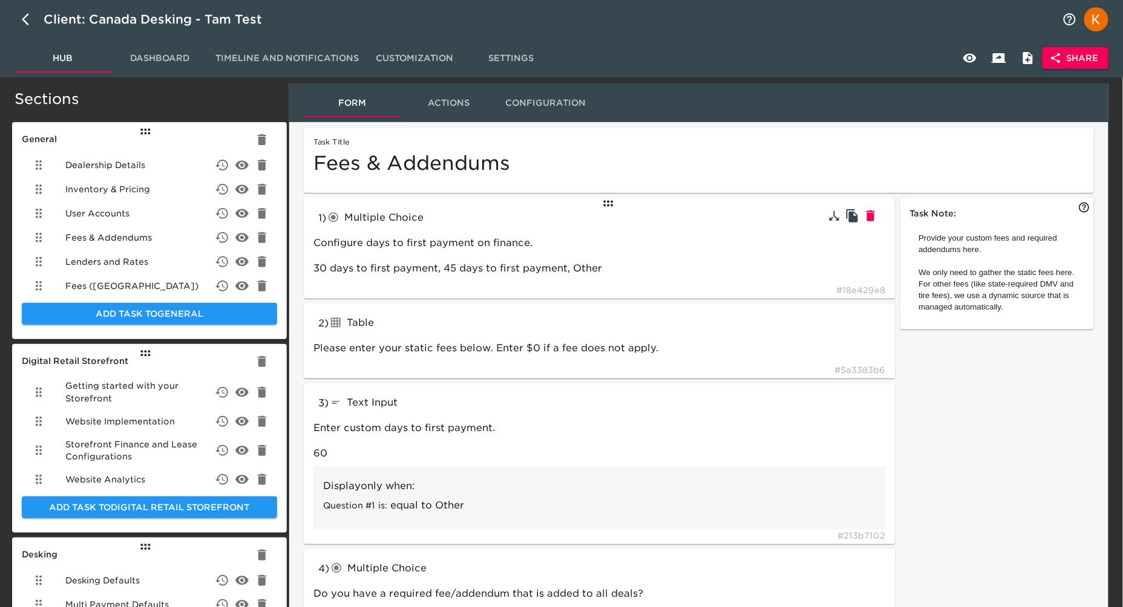
click at [797, 230] on div "1 ) Multiple Choice radioButtons Configure days to first payment on finance. 30…" at bounding box center [600, 248] width 592 height 101
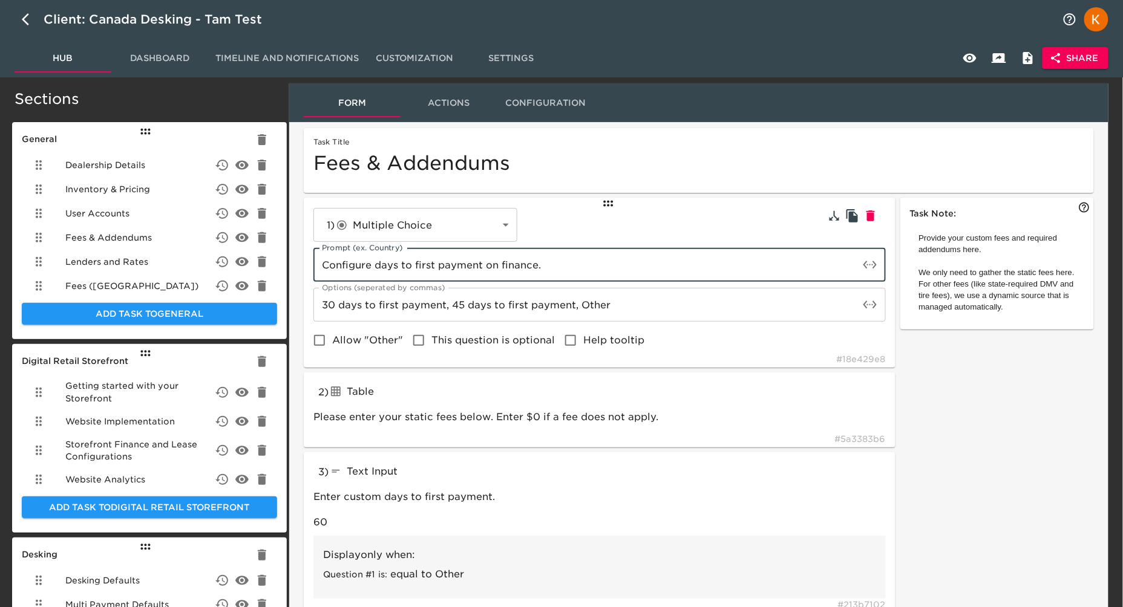
click at [468, 269] on input "Configure days to first payment on finance." at bounding box center [586, 265] width 546 height 34
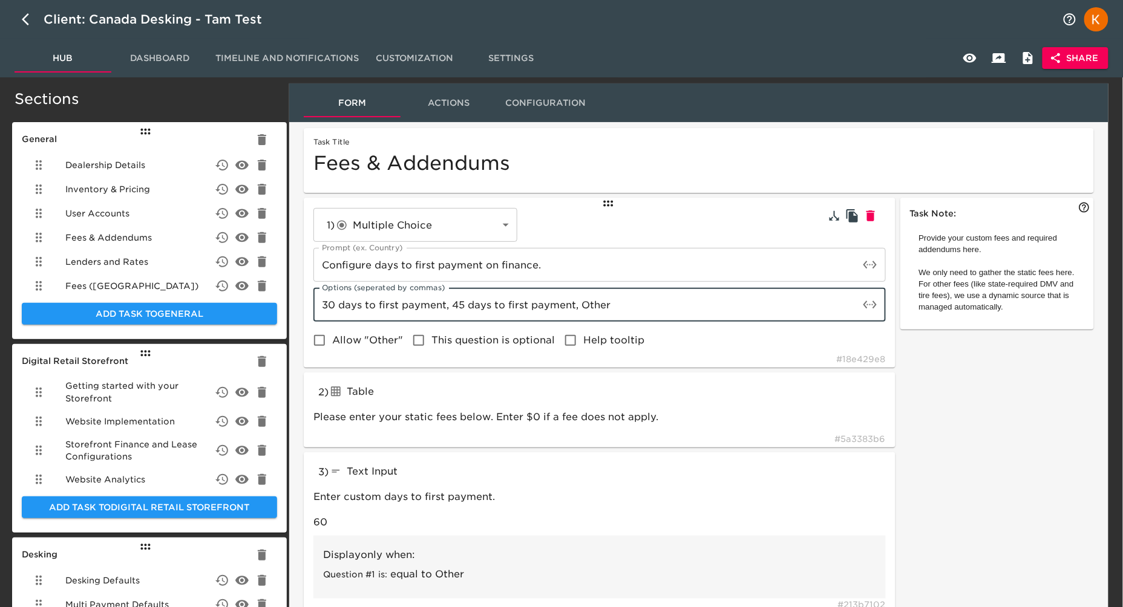
click at [632, 310] on input "30 days to first payment, 45 days to first payment, Other" at bounding box center [586, 305] width 546 height 34
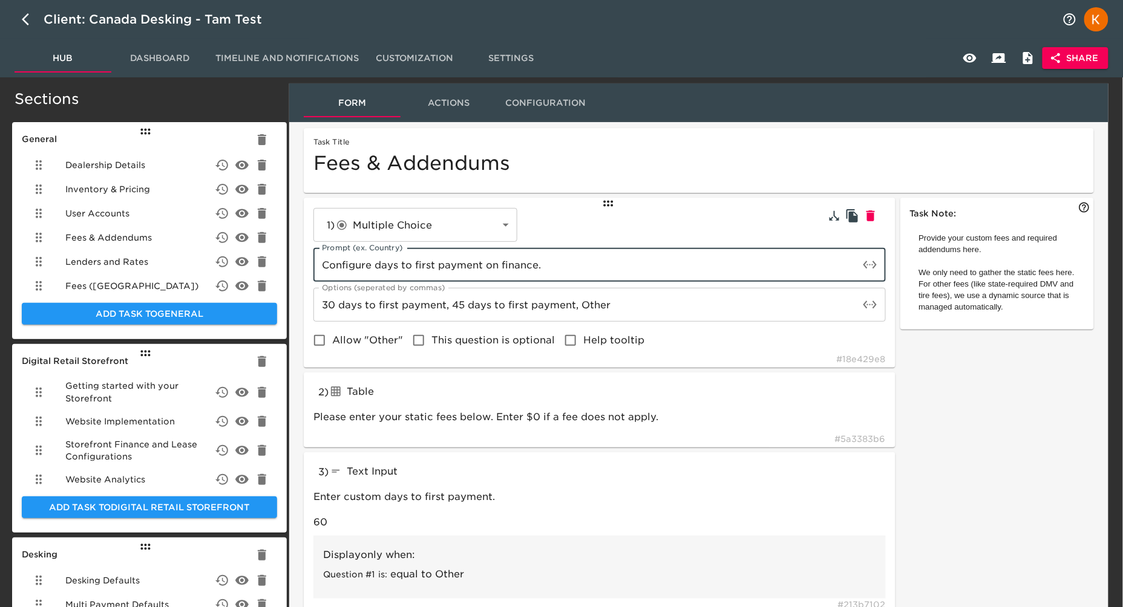
click at [599, 270] on input "Configure days to first payment on finance." at bounding box center [586, 265] width 546 height 34
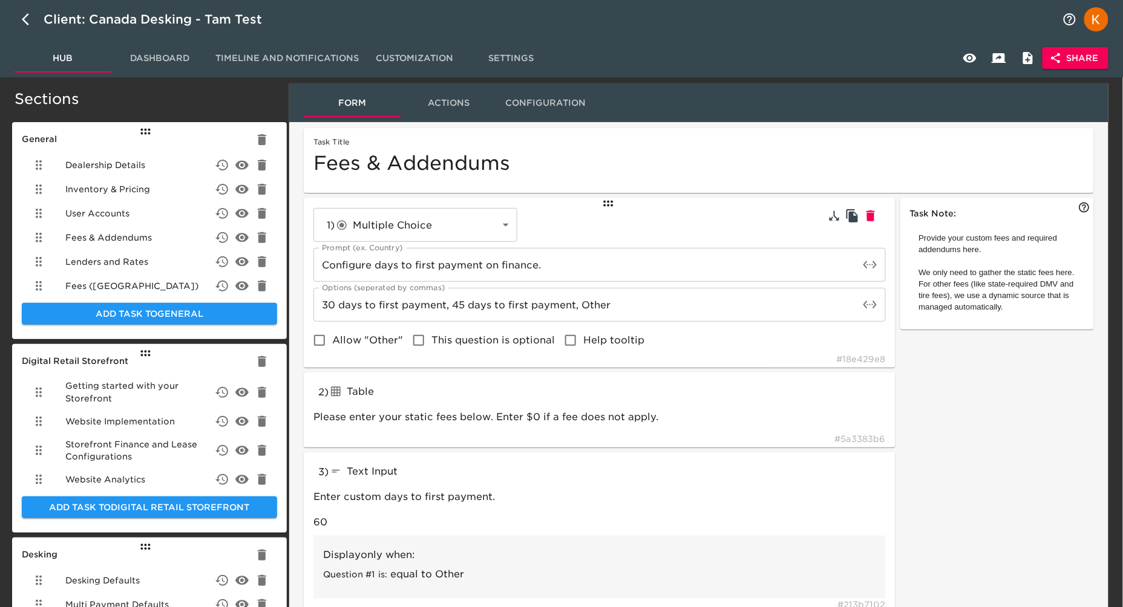
click at [91, 189] on span "Inventory & Pricing" at bounding box center [107, 189] width 85 height 12
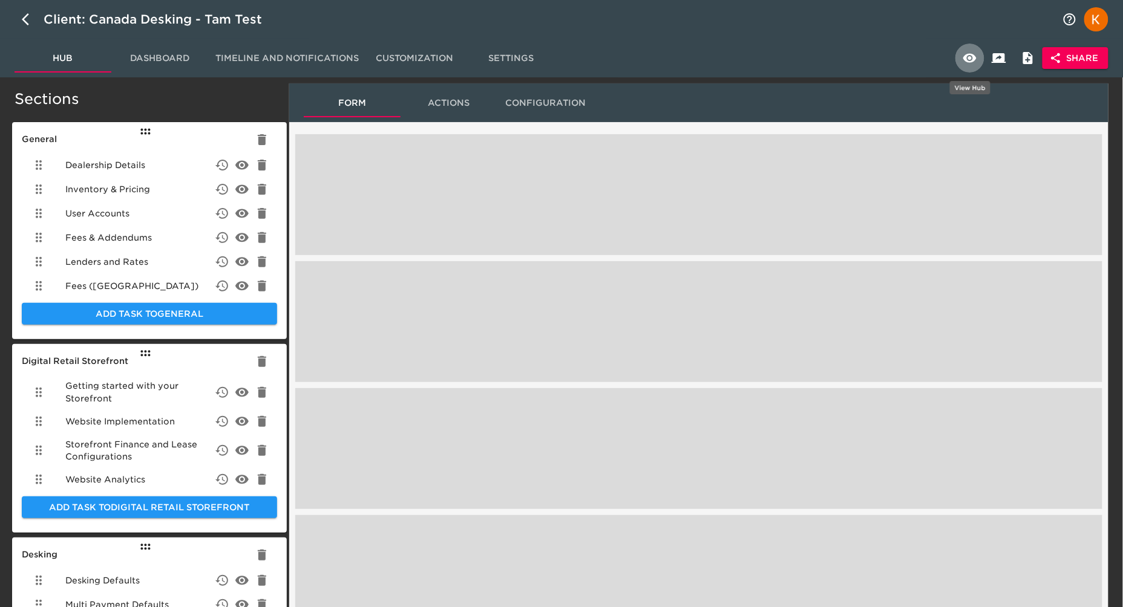
click at [967, 60] on icon "button" at bounding box center [969, 58] width 13 height 9
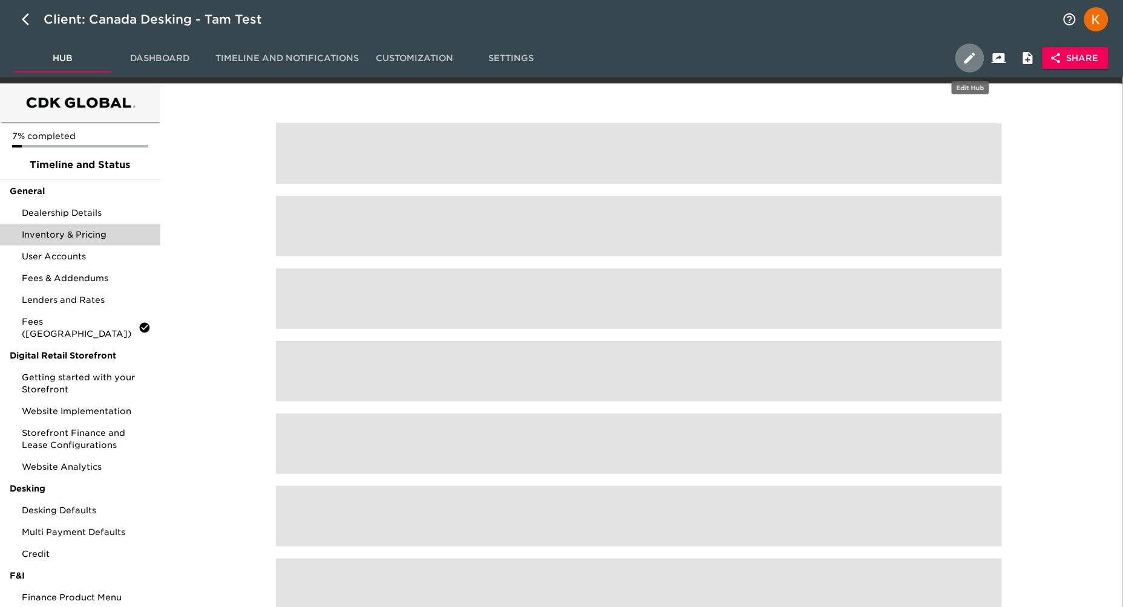
click at [966, 53] on icon "button" at bounding box center [970, 58] width 15 height 15
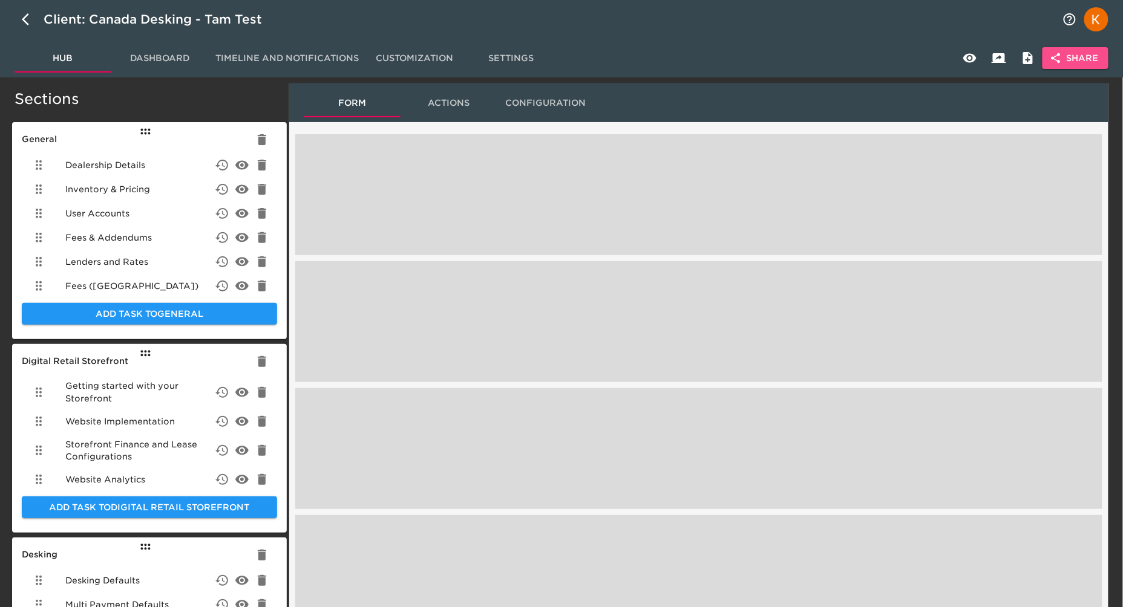
click at [1073, 61] on span "Share" at bounding box center [1075, 58] width 47 height 15
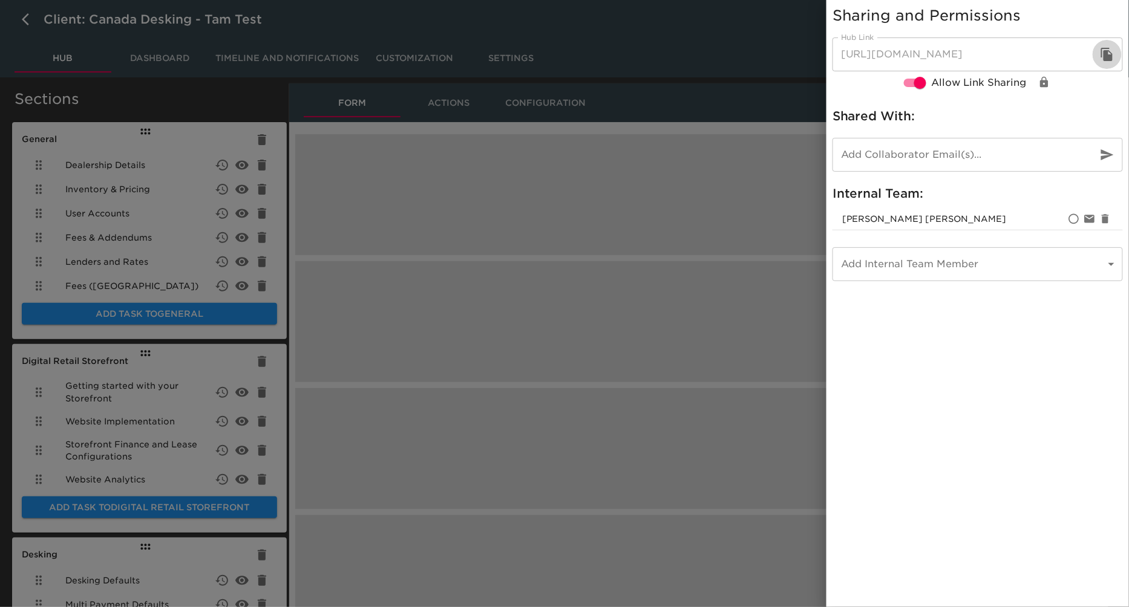
drag, startPoint x: 1111, startPoint y: 54, endPoint x: 1055, endPoint y: 59, distance: 56.5
click at [1111, 54] on icon "button" at bounding box center [1106, 54] width 11 height 13
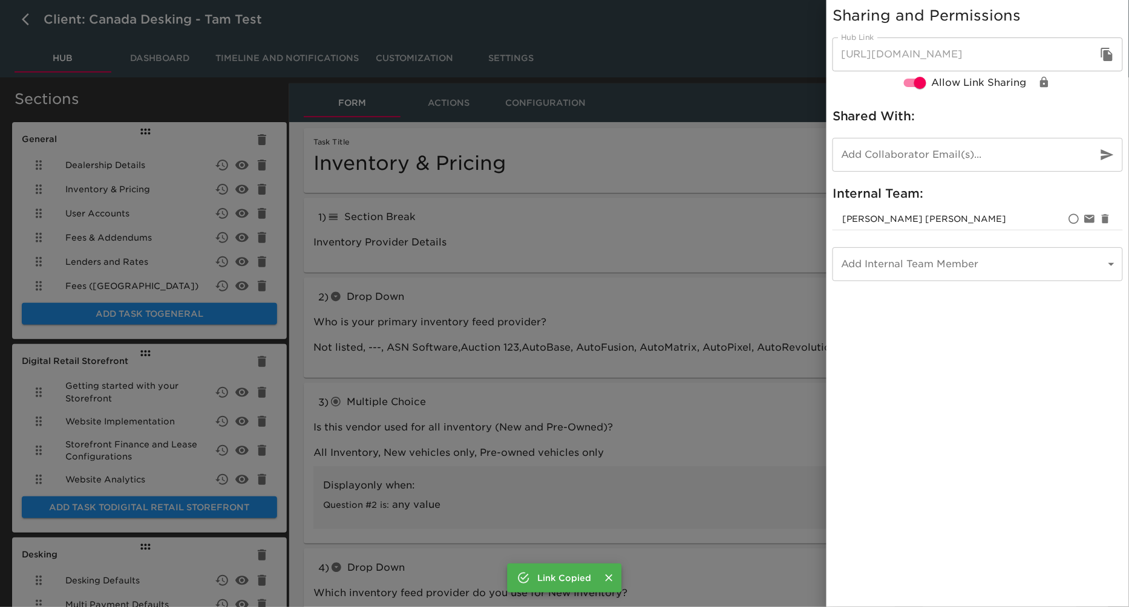
click at [612, 576] on icon "Close" at bounding box center [609, 578] width 12 height 12
click at [733, 47] on div at bounding box center [564, 303] width 1129 height 607
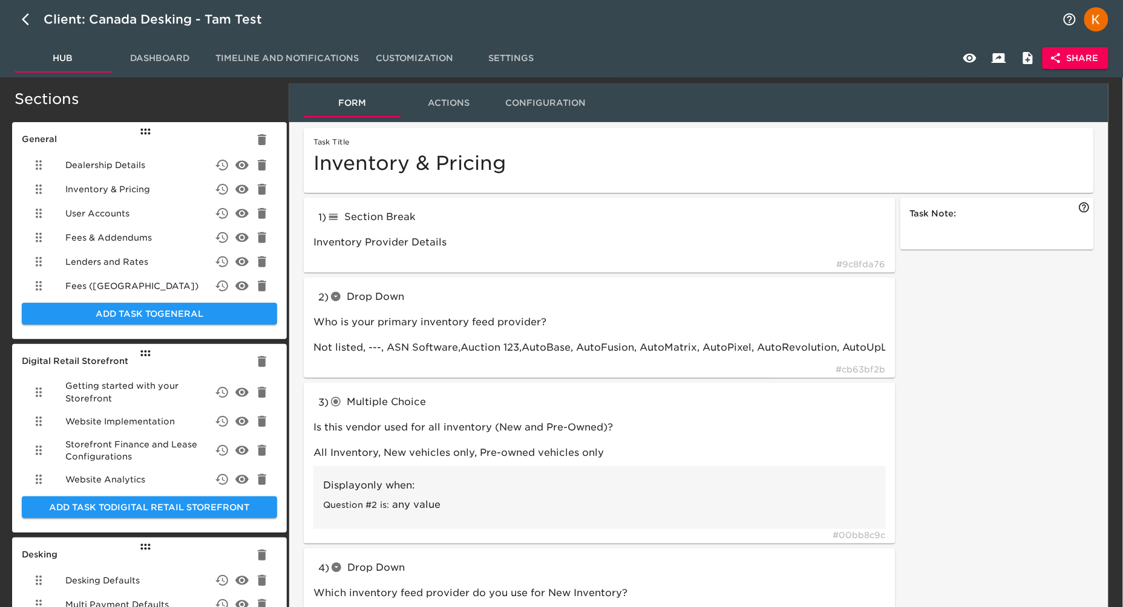
click at [91, 190] on span "Inventory & Pricing" at bounding box center [107, 189] width 85 height 12
click at [110, 257] on span "Lenders and Rates" at bounding box center [106, 262] width 83 height 12
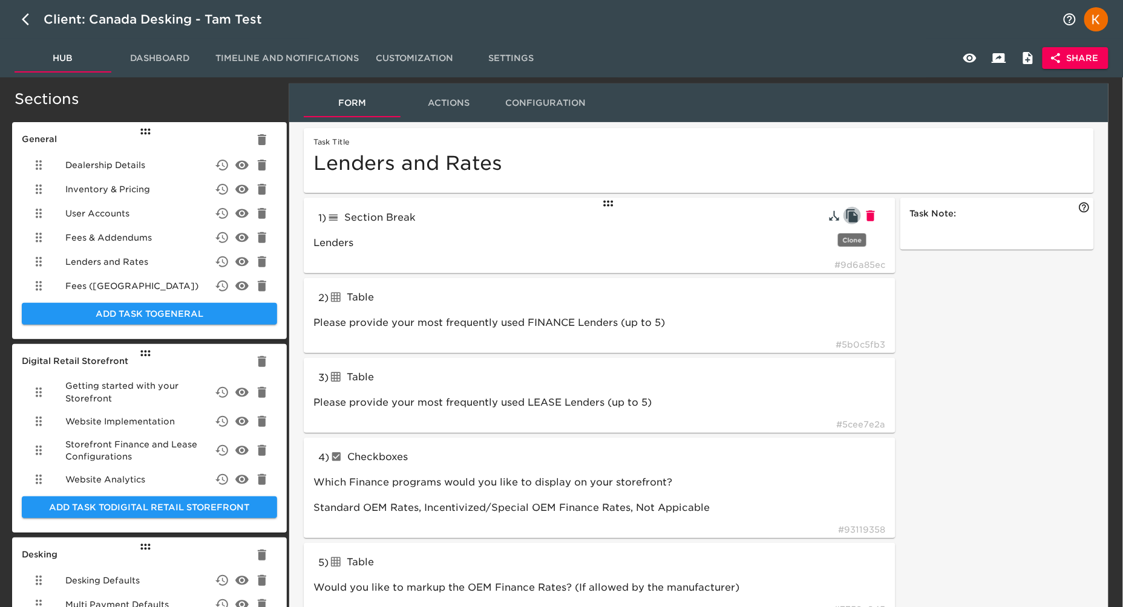
click at [857, 215] on icon "button" at bounding box center [851, 215] width 11 height 13
type input "lineBreak"
type input "Lenders"
type input "Please provide your most frequently used FINANCE Lenders (up to 5)"
type input "tableInput"
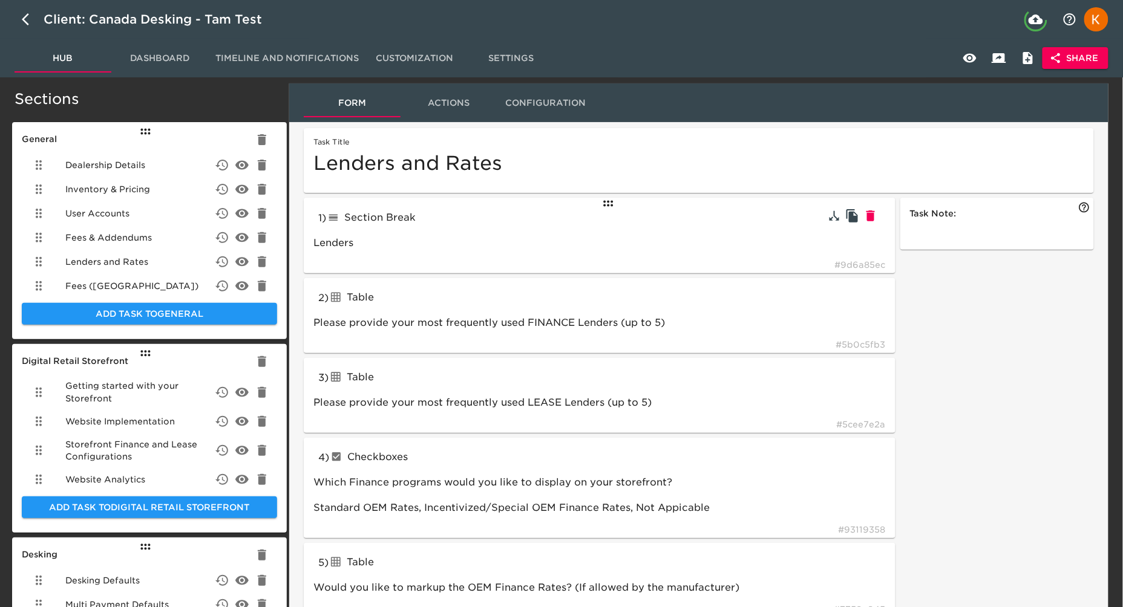
type input "Please provide your most frequently used LEASE Lenders (up to 5)"
type input "checkboxes"
type input "Which Finance programs would you like to display on your storefront?"
type input "Would you like to markup the OEM Finance Rates? (If allowed by the manufacturer)"
type input "tableInput"
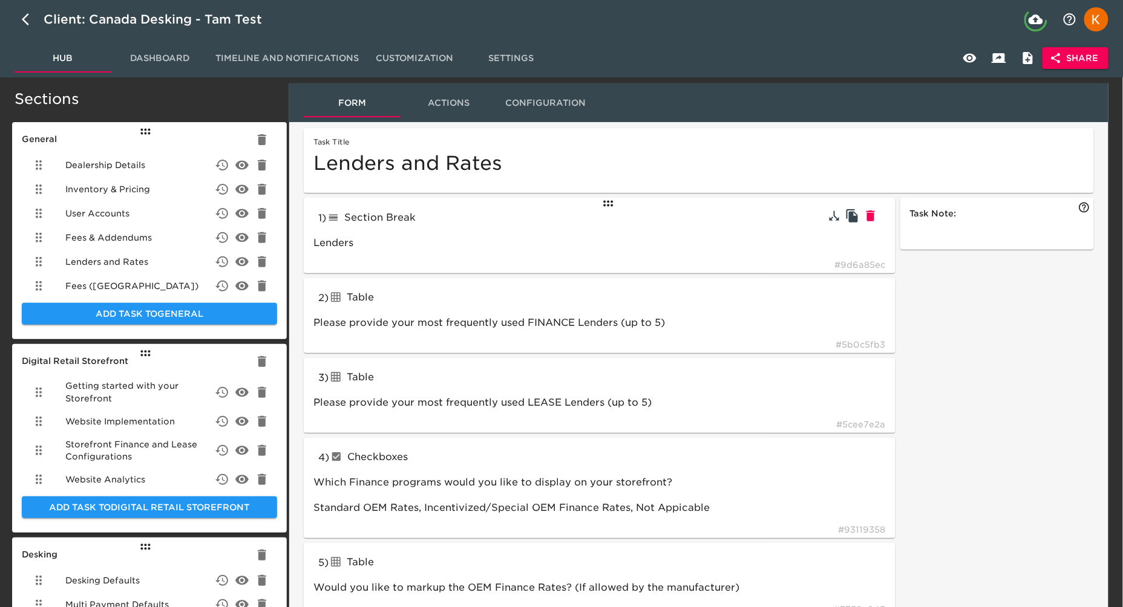
type input "Would you like to markup the OEM Lease Rates? (If allowed by the manufacturer)"
type input "lineBreak"
type input "textBlock"
type input "dropdown"
type input "How would you like to provide your in-house finance rates"
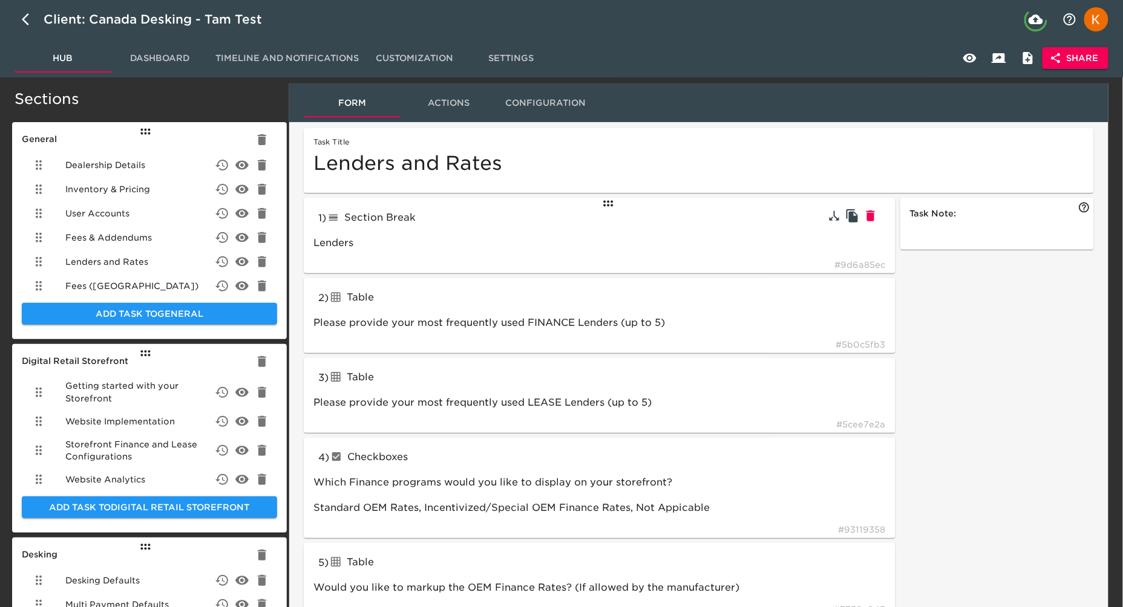
type input "tableInput"
type input "Global Rate Card"
type input "dropdown"
type input "What is the oldest model year you'd like to make eligible for financing on pre-…"
type input "Use one rate card for all vehicles"
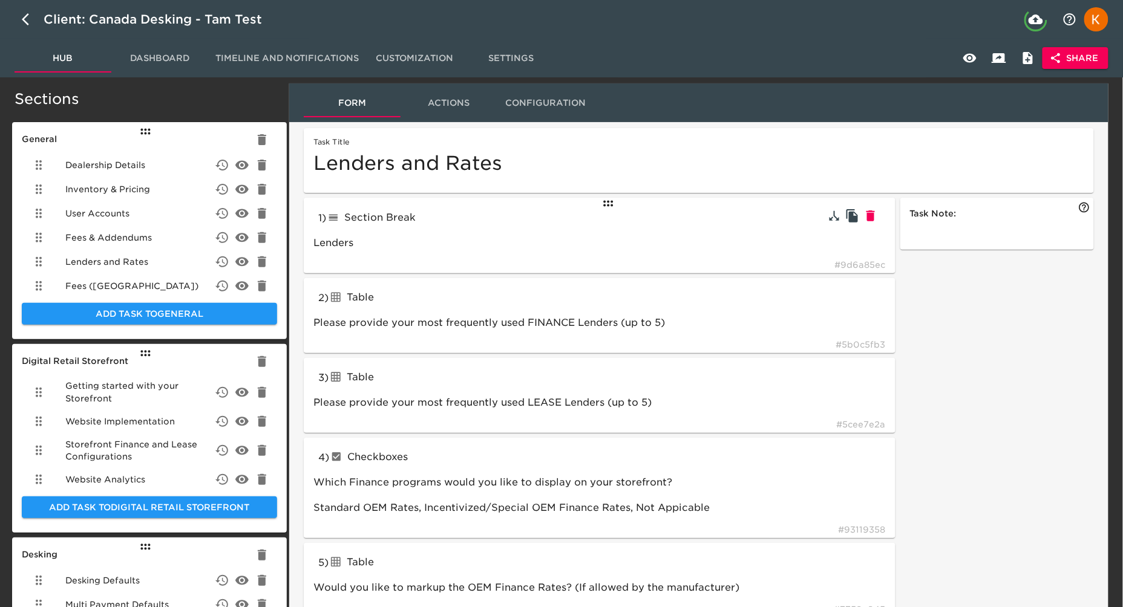
type input "New Vehicle in-house Rate Card"
type input "tableInput"
type input "Pre-owned Vehicle in-house Rate Card"
type input "What is the oldest model year you'd like to make eligible for financing on pre-…"
type input "Show Financing for all vehicles,2005,2006,2007,2008,2009,2010,2011,2012,2013,20…"
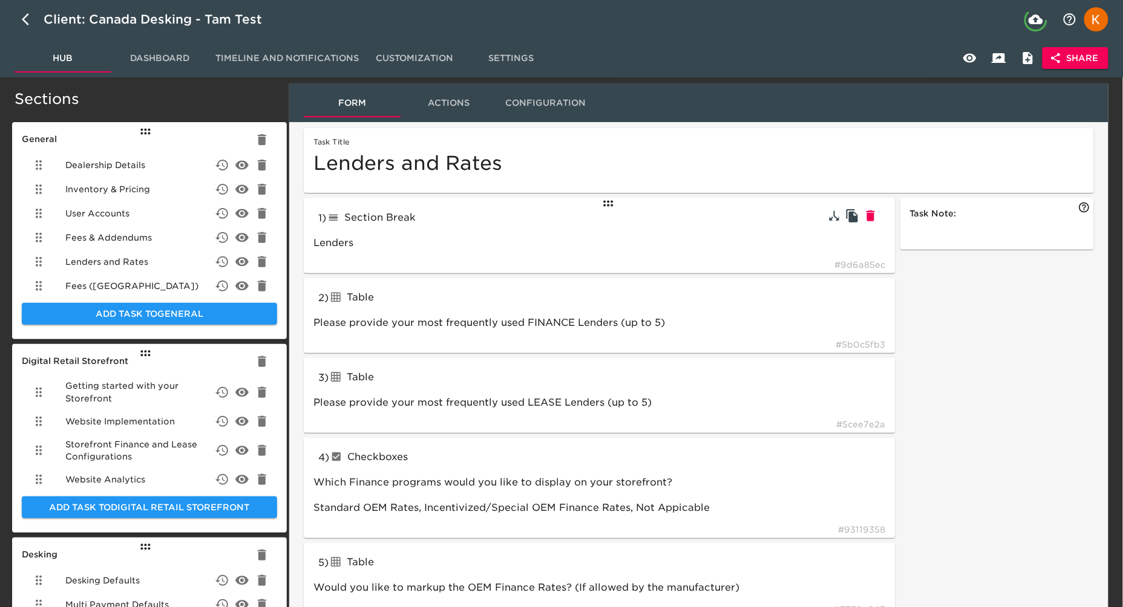
type input "dropdown"
type input "Would you like to build separate rates for CPO vehicles?"
type input "I’d like to specify separate rate cards for new and pre-owned vehicles"
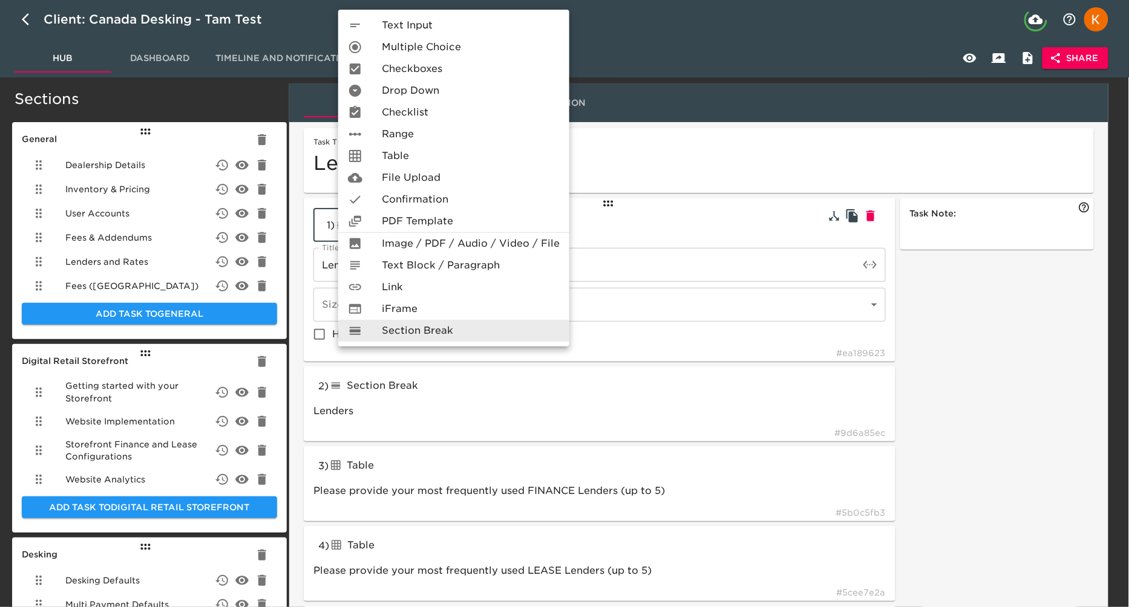
click at [686, 220] on div at bounding box center [564, 303] width 1129 height 607
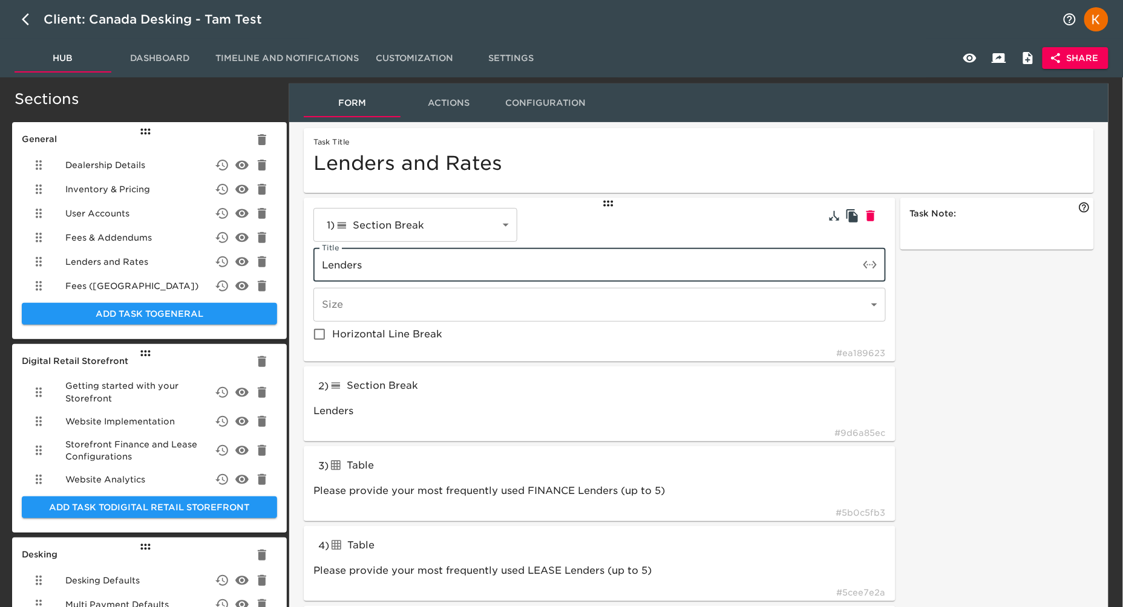
click at [451, 264] on input "Lenders" at bounding box center [586, 265] width 546 height 34
type input "Days"
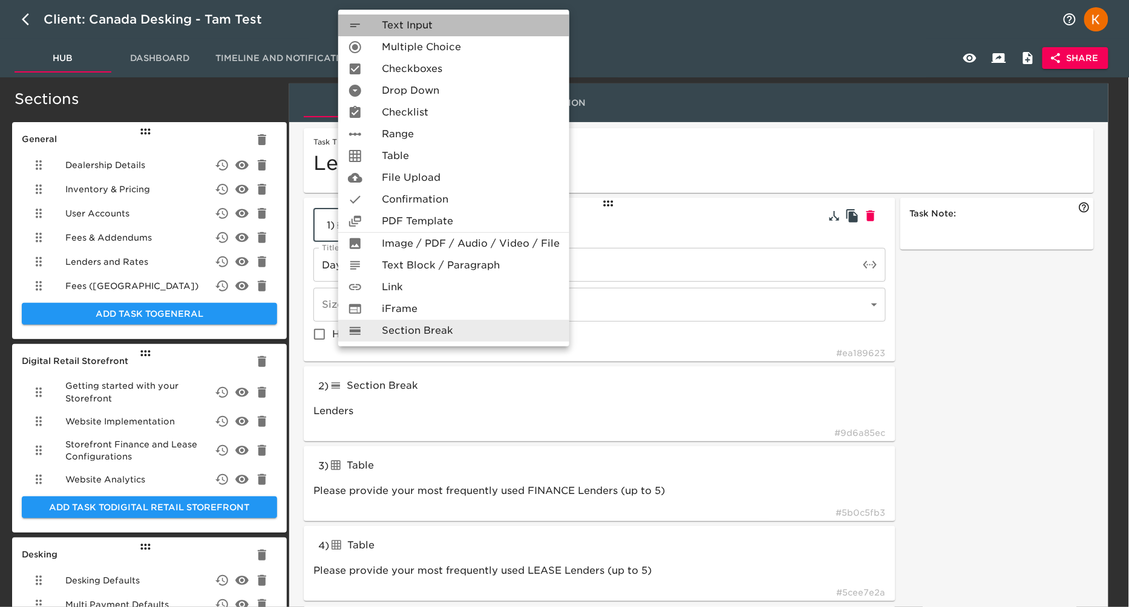
click at [401, 25] on span "Text Input" at bounding box center [407, 25] width 51 height 15
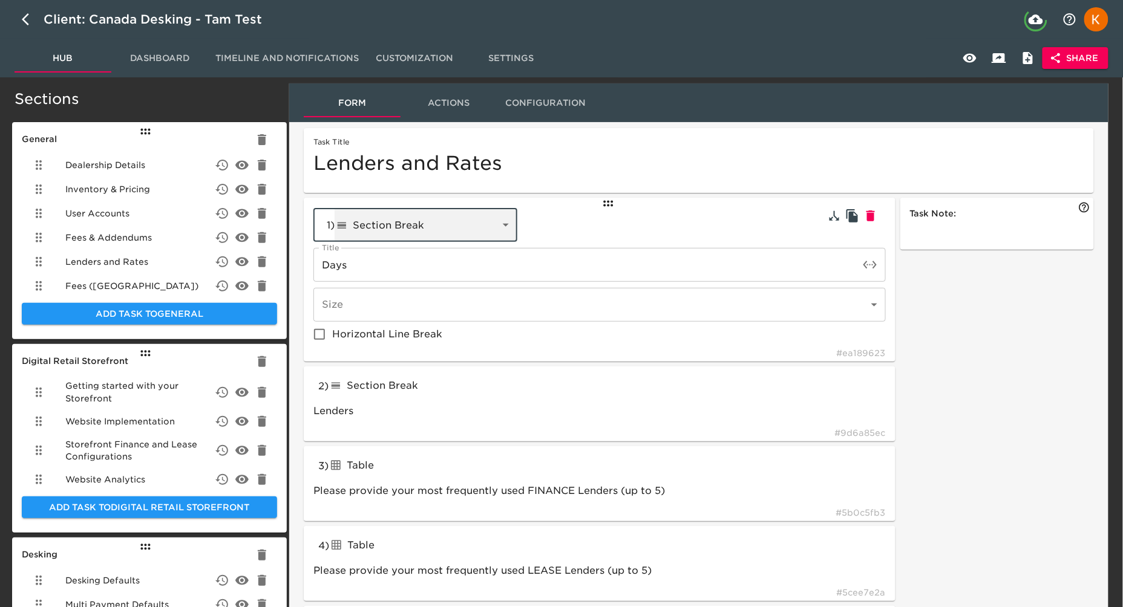
type input "textInput"
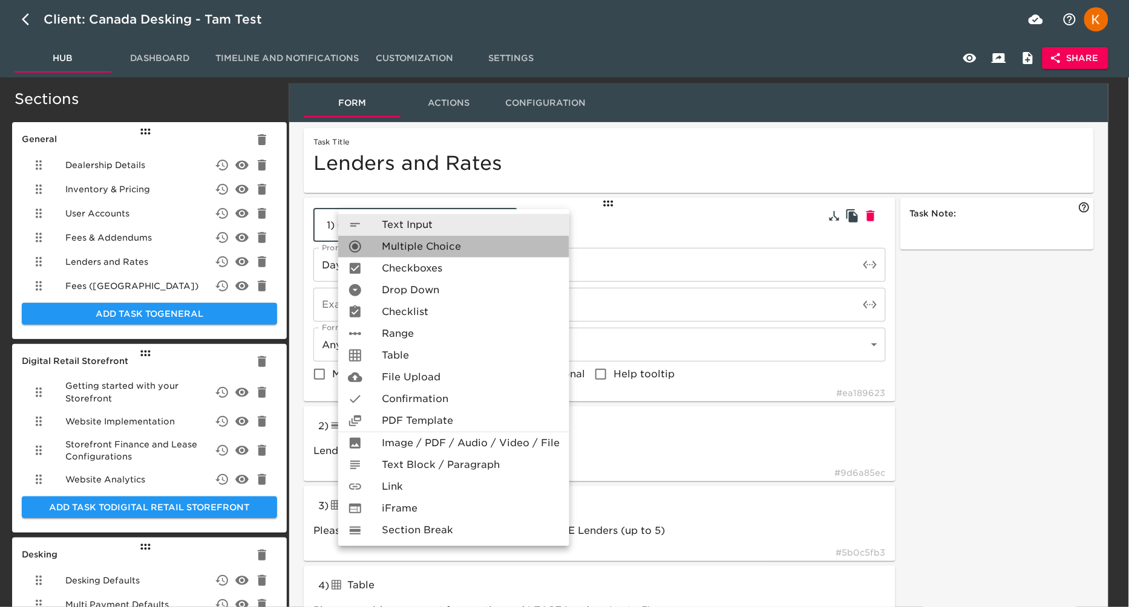
click at [407, 252] on span "Multiple Choice" at bounding box center [421, 247] width 79 height 15
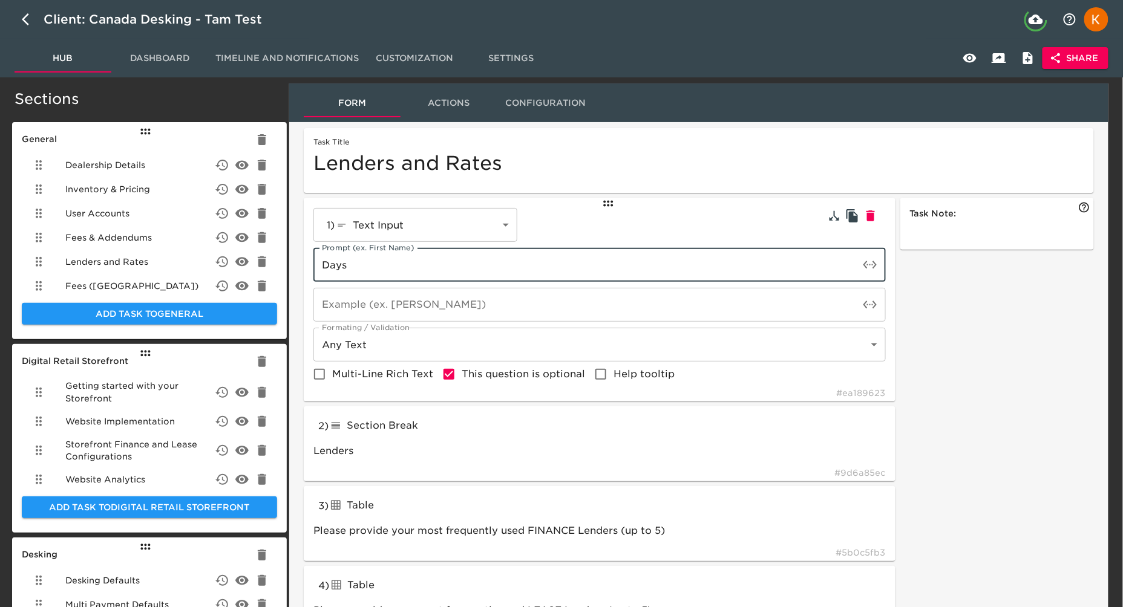
click at [418, 267] on input "Days" at bounding box center [586, 265] width 546 height 34
type input "Days"
type input "radioButtons"
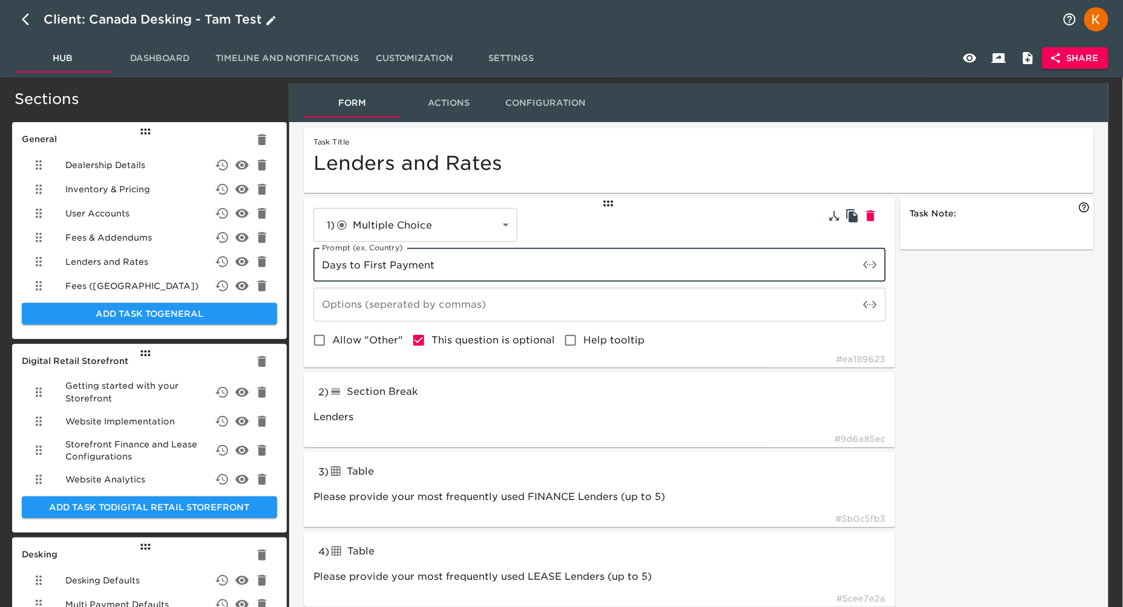
type input "Days to First Payment"
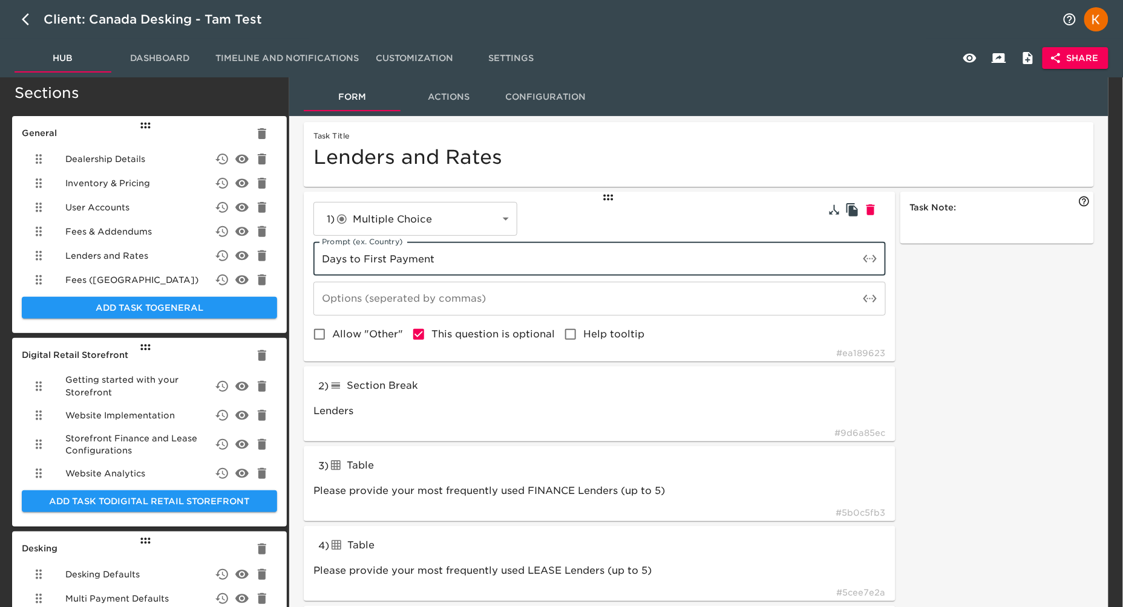
click at [408, 262] on input "Days to First Payment" at bounding box center [586, 259] width 546 height 34
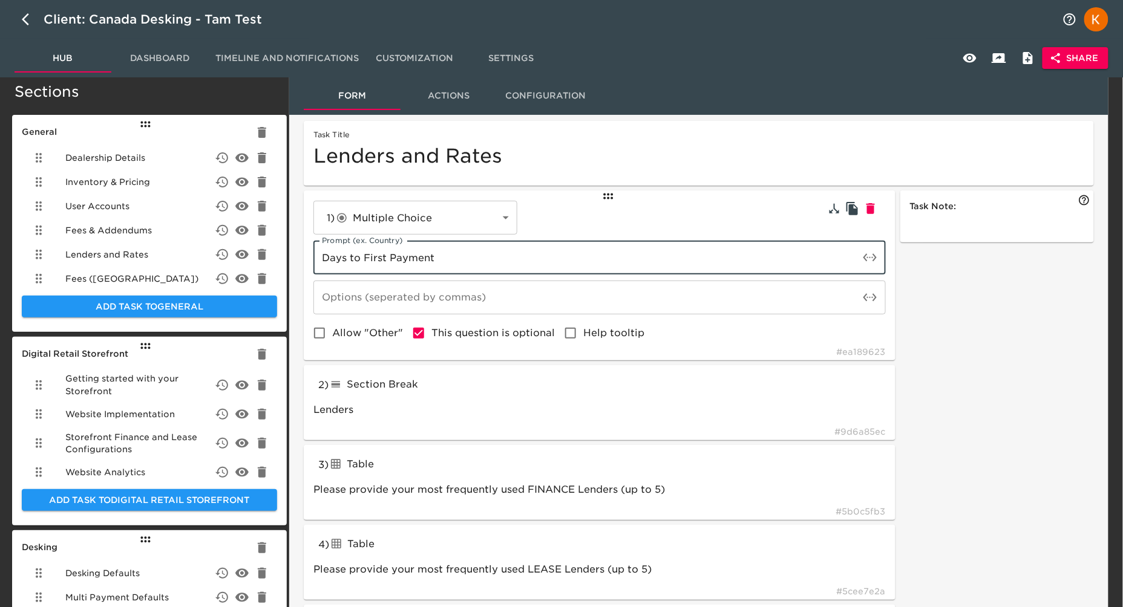
drag, startPoint x: 461, startPoint y: 257, endPoint x: 307, endPoint y: 253, distance: 153.7
click at [305, 256] on div "1 ) Multiple Choice radioButtons ​ Prompt (ex. Country) Days to First Payment P…" at bounding box center [600, 276] width 592 height 170
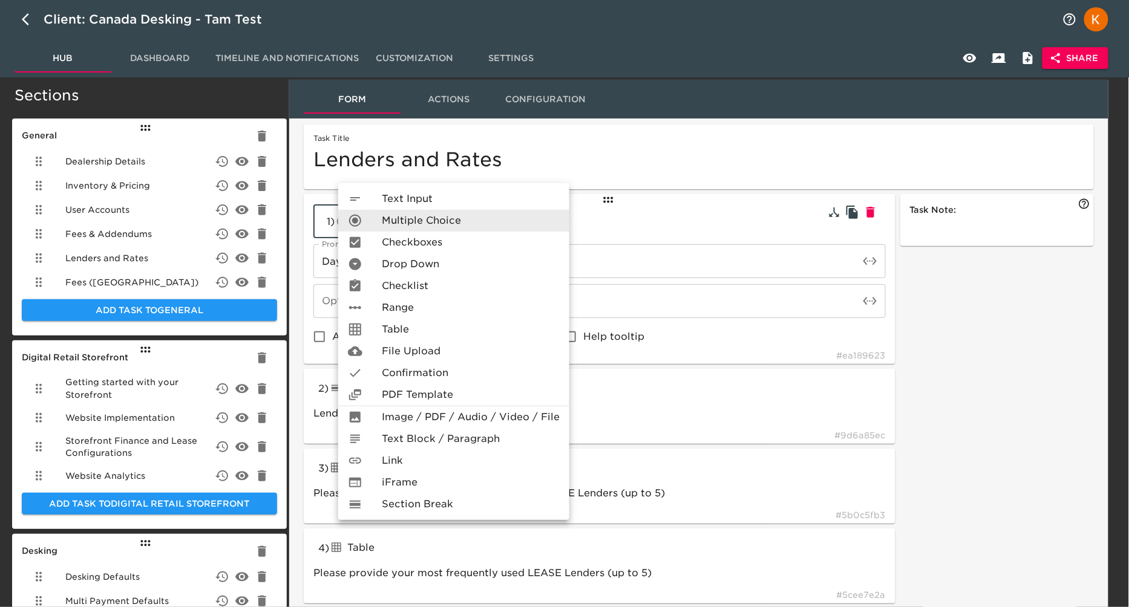
click at [454, 497] on li "Section Break" at bounding box center [453, 505] width 231 height 22
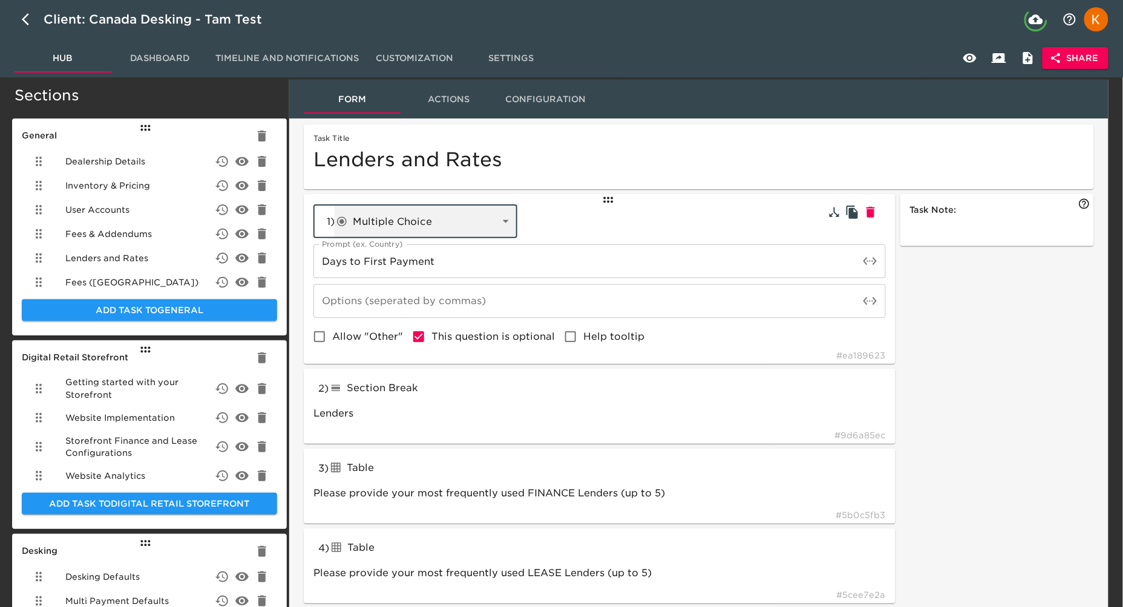
type input "lineBreak"
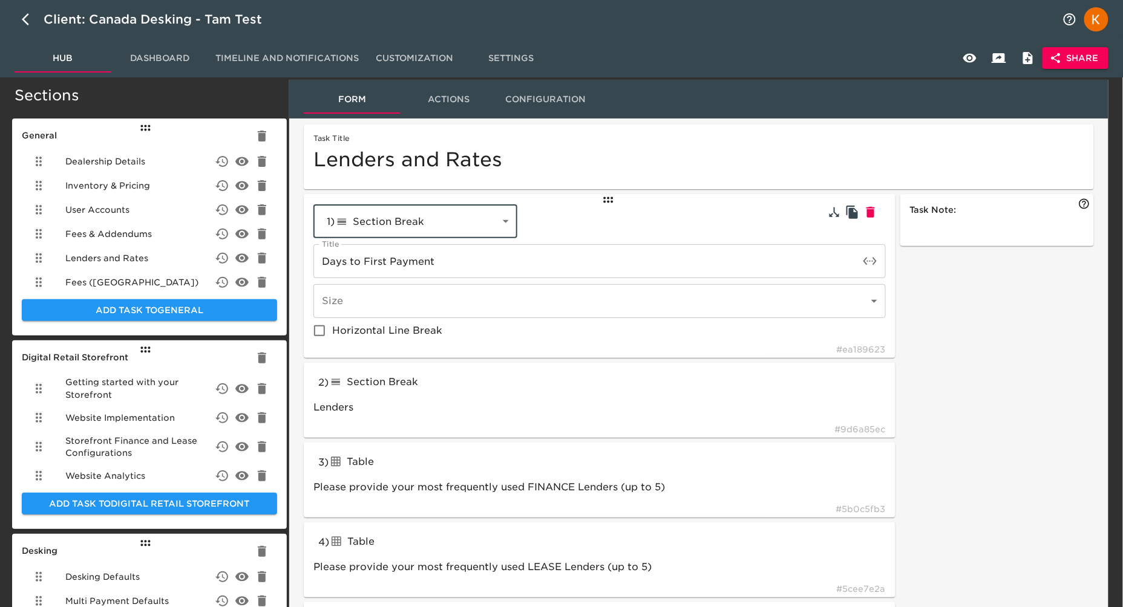
click at [361, 327] on span "Horizontal Line Break" at bounding box center [387, 331] width 110 height 15
click at [332, 327] on input "Horizontal Line Break" at bounding box center [319, 330] width 25 height 25
checkbox input "true"
click at [492, 387] on div "Section Break" at bounding box center [418, 382] width 178 height 19
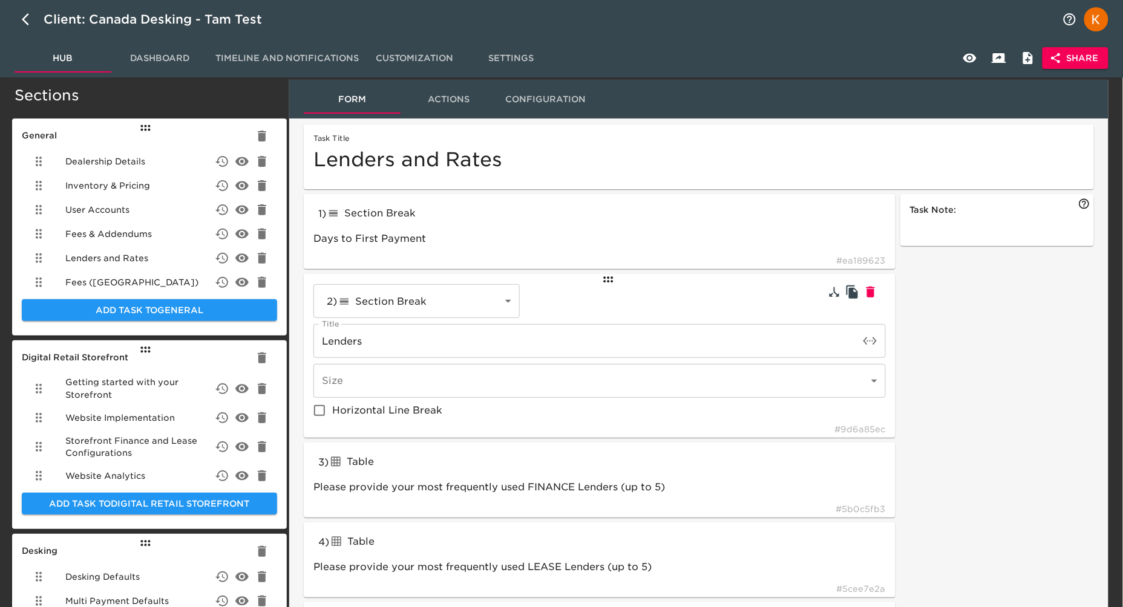
click at [378, 401] on label "Horizontal Line Break" at bounding box center [375, 410] width 136 height 25
click at [332, 401] on input "Horizontal Line Break" at bounding box center [319, 410] width 25 height 25
checkbox input "true"
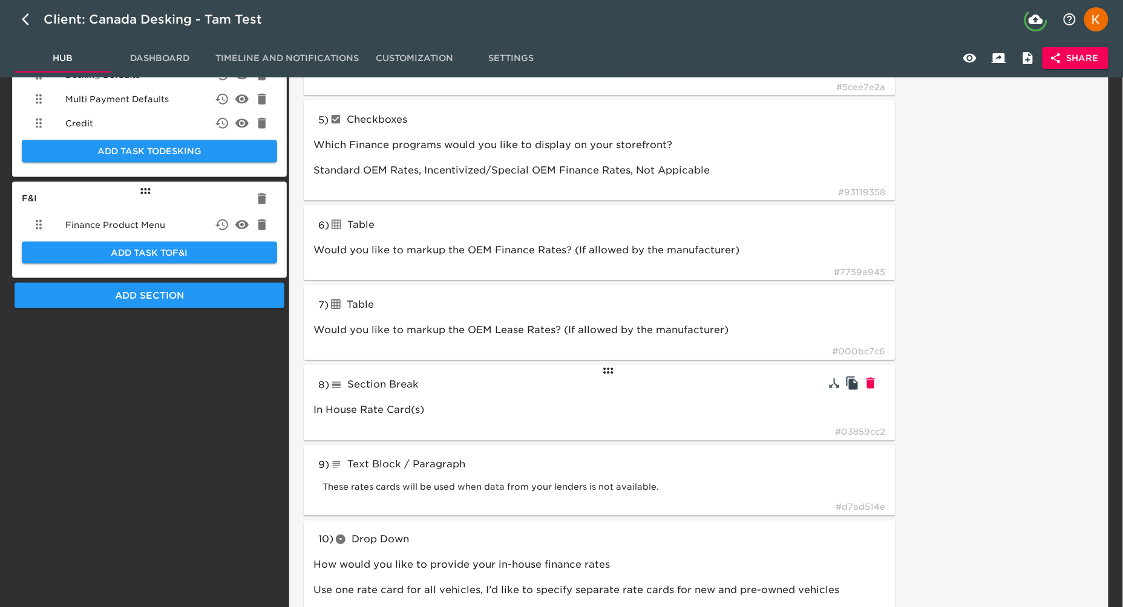
scroll to position [554, 0]
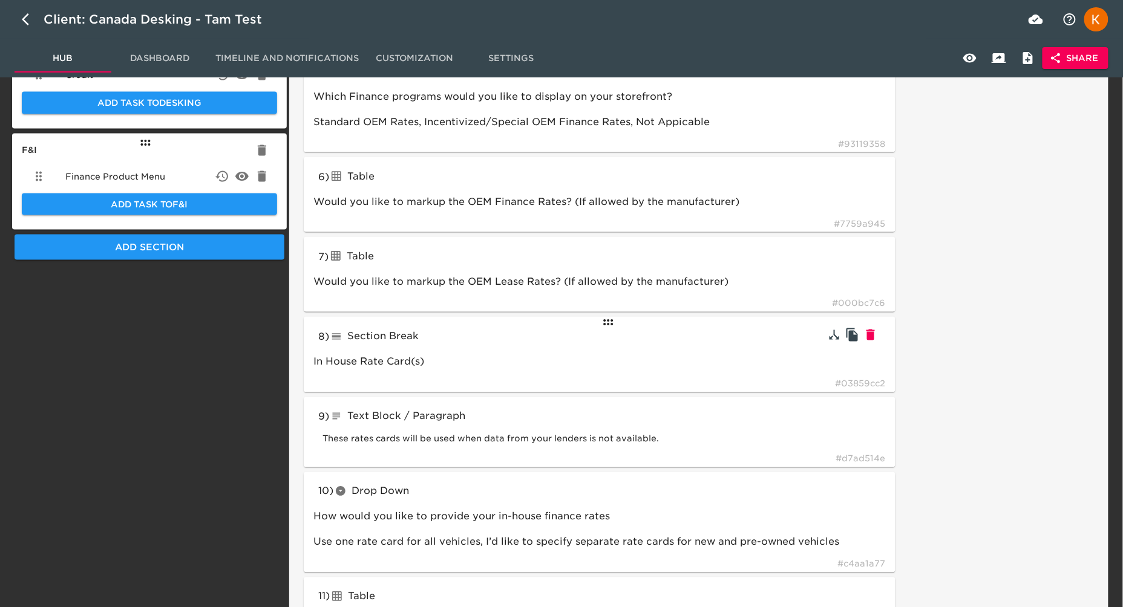
click at [368, 331] on span "Section Break" at bounding box center [382, 336] width 71 height 11
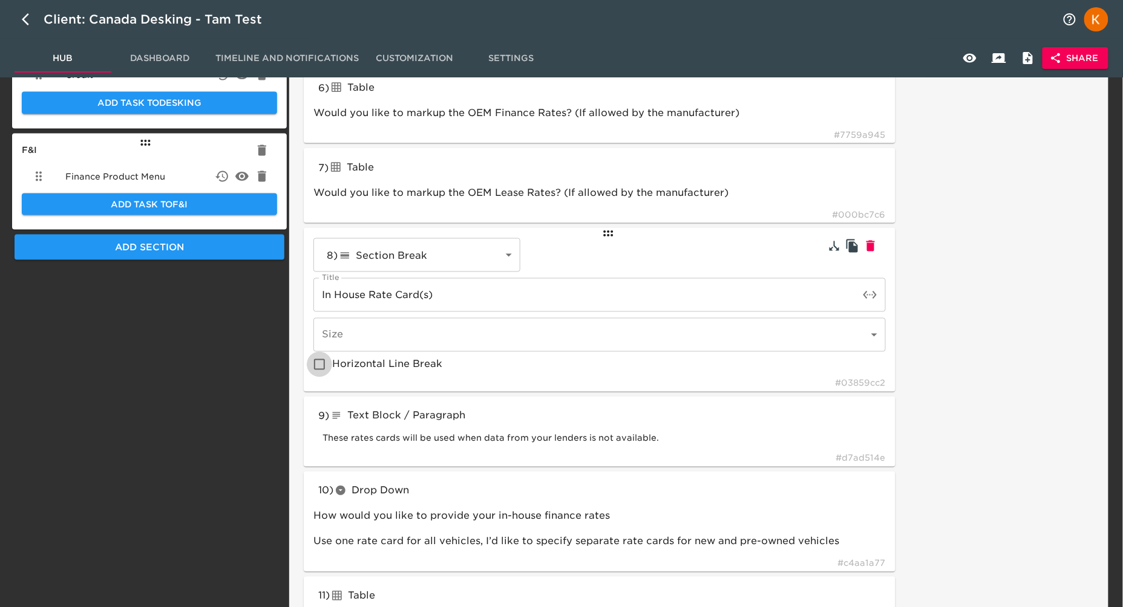
click at [327, 364] on input "Horizontal Line Break" at bounding box center [319, 364] width 25 height 25
checkbox input "true"
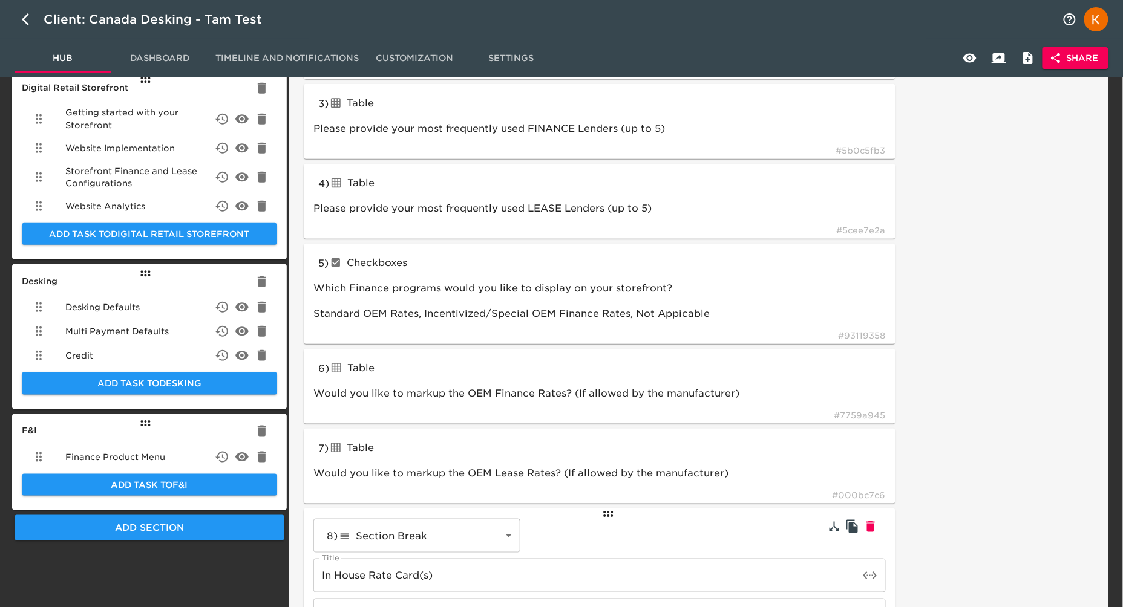
scroll to position [0, 0]
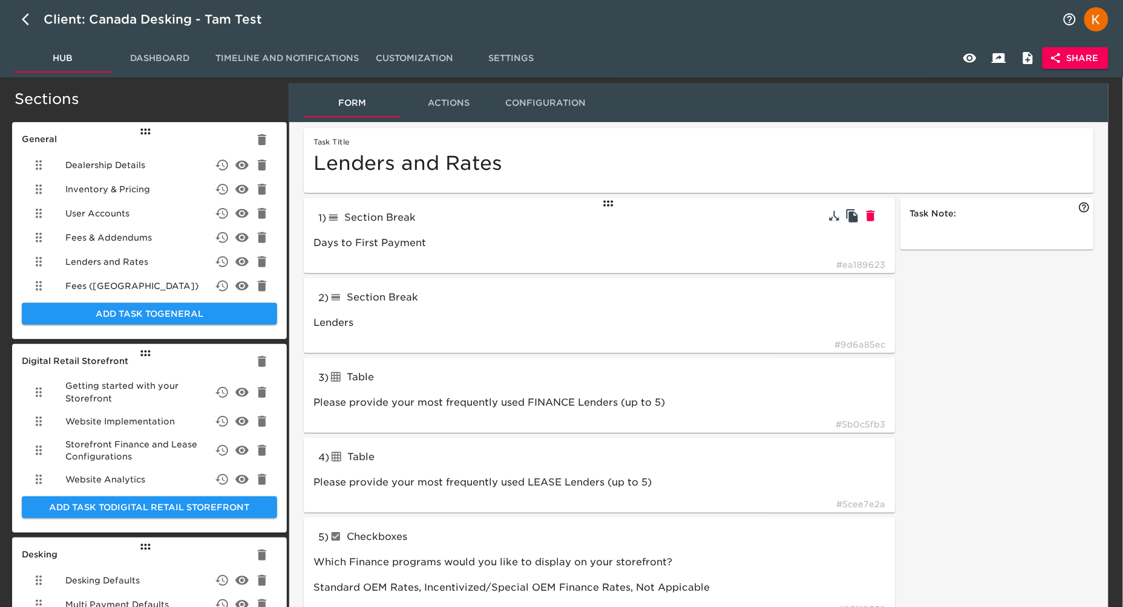
click at [635, 271] on div "1 ) Section Break lineBreak Days to First Payment # ea189623" at bounding box center [600, 236] width 592 height 76
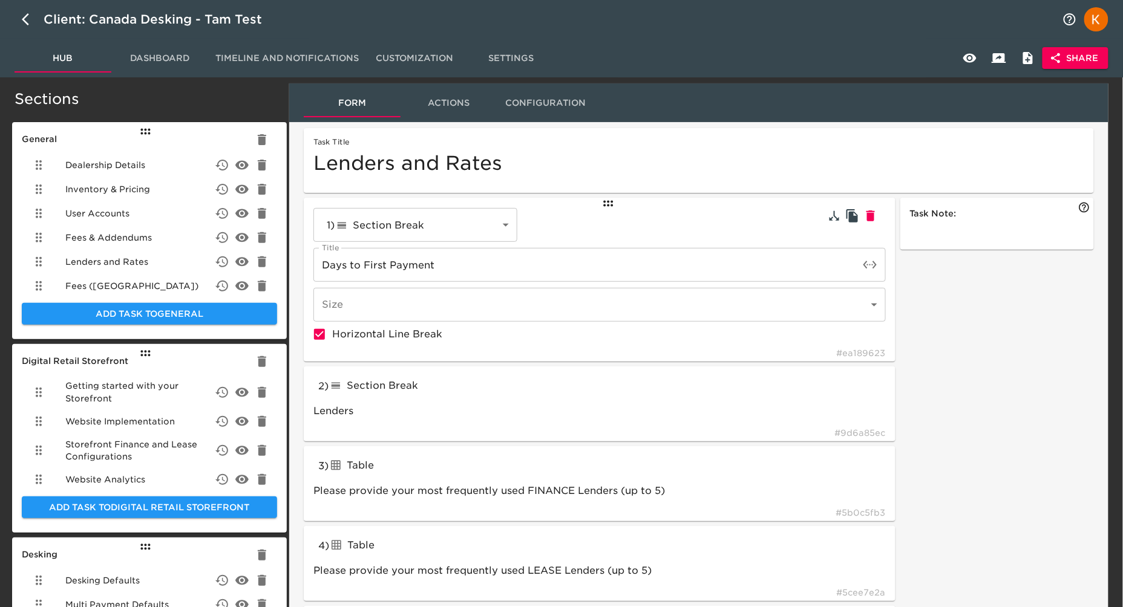
click at [623, 200] on div "1 ) Section Break lineBreak ​ Title Days to First Payment Title Size ​ Size Hor…" at bounding box center [600, 280] width 592 height 164
click at [606, 204] on icon at bounding box center [608, 204] width 15 height 15
click at [851, 388] on icon "button" at bounding box center [851, 384] width 11 height 13
type input "lineBreak"
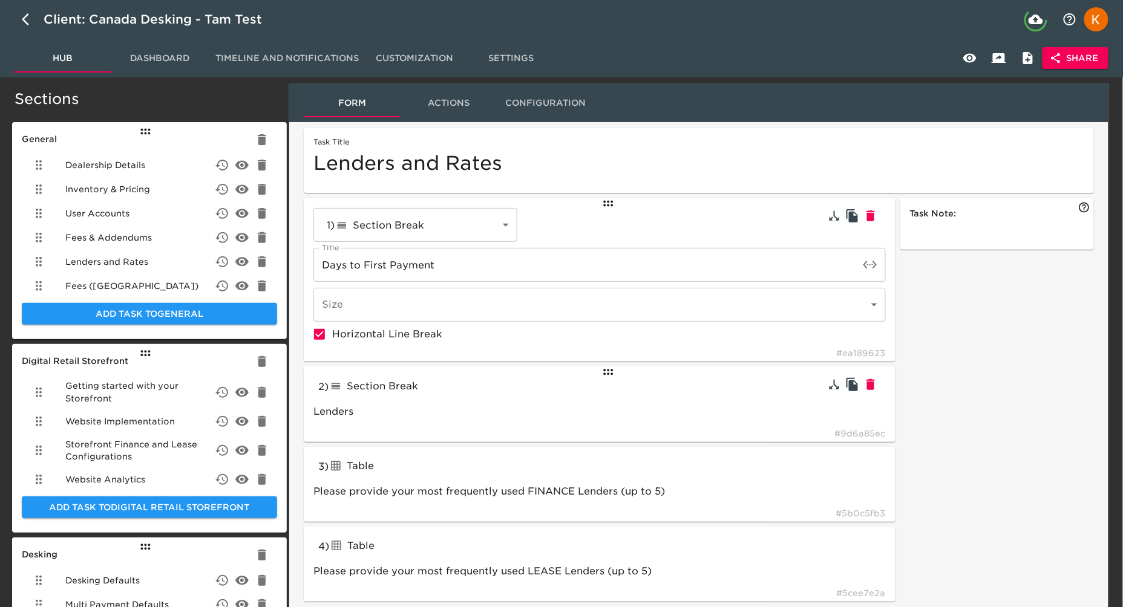
type input "Lenders"
type input "Please provide your most frequently used FINANCE Lenders (up to 5)"
type input "tableInput"
type input "Please provide your most frequently used LEASE Lenders (up to 5)"
type input "checkboxes"
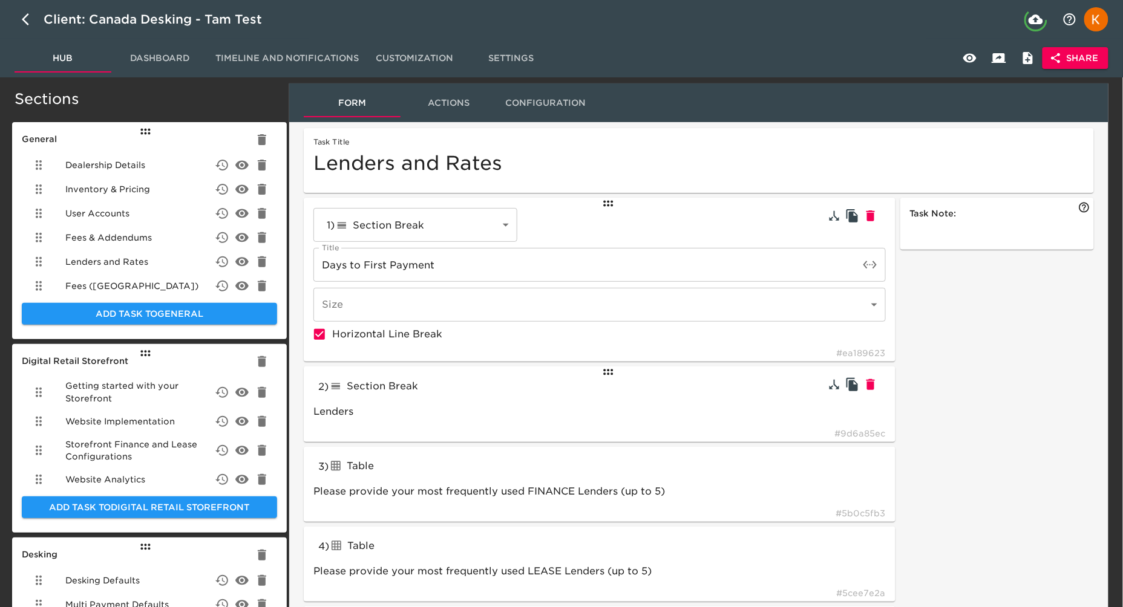
type input "Which Finance programs would you like to display on your storefront?"
type input "Would you like to markup the OEM Finance Rates? (If allowed by the manufacturer)"
type input "lineBreak"
type input "textBlock"
type input "dropdown"
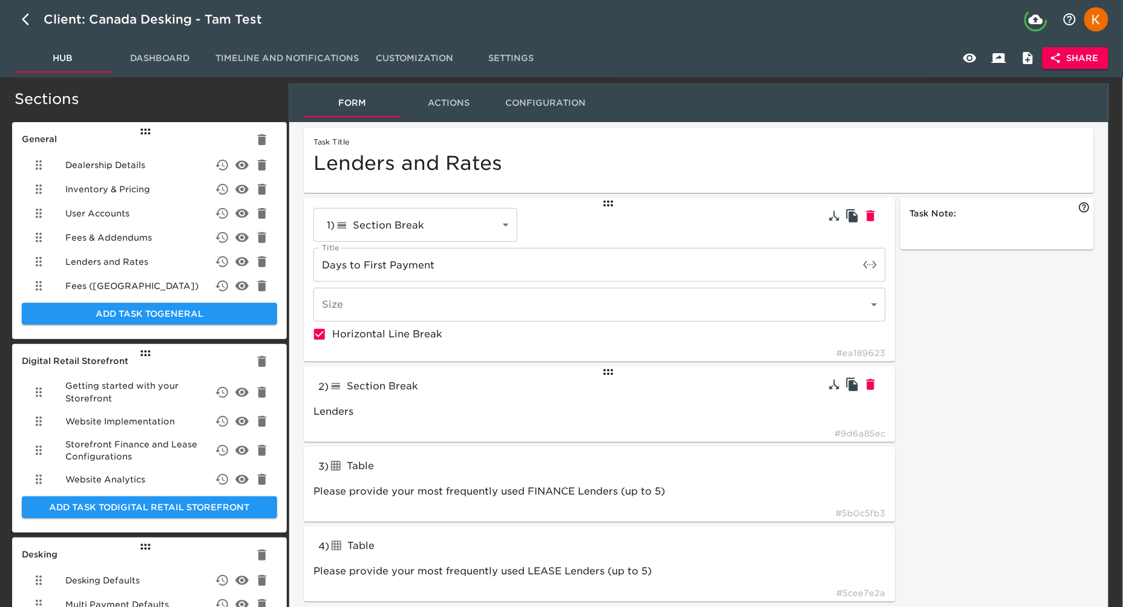
type input "How would you like to provide your in-house finance rates"
type input "tableInput"
type input "Global Rate Card"
type input "dropdown"
type input "What is the oldest model year you'd like to make eligible for financing on pre-…"
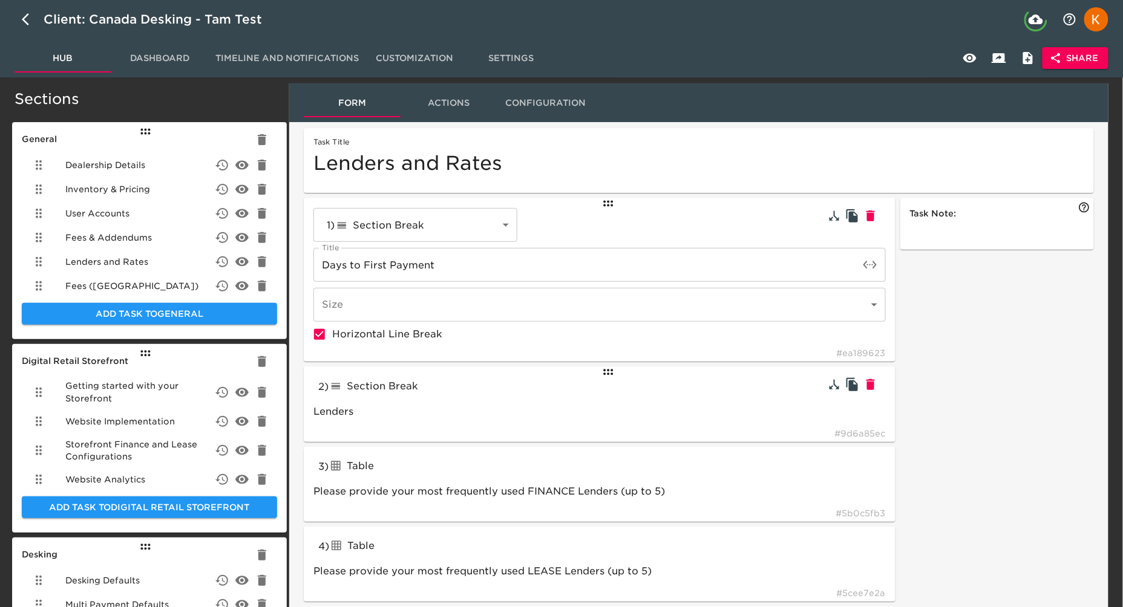
type input "Use one rate card for all vehicles"
type input "New Vehicle in-house Rate Card"
type input "tableInput"
type input "Pre-owned Vehicle in-house Rate Card"
type input "What is the oldest model year you'd like to make eligible for financing on pre-…"
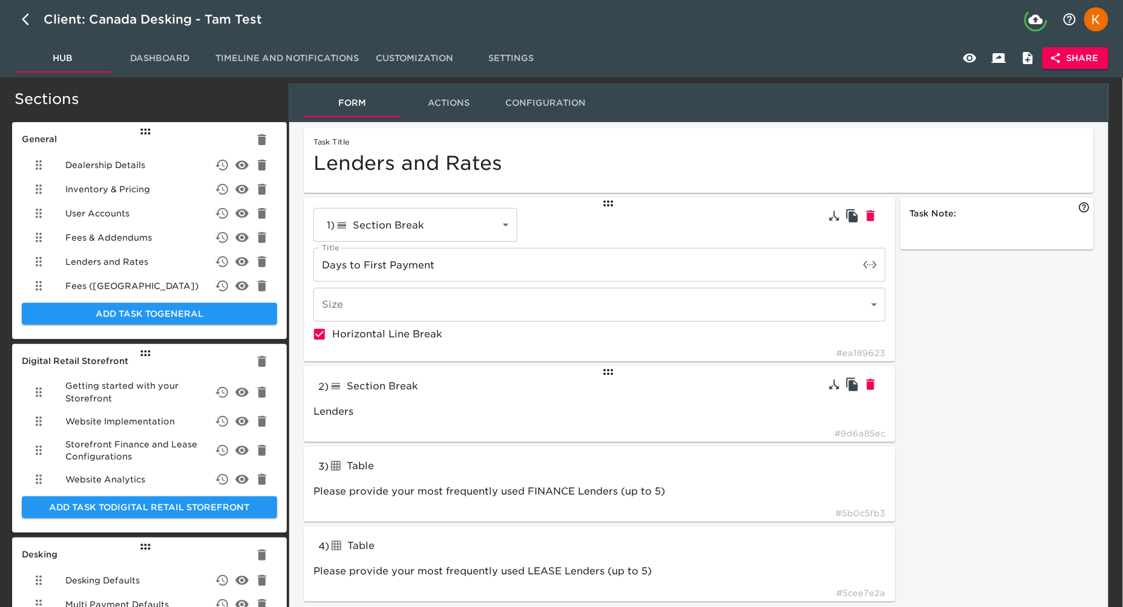
type input "dropdown"
type input "Would you like to build separate rates for CPO vehicles?"
type input "I’d like to specify separate rate cards for new and pre-owned vehicles"
type input "Show Financing for all vehicles,2005,2006,2007,2008,2009,2010,2011,2012,2013,20…"
type input "tableInput"
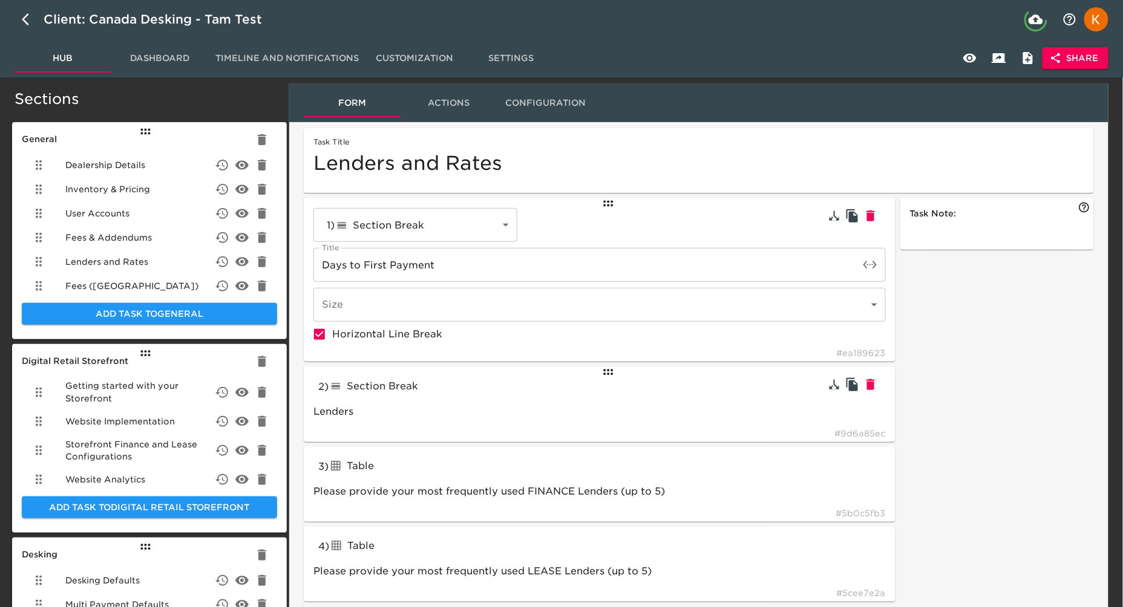
type input "Would you like to markup the OEM Lease Rates? (If allowed by the manufacturer)"
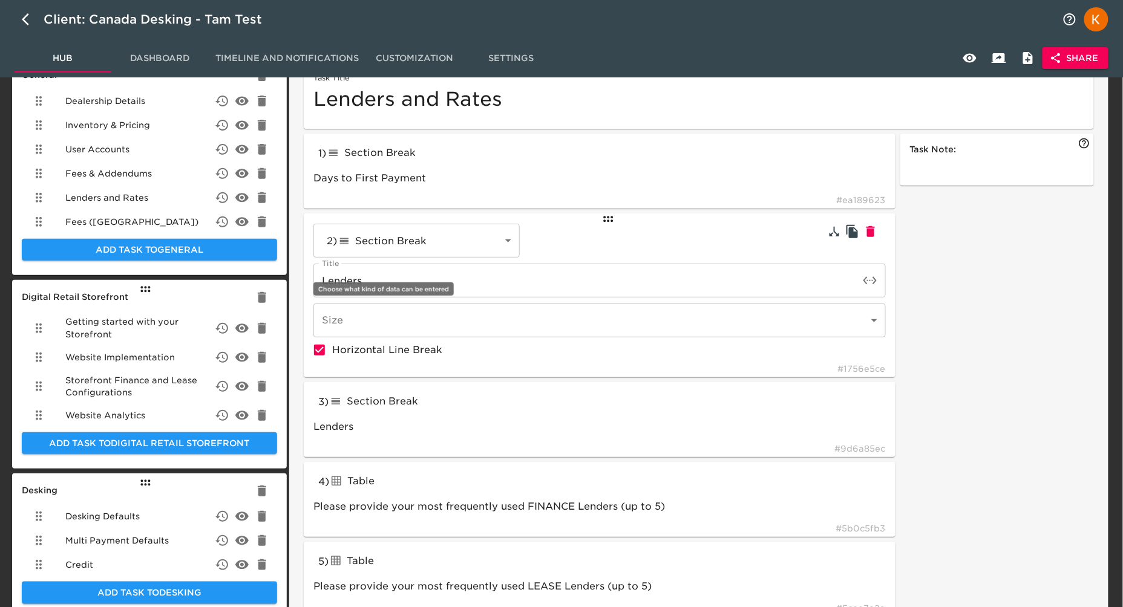
scroll to position [67, 0]
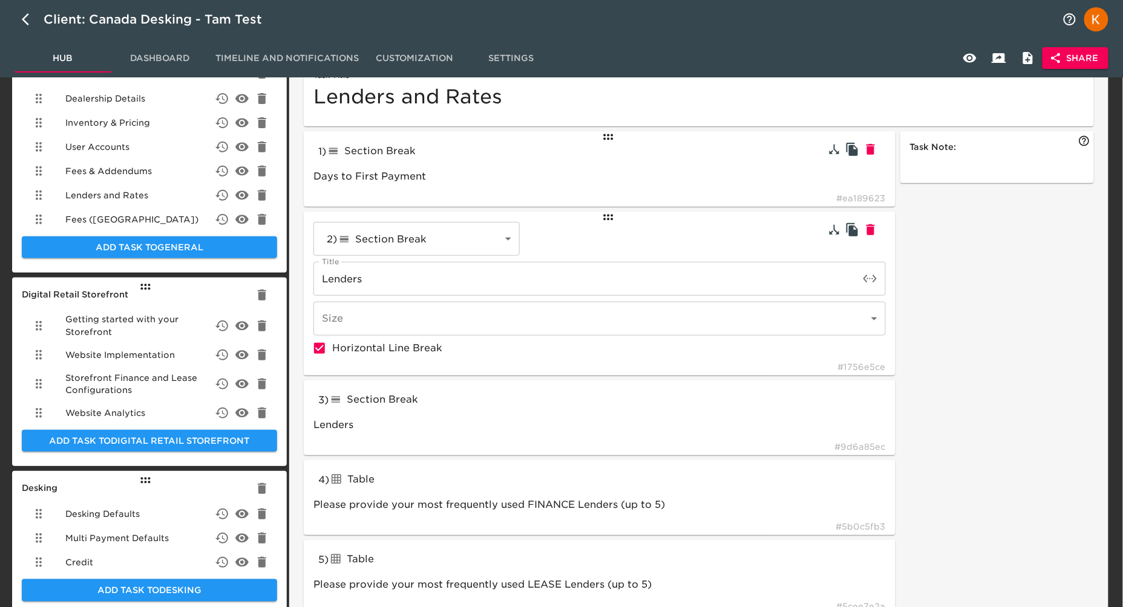
click at [498, 165] on div "1 ) Section Break lineBreak Days to First Payment # ea189623" at bounding box center [600, 169] width 592 height 76
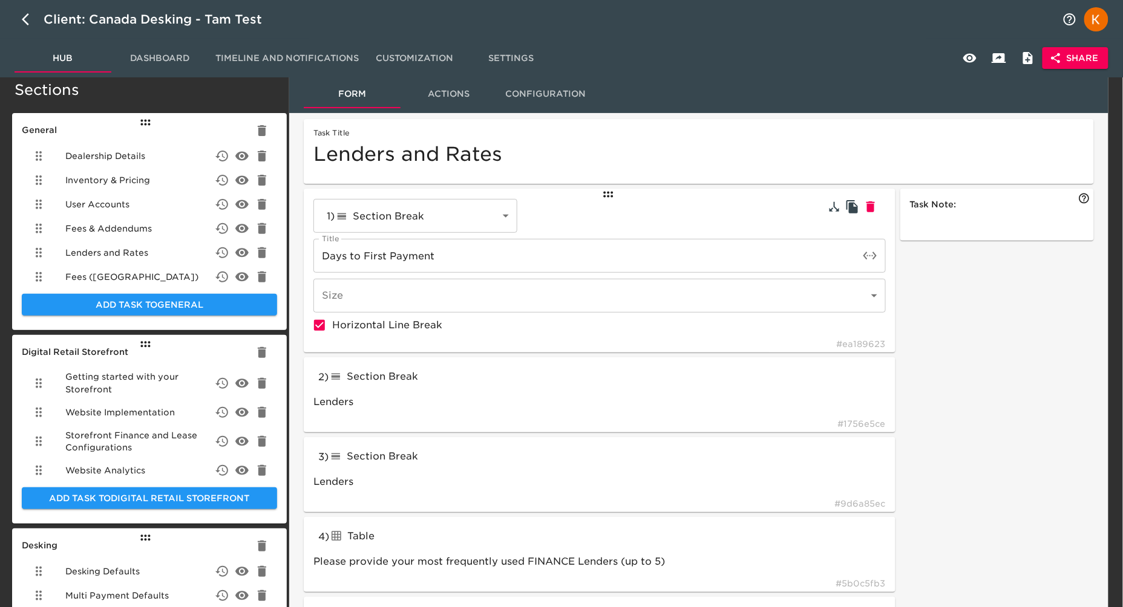
scroll to position [0, 0]
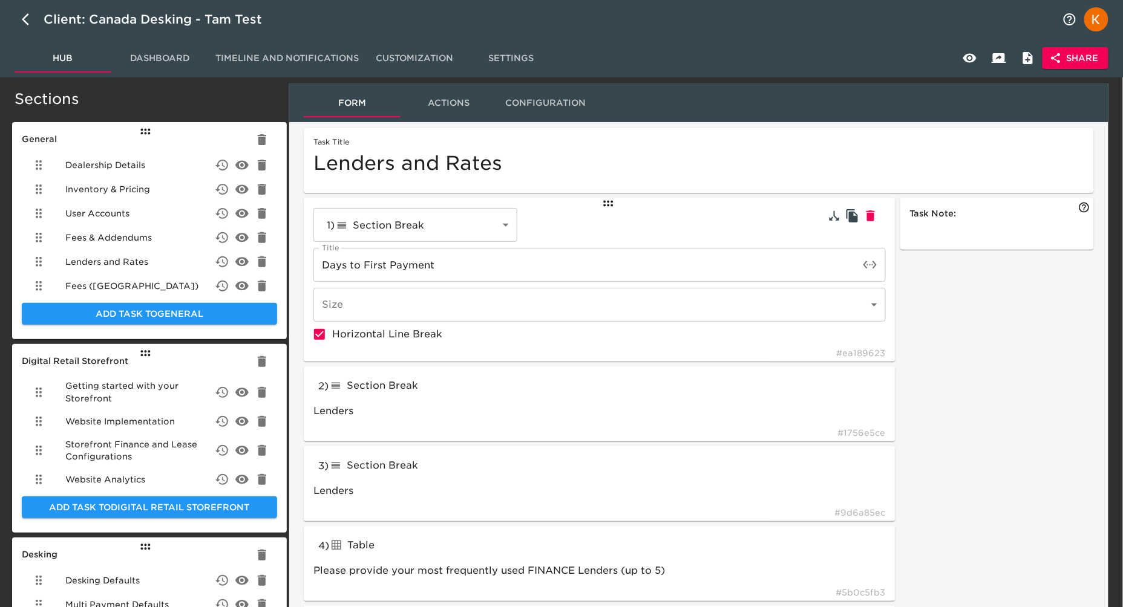
click at [436, 387] on div "Section Break" at bounding box center [418, 386] width 178 height 19
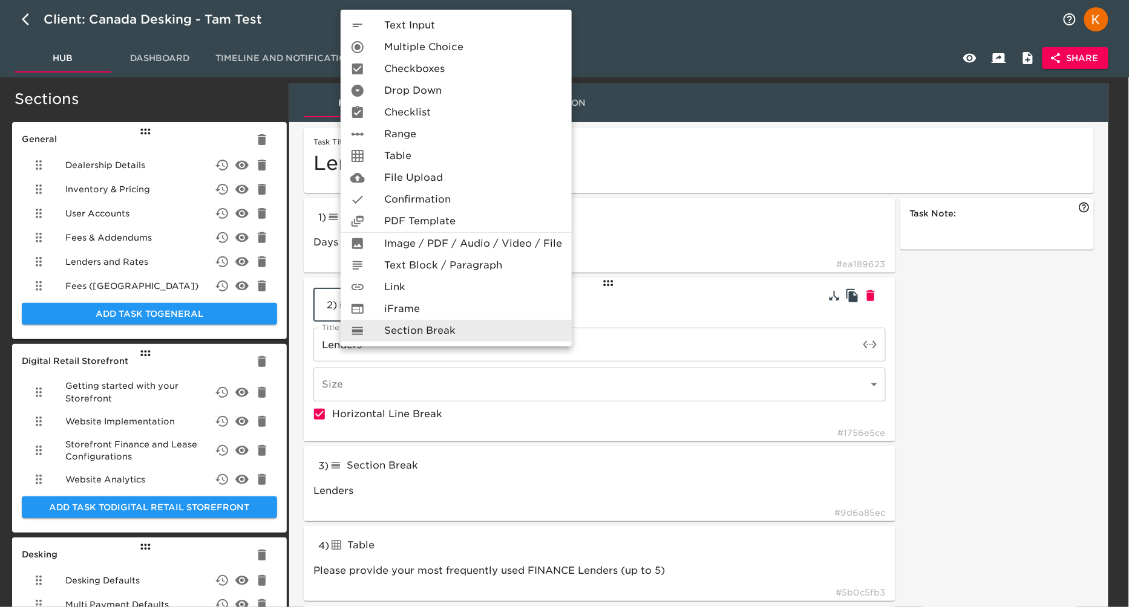
click at [383, 52] on div at bounding box center [367, 47] width 34 height 15
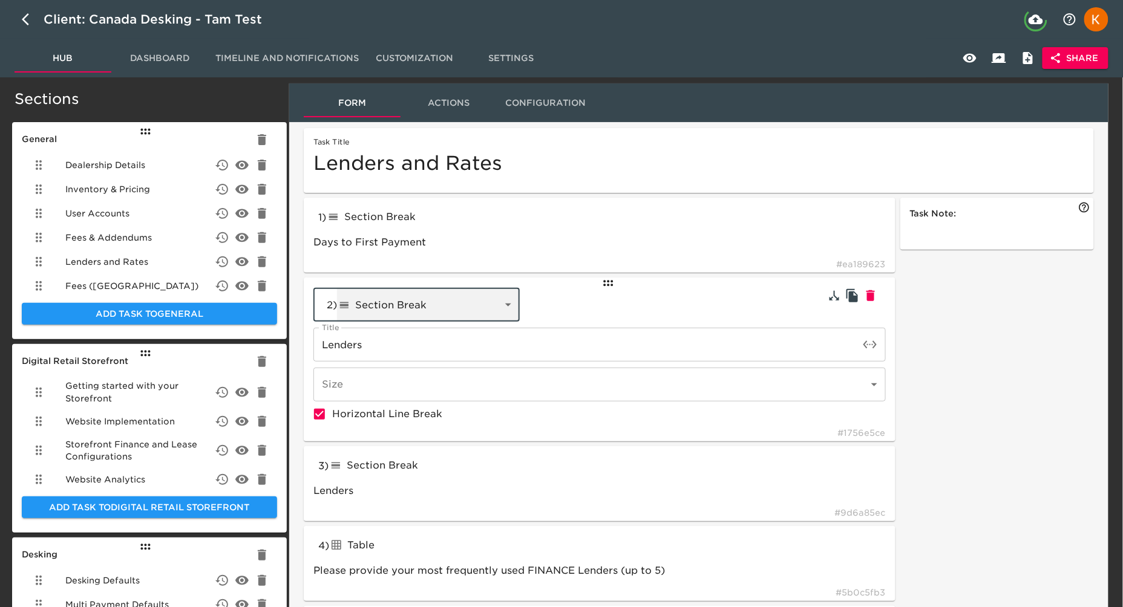
type input "radioButtons"
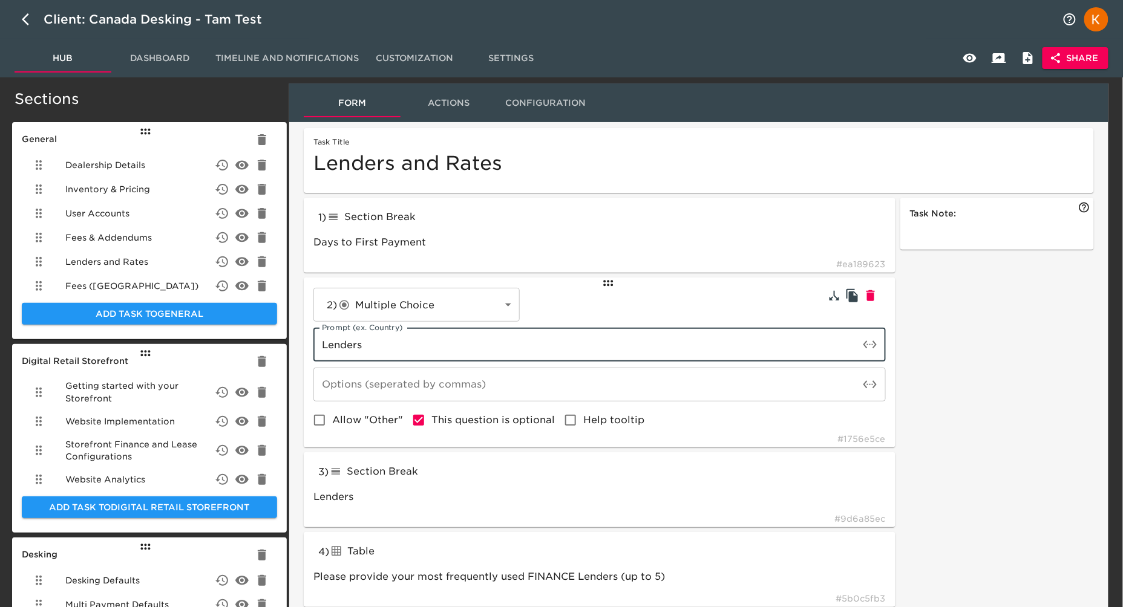
click at [387, 341] on input "Lenders" at bounding box center [586, 345] width 546 height 34
paste input "Configure days to first payment on finance.*"
type input "Configure days to first payment on finance.*"
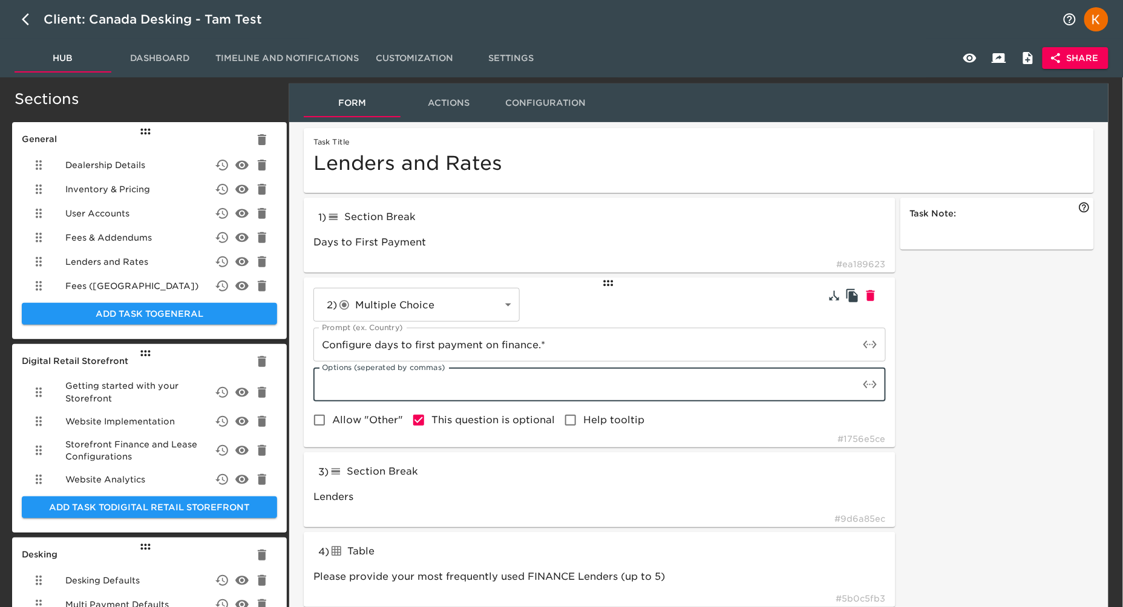
click at [401, 378] on input "text" at bounding box center [586, 385] width 546 height 34
paste input "30 days to first payment"
click at [449, 385] on input "30 days to first payment30 days to first payment" at bounding box center [586, 385] width 546 height 34
drag, startPoint x: 470, startPoint y: 386, endPoint x: 460, endPoint y: 387, distance: 10.3
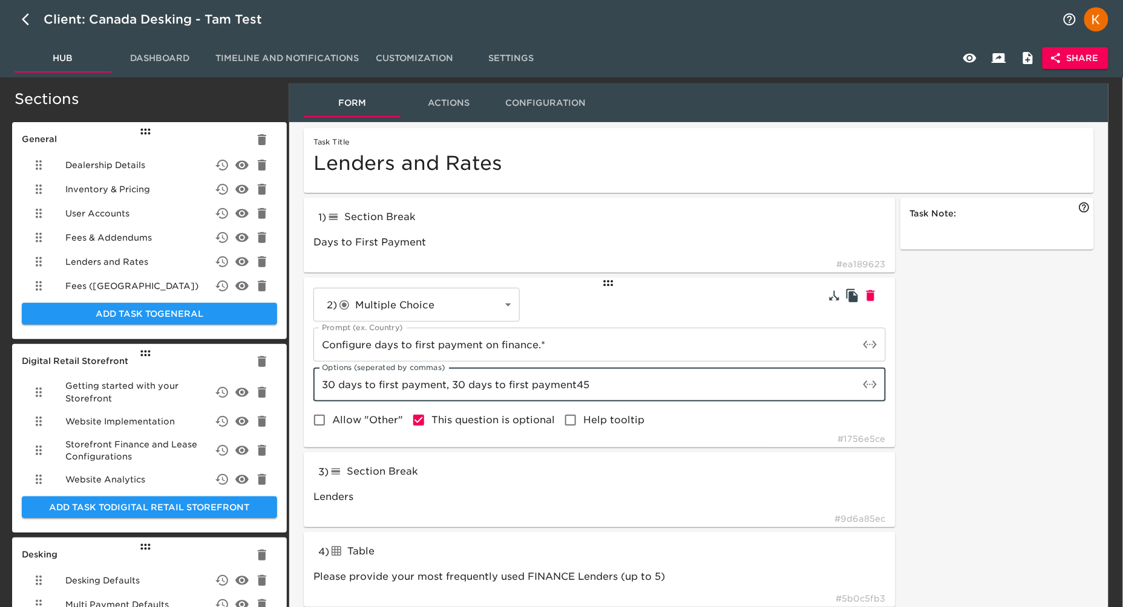
click at [454, 387] on input "30 days to first payment, 30 days to first payment45" at bounding box center [586, 385] width 546 height 34
click at [603, 385] on input "30 days to first payment, 45 days to first payment45" at bounding box center [586, 385] width 546 height 34
type input "30 days to first payment, 45 days to first payment"
click at [318, 402] on div "2 ) Multiple Choice radioButtons ​ Prompt (ex. Country) Configure days to first…" at bounding box center [599, 360] width 572 height 145
click at [338, 418] on span "Allow "Other"" at bounding box center [367, 420] width 71 height 15
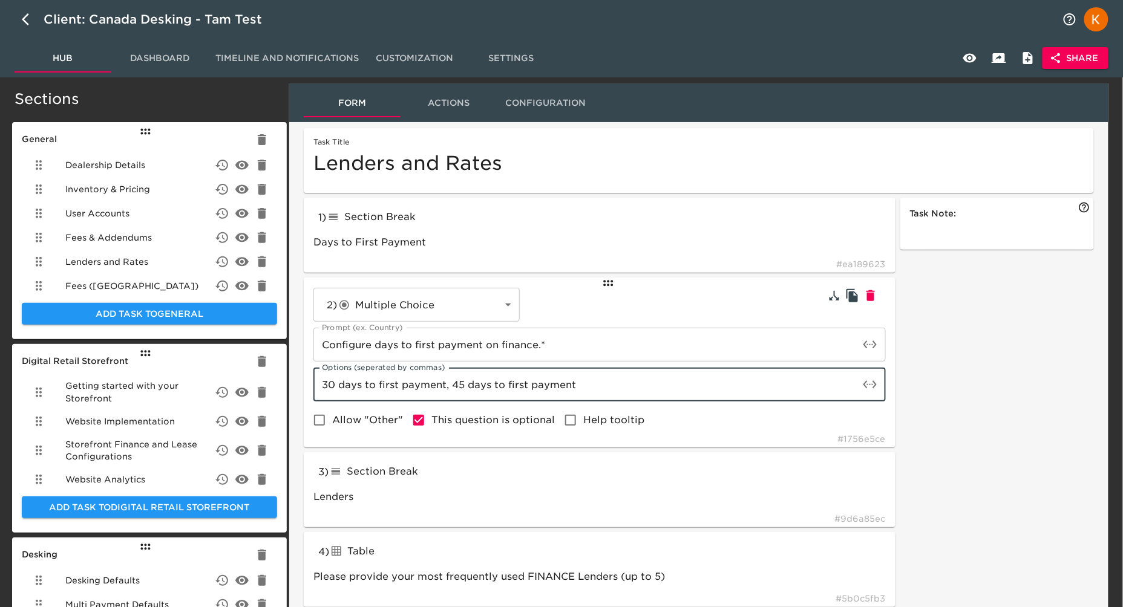
click at [332, 418] on input "Allow "Other"" at bounding box center [319, 420] width 25 height 25
checkbox input "true"
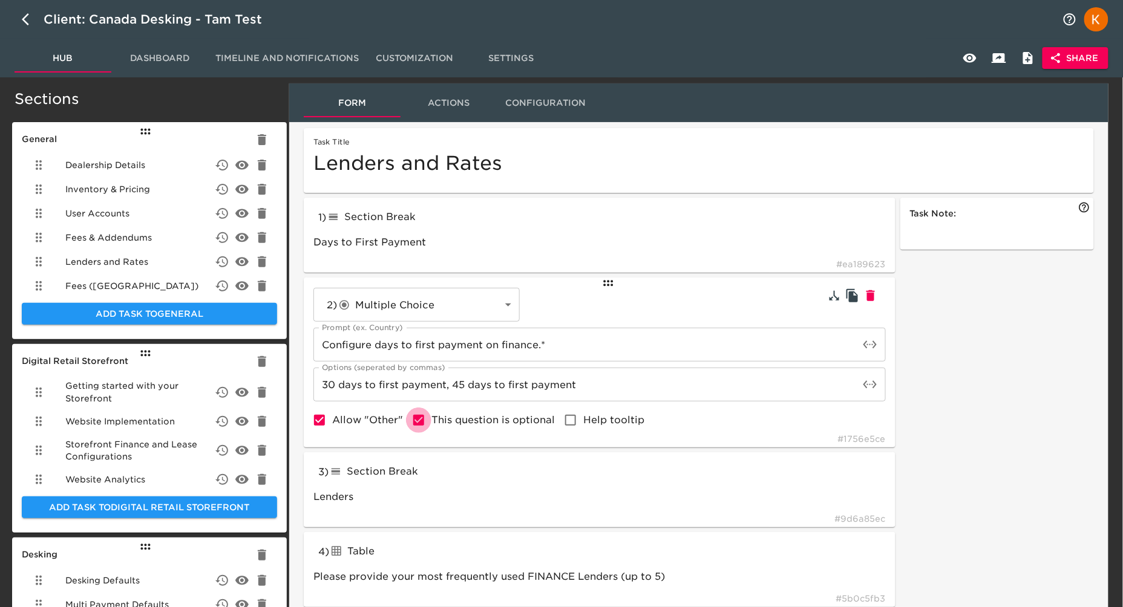
drag, startPoint x: 419, startPoint y: 415, endPoint x: 425, endPoint y: 424, distance: 10.9
click at [419, 415] on input "This question is optional" at bounding box center [418, 420] width 25 height 25
checkbox input "false"
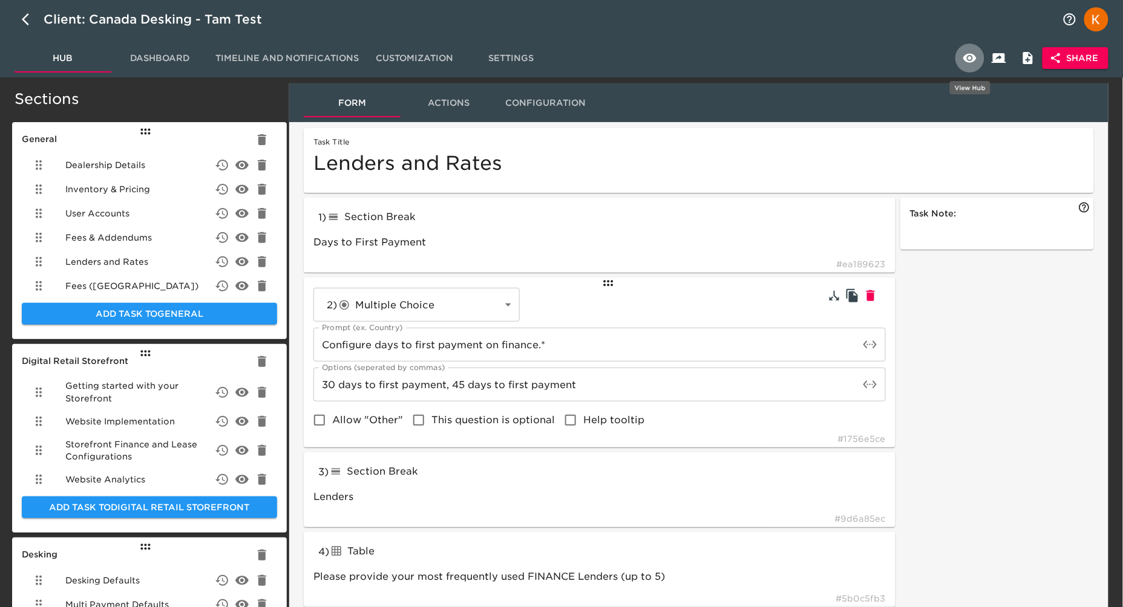
click at [969, 60] on icon "button" at bounding box center [970, 58] width 15 height 15
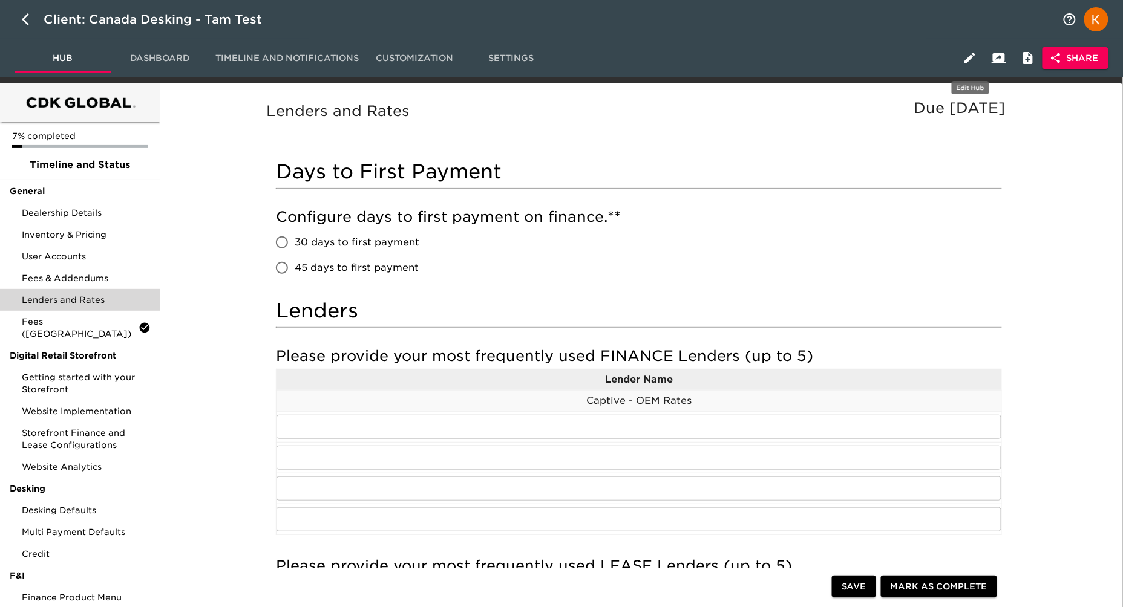
click at [964, 59] on icon "button" at bounding box center [970, 58] width 15 height 15
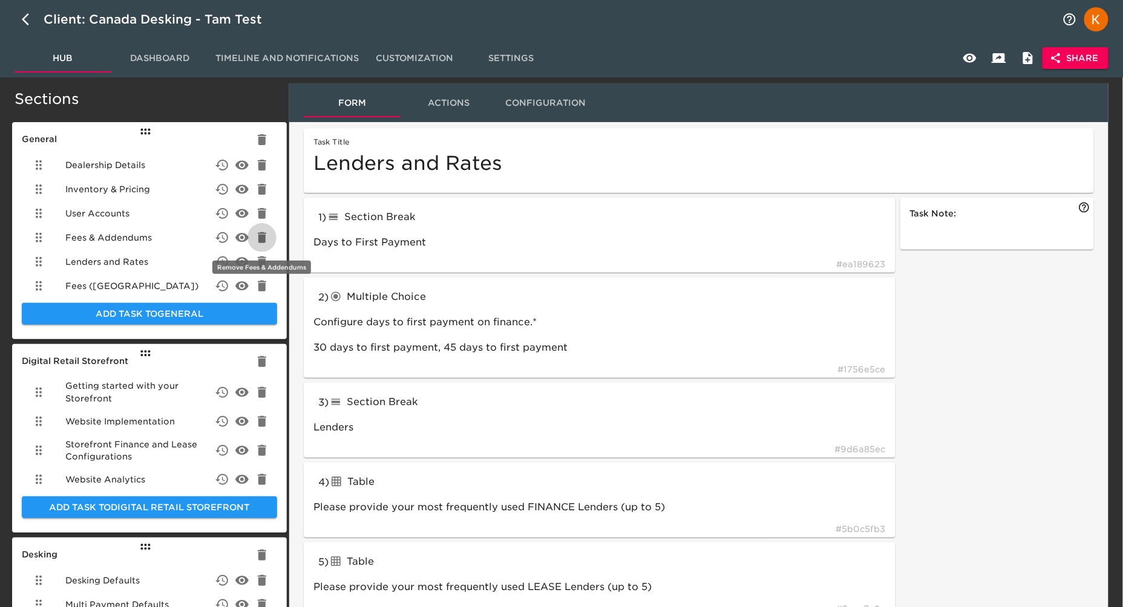
click at [266, 236] on icon "delete" at bounding box center [262, 238] width 15 height 15
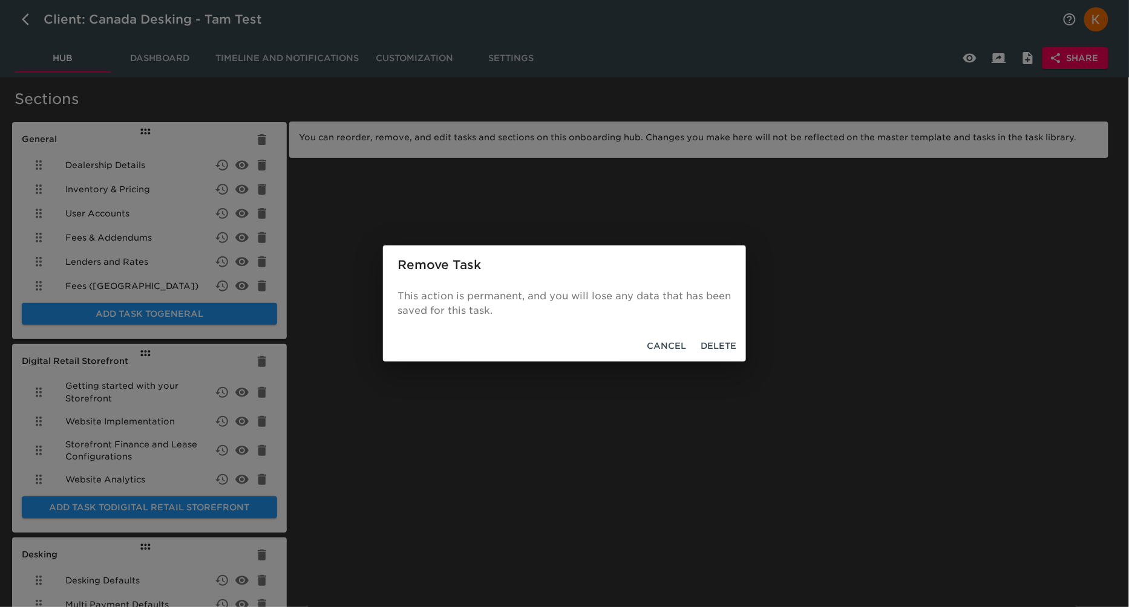
click at [715, 347] on span "Delete" at bounding box center [719, 346] width 36 height 15
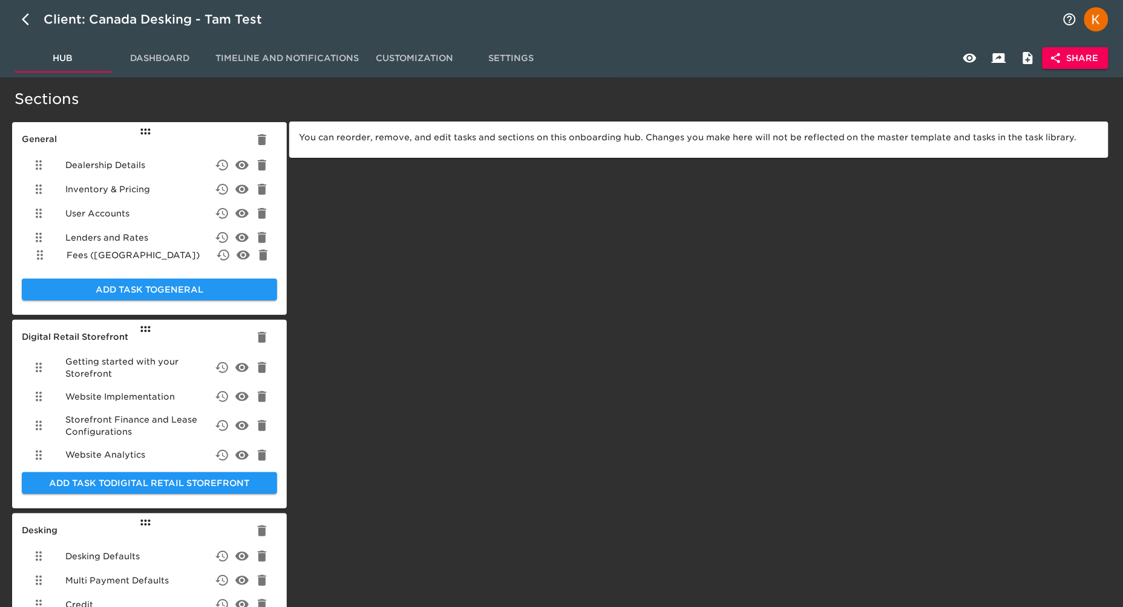
drag, startPoint x: 40, startPoint y: 258, endPoint x: 43, endPoint y: 248, distance: 10.1
click at [43, 248] on ul "Dealership Details Inventory & Pricing User Accounts Lenders and Rates Fees (CA)" at bounding box center [149, 213] width 255 height 131
click at [152, 240] on div "Lenders and Rates" at bounding box center [149, 238] width 255 height 24
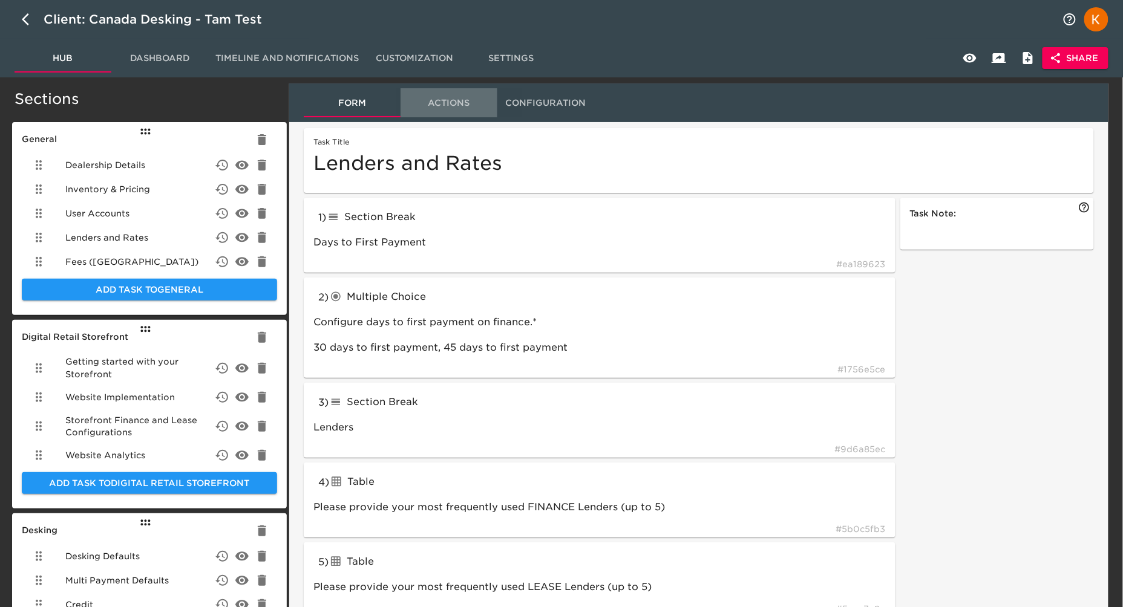
click at [459, 107] on span "Actions" at bounding box center [449, 103] width 82 height 15
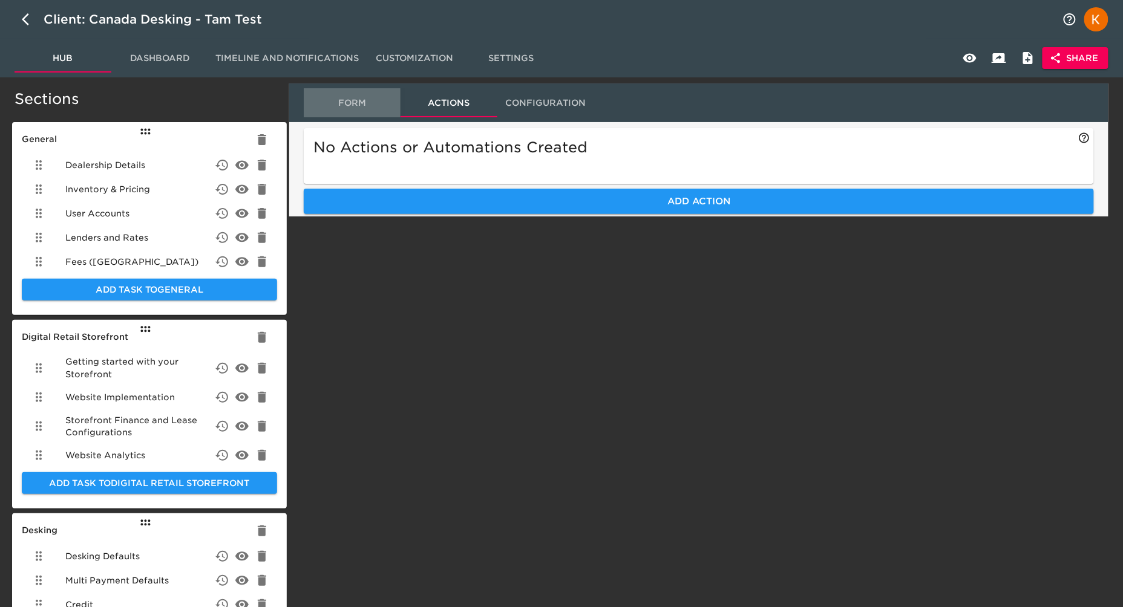
click at [349, 107] on span "Form" at bounding box center [352, 103] width 82 height 15
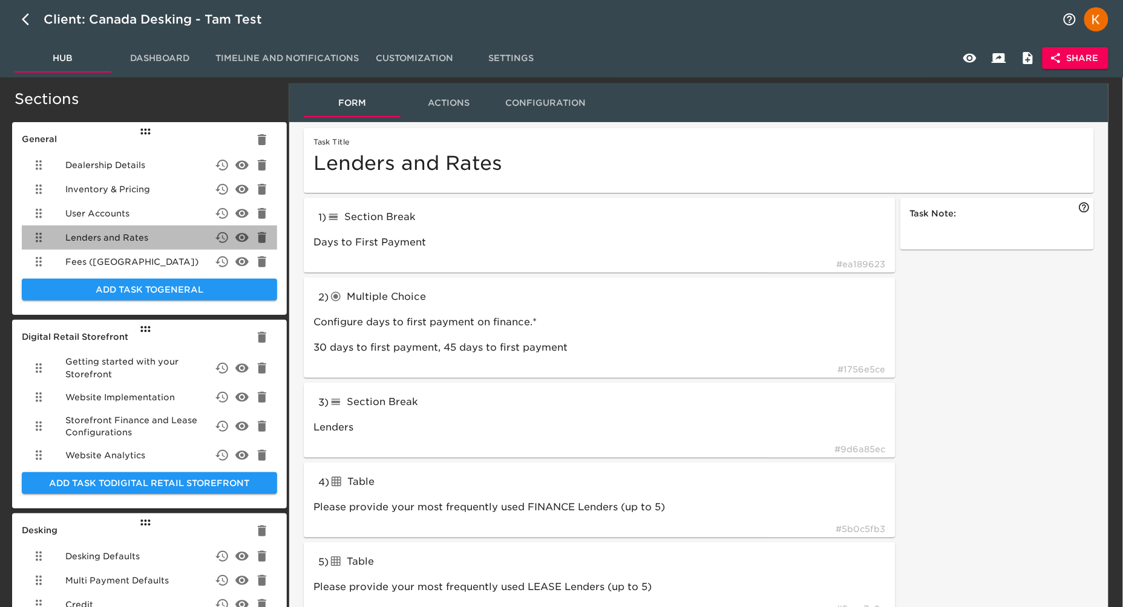
click at [128, 237] on span "Lenders and Rates" at bounding box center [106, 238] width 83 height 12
click at [28, 21] on icon "button" at bounding box center [29, 19] width 15 height 15
select select "50"
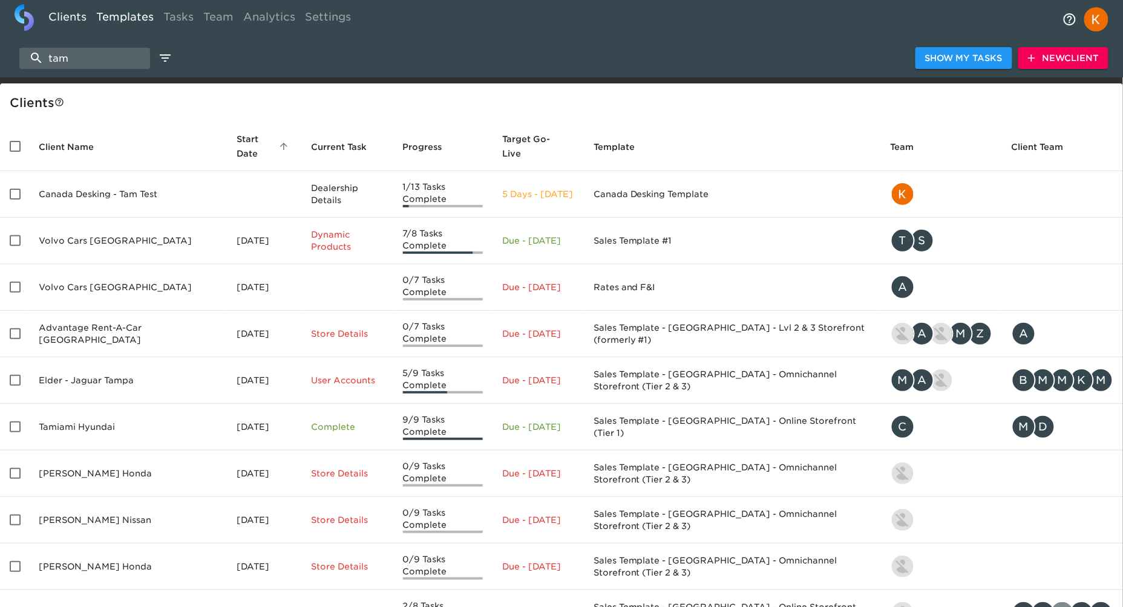
click at [140, 16] on link "Templates" at bounding box center [124, 19] width 67 height 30
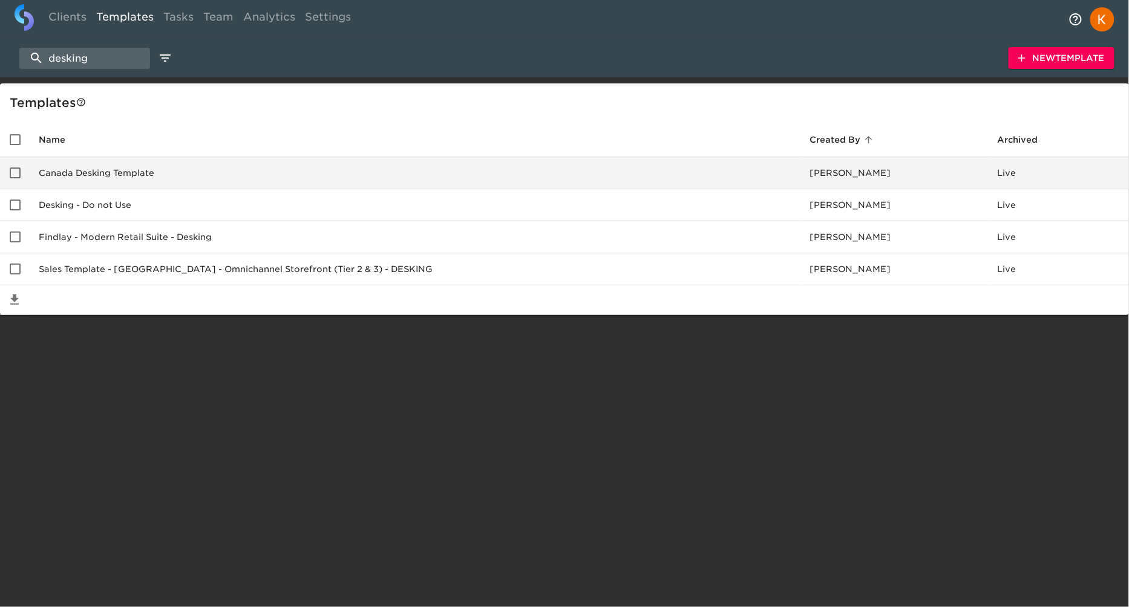
click at [137, 162] on td "Canada Desking Template" at bounding box center [414, 173] width 771 height 32
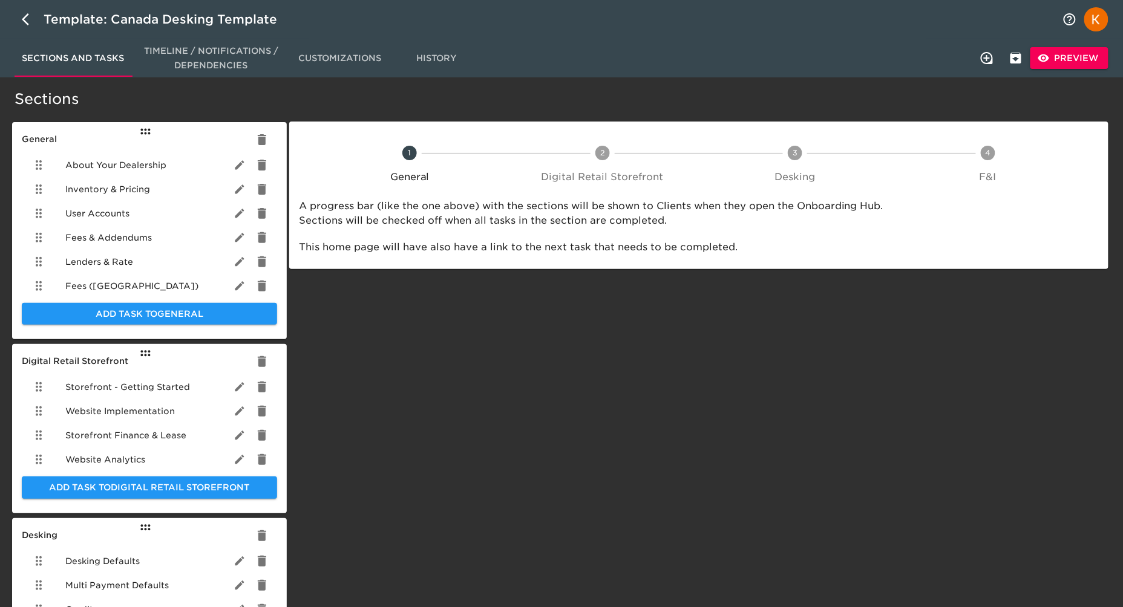
click at [120, 281] on div "Fees (CA)" at bounding box center [149, 286] width 255 height 24
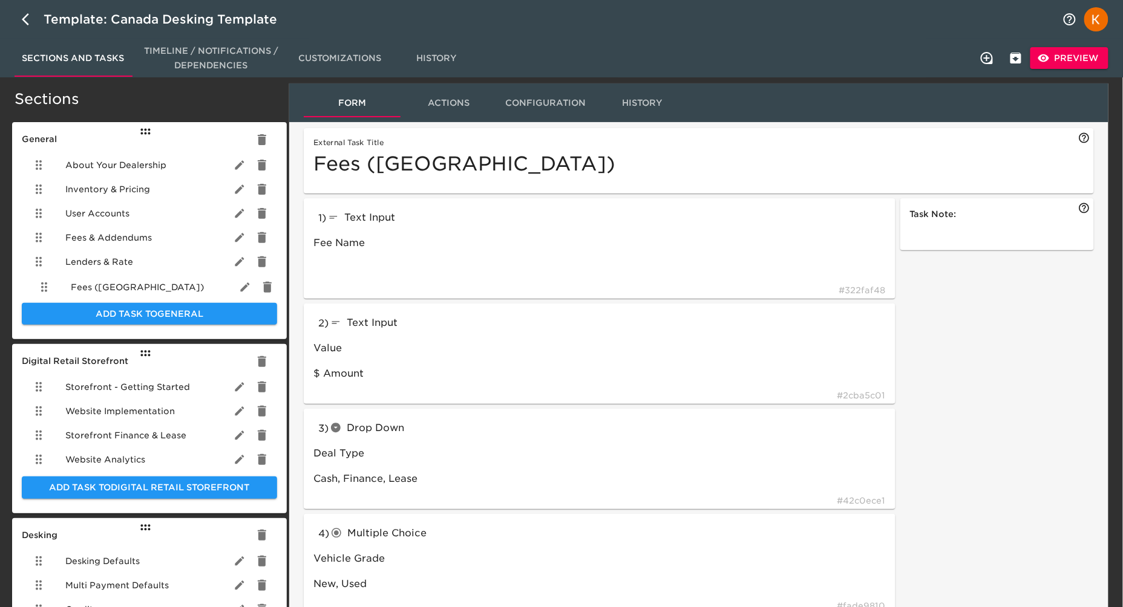
drag, startPoint x: 44, startPoint y: 286, endPoint x: 51, endPoint y: 283, distance: 7.3
click at [51, 284] on ul "About Your Dealership Inventory & Pricing User Accounts Fees & Addendums Lender…" at bounding box center [149, 225] width 255 height 155
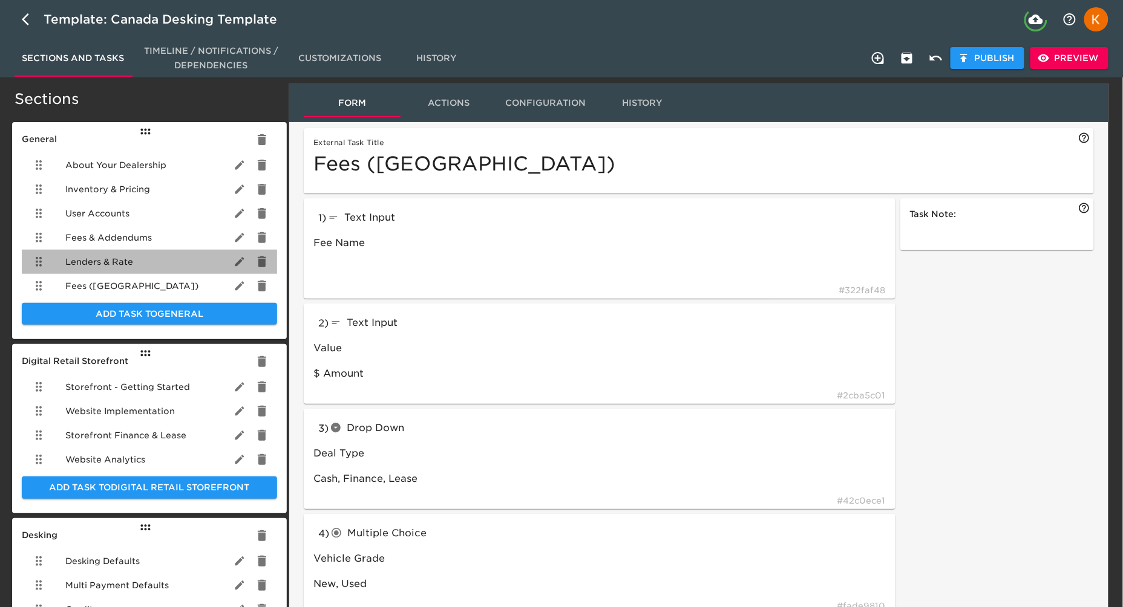
click at [129, 257] on span "Lenders & Rate" at bounding box center [99, 262] width 68 height 12
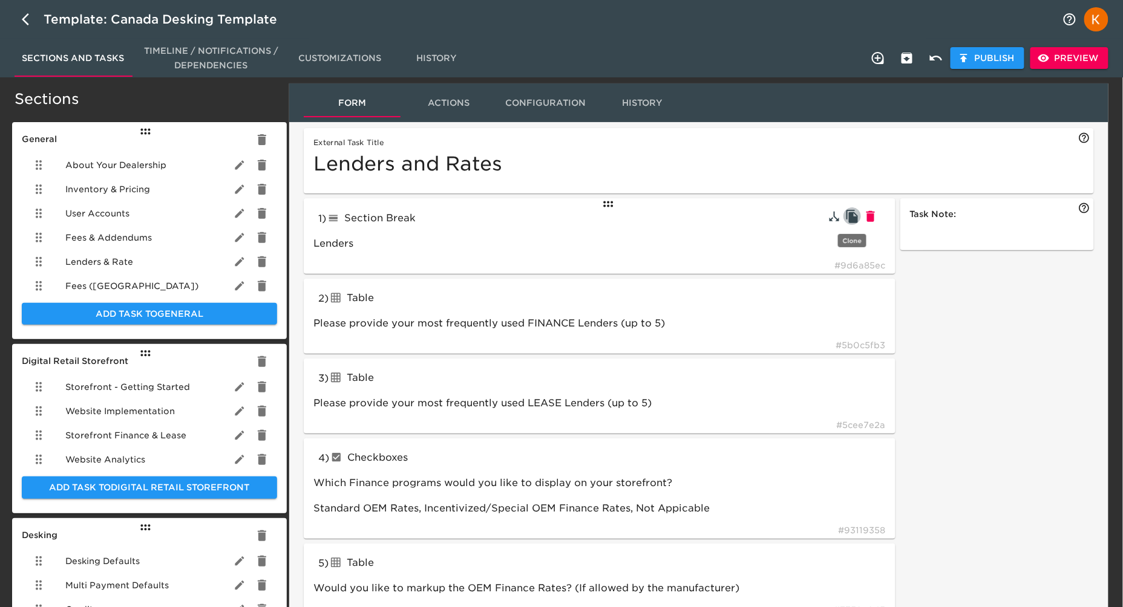
click at [854, 214] on icon "button" at bounding box center [852, 216] width 15 height 15
type input "lineBreak"
type input "Lenders"
type input "Please provide your most frequently used FINANCE Lenders (up to 5)"
type input "tableInput"
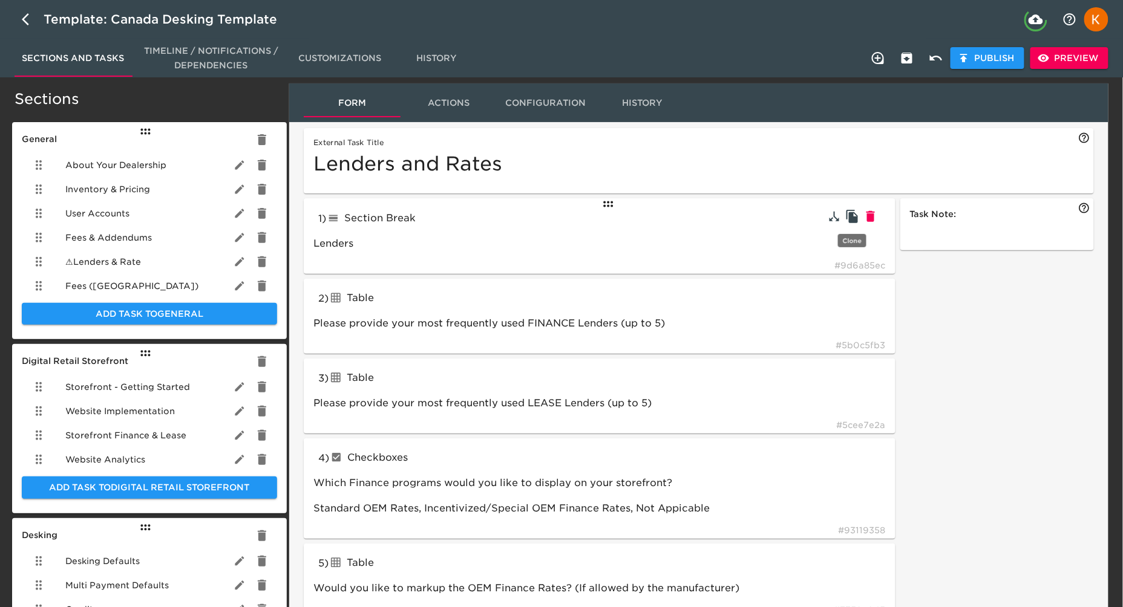
type input "Please provide your most frequently used LEASE Lenders (up to 5)"
type input "checkboxes"
type input "Which Finance programs would you like to display on your storefront?"
type input "Would you like to markup the OEM Finance Rates? (If allowed by the manufacturer)"
type input "tableInput"
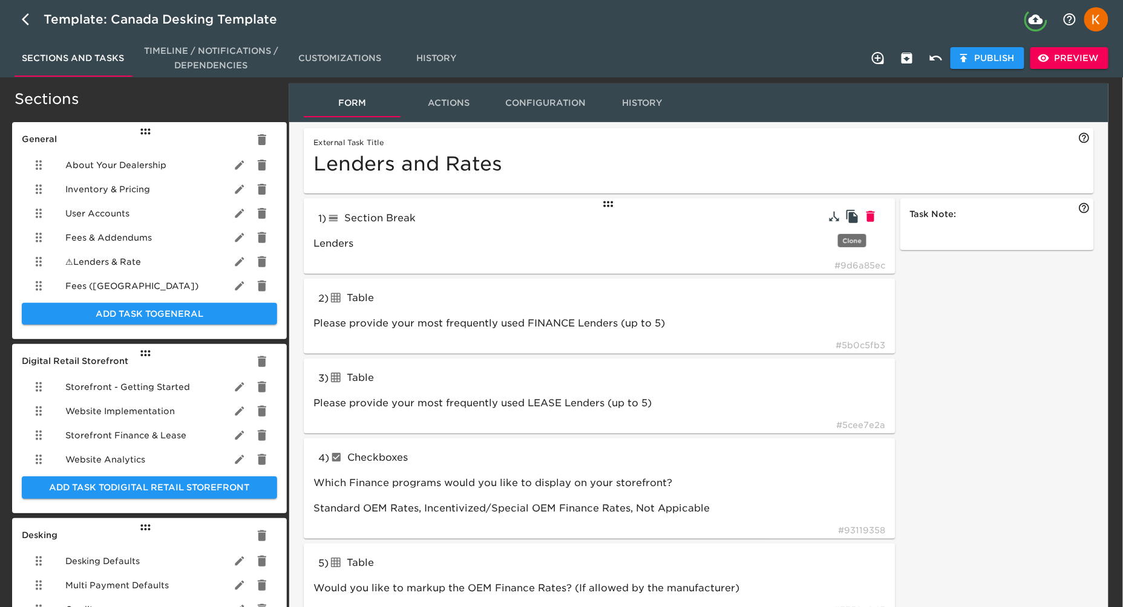
type input "Would you like to markup the OEM Lease Rates? (If allowed by the manufacturer)"
type input "lineBreak"
type input "textBlock"
type input "dropdown"
type input "How would you like to provide your in-house finance rates"
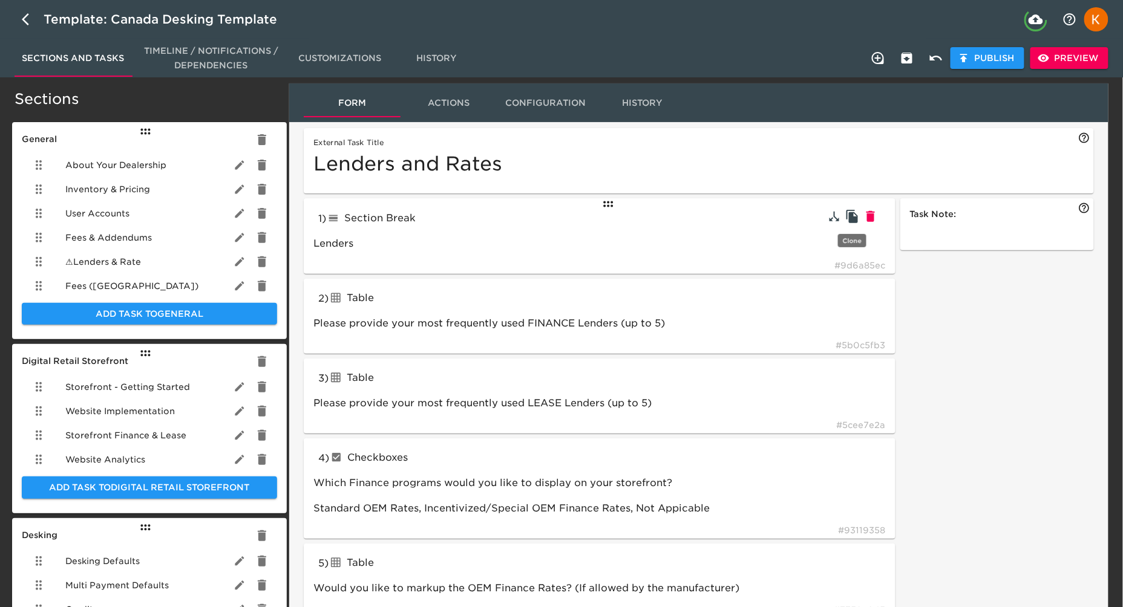
type input "tableInput"
type input "Global Rate Card"
type input "dropdown"
type input "What is the oldest model year you'd like to make eligible for financing on pre-…"
type input "Use one rate card for all vehicles"
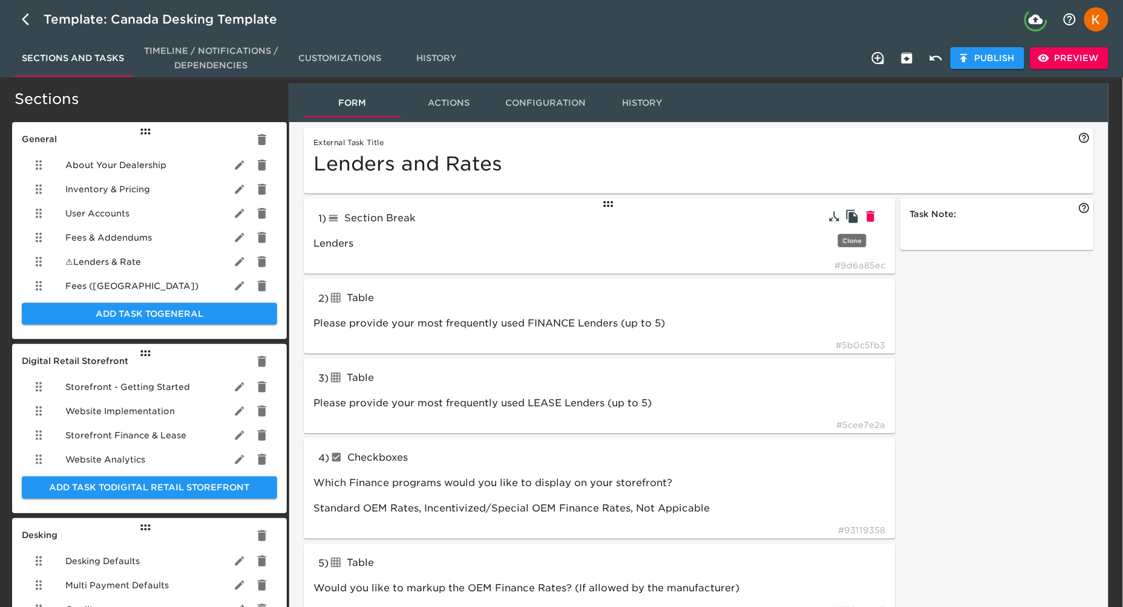
type input "New Vehicle in-house Rate Card"
type input "tableInput"
type input "Pre-owned Vehicle in-house Rate Card"
type input "What is the oldest model year you'd like to make eligible for financing on pre-…"
type input "Show Financing for all vehicles,2005,2006,2007,2008,2009,2010,2011,2012,2013,20…"
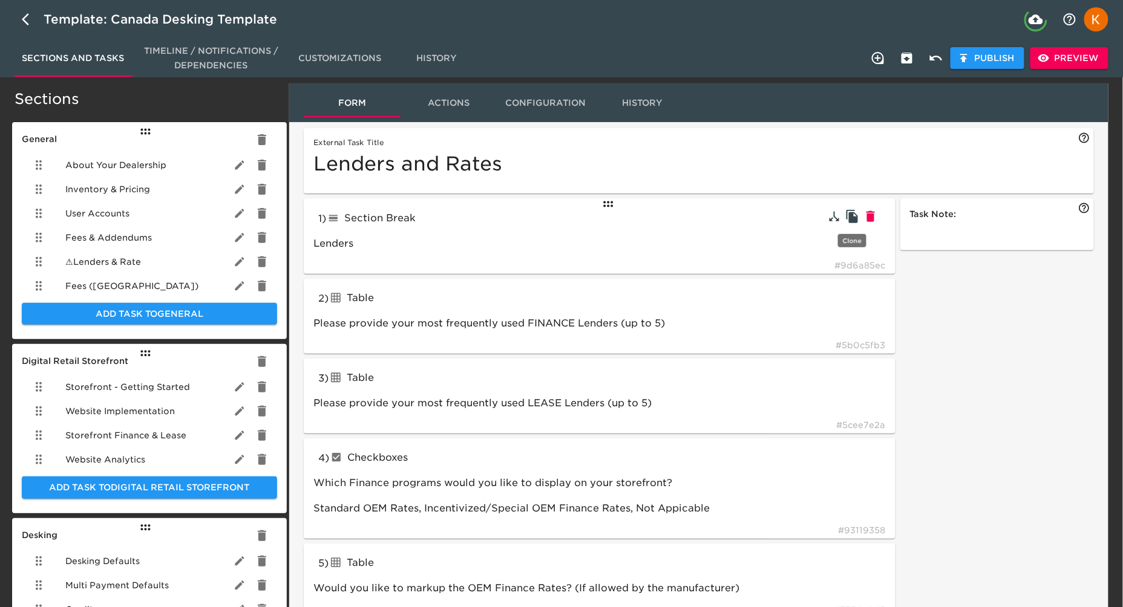
type input "dropdown"
type input "Would you like to build separate rates for CPO vehicles?"
type input "I’d like to specify separate rate cards for new and pre-owned vehicles"
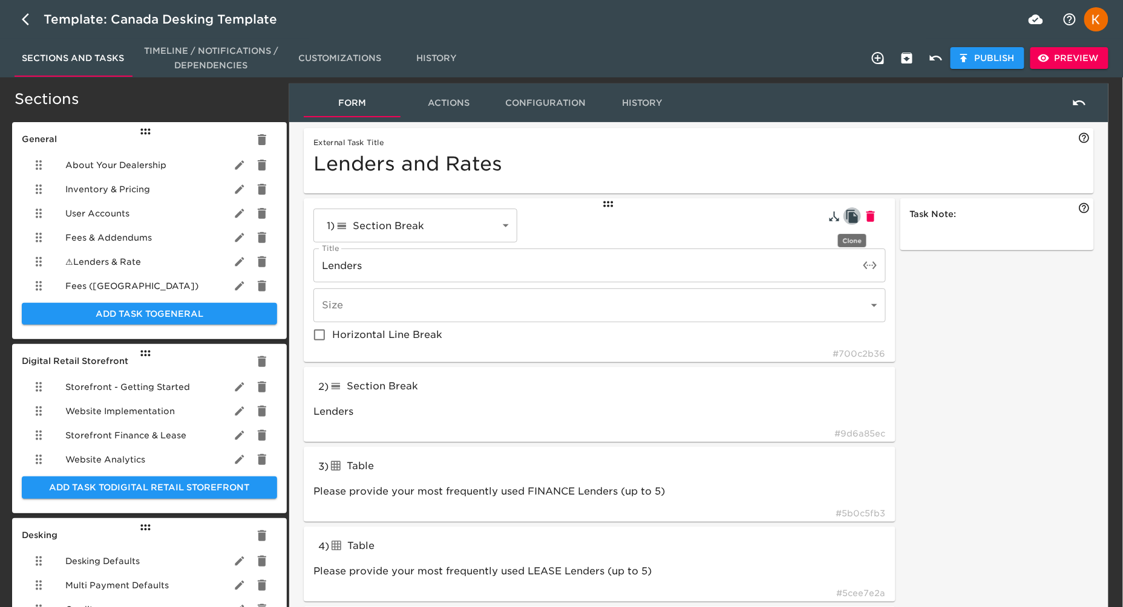
click at [854, 214] on icon "button" at bounding box center [852, 216] width 15 height 15
type input "lineBreak"
type input "Lenders"
type input "Please provide your most frequently used FINANCE Lenders (up to 5)"
type input "tableInput"
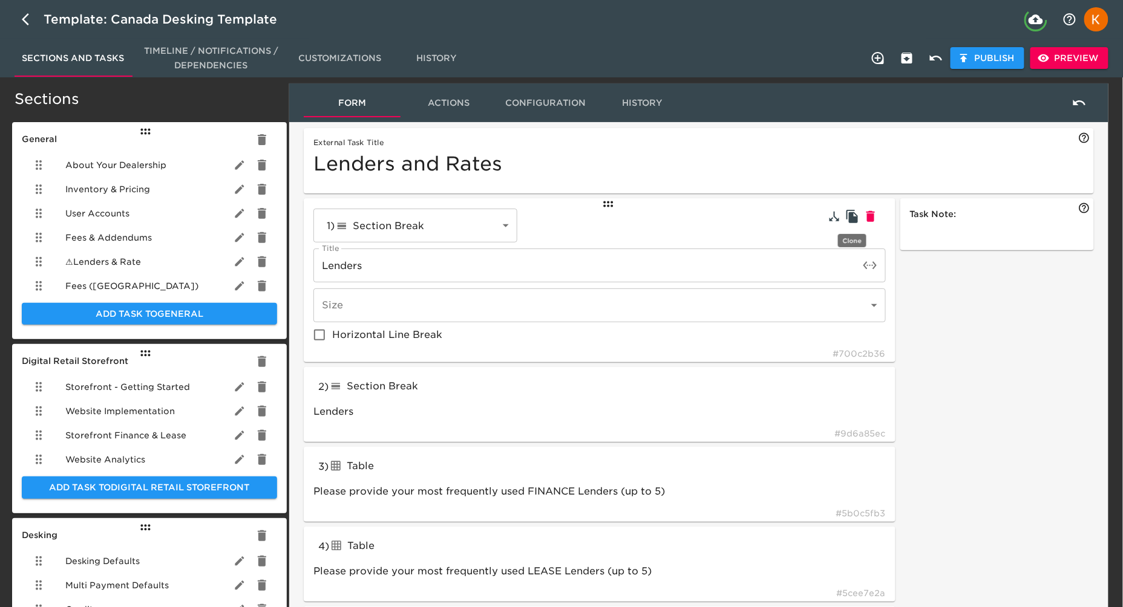
type input "Please provide your most frequently used LEASE Lenders (up to 5)"
type input "checkboxes"
type input "Which Finance programs would you like to display on your storefront?"
type input "Would you like to markup the OEM Finance Rates? (If allowed by the manufacturer)"
type input "tableInput"
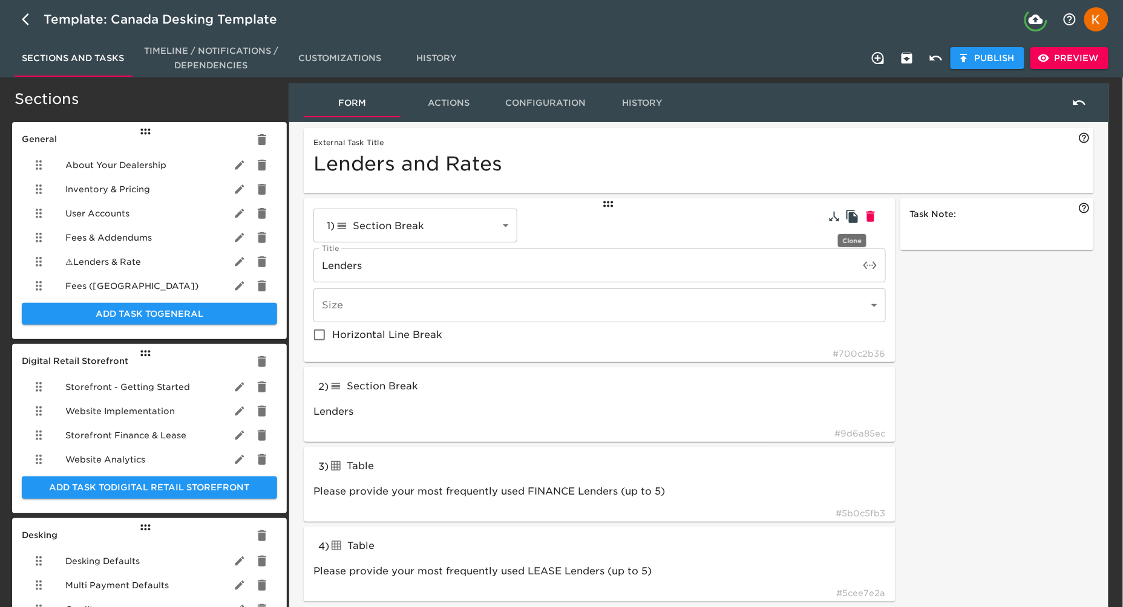
type input "lineBreak"
type input "textBlock"
type input "dropdown"
type input "How would you like to provide your in-house finance rates"
type input "tableInput"
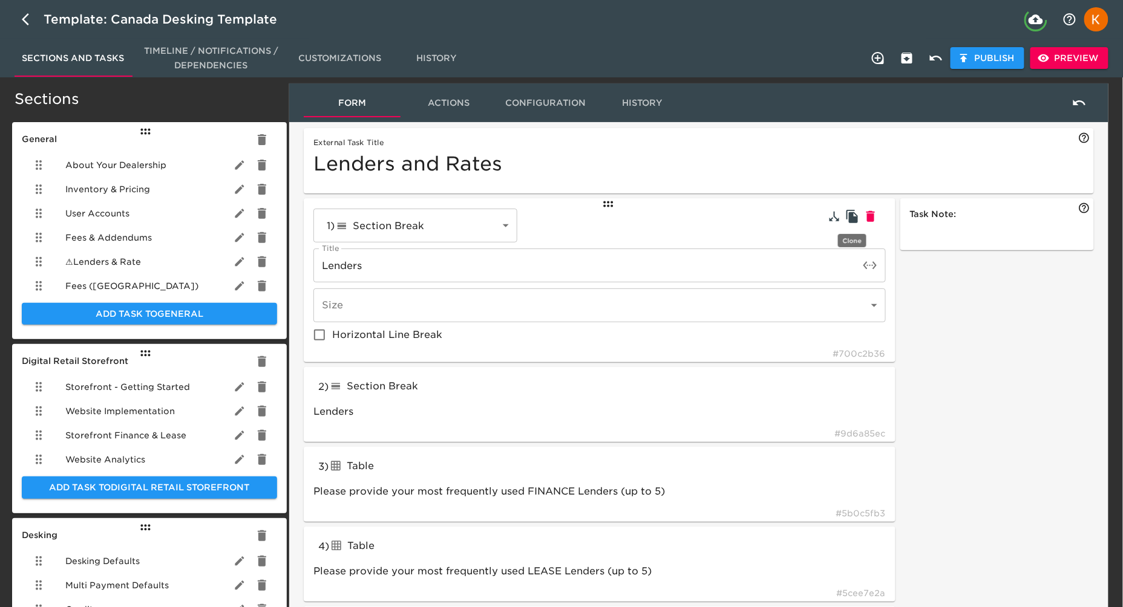
type input "Global Rate Card"
type input "dropdown"
type input "What is the oldest model year you'd like to make eligible for financing on pre-…"
type input "Use one rate card for all vehicles"
type input "New Vehicle in-house Rate Card"
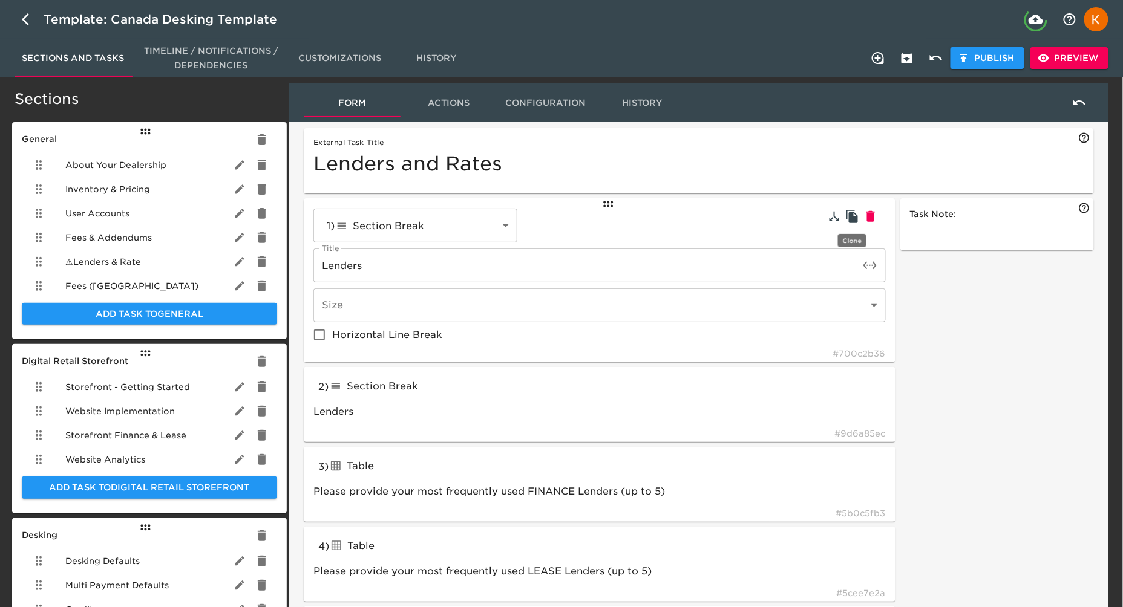
type input "tableInput"
type input "Pre-owned Vehicle in-house Rate Card"
type input "What is the oldest model year you'd like to make eligible for financing on pre-…"
type input "dropdown"
type input "Would you like to build separate rates for CPO vehicles?"
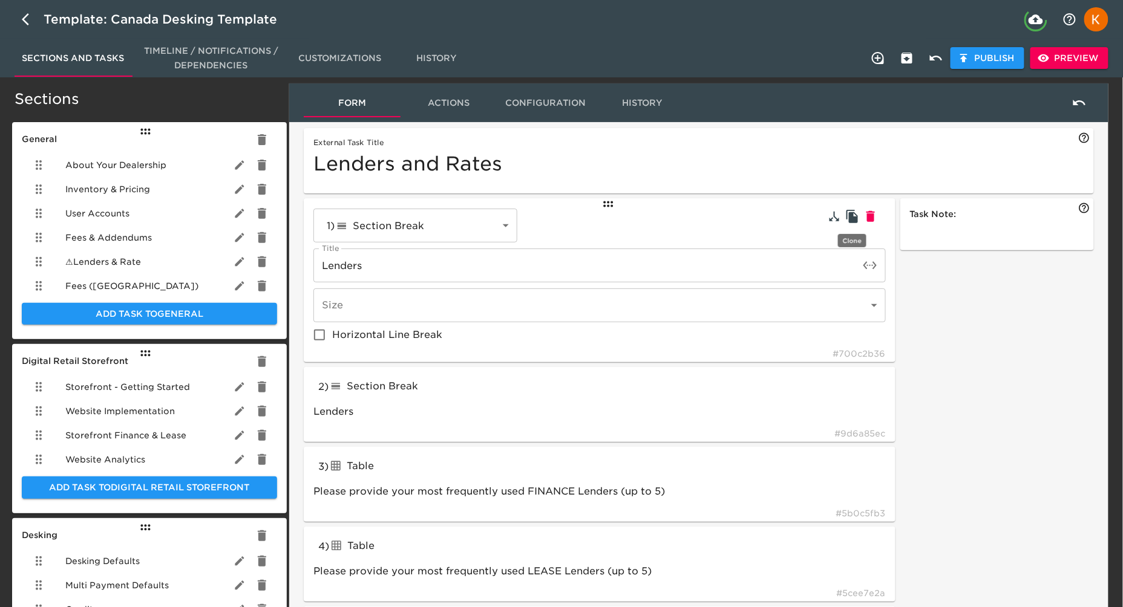
type input "I’d like to specify separate rate cards for new and pre-owned vehicles"
type input "Would you like to markup the OEM Lease Rates? (If allowed by the manufacturer)"
type input "Show Financing for all vehicles,2005,2006,2007,2008,2009,2010,2011,2012,2013,20…"
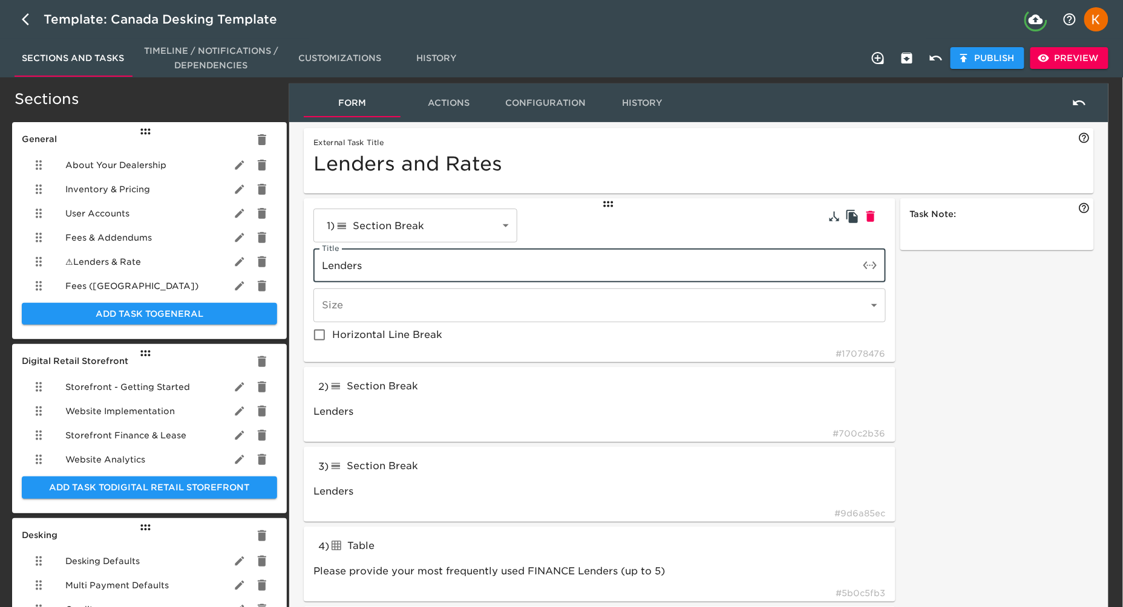
click at [361, 264] on input "Lenders" at bounding box center [586, 266] width 546 height 34
type input "Days to First Payment"
click at [406, 338] on span "Horizontal Line Break" at bounding box center [387, 335] width 110 height 15
click at [332, 338] on input "Horizontal Line Break" at bounding box center [319, 334] width 25 height 25
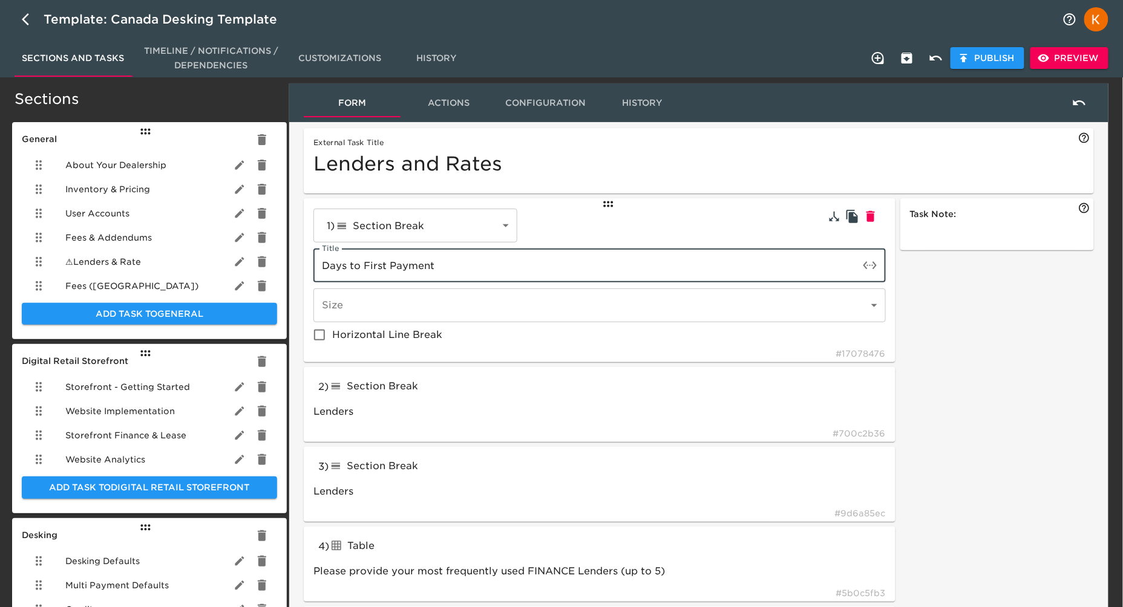
checkbox input "false"
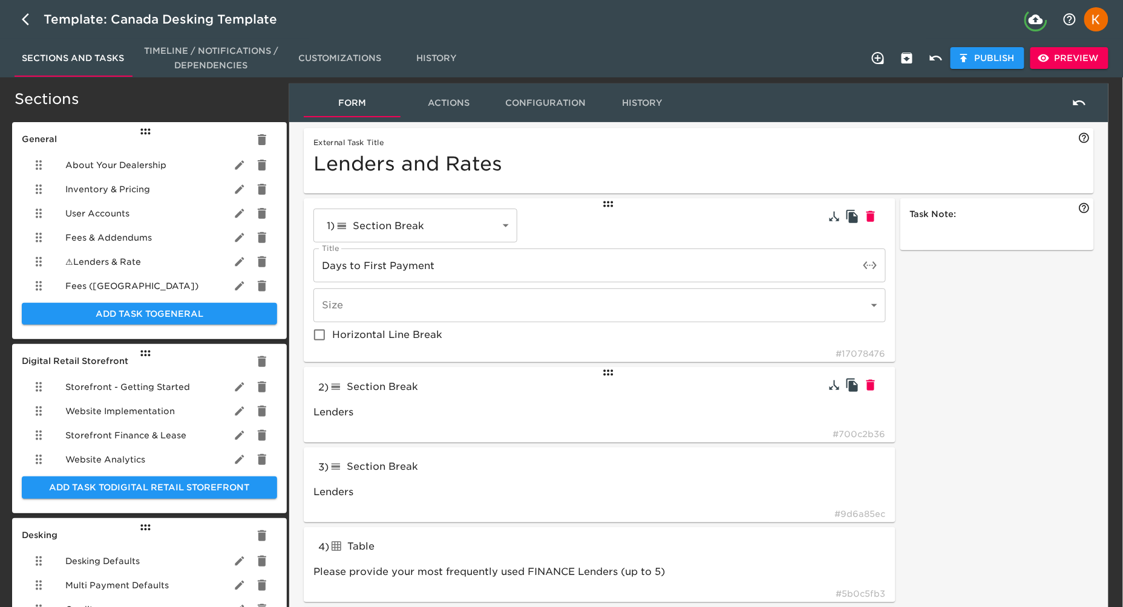
click at [386, 381] on span "Section Break" at bounding box center [382, 386] width 71 height 11
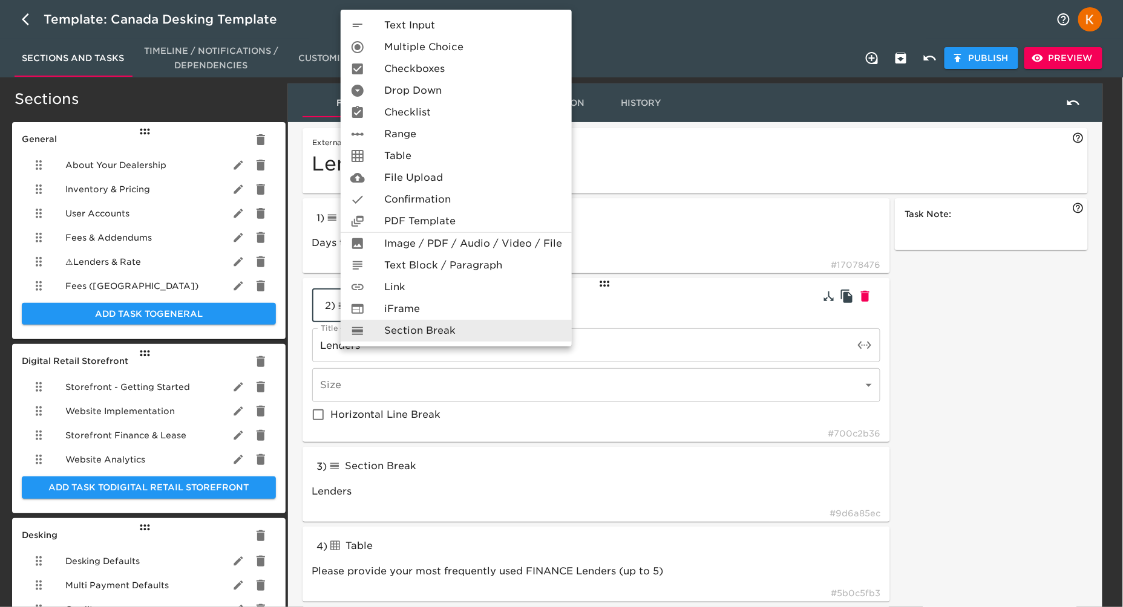
click at [414, 50] on span "Multiple Choice" at bounding box center [423, 47] width 79 height 15
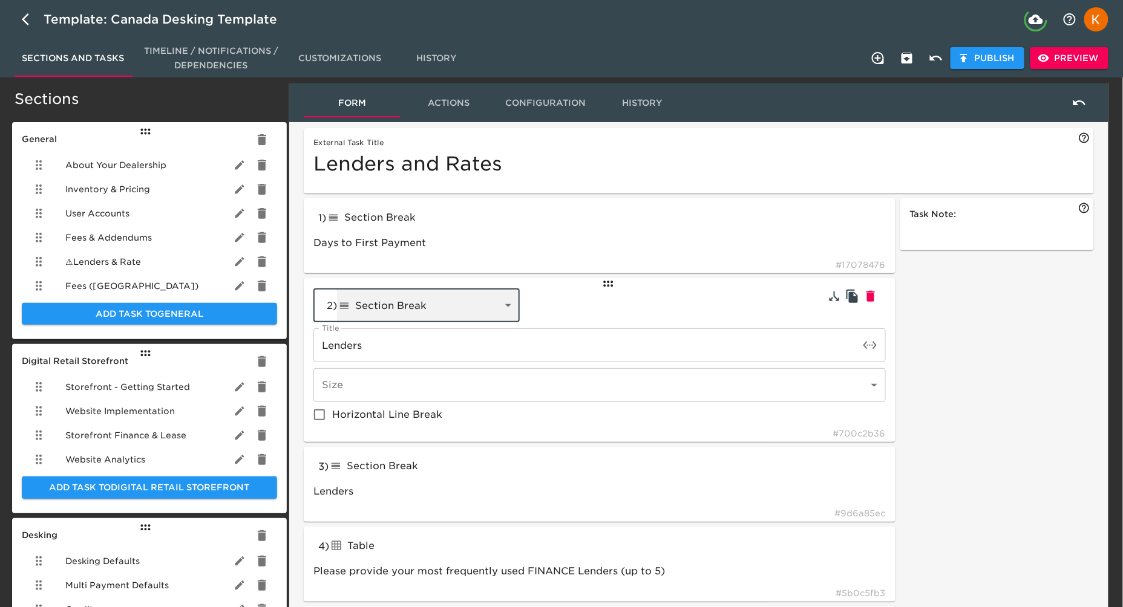
type input "radioButtons"
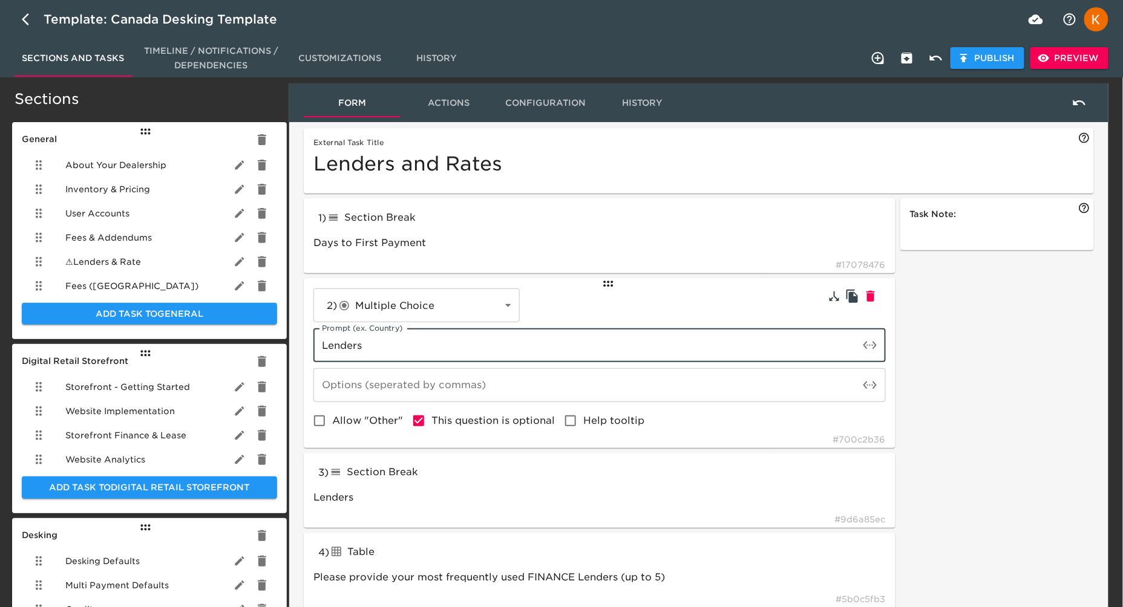
click at [410, 347] on input "Lenders" at bounding box center [586, 346] width 546 height 34
paste input "Configure days to first payment on finance.**"
type input "Configure days to first payment on finance.**"
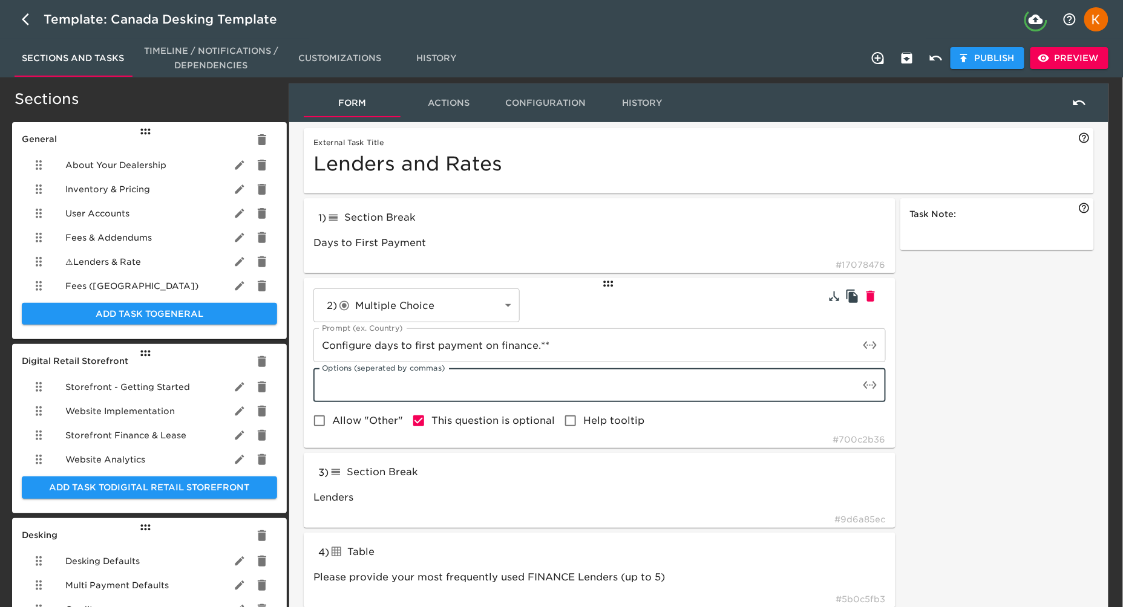
click at [467, 390] on input "text" at bounding box center [586, 385] width 546 height 34
paste input "30 days to first payment"
drag, startPoint x: 460, startPoint y: 387, endPoint x: 468, endPoint y: 387, distance: 8.5
click at [460, 387] on input "30 days to first payment, 30 days to first payment" at bounding box center [586, 385] width 546 height 34
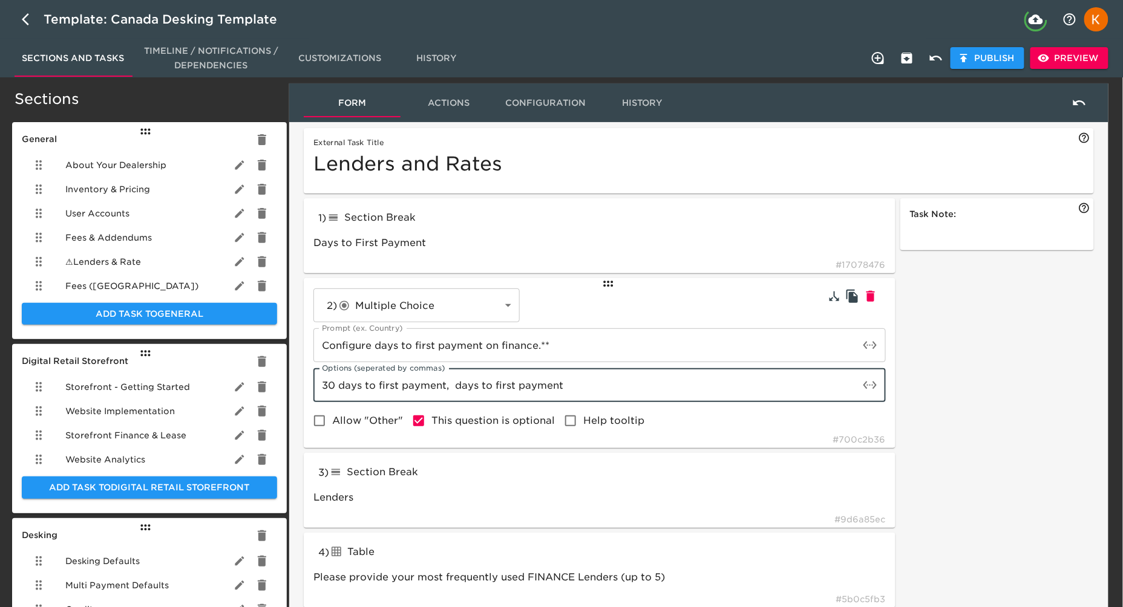
click at [466, 385] on input "30 days to first payment, days to first payment" at bounding box center [586, 385] width 546 height 34
click at [457, 387] on input "30 days to first payment, days to first payment" at bounding box center [586, 385] width 546 height 34
type input "30 days to first payment, 45 days to first payment"
click at [343, 420] on span "Allow "Other"" at bounding box center [367, 421] width 71 height 15
click at [332, 420] on input "Allow "Other"" at bounding box center [319, 420] width 25 height 25
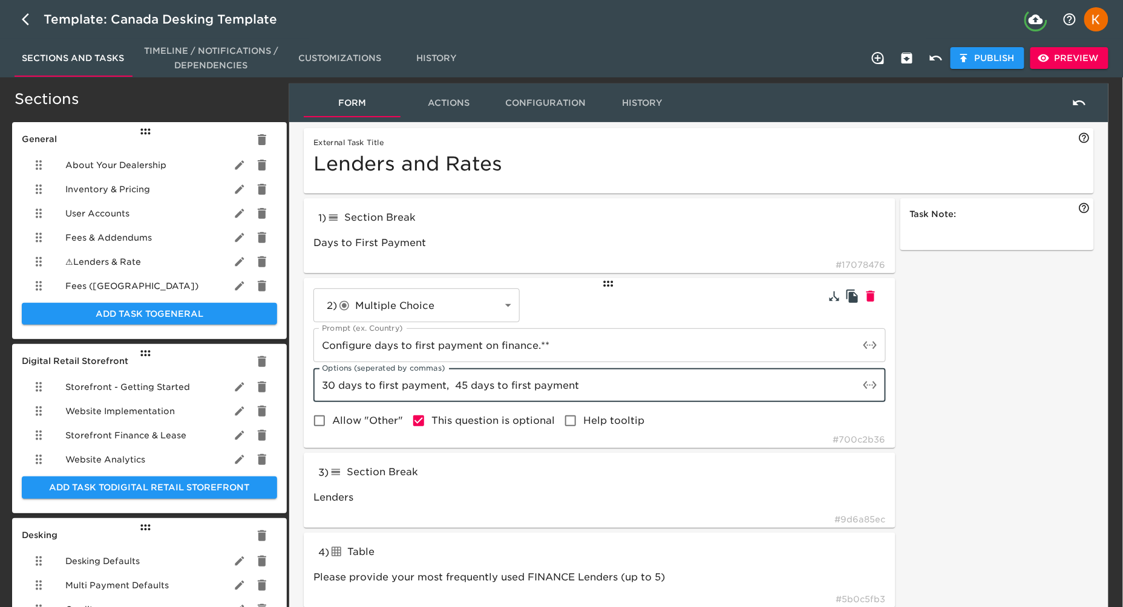
checkbox input "true"
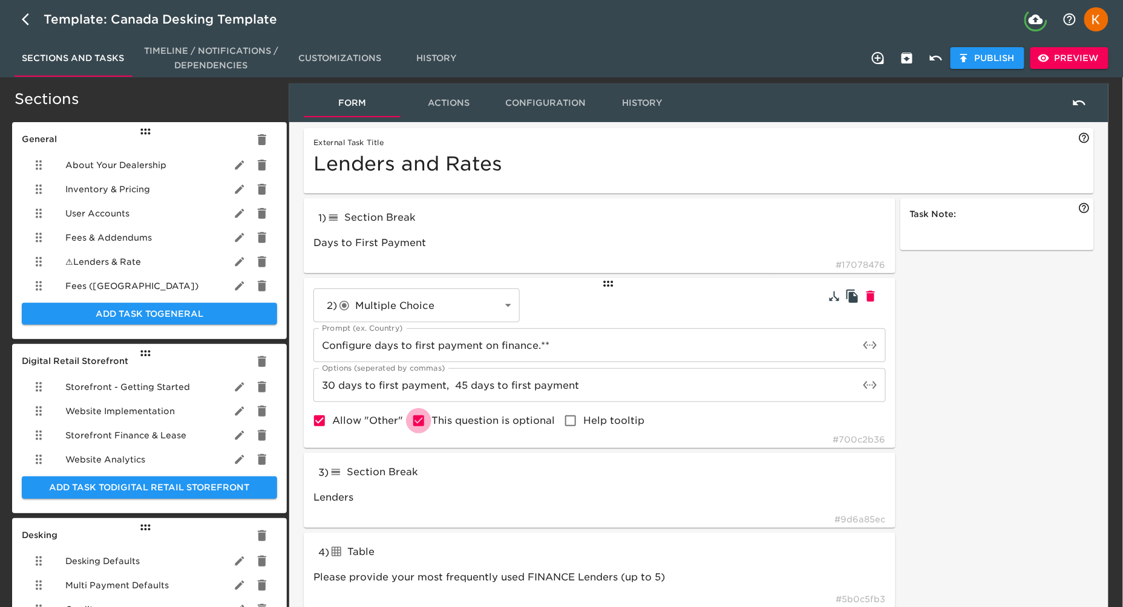
click at [428, 422] on input "This question is optional" at bounding box center [418, 420] width 25 height 25
checkbox input "false"
click at [419, 480] on div "Section Break" at bounding box center [418, 472] width 178 height 19
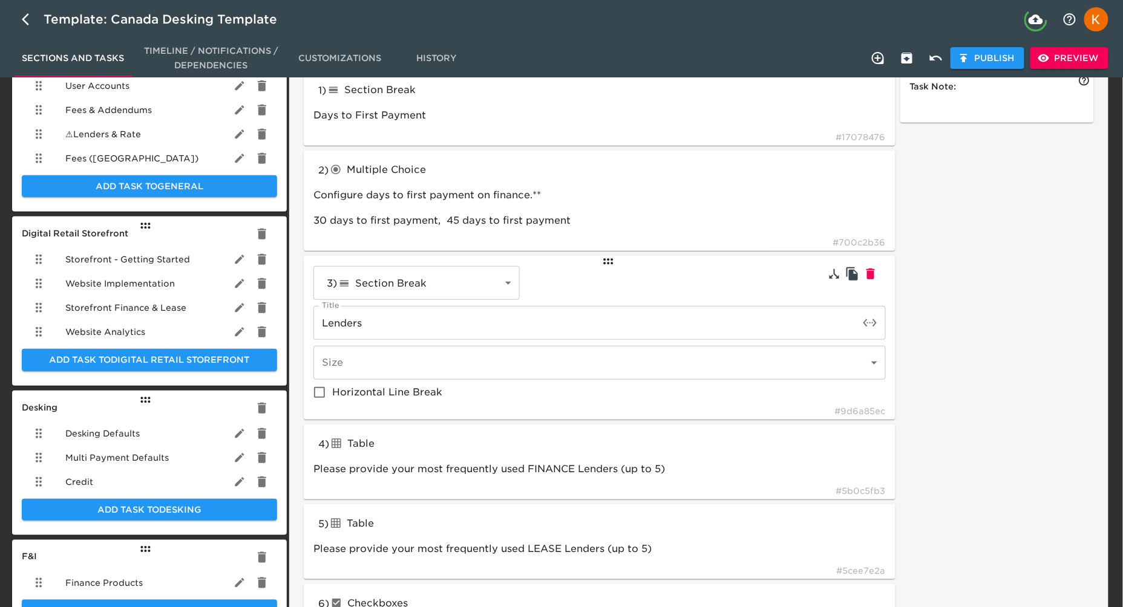
scroll to position [143, 0]
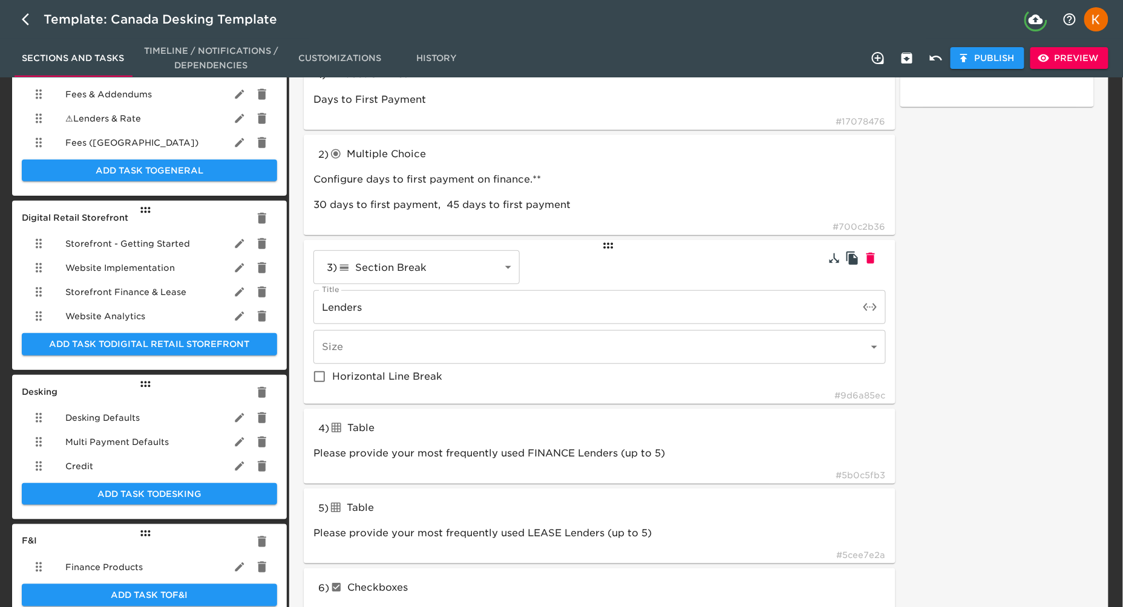
click at [327, 376] on input "Horizontal Line Break" at bounding box center [319, 376] width 25 height 25
checkbox input "true"
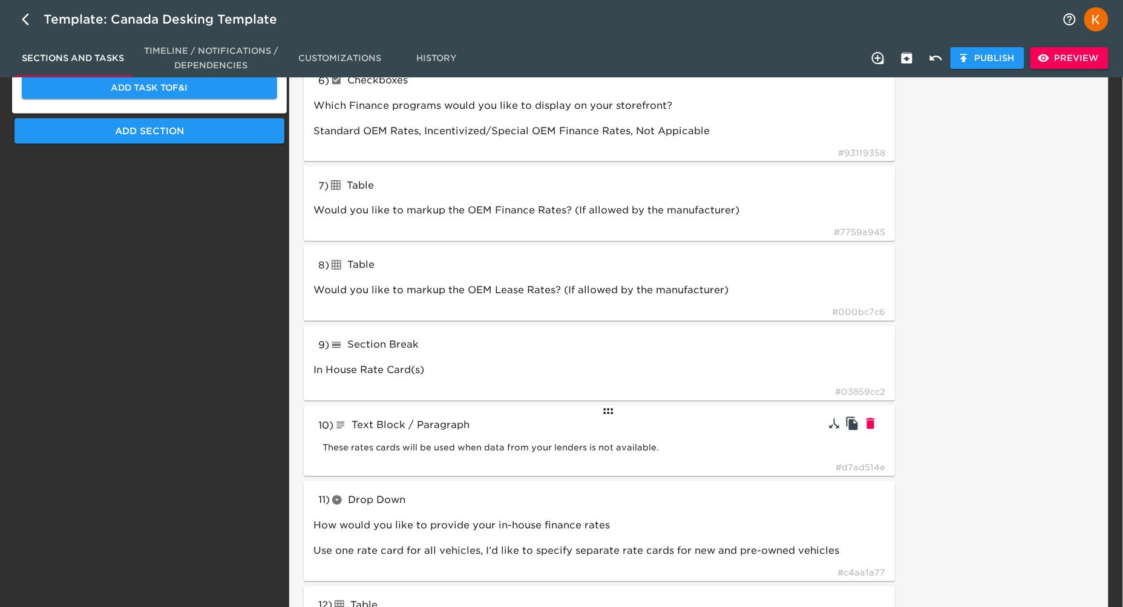
scroll to position [681, 0]
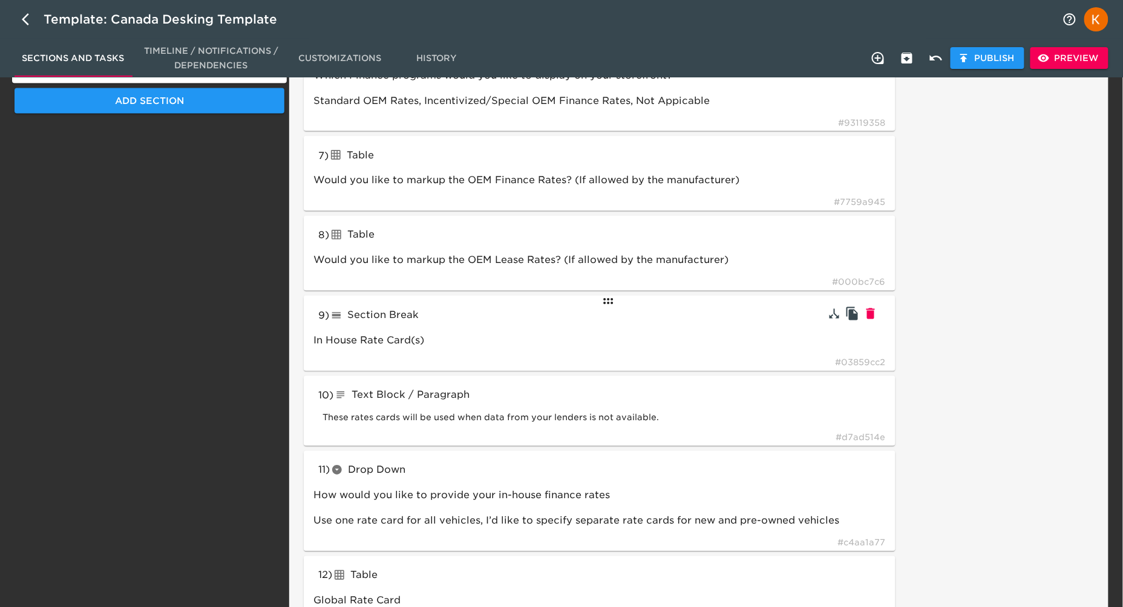
click at [375, 320] on div "Section Break" at bounding box center [418, 315] width 178 height 19
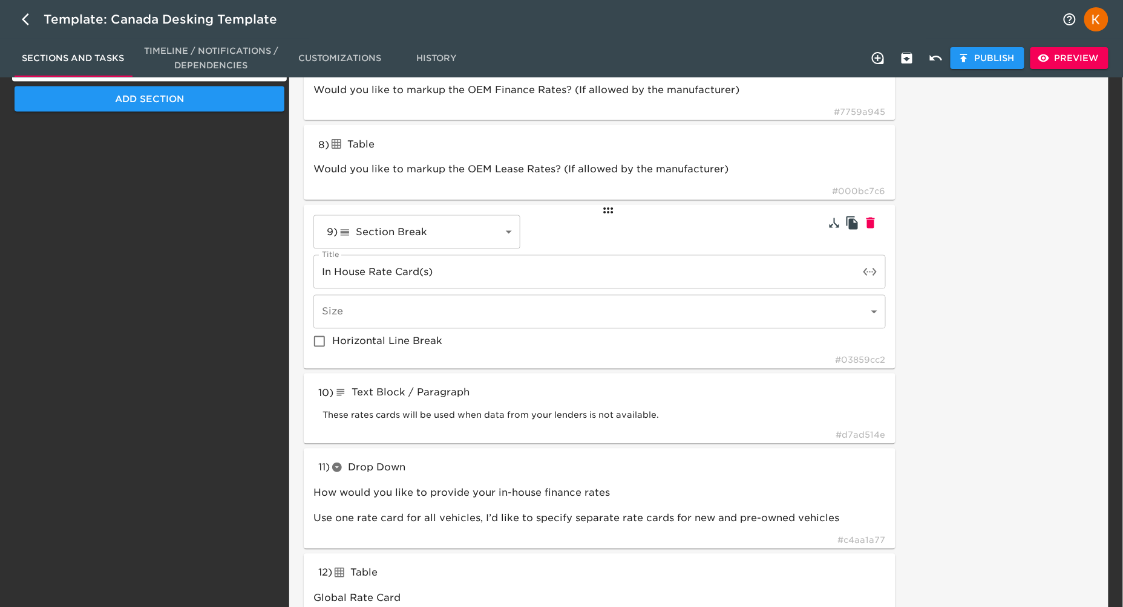
click at [342, 341] on span "Horizontal Line Break" at bounding box center [387, 342] width 110 height 15
click at [332, 341] on input "Horizontal Line Break" at bounding box center [319, 341] width 25 height 25
checkbox input "true"
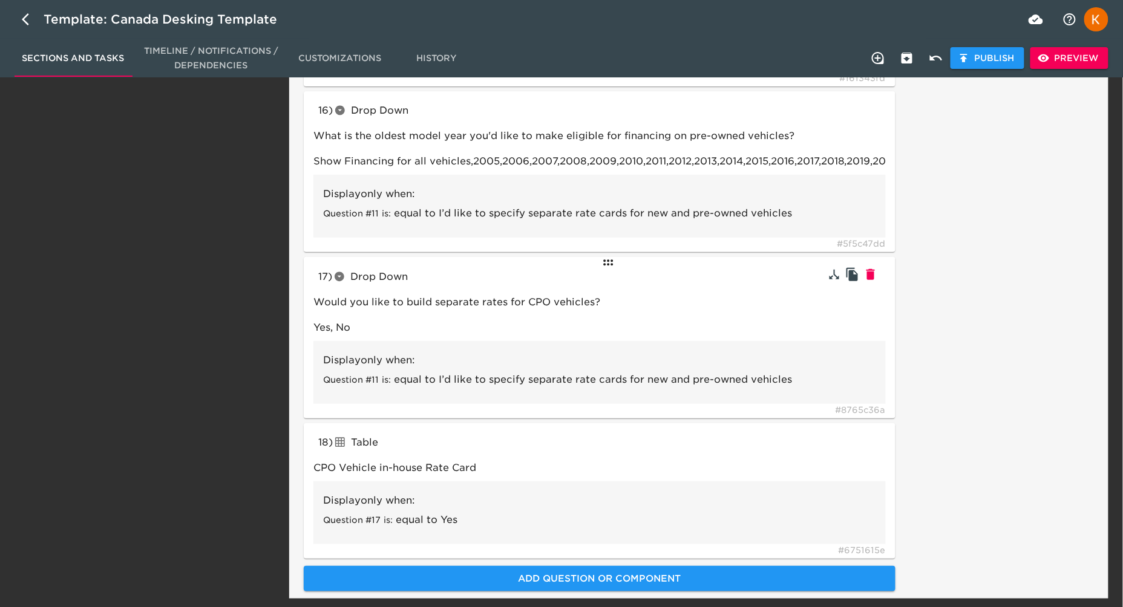
scroll to position [1764, 0]
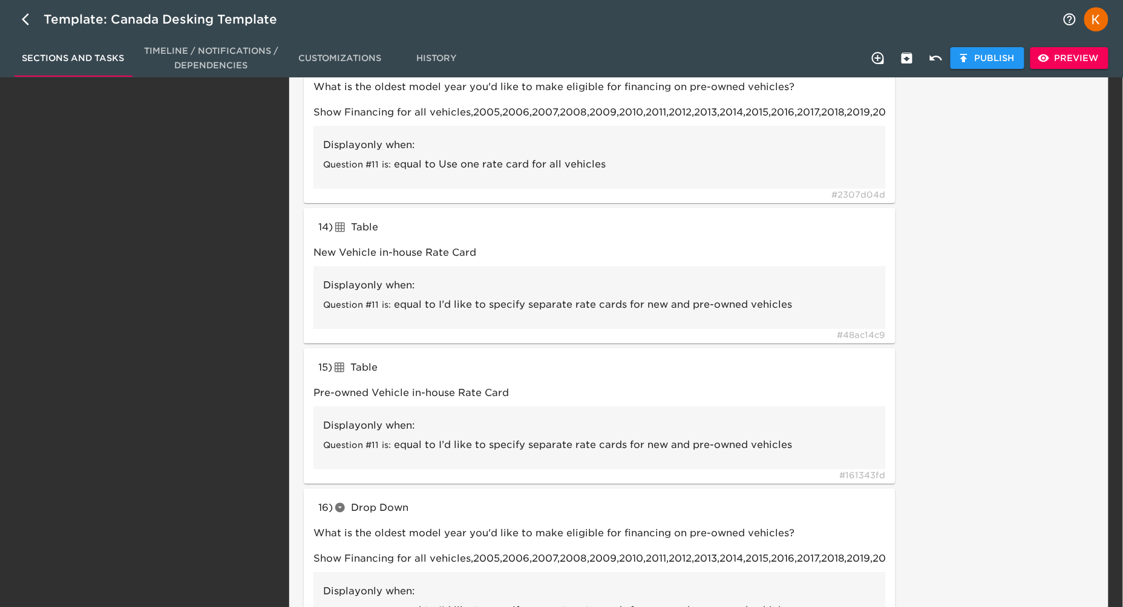
click at [1073, 59] on span "Preview" at bounding box center [1069, 58] width 59 height 15
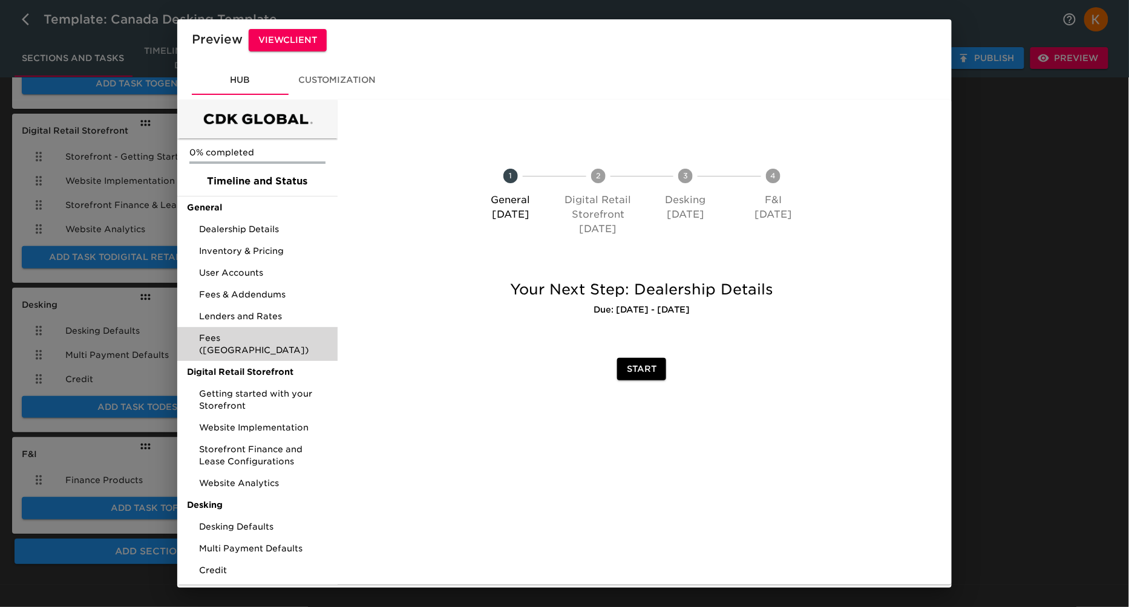
scroll to position [32, 0]
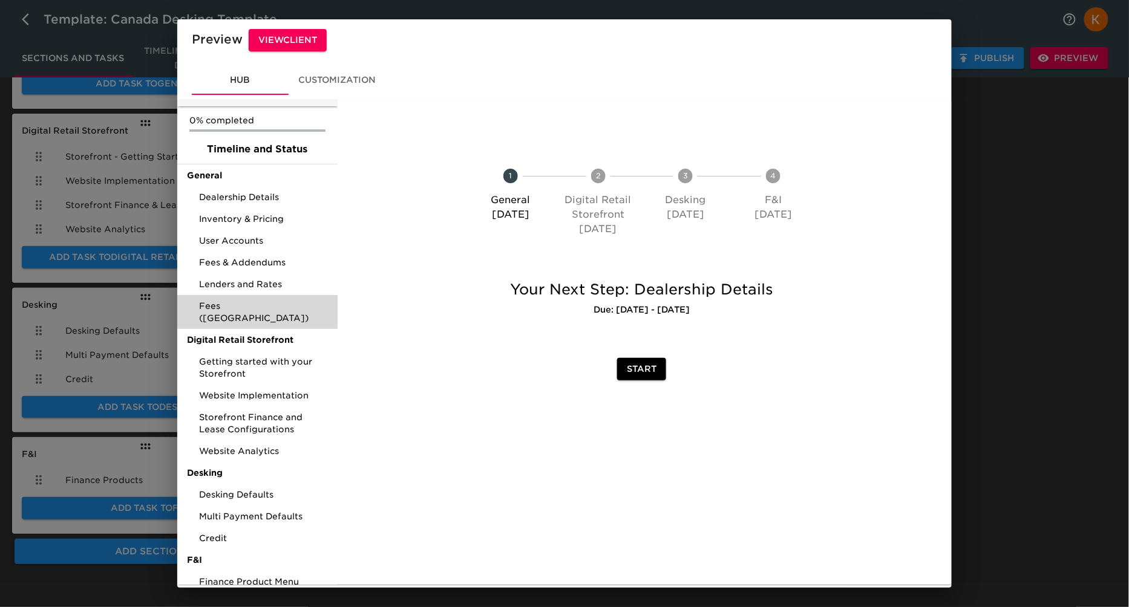
click at [237, 301] on span "Fees (CA)" at bounding box center [263, 312] width 129 height 24
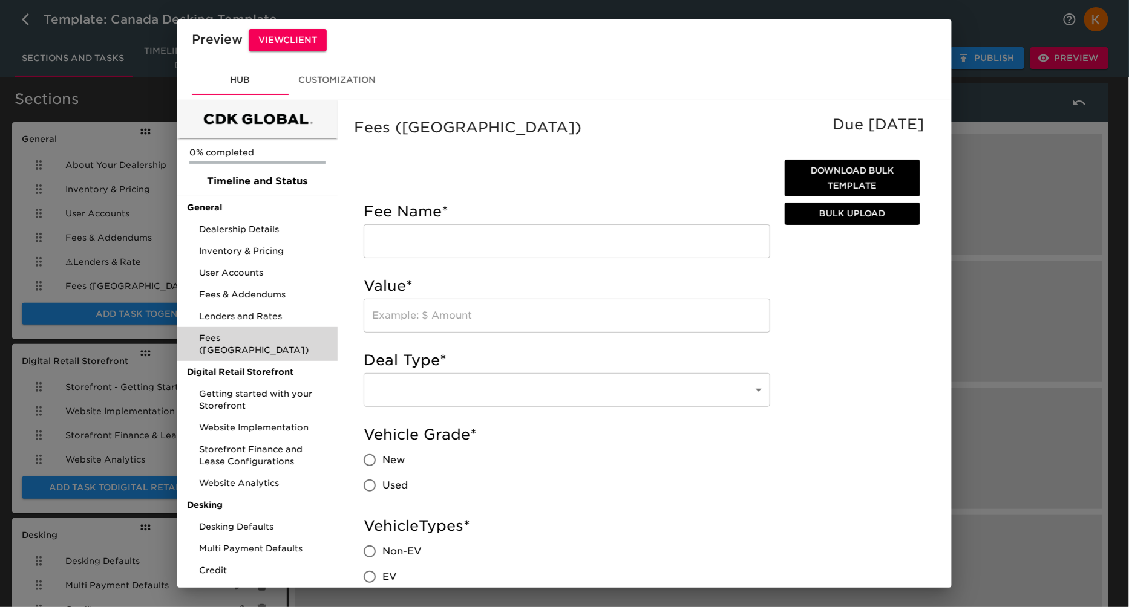
click at [244, 335] on span "Fees (CA)" at bounding box center [263, 344] width 129 height 24
click at [246, 314] on span "Lenders and Rates" at bounding box center [263, 316] width 129 height 12
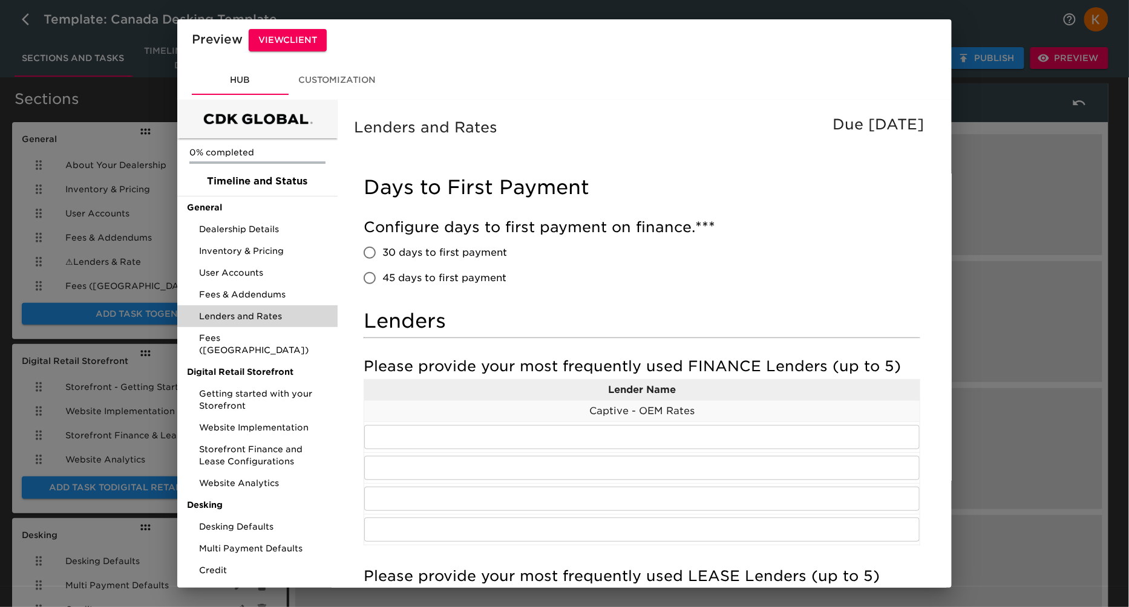
click at [1095, 278] on div "Preview View Client Hub Customization 0% completed Timeline and Status General …" at bounding box center [564, 303] width 1129 height 607
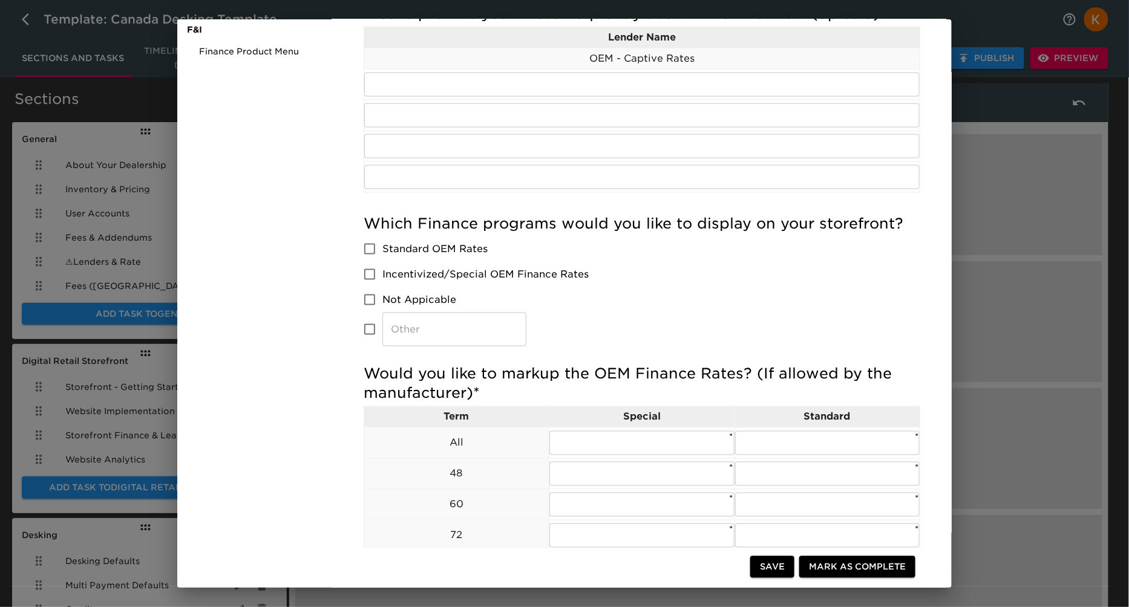
scroll to position [580, 0]
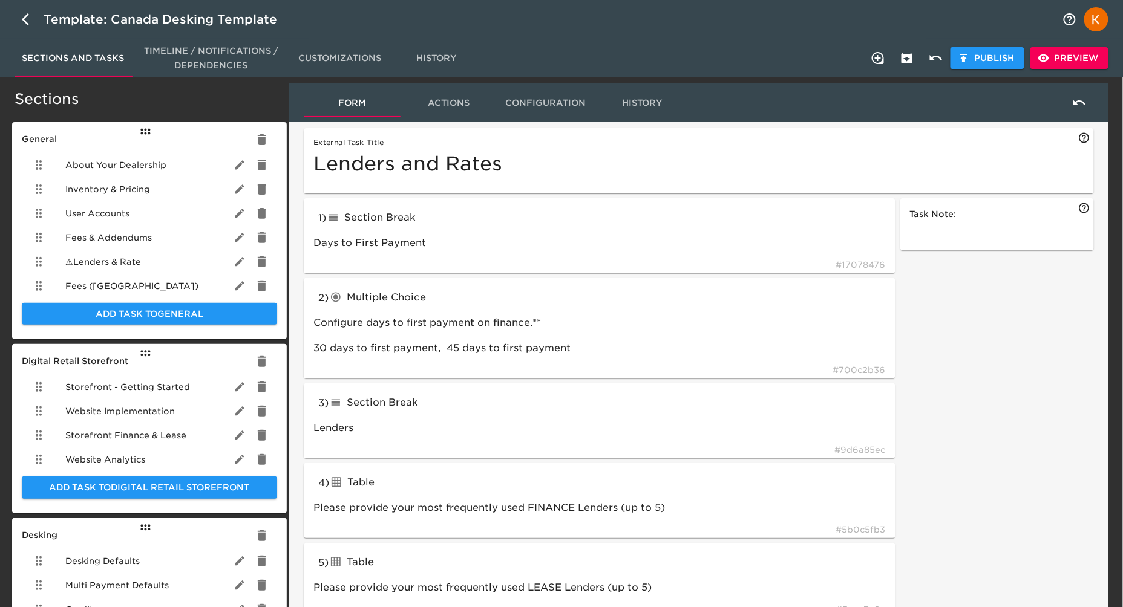
click at [128, 260] on span "⚠ Lenders & Rate" at bounding box center [103, 262] width 76 height 12
click at [326, 218] on div "1 )" at bounding box center [322, 218] width 8 height 0
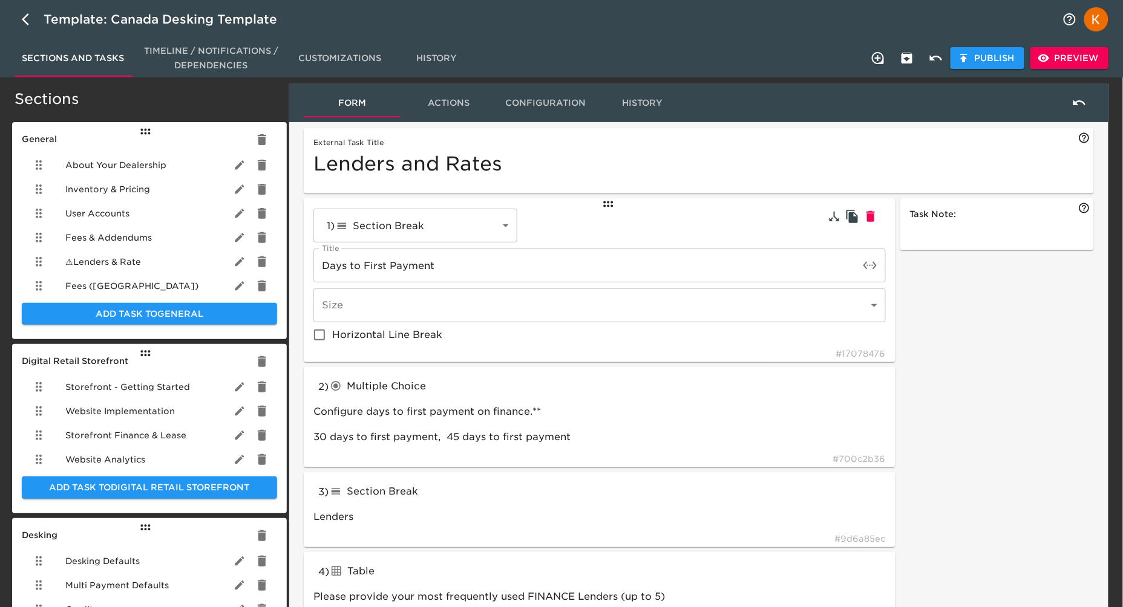
click at [358, 331] on span "Horizontal Line Break" at bounding box center [387, 335] width 110 height 15
click at [332, 331] on input "Horizontal Line Break" at bounding box center [319, 334] width 25 height 25
checkbox input "true"
click at [1005, 65] on span "Publish" at bounding box center [987, 58] width 54 height 15
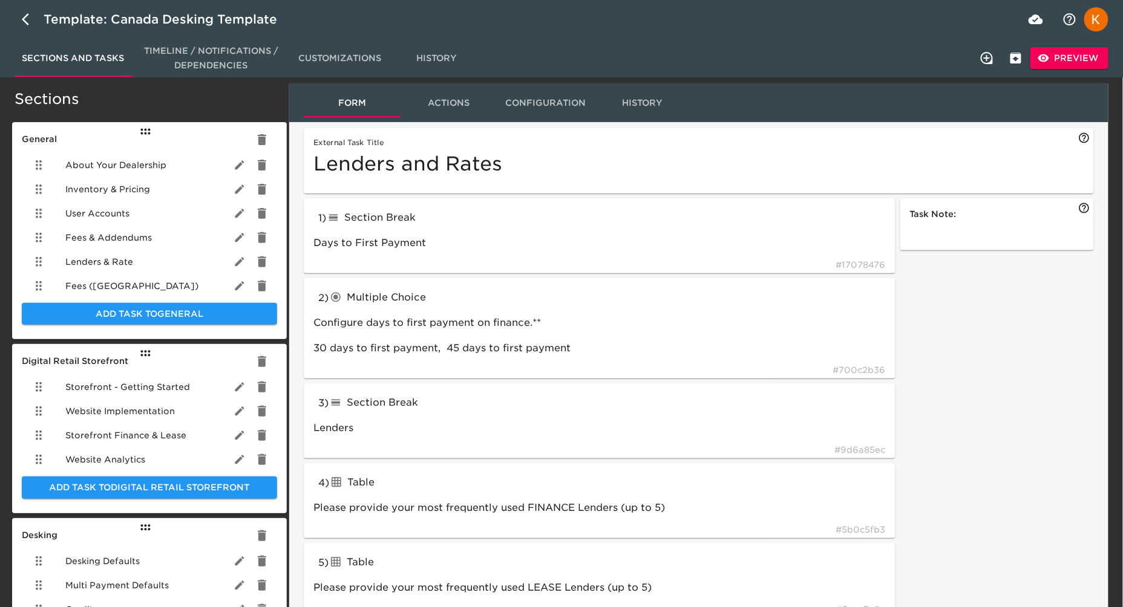
click at [1074, 61] on span "Preview" at bounding box center [1069, 58] width 59 height 15
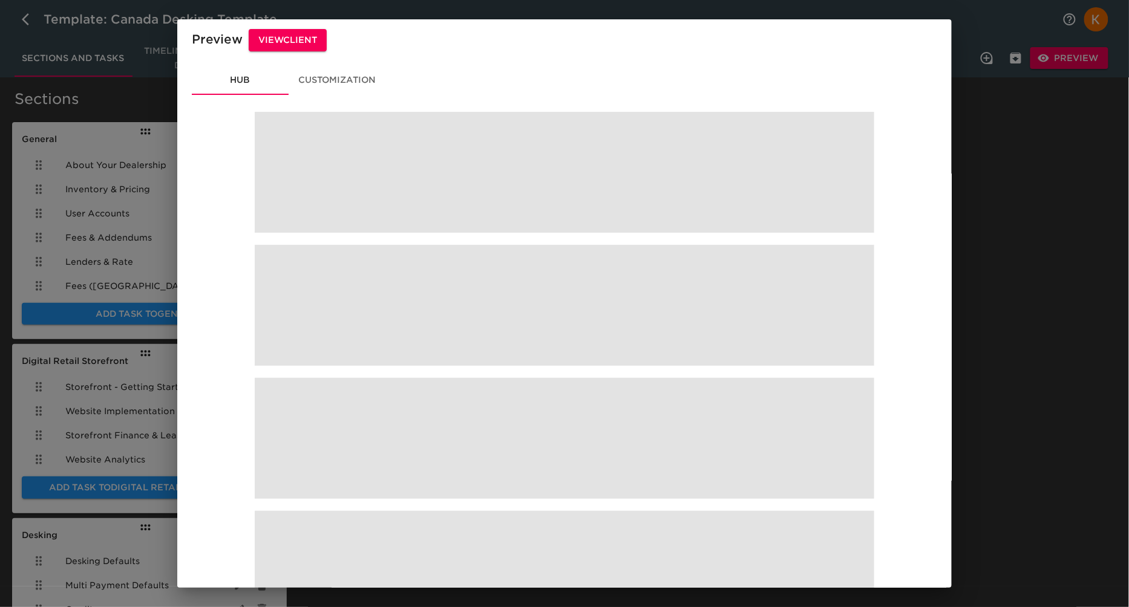
click at [799, 92] on div "Hub Customization" at bounding box center [564, 80] width 774 height 39
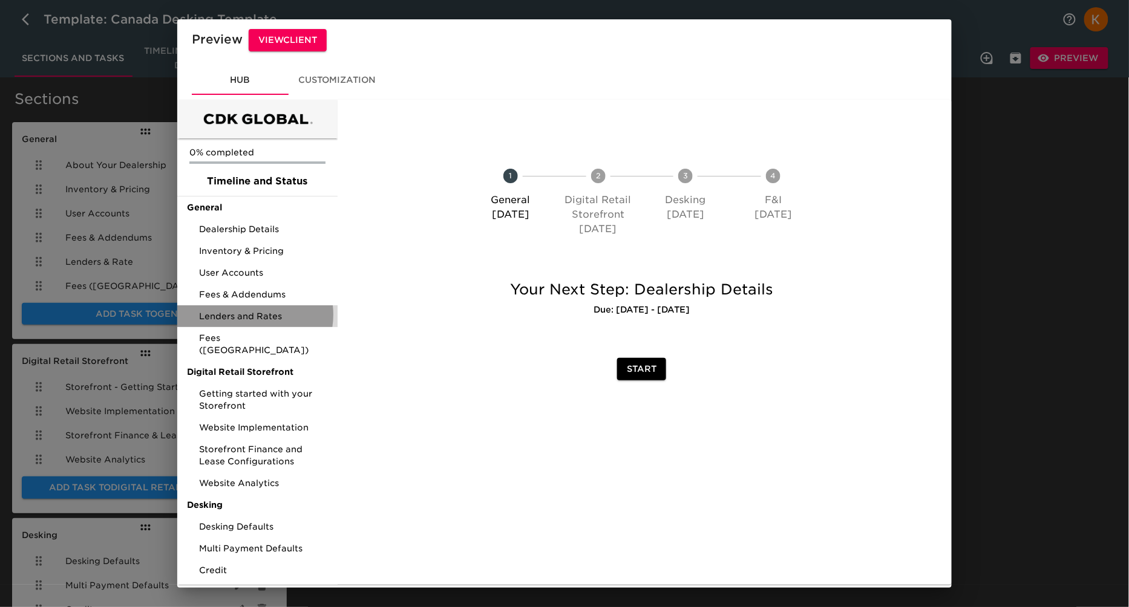
click at [252, 315] on span "Lenders and Rates" at bounding box center [263, 316] width 129 height 12
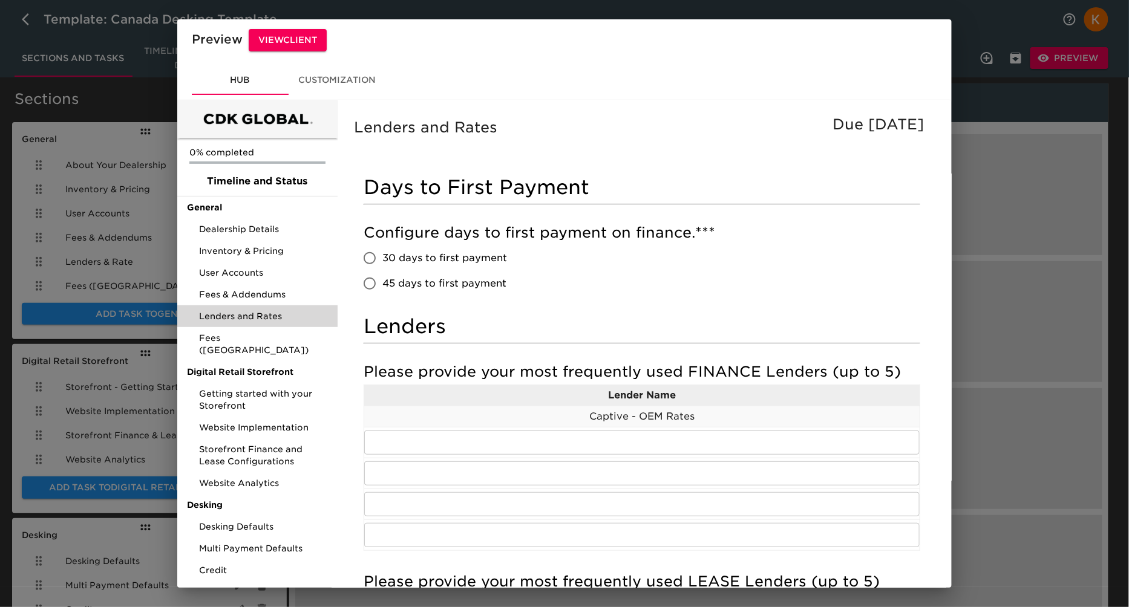
click at [1035, 243] on div "Preview View Client Hub Customization 0% completed Timeline and Status General …" at bounding box center [564, 303] width 1129 height 607
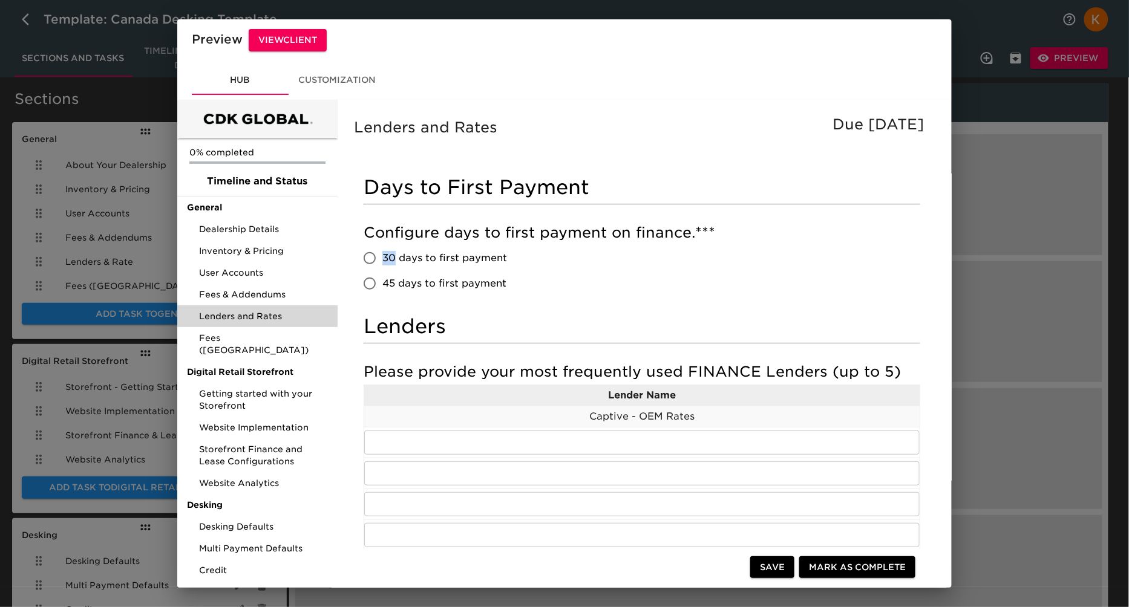
click at [989, 236] on div "Preview View Client Hub Customization 0% completed Timeline and Status General …" at bounding box center [564, 303] width 1129 height 607
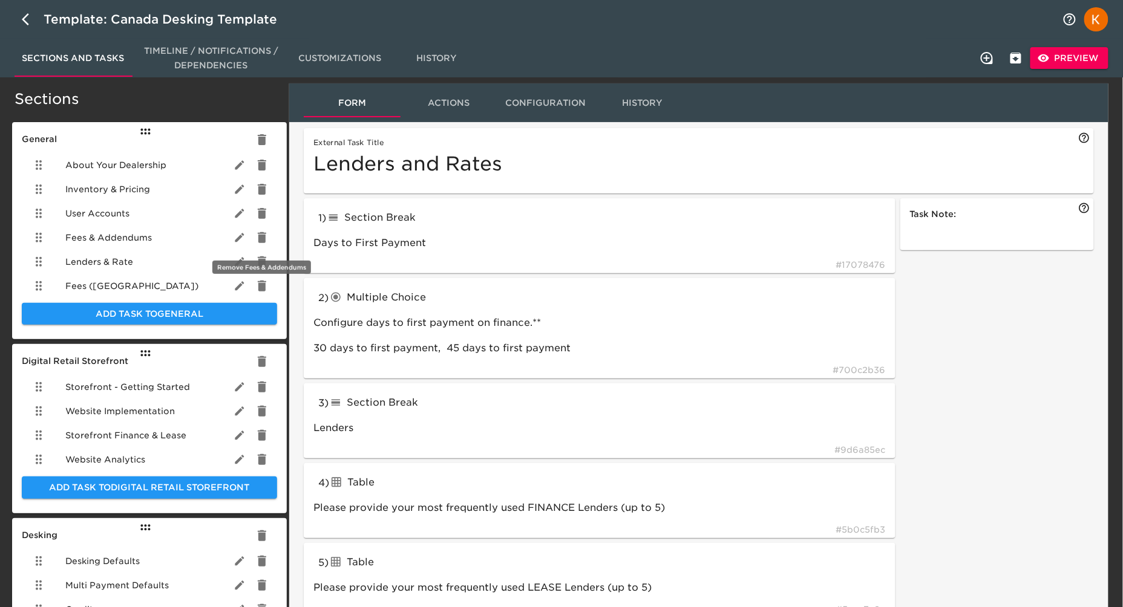
click at [261, 238] on icon "delete" at bounding box center [262, 237] width 8 height 11
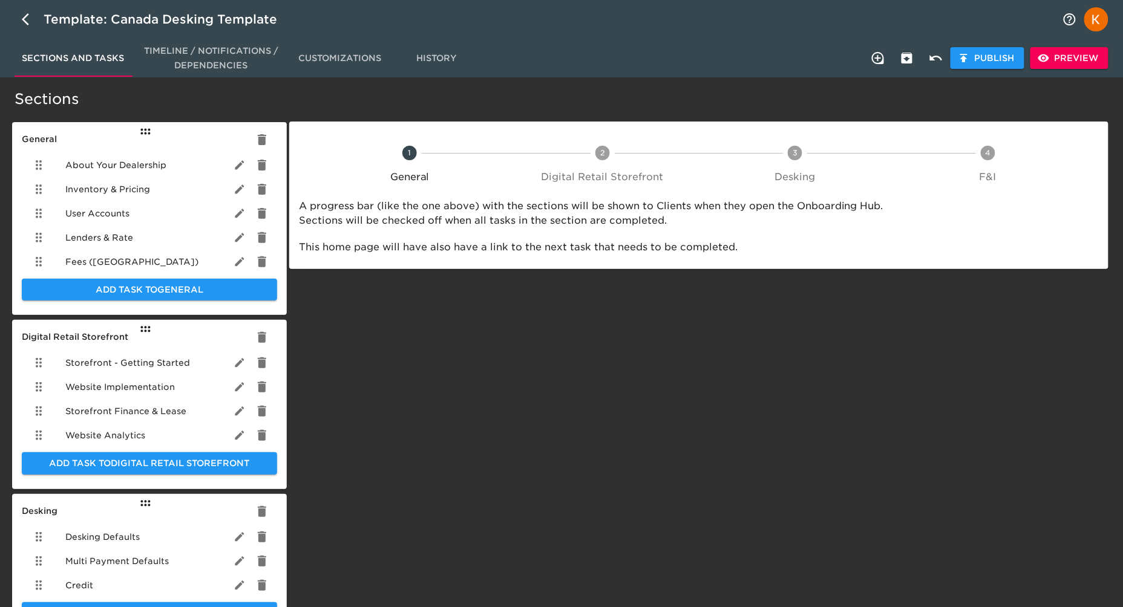
click at [110, 240] on span "Lenders & Rate" at bounding box center [99, 238] width 68 height 12
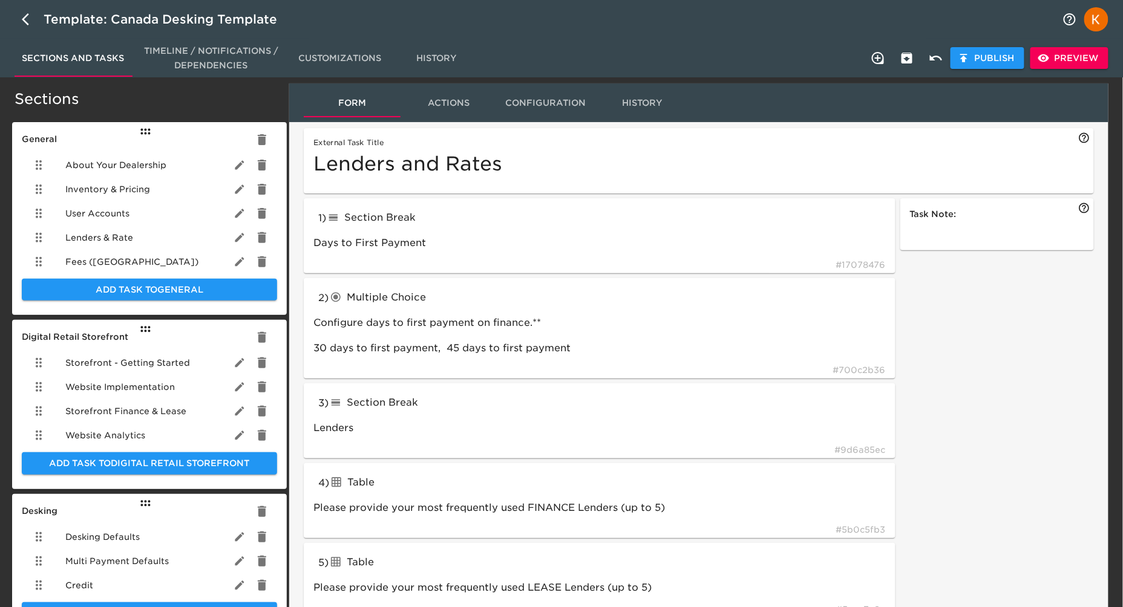
click at [243, 240] on icon "button" at bounding box center [240, 238] width 12 height 12
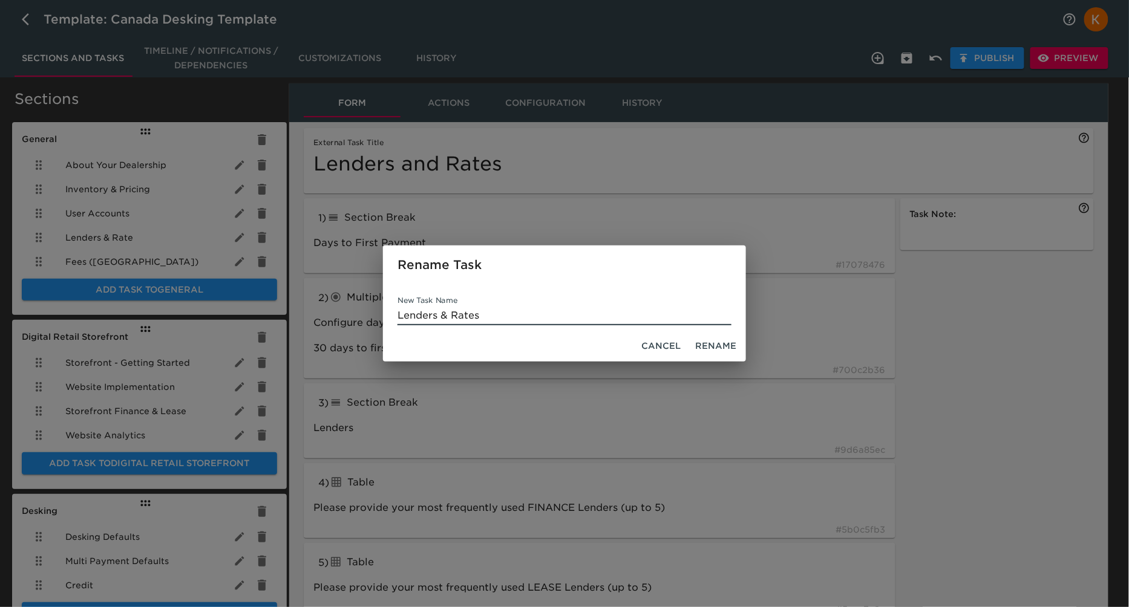
type input "Lenders & Rates"
click at [714, 349] on span "Rename" at bounding box center [715, 346] width 41 height 15
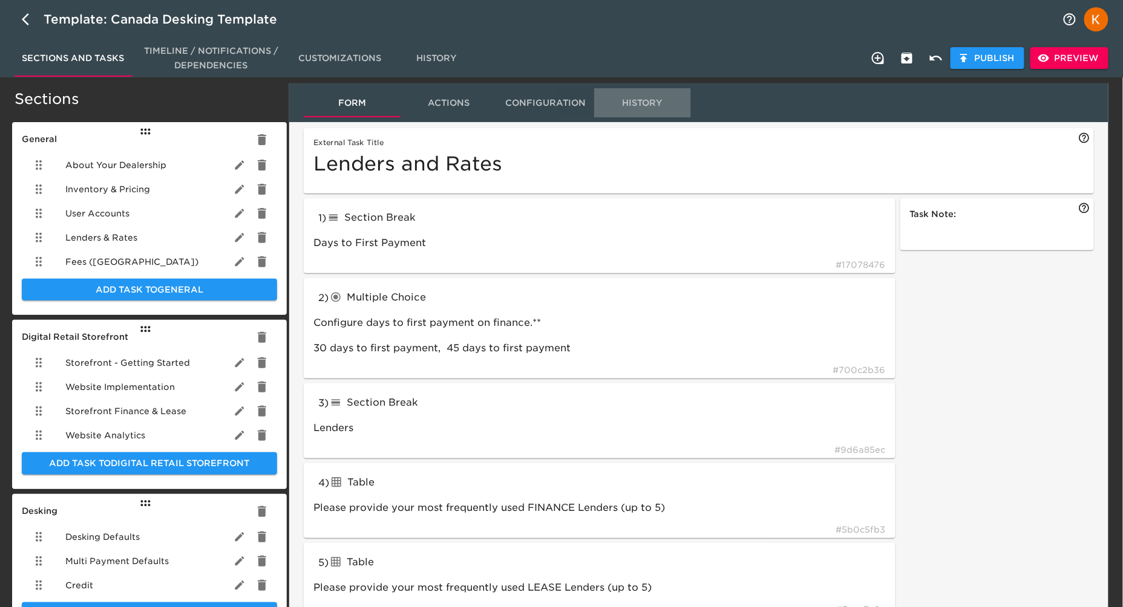
click at [626, 103] on span "History" at bounding box center [642, 103] width 82 height 15
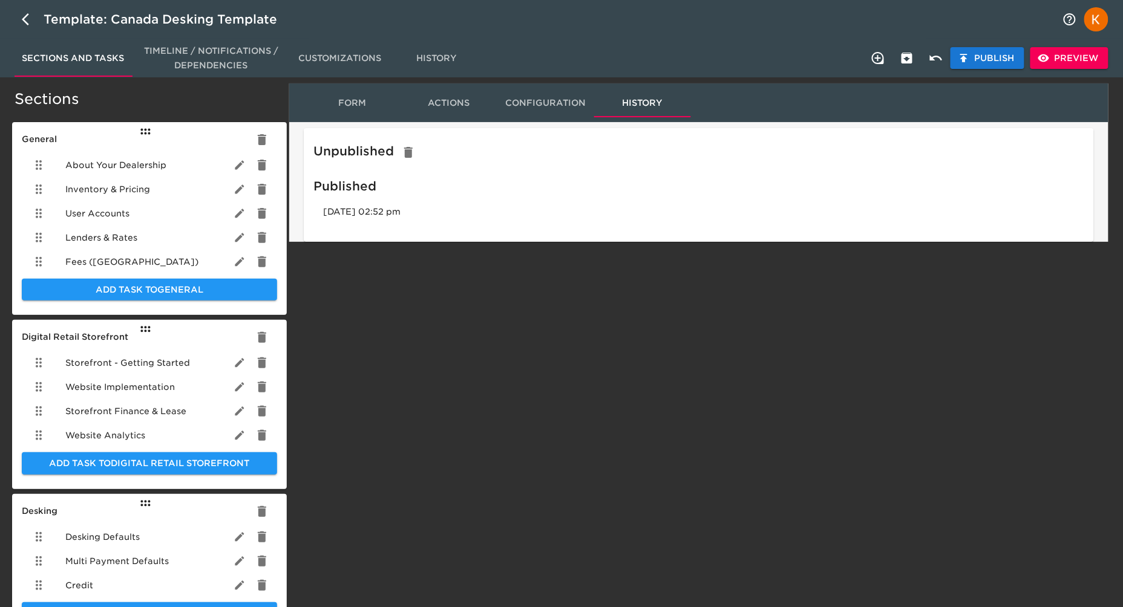
click at [983, 61] on span "Publish" at bounding box center [987, 58] width 54 height 15
click at [345, 96] on span "Form" at bounding box center [352, 103] width 82 height 15
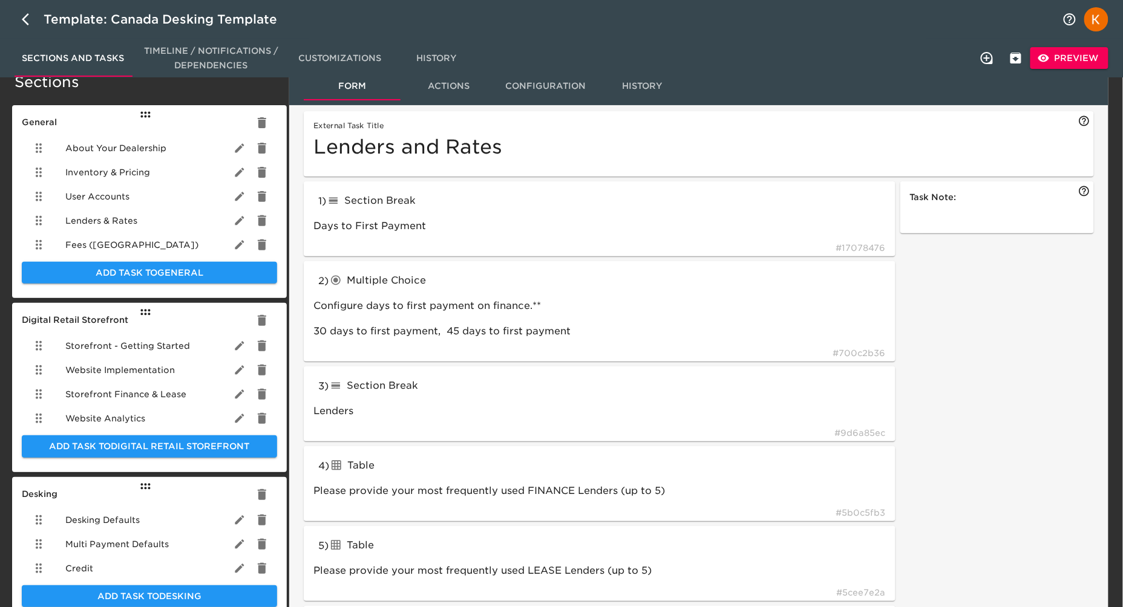
scroll to position [15, 0]
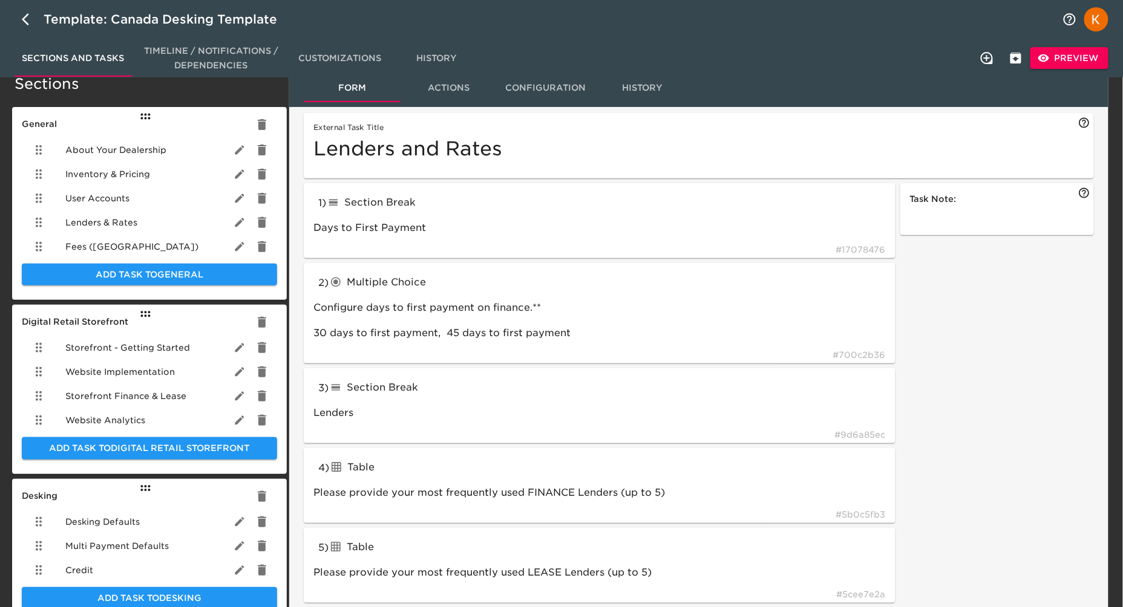
click at [488, 132] on div "External Task Title Lenders and Rates" at bounding box center [698, 143] width 771 height 41
click at [486, 146] on input "Lenders and Rates" at bounding box center [698, 148] width 771 height 31
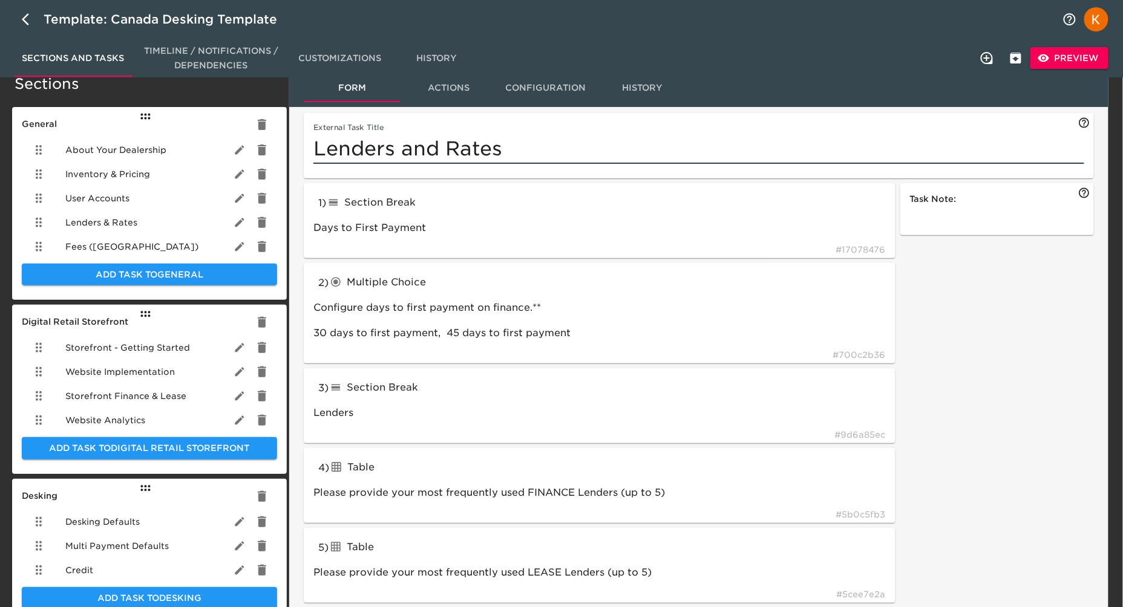
click at [486, 147] on input "Lenders and Rates" at bounding box center [698, 148] width 771 height 31
click at [427, 149] on input "Lenders and Rates" at bounding box center [698, 148] width 771 height 31
type input "Lenders & Rates"
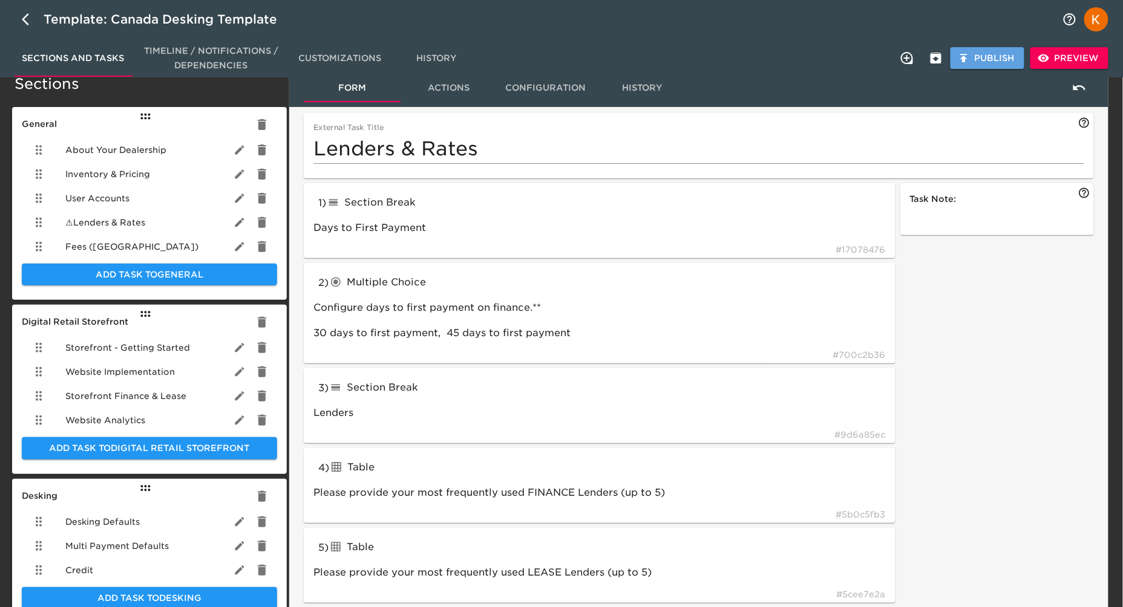
click at [1015, 51] on button "Publish" at bounding box center [988, 58] width 74 height 22
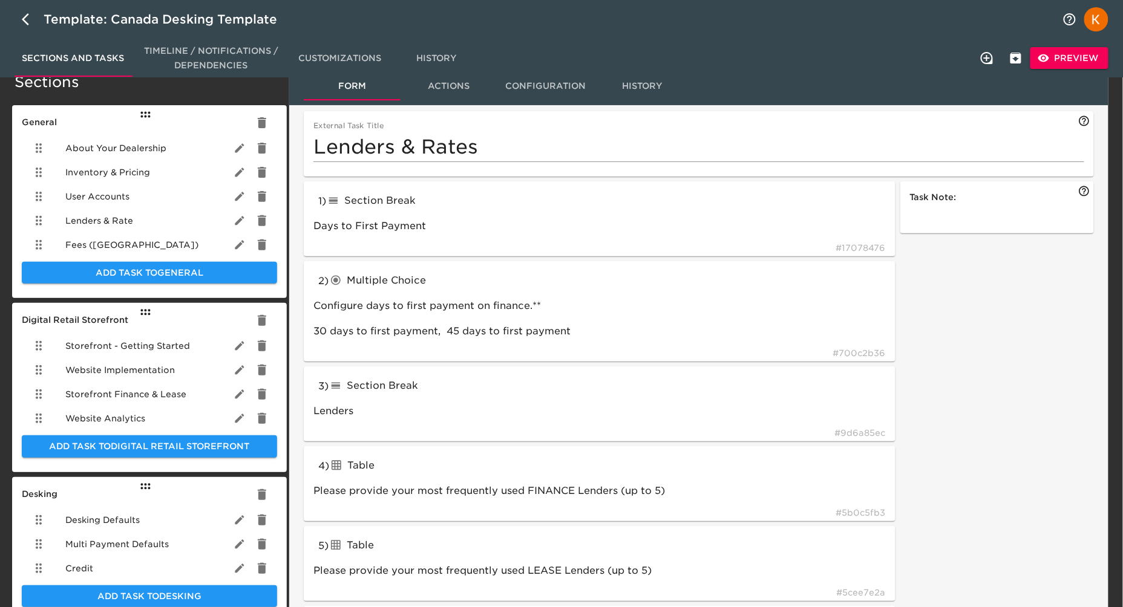
scroll to position [0, 0]
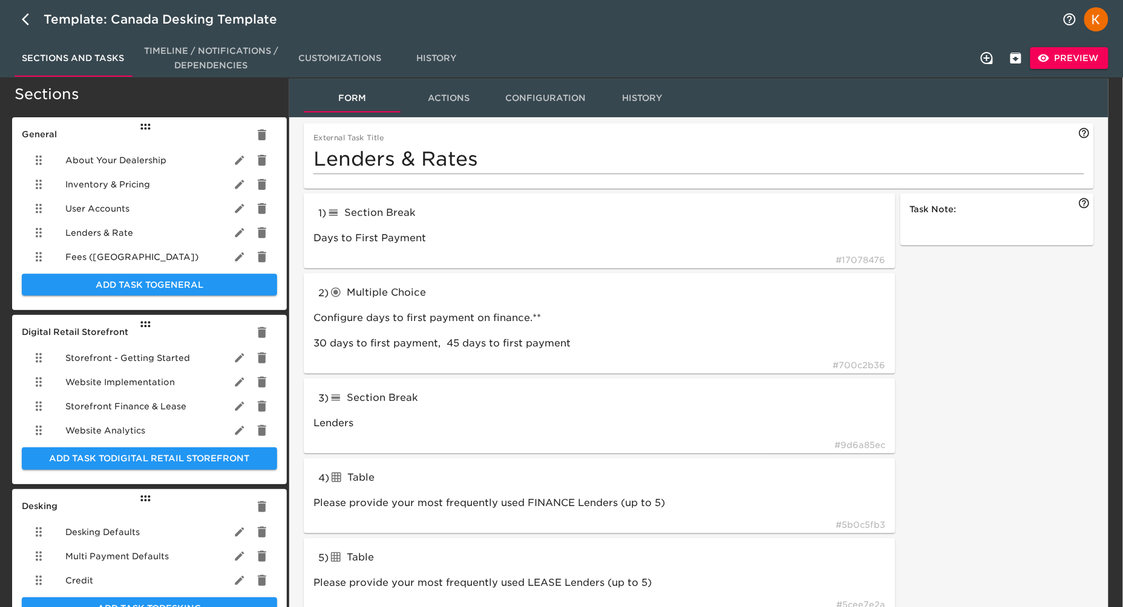
click at [1083, 54] on span "Preview" at bounding box center [1069, 58] width 59 height 15
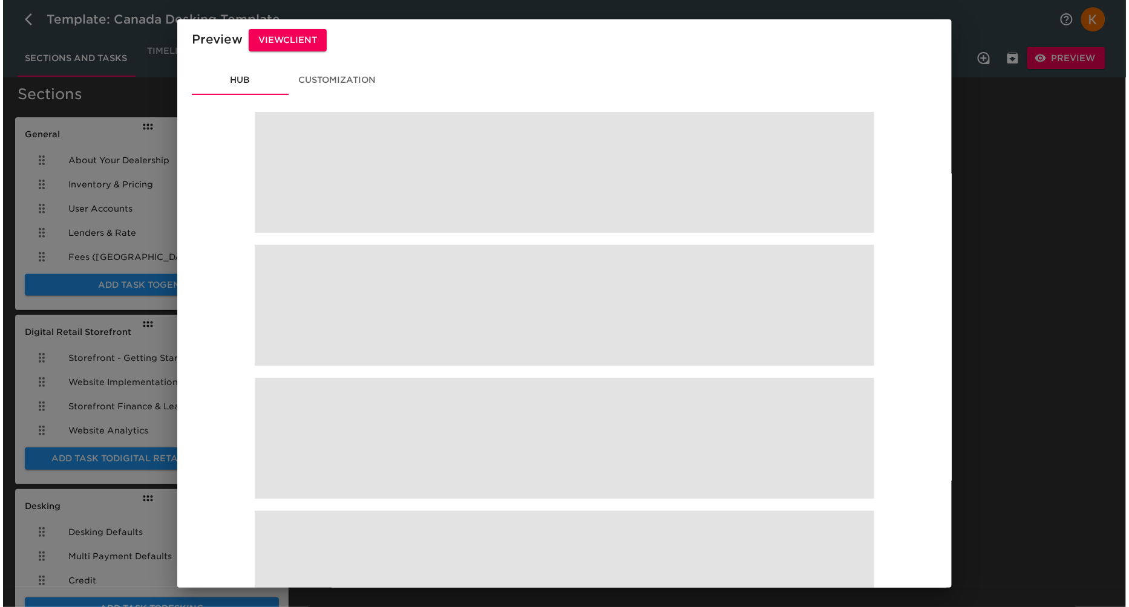
scroll to position [4, 0]
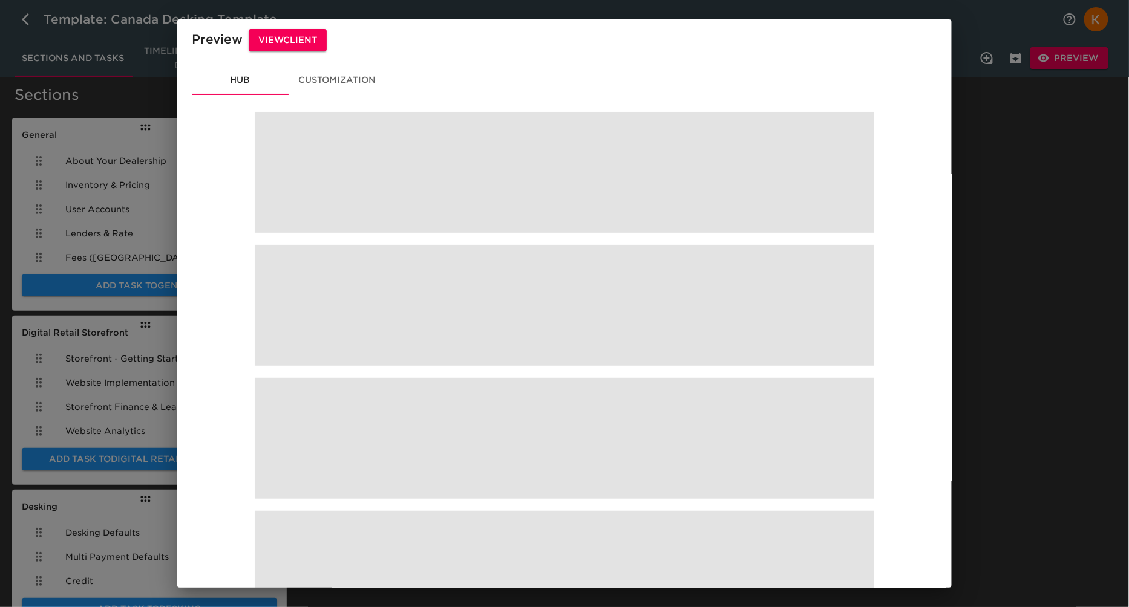
click at [235, 232] on div at bounding box center [564, 344] width 774 height 489
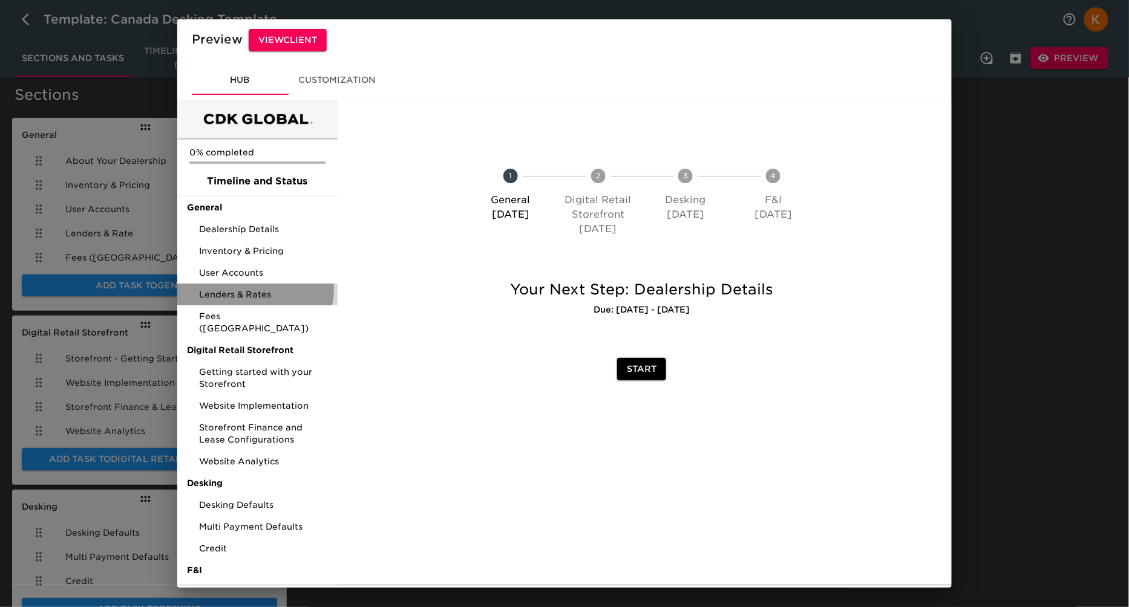
click at [254, 289] on span "Lenders & Rates" at bounding box center [263, 295] width 129 height 12
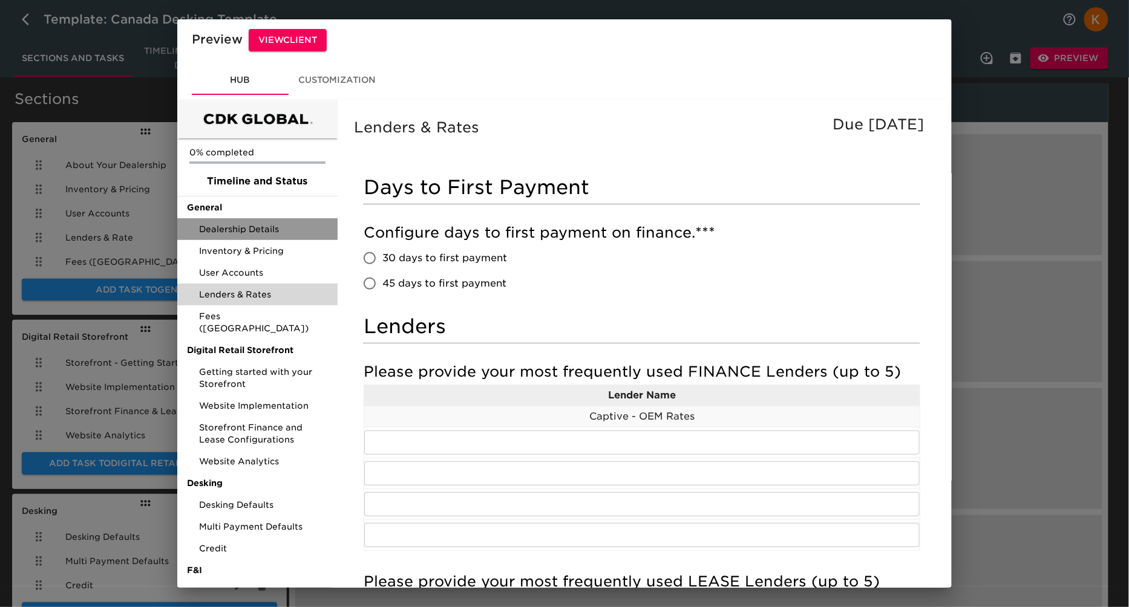
click at [244, 234] on span "Dealership Details" at bounding box center [263, 229] width 129 height 12
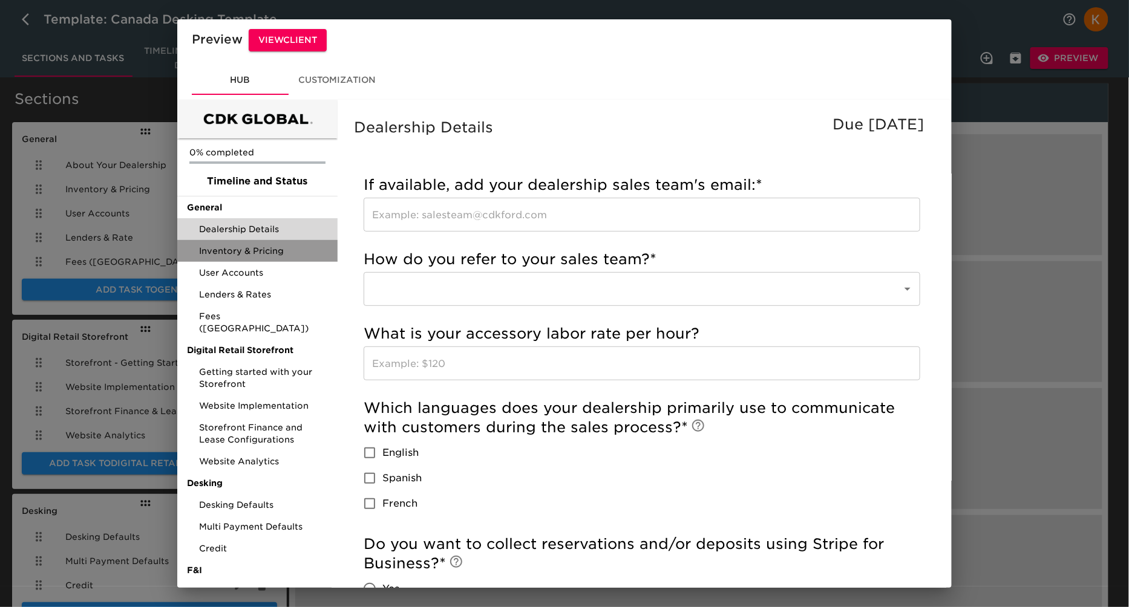
click at [231, 254] on span "Inventory & Pricing" at bounding box center [263, 251] width 129 height 12
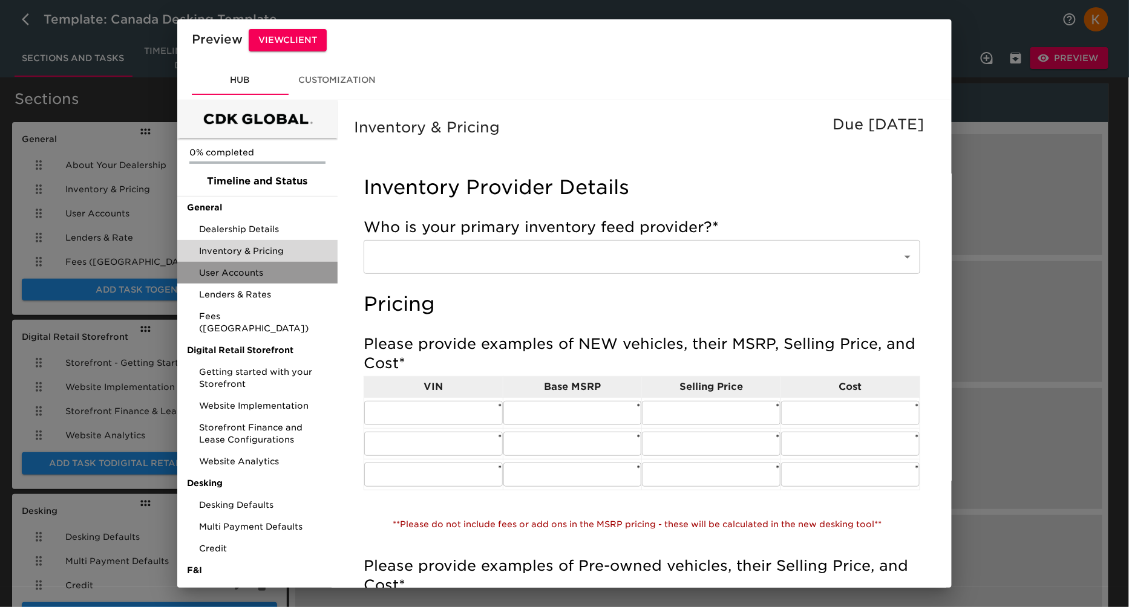
click at [226, 275] on span "User Accounts" at bounding box center [263, 273] width 129 height 12
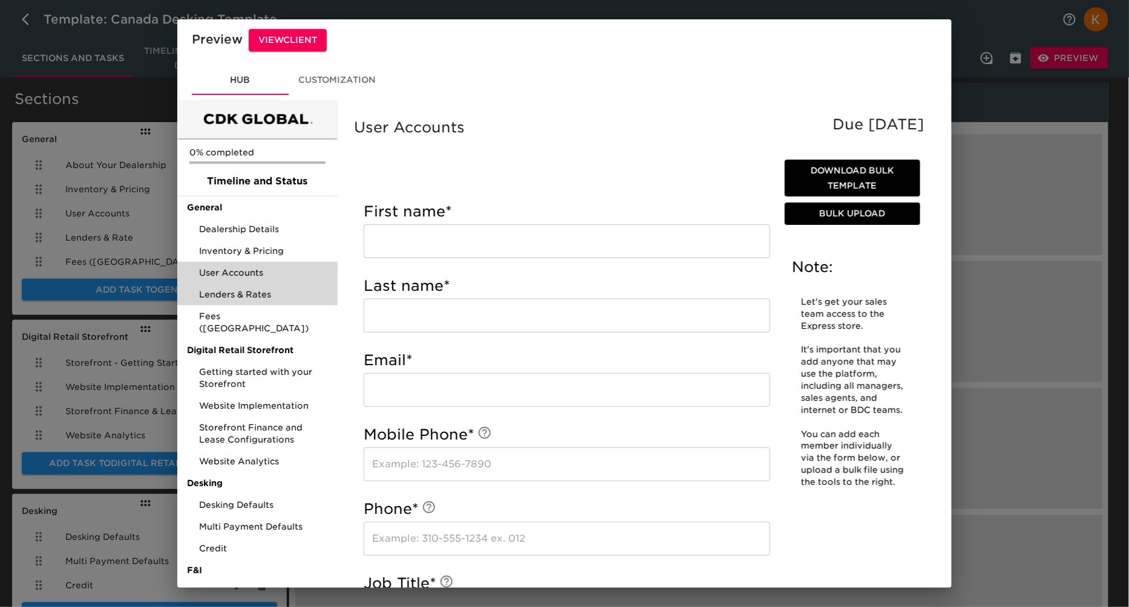
click at [244, 296] on span "Lenders & Rates" at bounding box center [263, 295] width 129 height 12
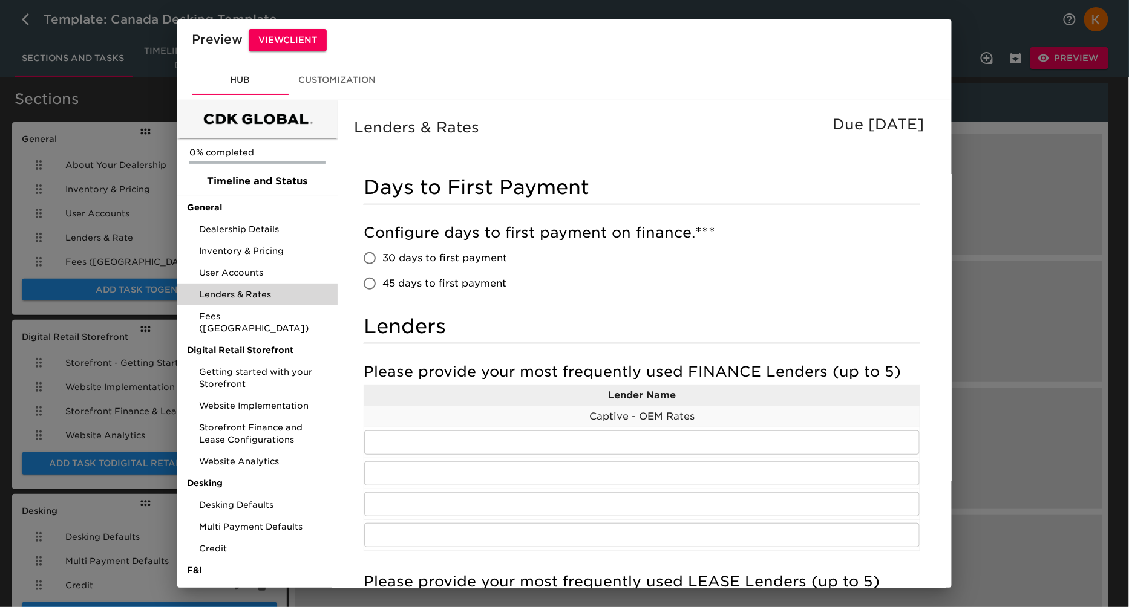
click at [1006, 211] on div "Preview View Client Hub Customization 0% completed Timeline and Status General …" at bounding box center [564, 303] width 1129 height 607
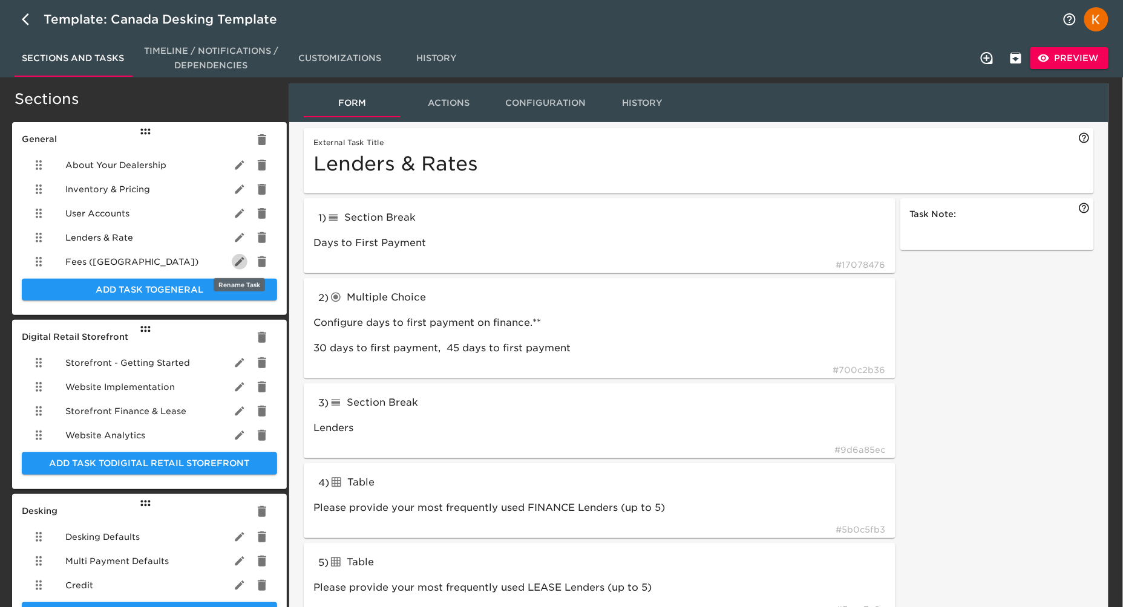
click at [237, 261] on icon "button" at bounding box center [240, 262] width 12 height 12
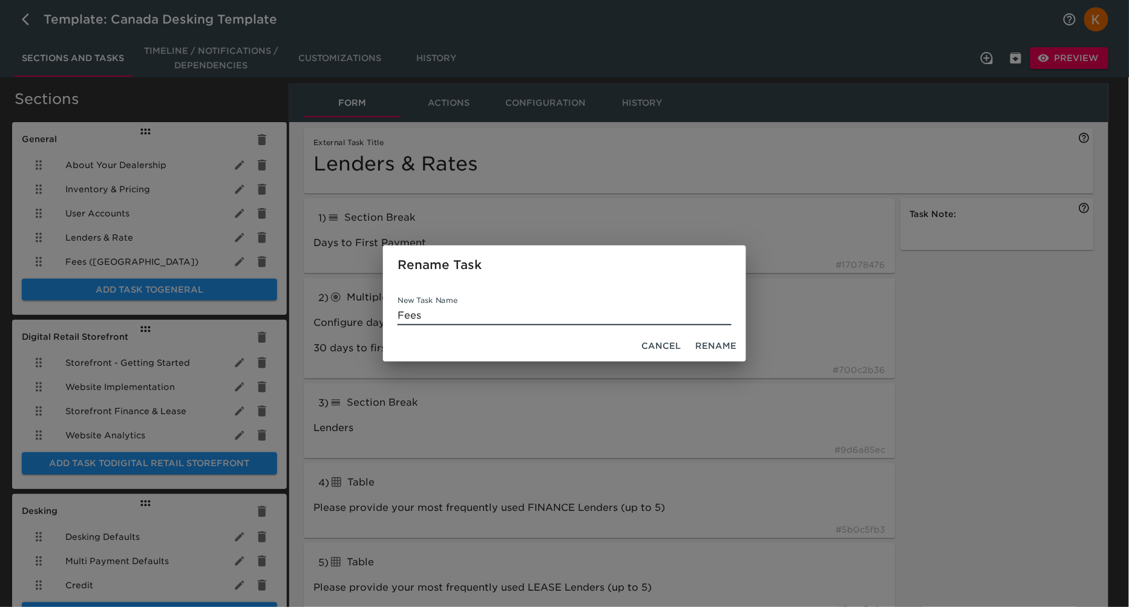
type input "Fees"
click at [702, 350] on span "Rename" at bounding box center [715, 346] width 41 height 15
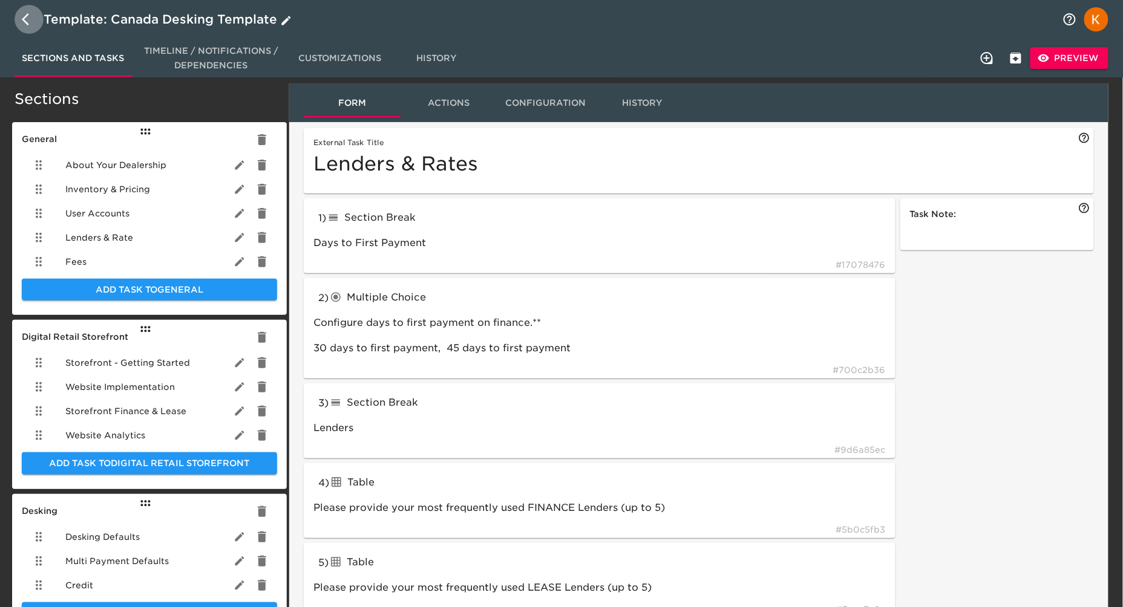
click at [32, 19] on icon "button" at bounding box center [29, 19] width 15 height 15
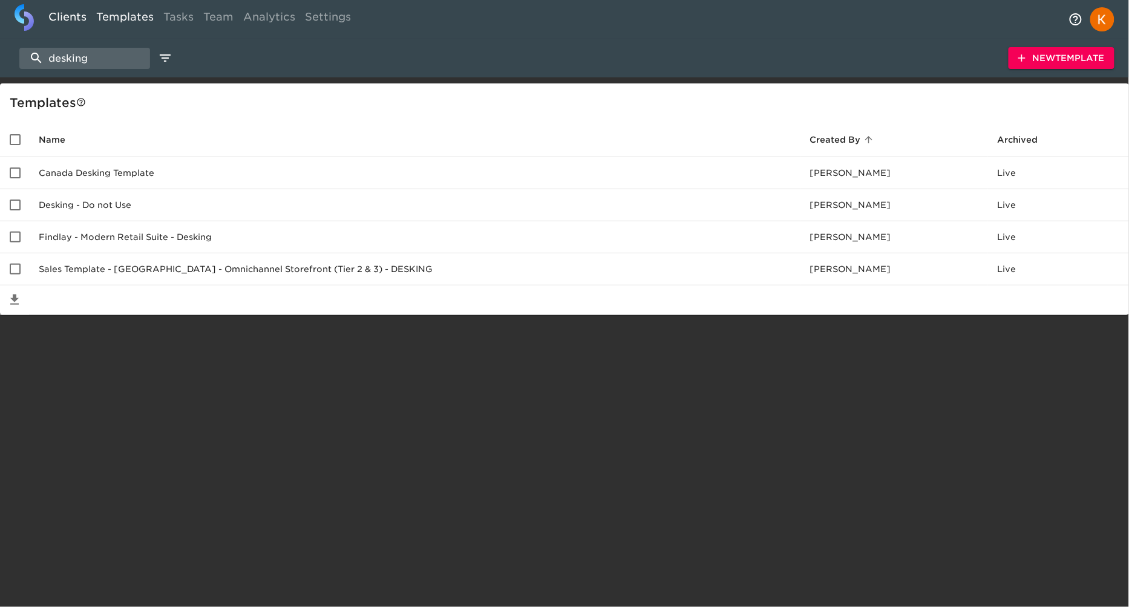
click at [80, 14] on link "Clients" at bounding box center [68, 19] width 48 height 30
select select "50"
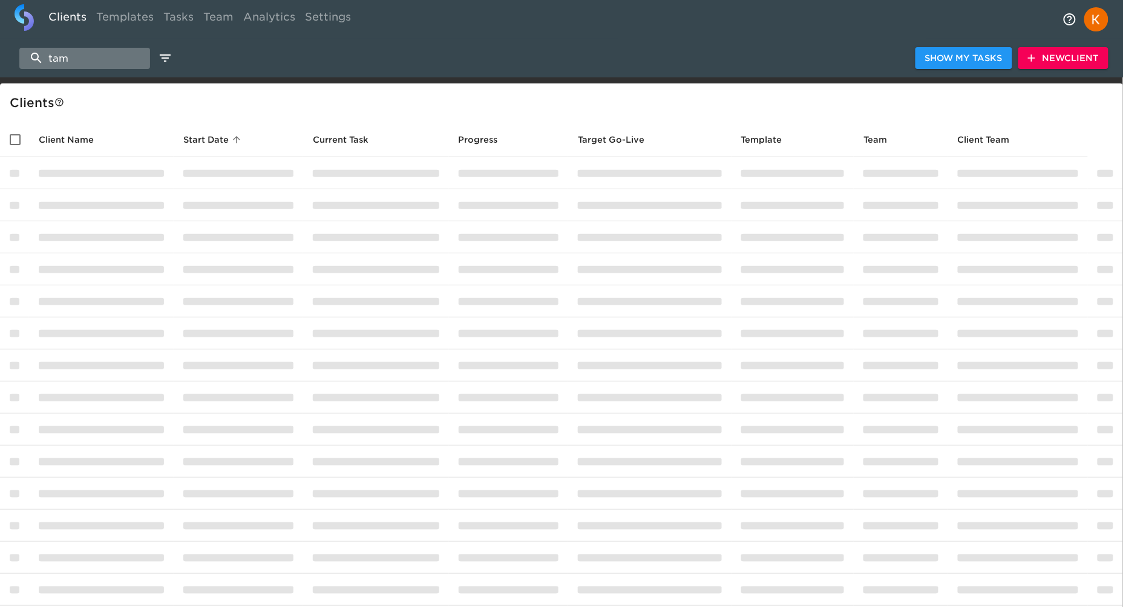
click at [100, 60] on input "tam" at bounding box center [84, 58] width 131 height 21
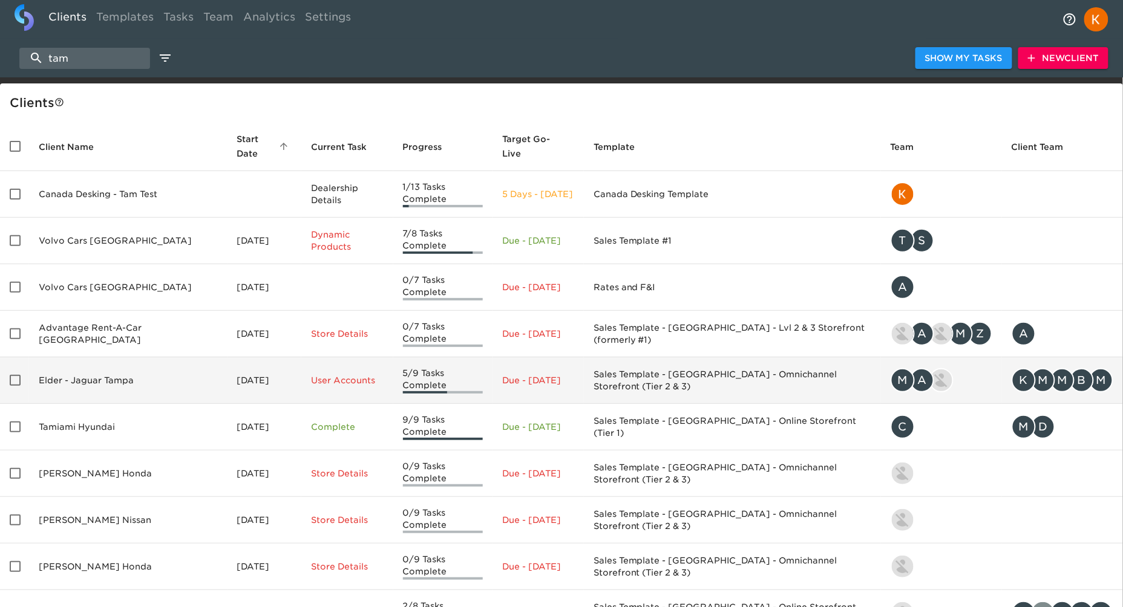
scroll to position [62, 0]
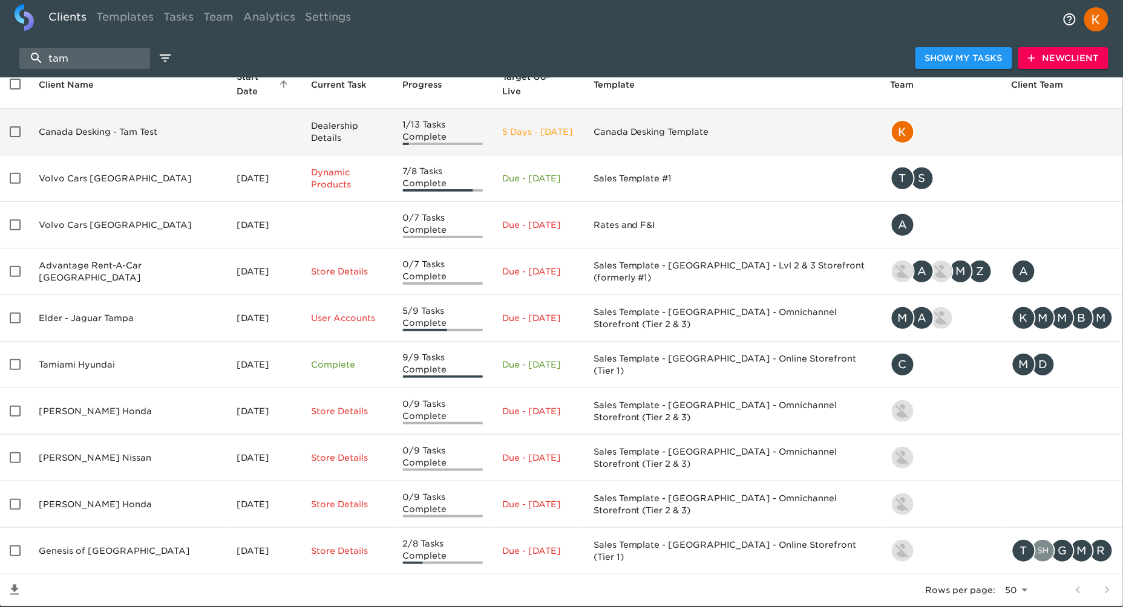
click at [16, 119] on input "enhanced table" at bounding box center [14, 131] width 25 height 25
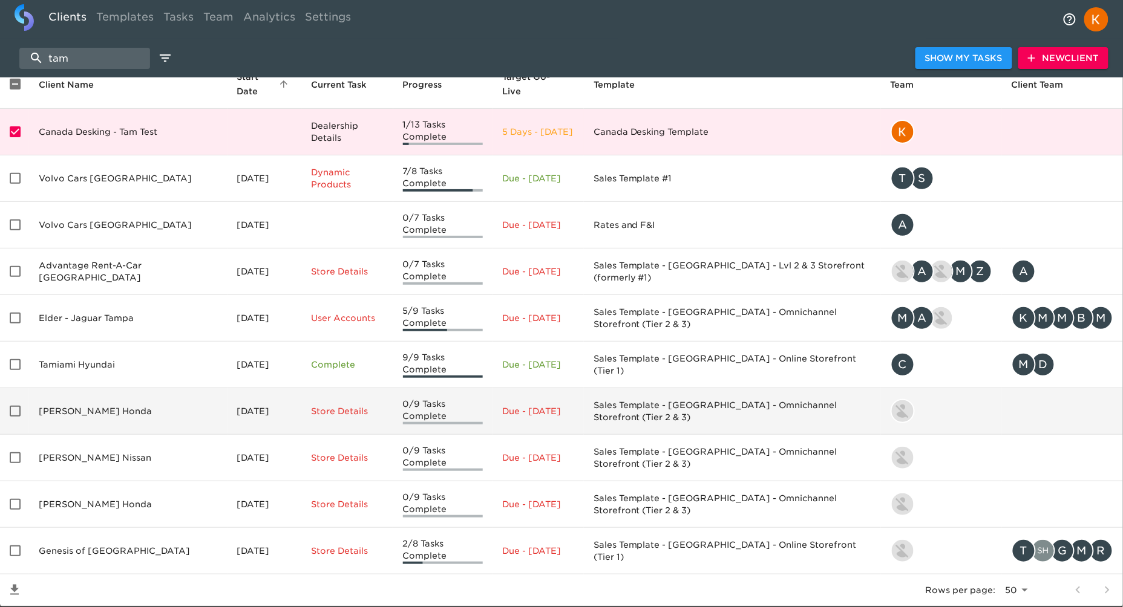
scroll to position [0, 0]
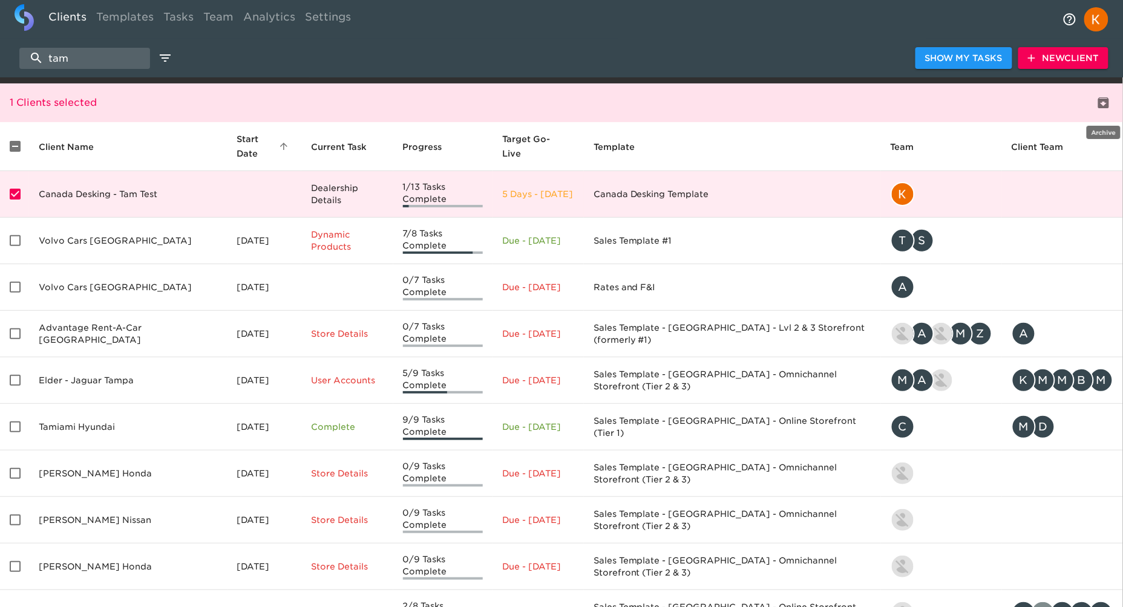
click at [1104, 102] on icon "delete" at bounding box center [1103, 103] width 15 height 15
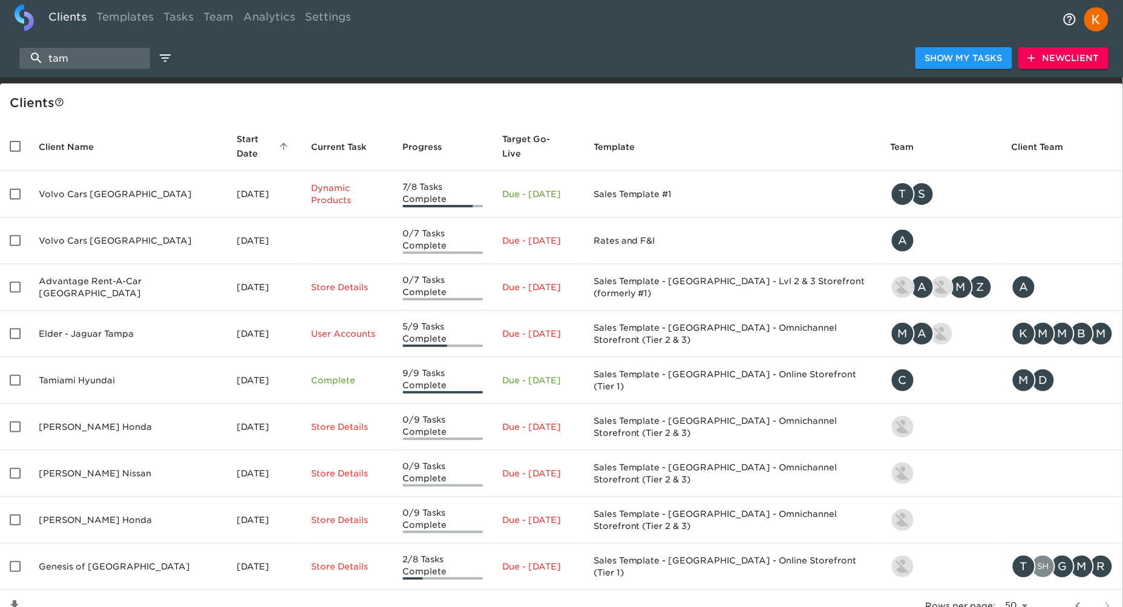
click at [1052, 58] on span "New Client" at bounding box center [1063, 58] width 71 height 15
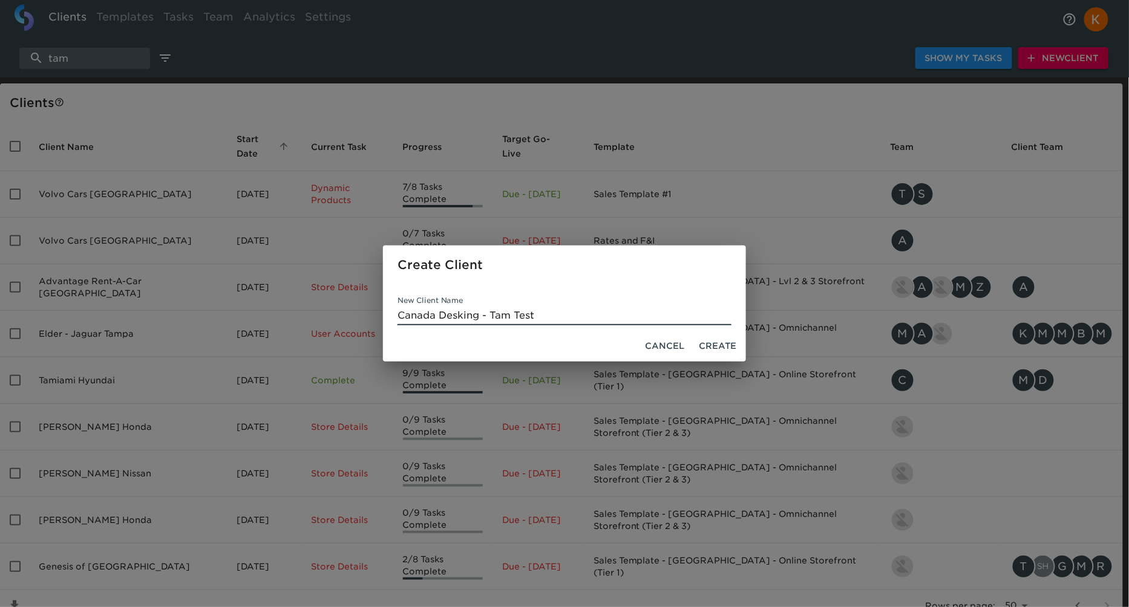
type input "Canada Desking - Tam Test"
click at [728, 355] on button "Create" at bounding box center [717, 346] width 47 height 22
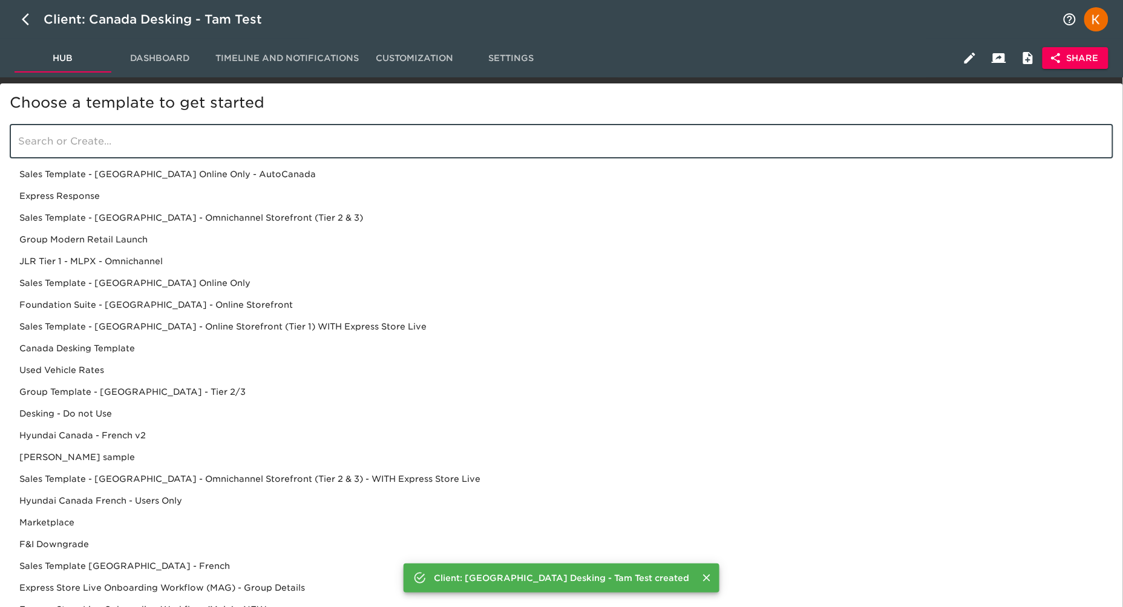
drag, startPoint x: 163, startPoint y: 146, endPoint x: 211, endPoint y: 153, distance: 48.9
click at [163, 146] on input "search" at bounding box center [562, 142] width 1104 height 34
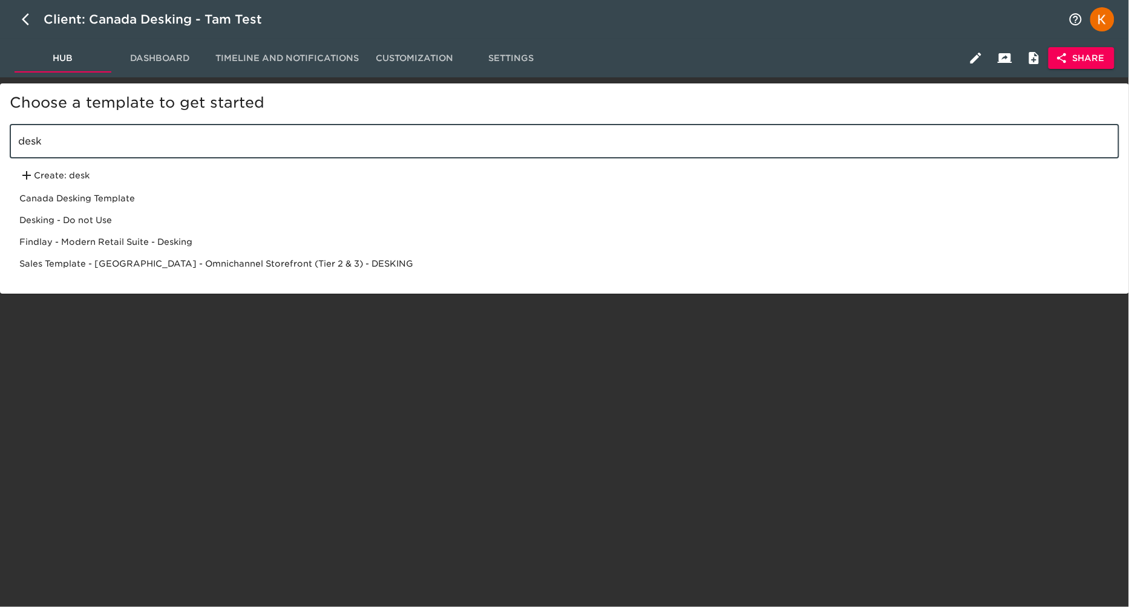
type input "desk"
click at [66, 195] on div "Canada Desking Template" at bounding box center [565, 199] width 1110 height 22
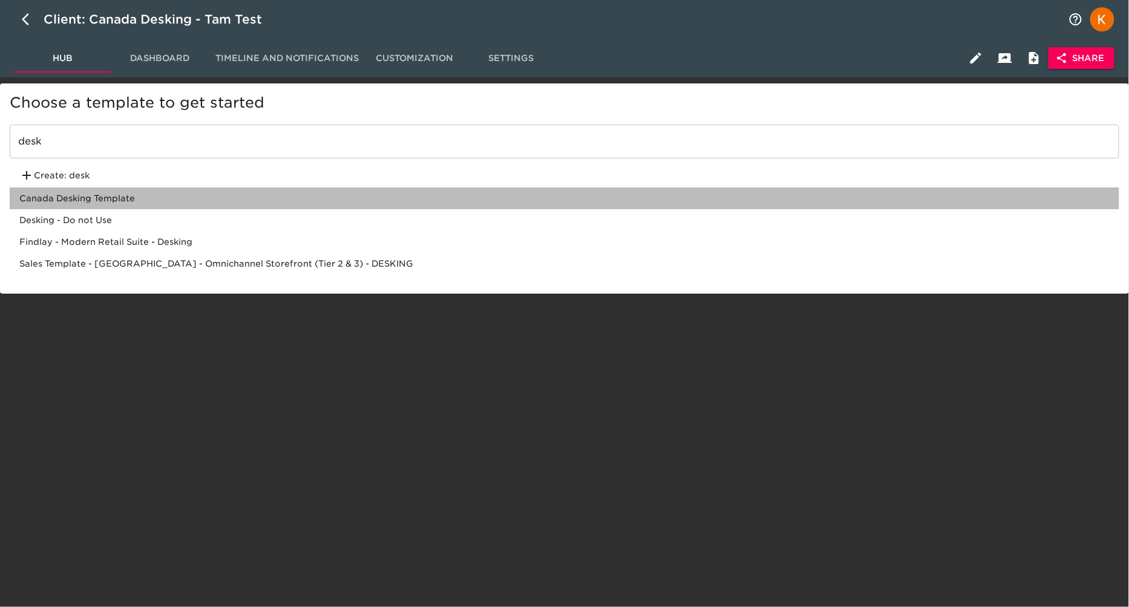
click at [78, 194] on div "Canada Desking Template" at bounding box center [565, 199] width 1110 height 22
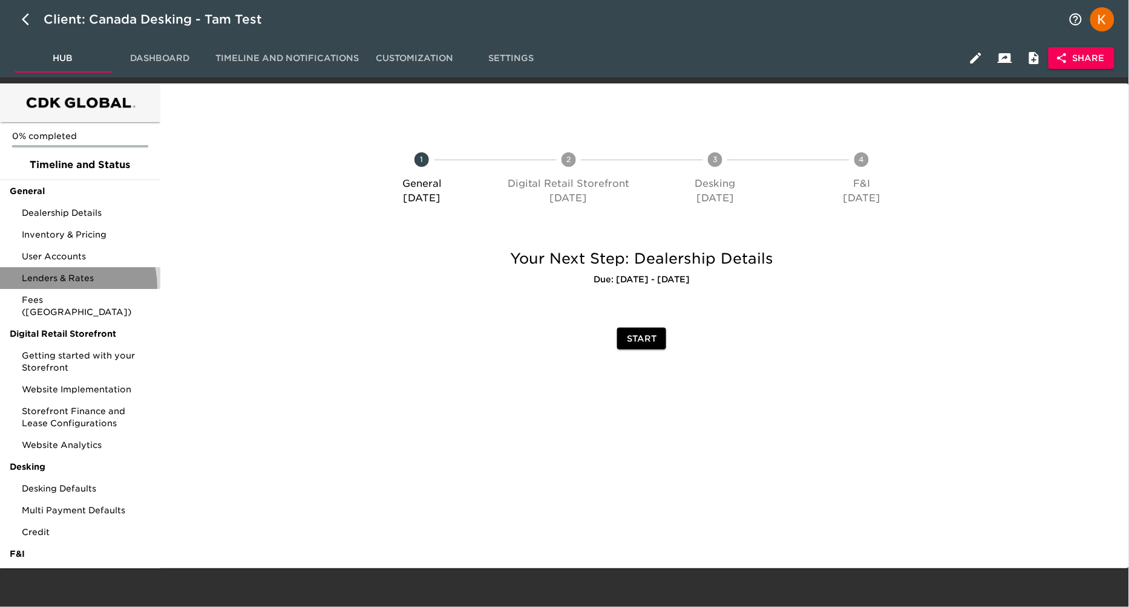
click at [76, 286] on div "Lenders & Rates" at bounding box center [80, 278] width 160 height 22
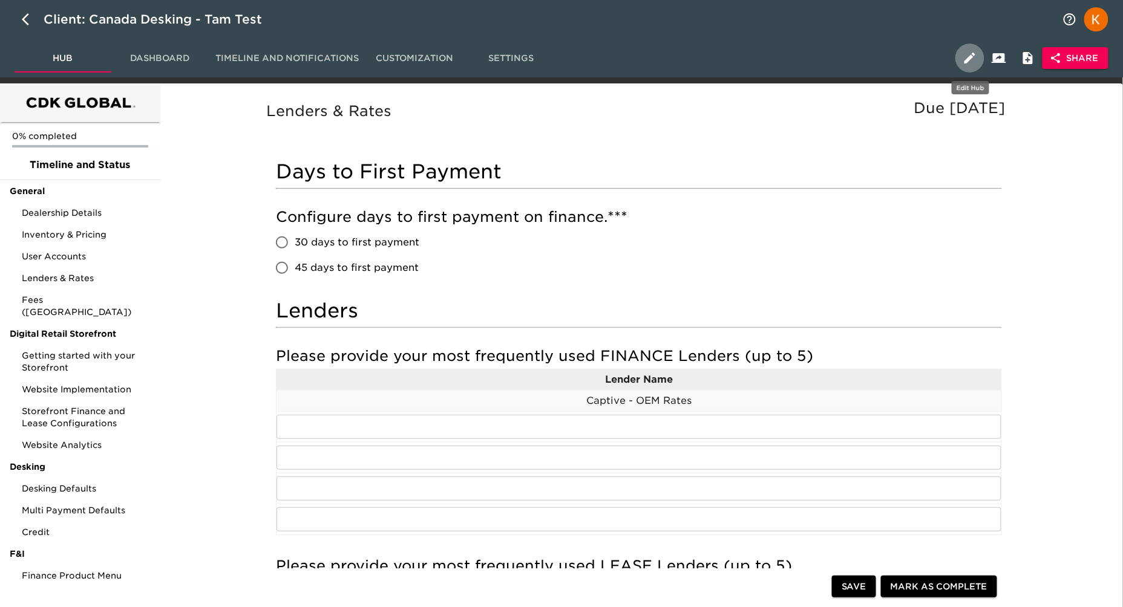
click at [972, 64] on icon "button" at bounding box center [970, 58] width 15 height 15
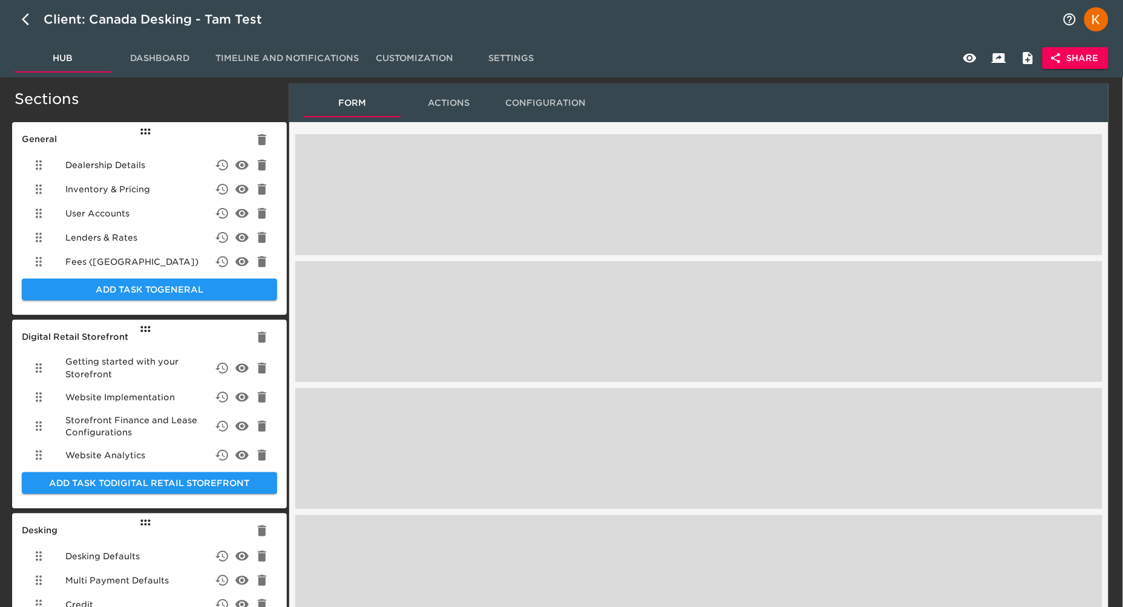
click at [139, 237] on div "Lenders & Rates" at bounding box center [149, 238] width 255 height 24
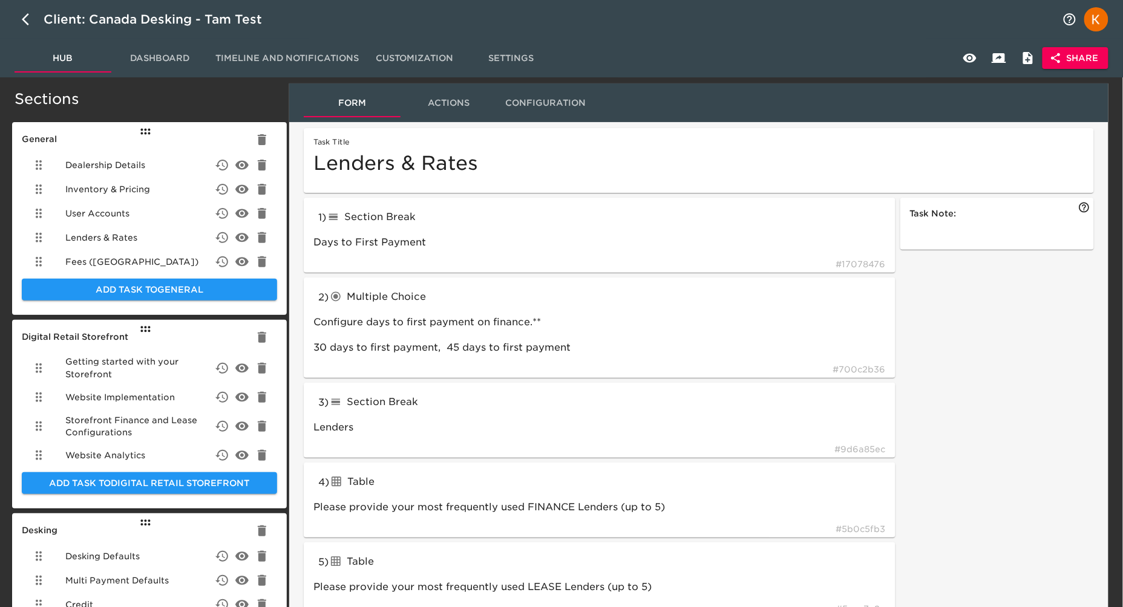
click at [109, 205] on div "User Accounts" at bounding box center [149, 213] width 255 height 24
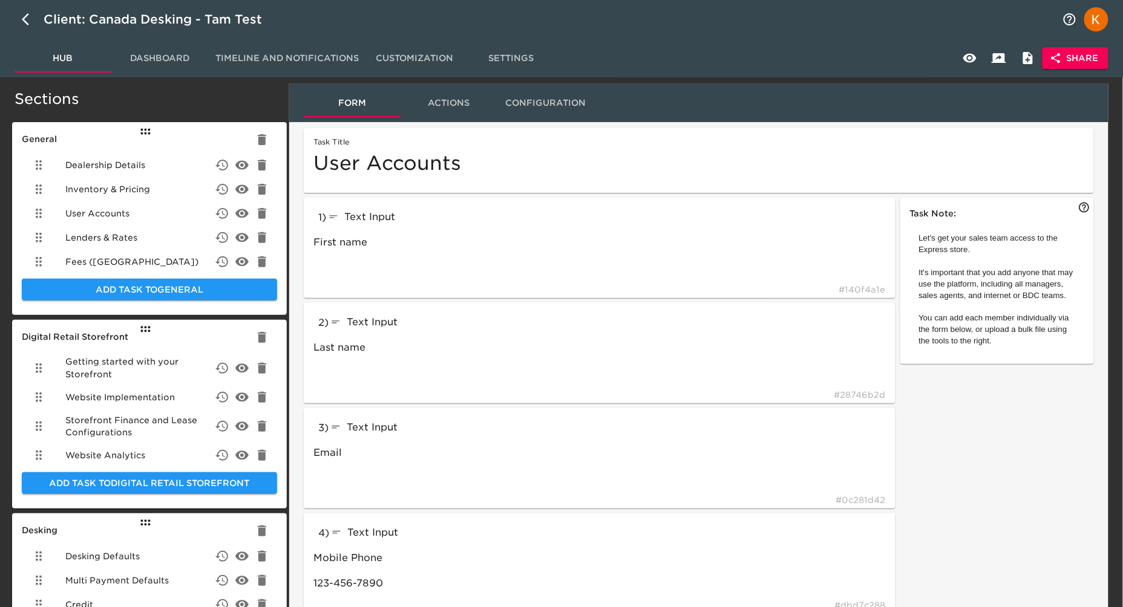
click at [101, 238] on span "Lenders & Rates" at bounding box center [101, 238] width 72 height 12
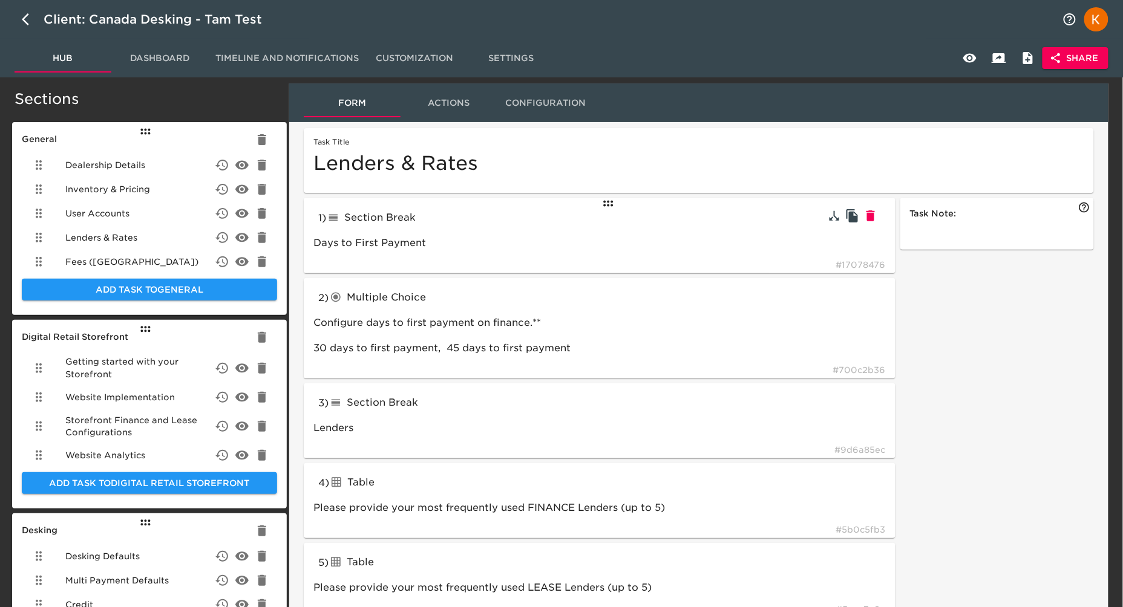
click at [430, 217] on div "Section Break" at bounding box center [415, 217] width 178 height 19
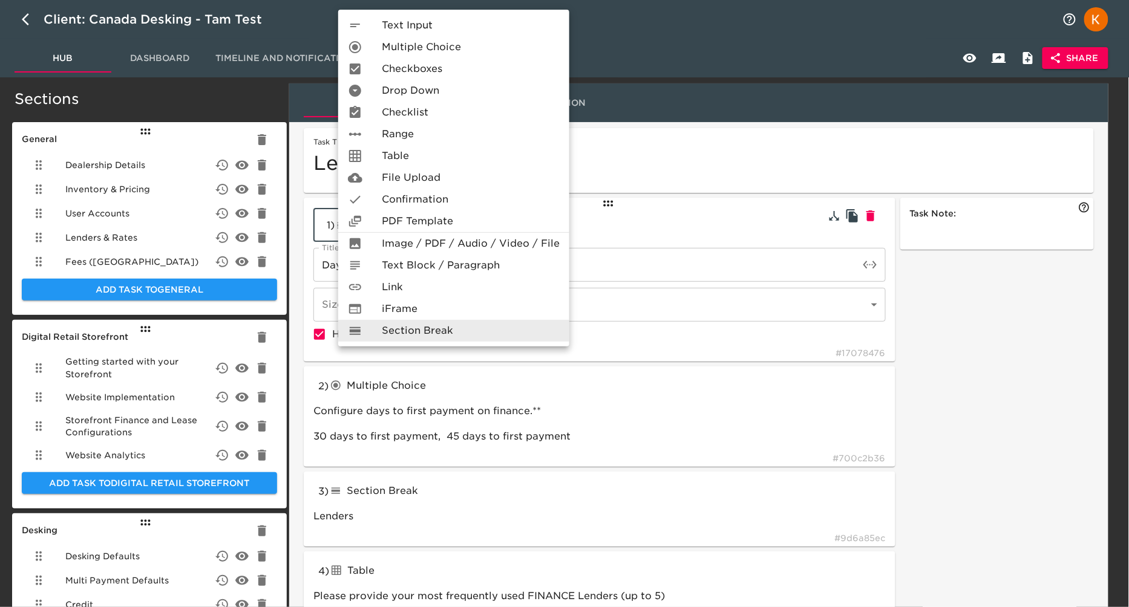
click at [726, 159] on div at bounding box center [564, 303] width 1129 height 607
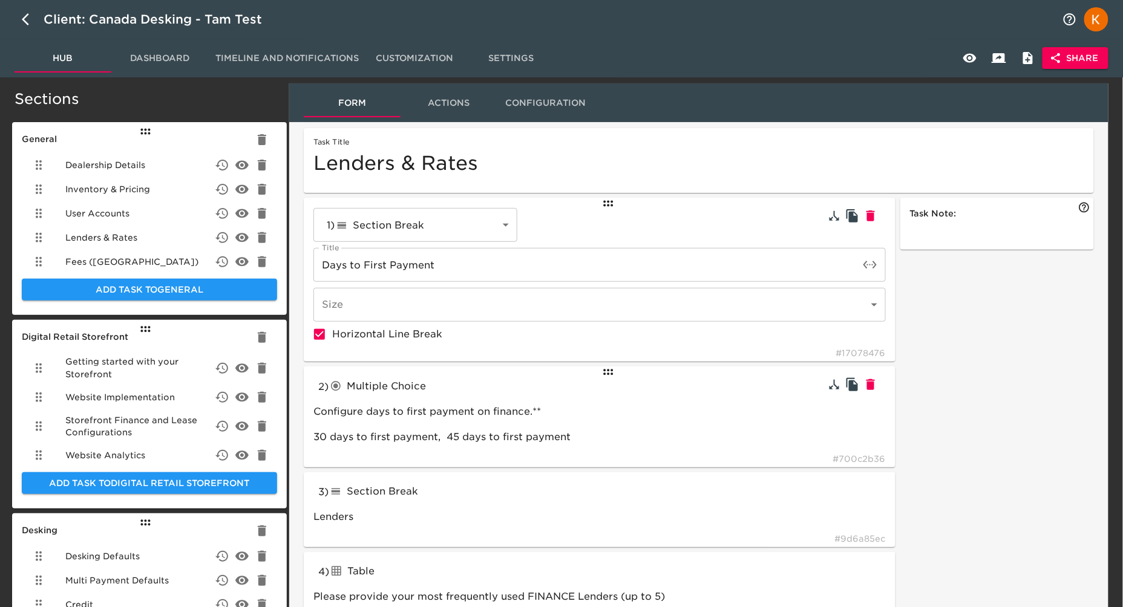
click at [450, 399] on div "2 ) Multiple Choice radioButtons Configure days to first payment on finance.** …" at bounding box center [600, 417] width 592 height 101
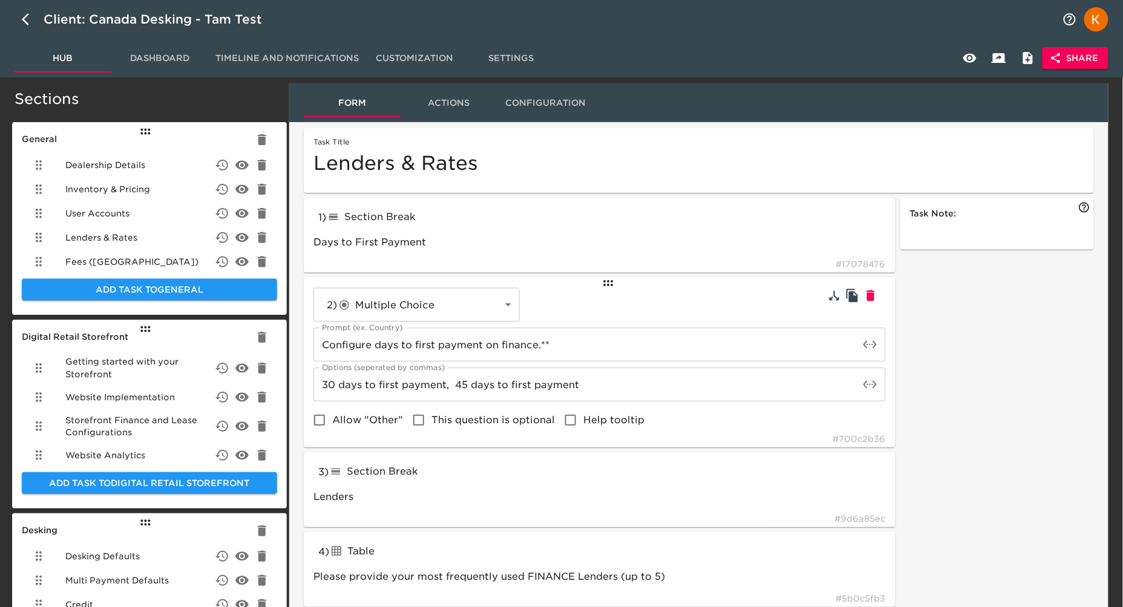
click at [330, 411] on input "Allow "Other"" at bounding box center [319, 420] width 25 height 25
checkbox input "true"
click at [997, 95] on div "Form Actions Configuration" at bounding box center [698, 102] width 819 height 39
click at [1105, 61] on button "Share" at bounding box center [1076, 58] width 66 height 22
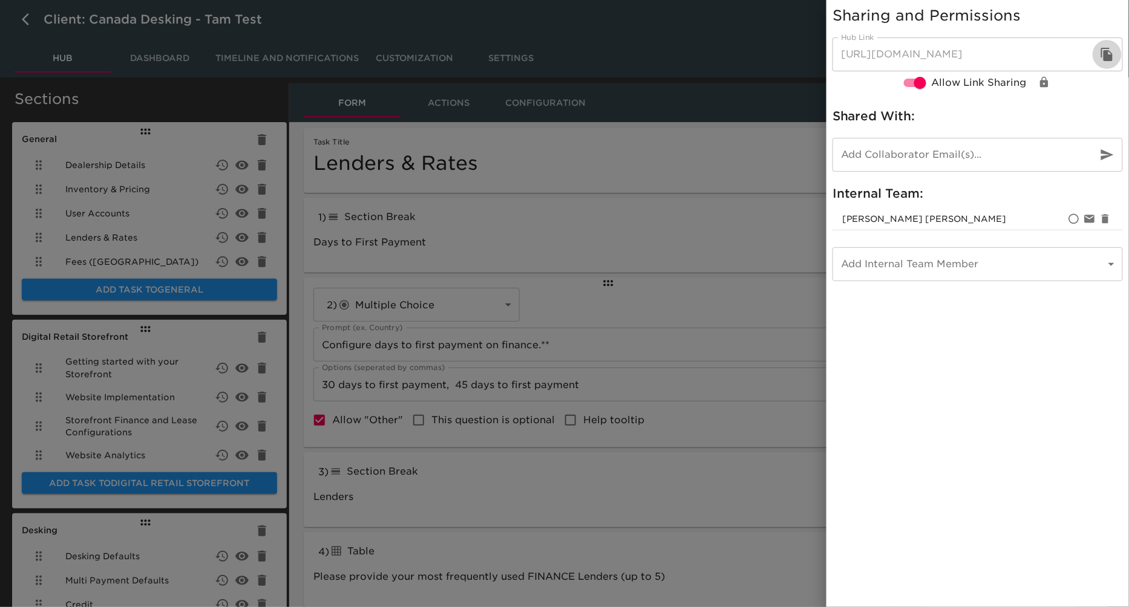
click at [1105, 62] on button "button" at bounding box center [1107, 54] width 29 height 29
click at [739, 93] on div at bounding box center [564, 303] width 1129 height 607
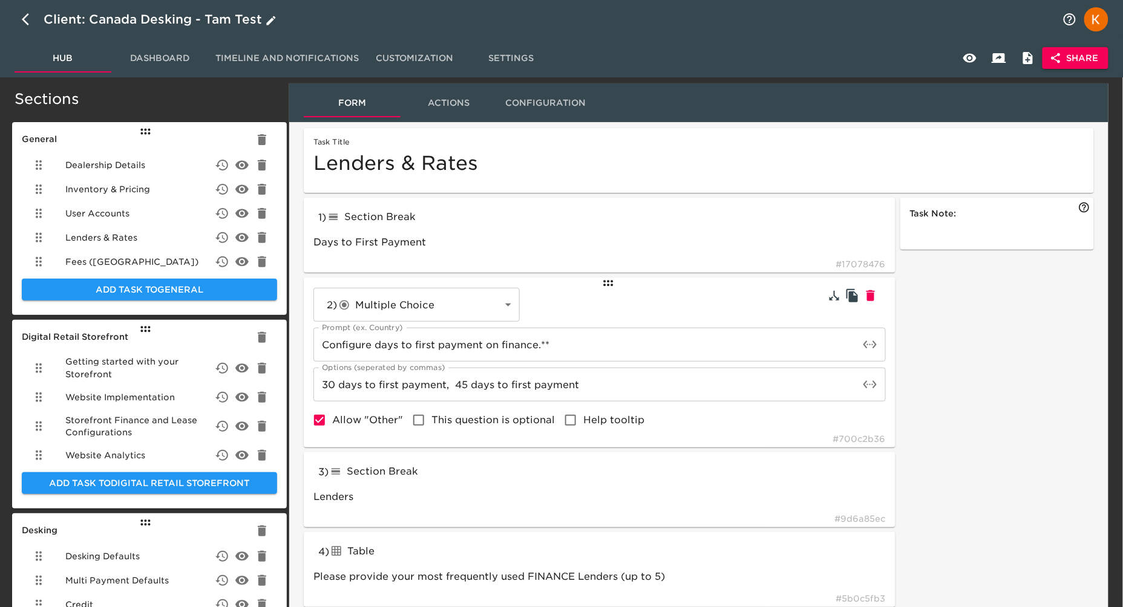
click at [24, 16] on icon "button" at bounding box center [29, 19] width 15 height 15
select select "50"
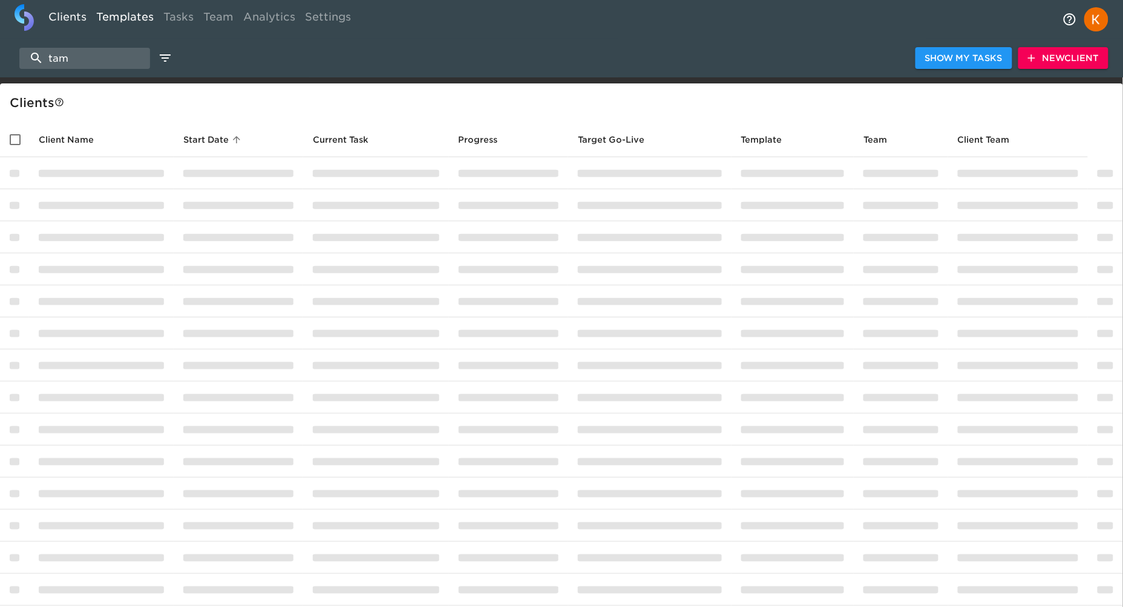
click at [123, 14] on link "Templates" at bounding box center [124, 19] width 67 height 30
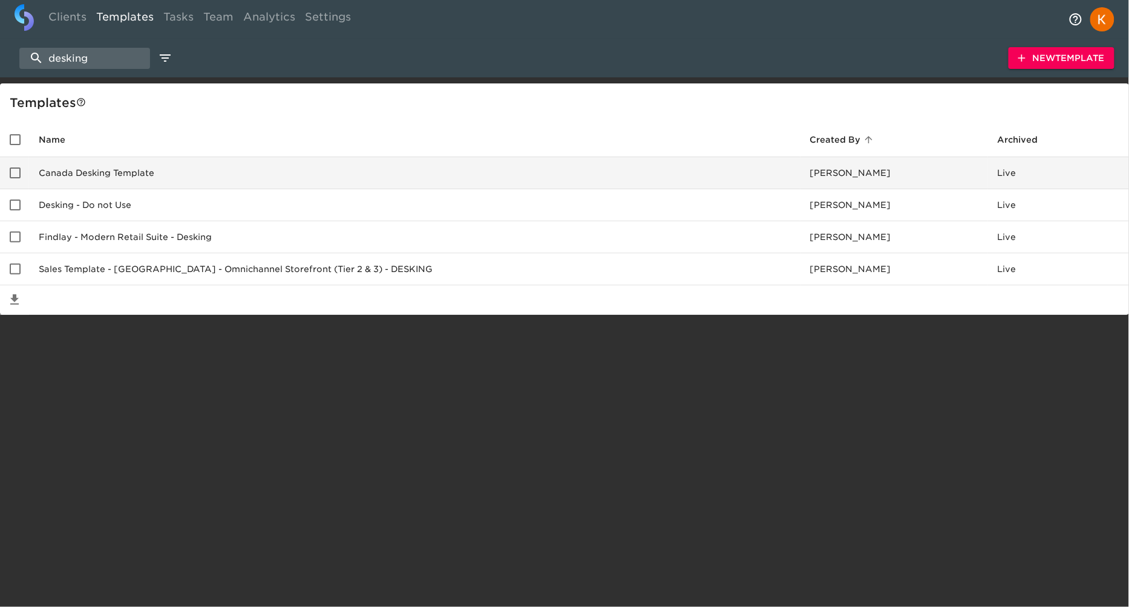
click at [107, 178] on td "Canada Desking Template" at bounding box center [414, 173] width 771 height 32
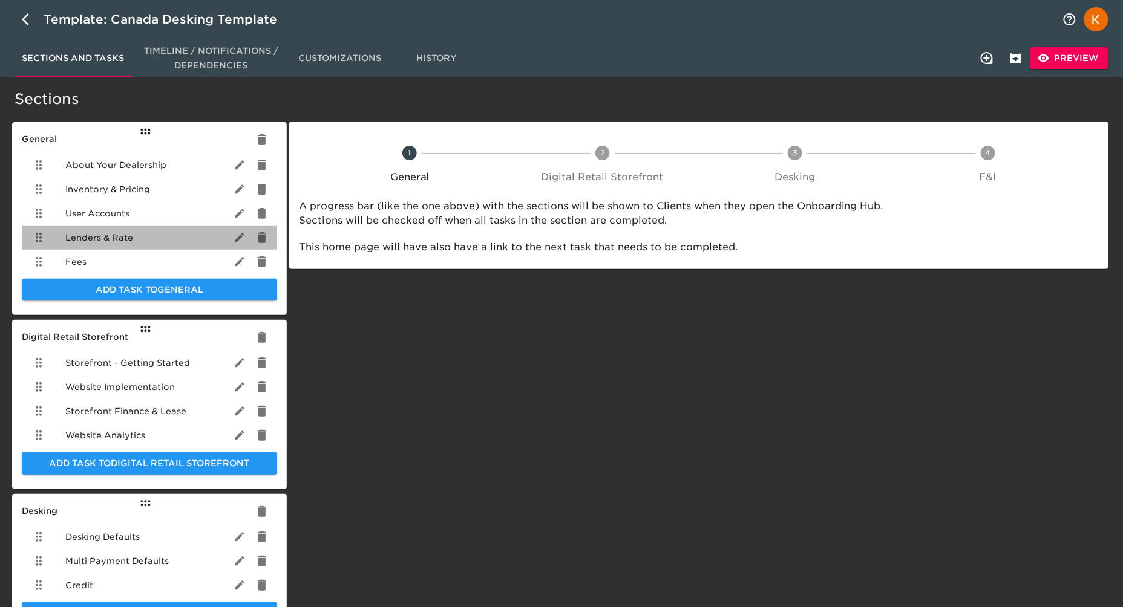
click at [100, 236] on span "Lenders & Rate" at bounding box center [99, 238] width 68 height 12
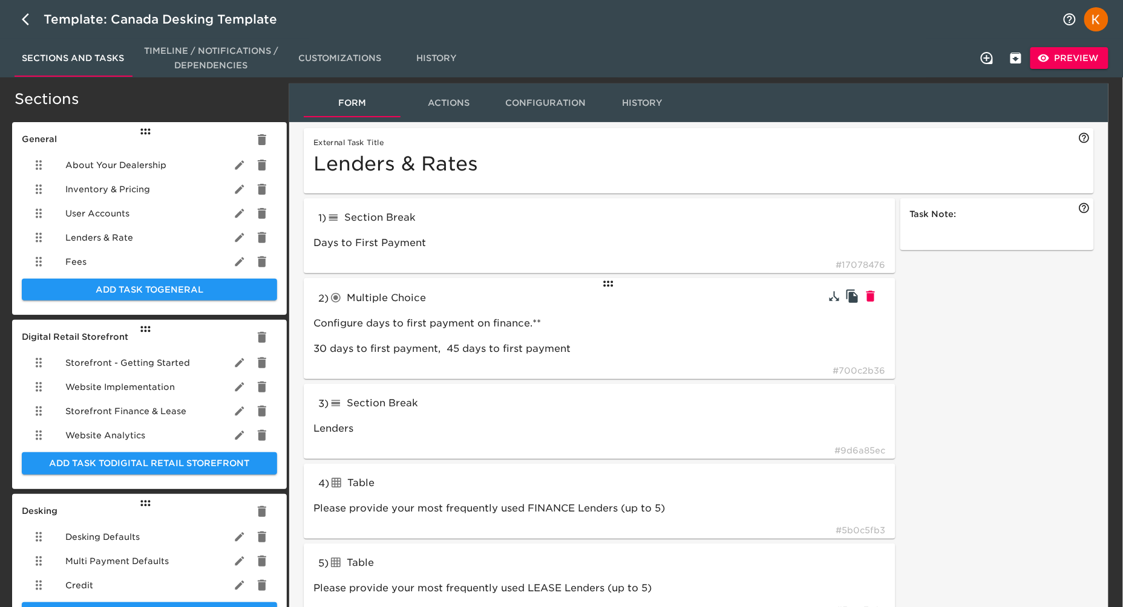
click at [601, 298] on div "2 ) Multiple Choice radioButtons Configure days to first payment on finance.** …" at bounding box center [600, 328] width 592 height 101
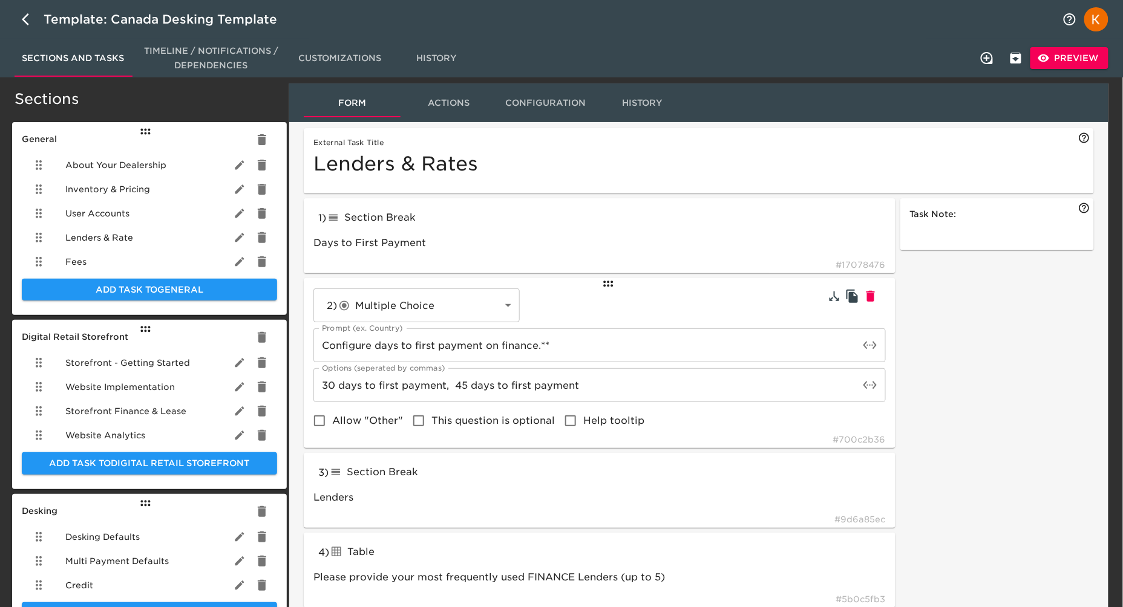
click at [352, 424] on span "Allow "Other"" at bounding box center [367, 421] width 71 height 15
click at [332, 424] on input "Allow "Other"" at bounding box center [319, 420] width 25 height 25
checkbox input "true"
click at [1010, 53] on span "Publish" at bounding box center [987, 58] width 54 height 15
click at [852, 57] on div at bounding box center [728, 58] width 487 height 6
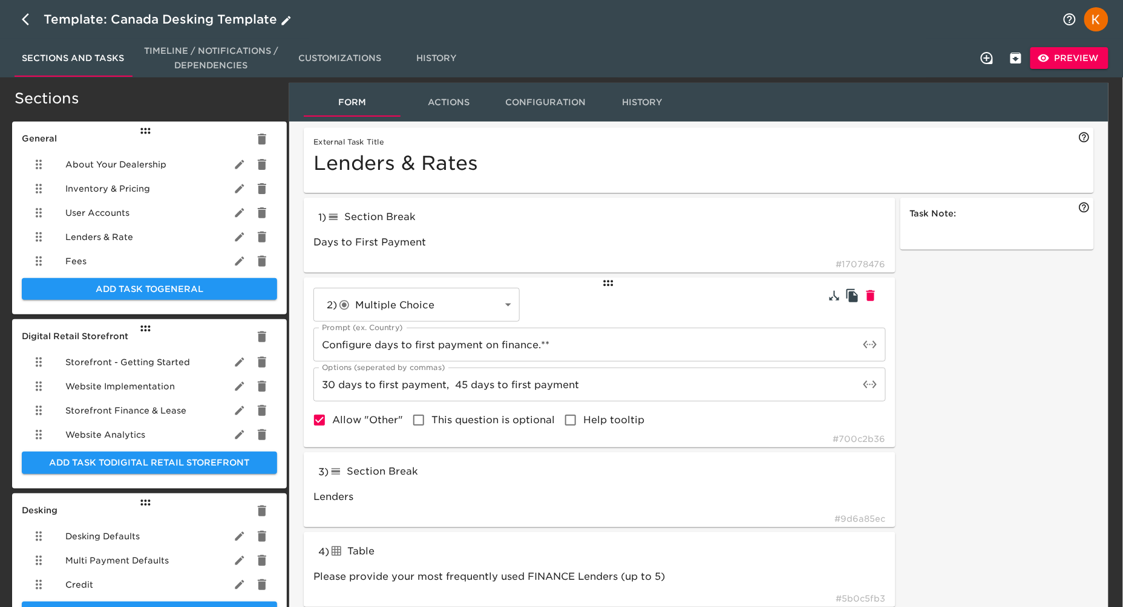
scroll to position [2, 0]
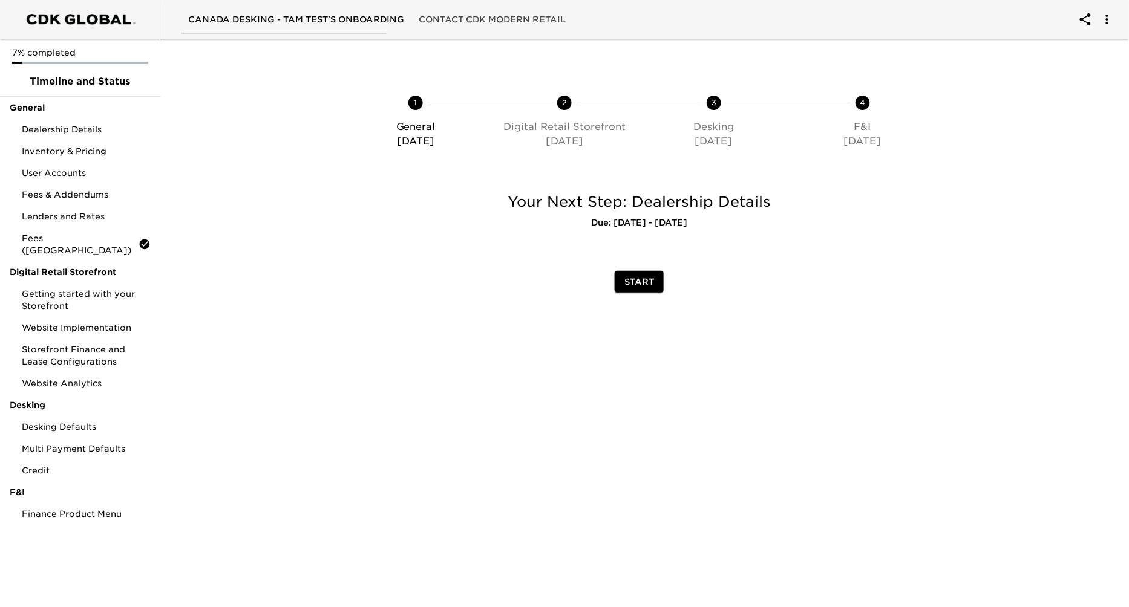
click at [874, 306] on div at bounding box center [639, 315] width 644 height 24
click at [973, 115] on div at bounding box center [1045, 124] width 162 height 111
click at [92, 189] on span "Fees & Addendums" at bounding box center [86, 195] width 129 height 12
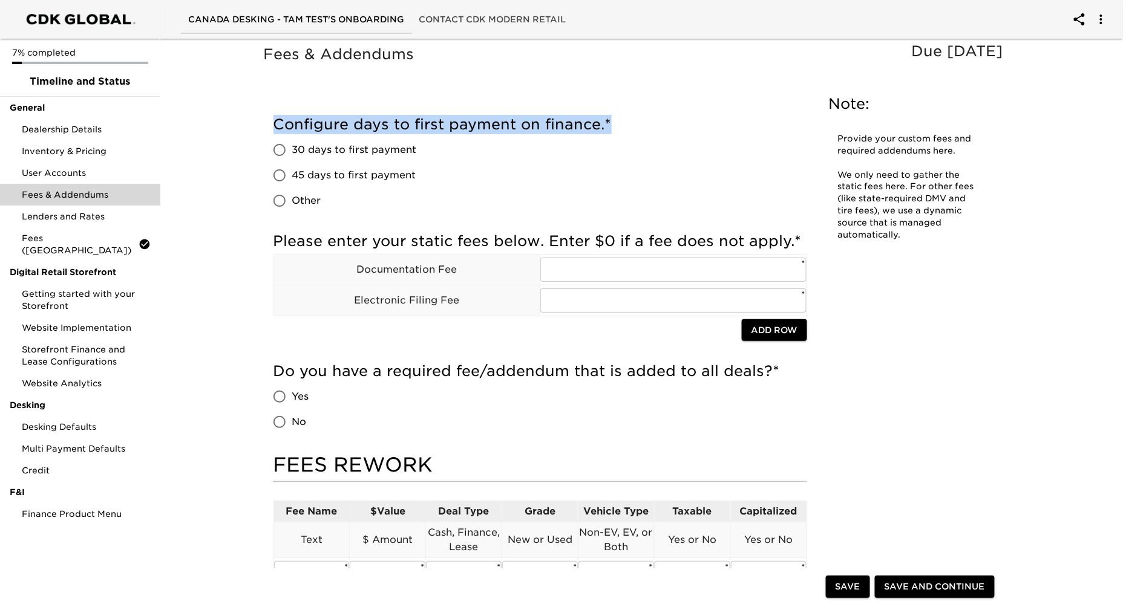
drag, startPoint x: 615, startPoint y: 125, endPoint x: 278, endPoint y: 125, distance: 337.6
click at [258, 125] on div "Fees & Addendums Due in 5 Days Note: Provide your custom fees and required adde…" at bounding box center [636, 443] width 774 height 797
copy h5 "Configure days to first payment on finance. *"
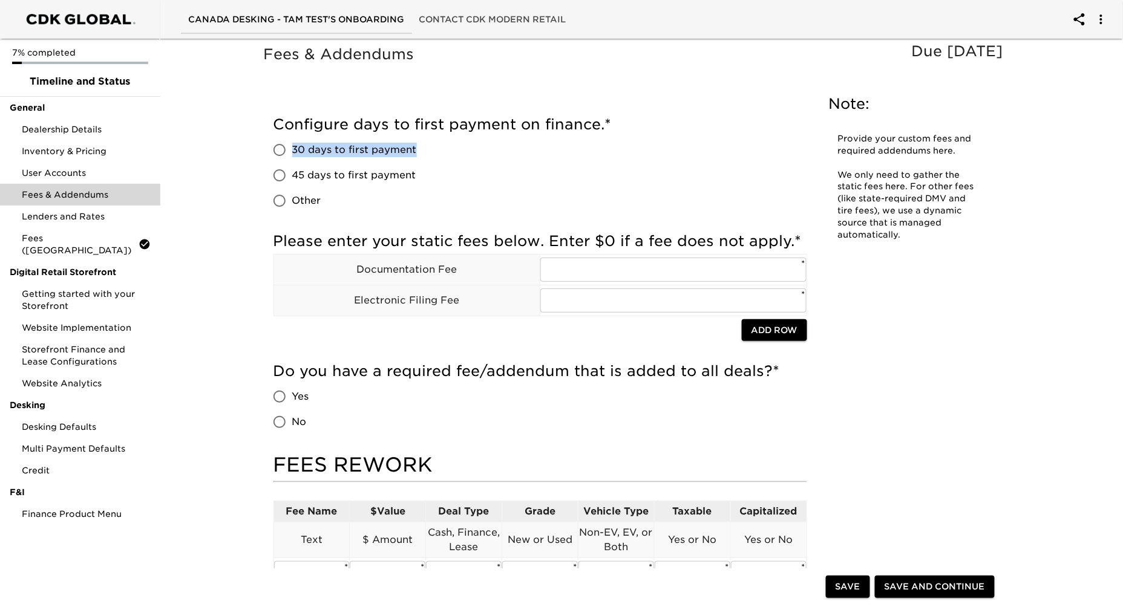
drag, startPoint x: 419, startPoint y: 150, endPoint x: 292, endPoint y: 155, distance: 127.2
click at [292, 155] on div "30 days to first payment 45 days to first payment Other" at bounding box center [349, 175] width 153 height 76
copy span "30 days to first payment"
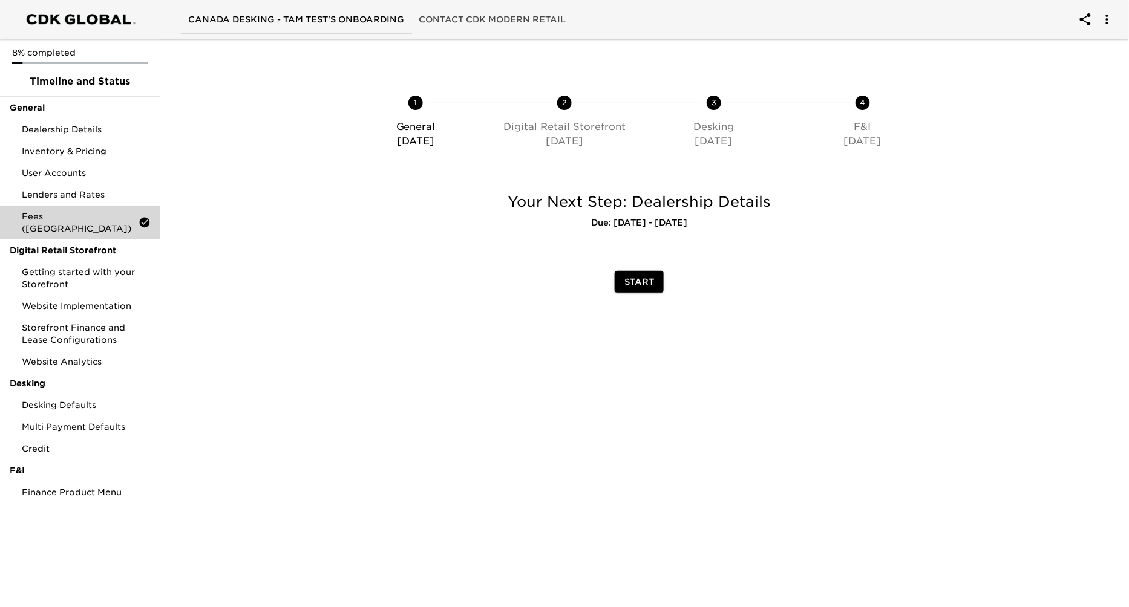
click at [48, 216] on span "Fees ([GEOGRAPHIC_DATA])" at bounding box center [80, 223] width 117 height 24
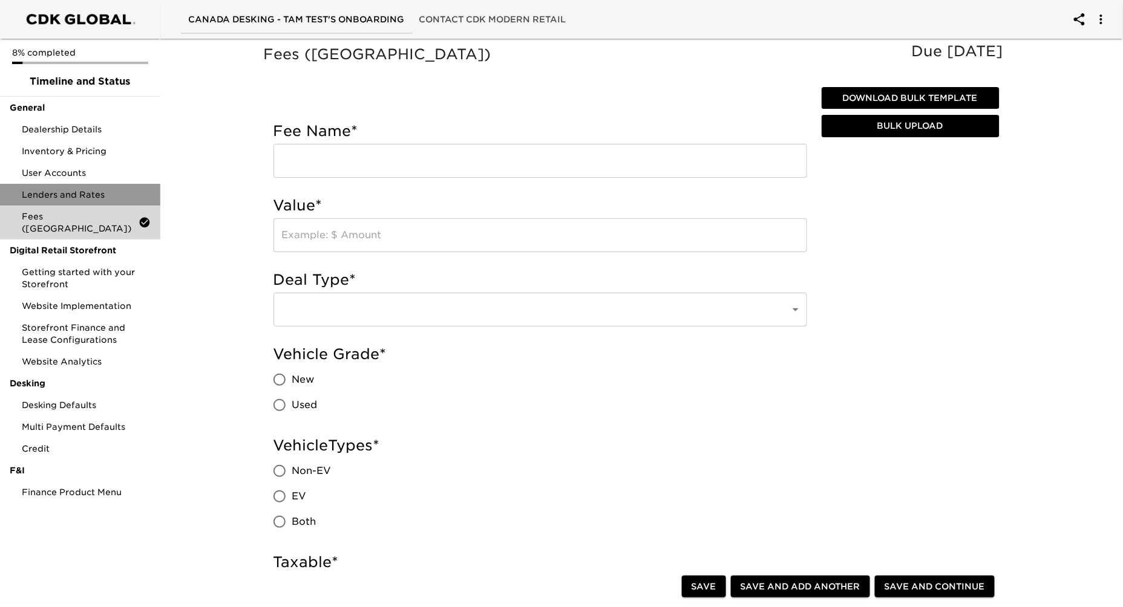
click at [40, 195] on span "Lenders and Rates" at bounding box center [86, 195] width 129 height 12
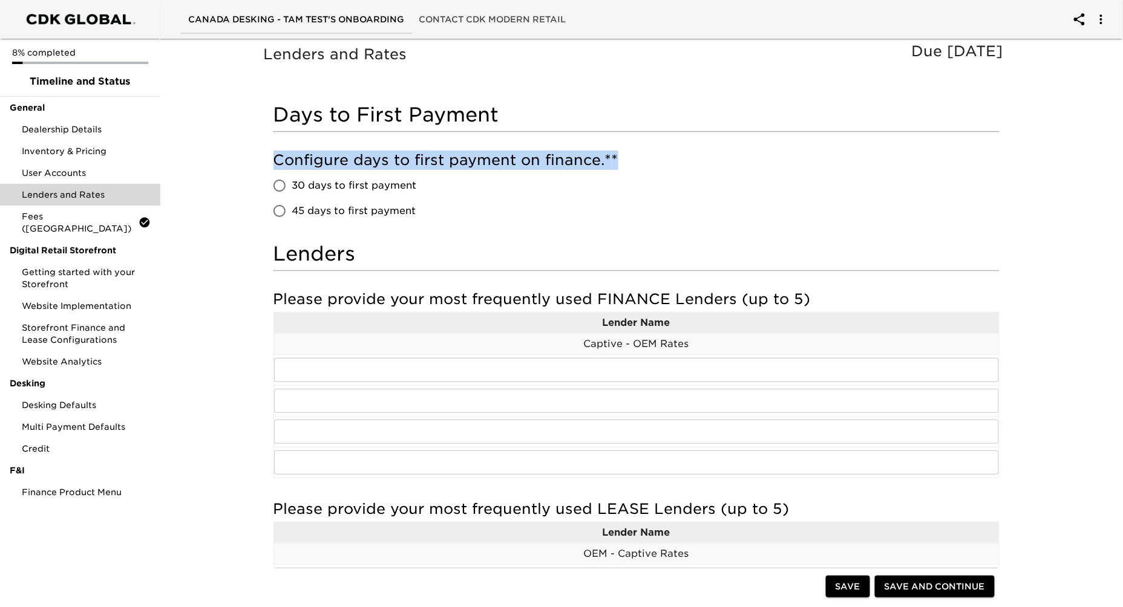
drag, startPoint x: 615, startPoint y: 161, endPoint x: 257, endPoint y: 169, distance: 357.7
copy h5 "Configure days to first payment on finance.* *"
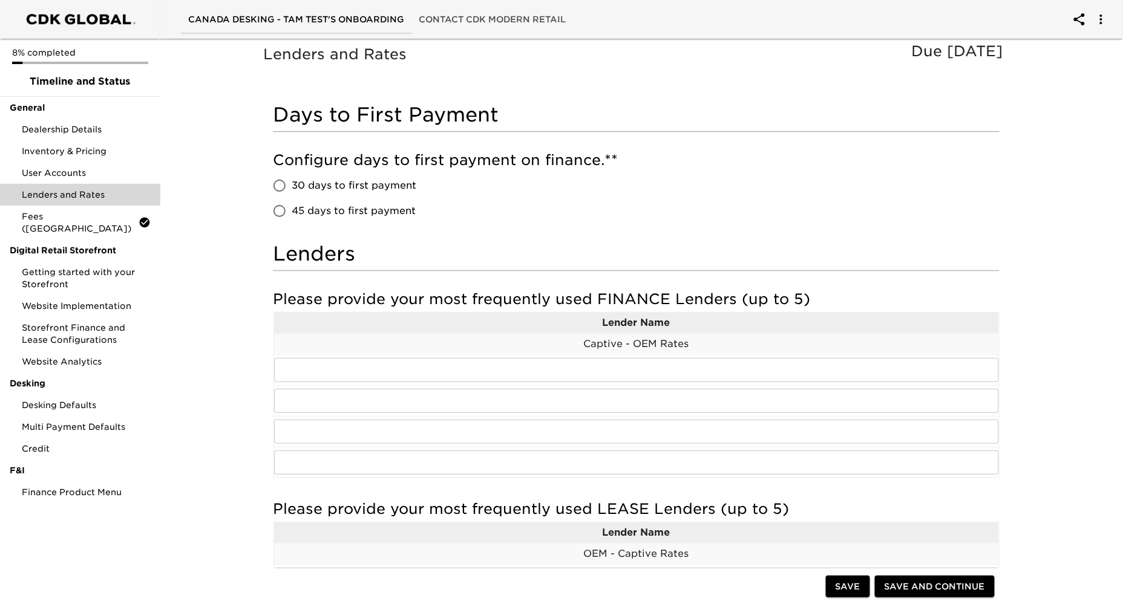
click at [425, 189] on div "30 days to first payment 45 days to first payment" at bounding box center [349, 198] width 153 height 51
drag, startPoint x: 422, startPoint y: 189, endPoint x: 295, endPoint y: 192, distance: 127.7
click at [295, 192] on div "30 days to first payment 45 days to first payment" at bounding box center [349, 198] width 153 height 51
copy span "30 days to first payment"
